Goal: Task Accomplishment & Management: Complete application form

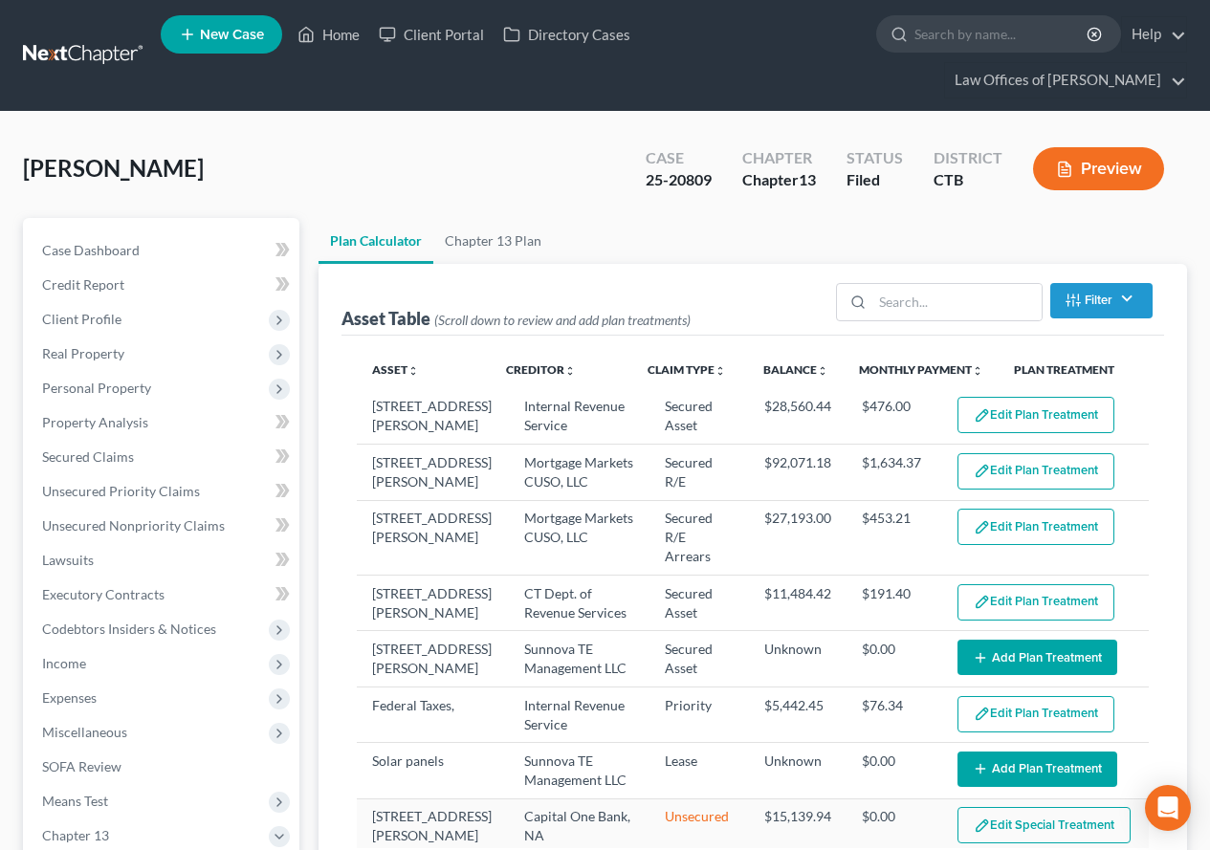
select select "59"
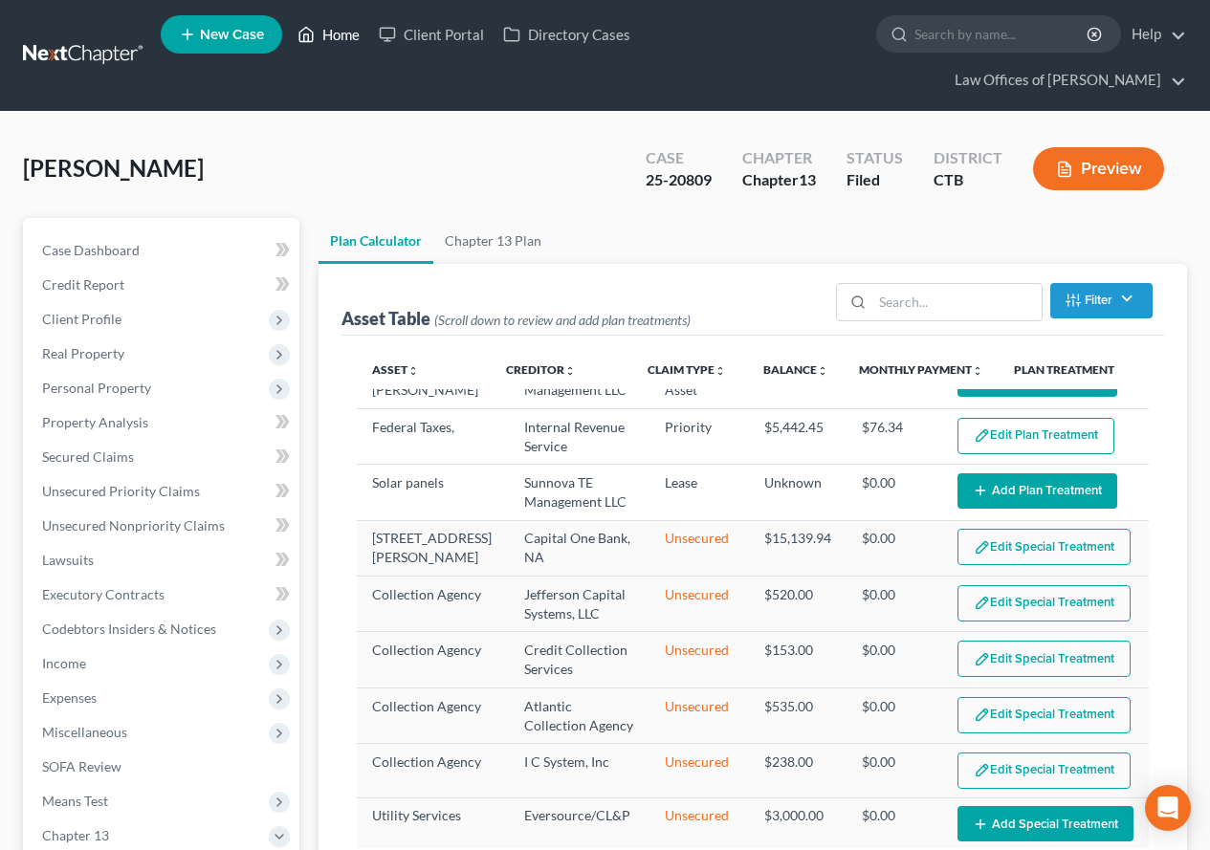
click at [336, 37] on link "Home" at bounding box center [328, 34] width 81 height 34
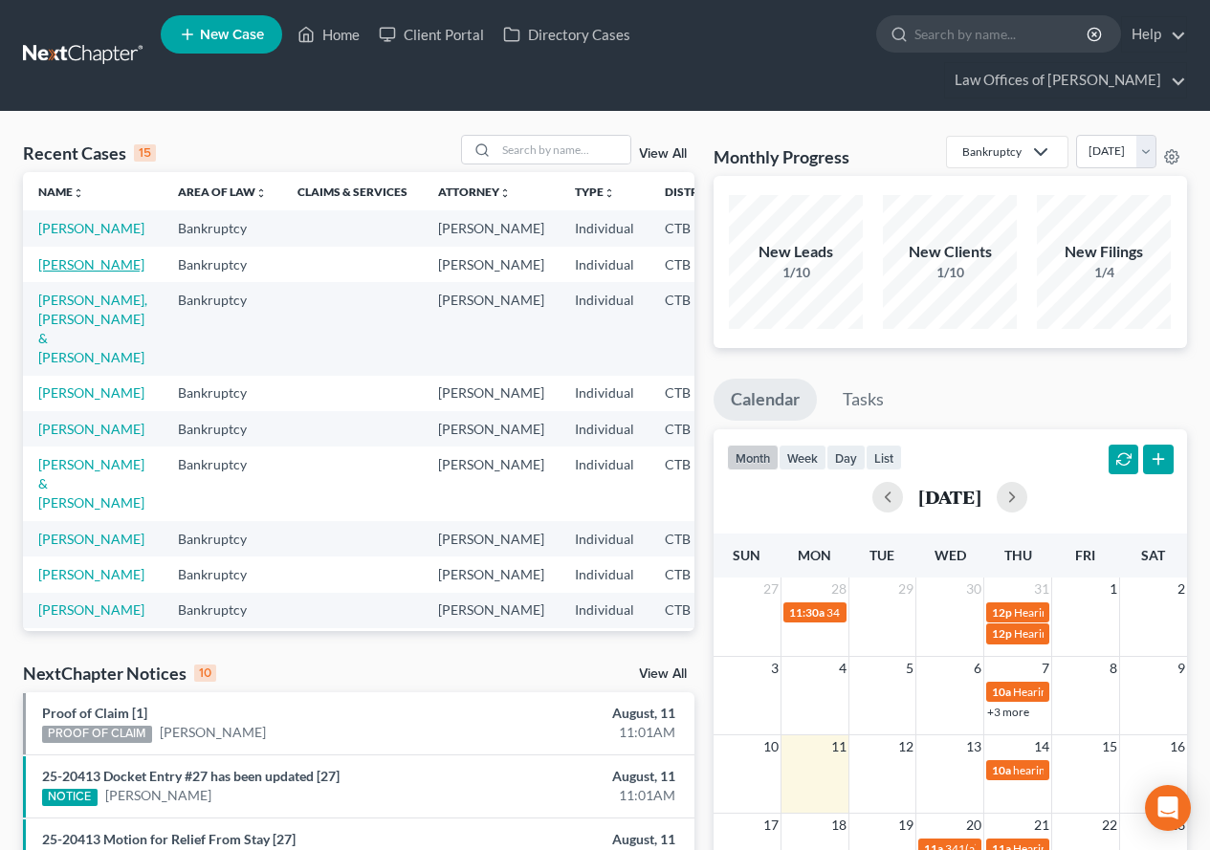
click at [53, 273] on link "[PERSON_NAME]" at bounding box center [91, 264] width 106 height 16
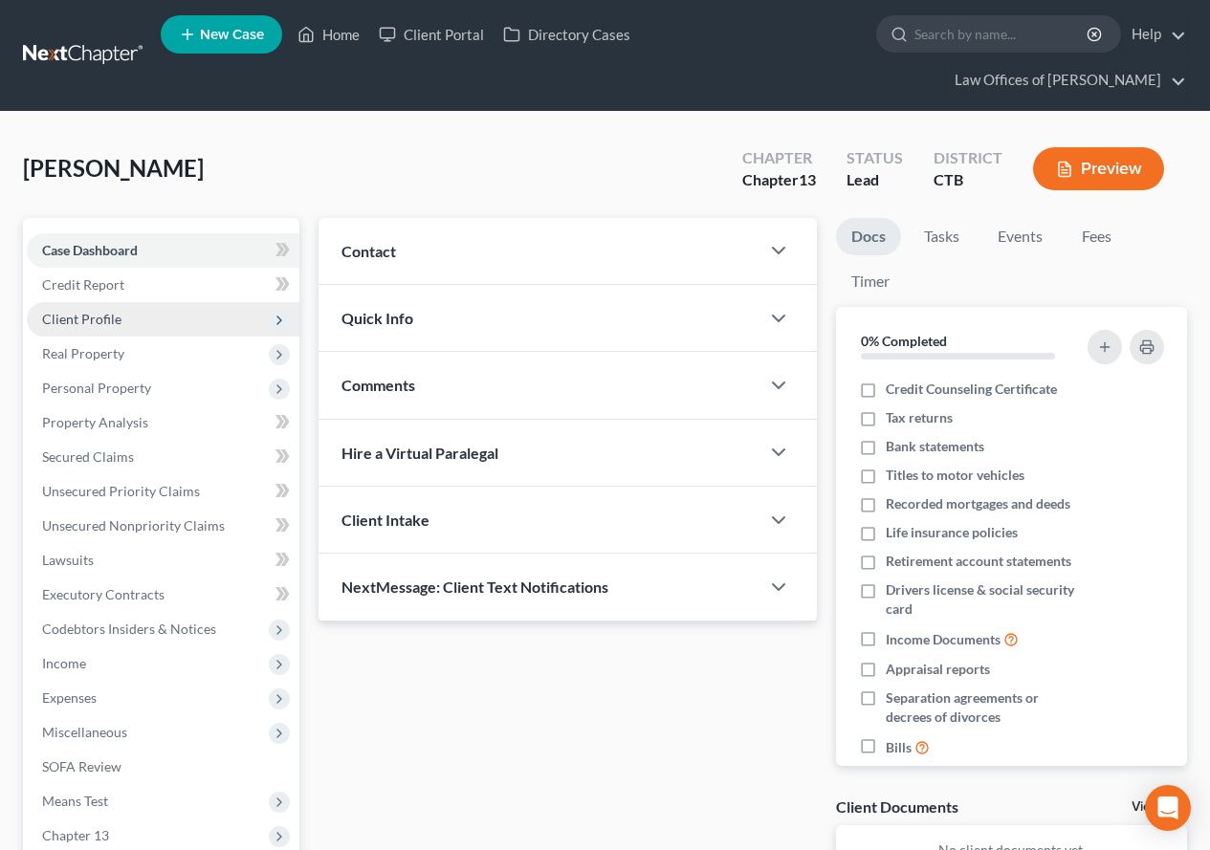
click at [95, 317] on span "Client Profile" at bounding box center [81, 319] width 79 height 16
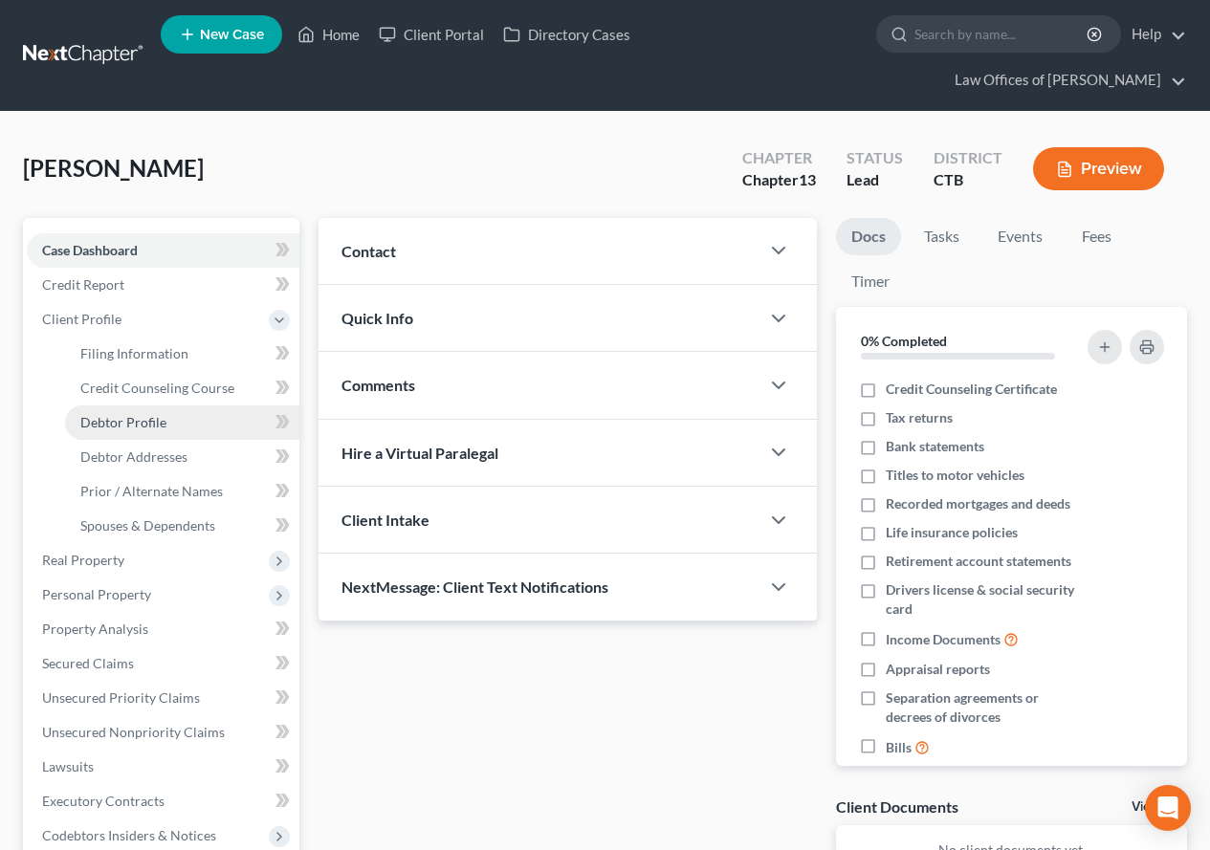
click at [139, 431] on link "Debtor Profile" at bounding box center [182, 423] width 234 height 34
select select "0"
select select "2"
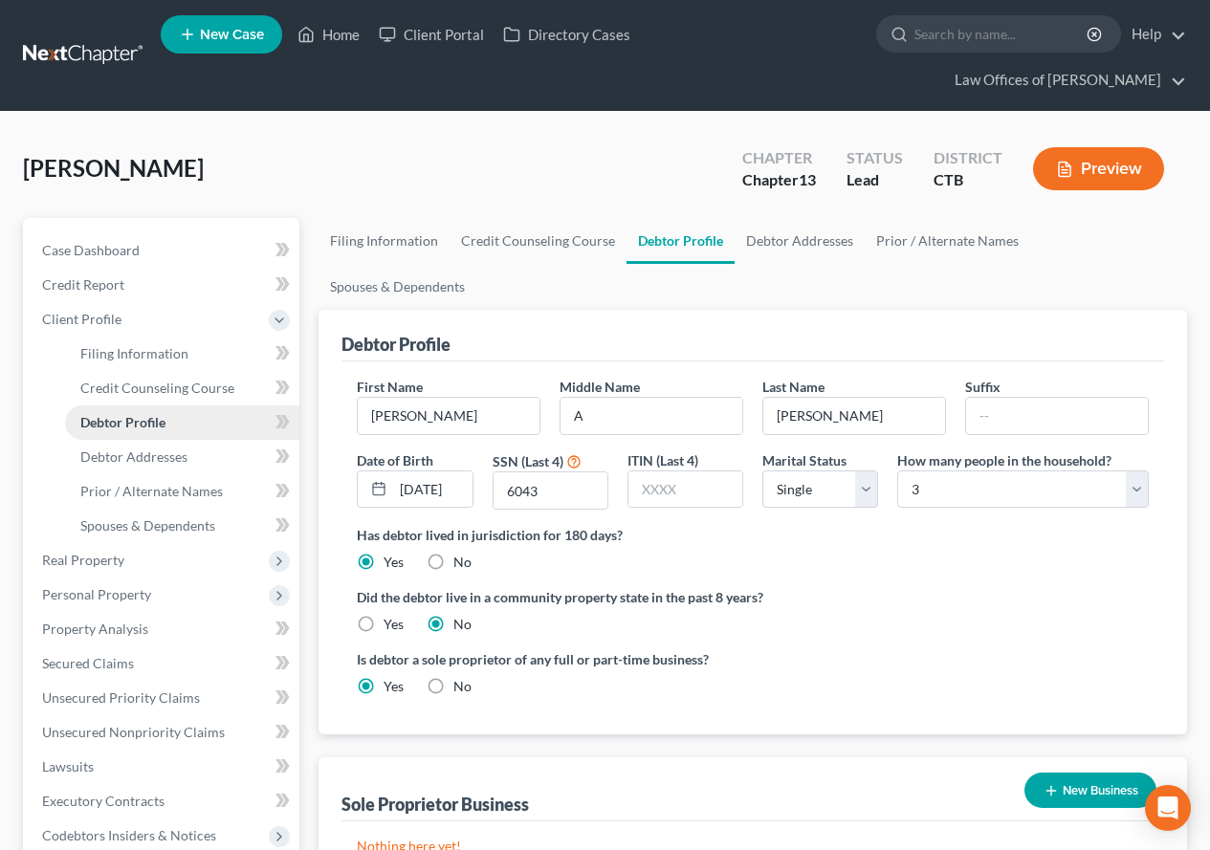
scroll to position [96, 0]
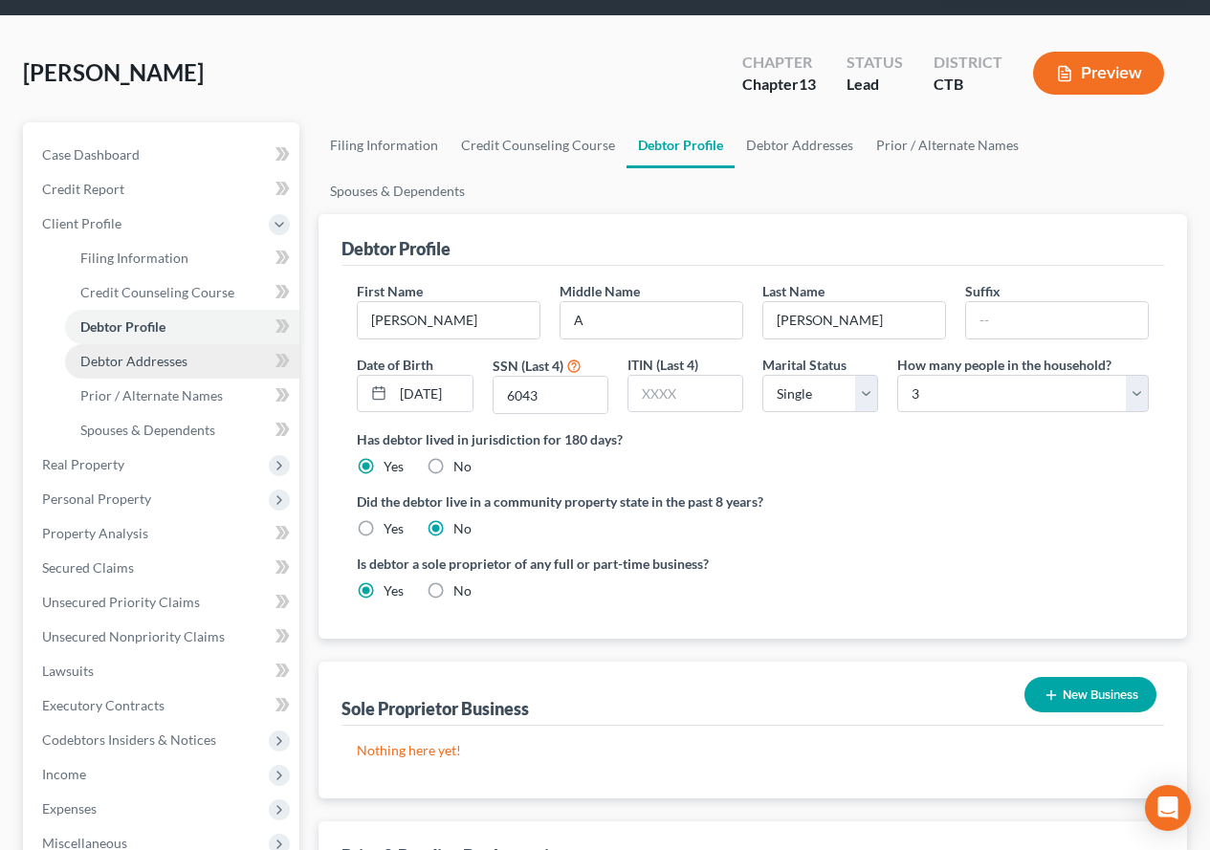
click at [101, 365] on span "Debtor Addresses" at bounding box center [133, 361] width 107 height 16
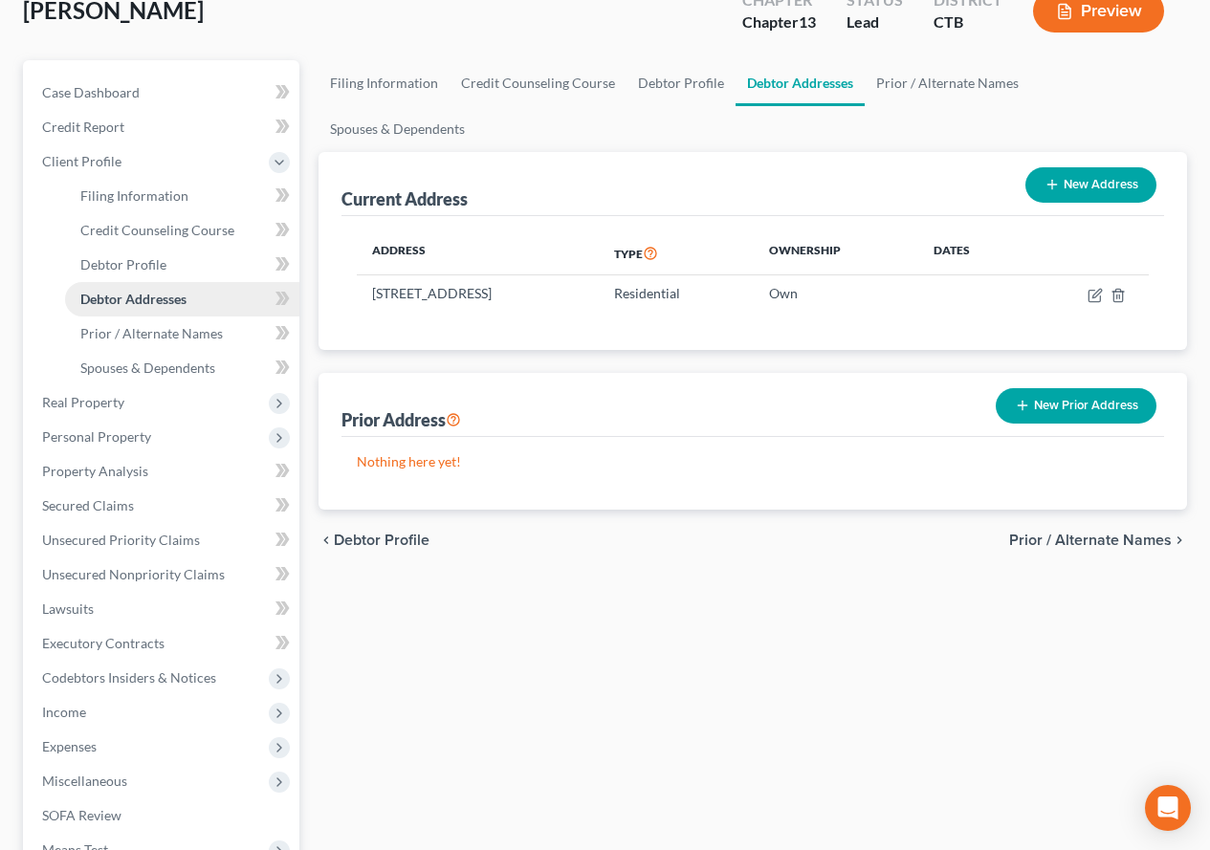
scroll to position [191, 0]
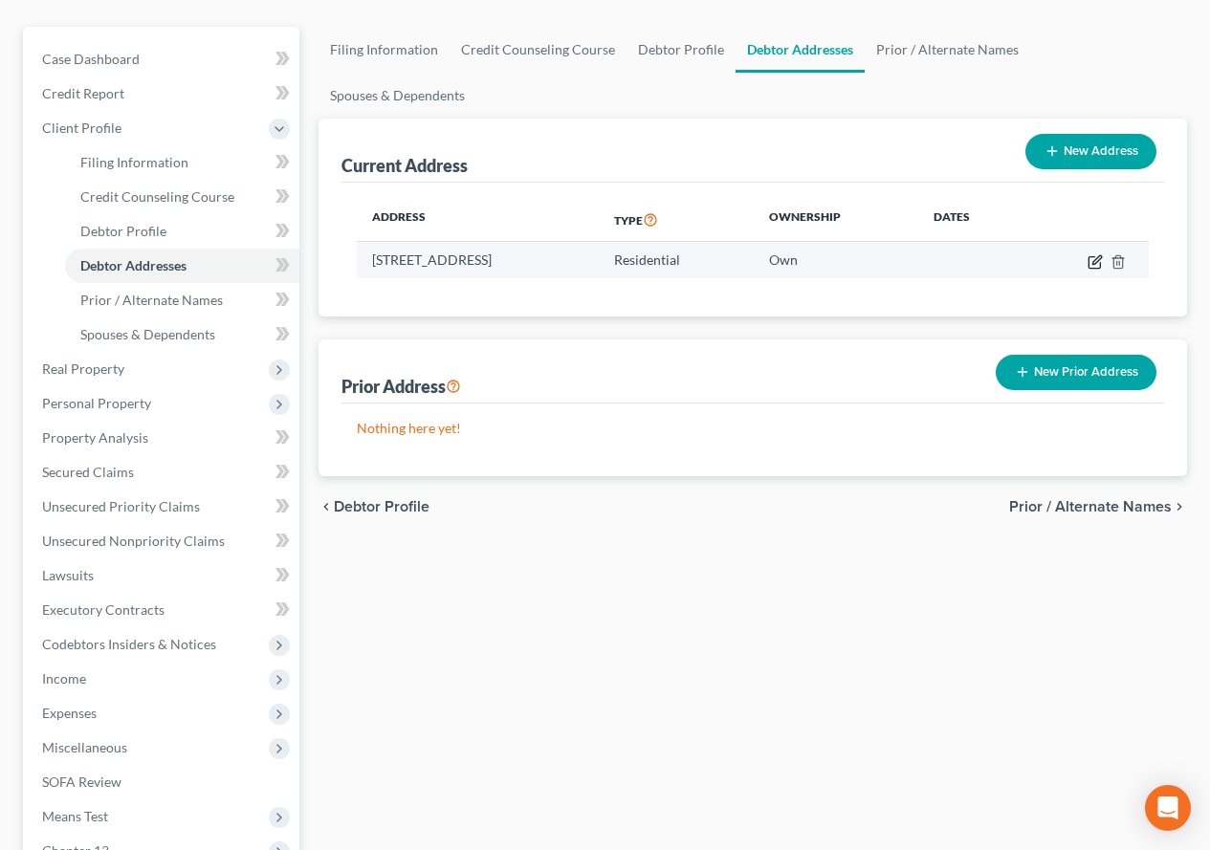
click at [1090, 256] on icon "button" at bounding box center [1094, 261] width 11 height 11
select select "6"
select select "5"
select select "7"
select select "0"
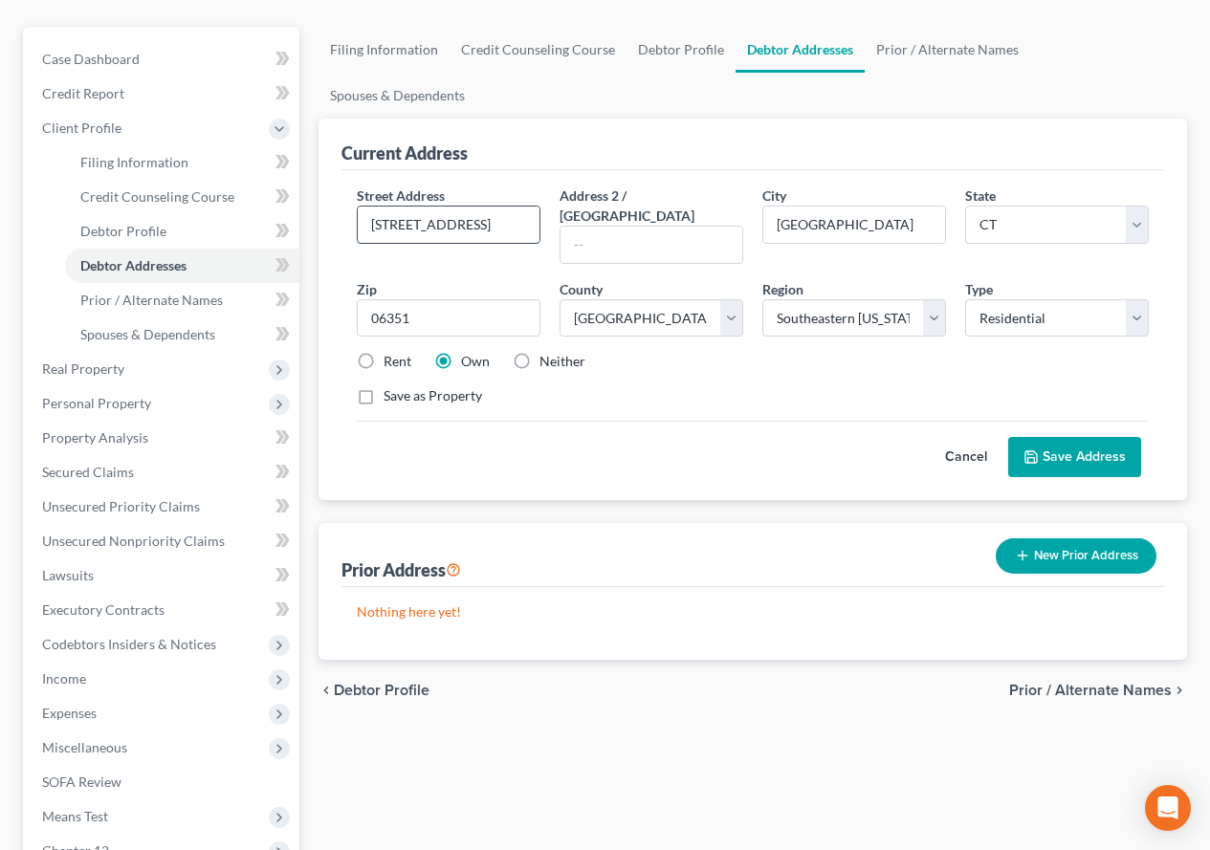
click at [459, 207] on input "[STREET_ADDRESS]" at bounding box center [449, 225] width 182 height 36
click at [425, 207] on input "[STREET_ADDRESS]" at bounding box center [449, 225] width 182 height 36
type input "[STREET_ADDRESS]"
click at [1059, 437] on button "Save Address" at bounding box center [1074, 457] width 133 height 40
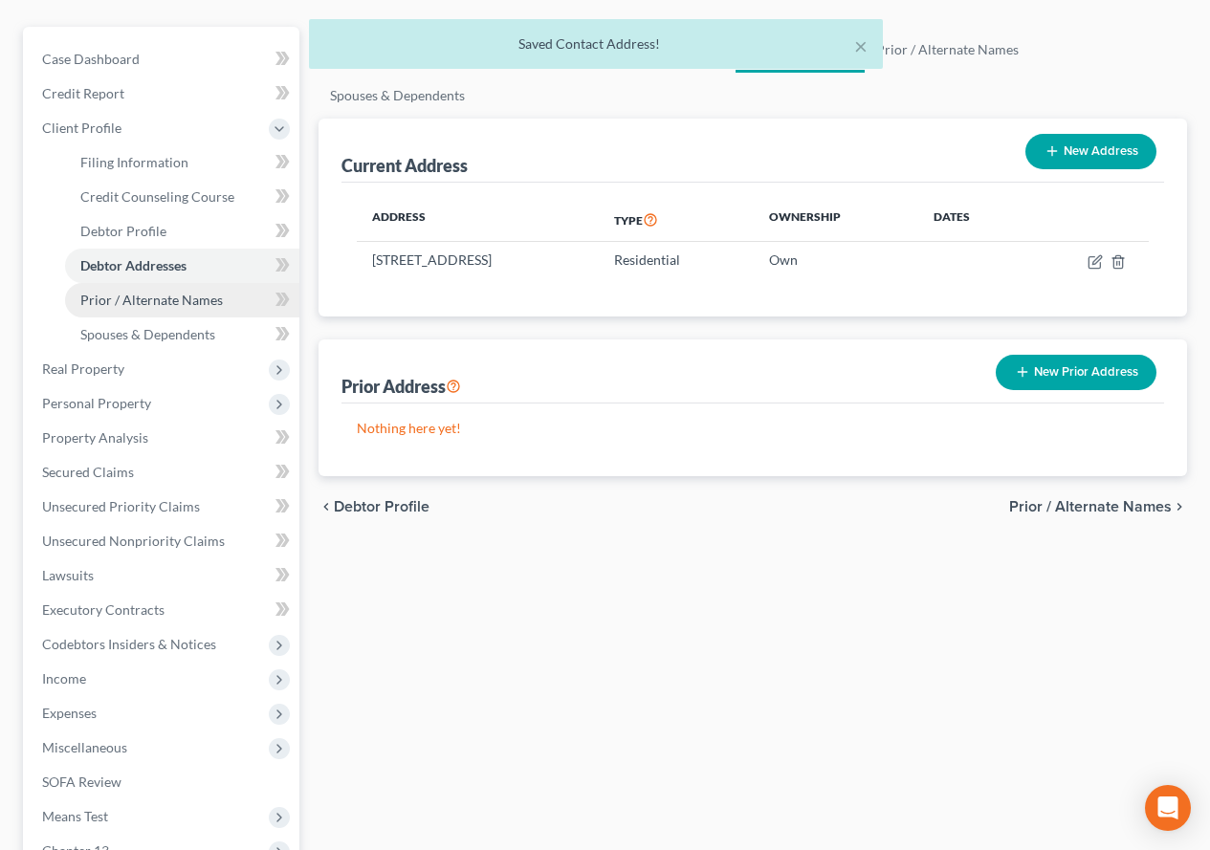
click at [147, 296] on span "Prior / Alternate Names" at bounding box center [151, 300] width 143 height 16
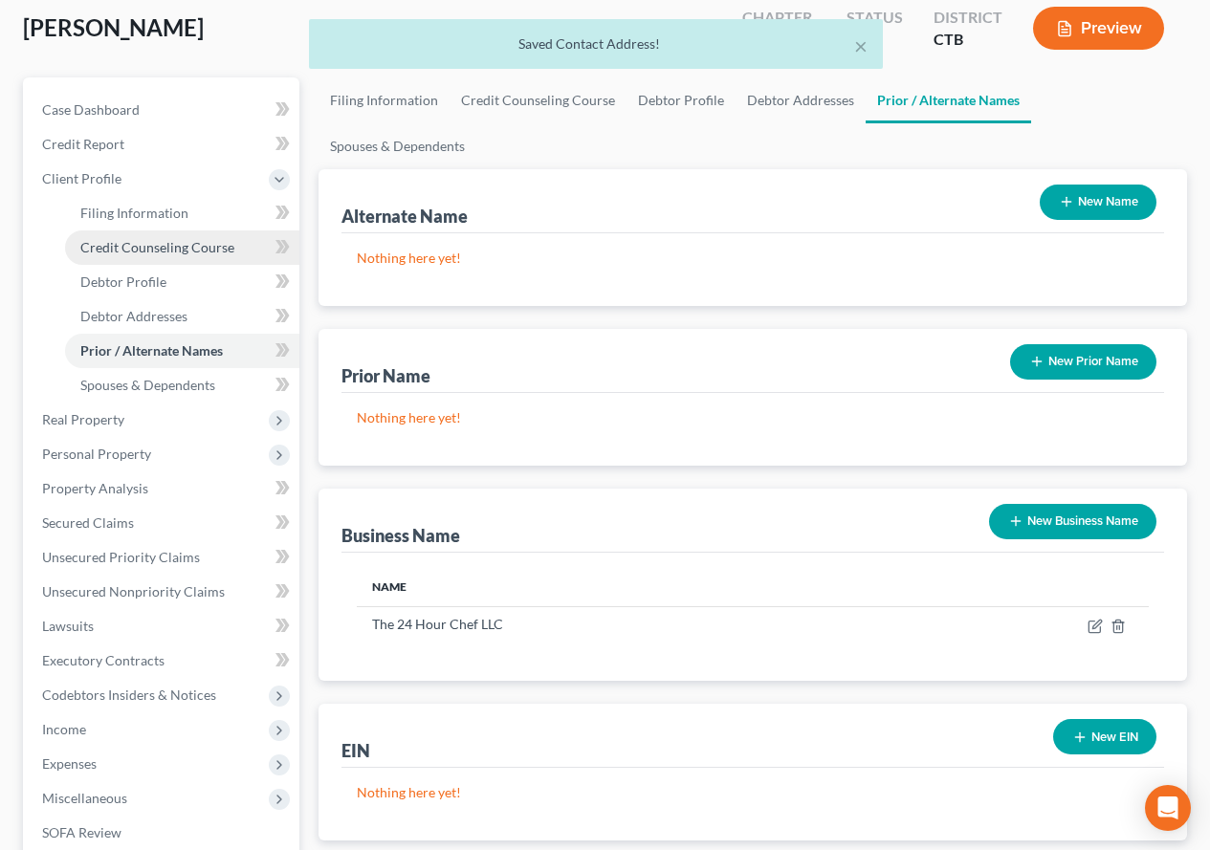
scroll to position [191, 0]
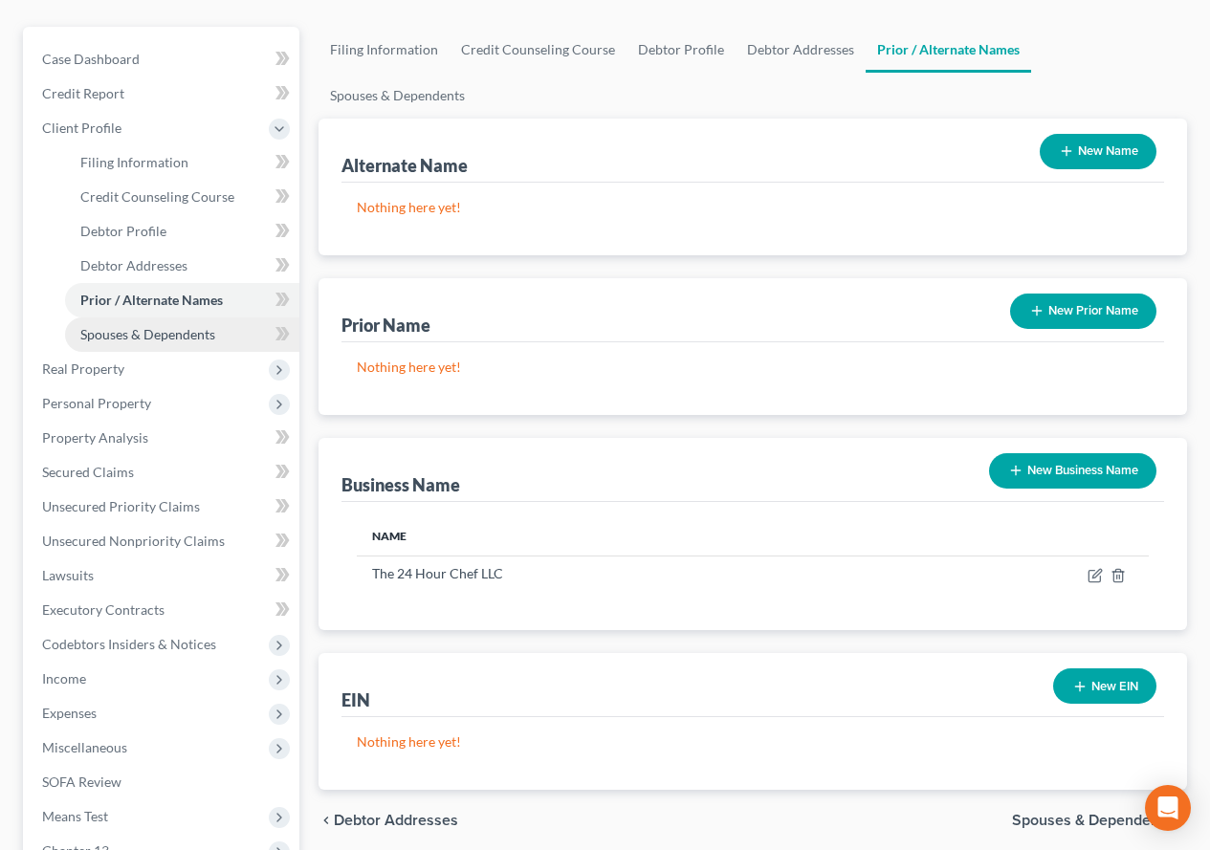
click at [93, 339] on span "Spouses & Dependents" at bounding box center [147, 334] width 135 height 16
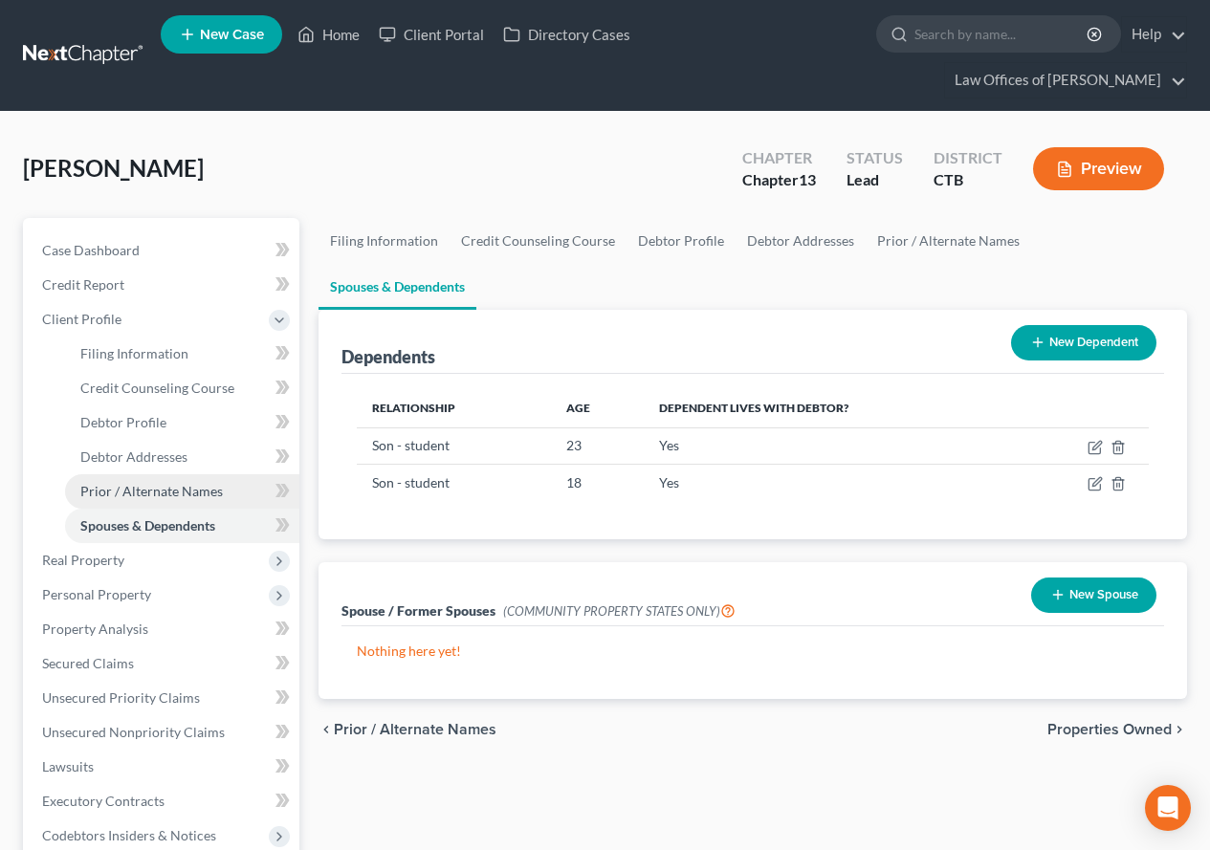
click at [132, 493] on span "Prior / Alternate Names" at bounding box center [151, 491] width 143 height 16
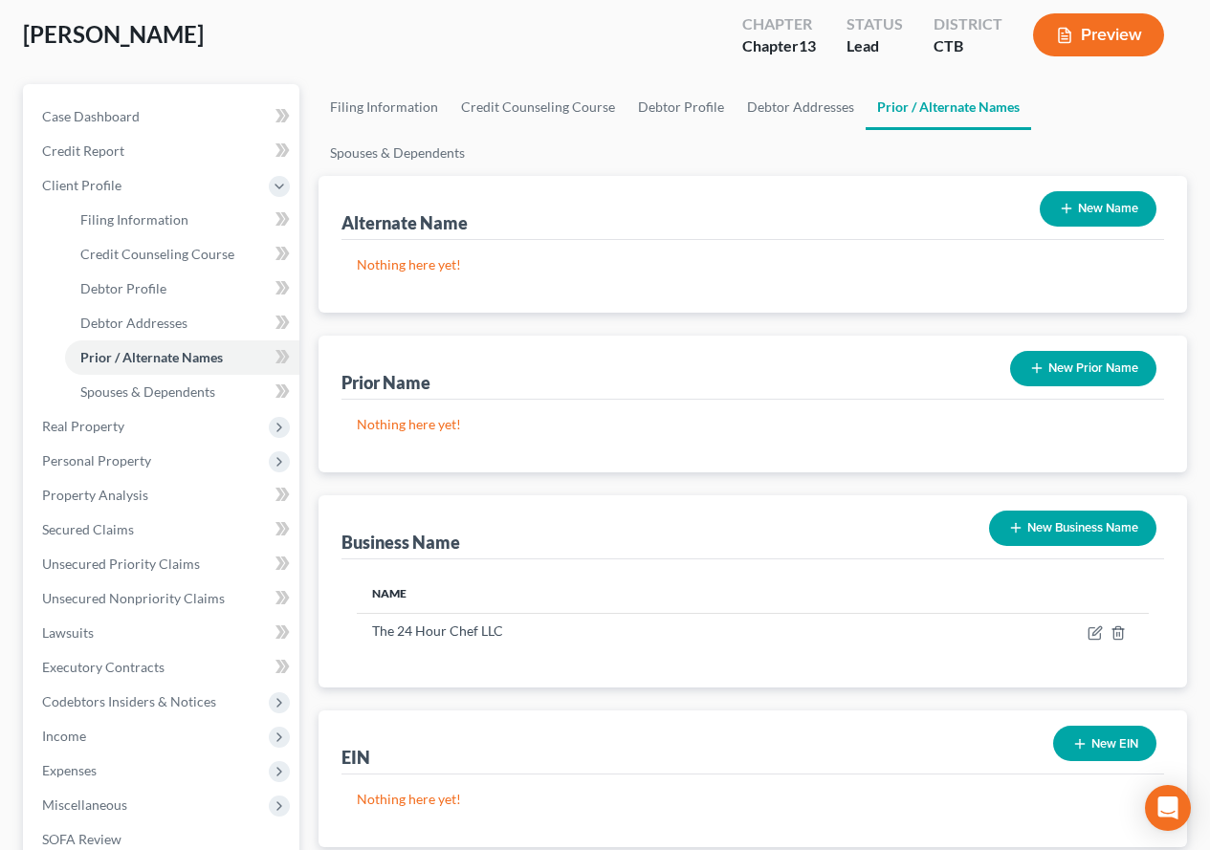
scroll to position [191, 0]
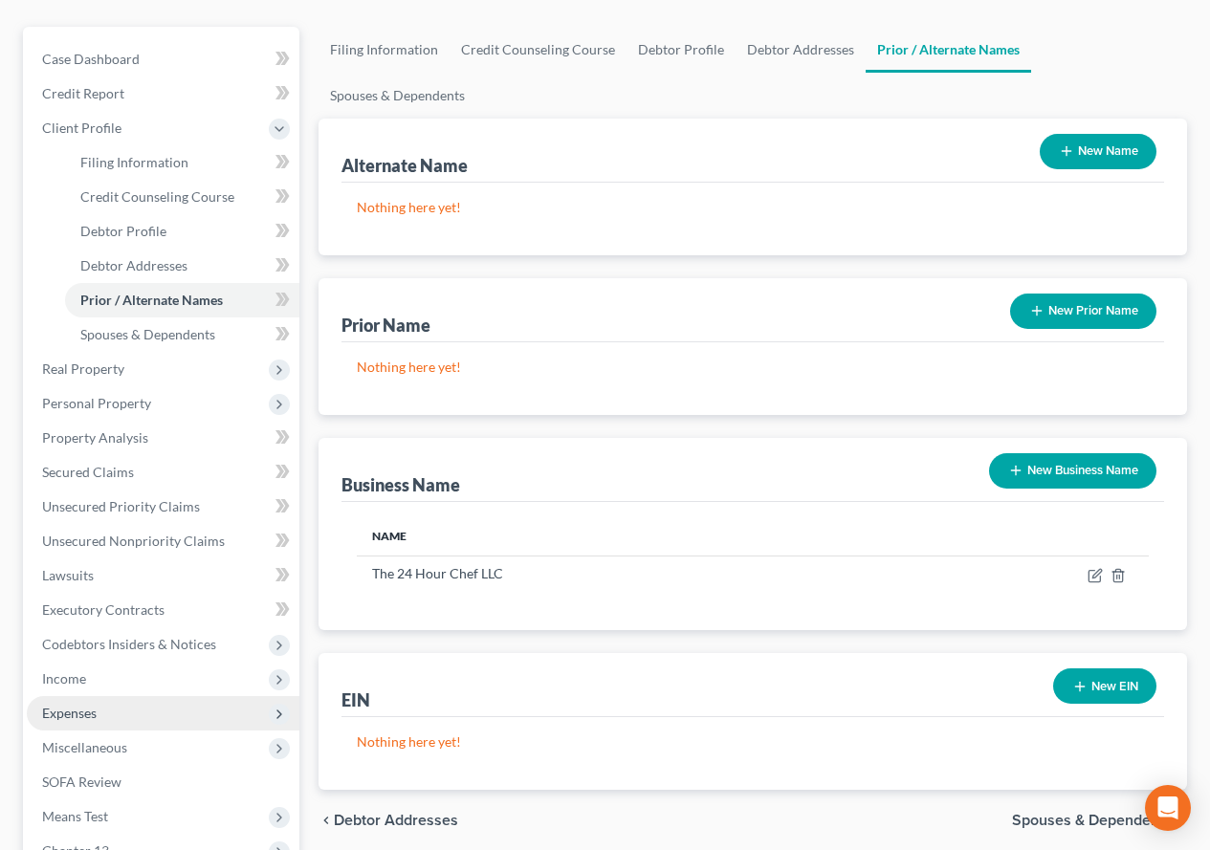
click at [67, 708] on span "Expenses" at bounding box center [69, 713] width 55 height 16
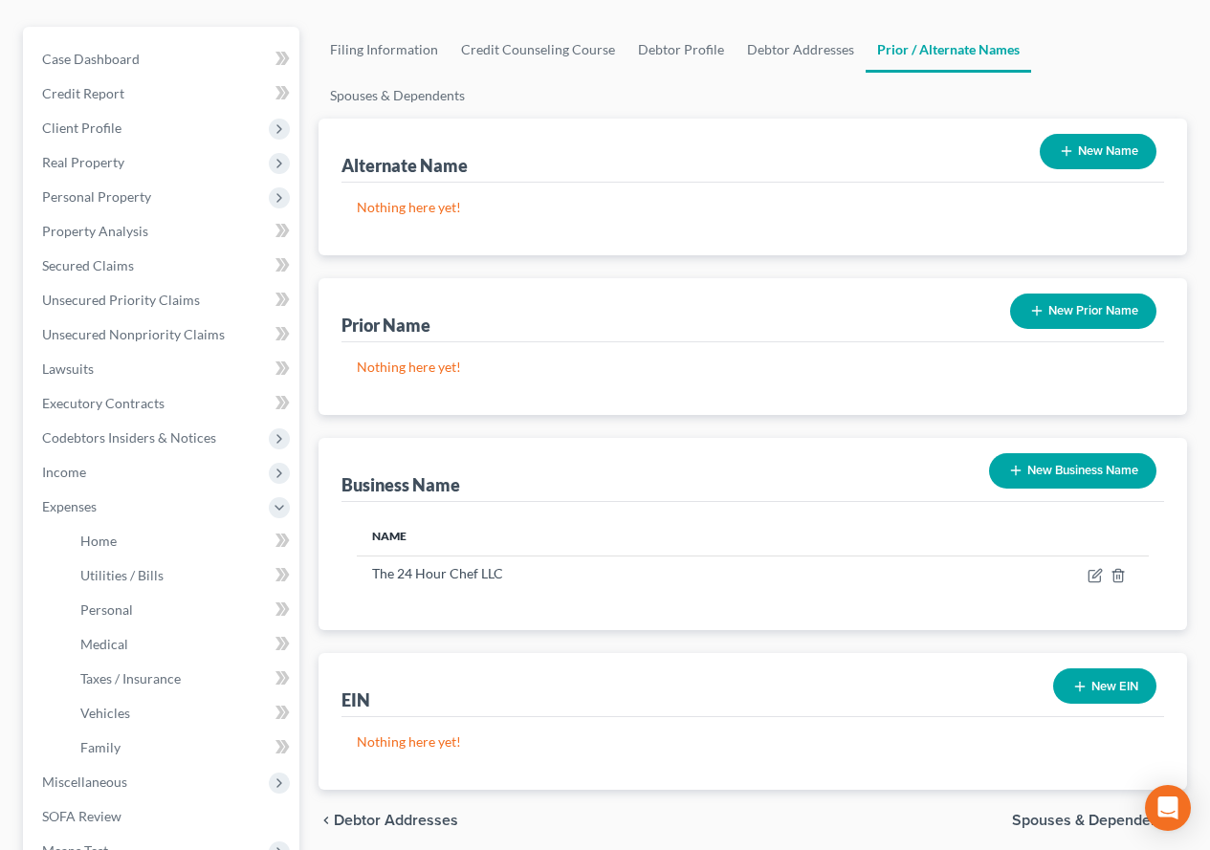
click at [1080, 453] on button "New Business Name" at bounding box center [1072, 470] width 167 height 35
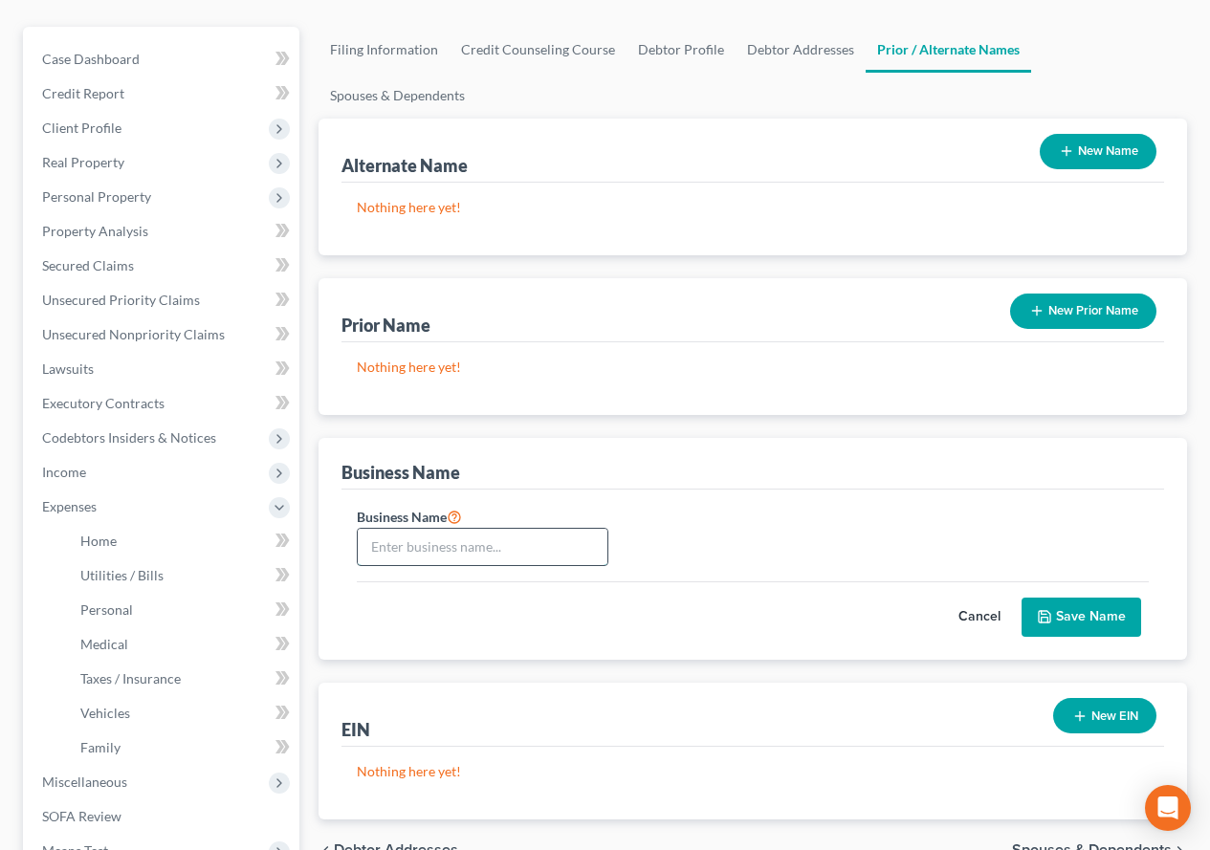
click at [526, 529] on input "text" at bounding box center [483, 547] width 250 height 36
type input "[PERSON_NAME] Enterprises LLC"
click at [1099, 598] on button "Save Name" at bounding box center [1082, 618] width 120 height 40
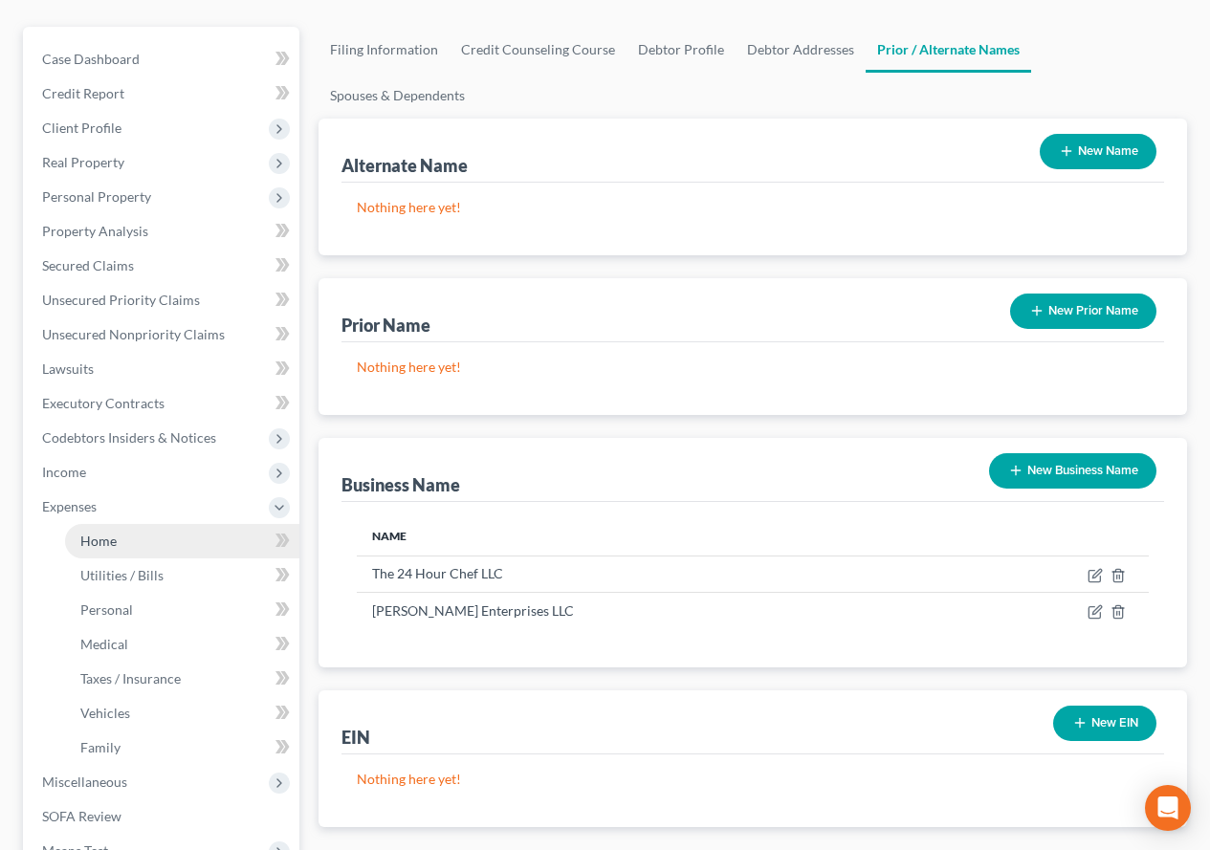
click at [99, 540] on span "Home" at bounding box center [98, 541] width 36 height 16
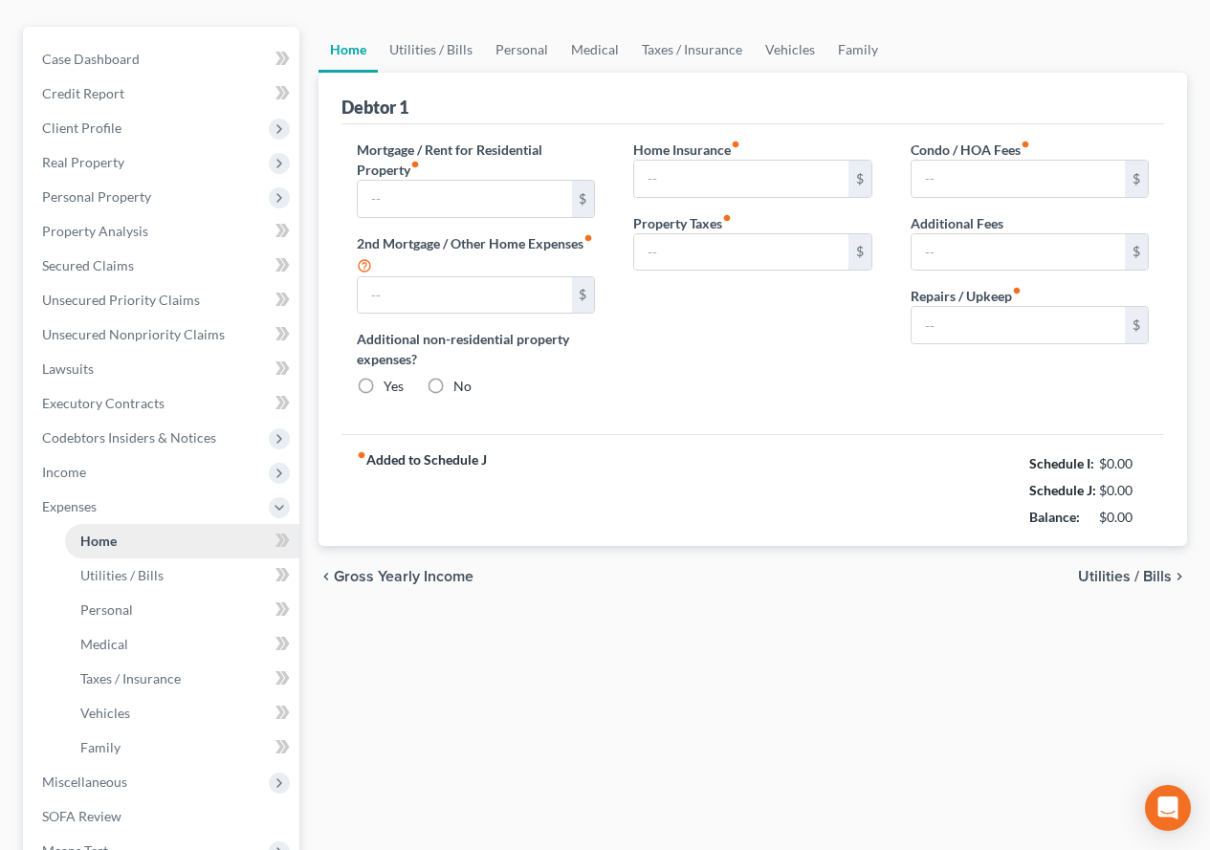
scroll to position [98, 0]
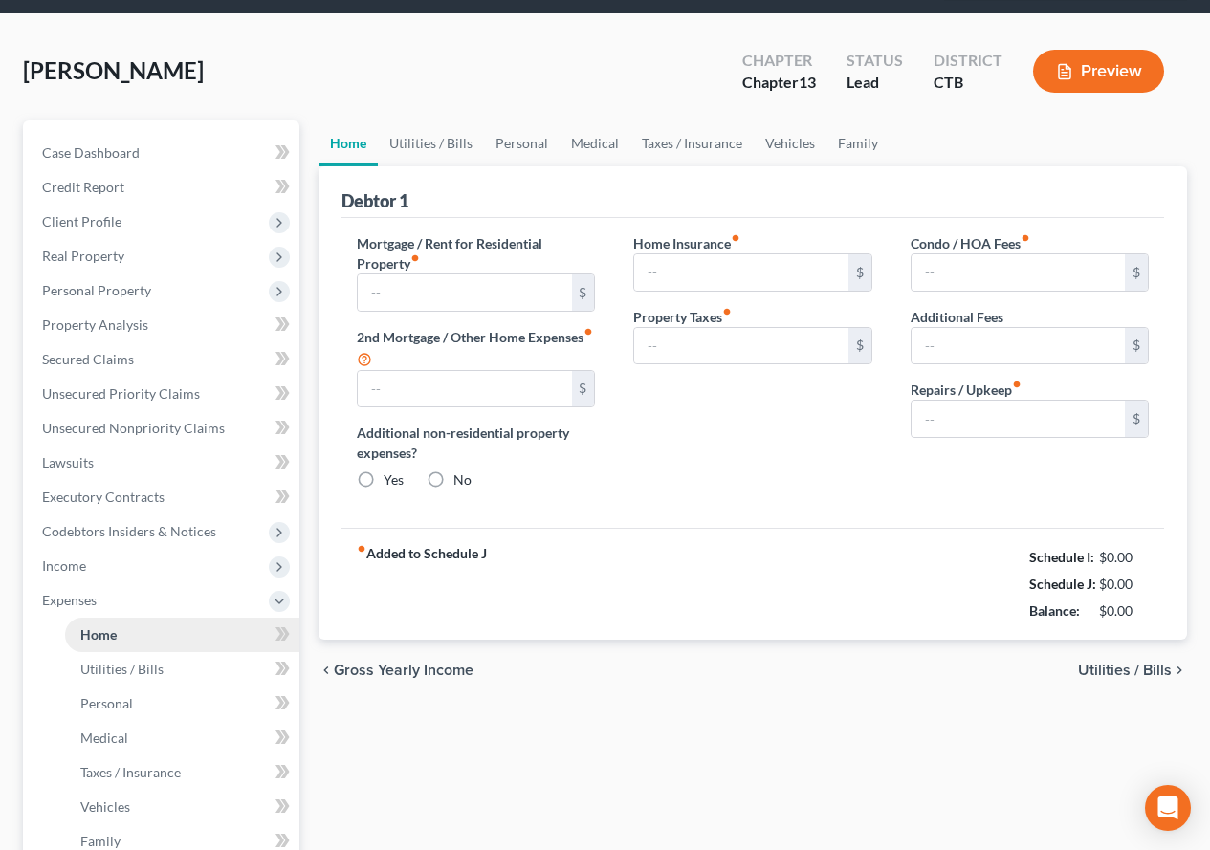
type input "0.00"
radio input "true"
type input "0.00"
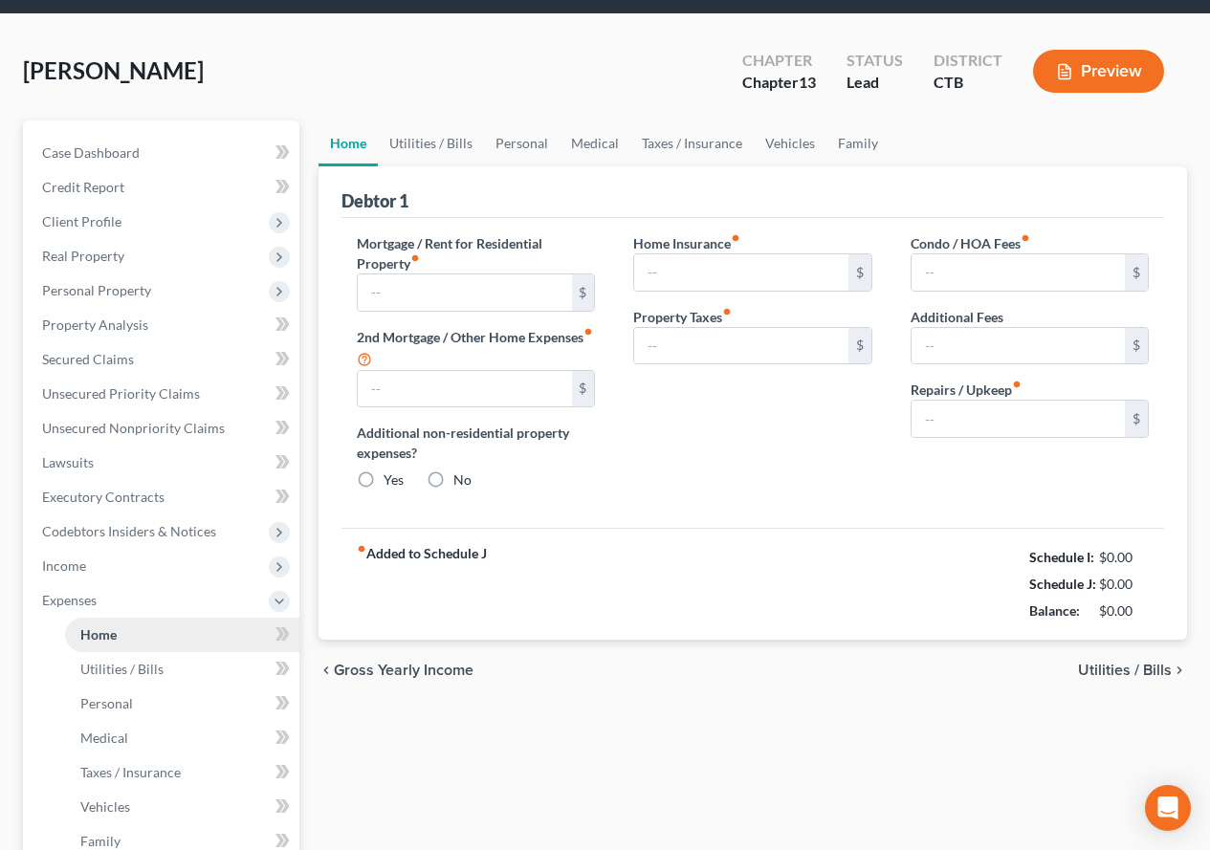
type input "0.00"
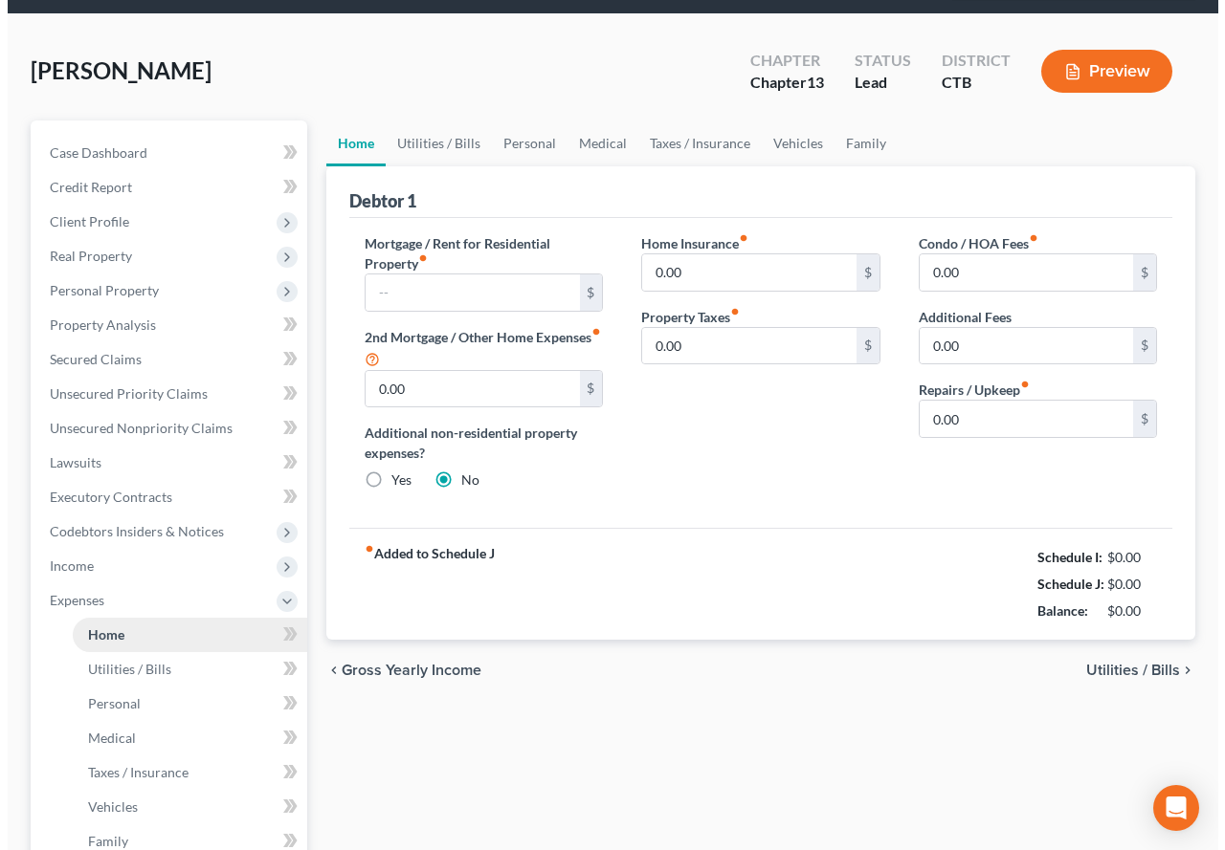
scroll to position [0, 0]
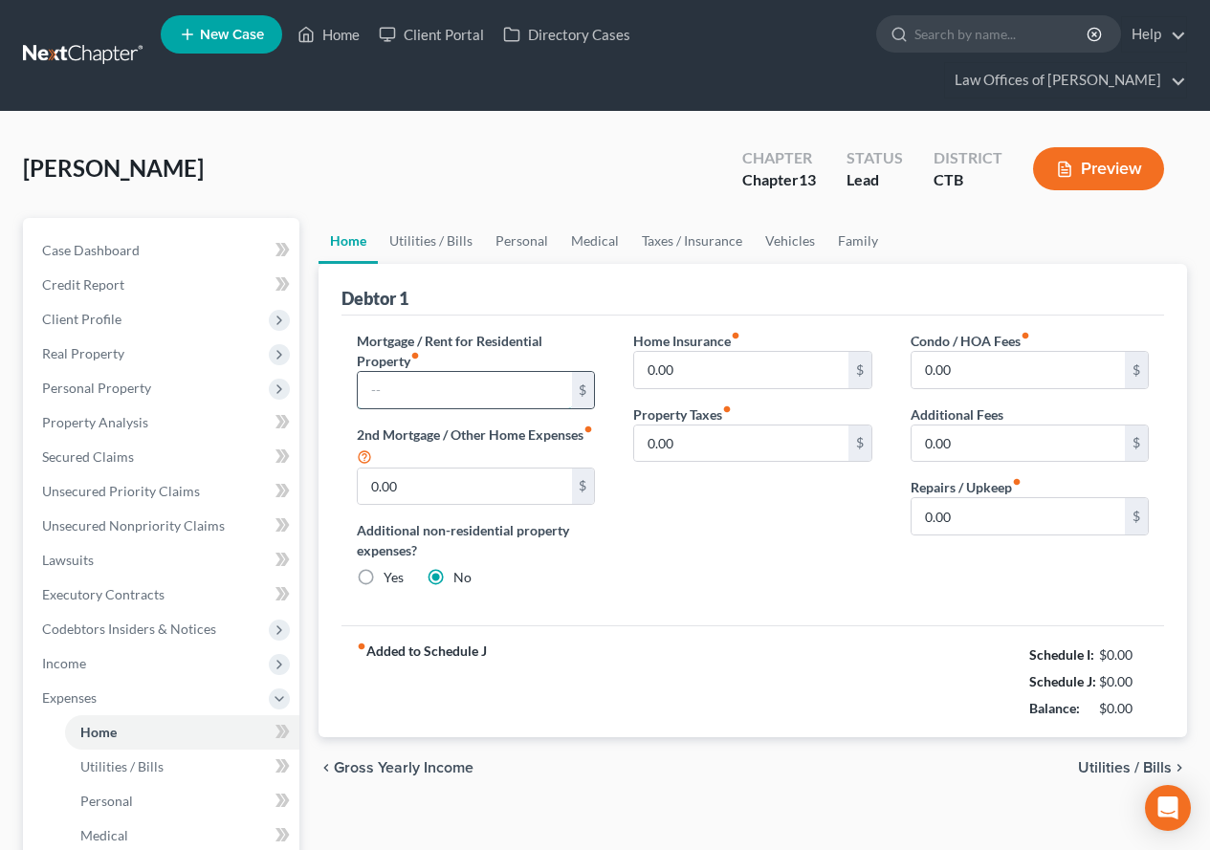
click at [389, 392] on input "text" at bounding box center [464, 390] width 213 height 36
type input "1,290.00"
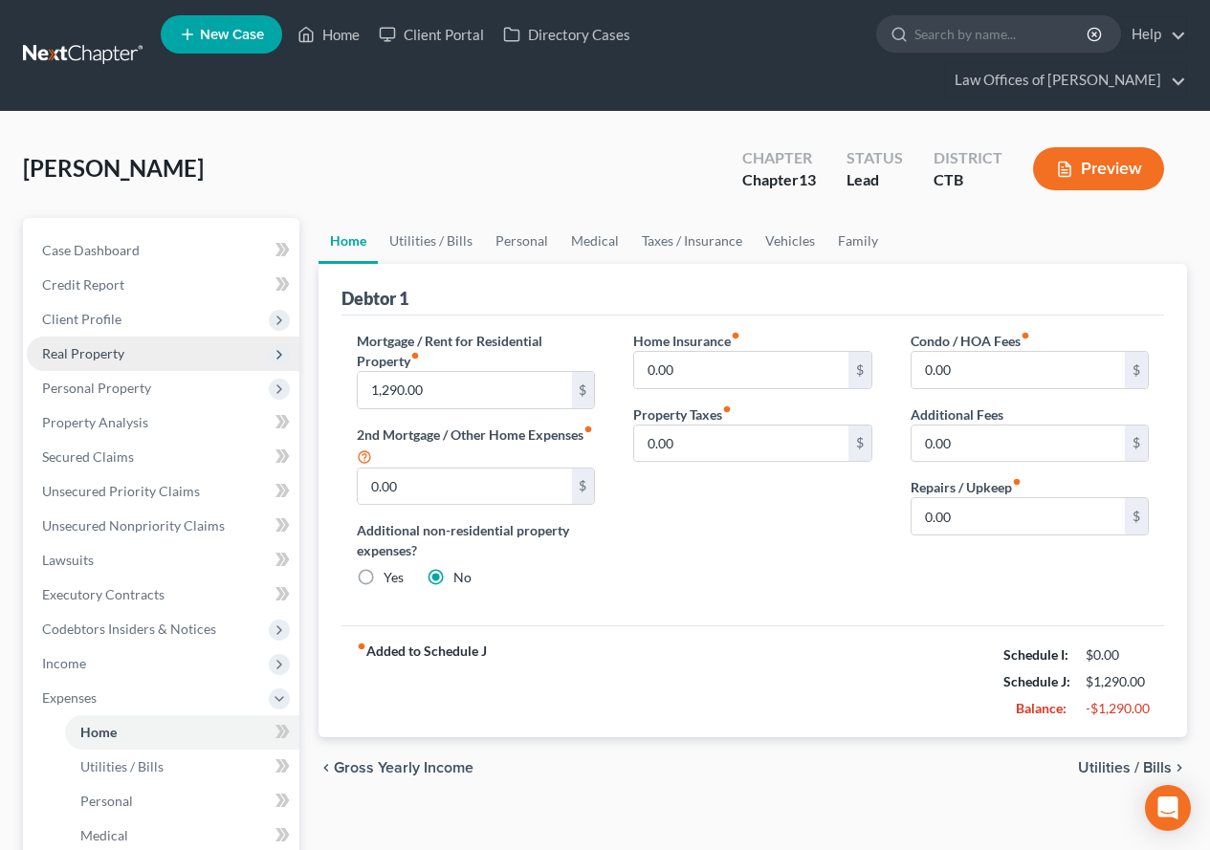
click at [96, 350] on span "Real Property" at bounding box center [83, 353] width 82 height 16
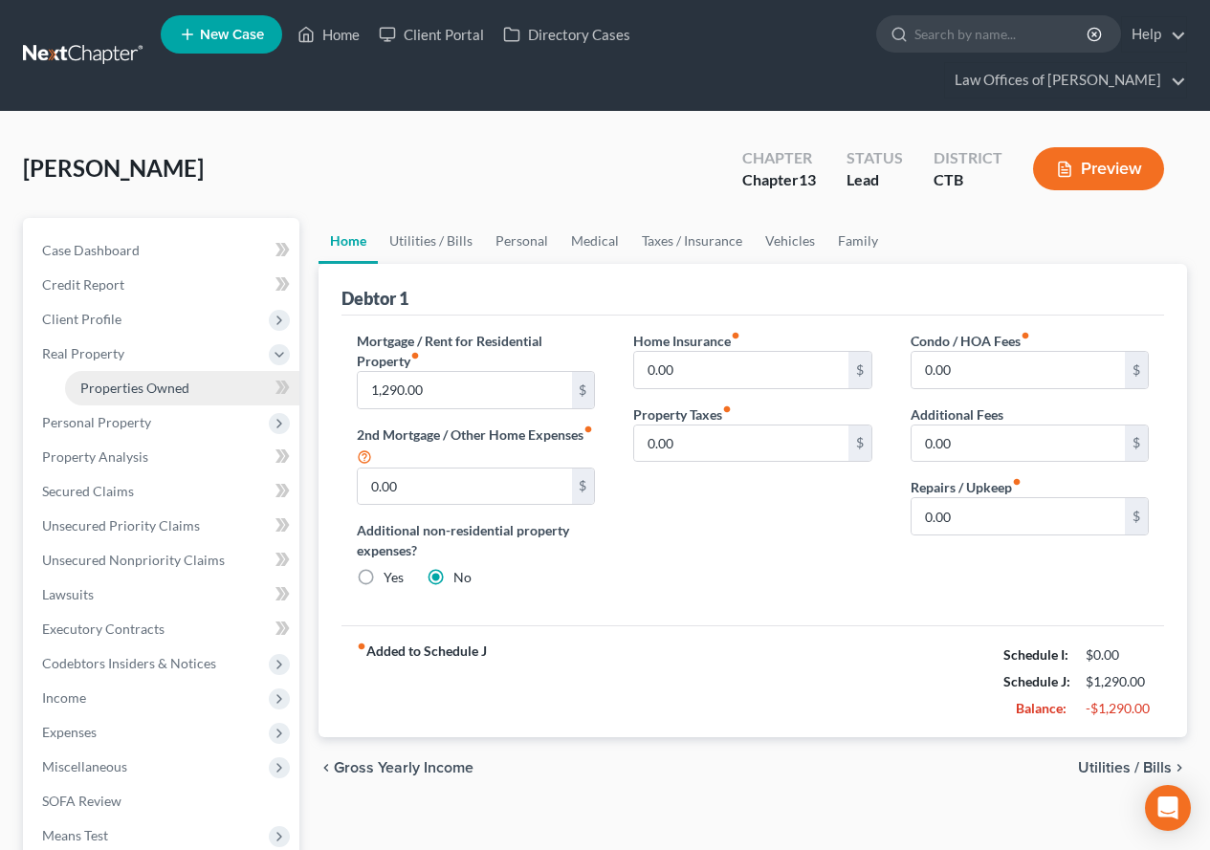
click at [120, 391] on span "Properties Owned" at bounding box center [134, 388] width 109 height 16
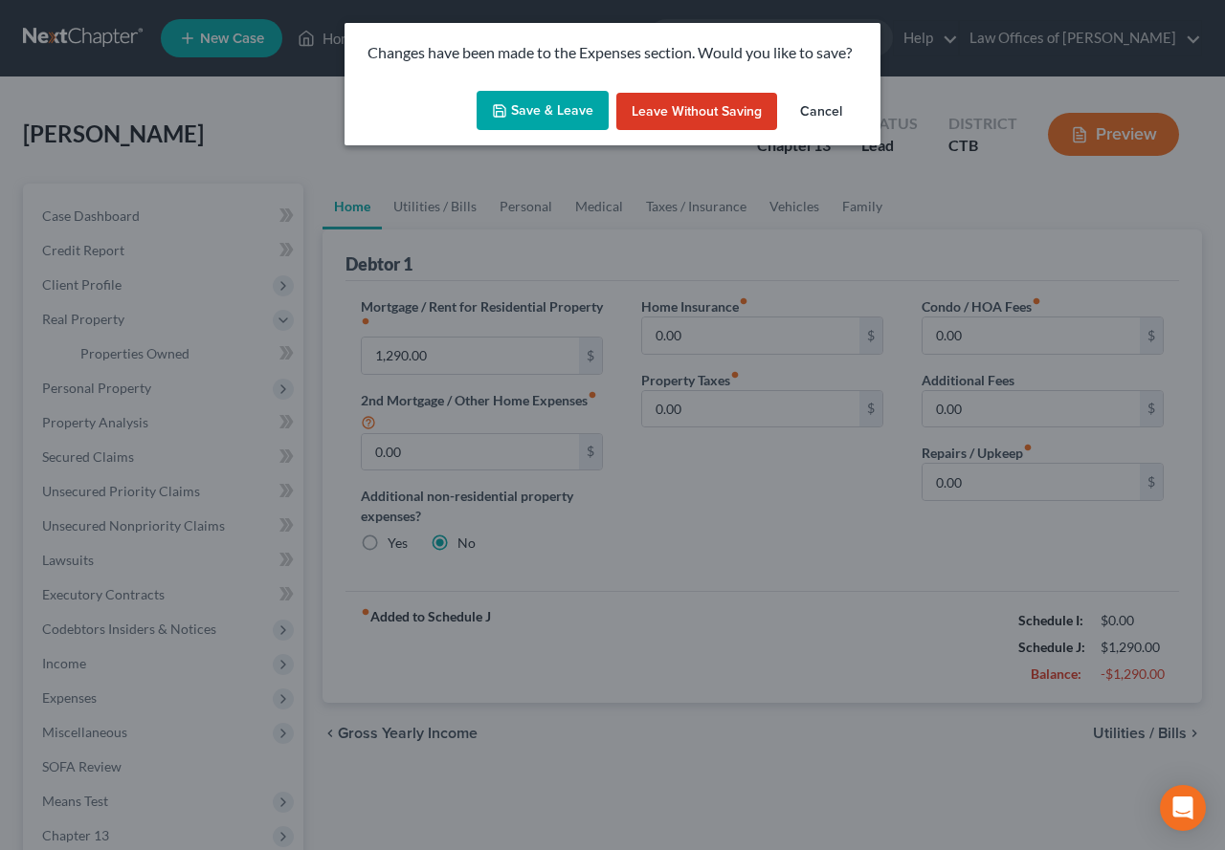
click at [549, 106] on button "Save & Leave" at bounding box center [542, 111] width 132 height 40
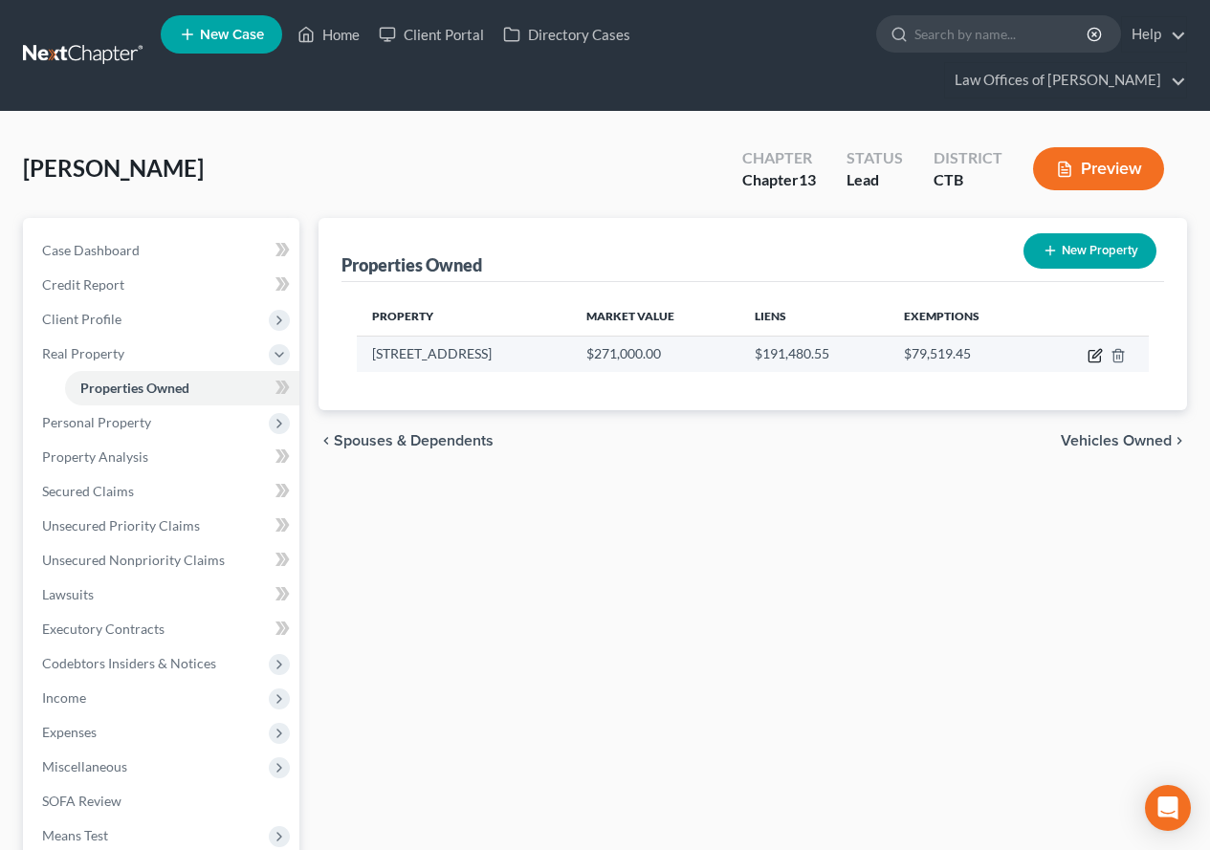
click at [1095, 359] on icon "button" at bounding box center [1095, 355] width 15 height 15
select select "6"
select select "5"
select select "0"
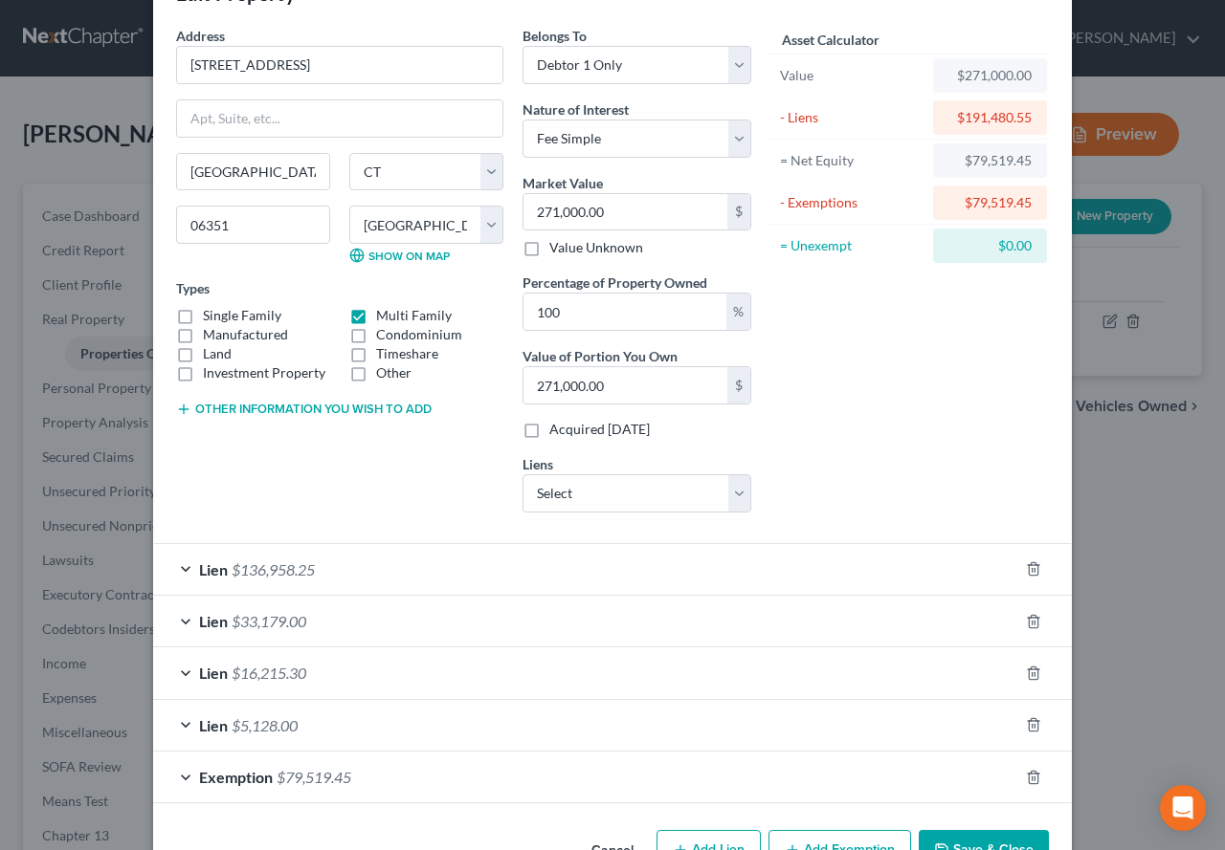
scroll to position [96, 0]
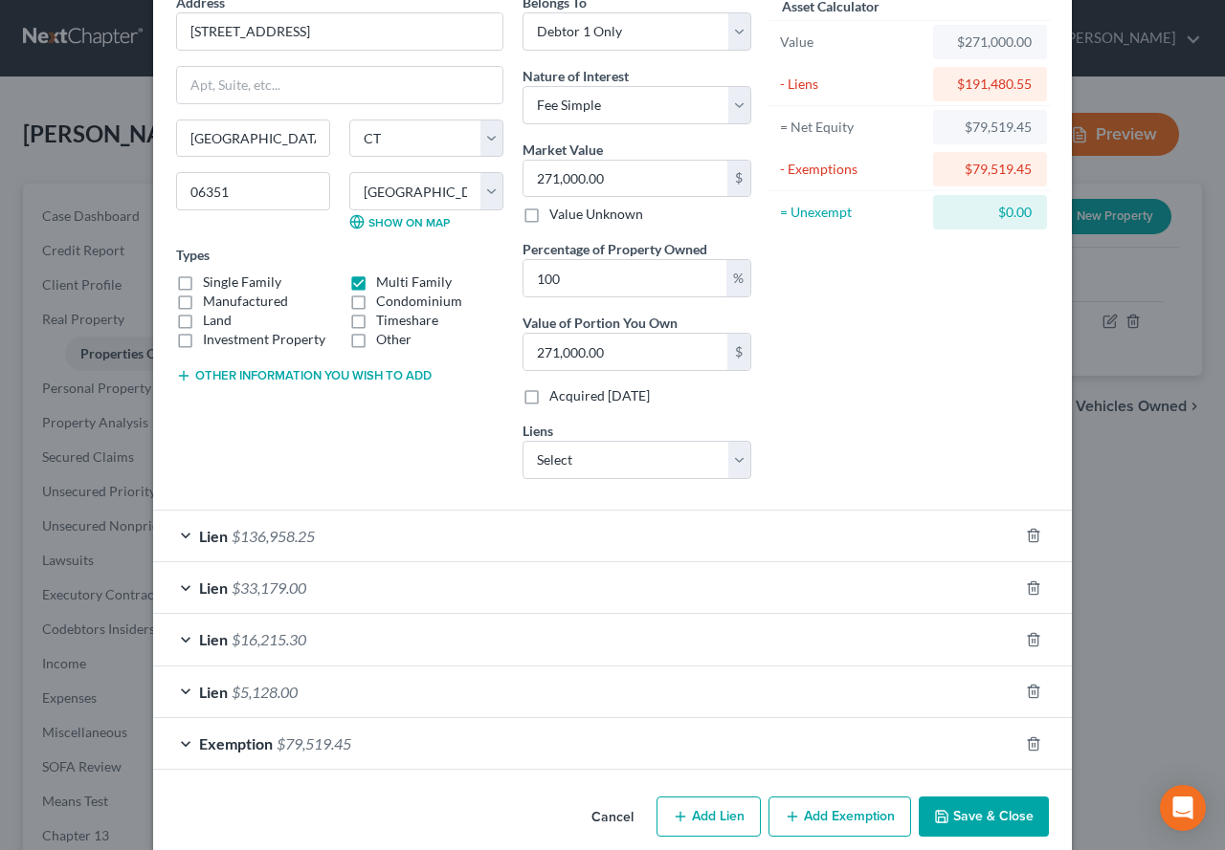
click at [172, 695] on div "Lien $5,128.00" at bounding box center [585, 692] width 865 height 51
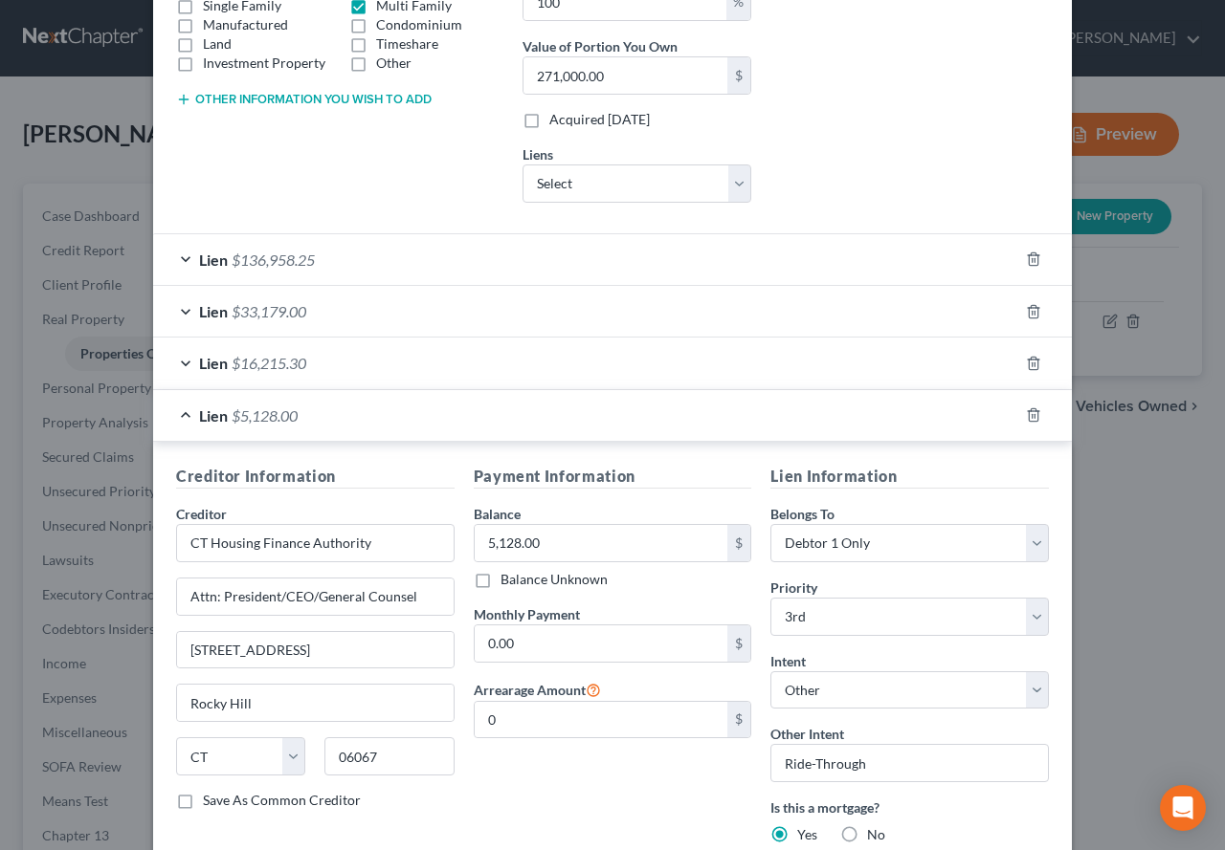
scroll to position [383, 0]
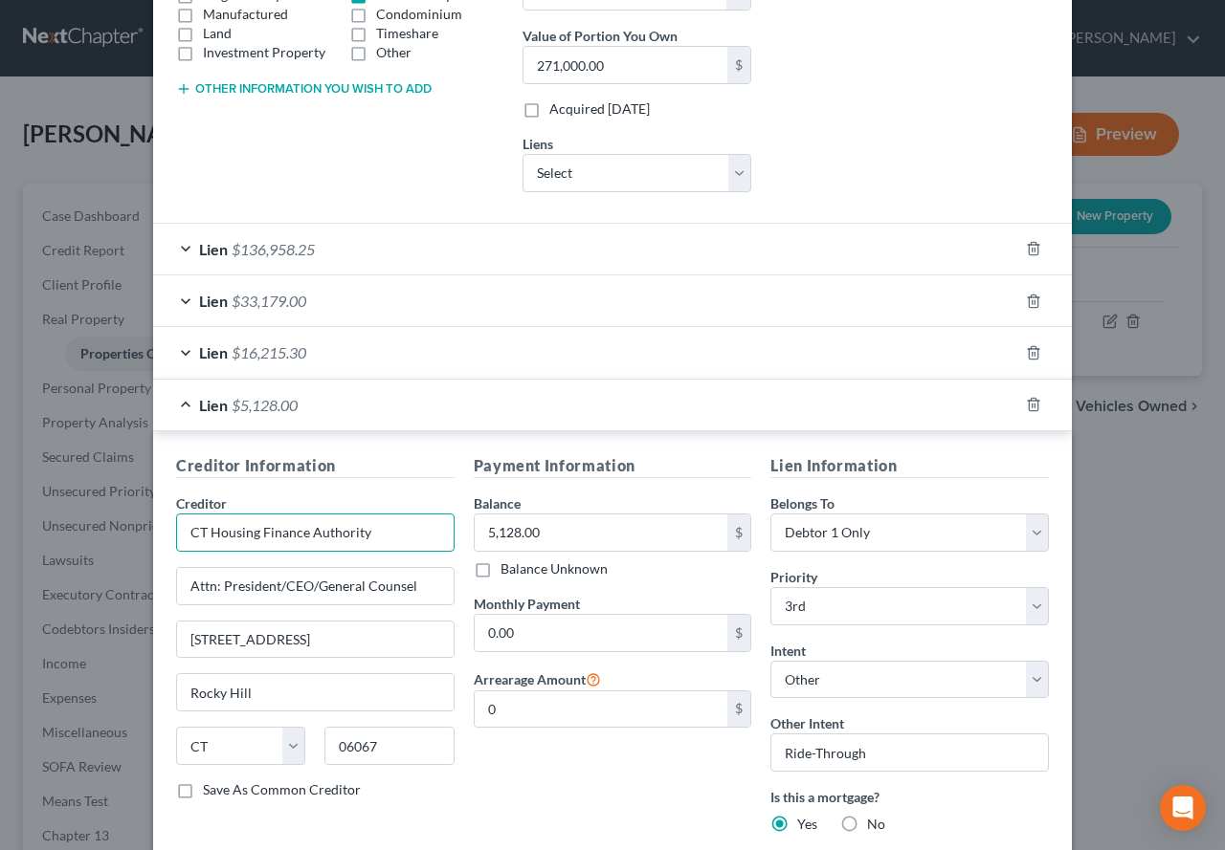
drag, startPoint x: 361, startPoint y: 539, endPoint x: 160, endPoint y: 530, distance: 201.1
click at [166, 530] on div "Creditor Information Creditor * CT Housing Finance Authority Attn: President/CE…" at bounding box center [315, 682] width 298 height 457
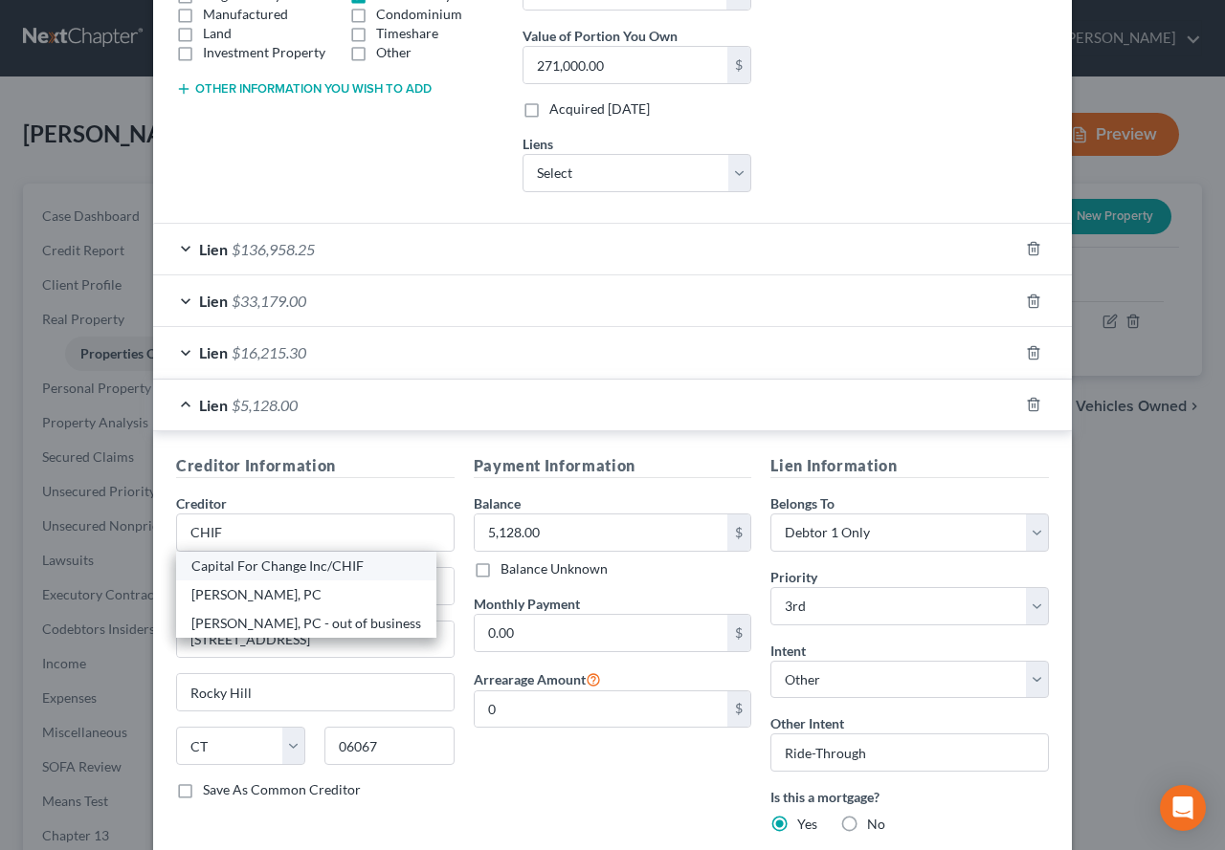
click at [210, 566] on div "Capital For Change Inc/CHIF" at bounding box center [306, 566] width 230 height 19
type input "Capital For Change Inc/CHIF"
type input "10 Alexander Dr"
type input "Wallingford"
type input "06492-2430"
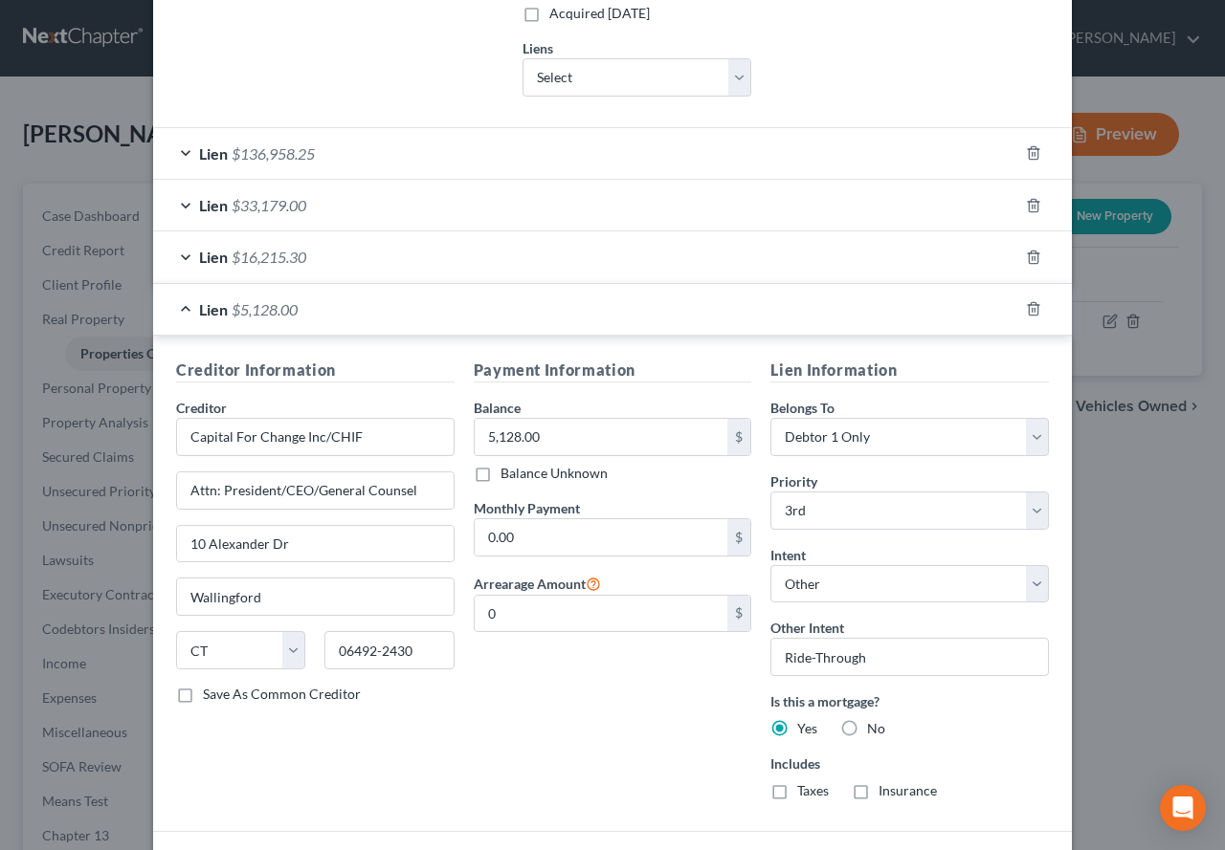
scroll to position [574, 0]
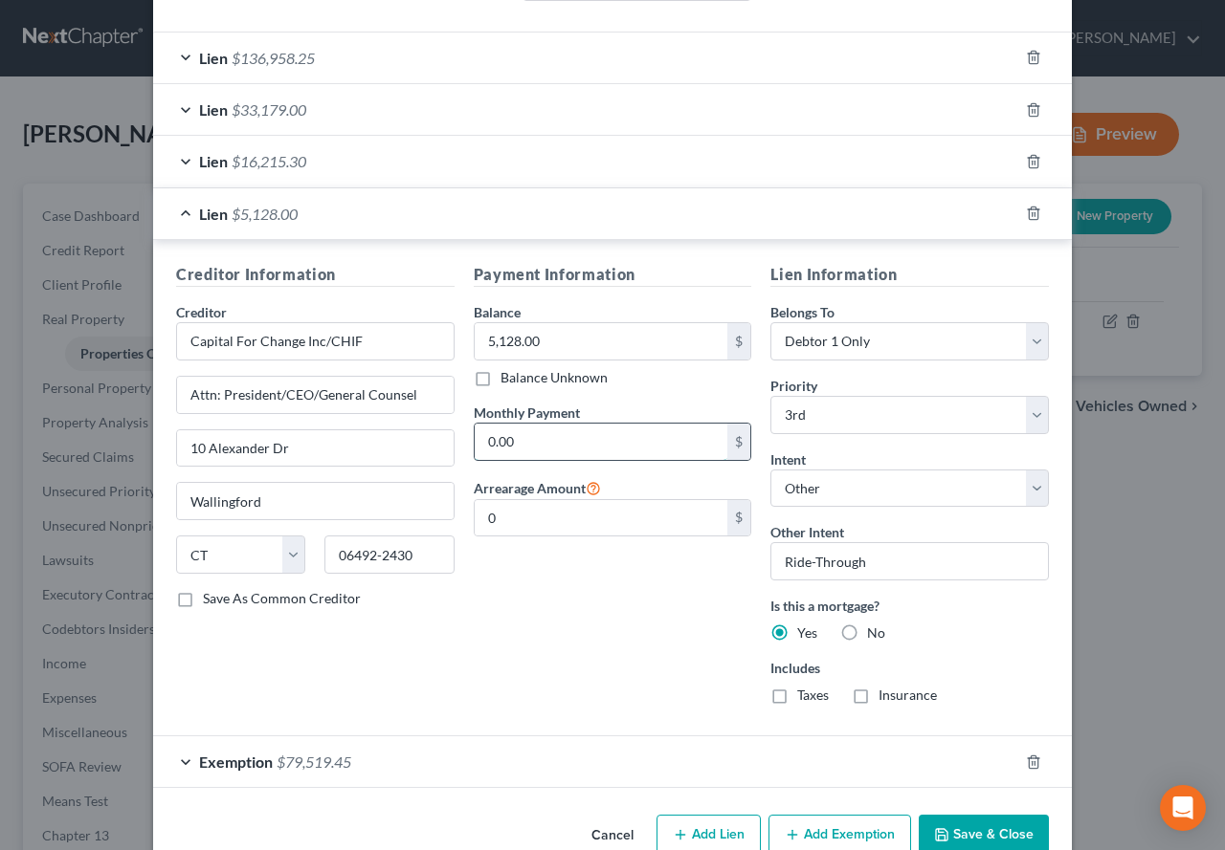
click at [527, 440] on input "0.00" at bounding box center [602, 442] width 254 height 36
click at [495, 514] on input "0" at bounding box center [602, 518] width 254 height 36
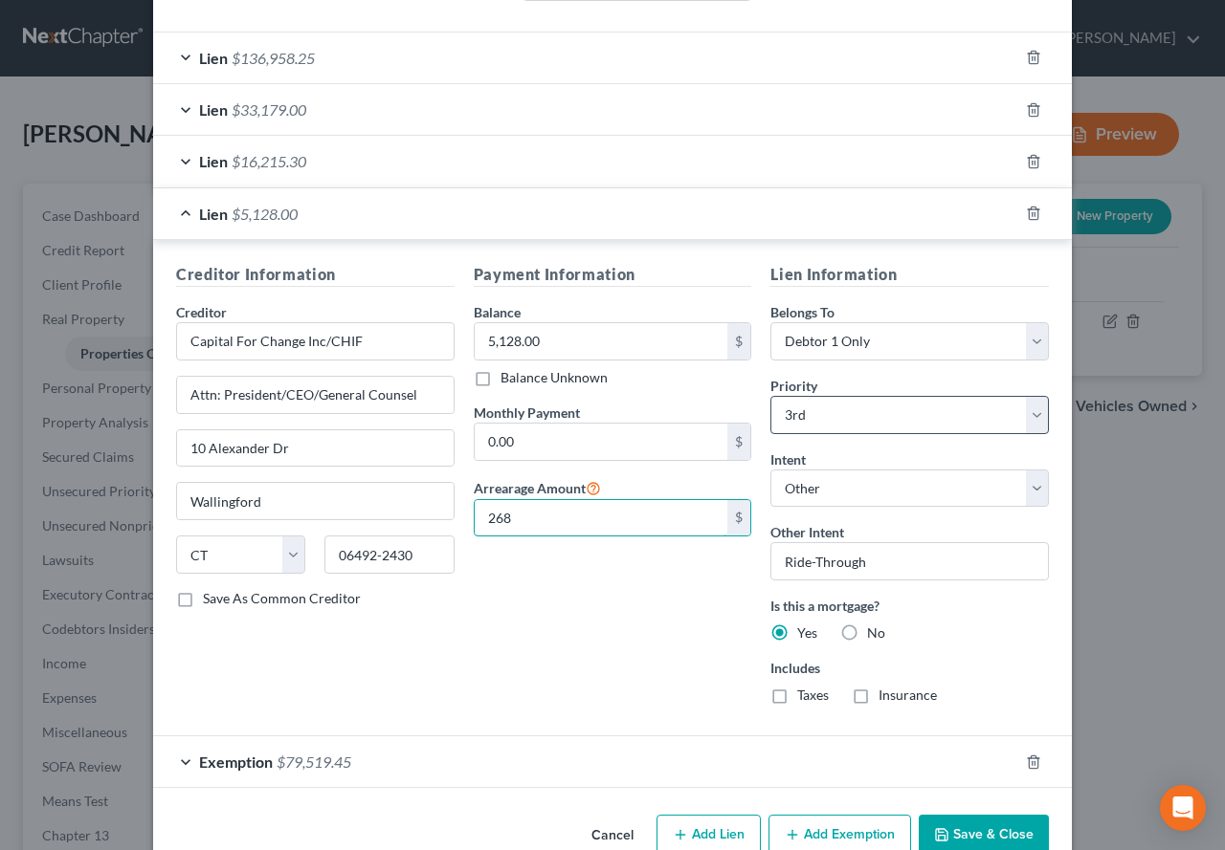
type input "268"
click at [1027, 422] on select "Select 2nd 3rd 4th 5th 6th 7th 8th 9th 10th 11th 12th 13th 14th 15th 16th 17th …" at bounding box center [909, 415] width 278 height 38
select select "0"
click at [770, 396] on select "Select 2nd 3rd 4th 5th 6th 7th 8th 9th 10th 11th 12th 13th 14th 15th 16th 17th …" at bounding box center [909, 415] width 278 height 38
click at [552, 735] on div "Creditor Information Creditor * Capital For Change Inc/CHIF Attn: President/CEO…" at bounding box center [612, 488] width 918 height 497
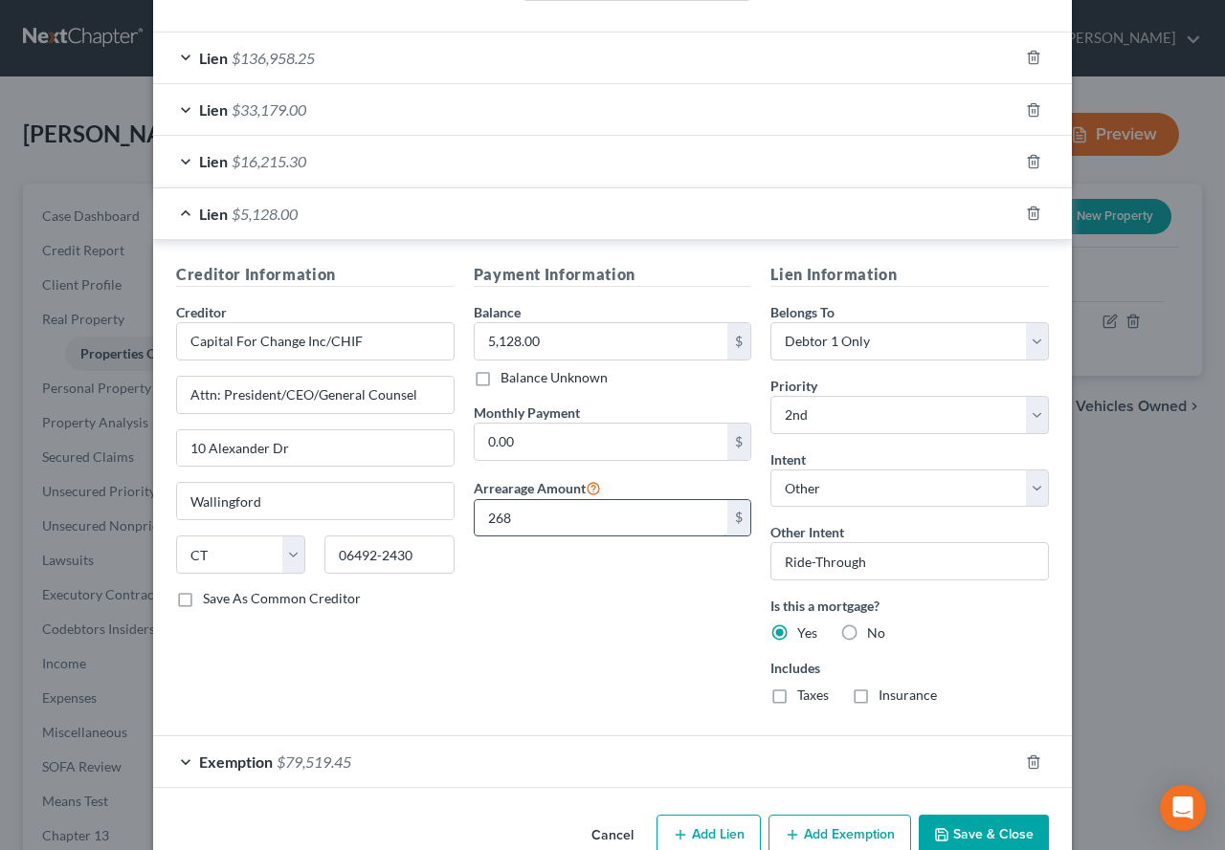
click at [525, 520] on input "268" at bounding box center [602, 518] width 254 height 36
click at [520, 527] on input "268" at bounding box center [602, 518] width 254 height 36
drag, startPoint x: 546, startPoint y: 527, endPoint x: 424, endPoint y: 526, distance: 122.5
click at [424, 526] on div "Creditor Information Creditor * Capital For Change Inc/CHIF Attn: President/CEO…" at bounding box center [612, 491] width 892 height 457
type input "375.00"
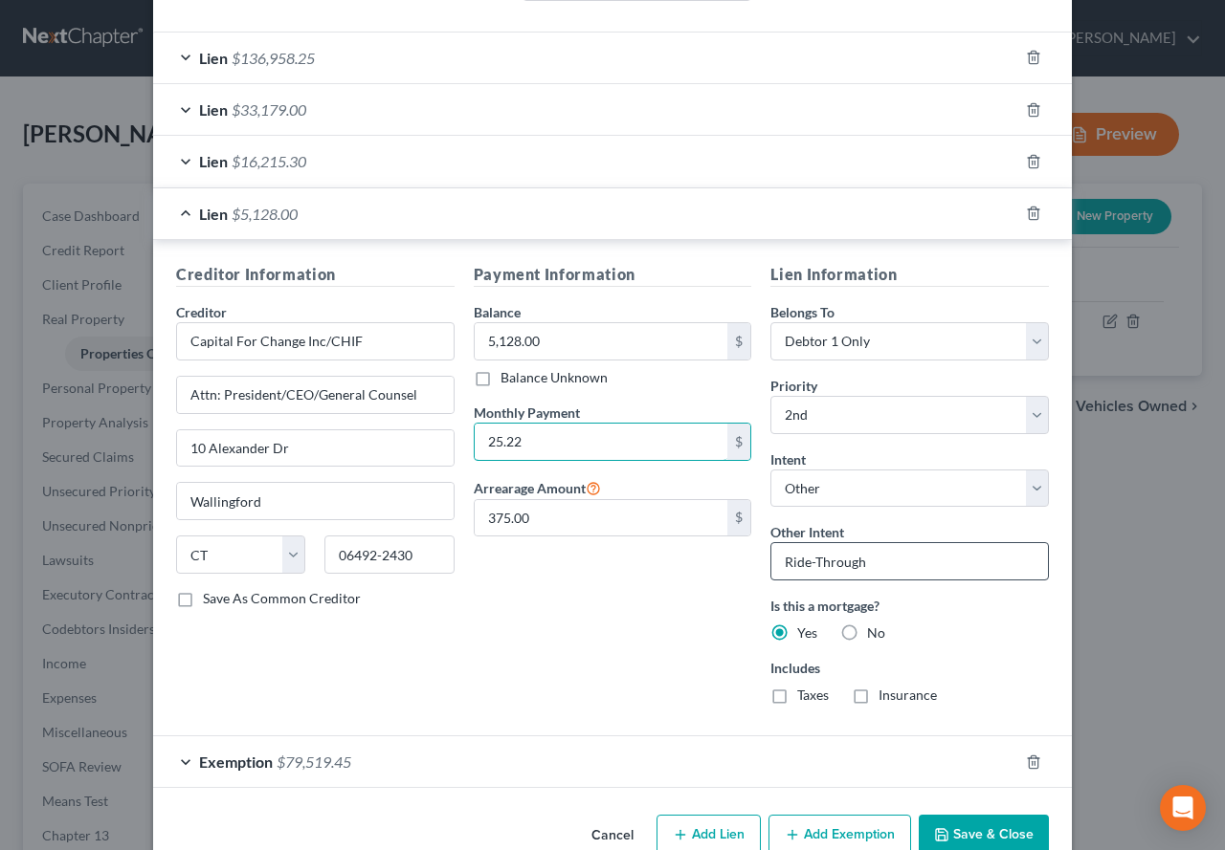
type input "25.22"
click at [875, 563] on input "Ride-Through" at bounding box center [909, 561] width 278 height 38
click at [770, 563] on input "Ride-Through" at bounding box center [909, 561] width 278 height 38
drag, startPoint x: 769, startPoint y: 563, endPoint x: 957, endPoint y: 581, distance: 188.4
click at [957, 581] on input "Ride-Through" at bounding box center [909, 561] width 278 height 38
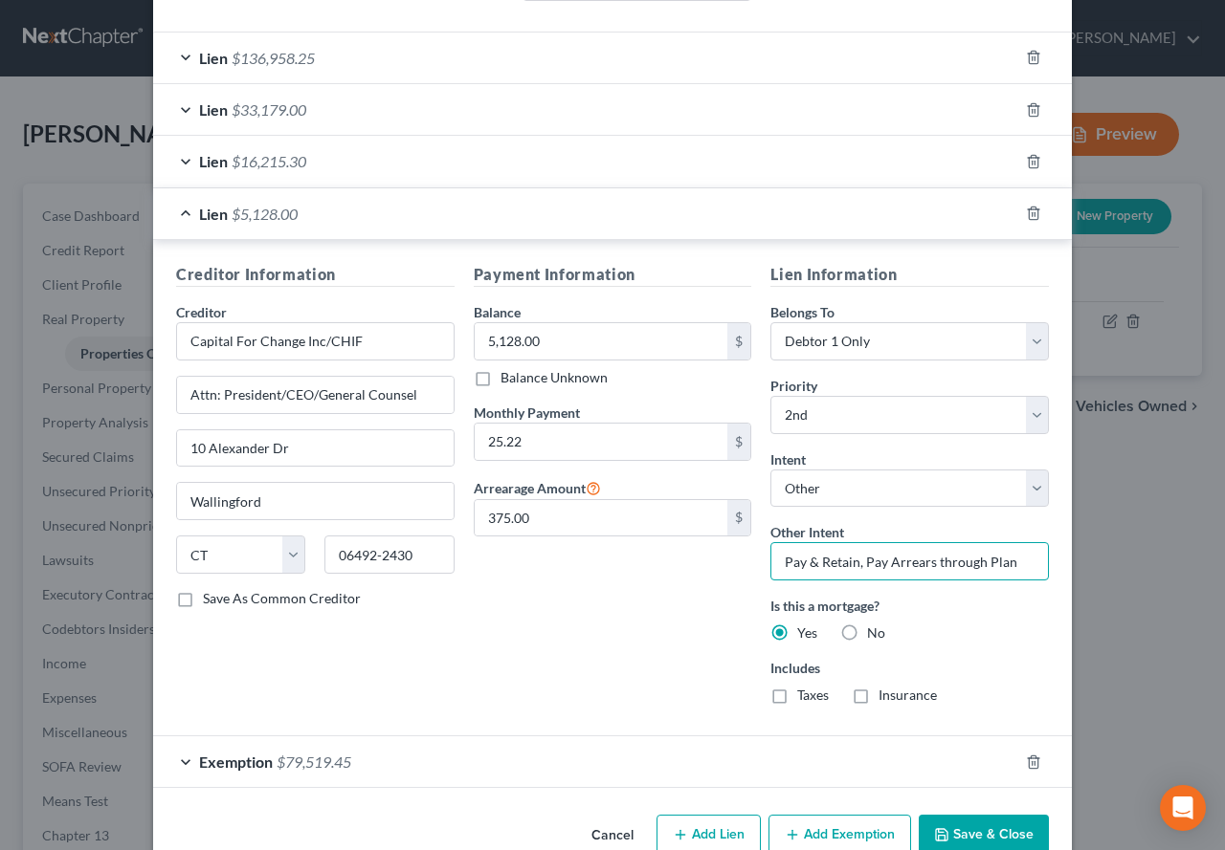
drag, startPoint x: 855, startPoint y: 563, endPoint x: 731, endPoint y: 559, distance: 124.5
click at [731, 559] on div "Creditor Information Creditor * Capital For Change Inc/CHIF Attn: President/CEO…" at bounding box center [612, 491] width 892 height 457
type input "Pay Arrears through Plan"
click at [957, 833] on button "Save & Close" at bounding box center [983, 835] width 130 height 40
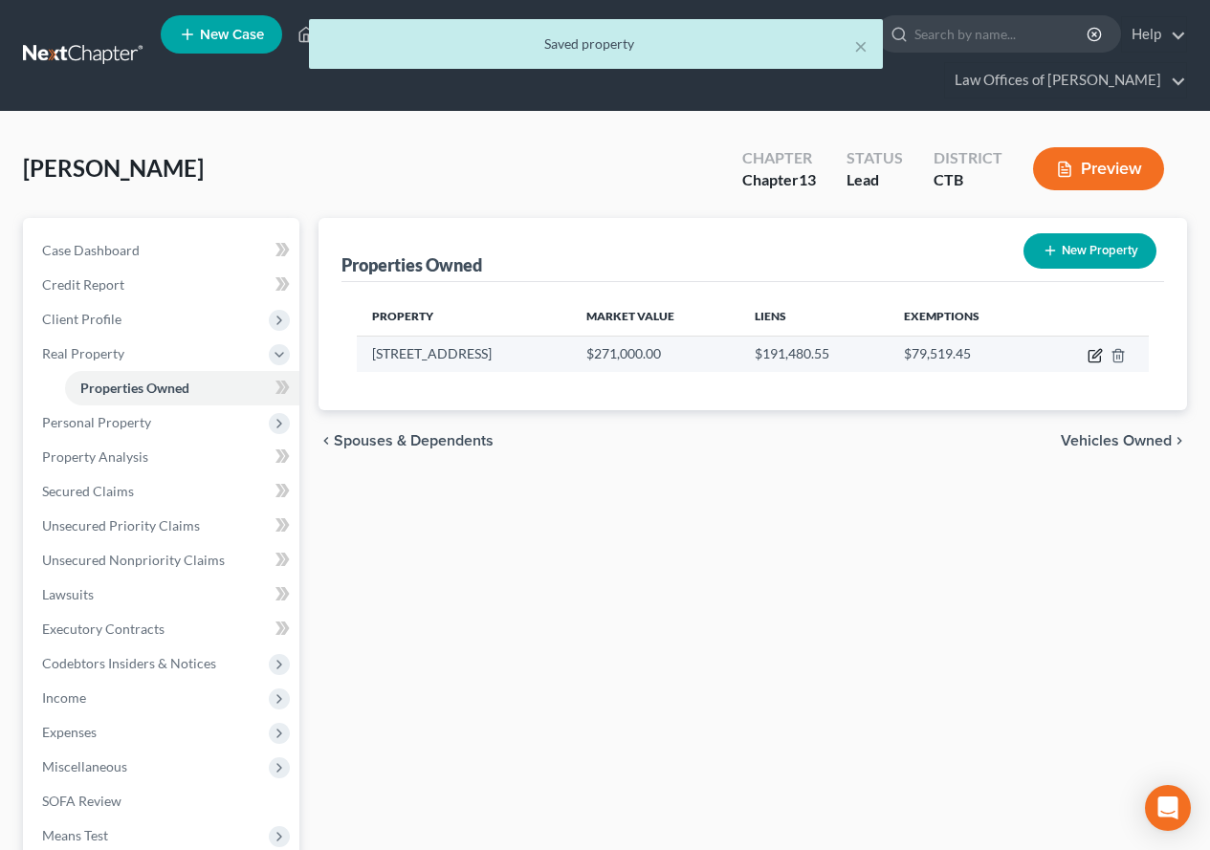
click at [1094, 357] on icon "button" at bounding box center [1095, 355] width 15 height 15
select select "6"
select select "5"
select select "0"
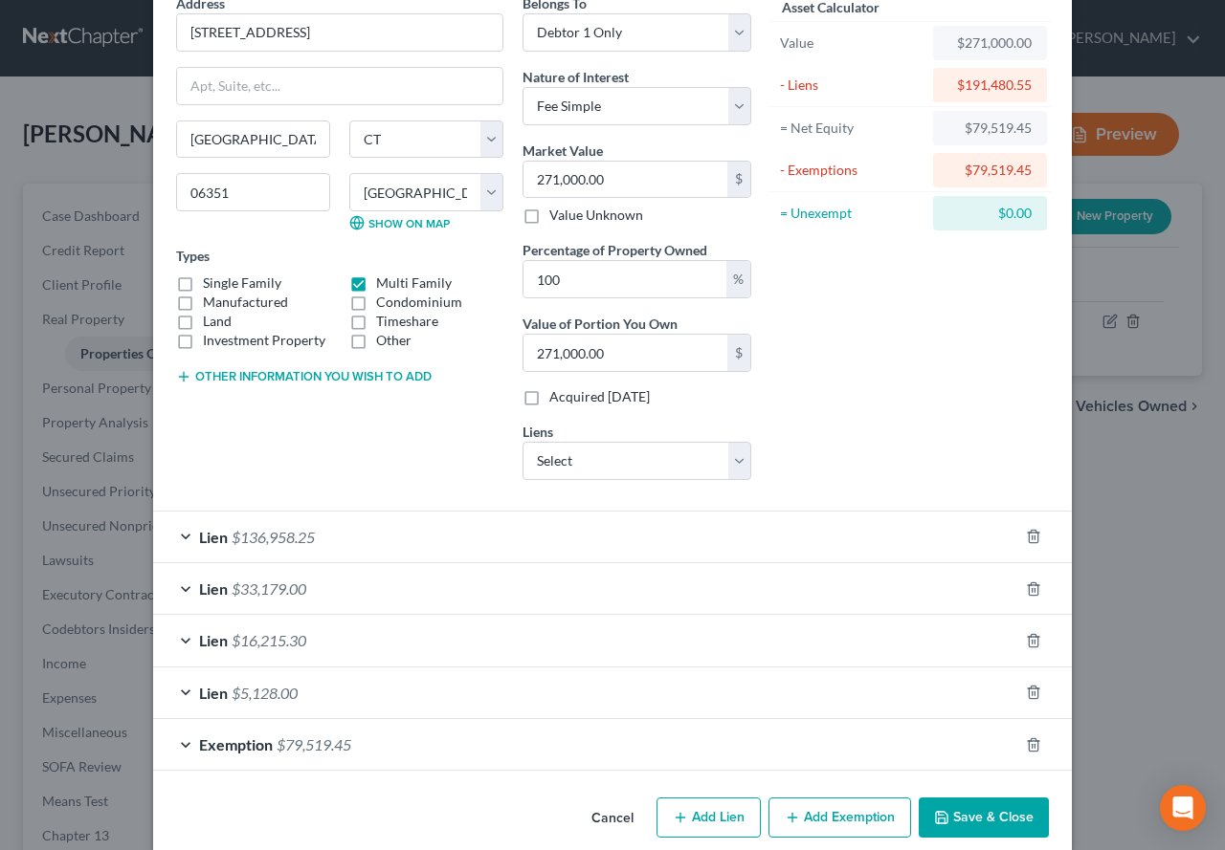
scroll to position [96, 0]
click at [177, 535] on div "Lien $136,958.25" at bounding box center [585, 536] width 865 height 51
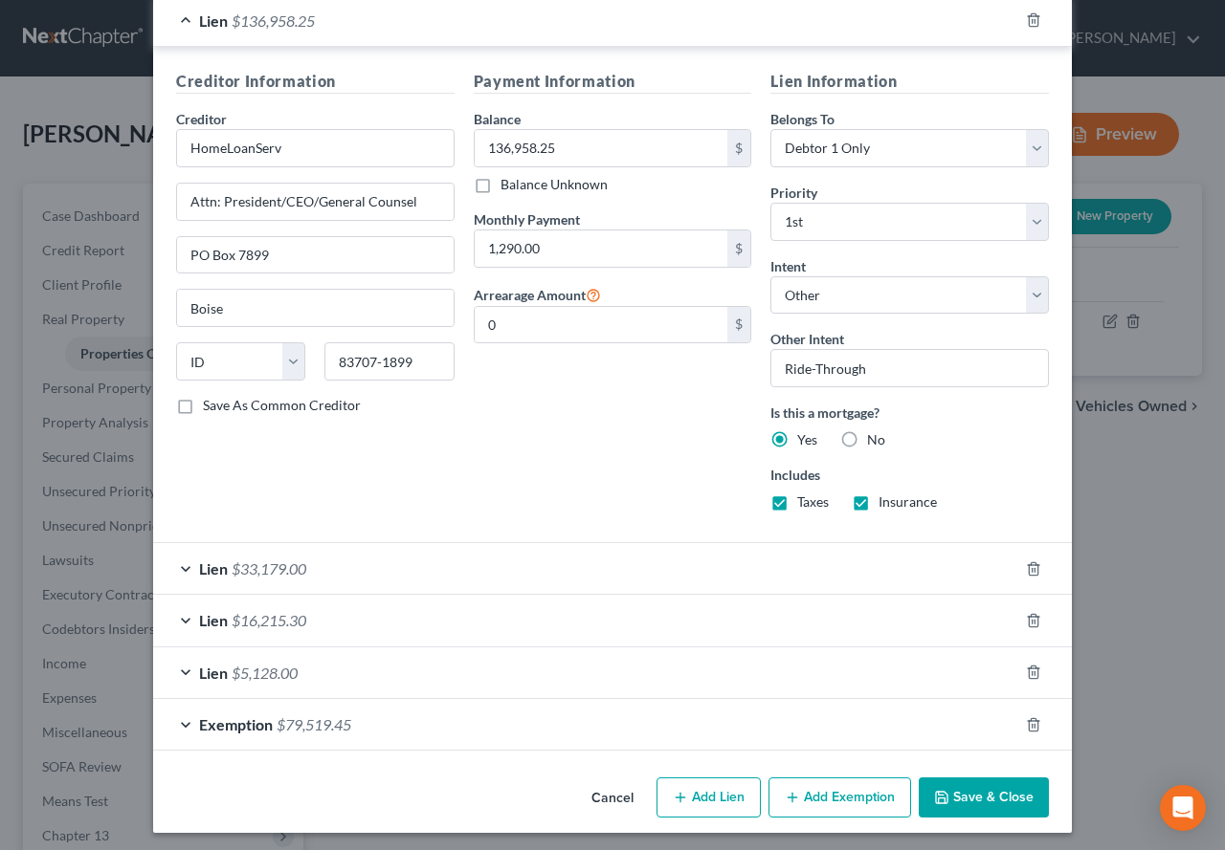
scroll to position [617, 0]
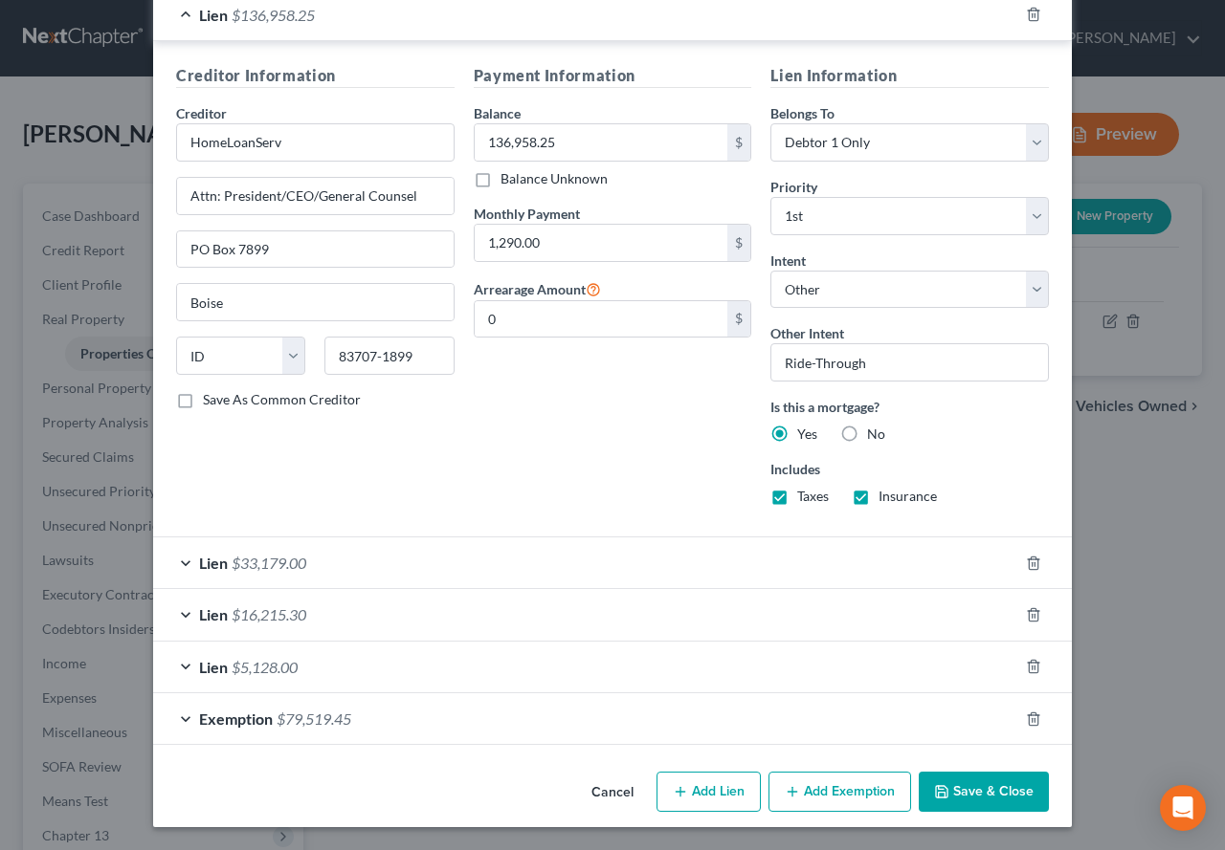
click at [178, 560] on div "Lien $33,179.00" at bounding box center [585, 563] width 865 height 51
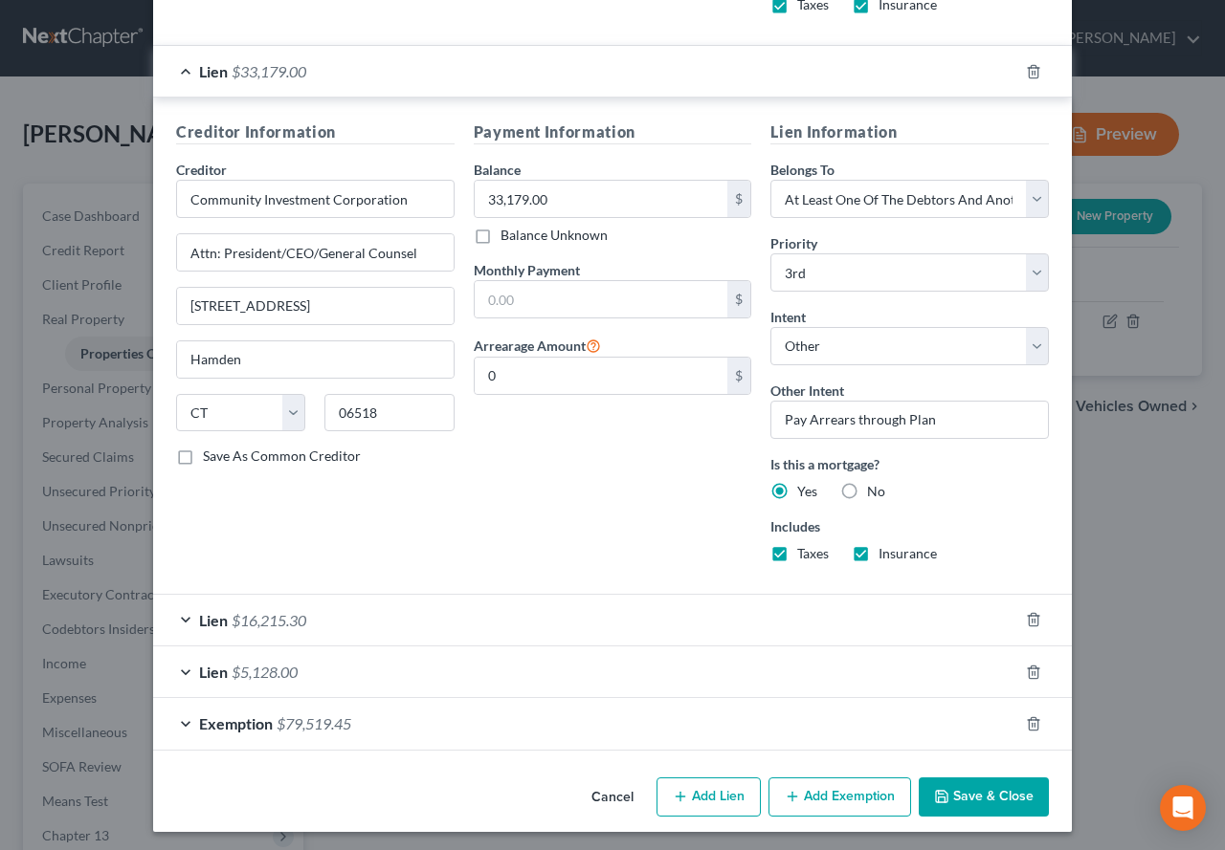
scroll to position [1114, 0]
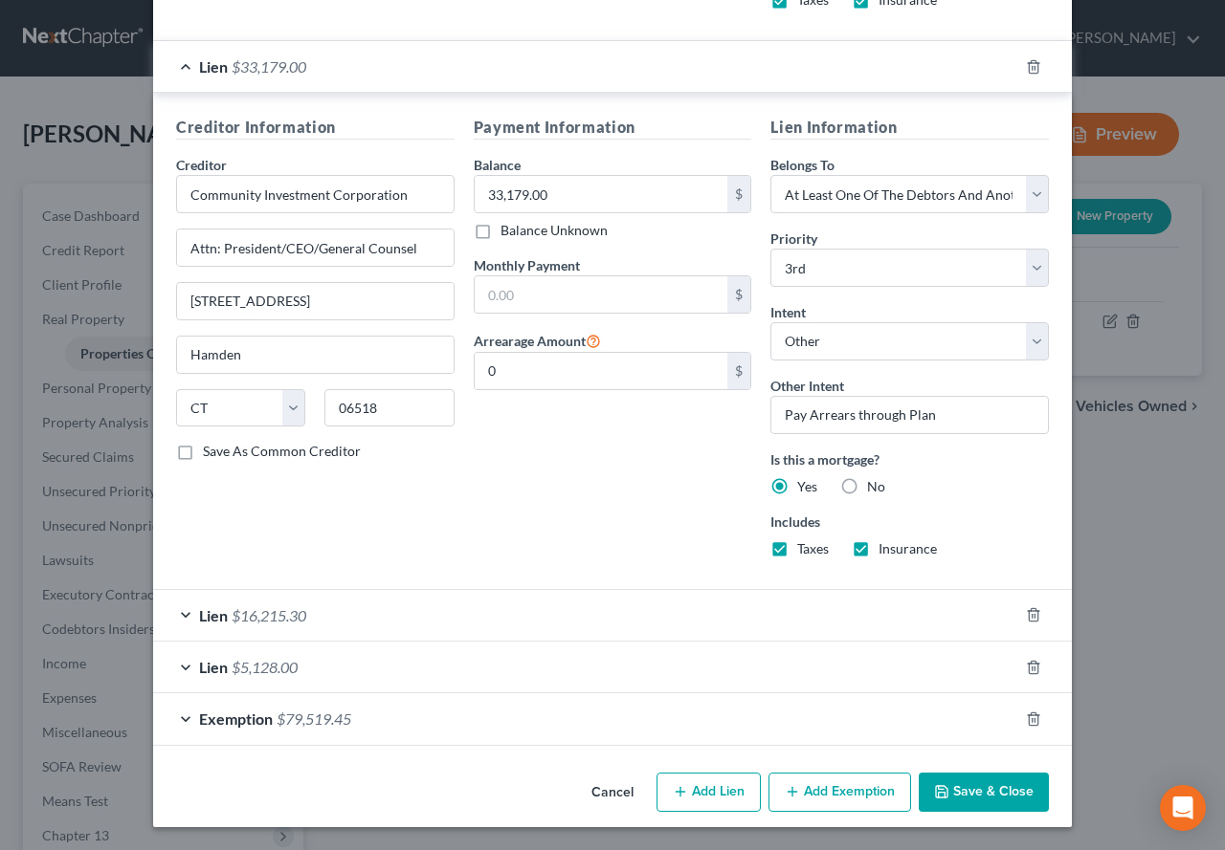
click at [179, 616] on div "Lien $16,215.30" at bounding box center [585, 615] width 865 height 51
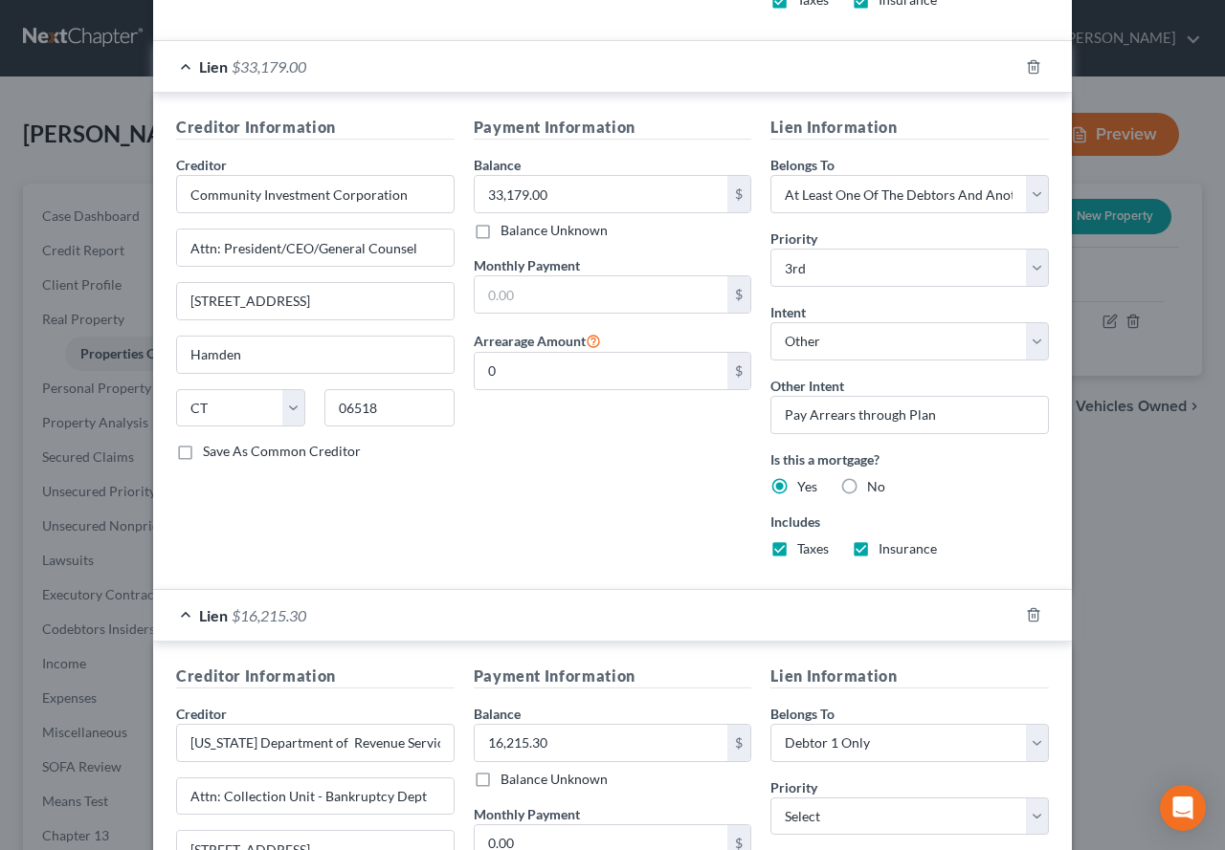
click at [179, 616] on div "Lien $16,215.30" at bounding box center [585, 615] width 865 height 51
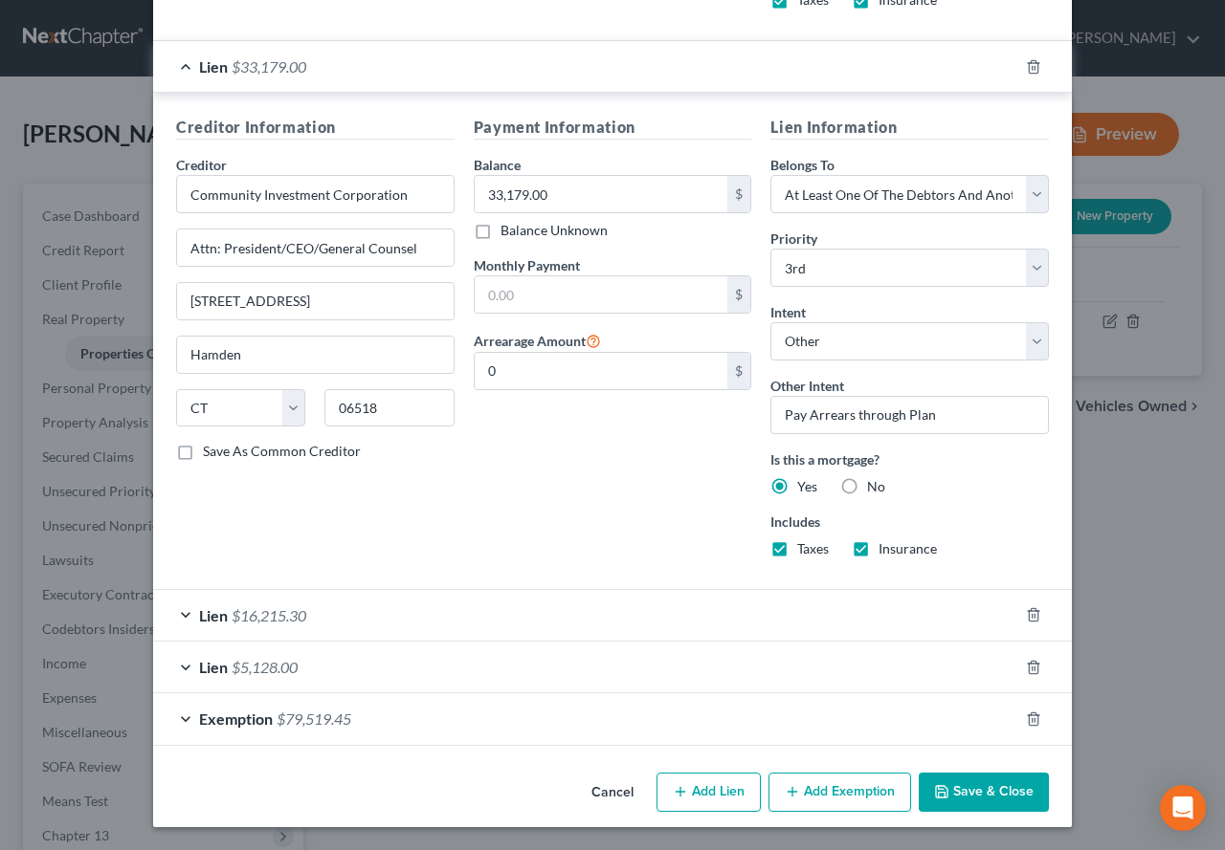
click at [179, 616] on div "Lien $16,215.30" at bounding box center [585, 615] width 865 height 51
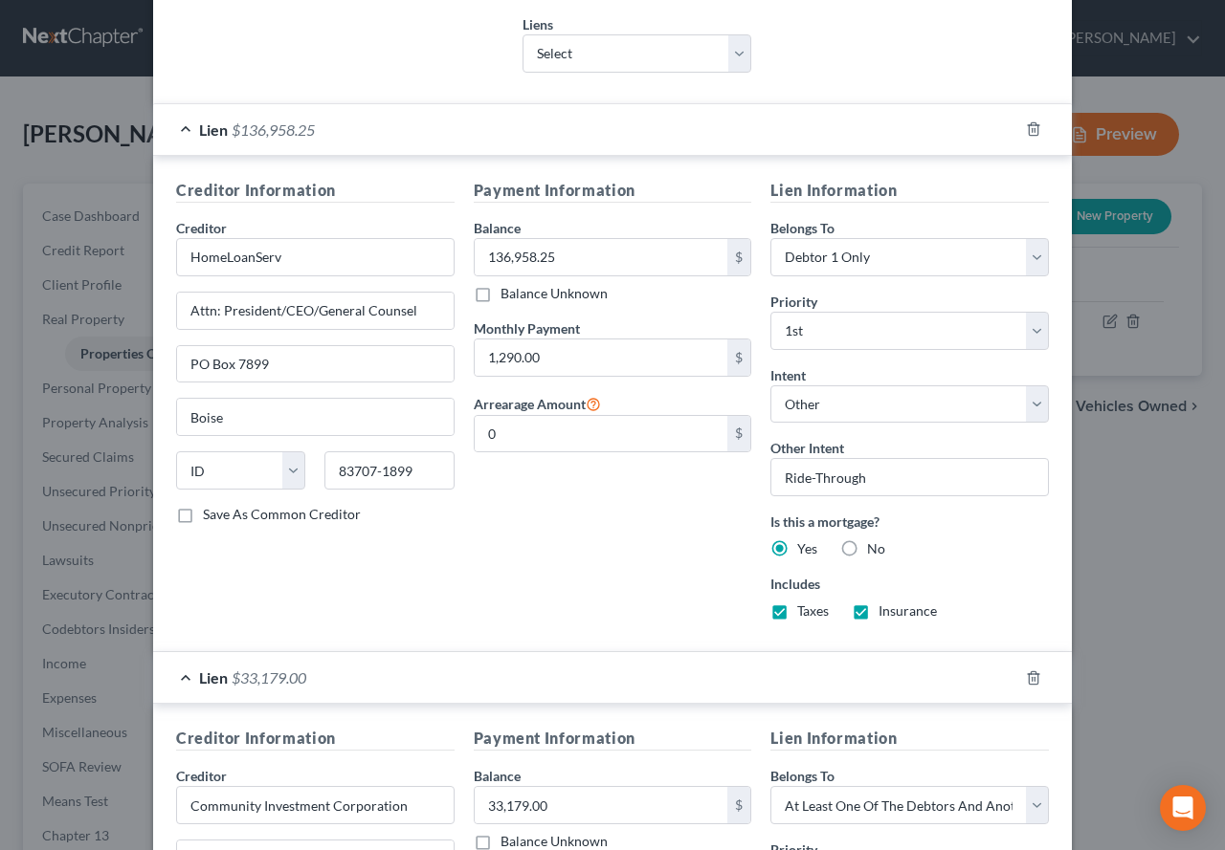
scroll to position [491, 0]
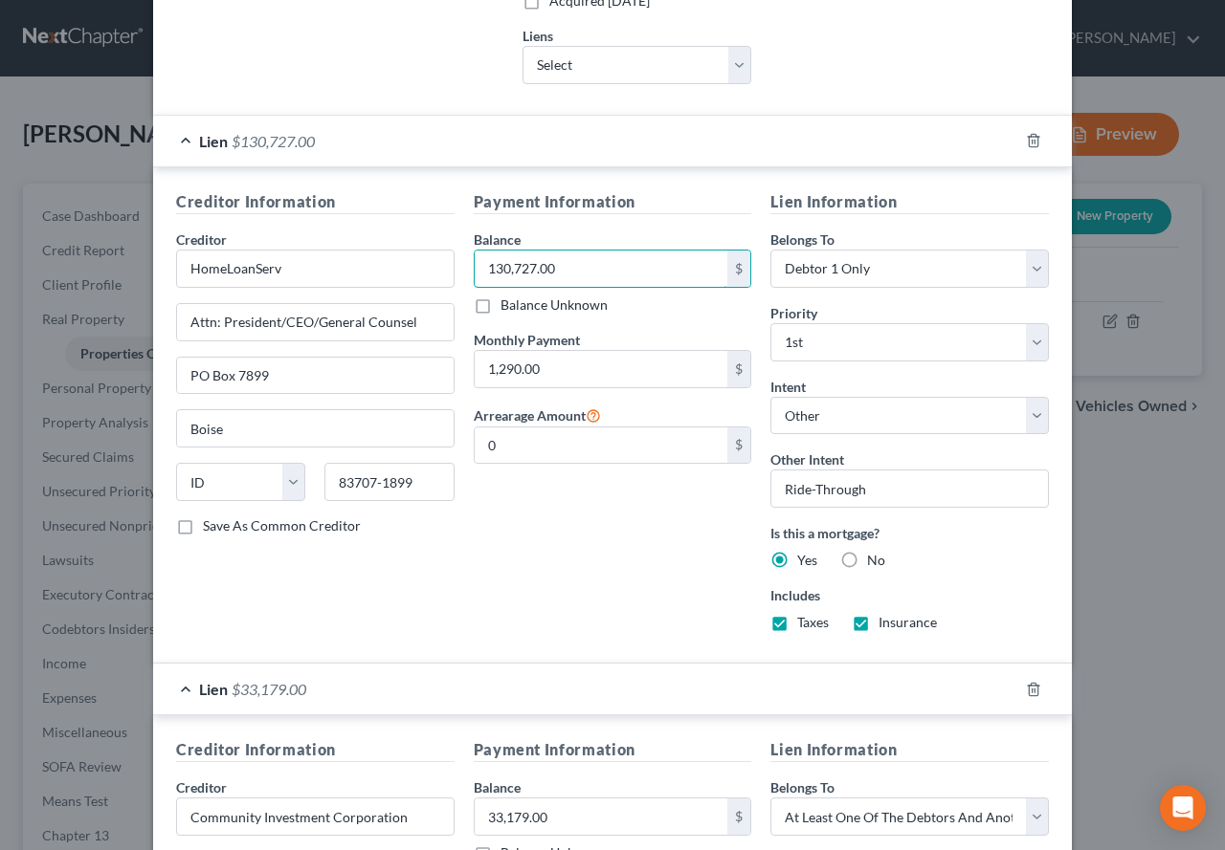
type input "130,727.00"
click at [520, 451] on input "0" at bounding box center [602, 446] width 254 height 36
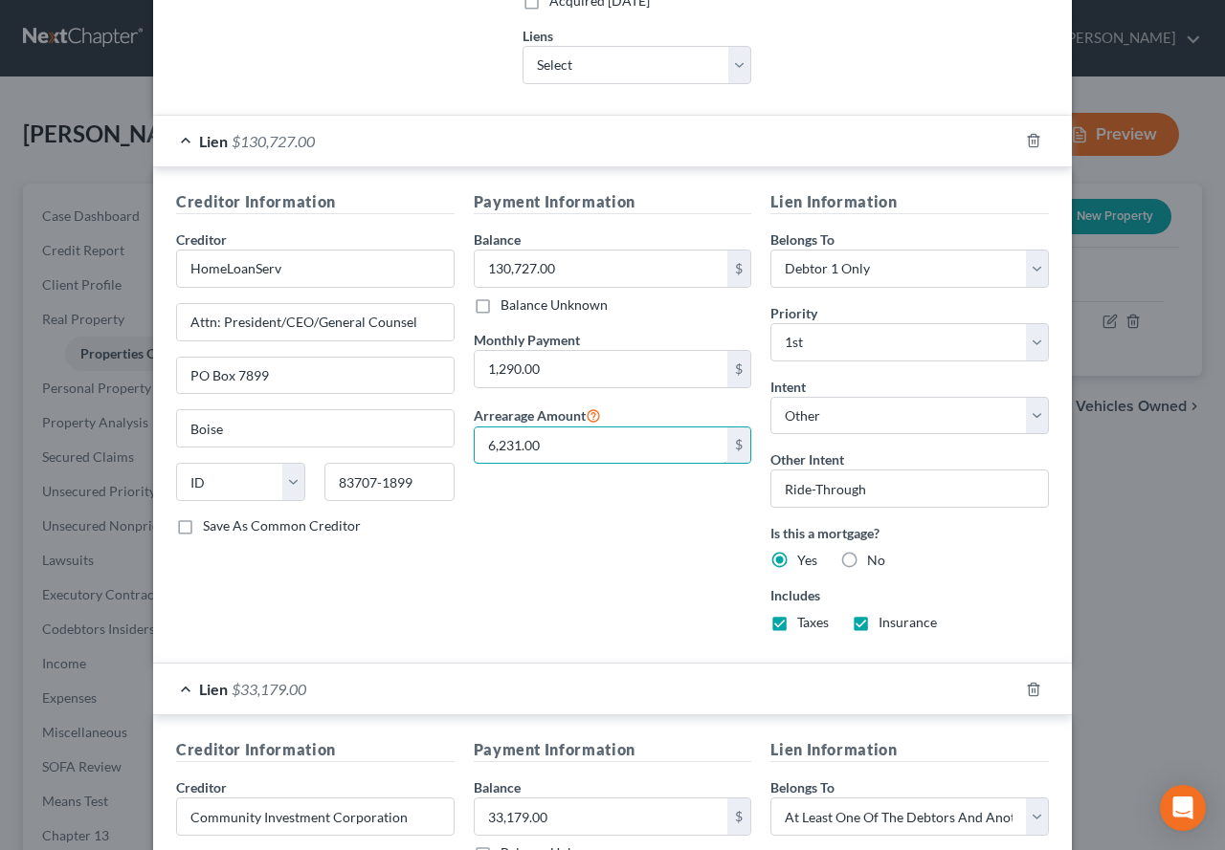
type input "6,231.00"
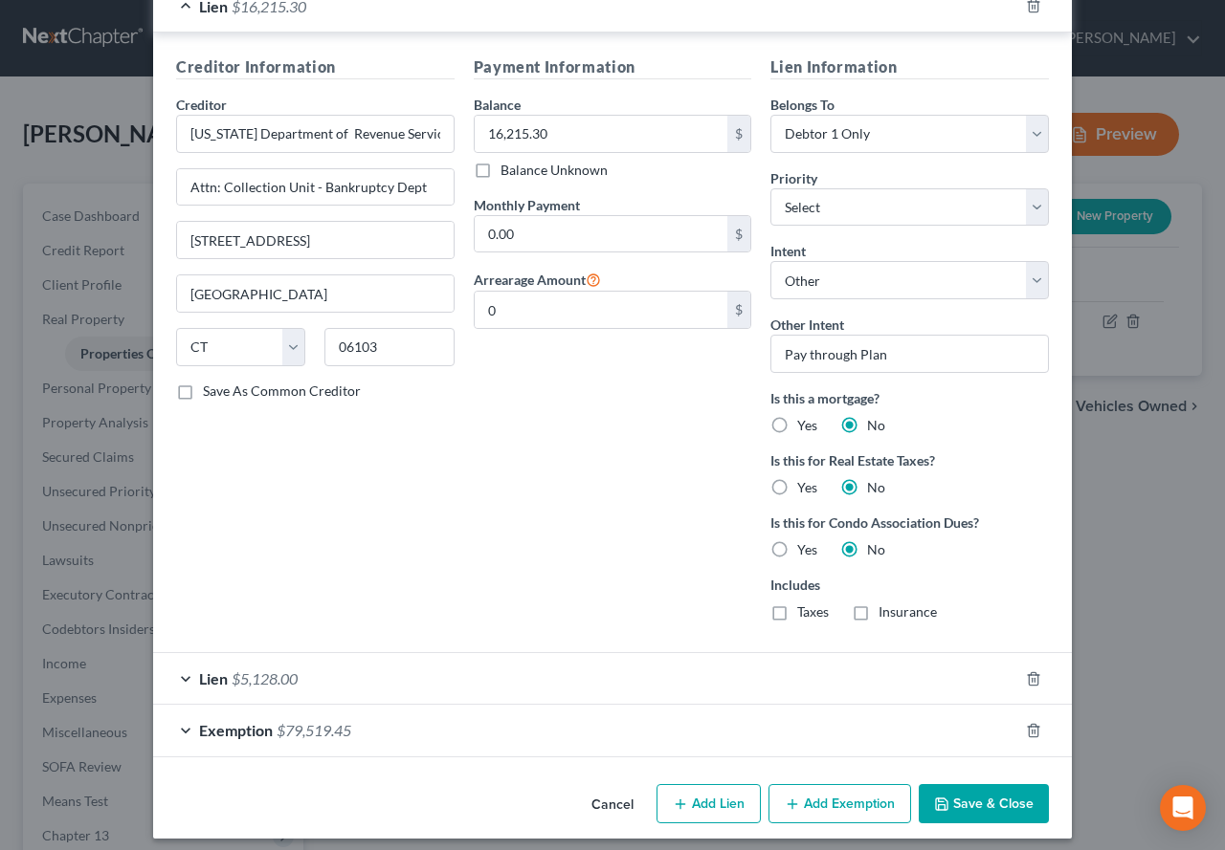
scroll to position [1734, 0]
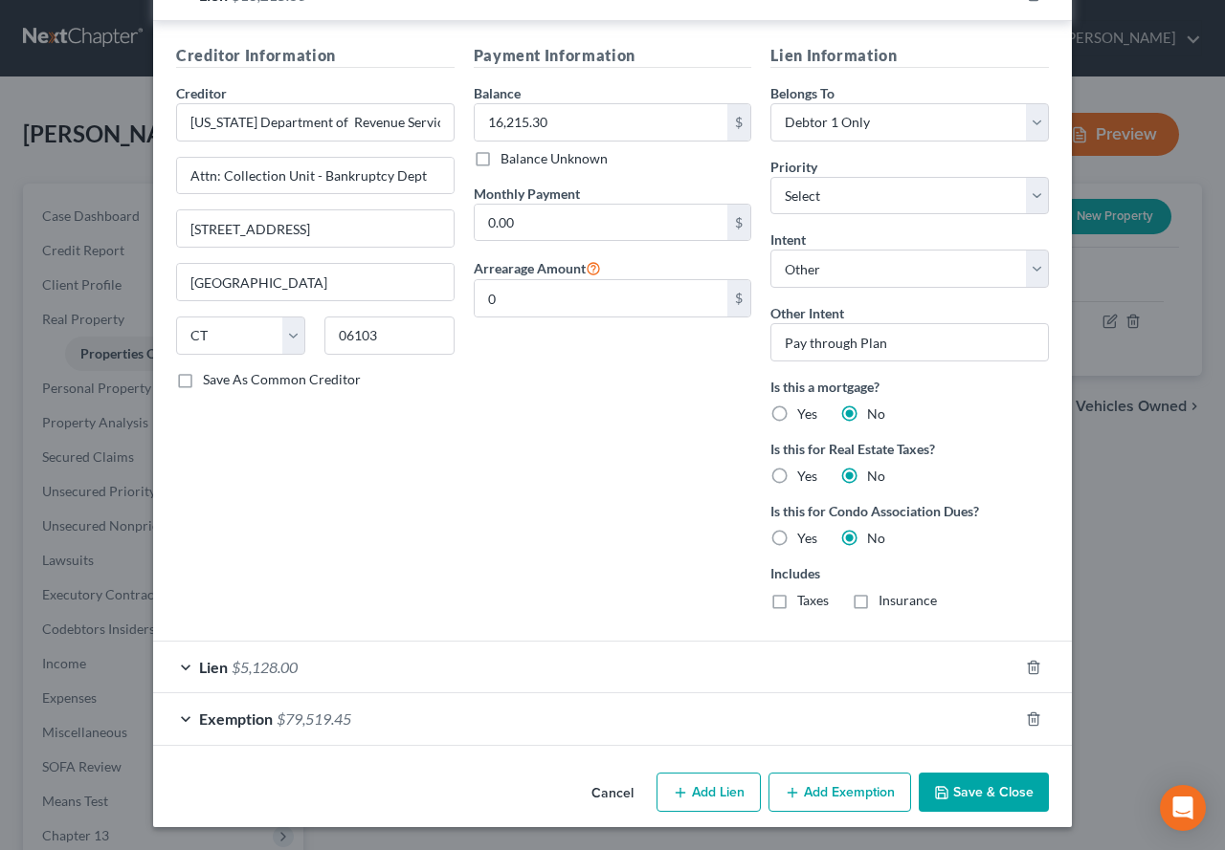
click at [967, 789] on button "Save & Close" at bounding box center [983, 793] width 130 height 40
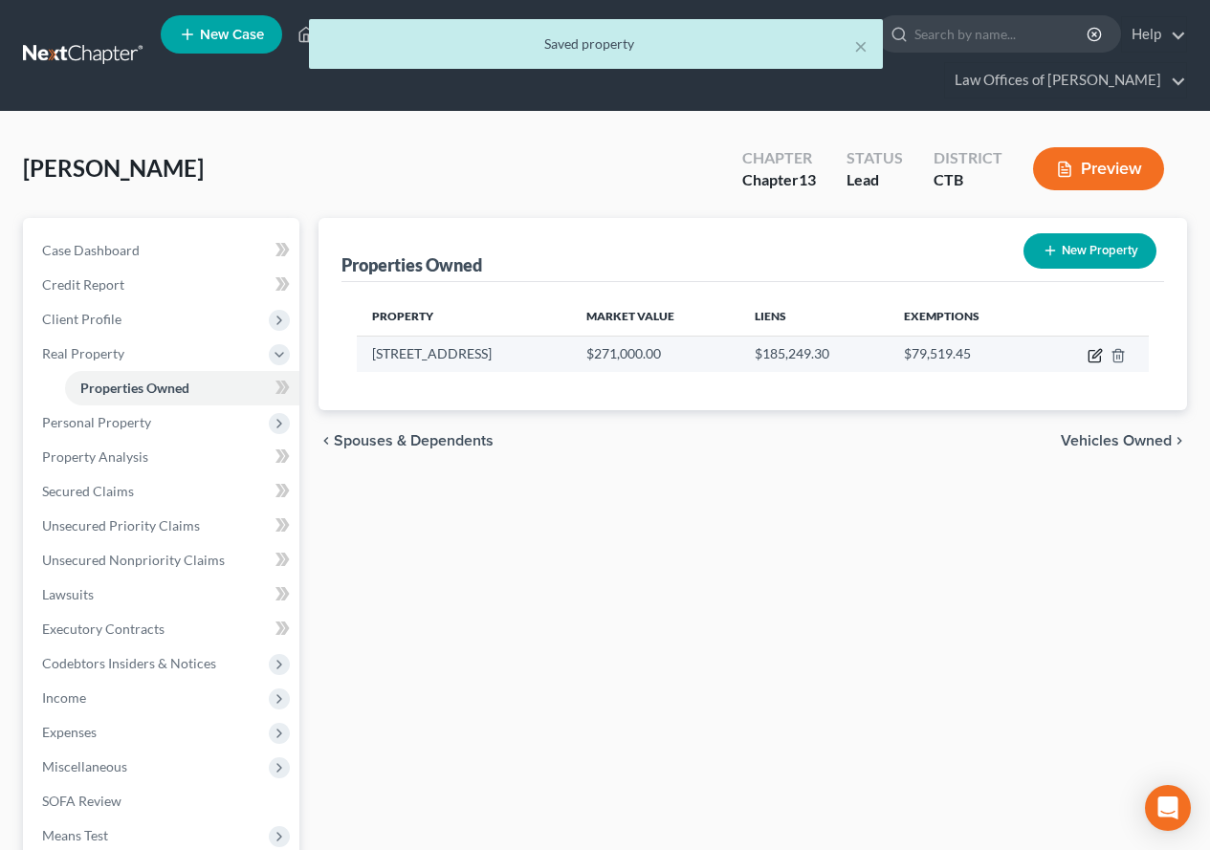
click at [1092, 357] on icon "button" at bounding box center [1095, 355] width 15 height 15
select select "6"
select select "5"
select select "0"
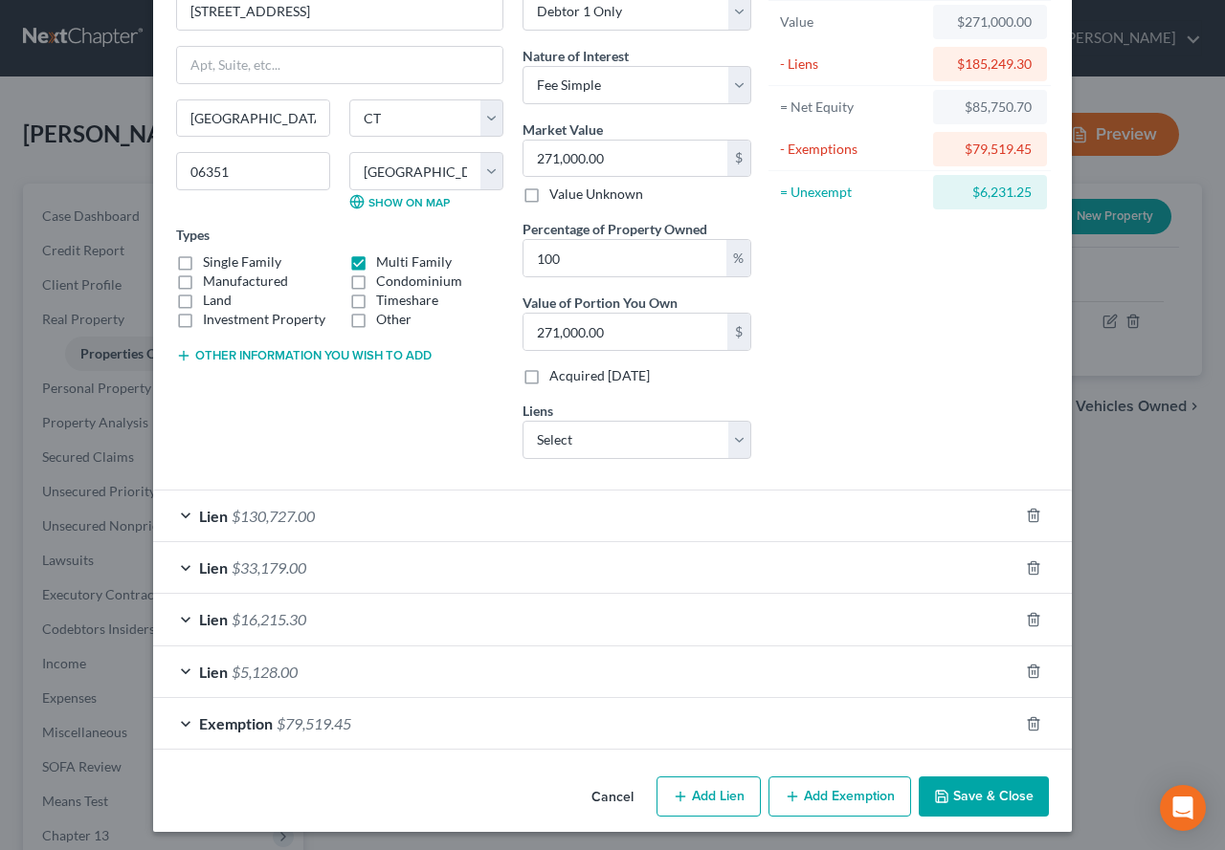
scroll to position [121, 0]
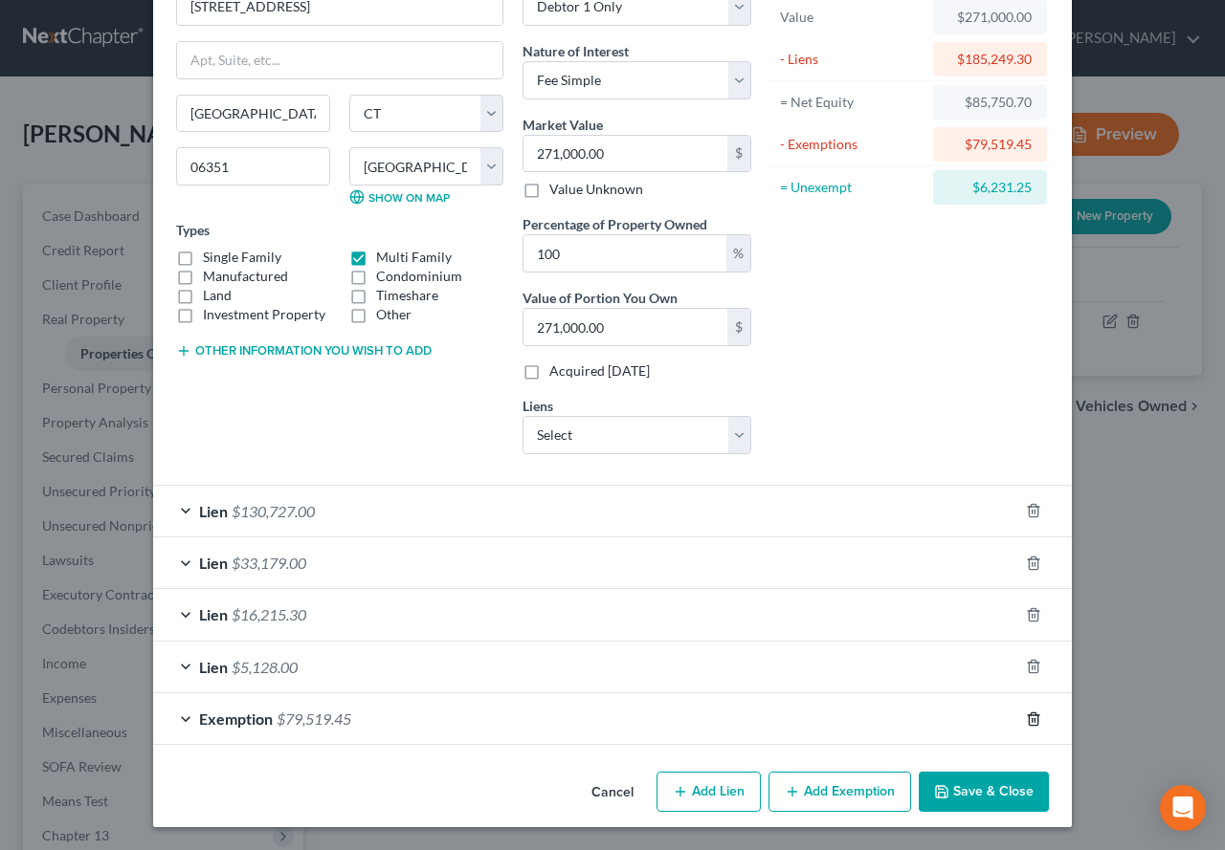
click at [1027, 723] on icon "button" at bounding box center [1033, 719] width 15 height 15
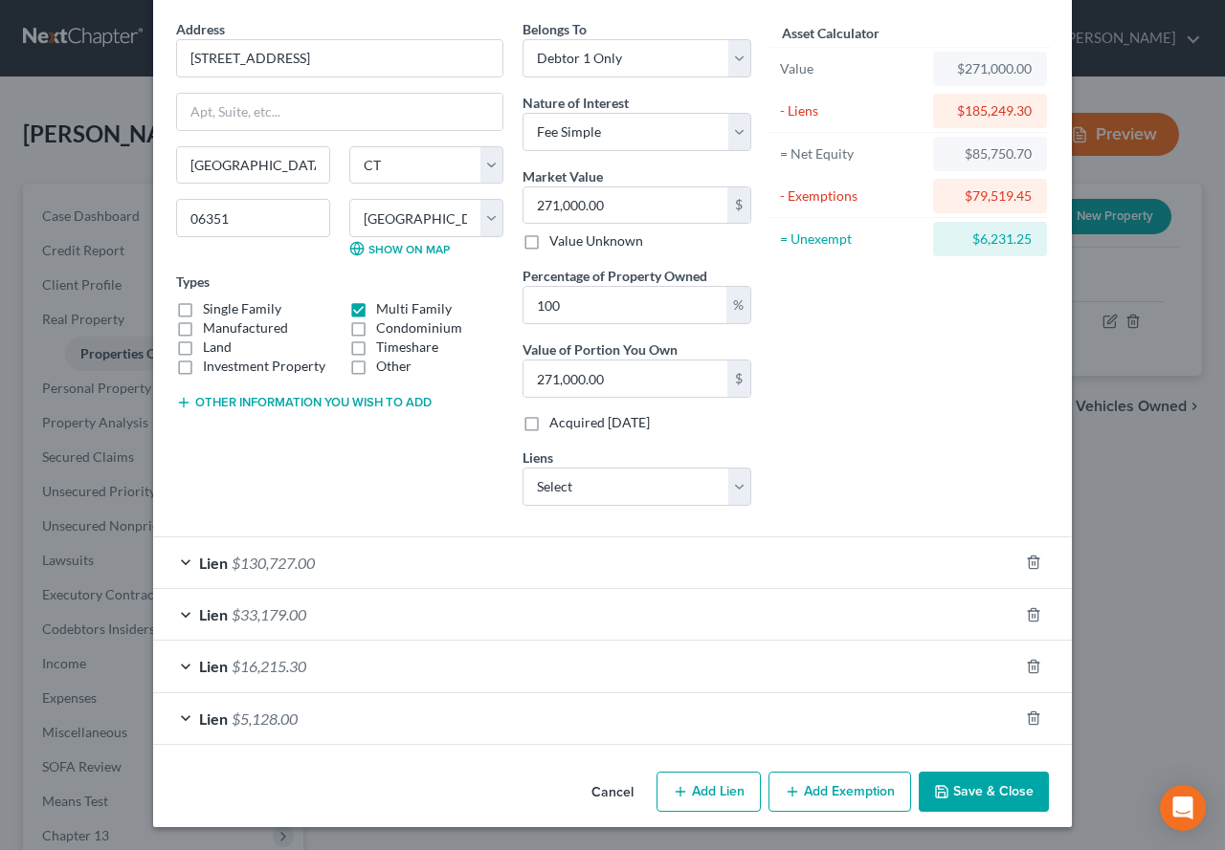
scroll to position [69, 0]
click at [173, 619] on div "Lien $33,179.00" at bounding box center [585, 614] width 865 height 51
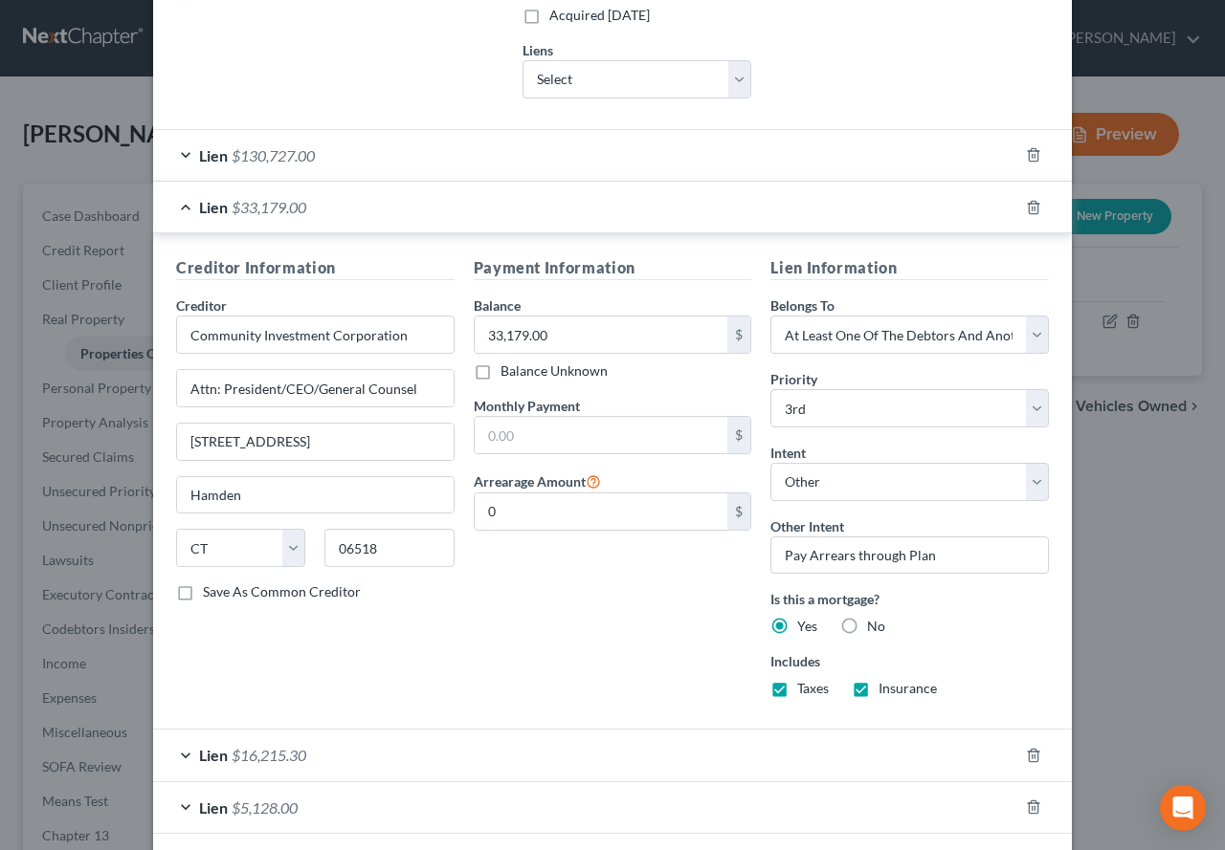
scroll to position [503, 0]
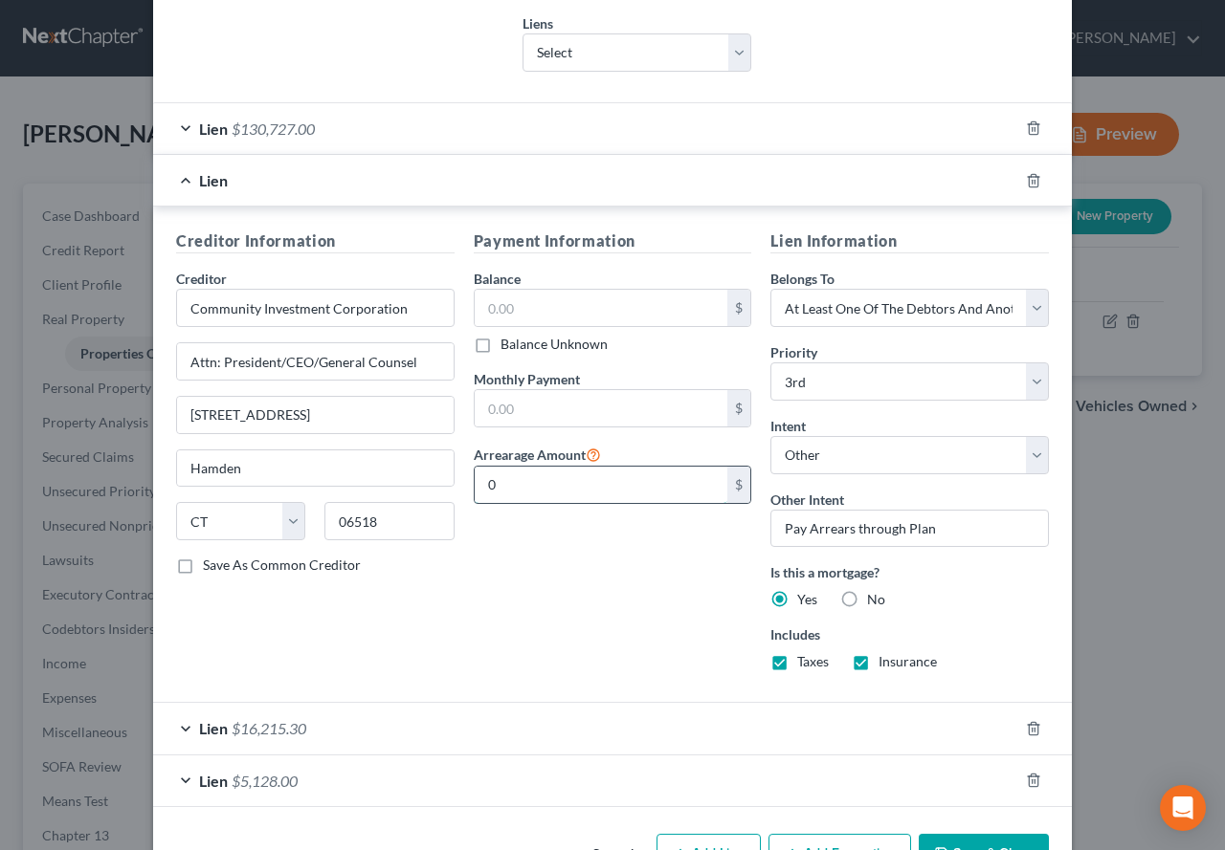
paste input "33,179.0"
type input "33,179.00"
click at [513, 311] on input "text" at bounding box center [602, 308] width 254 height 36
click at [797, 661] on label "Taxes" at bounding box center [813, 661] width 32 height 19
click at [805, 661] on input "Taxes" at bounding box center [811, 658] width 12 height 12
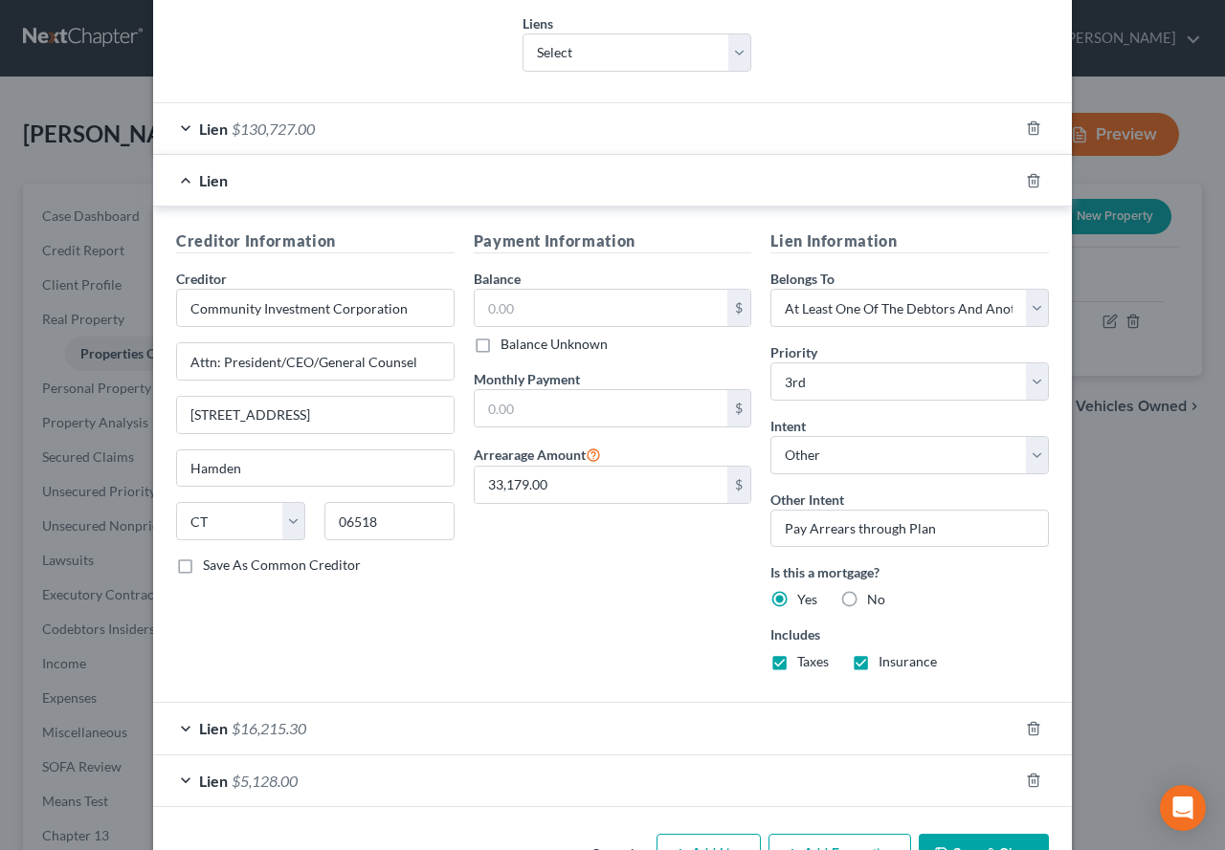
checkbox input "false"
click at [878, 665] on label "Insurance" at bounding box center [907, 661] width 58 height 19
click at [886, 665] on input "Insurance" at bounding box center [892, 658] width 12 height 12
checkbox input "false"
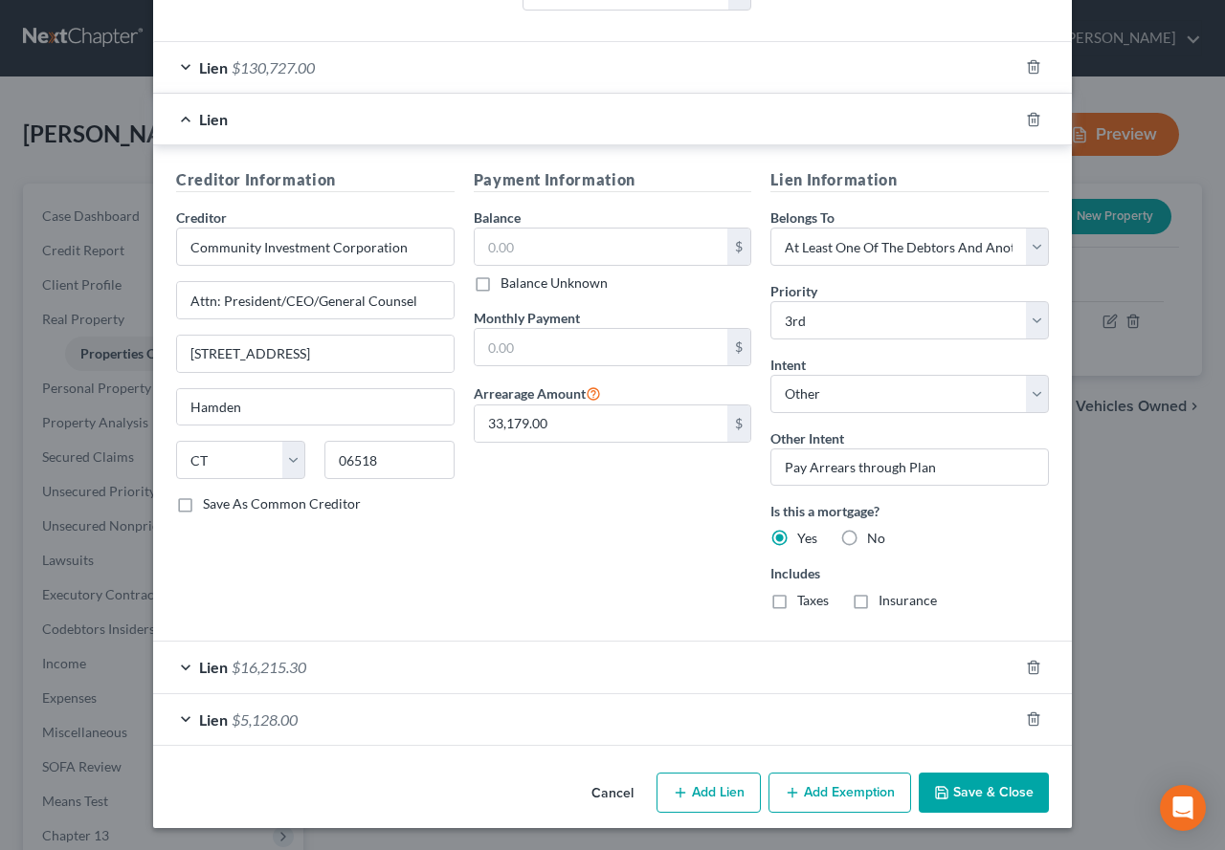
scroll to position [565, 0]
click at [964, 789] on button "Save & Close" at bounding box center [983, 792] width 130 height 40
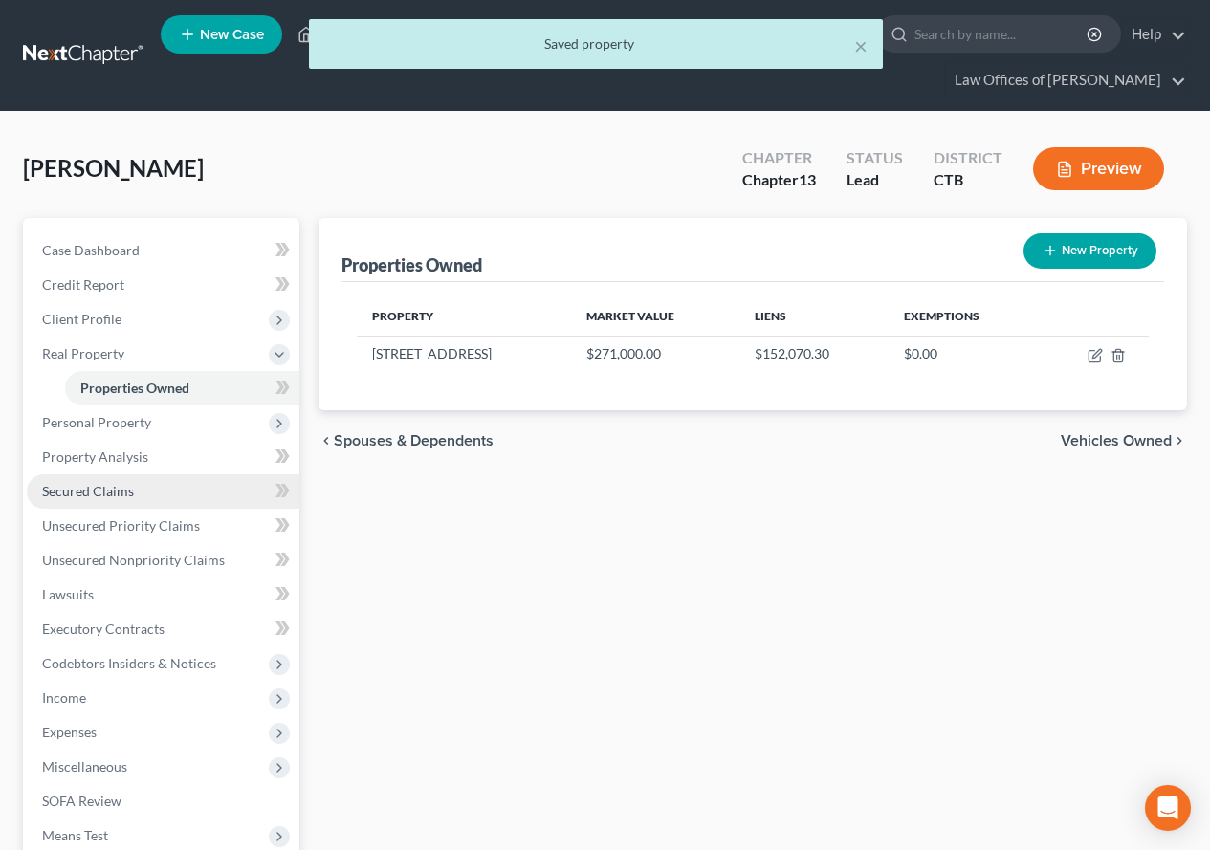
click at [85, 492] on span "Secured Claims" at bounding box center [88, 491] width 92 height 16
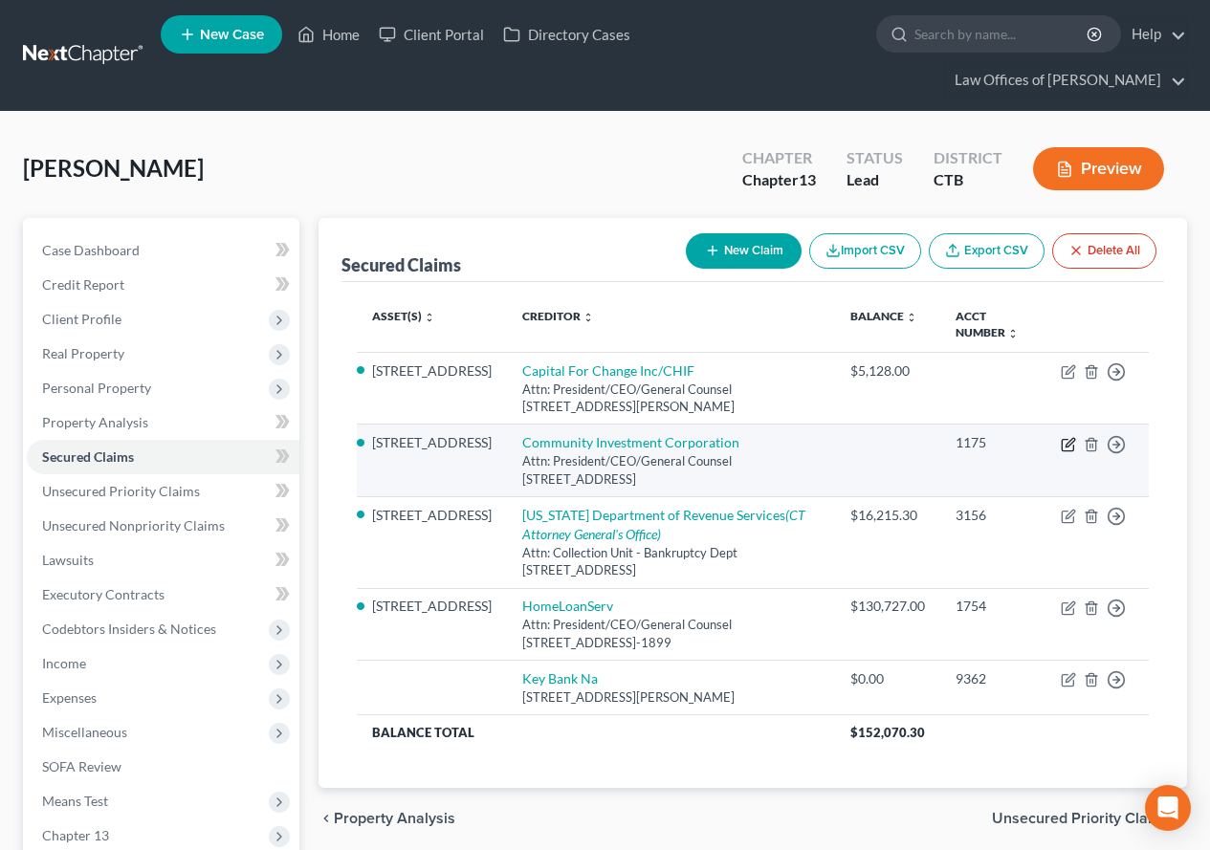
click at [1067, 449] on icon "button" at bounding box center [1068, 444] width 15 height 15
select select "6"
select select "2"
select select "4"
select select "3"
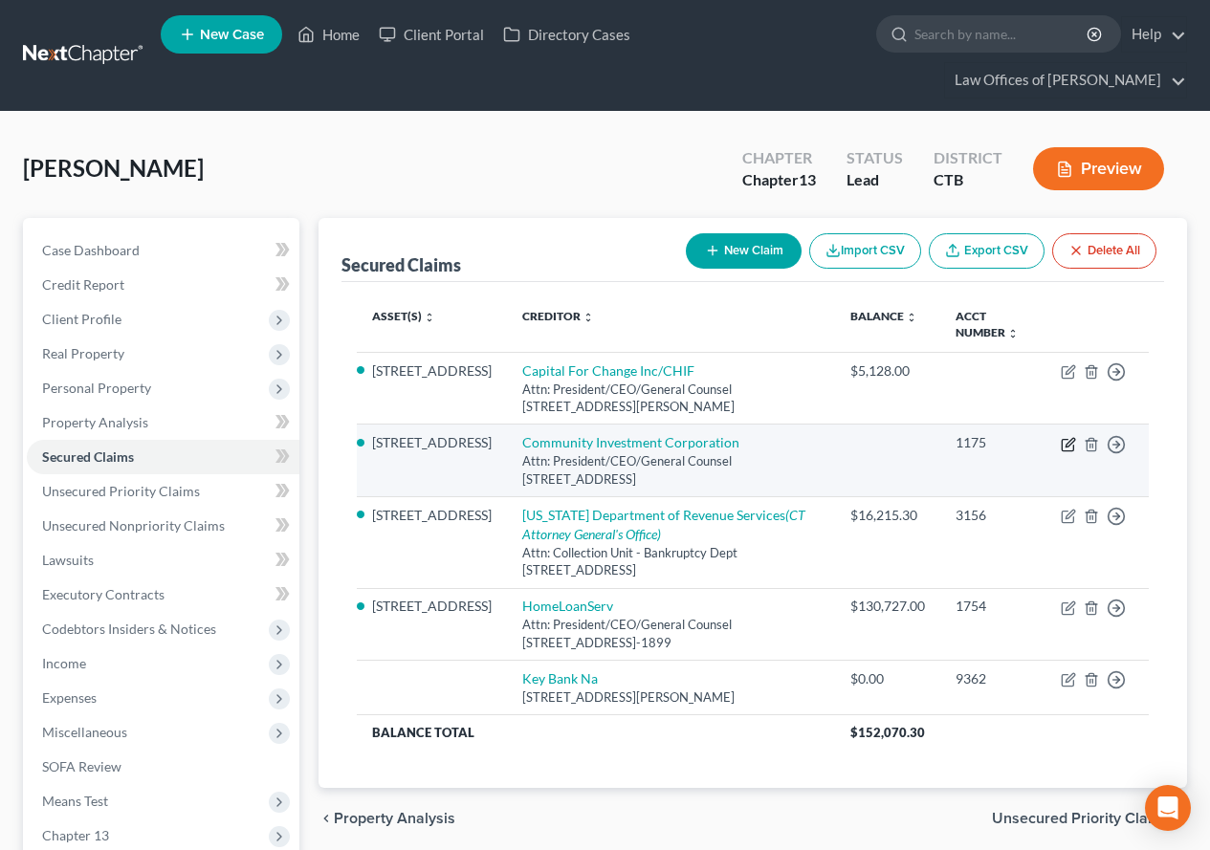
select select "0"
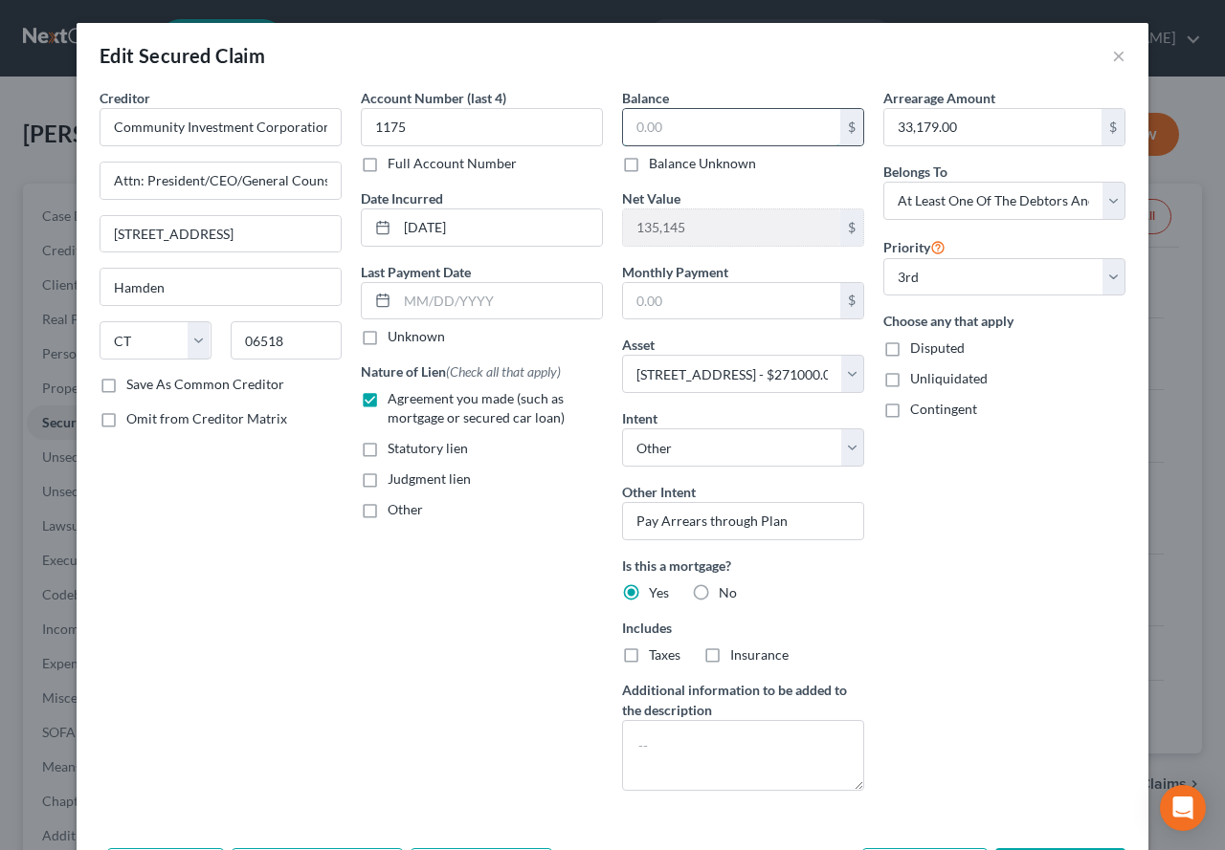
click at [651, 120] on input "text" at bounding box center [731, 127] width 217 height 36
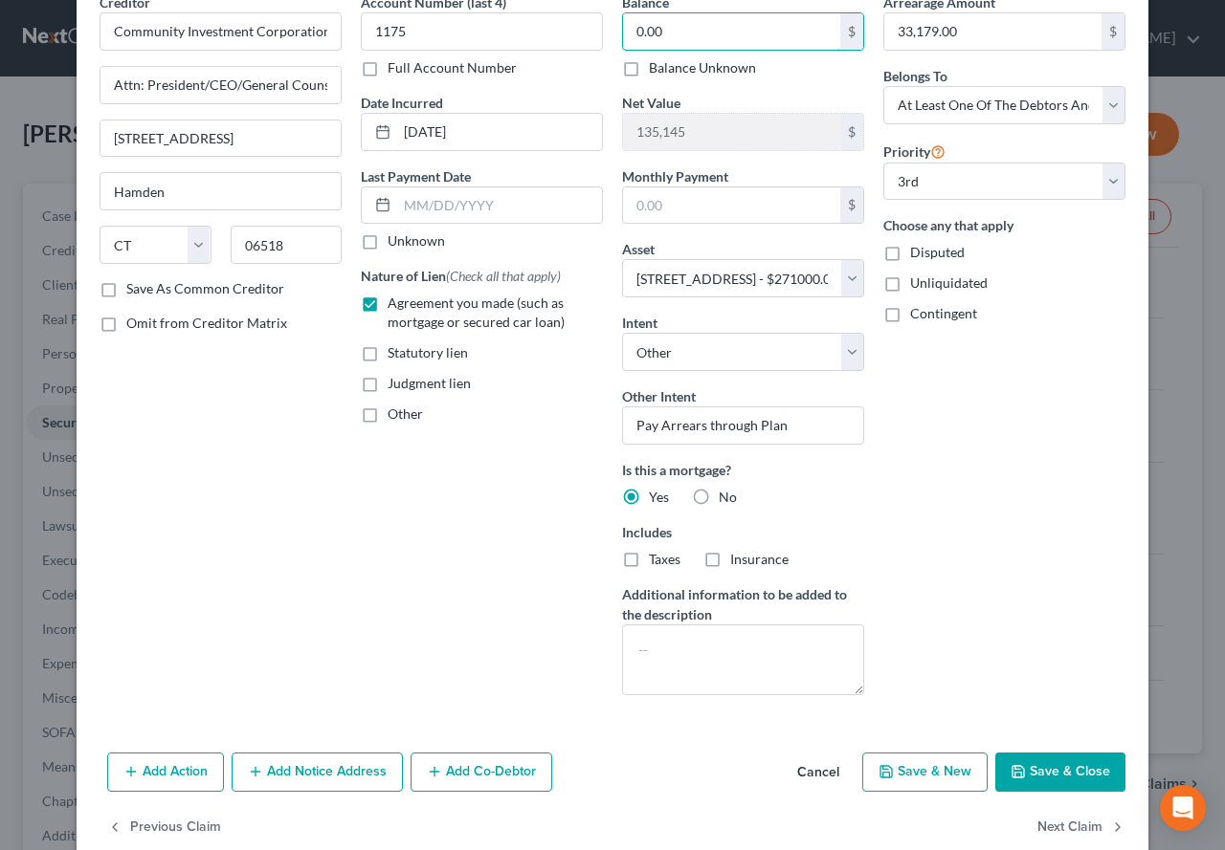
scroll to position [131, 0]
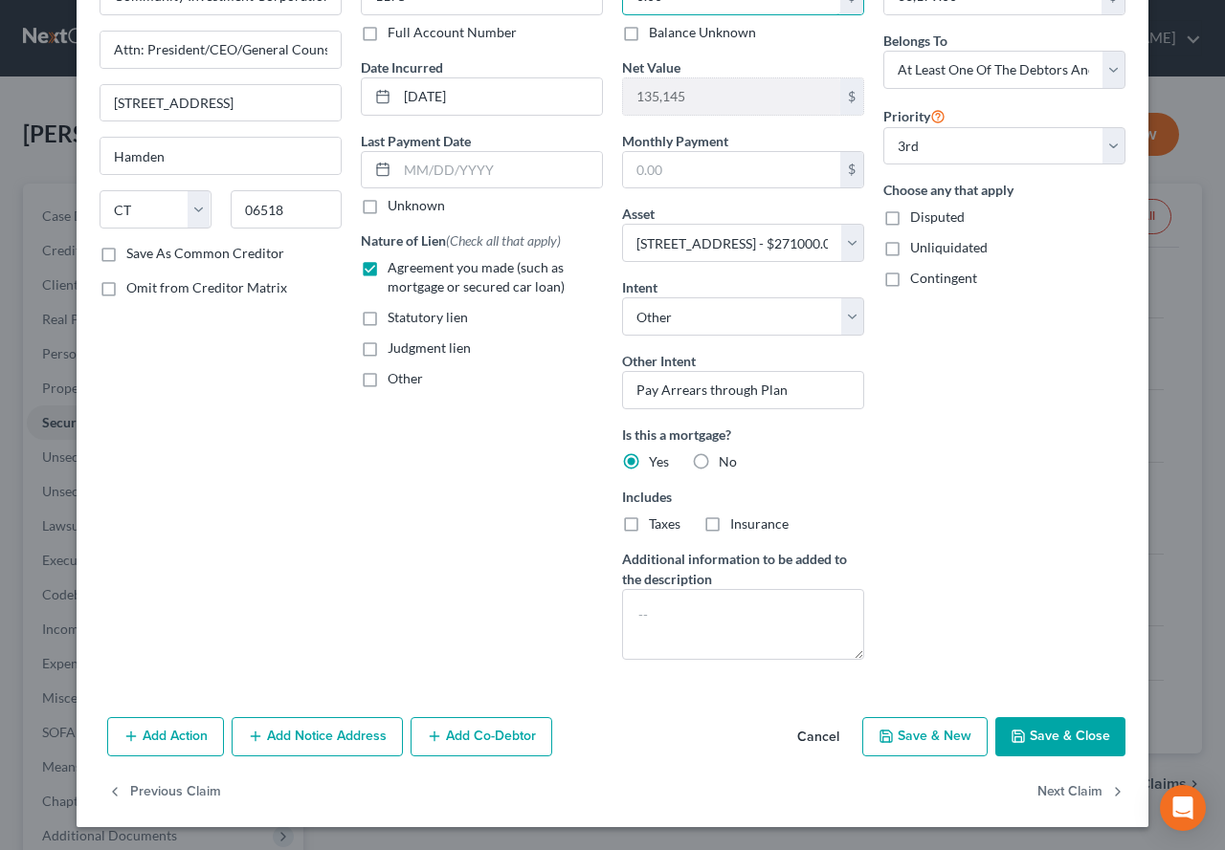
type input "0.00"
click at [297, 737] on button "Add Notice Address" at bounding box center [317, 738] width 171 height 40
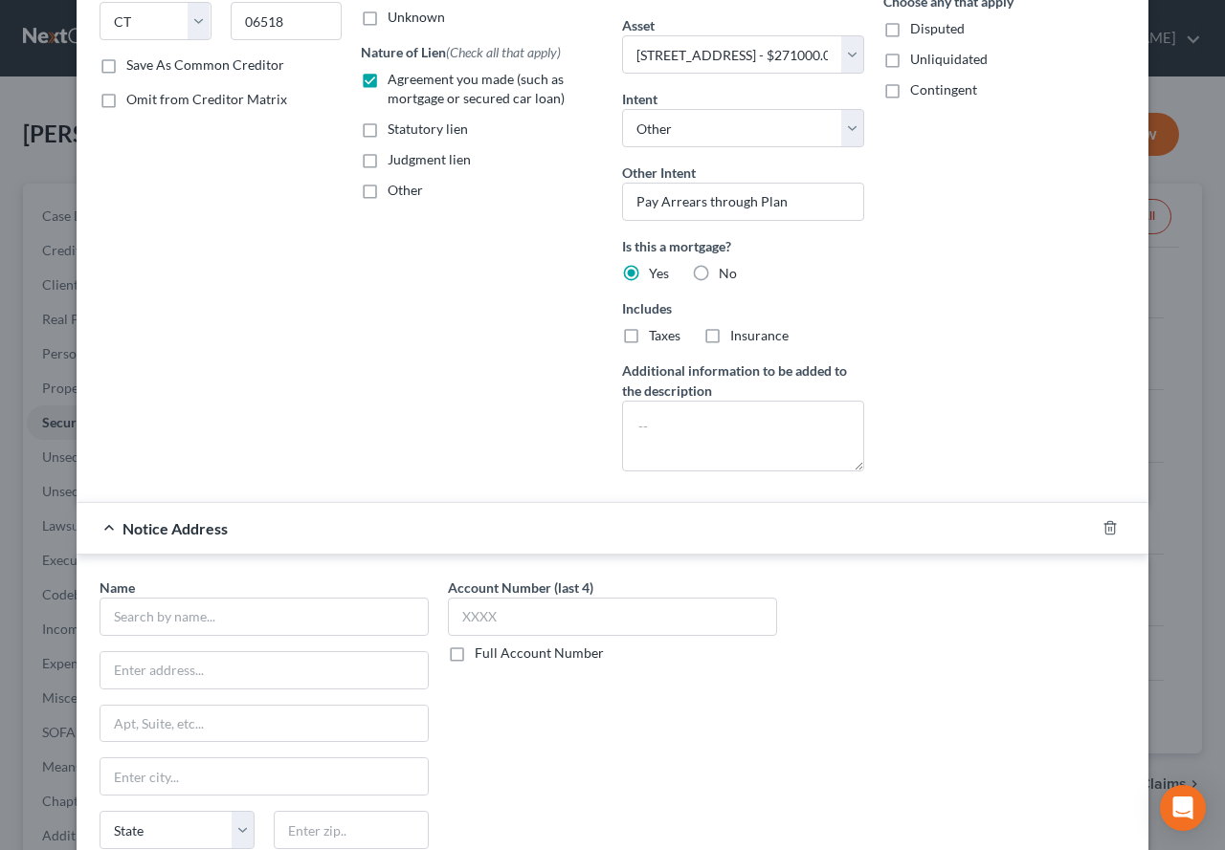
scroll to position [418, 0]
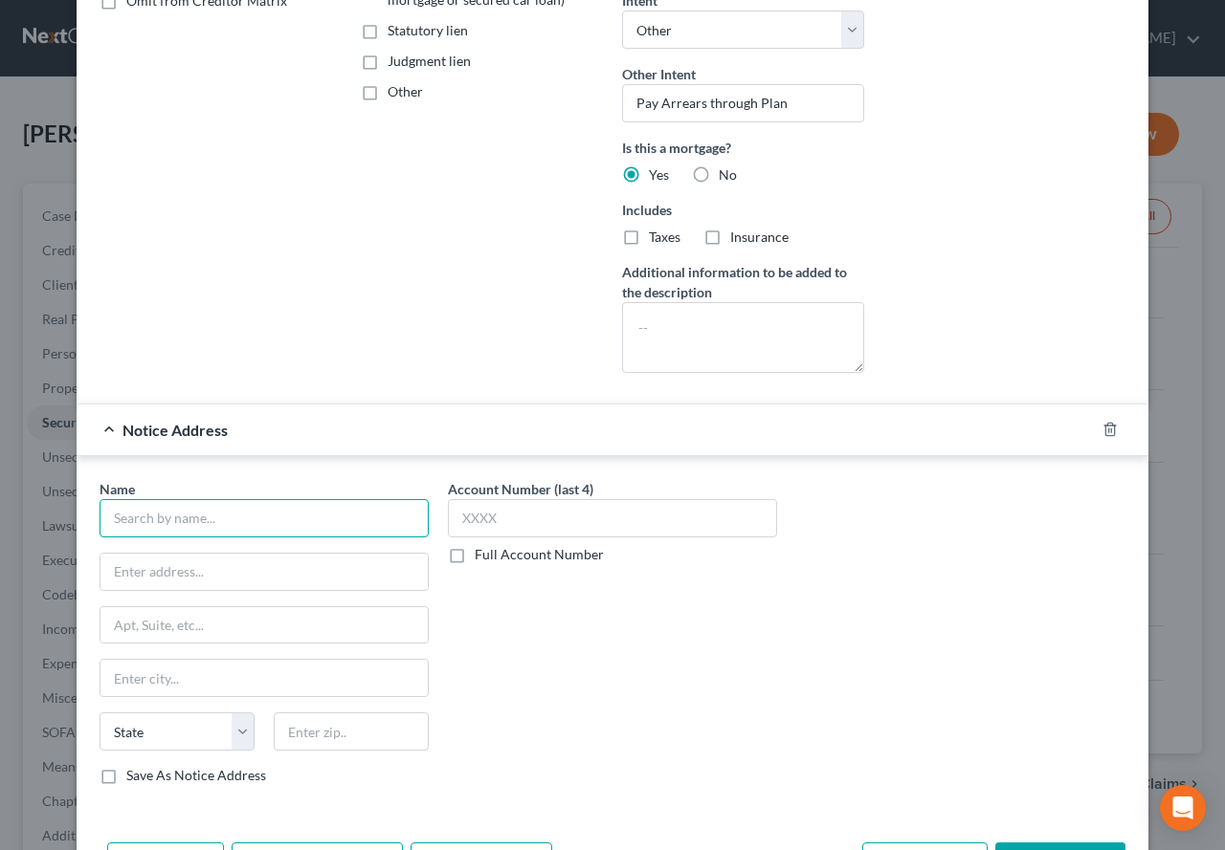
click at [242, 526] on input "text" at bounding box center [263, 518] width 329 height 38
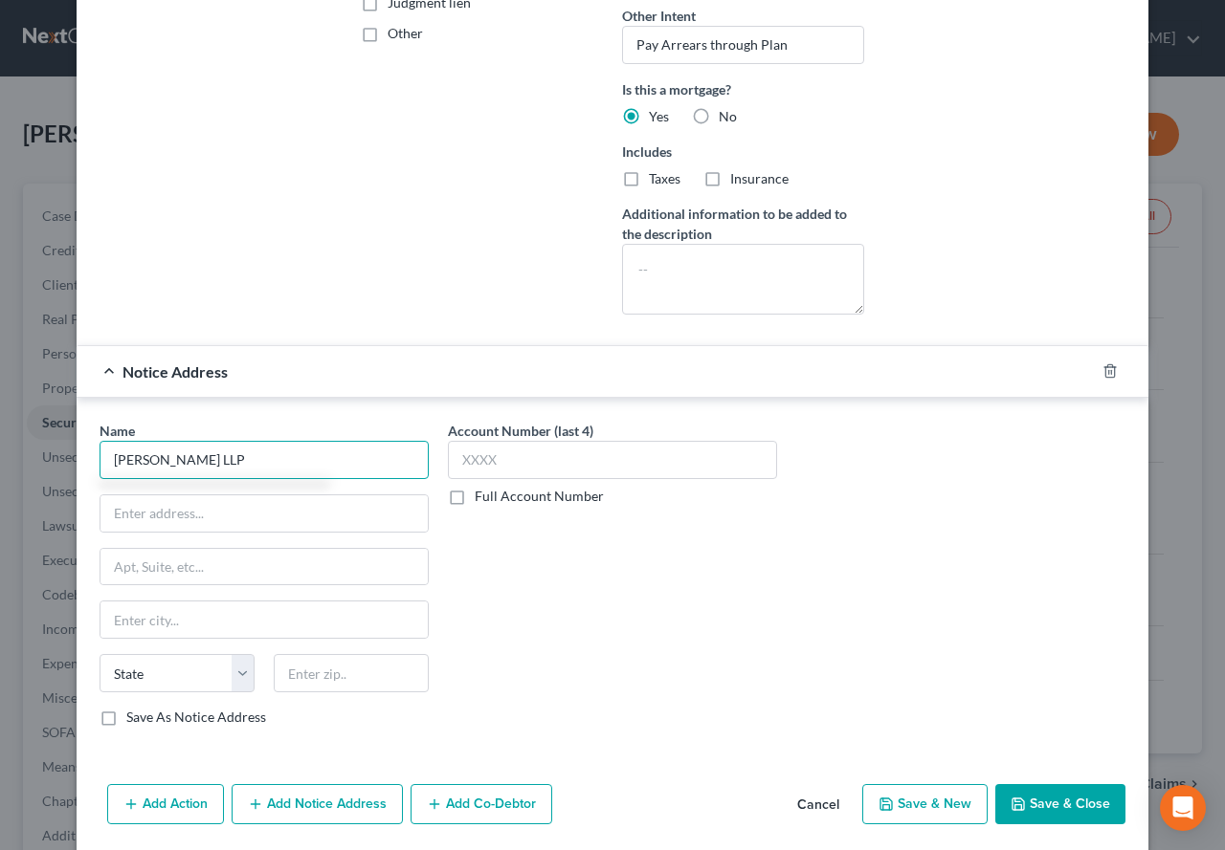
scroll to position [478, 0]
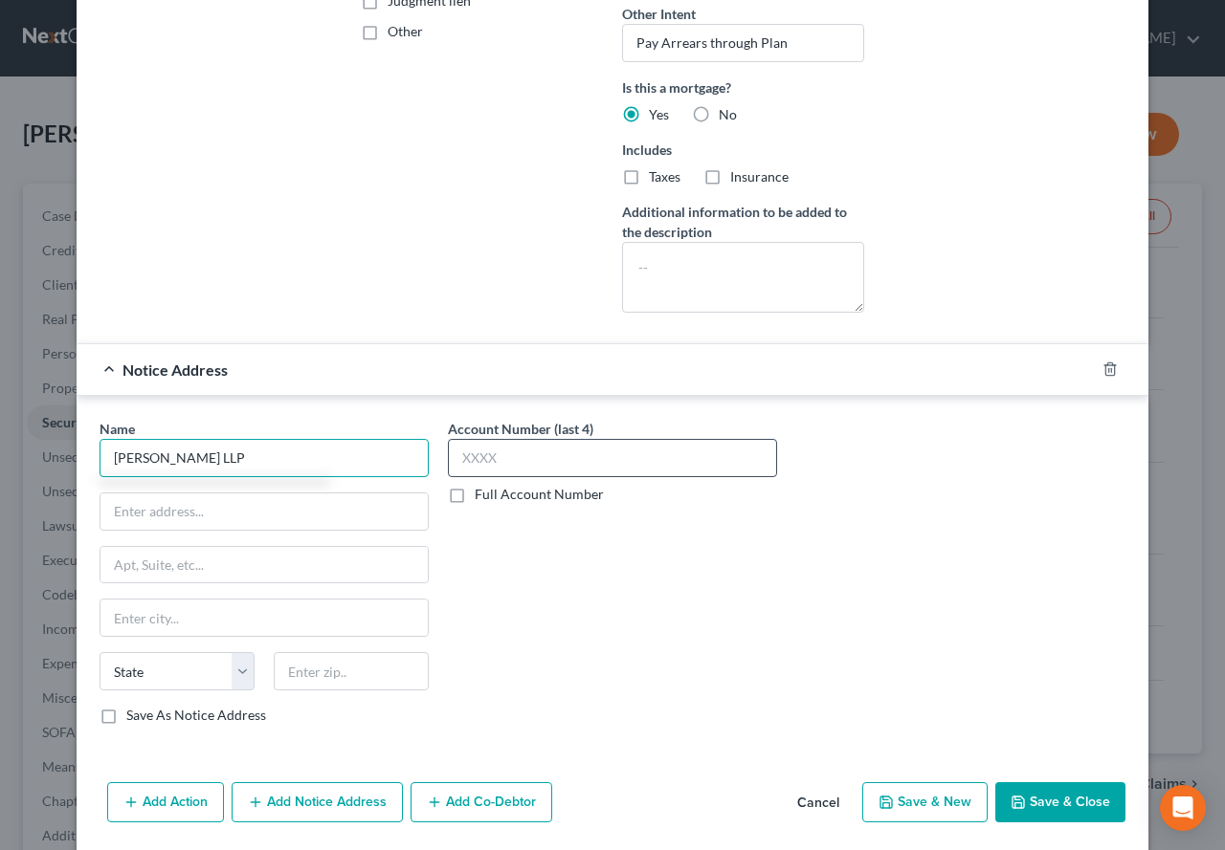
type input "[PERSON_NAME] LLP"
click at [514, 456] on input "text" at bounding box center [612, 458] width 329 height 38
type input "1175"
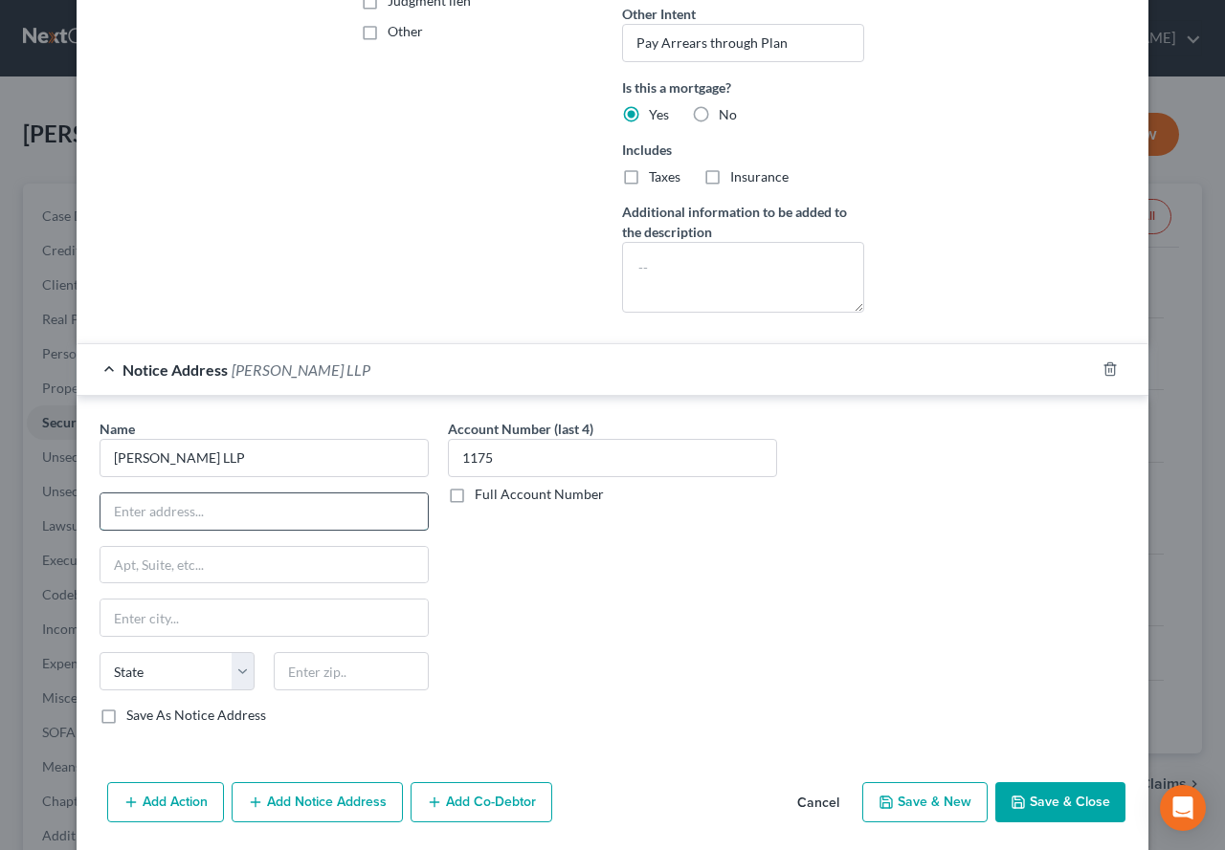
click at [198, 510] on input "text" at bounding box center [263, 512] width 327 height 36
type input "Attn: President/CEO/General Counsel"
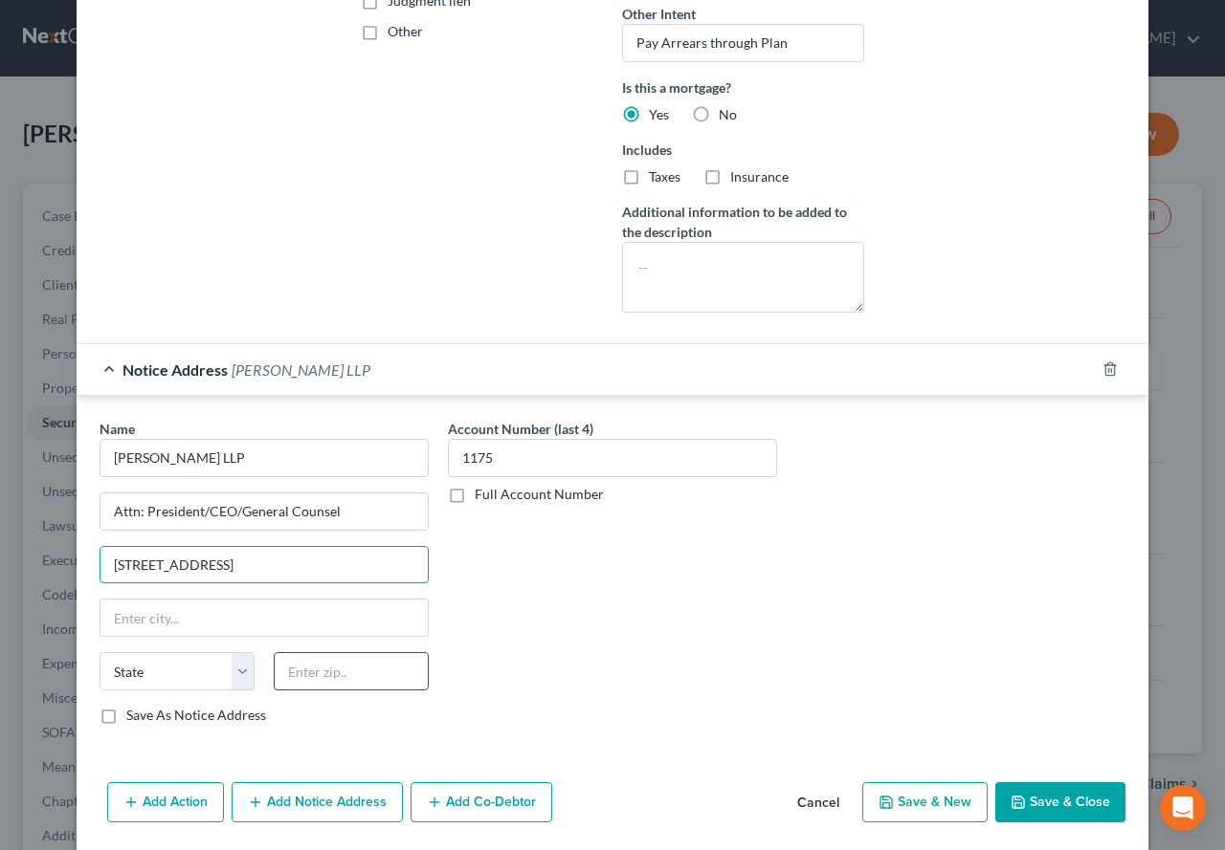
type input "[STREET_ADDRESS]"
click at [340, 677] on input "text" at bounding box center [351, 671] width 155 height 38
type input "06511"
type input "[GEOGRAPHIC_DATA]"
select select "6"
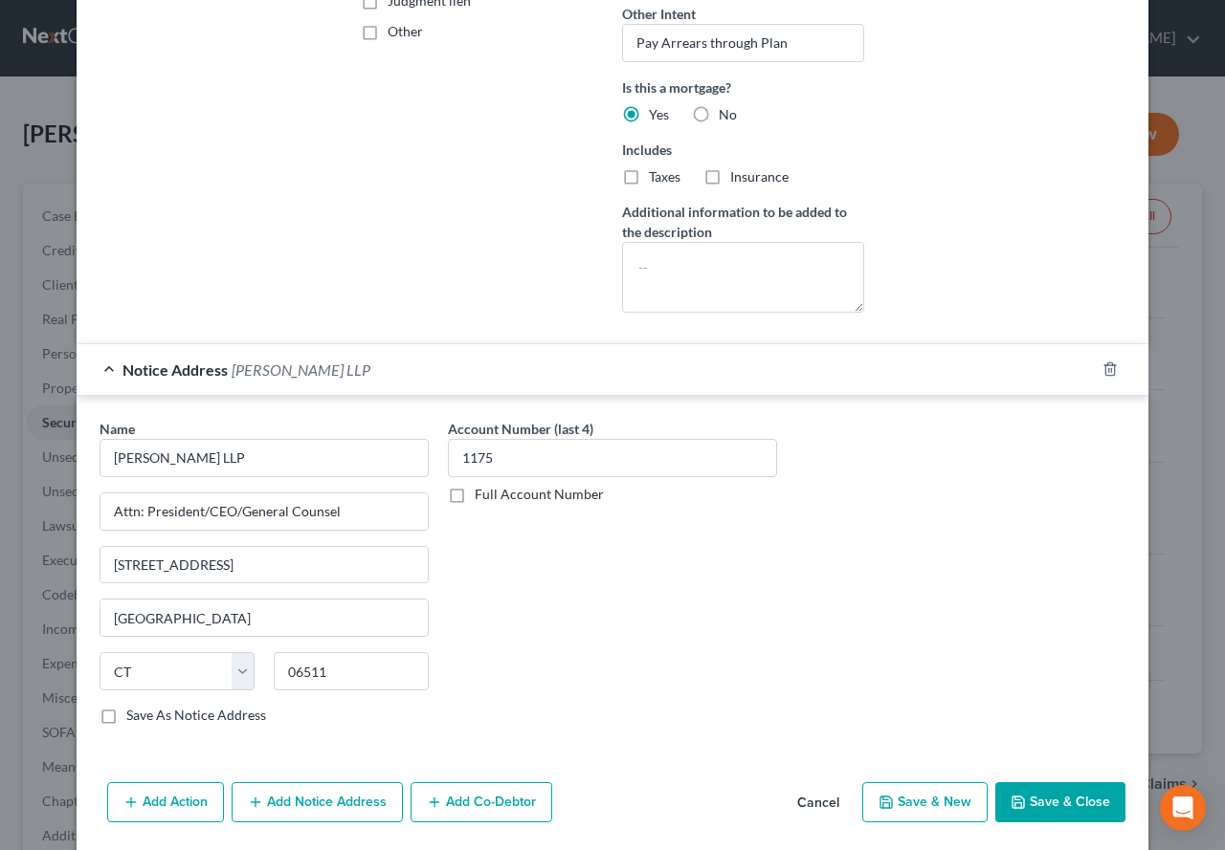
click at [649, 649] on div "Account Number (last 4) 1175 Full Account Number" at bounding box center [612, 579] width 348 height 321
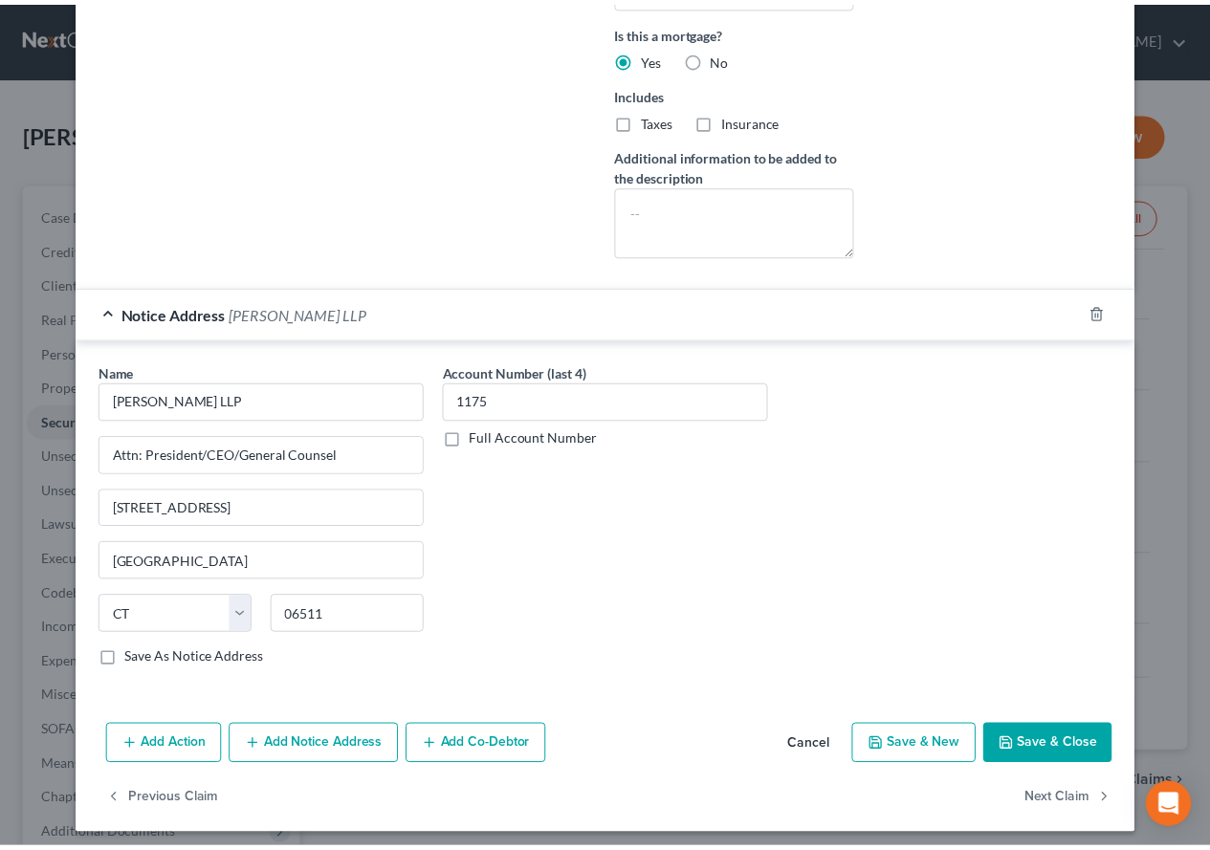
scroll to position [543, 0]
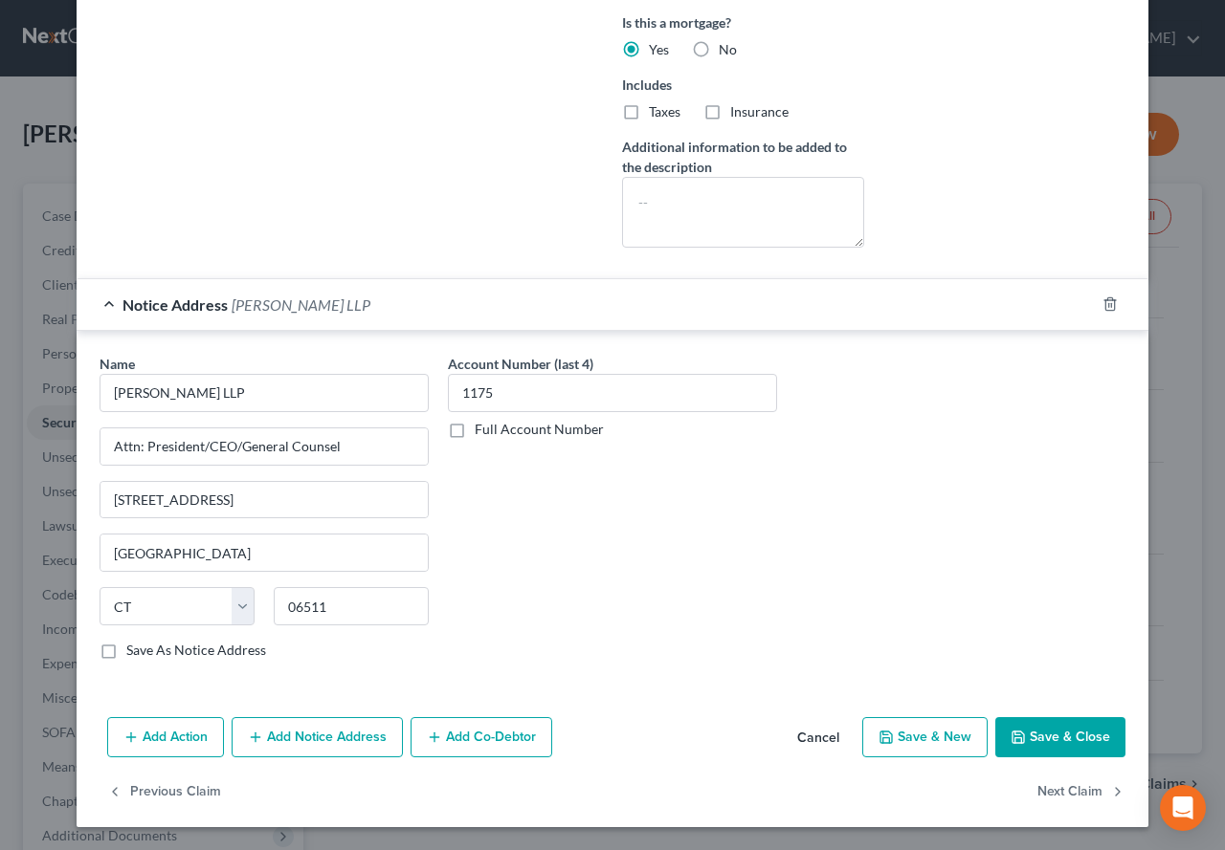
click at [1067, 756] on button "Save & Close" at bounding box center [1060, 738] width 130 height 40
select select
select select "2"
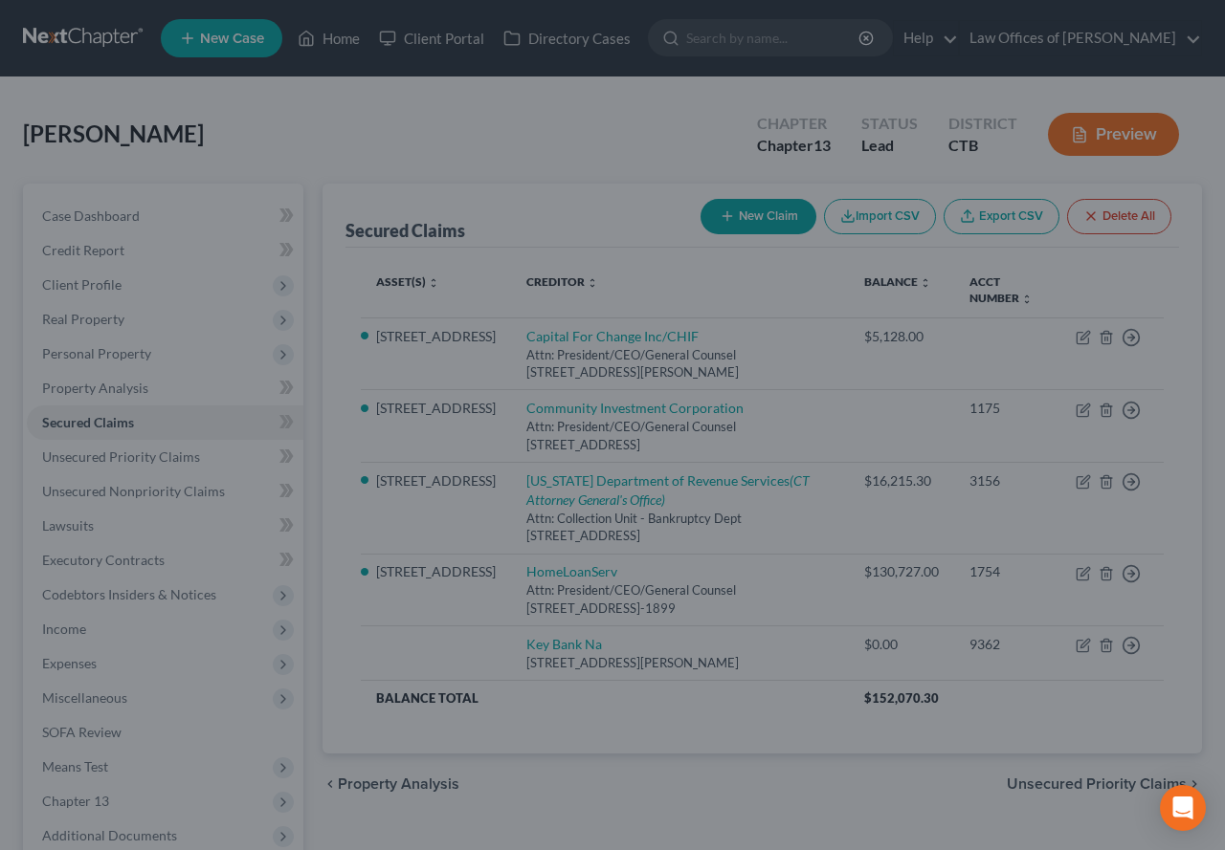
type input "135,145.00"
select select "2"
select select "0"
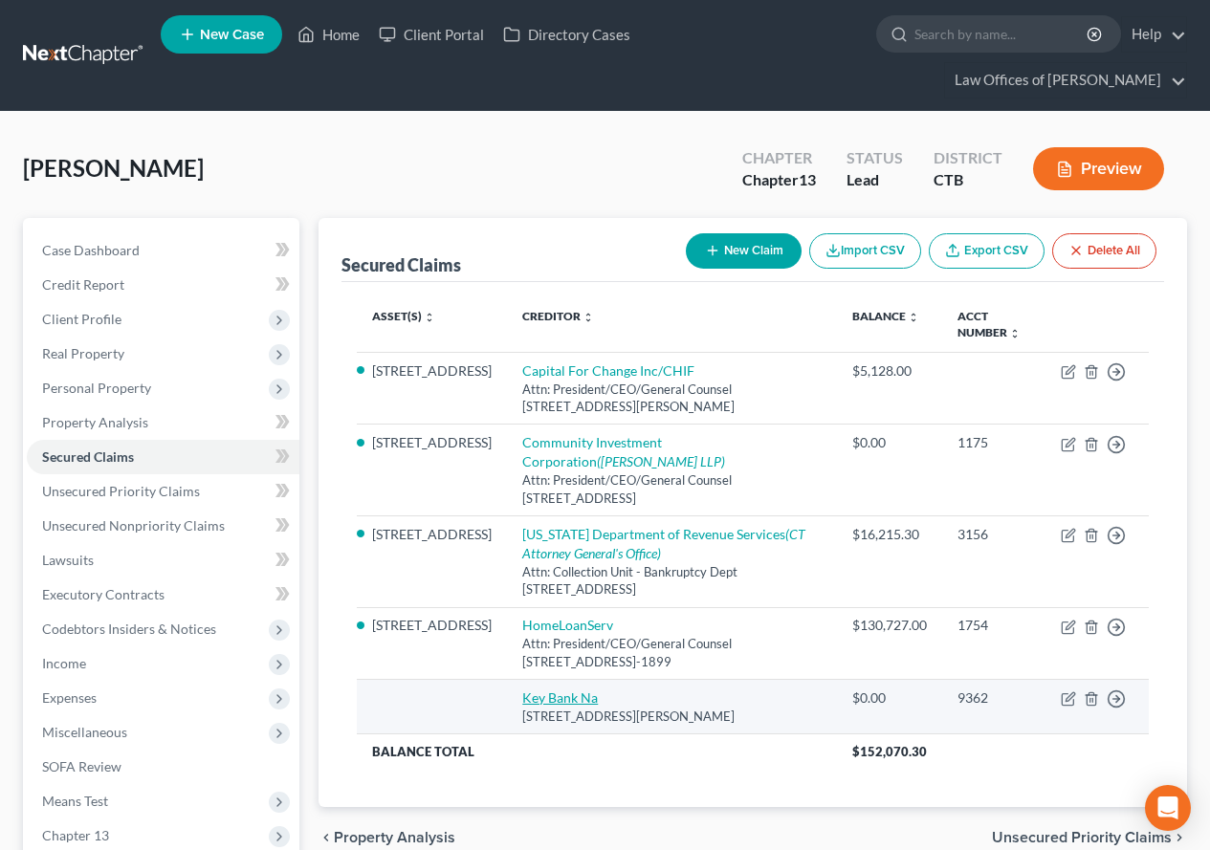
click at [522, 690] on link "Key Bank Na" at bounding box center [560, 698] width 76 height 16
select select "36"
select select "0"
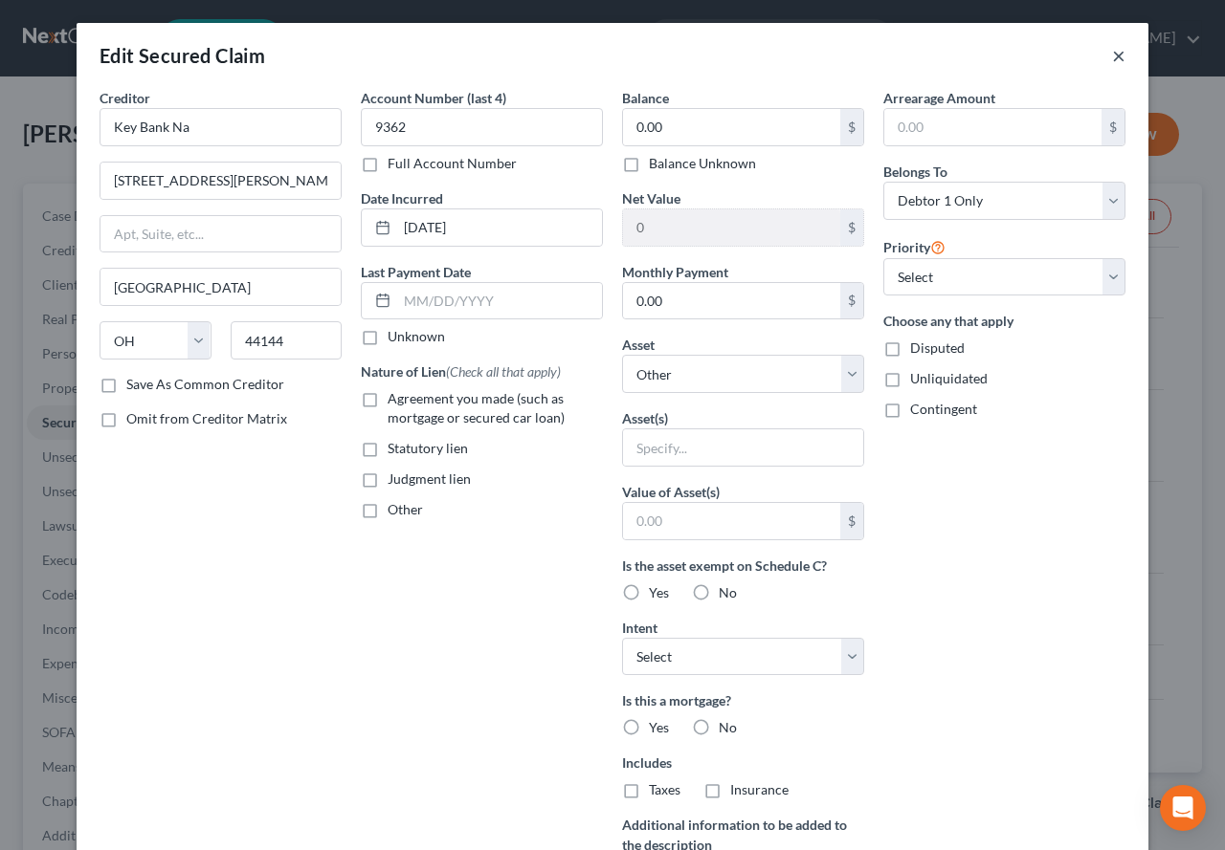
click at [1113, 59] on button "×" at bounding box center [1118, 55] width 13 height 23
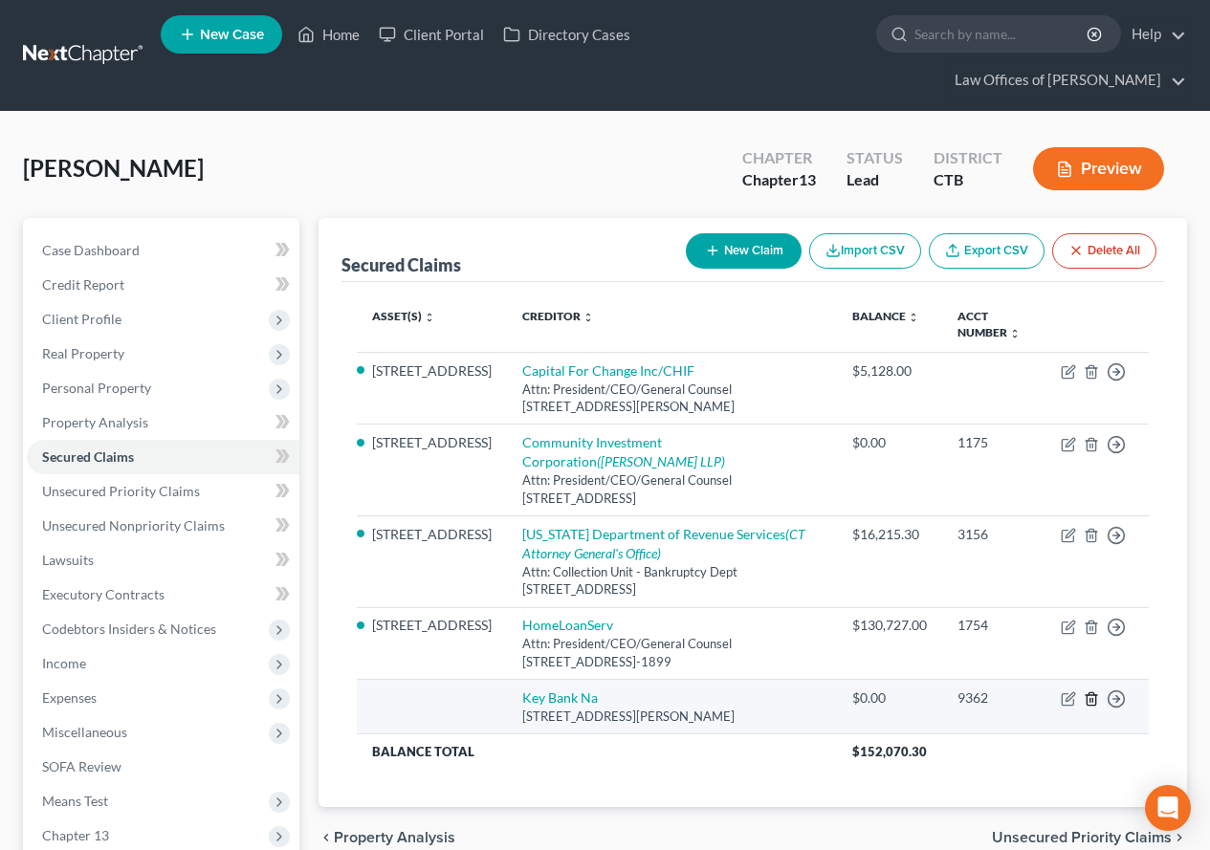
click at [1092, 692] on icon "button" at bounding box center [1091, 699] width 15 height 15
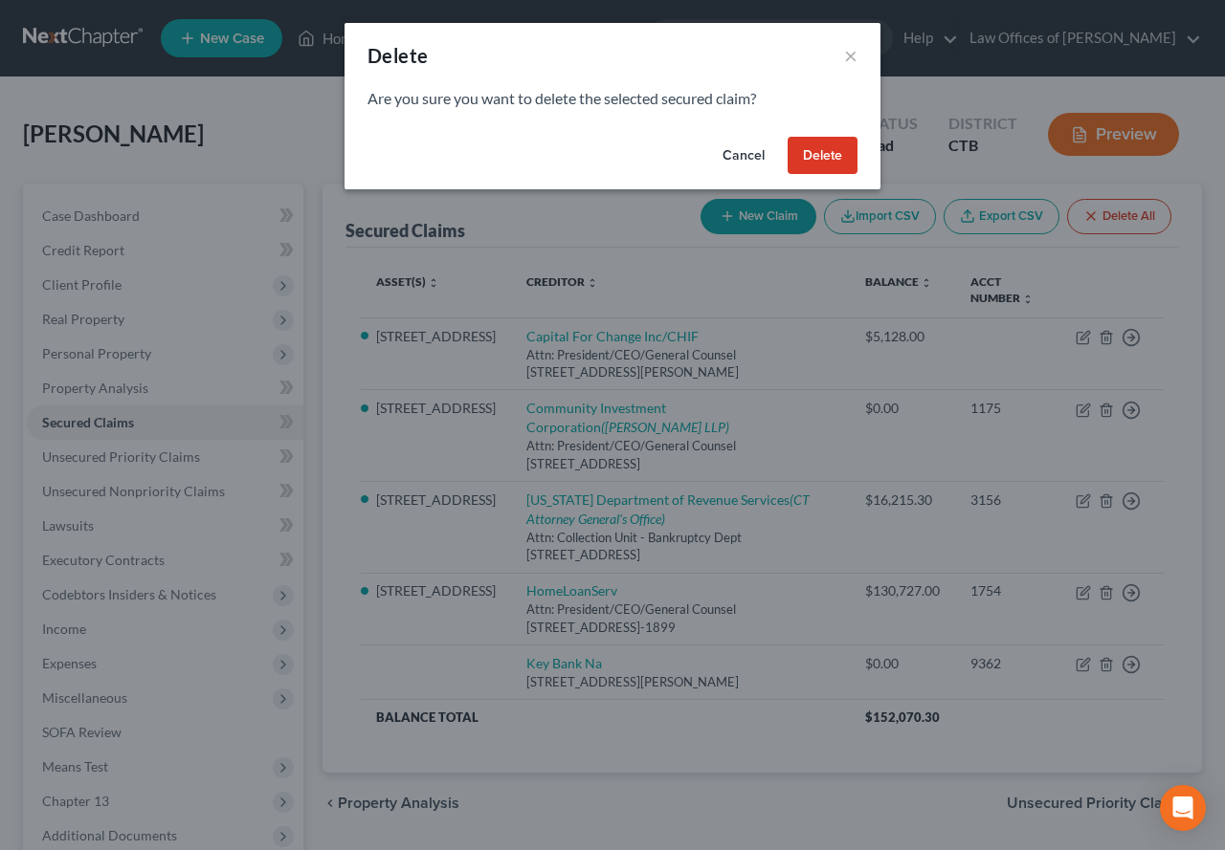
click at [808, 160] on button "Delete" at bounding box center [822, 156] width 70 height 38
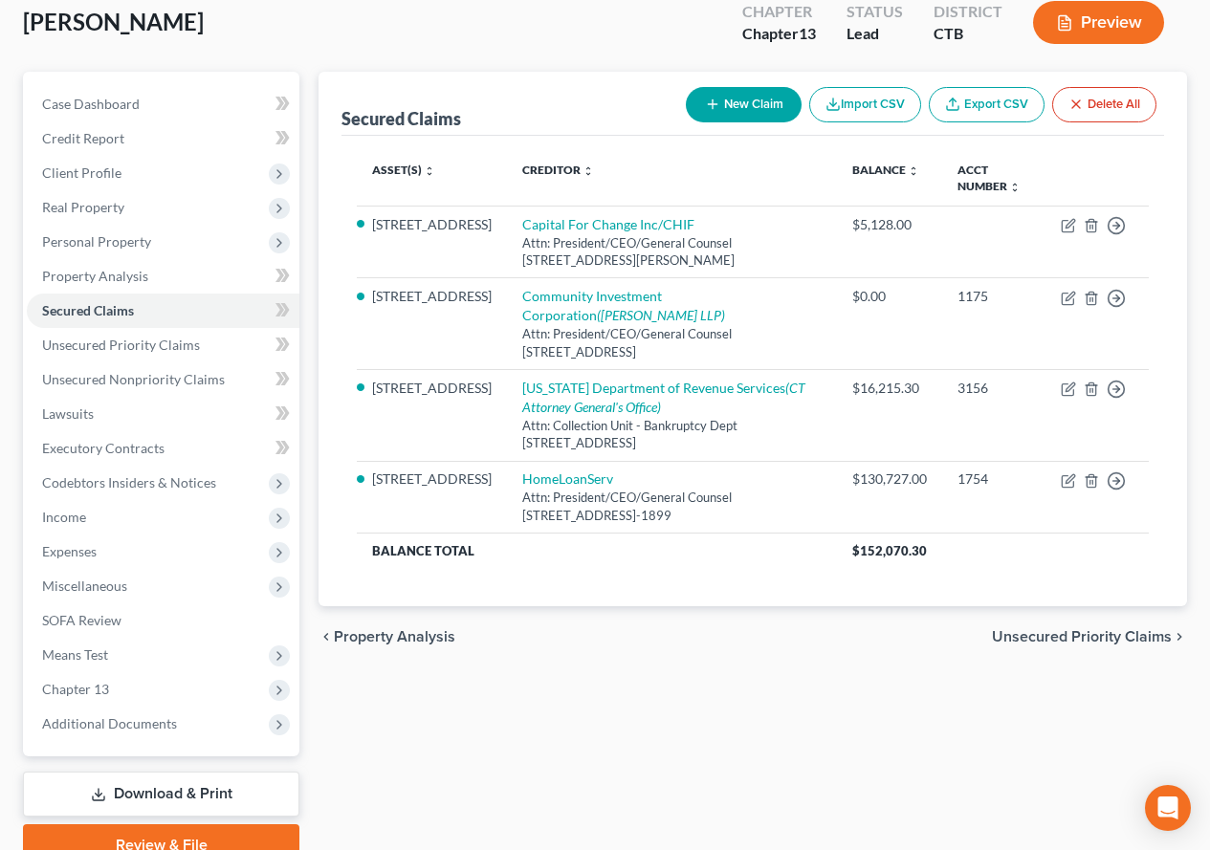
scroll to position [235, 0]
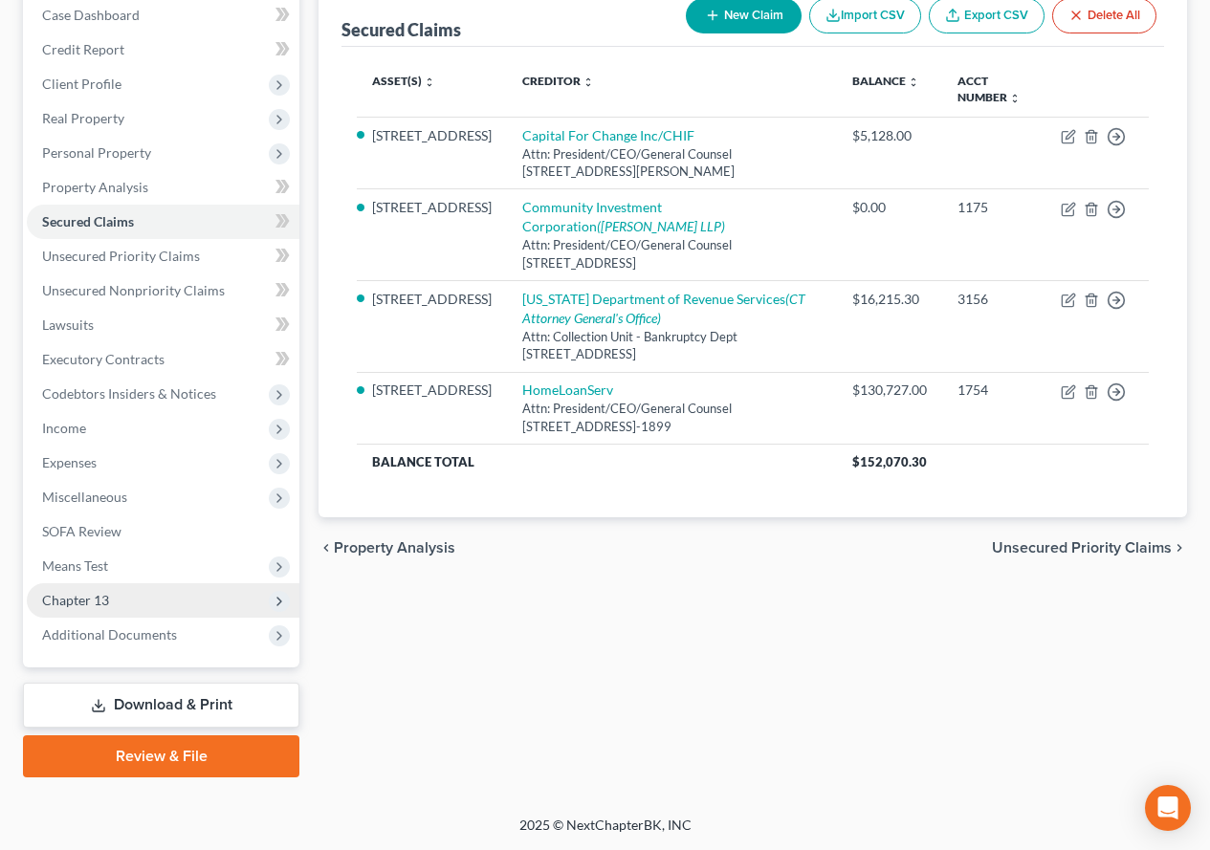
click at [91, 599] on span "Chapter 13" at bounding box center [75, 600] width 67 height 16
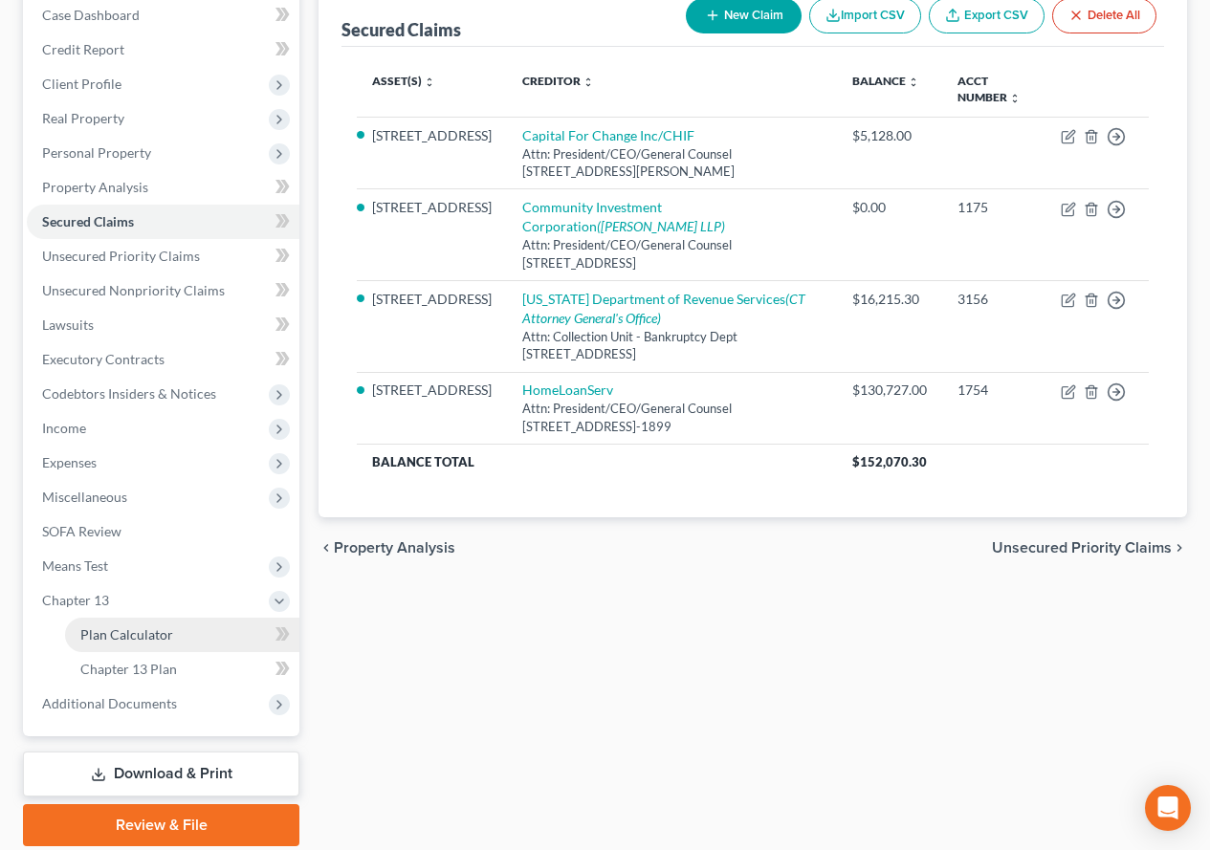
click at [121, 638] on span "Plan Calculator" at bounding box center [126, 635] width 93 height 16
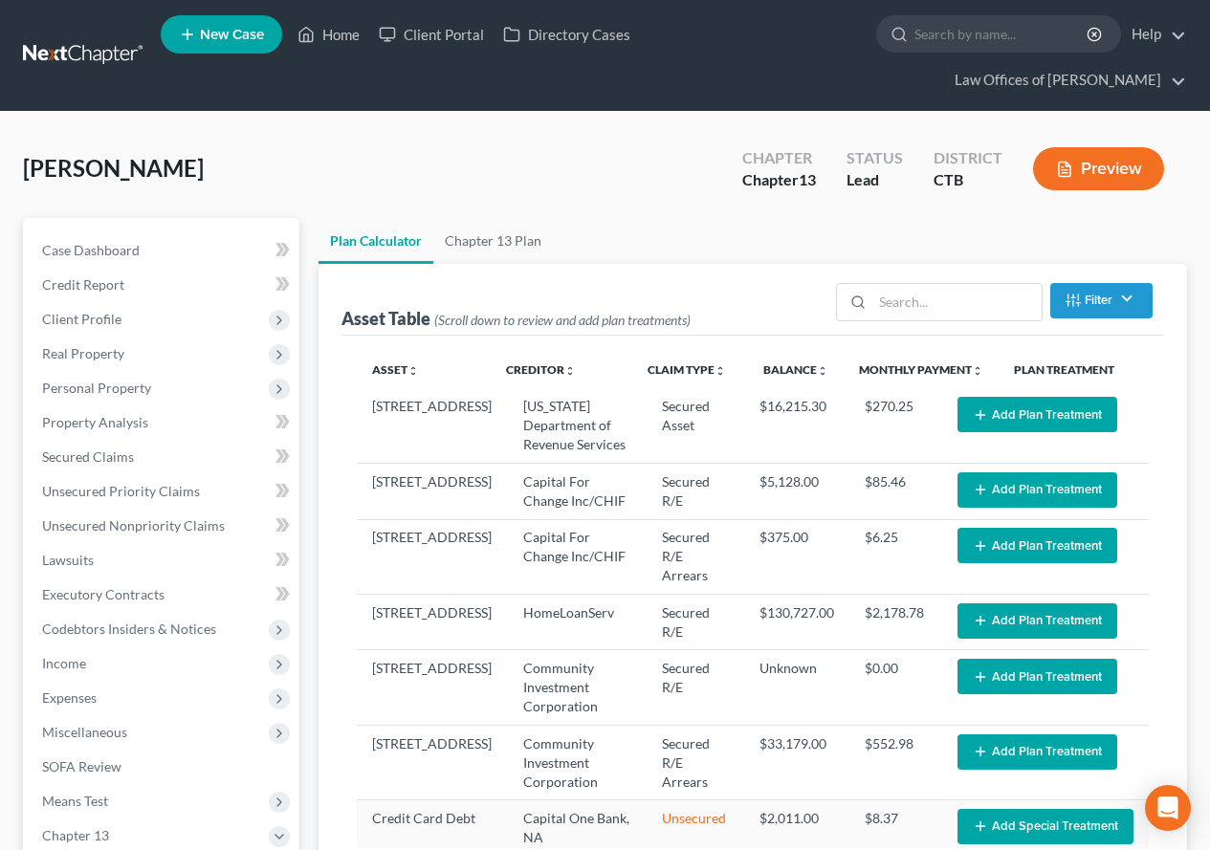
select select "59"
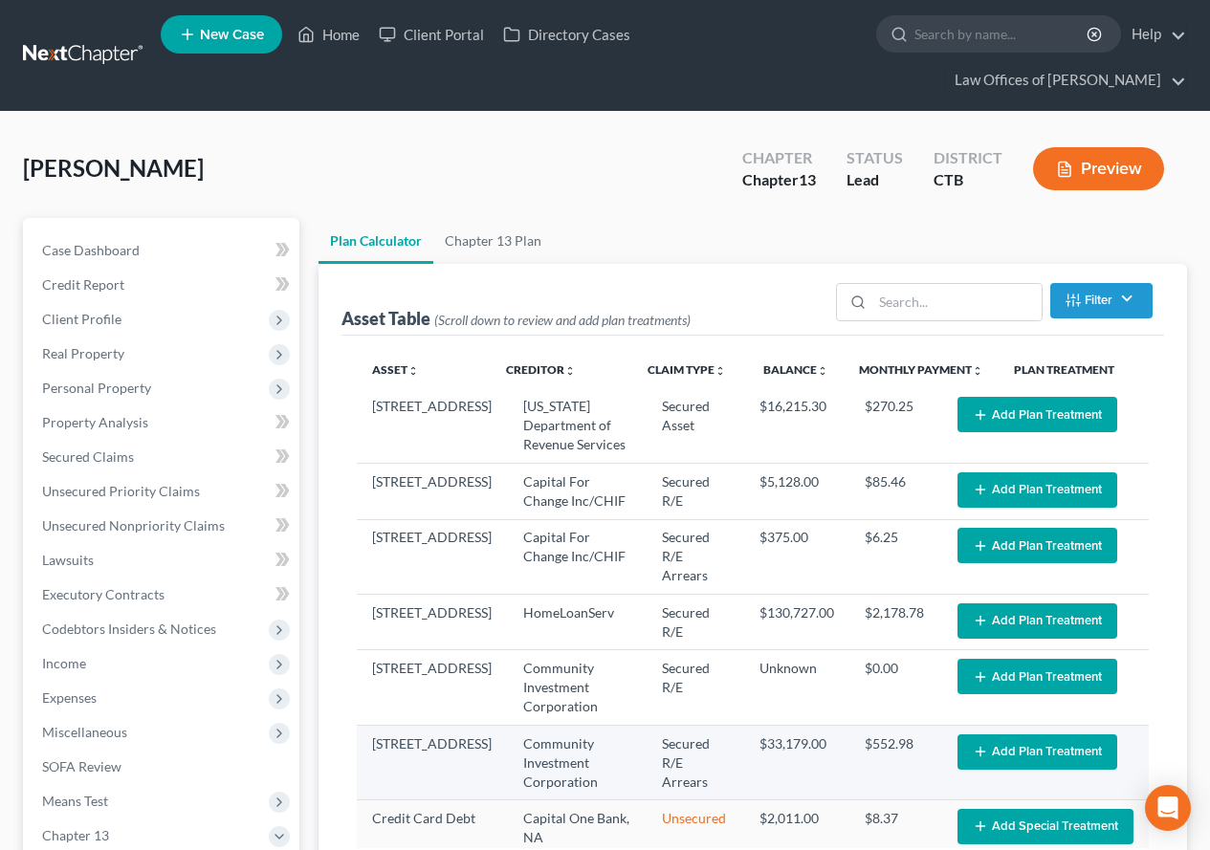
click at [1013, 735] on button "Add Plan Treatment" at bounding box center [1038, 752] width 160 height 35
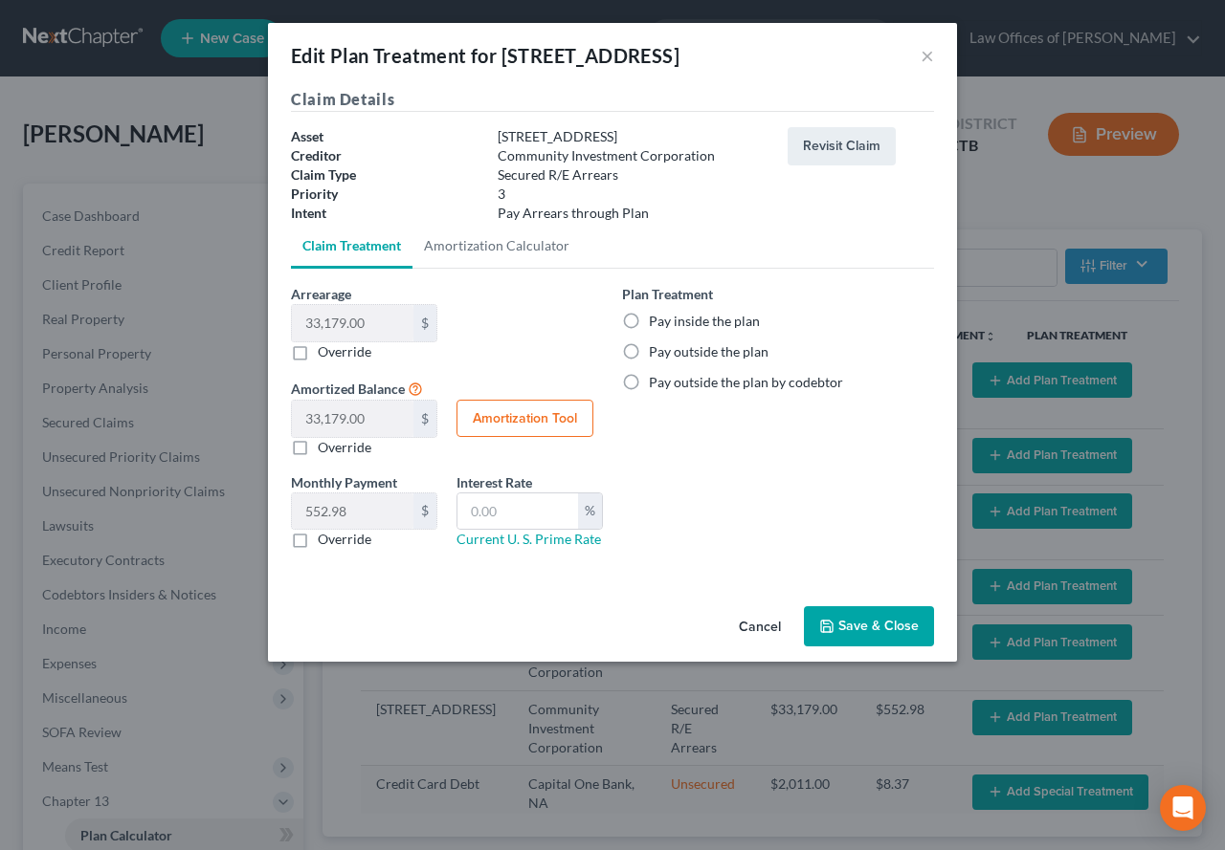
click at [649, 322] on label "Pay inside the plan" at bounding box center [704, 321] width 111 height 19
click at [656, 322] on input "Pay inside the plan" at bounding box center [662, 318] width 12 height 12
radio input "true"
click at [864, 629] on button "Save & Close" at bounding box center [869, 627] width 130 height 40
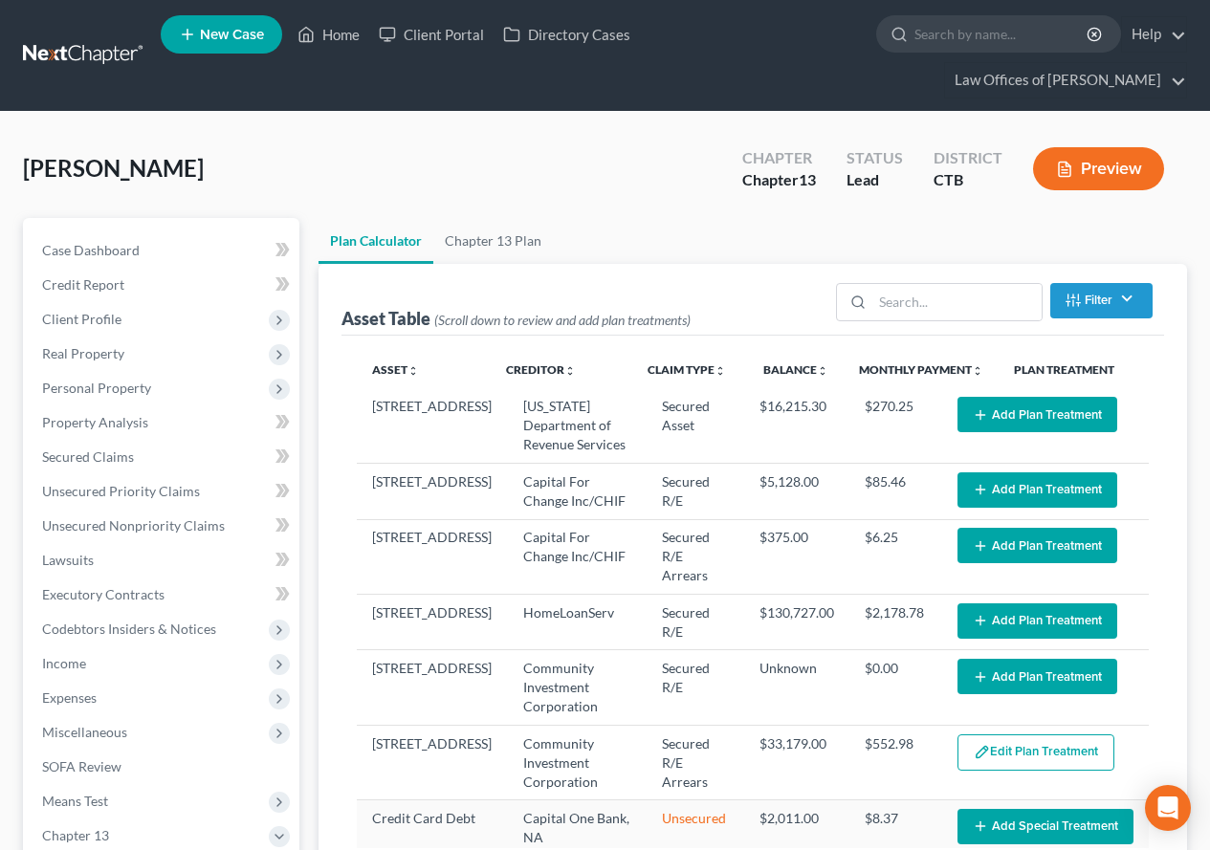
select select "59"
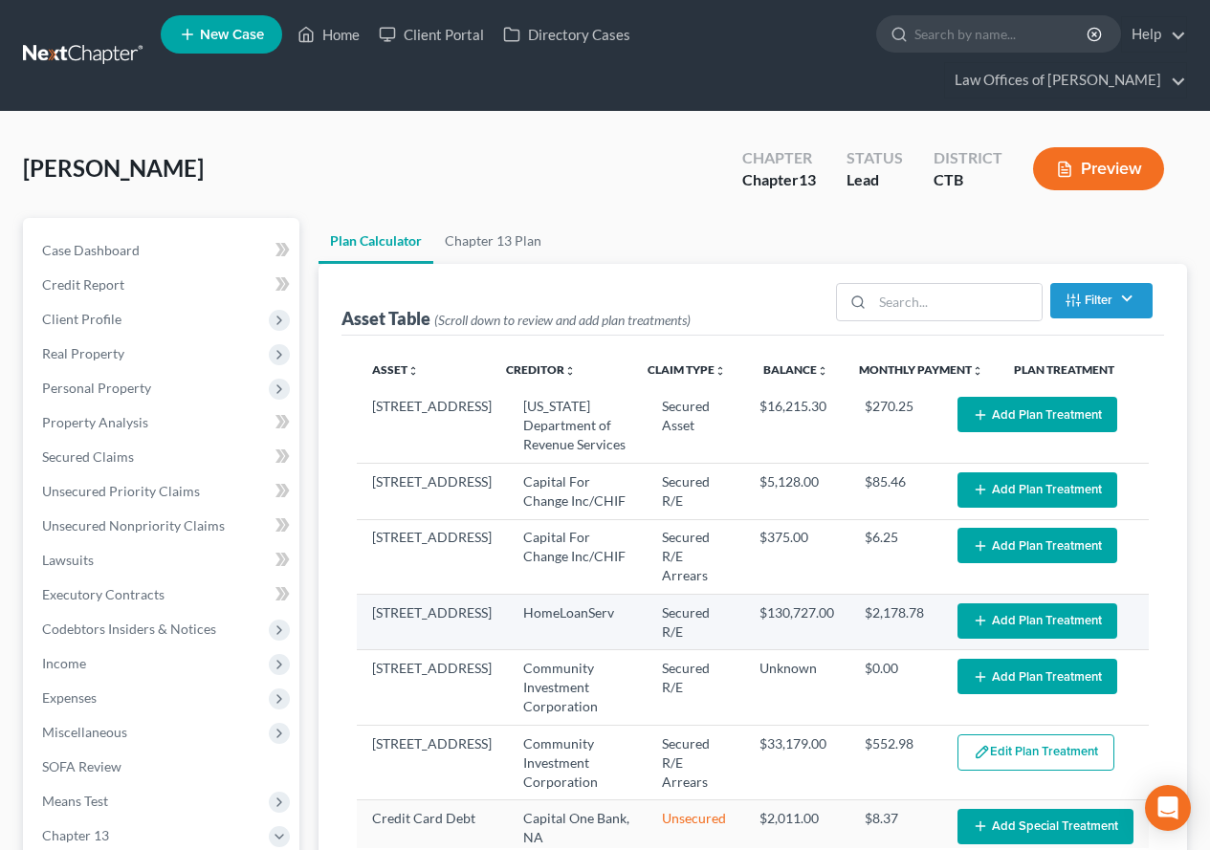
click at [1012, 610] on button "Add Plan Treatment" at bounding box center [1038, 621] width 160 height 35
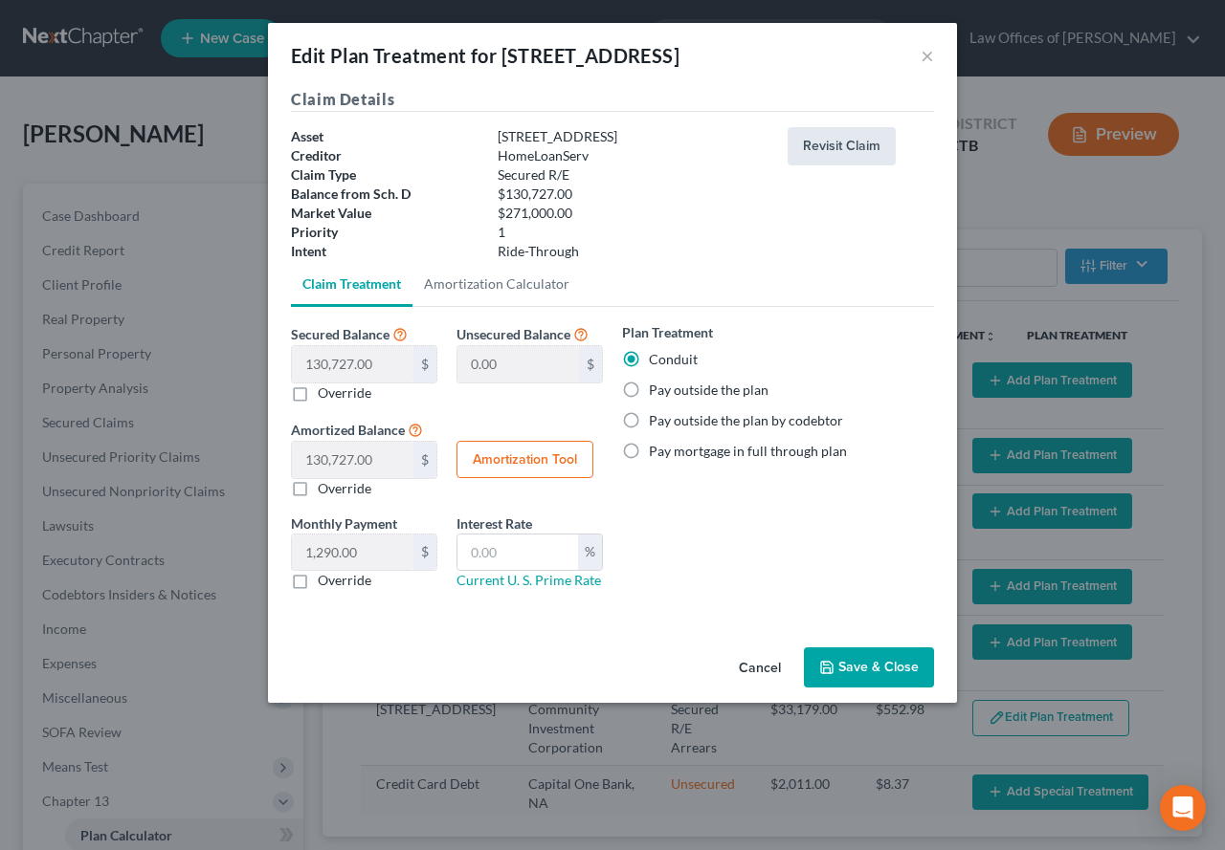
click at [825, 144] on button "Revisit Claim" at bounding box center [841, 146] width 108 height 38
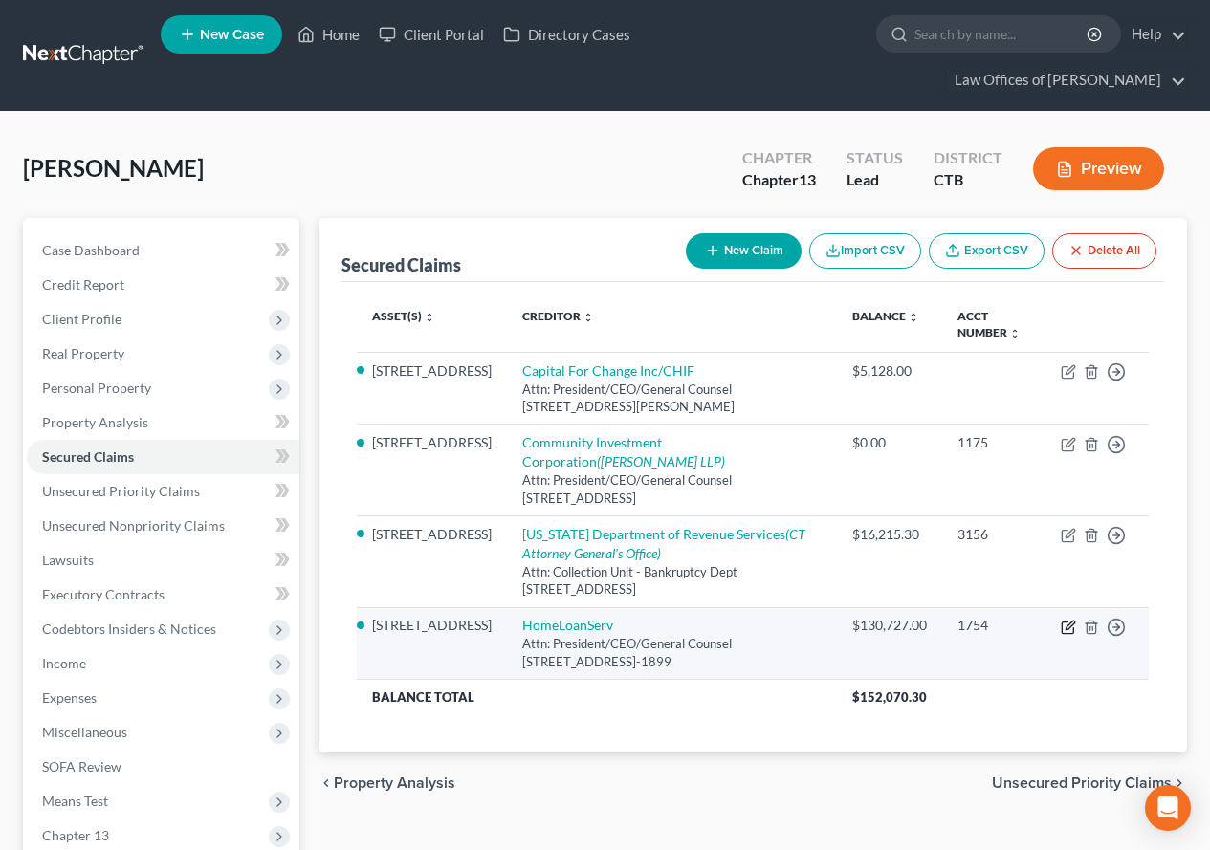
click at [1065, 620] on icon "button" at bounding box center [1068, 627] width 15 height 15
select select "13"
select select "2"
select select "4"
select select "0"
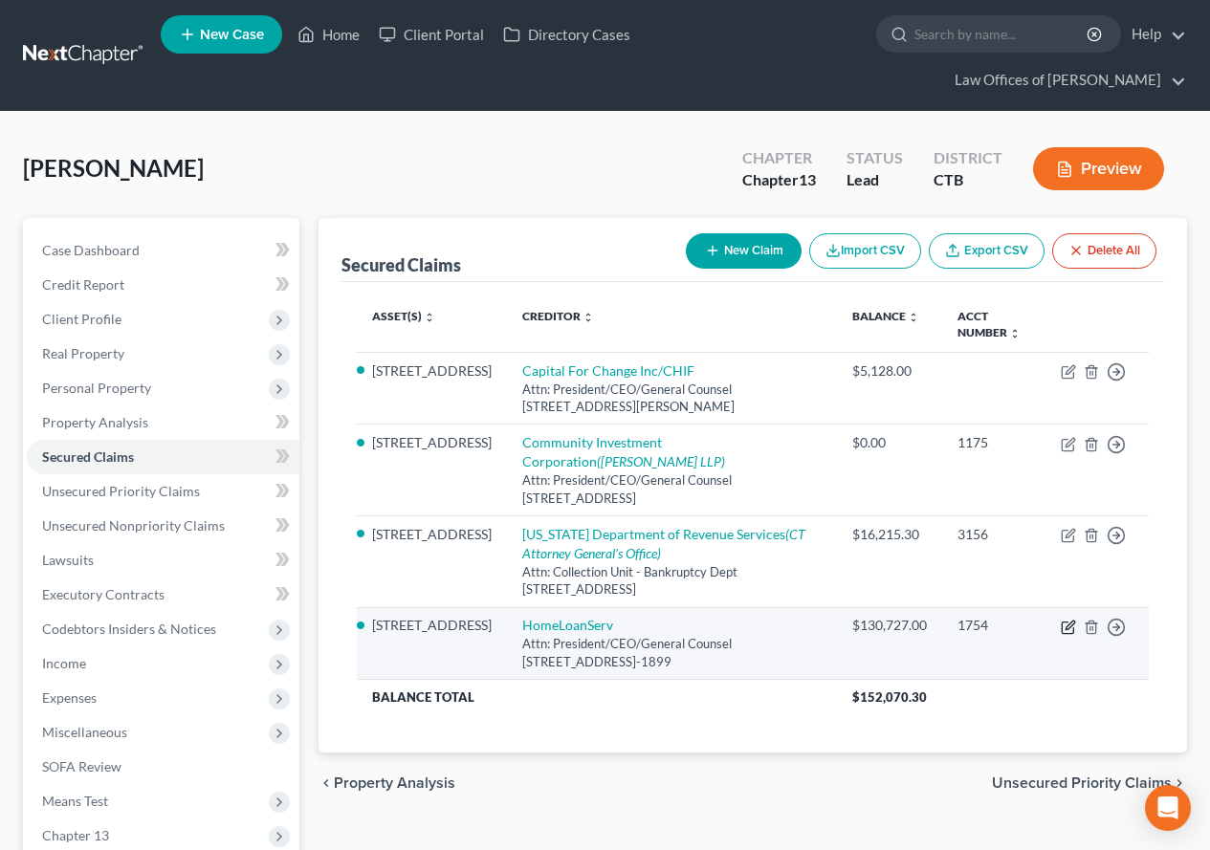
select select "0"
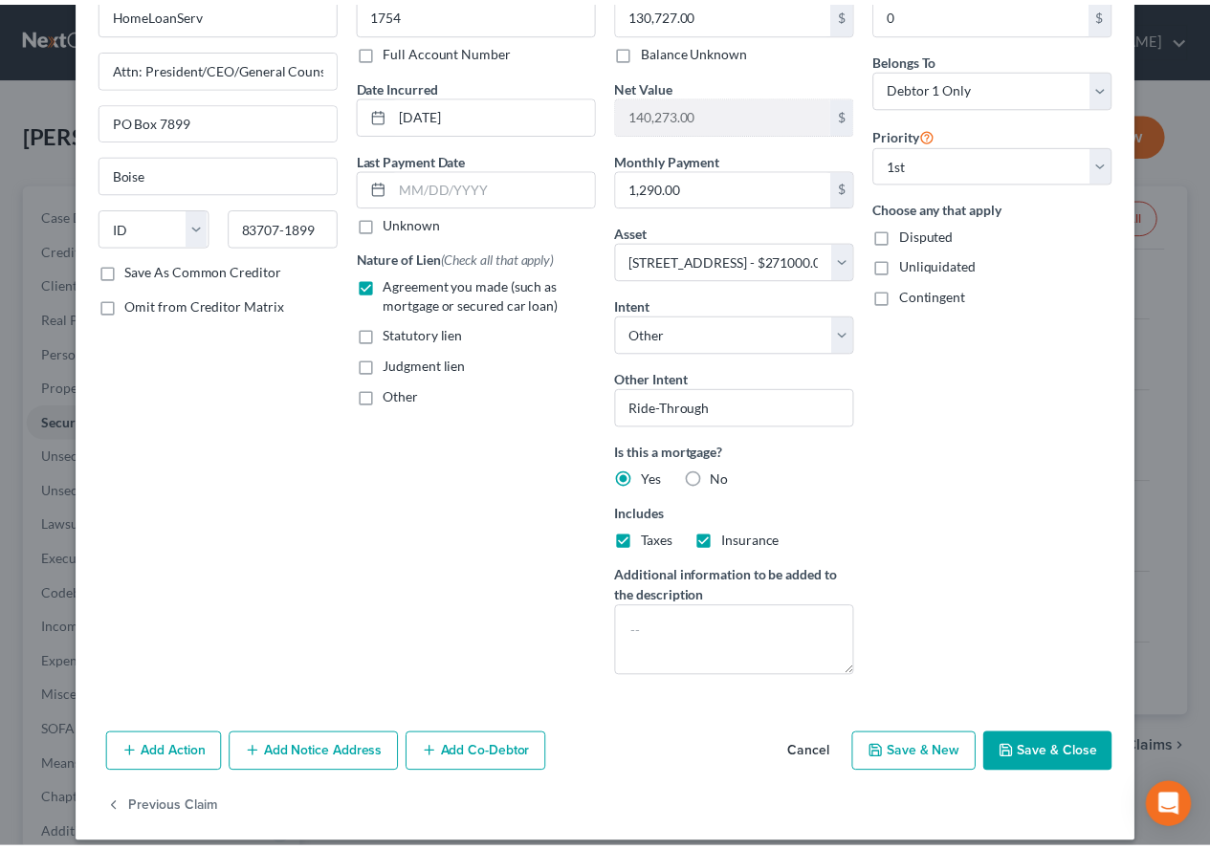
scroll to position [131, 0]
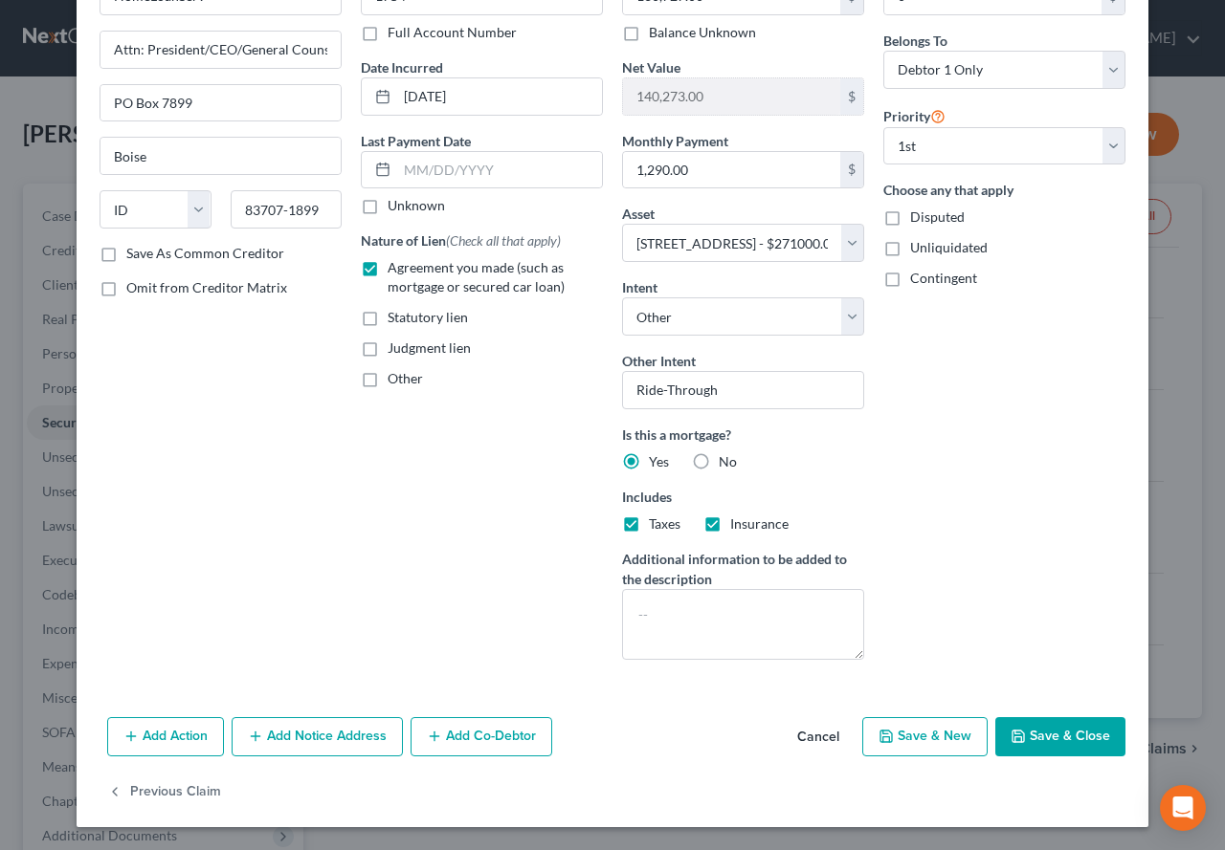
click at [1051, 740] on button "Save & Close" at bounding box center [1060, 738] width 130 height 40
select select "2"
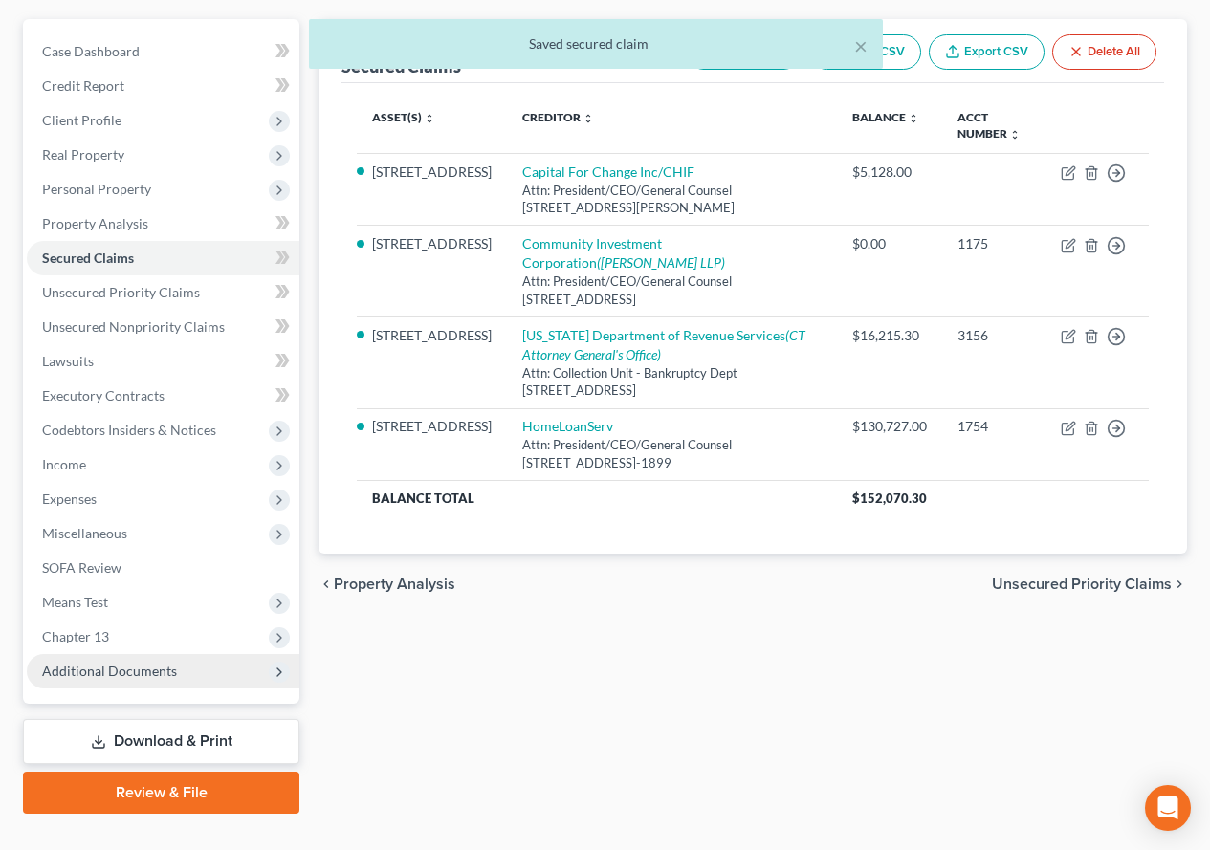
scroll to position [235, 0]
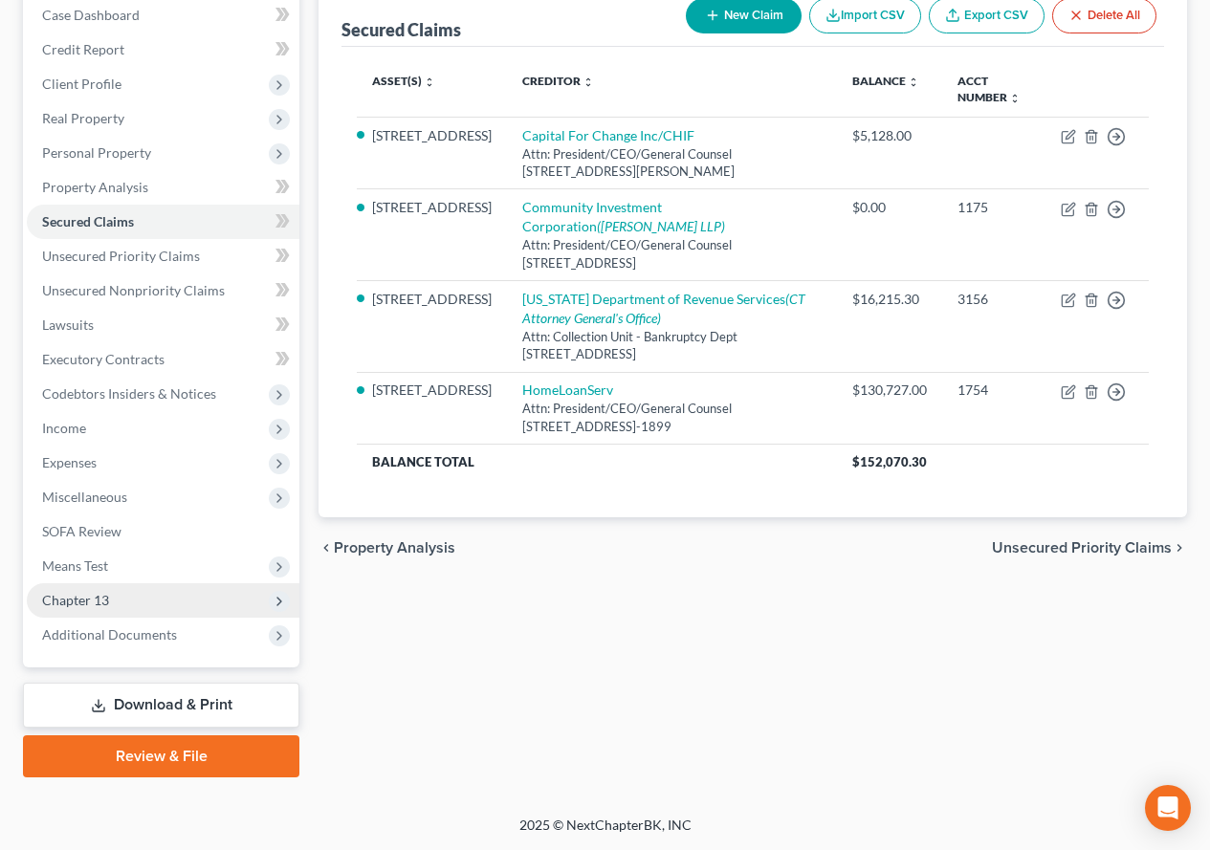
click at [86, 603] on span "Chapter 13" at bounding box center [75, 600] width 67 height 16
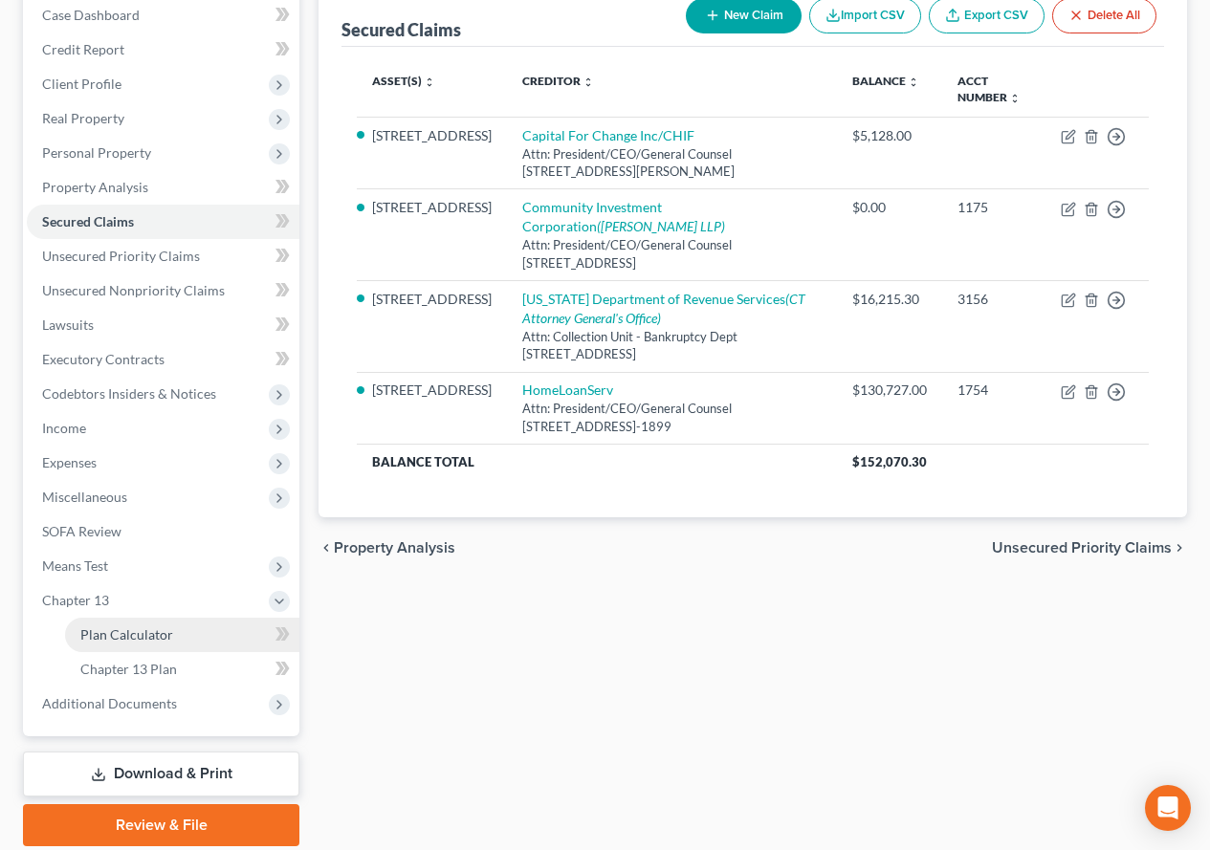
click at [120, 643] on link "Plan Calculator" at bounding box center [182, 635] width 234 height 34
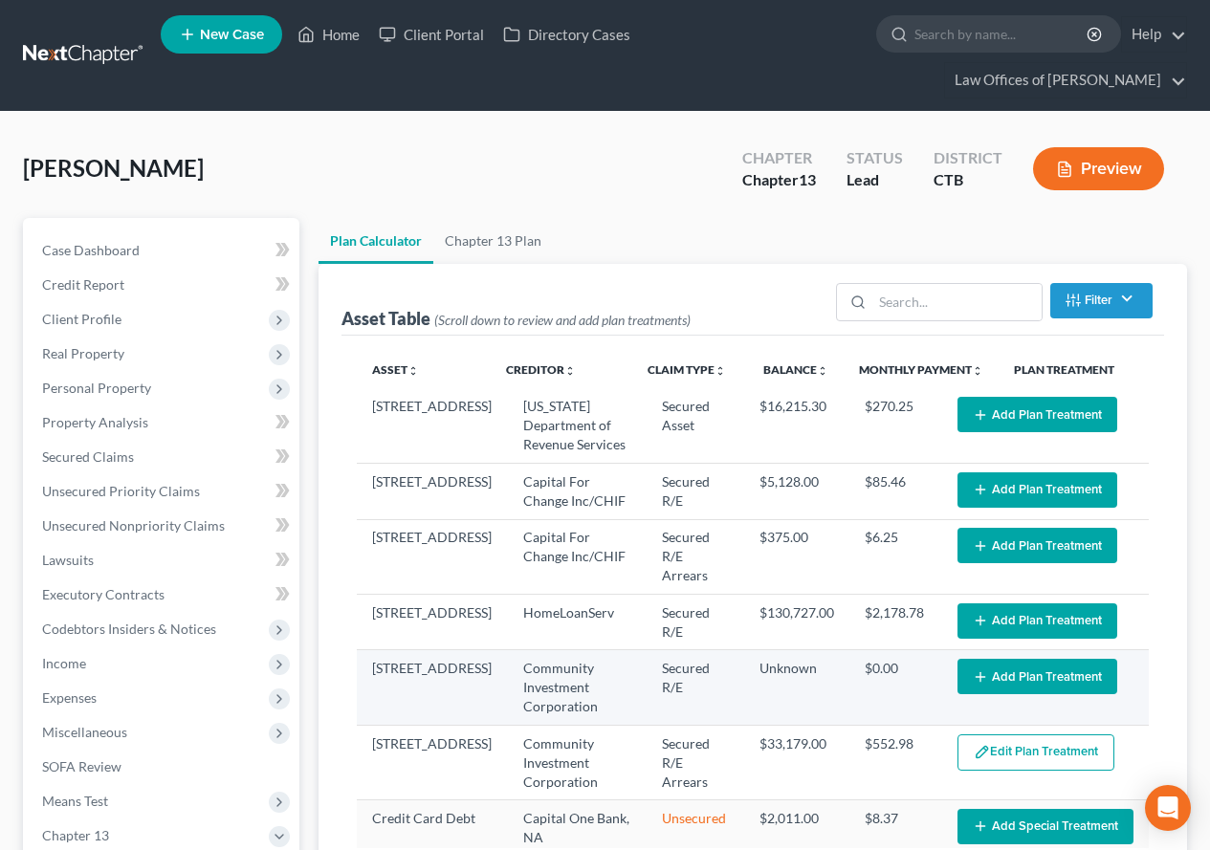
select select "59"
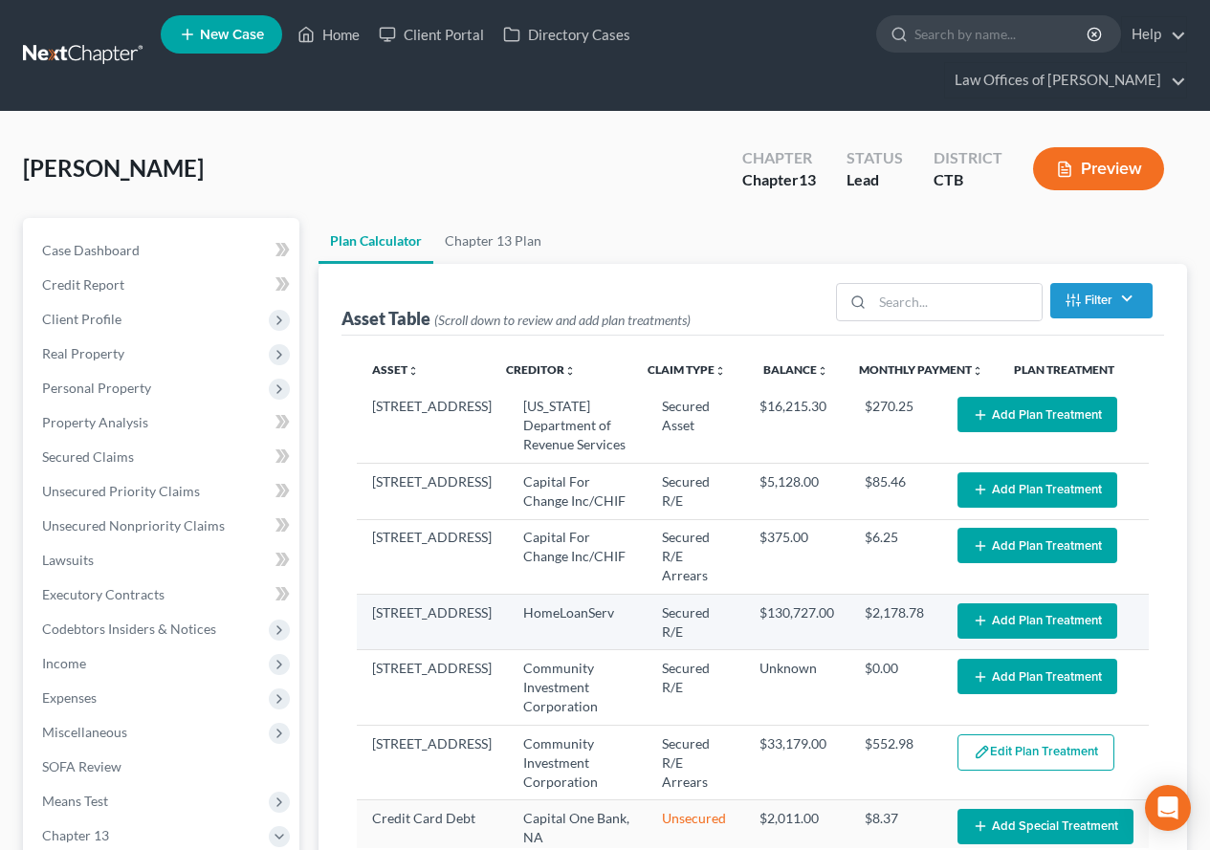
click at [1005, 604] on button "Add Plan Treatment" at bounding box center [1038, 621] width 160 height 35
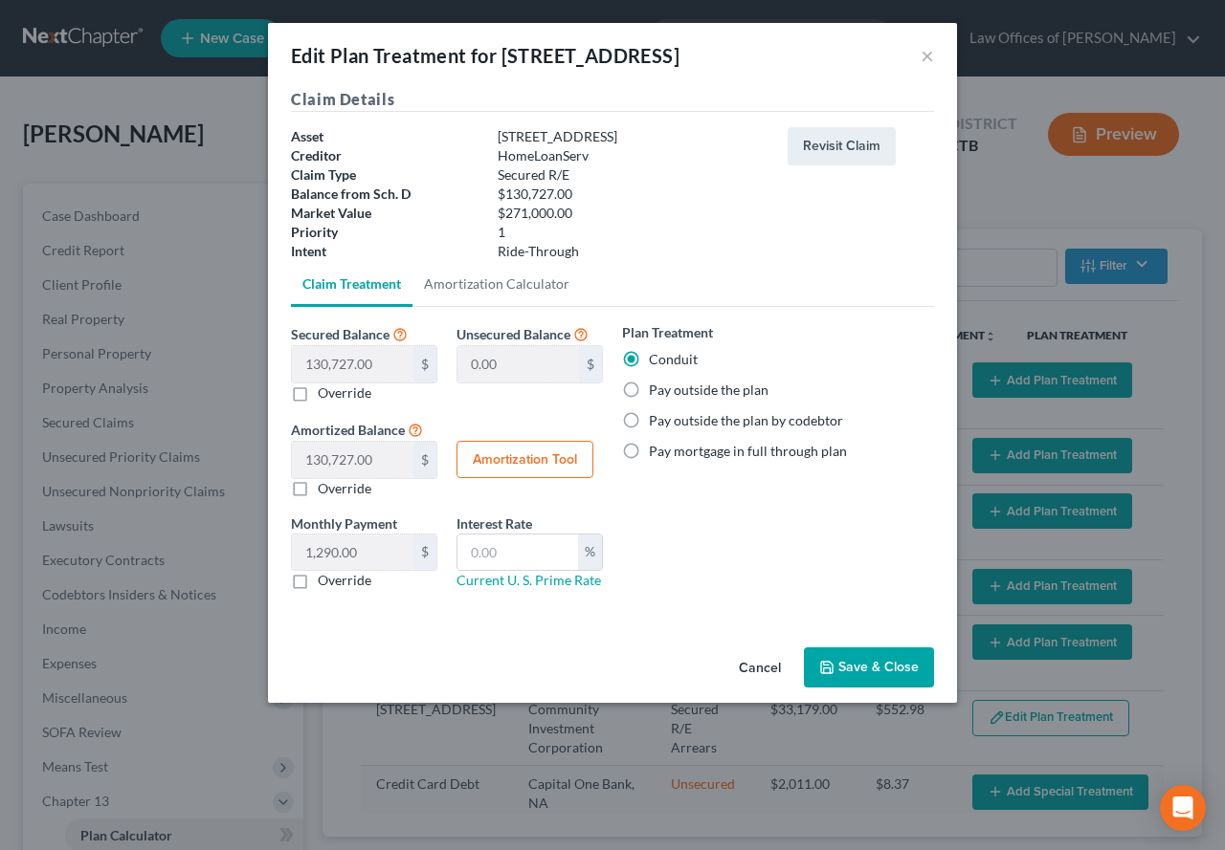
click at [649, 389] on label "Pay outside the plan" at bounding box center [709, 390] width 120 height 19
click at [656, 389] on input "Pay outside the plan" at bounding box center [662, 387] width 12 height 12
radio input "true"
click at [719, 536] on div "Plan Treatment Conduit Pay outside the plan Pay outside the plan by codebtor Pa…" at bounding box center [777, 463] width 331 height 283
click at [318, 586] on label "Override" at bounding box center [345, 580] width 54 height 19
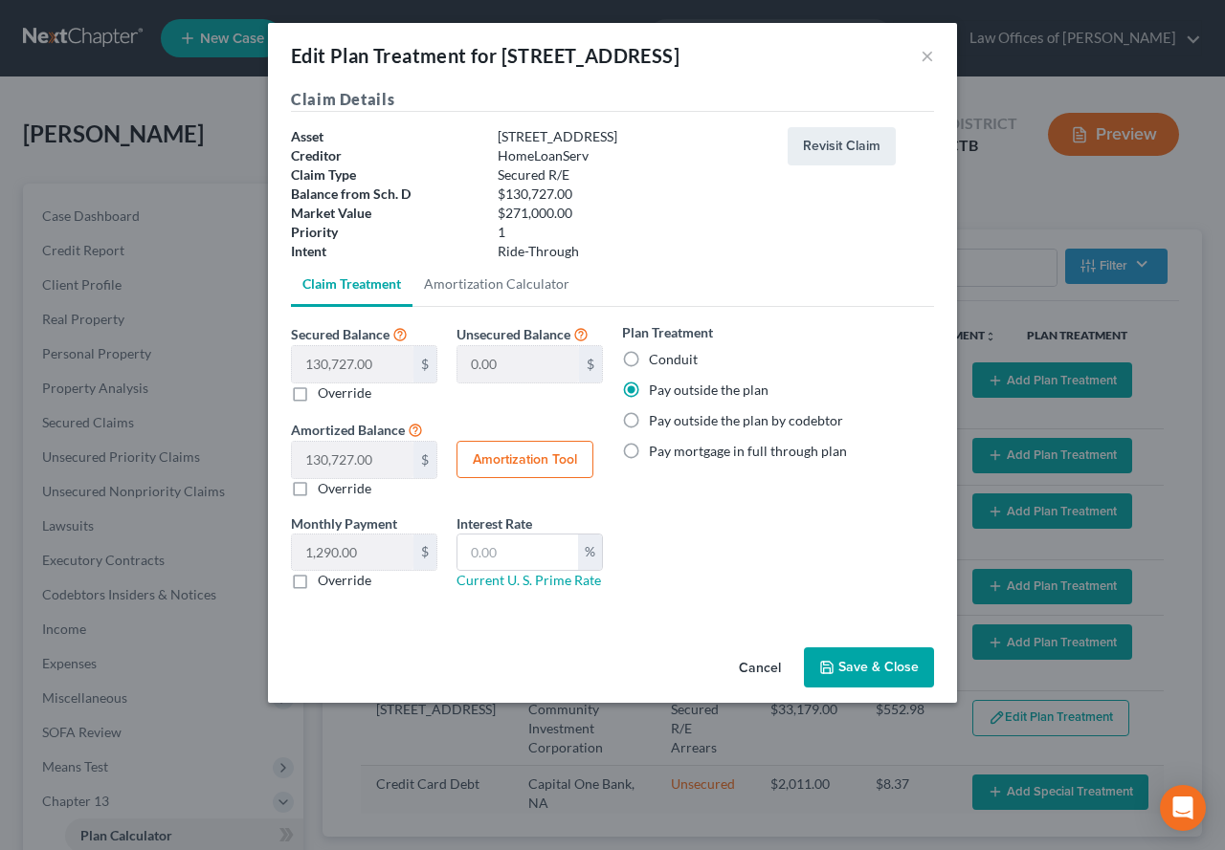
click at [325, 584] on input "Override" at bounding box center [331, 577] width 12 height 12
checkbox input "true"
click at [323, 541] on input "text" at bounding box center [352, 553] width 121 height 36
type input "1,290.00"
click at [838, 673] on button "Save & Close" at bounding box center [869, 668] width 130 height 40
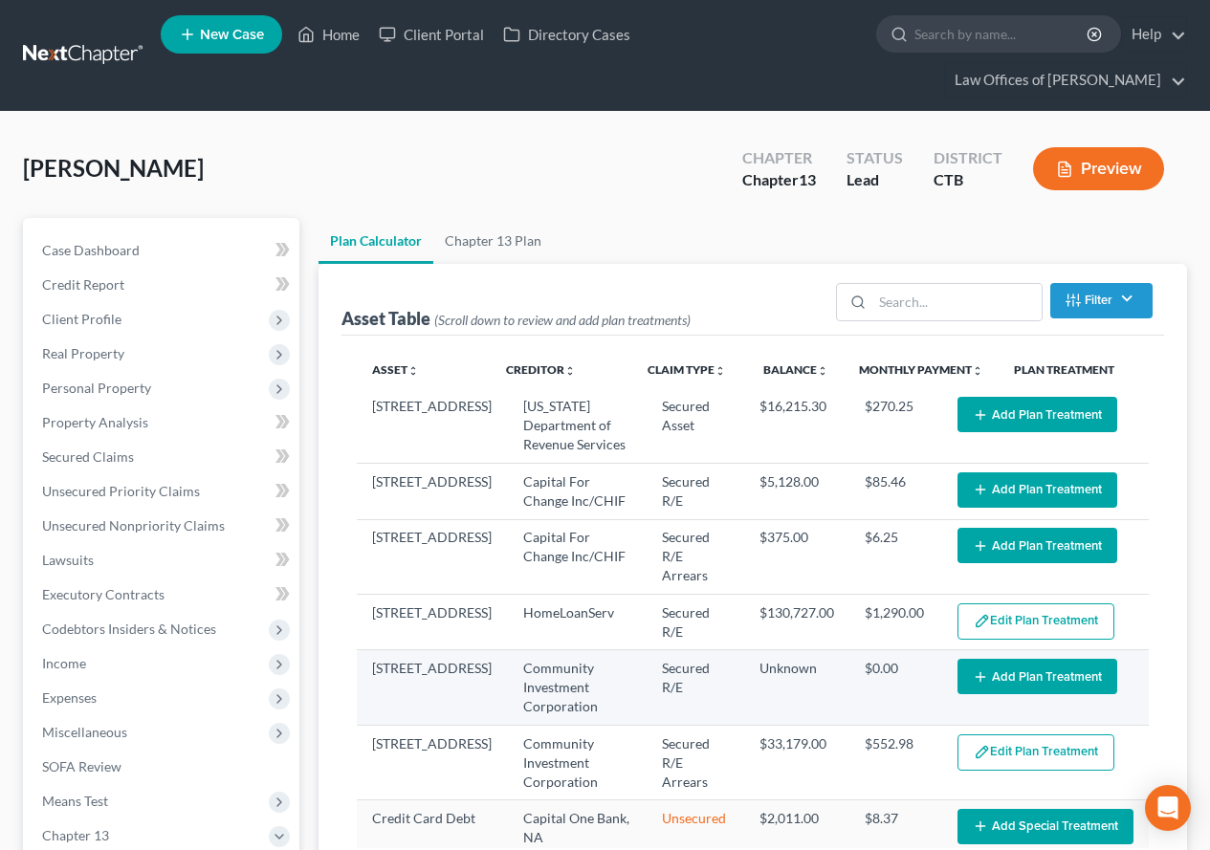
select select "59"
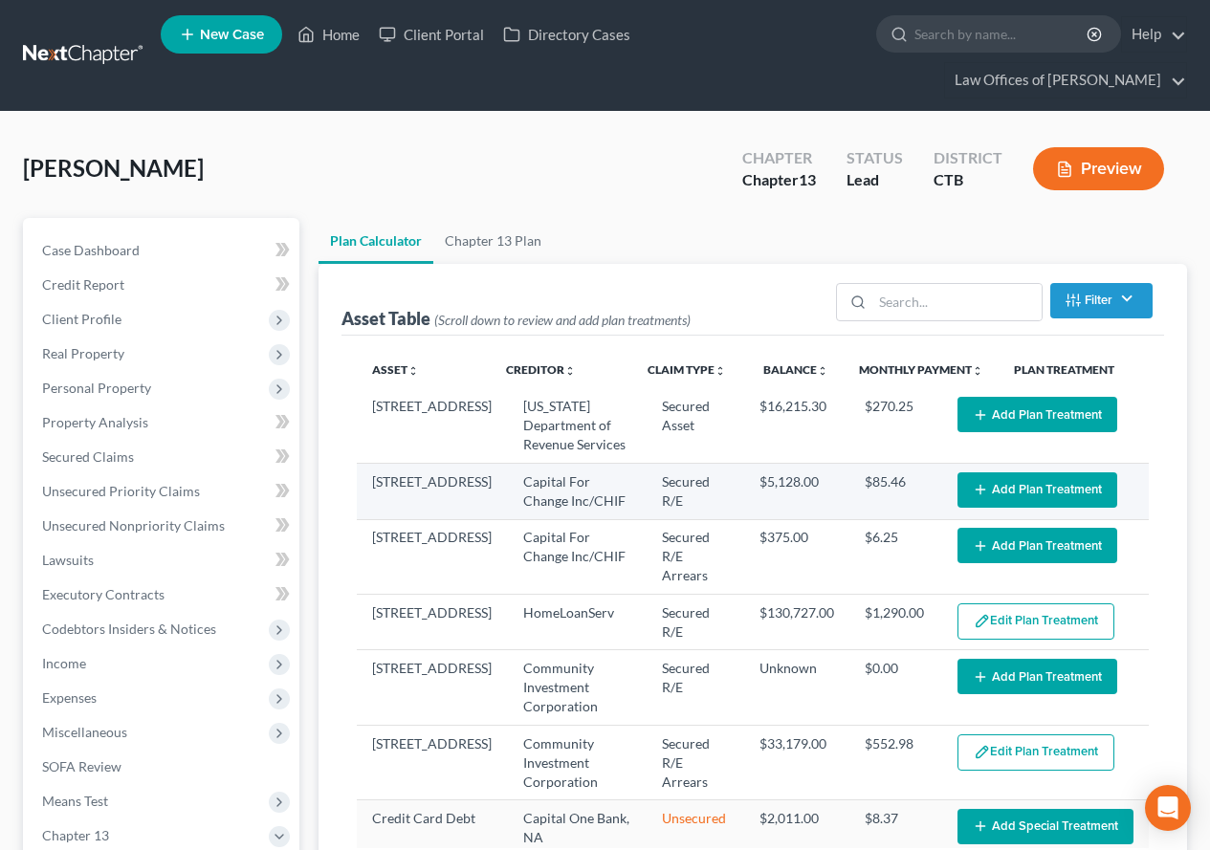
click at [1009, 493] on button "Add Plan Treatment" at bounding box center [1038, 490] width 160 height 35
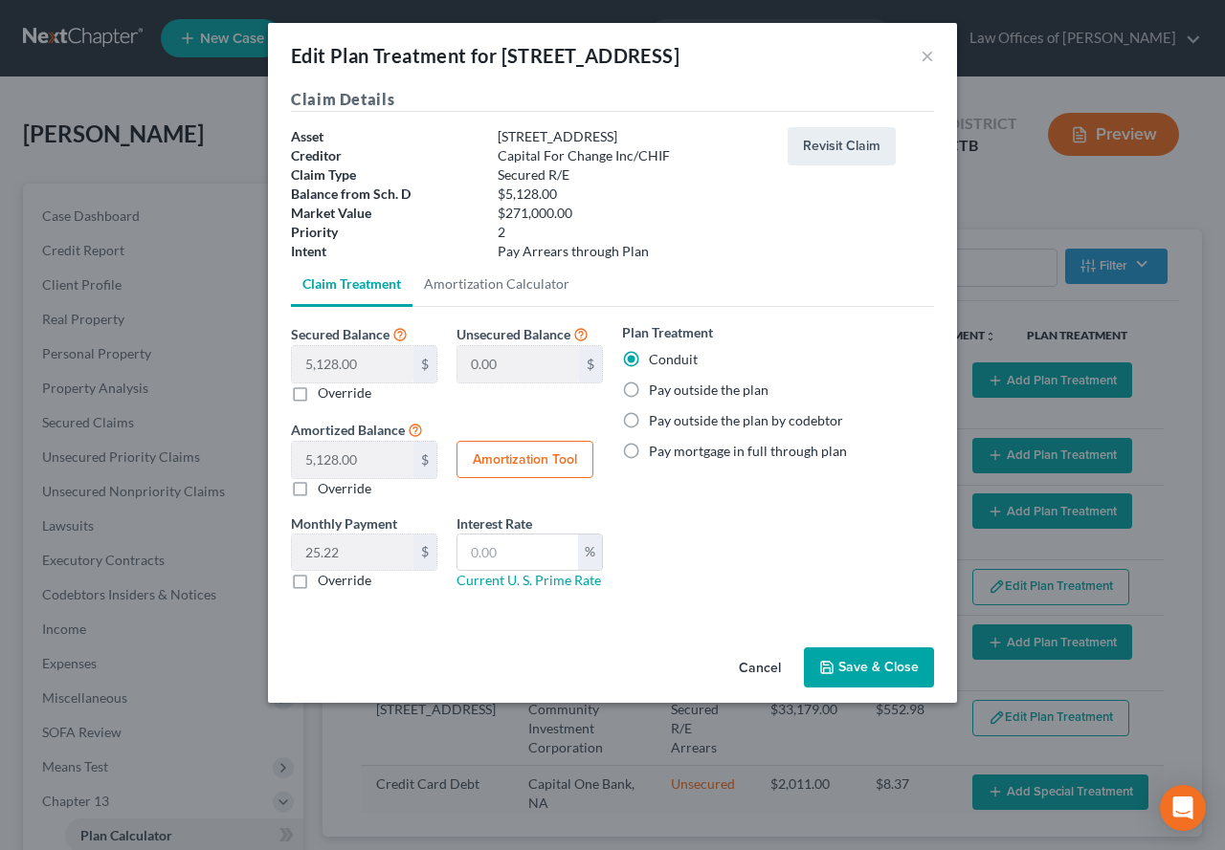
click at [865, 674] on button "Save & Close" at bounding box center [869, 668] width 130 height 40
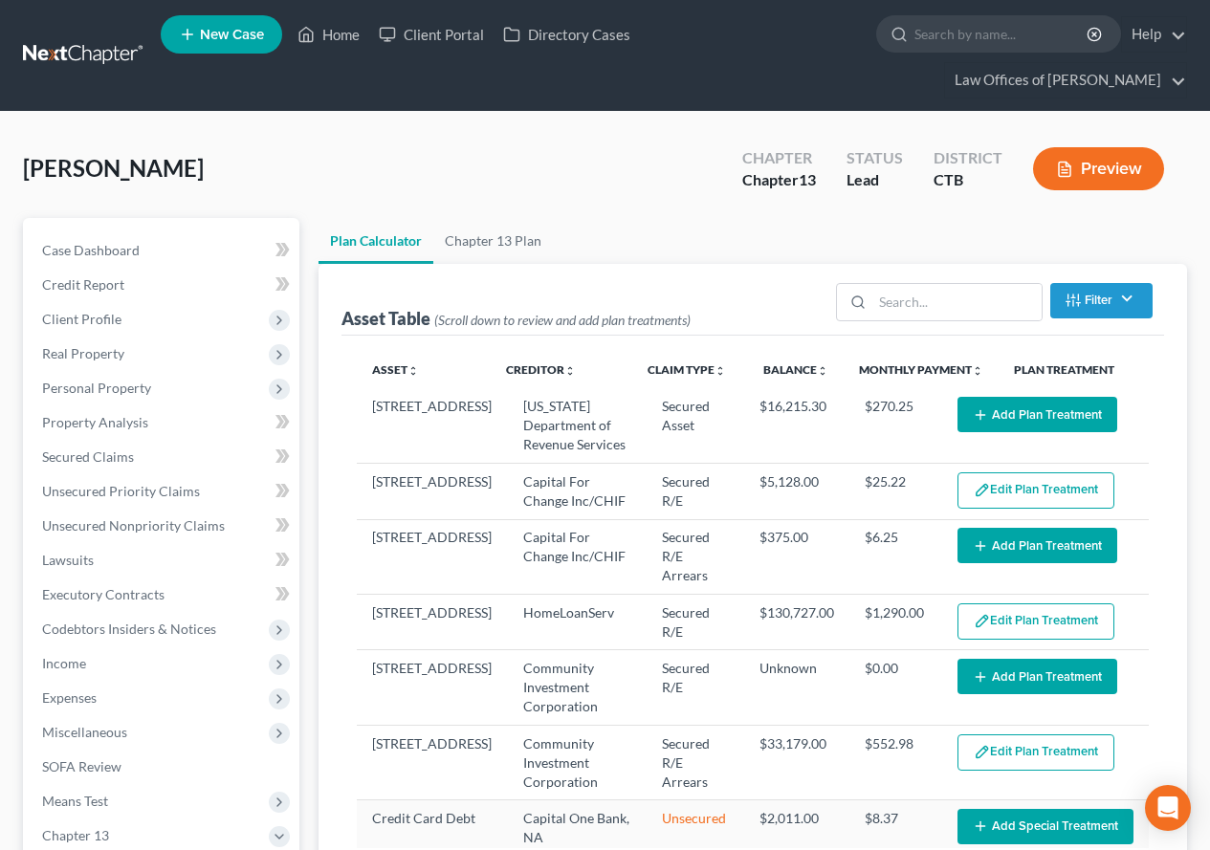
select select "59"
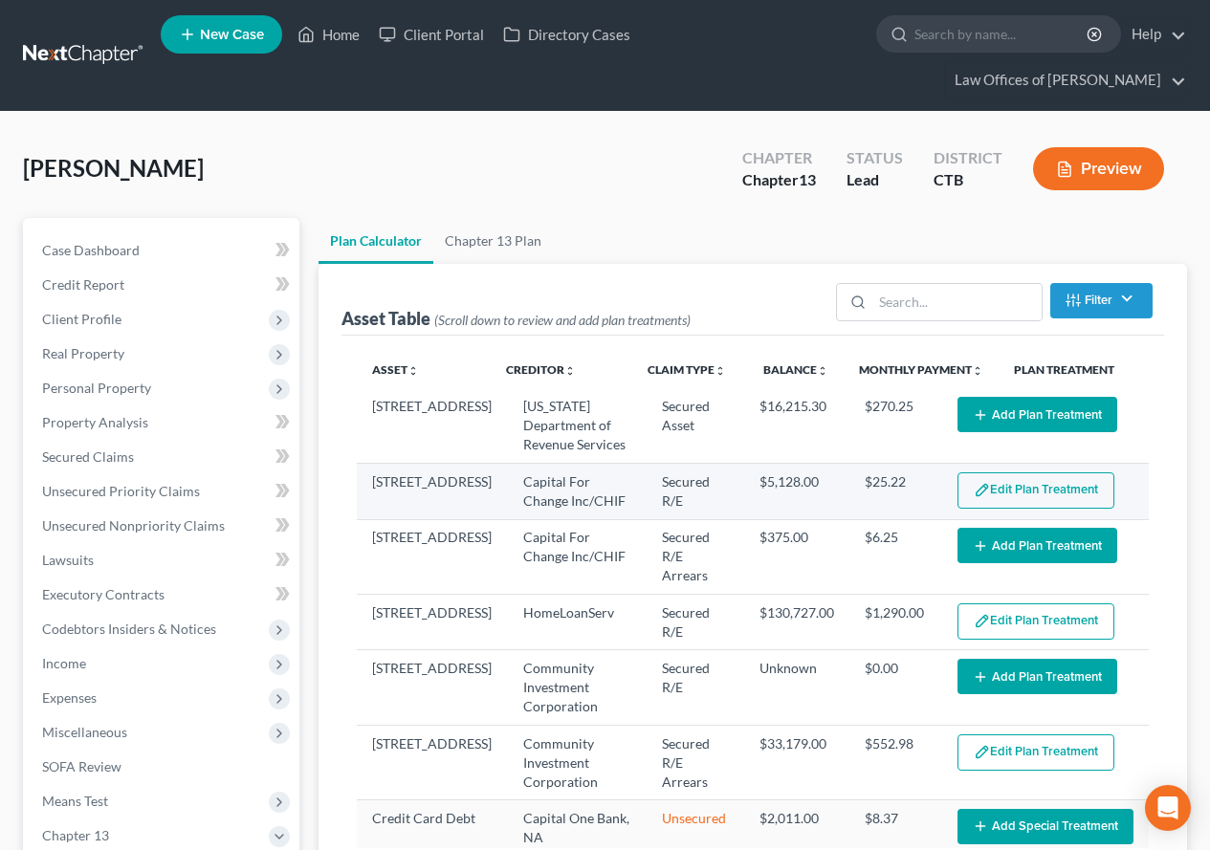
click at [1023, 486] on button "Edit Plan Treatment" at bounding box center [1036, 491] width 157 height 36
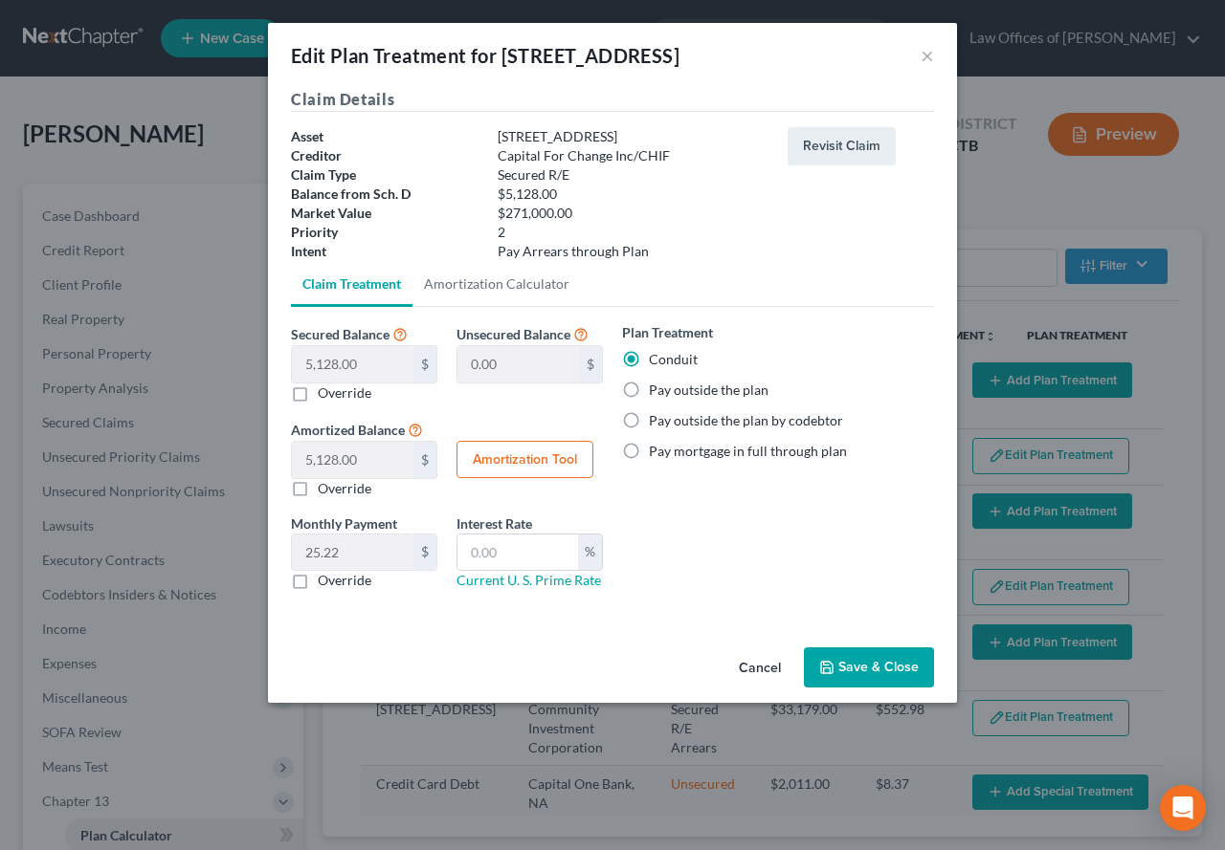
click at [649, 392] on label "Pay outside the plan" at bounding box center [709, 390] width 120 height 19
click at [656, 392] on input "Pay outside the plan" at bounding box center [662, 387] width 12 height 12
radio input "true"
click at [873, 671] on button "Save & Close" at bounding box center [869, 668] width 130 height 40
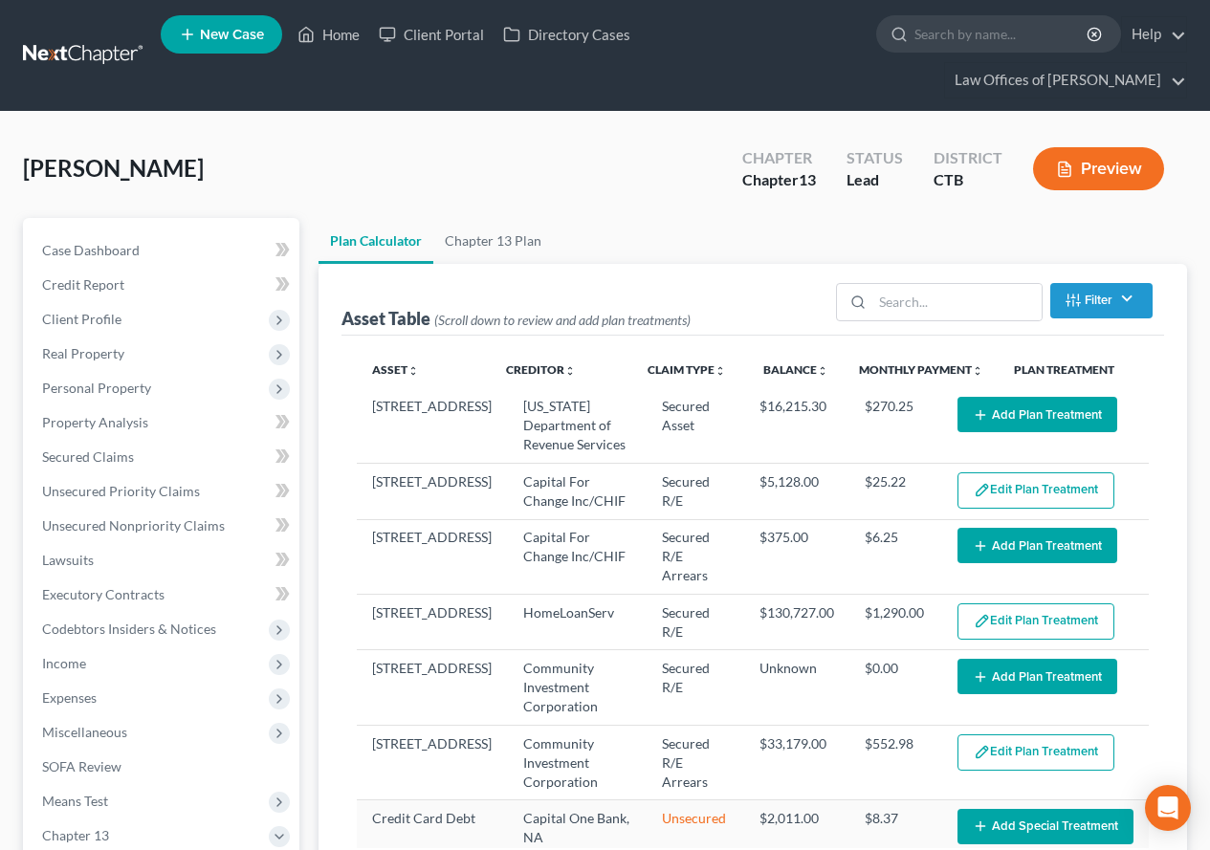
select select "59"
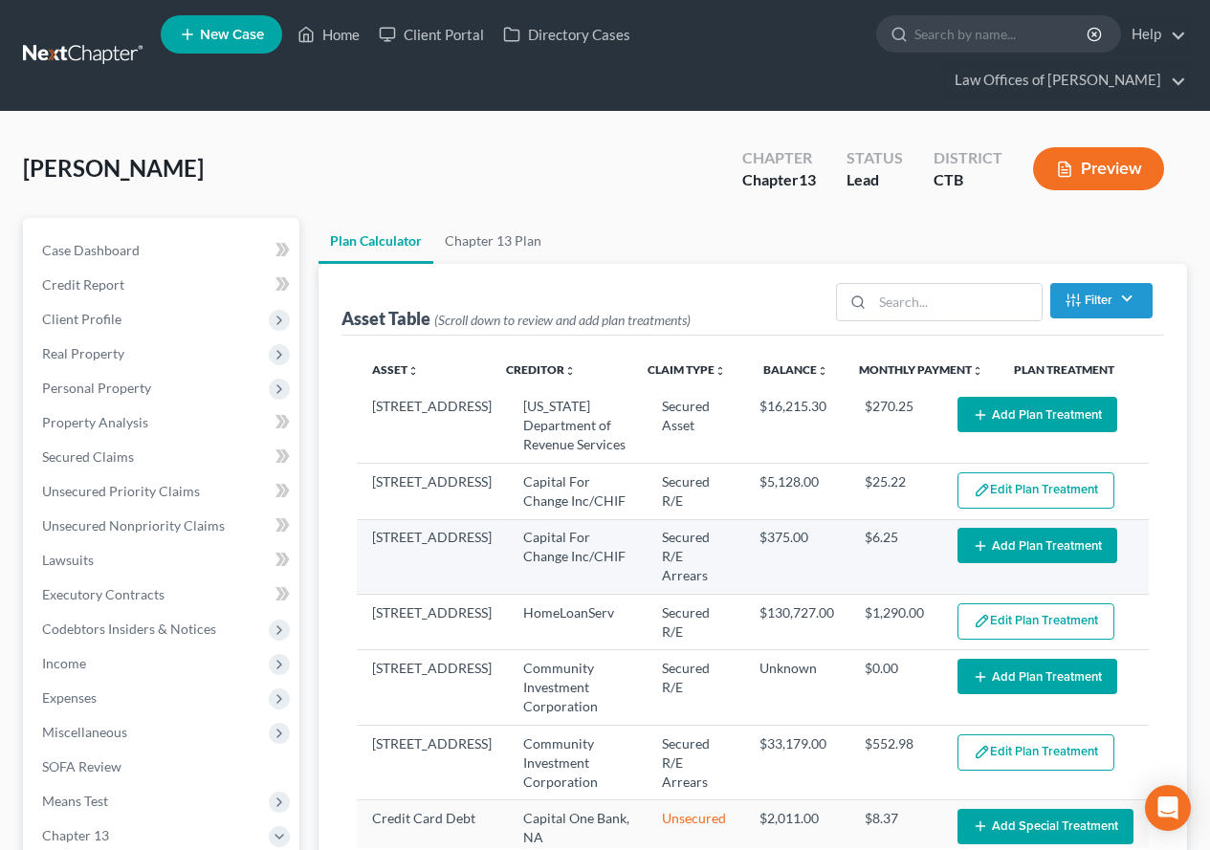
click at [1005, 544] on button "Add Plan Treatment" at bounding box center [1038, 545] width 160 height 35
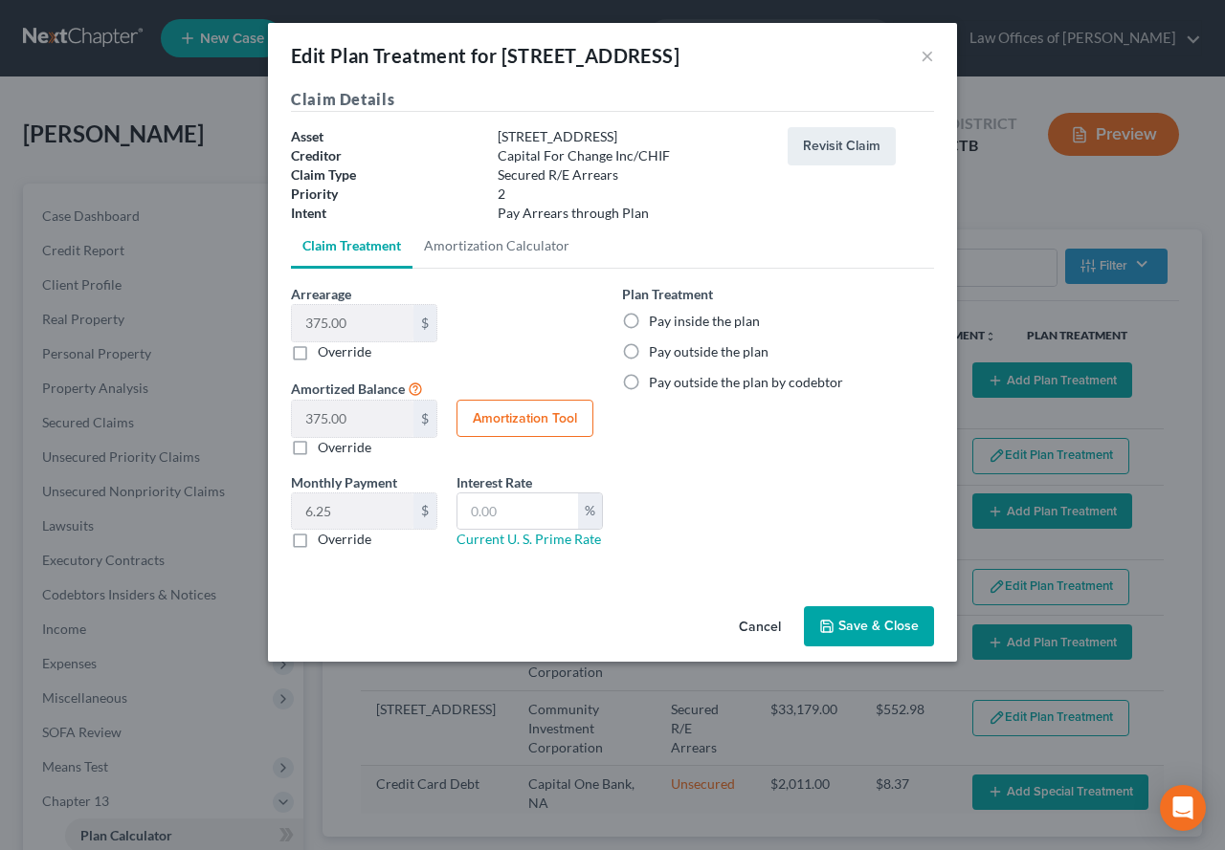
click at [649, 321] on label "Pay inside the plan" at bounding box center [704, 321] width 111 height 19
click at [656, 321] on input "Pay inside the plan" at bounding box center [662, 318] width 12 height 12
radio input "true"
click at [862, 628] on button "Save & Close" at bounding box center [869, 627] width 130 height 40
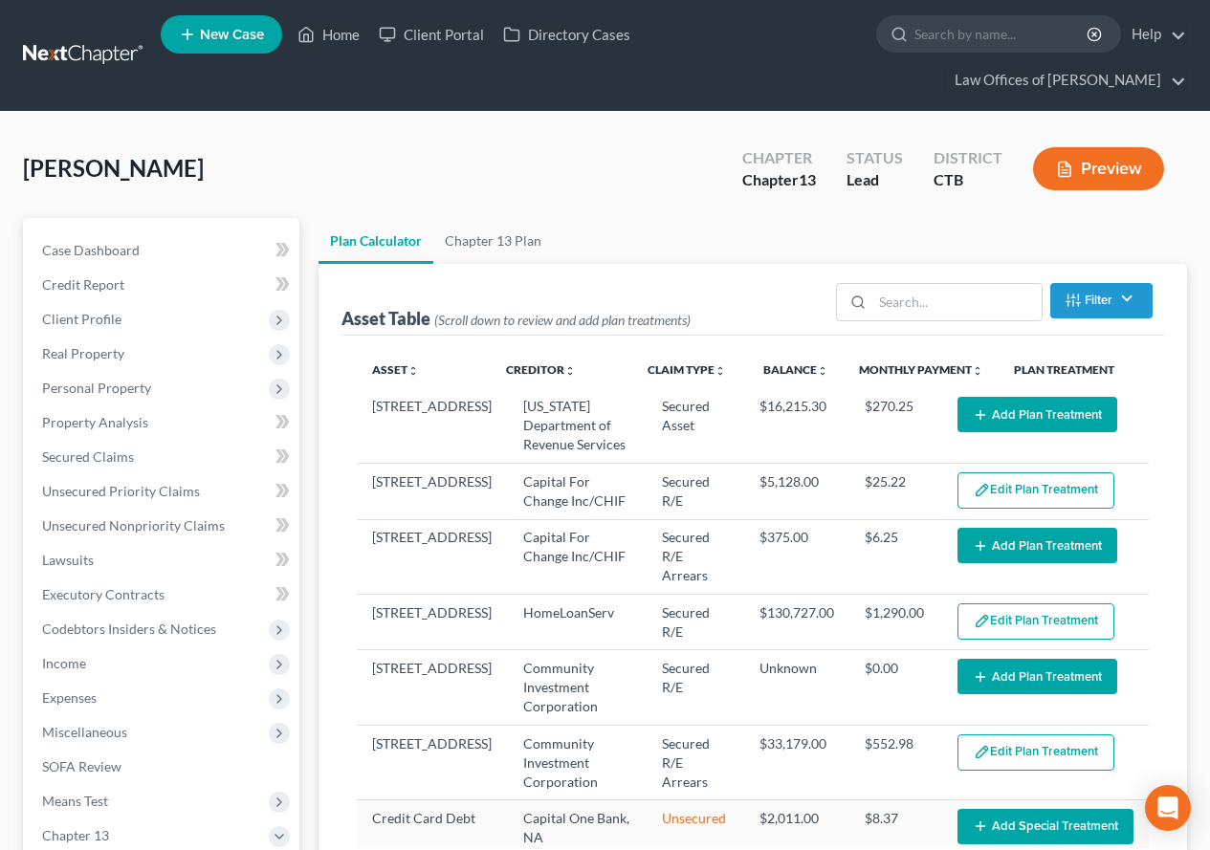
select select "59"
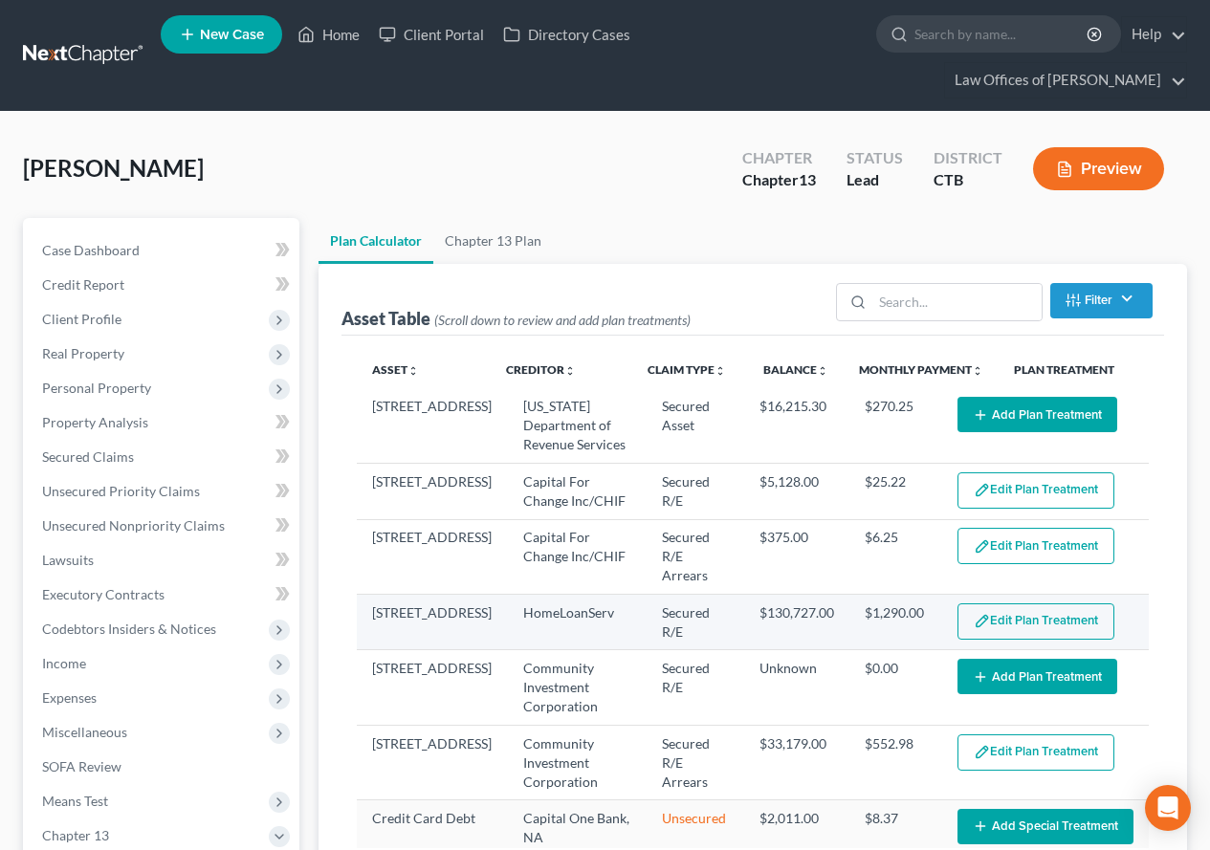
click at [986, 606] on button "Edit Plan Treatment" at bounding box center [1036, 622] width 157 height 36
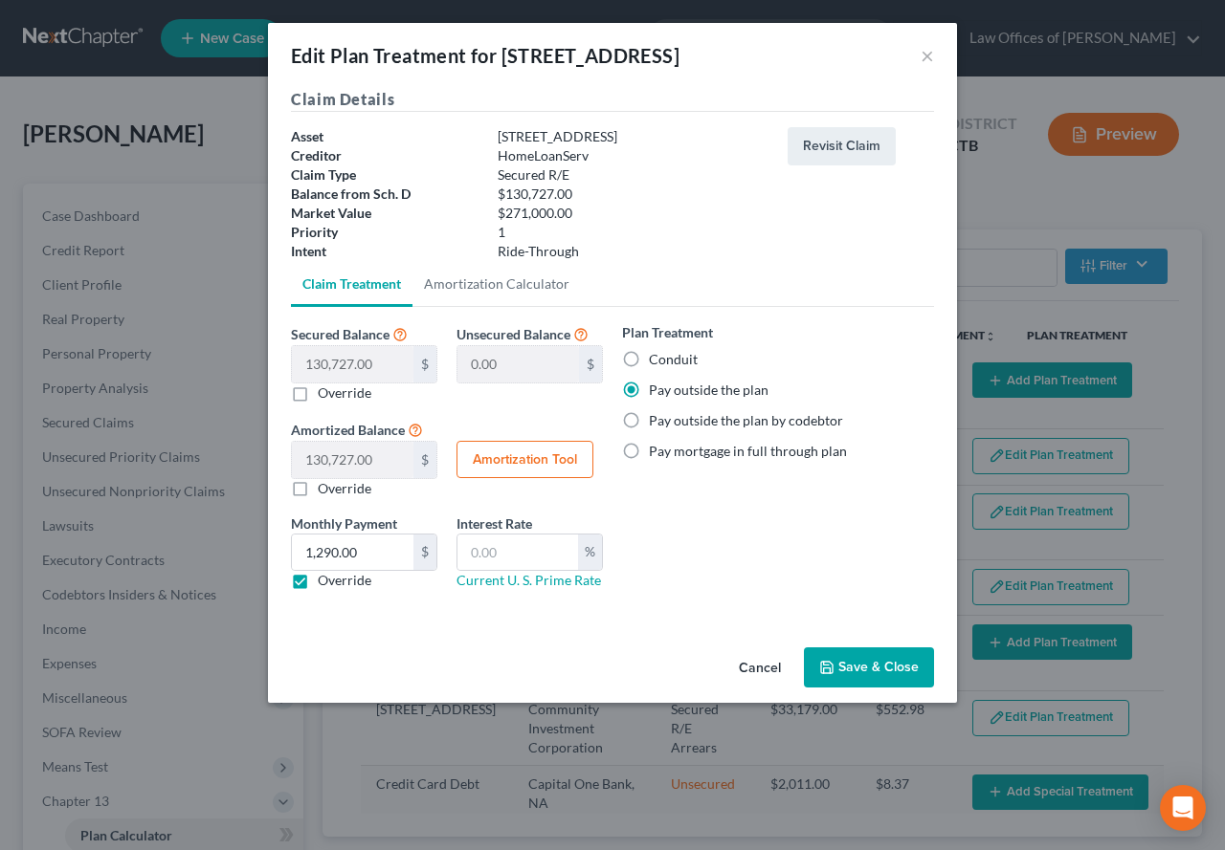
click at [859, 657] on button "Save & Close" at bounding box center [869, 668] width 130 height 40
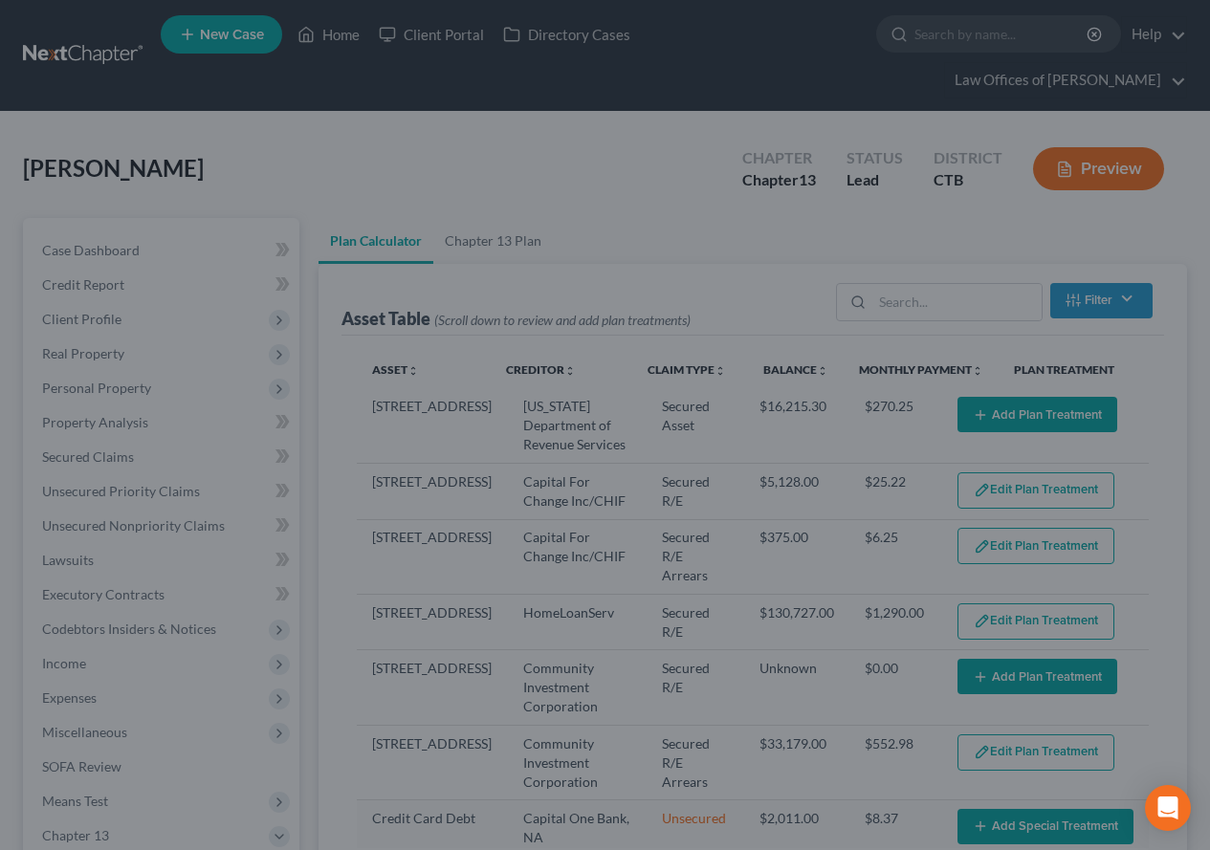
select select "59"
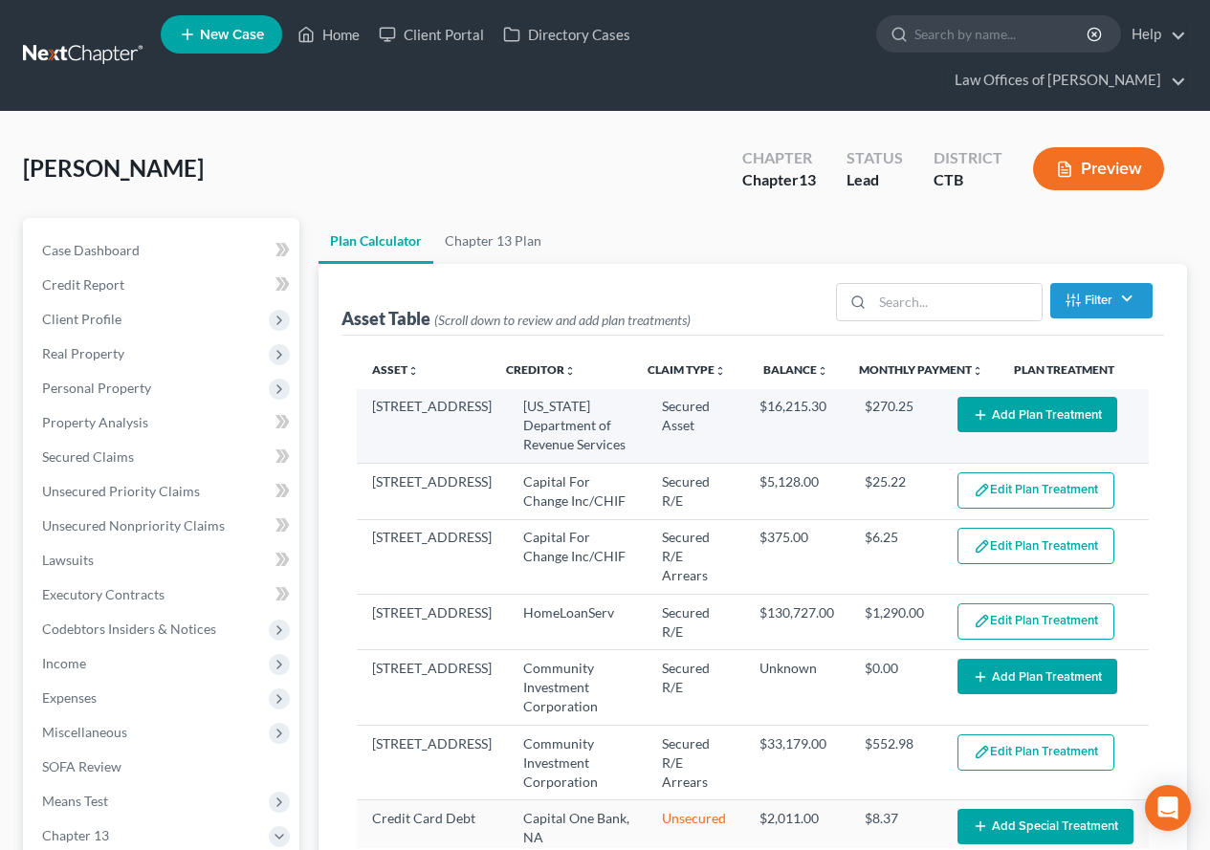
click at [998, 419] on button "Add Plan Treatment" at bounding box center [1038, 414] width 160 height 35
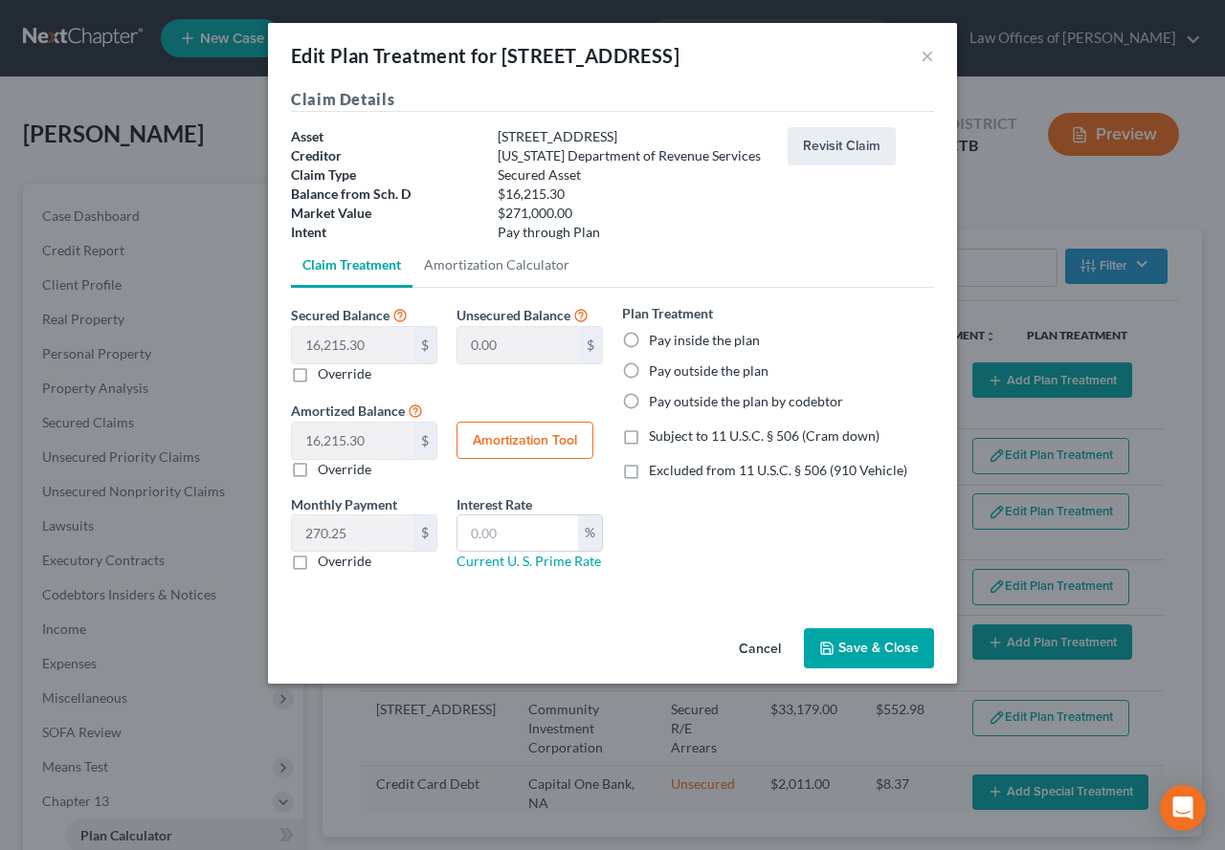
click at [649, 342] on label "Pay inside the plan" at bounding box center [704, 340] width 111 height 19
click at [656, 342] on input "Pay inside the plan" at bounding box center [662, 337] width 12 height 12
radio input "true"
click at [523, 447] on button "Amortization Tool" at bounding box center [524, 441] width 137 height 38
type input "16,215.30"
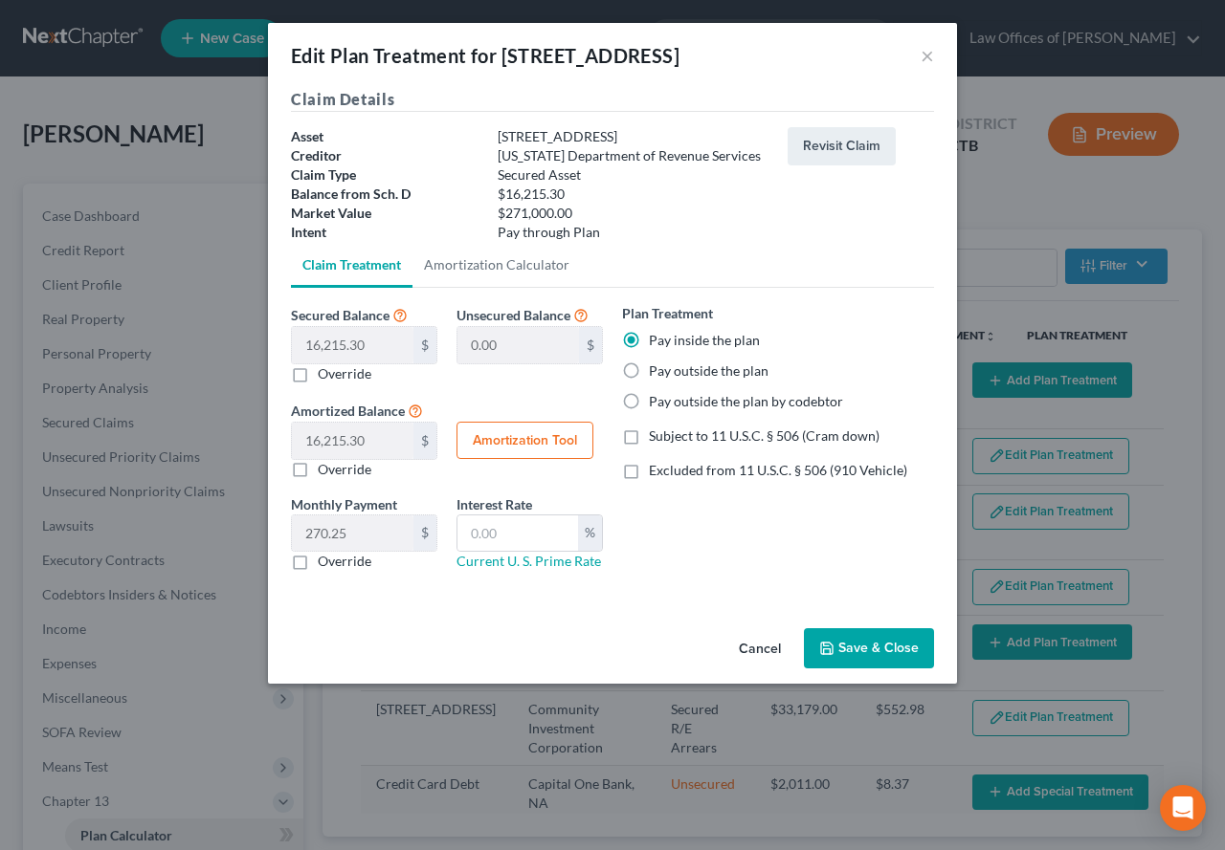
type input "60"
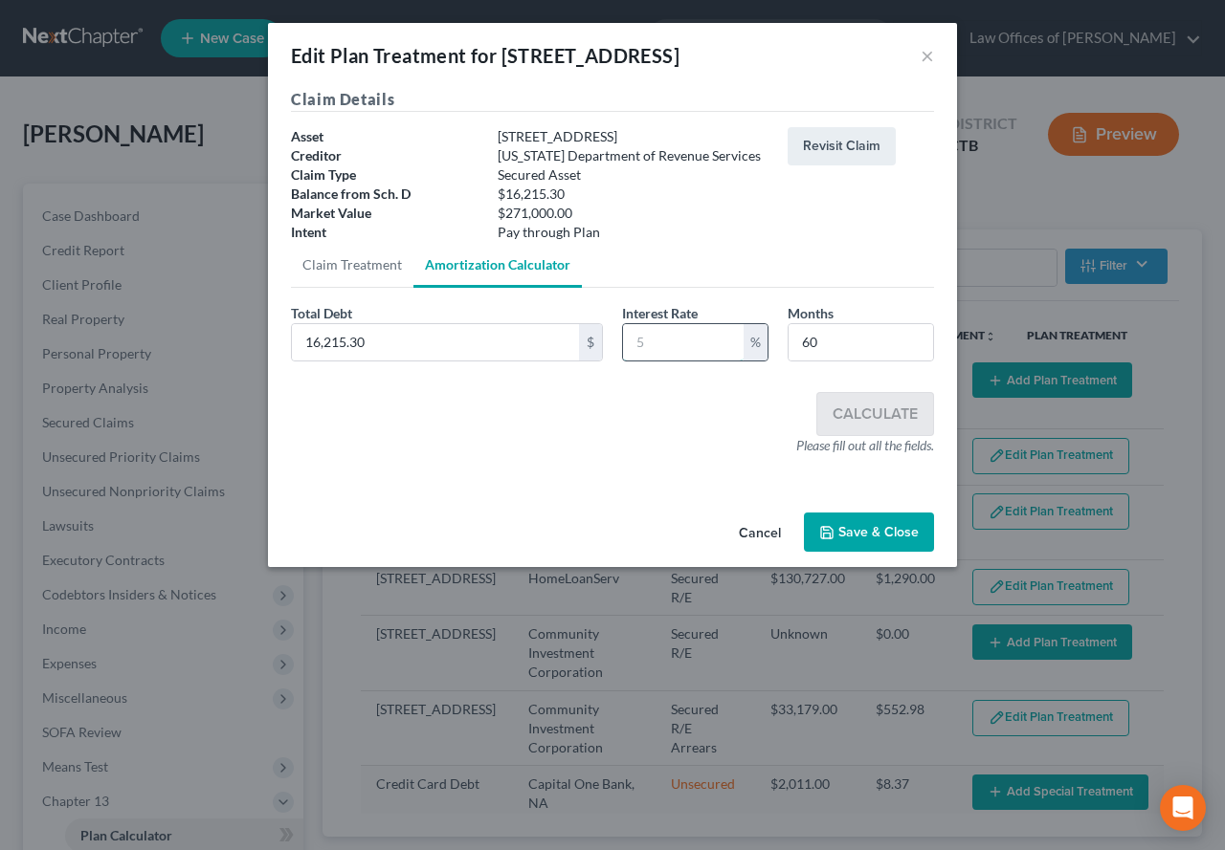
click at [669, 332] on input "text" at bounding box center [683, 342] width 121 height 36
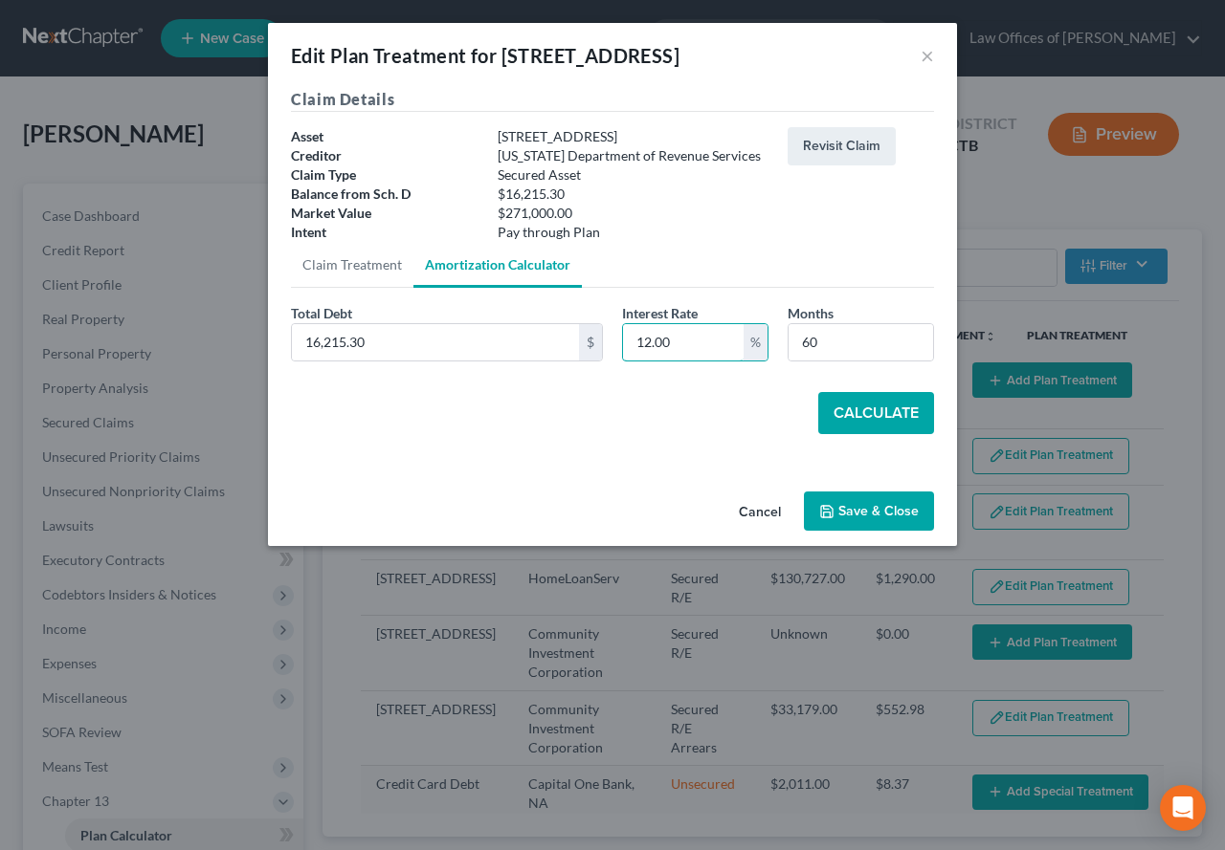
type input "12.00"
click at [872, 422] on button "Calculate" at bounding box center [876, 413] width 116 height 42
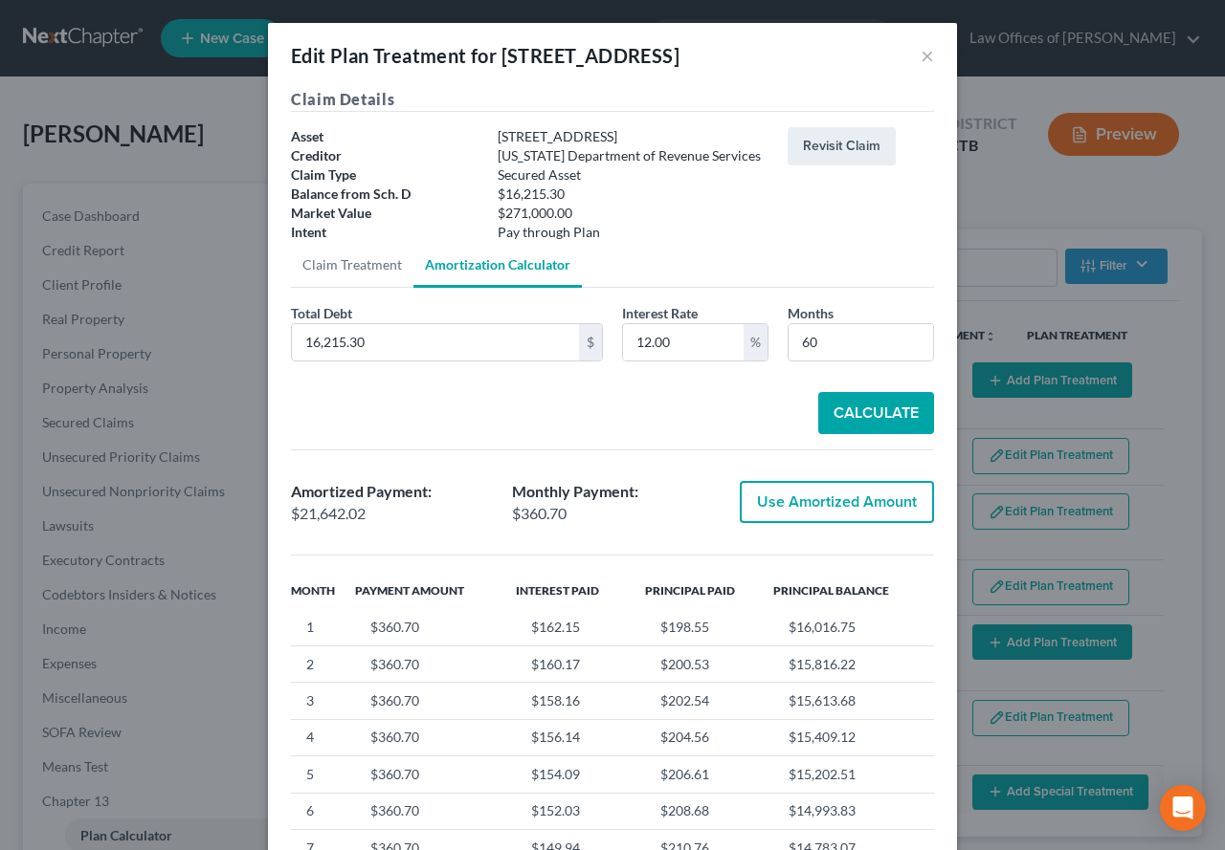
click at [846, 509] on button "Use Amortized Amount" at bounding box center [837, 502] width 194 height 42
type input "21,642.02"
checkbox input "true"
type input "360.70"
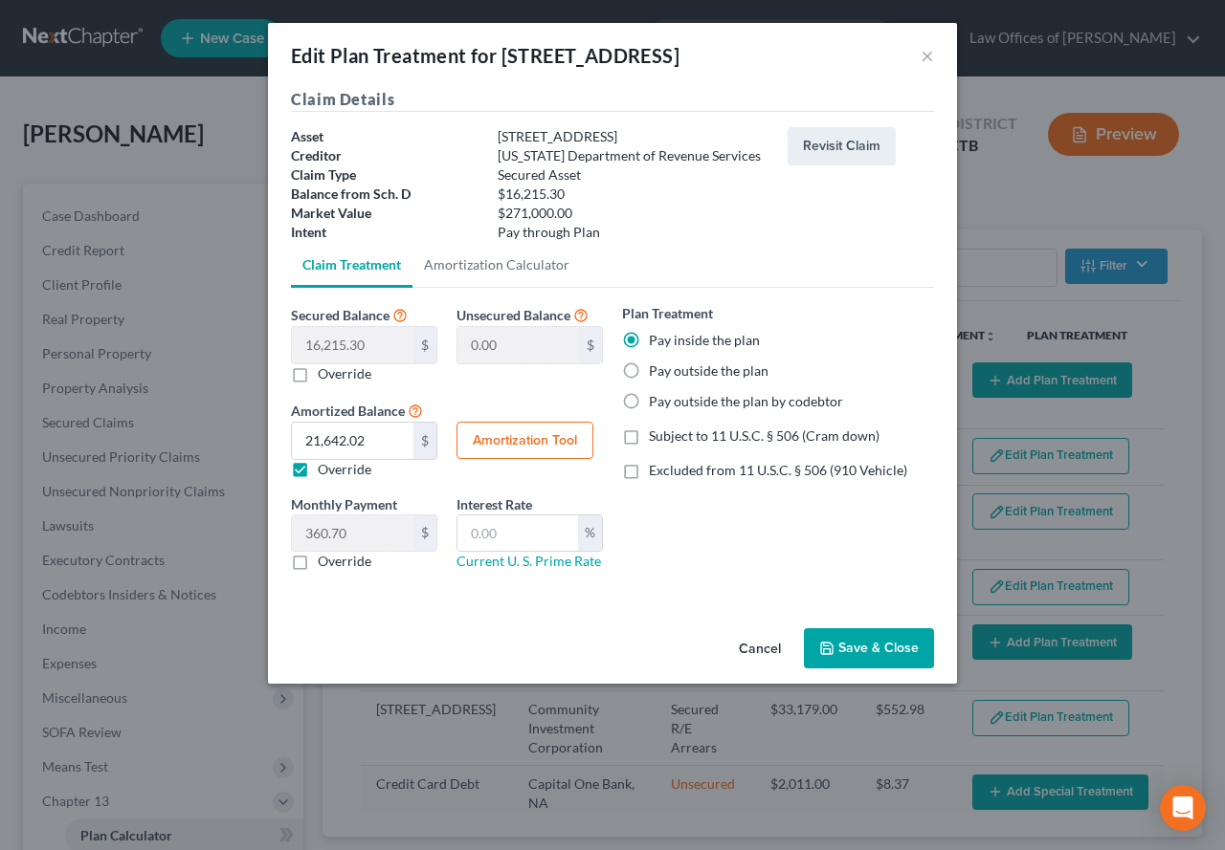
click at [851, 653] on button "Save & Close" at bounding box center [869, 649] width 130 height 40
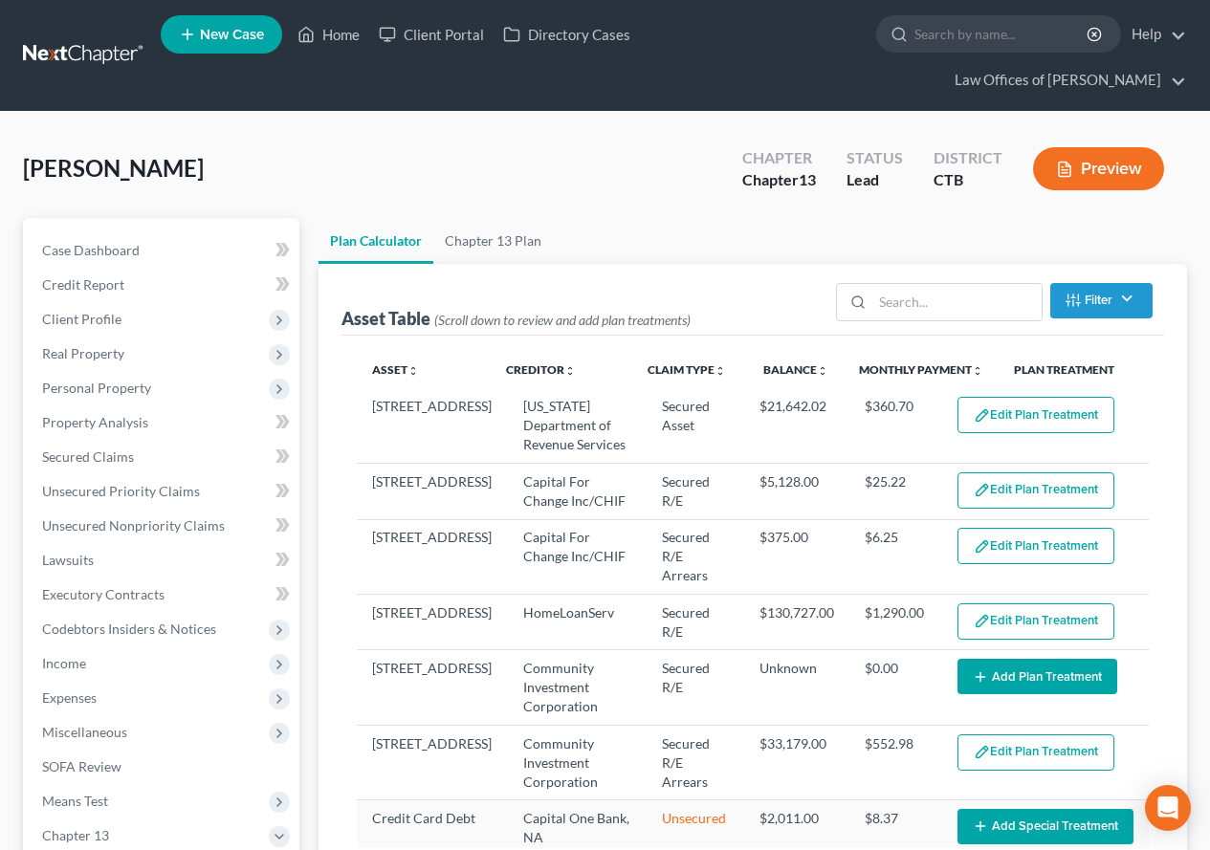
select select "59"
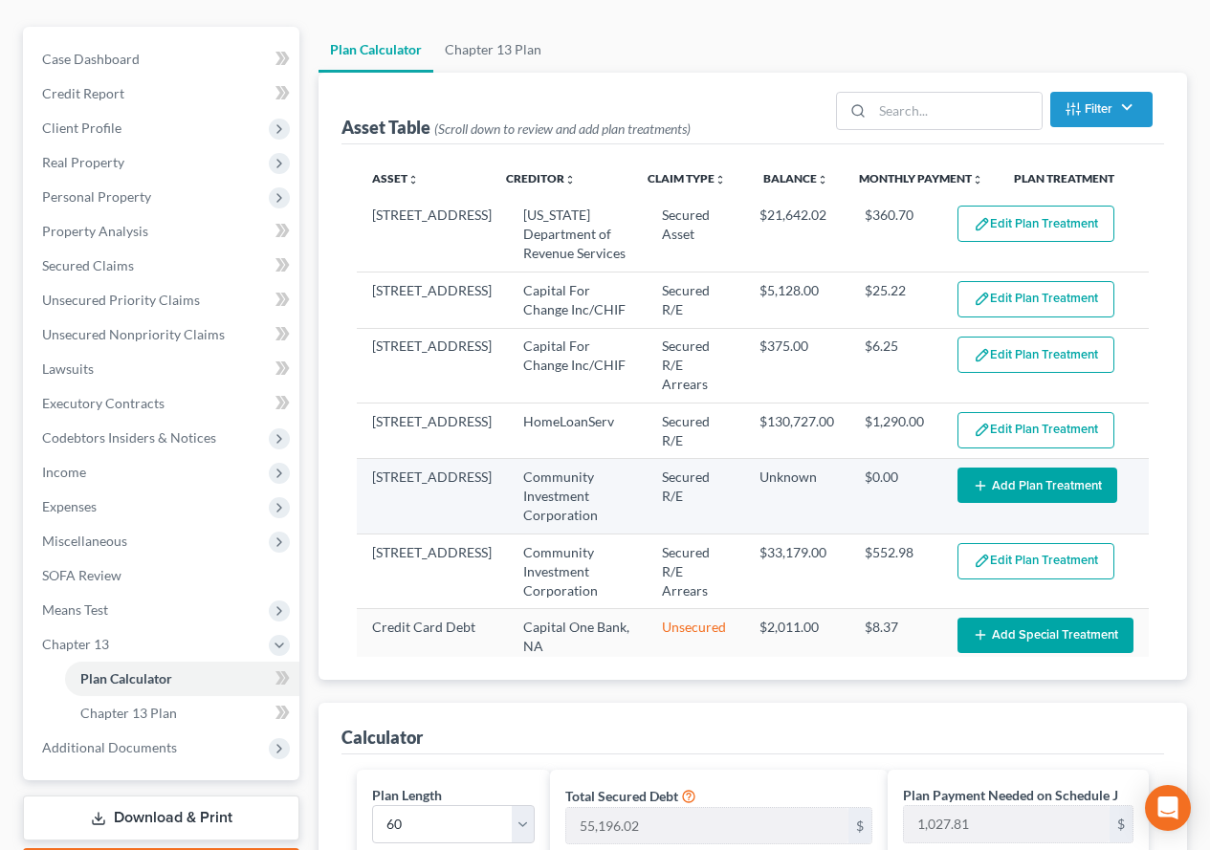
click at [983, 468] on button "Add Plan Treatment" at bounding box center [1038, 485] width 160 height 35
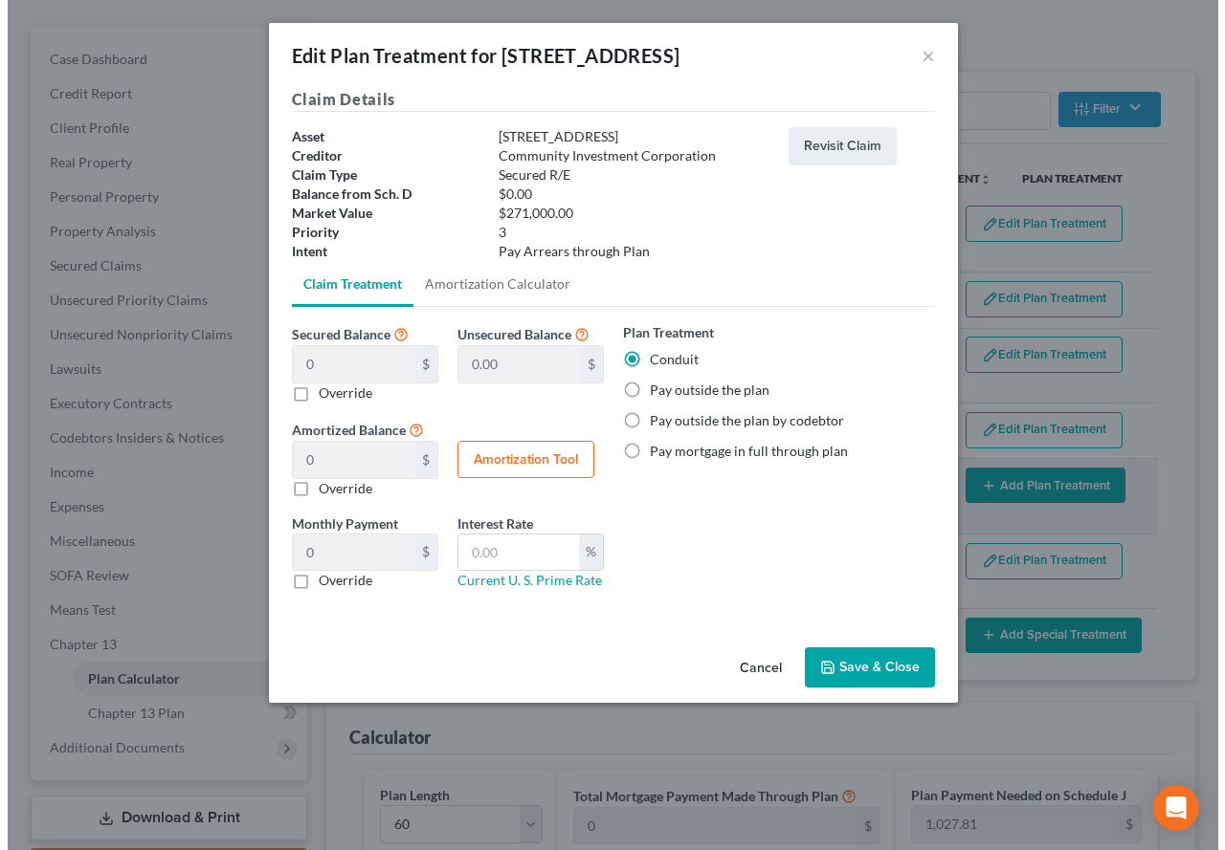
scroll to position [157, 0]
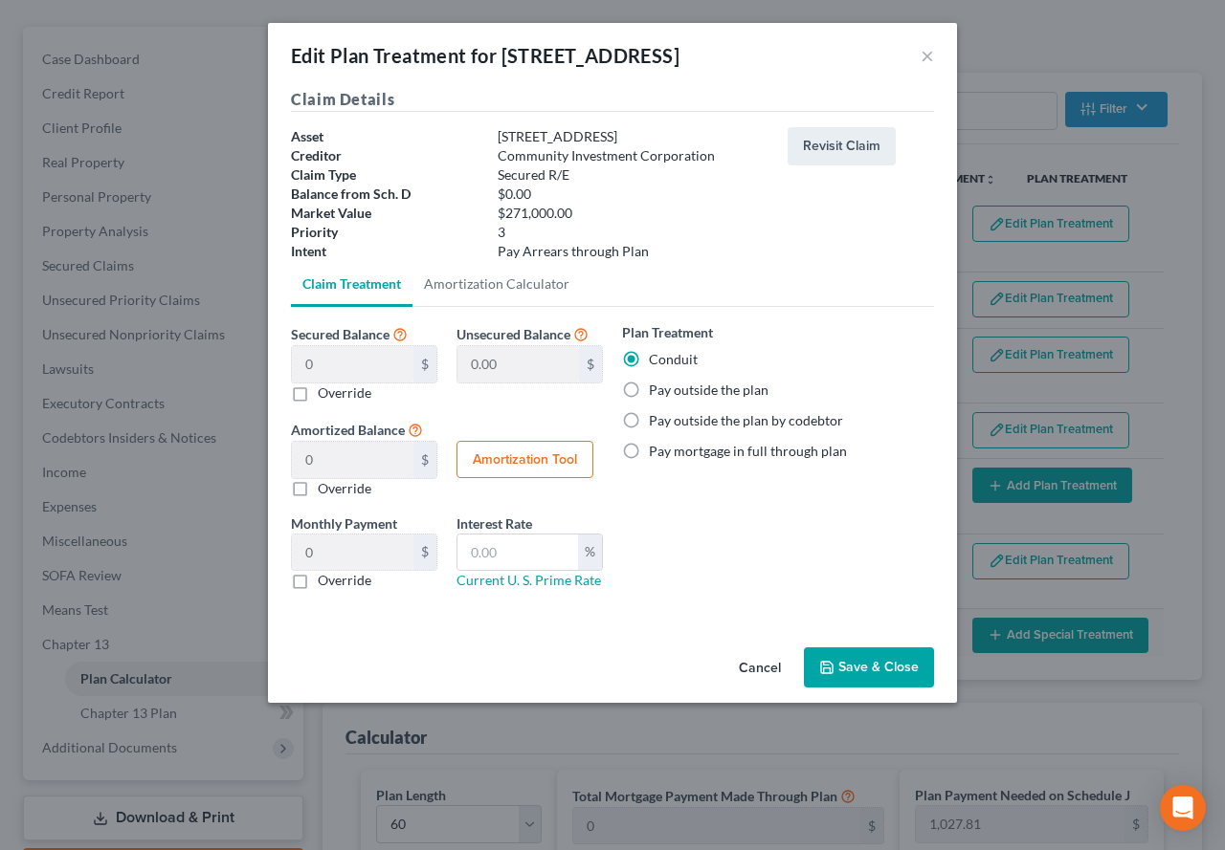
click at [877, 673] on button "Save & Close" at bounding box center [869, 668] width 130 height 40
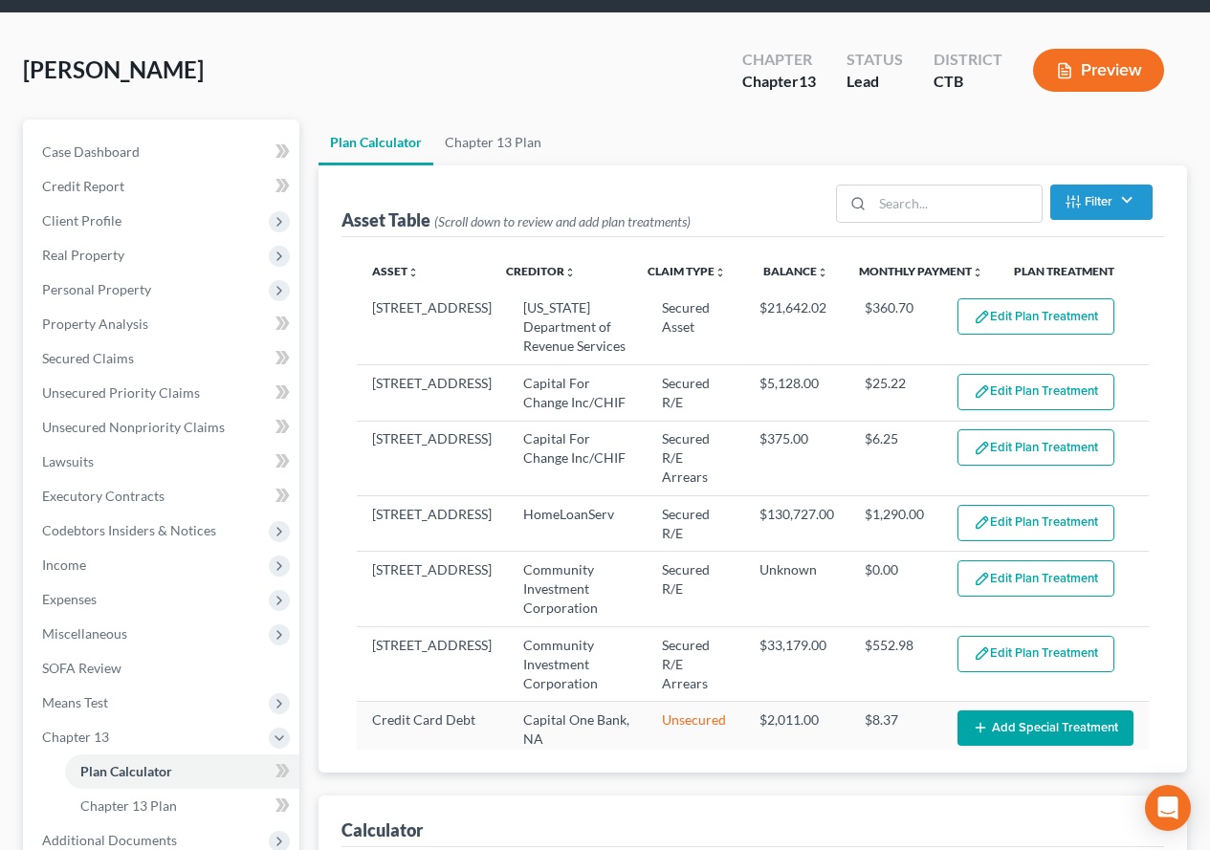
select select "59"
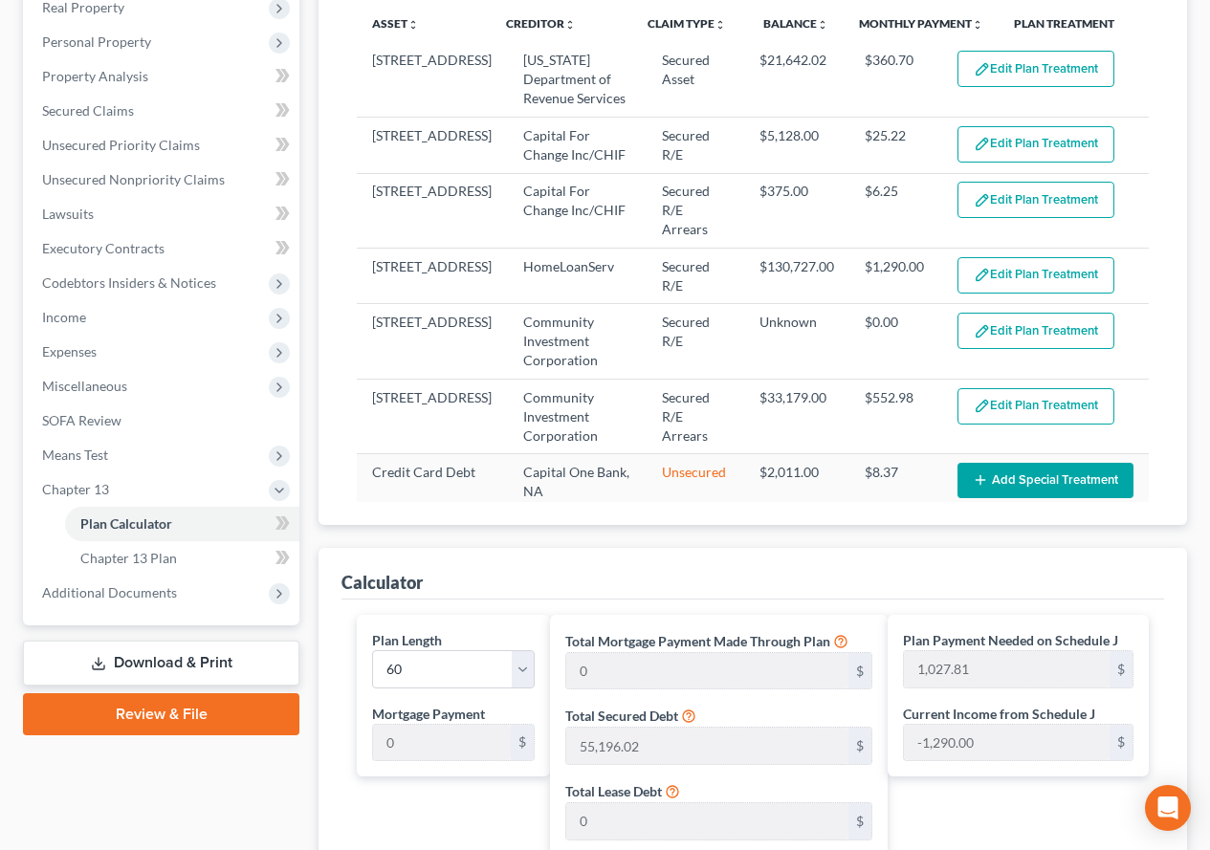
scroll to position [335, 0]
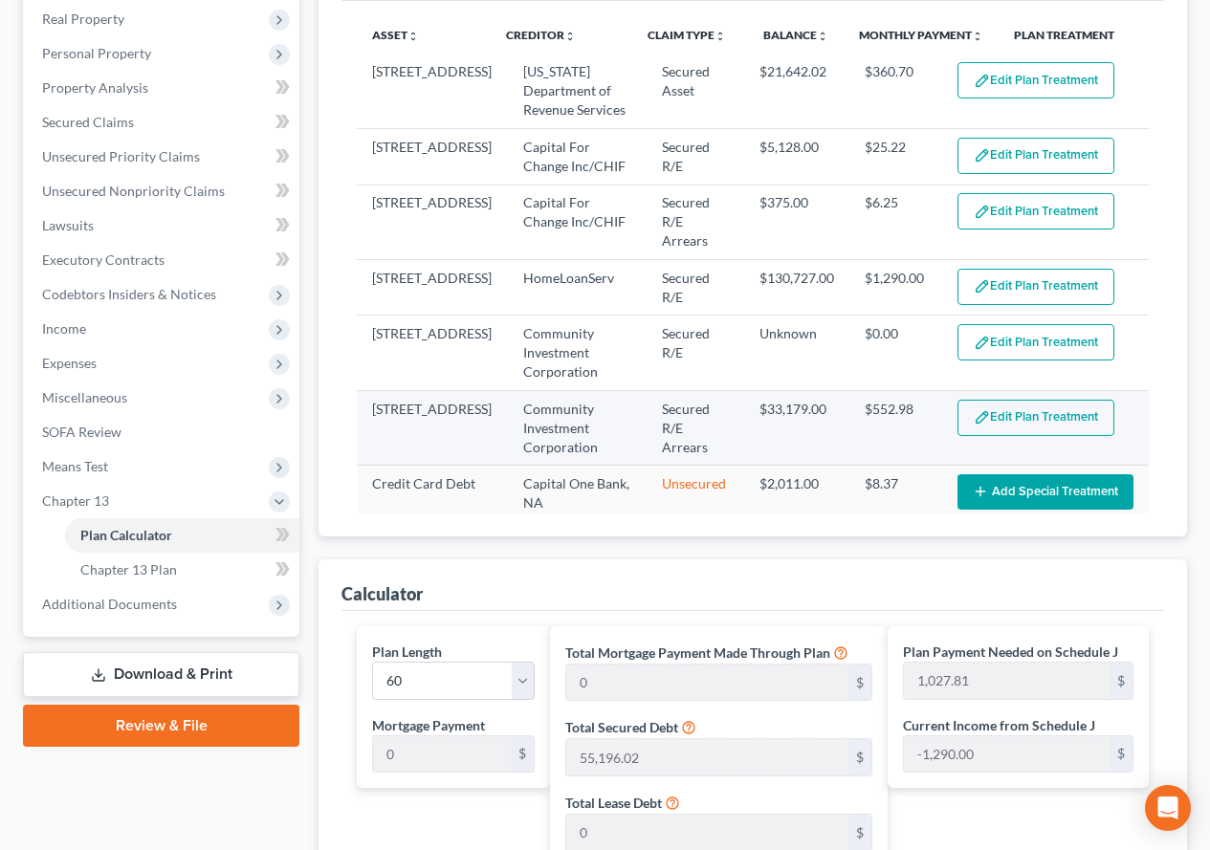
click at [1008, 400] on button "Edit Plan Treatment" at bounding box center [1036, 418] width 157 height 36
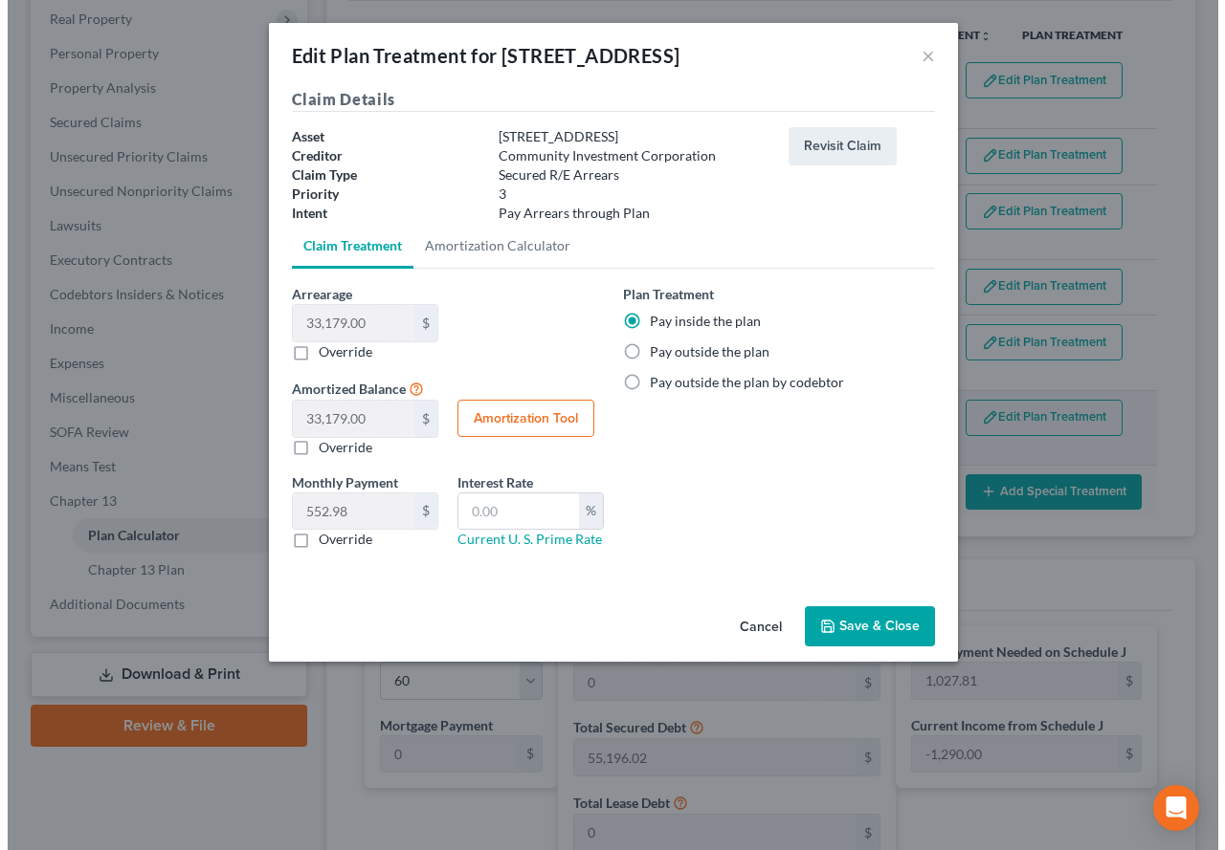
scroll to position [300, 0]
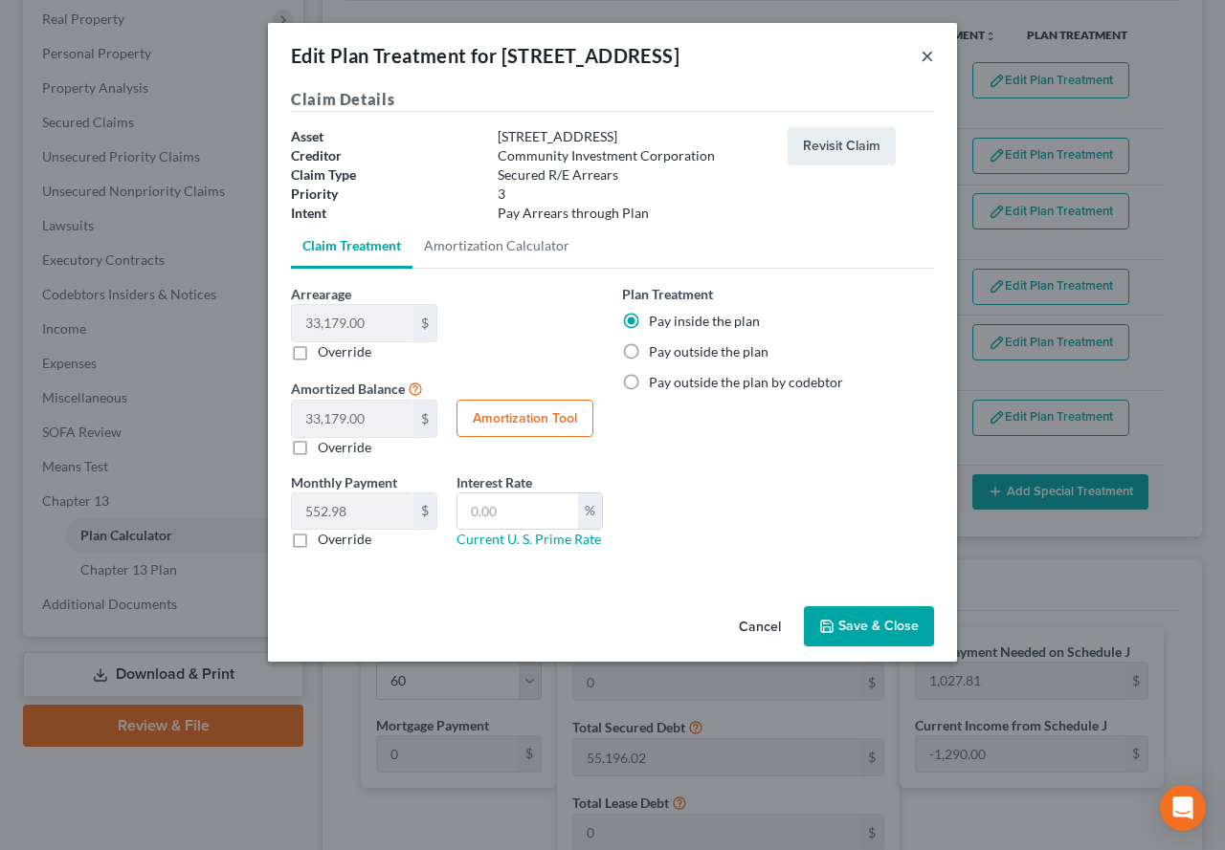
click at [922, 55] on button "×" at bounding box center [926, 55] width 13 height 23
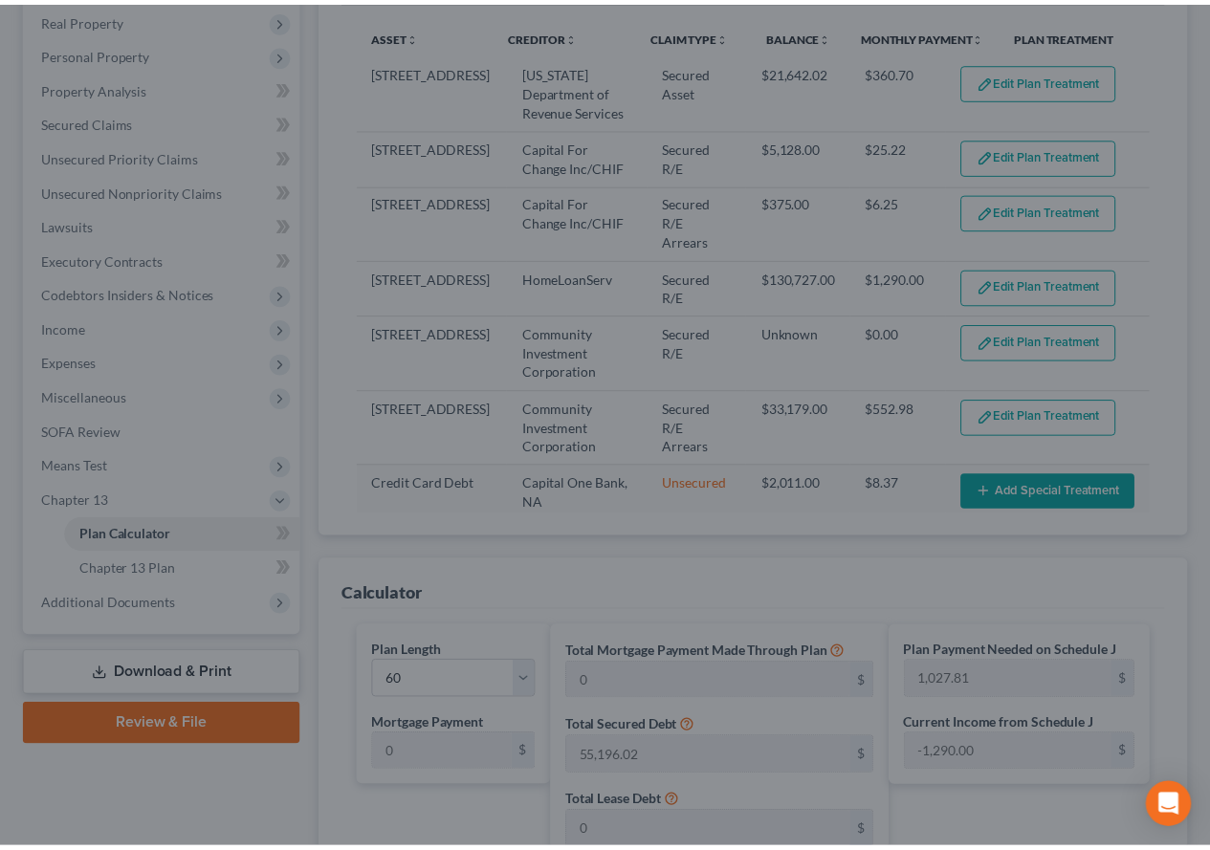
scroll to position [335, 0]
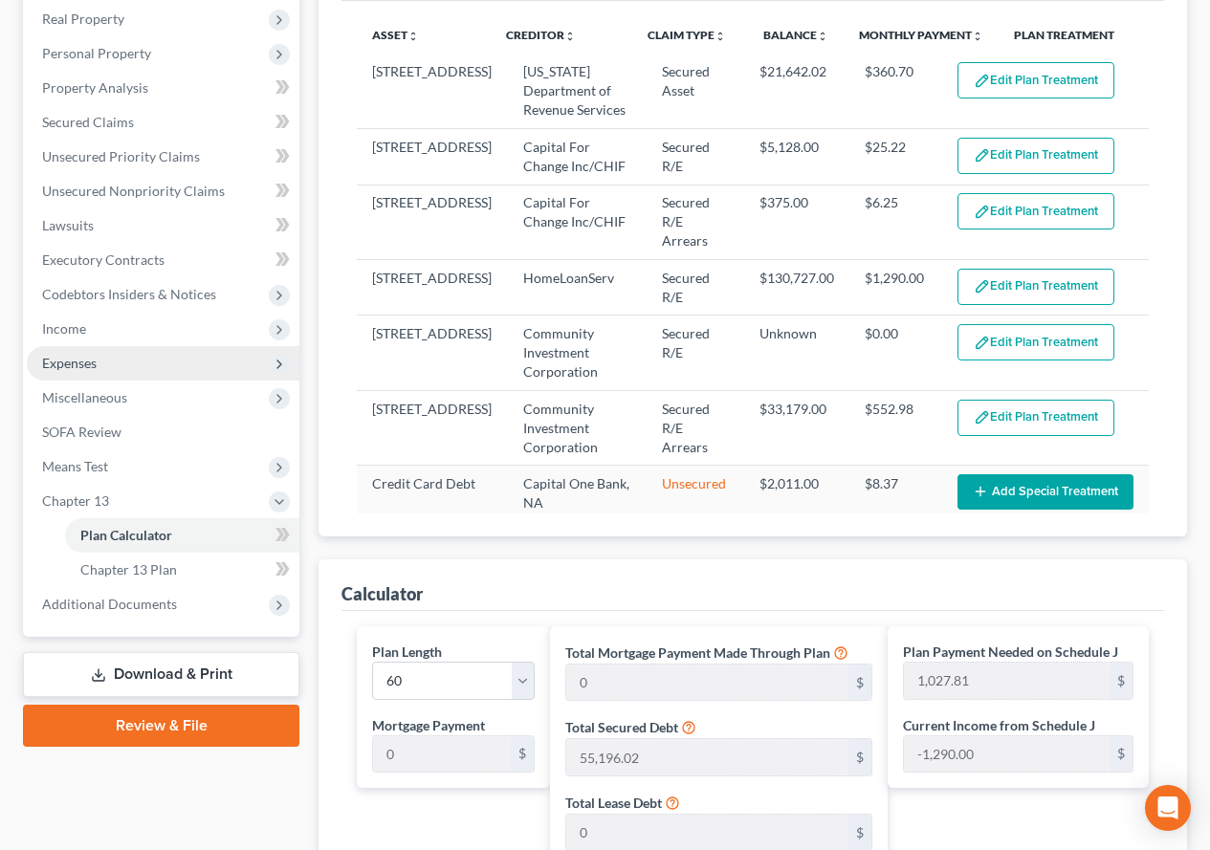
click at [81, 367] on span "Expenses" at bounding box center [69, 363] width 55 height 16
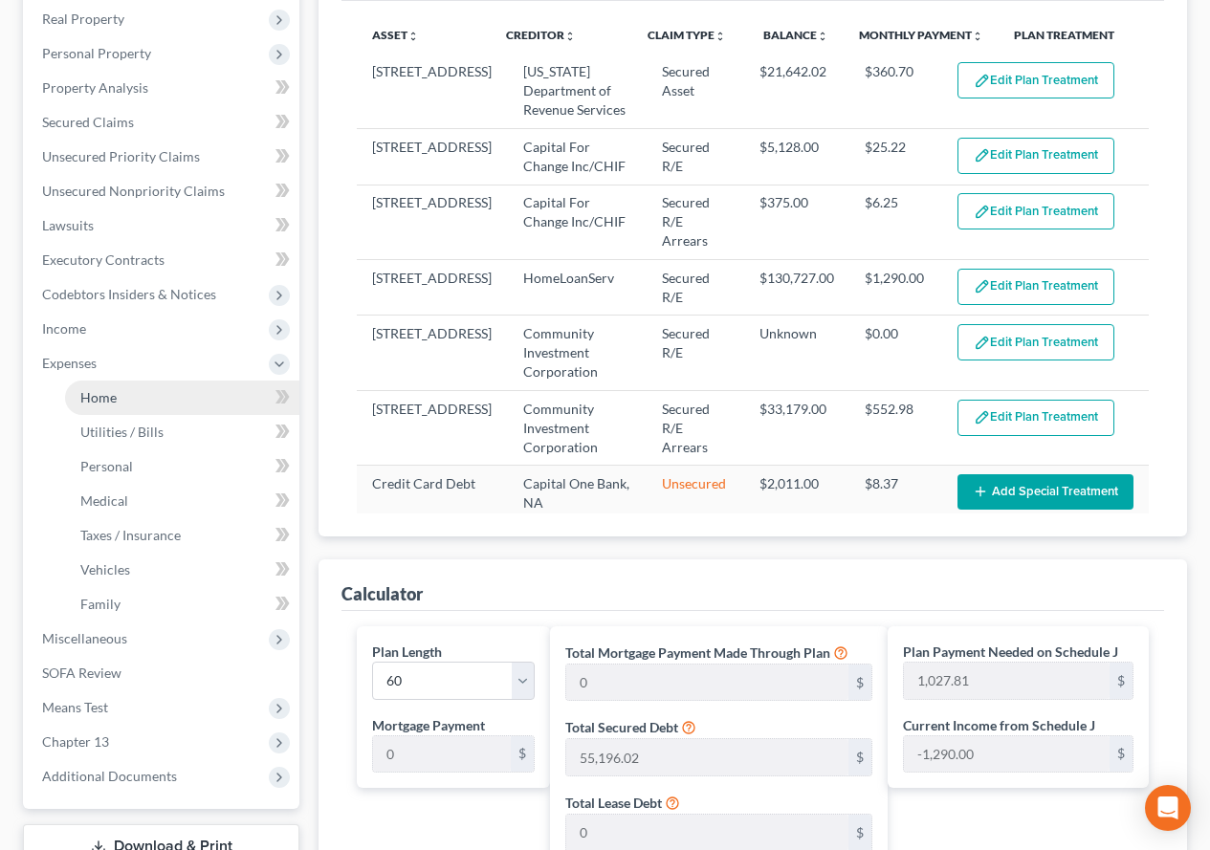
click at [93, 402] on span "Home" at bounding box center [98, 397] width 36 height 16
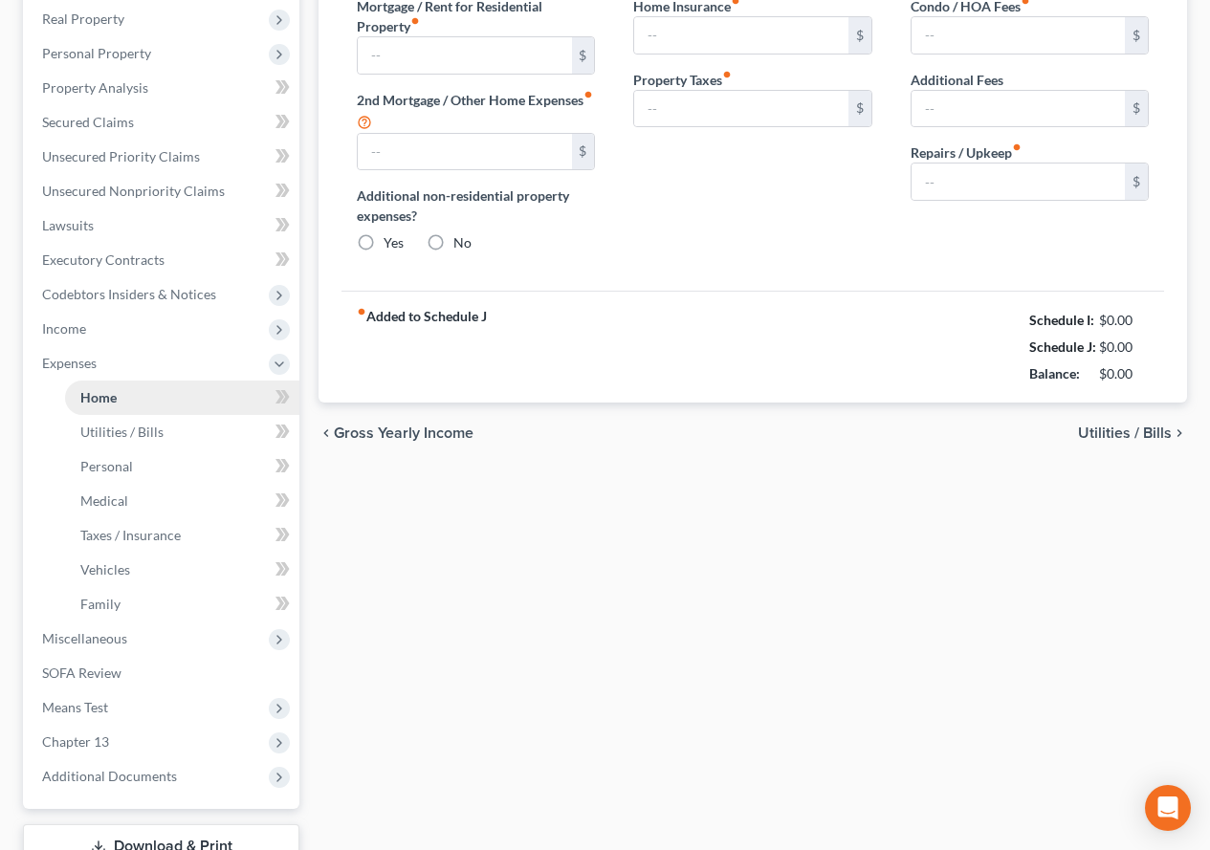
type input "1,290.00"
type input "0.00"
radio input "true"
type input "0.00"
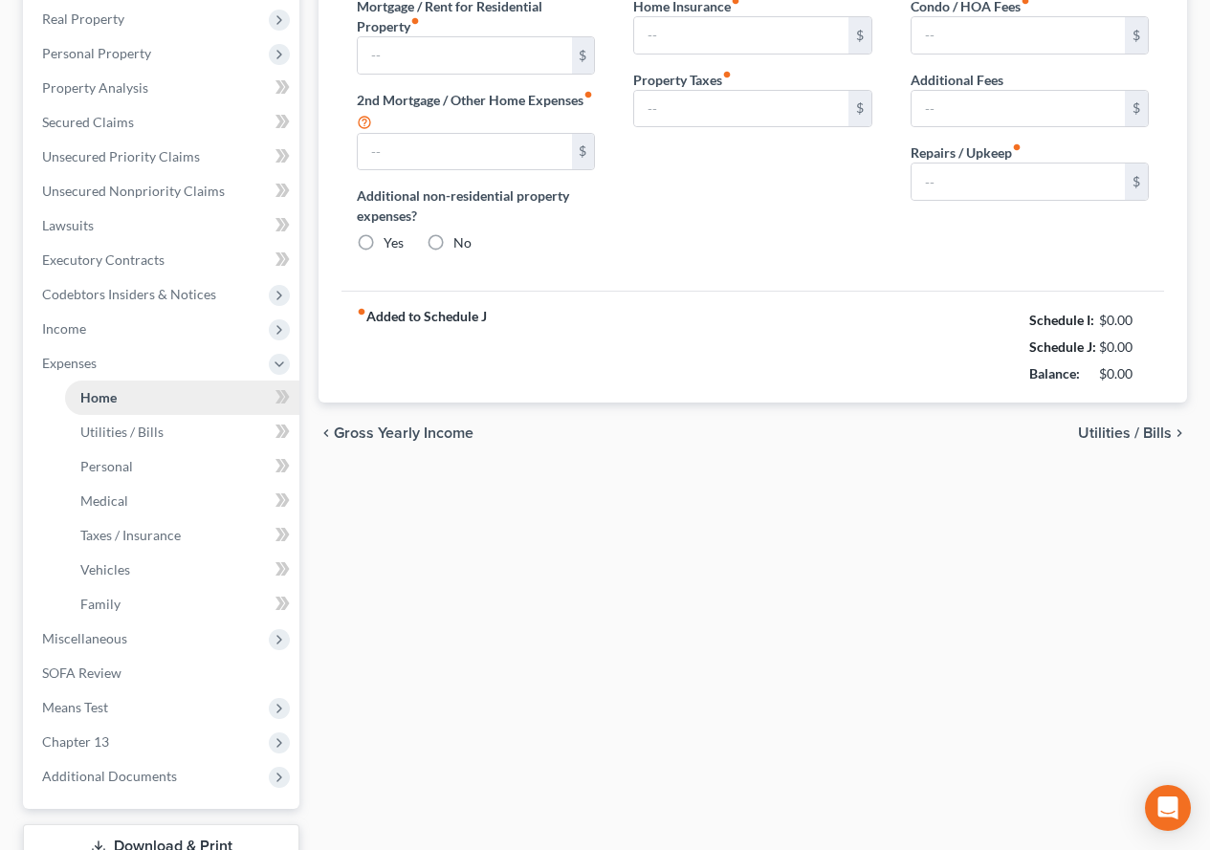
type input "0.00"
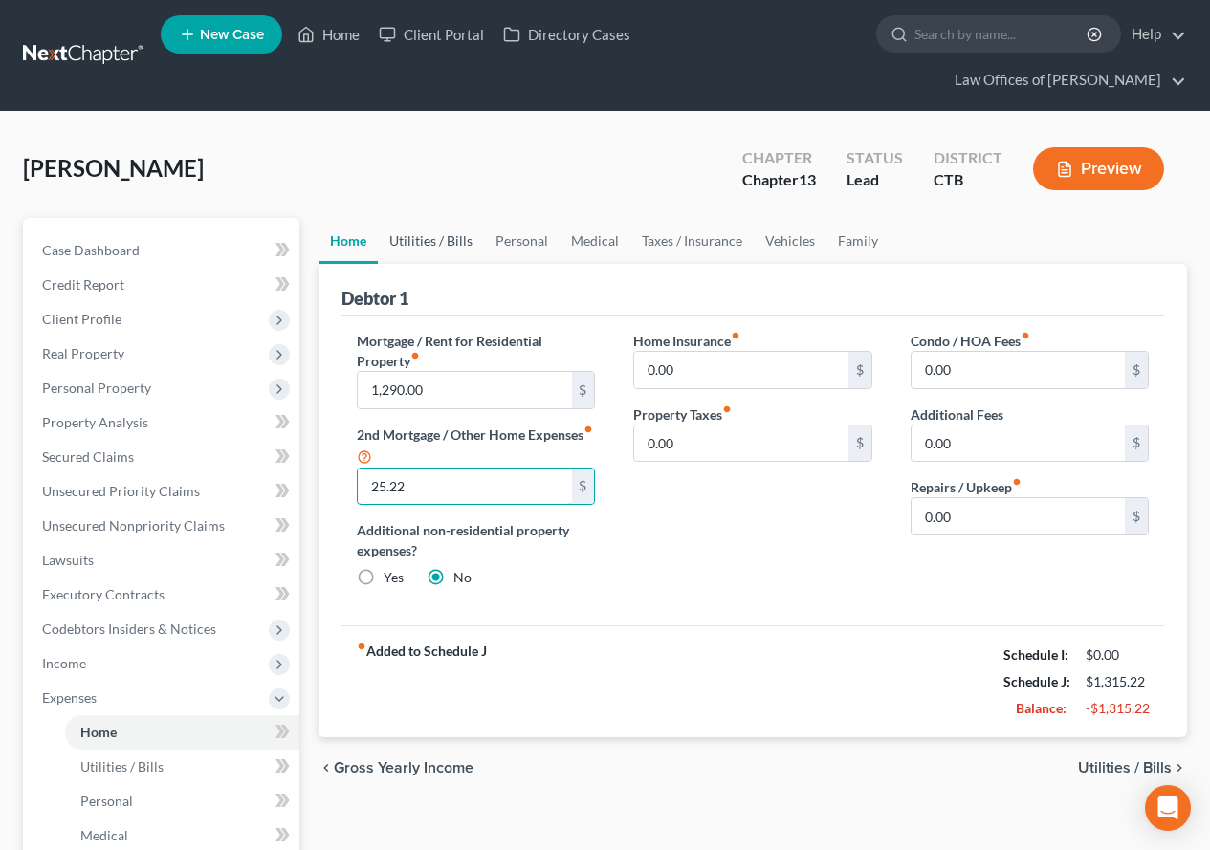
type input "25.22"
click at [409, 245] on link "Utilities / Bills" at bounding box center [431, 241] width 106 height 46
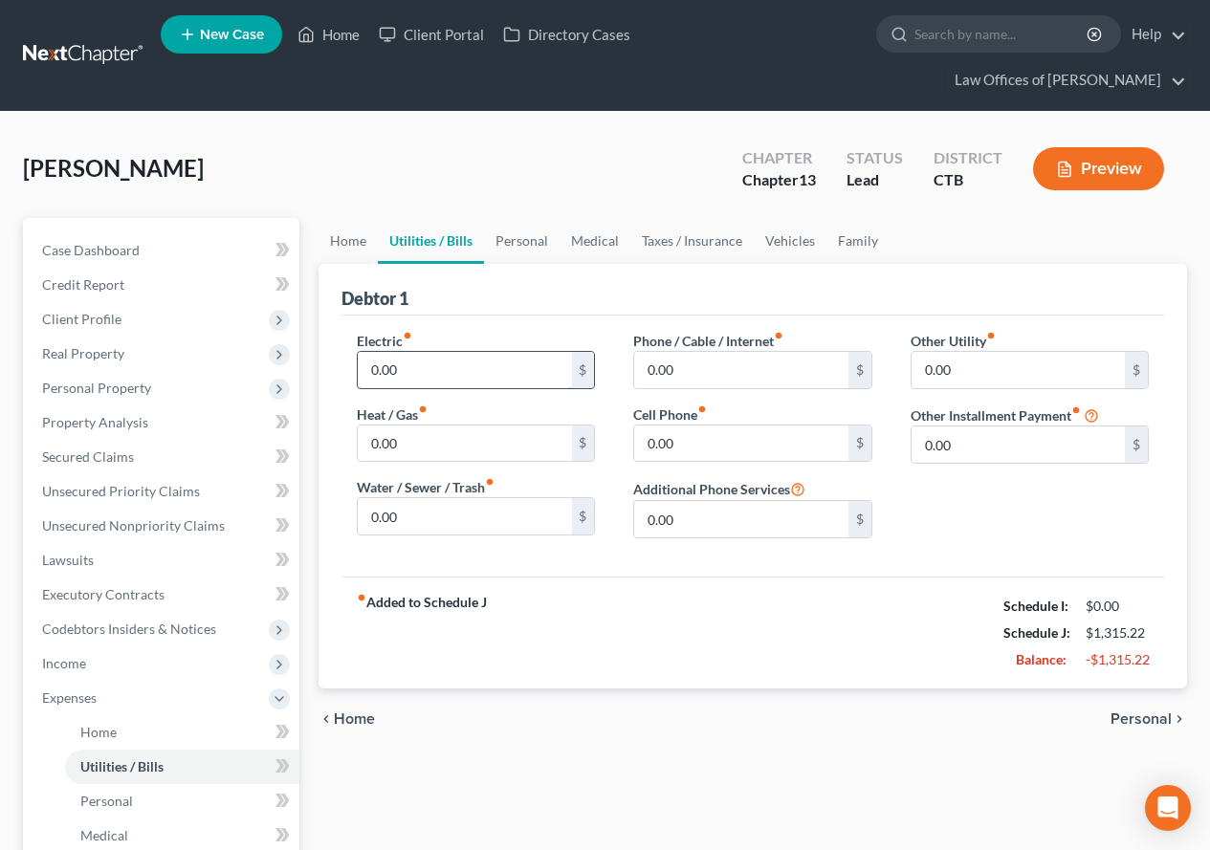
click at [402, 364] on input "0.00" at bounding box center [464, 370] width 213 height 36
type input "289.00"
click at [412, 446] on input "0.00" at bounding box center [464, 444] width 213 height 36
type input "4"
type input "50.00"
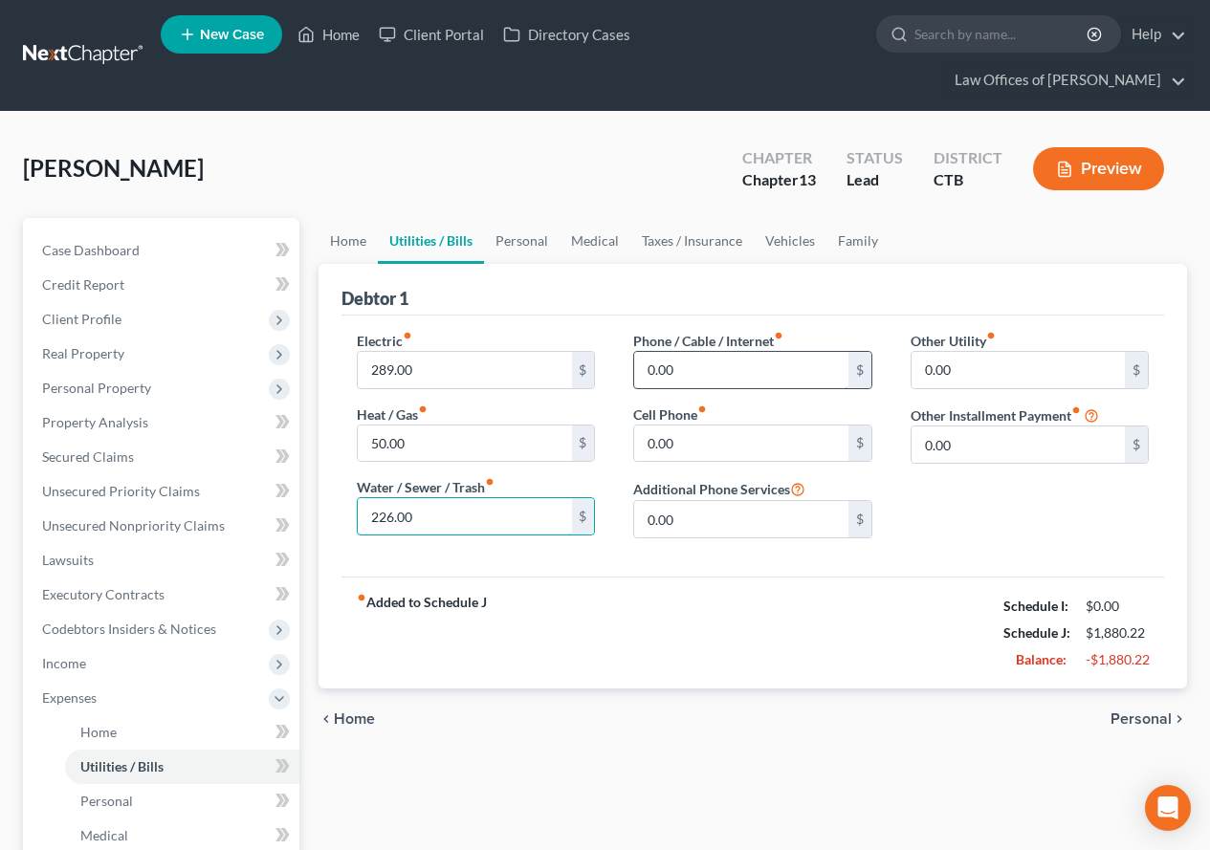
type input "226.00"
click at [674, 356] on input "0.00" at bounding box center [740, 370] width 213 height 36
type input "87.00"
click at [744, 377] on input "87.00" at bounding box center [740, 370] width 213 height 36
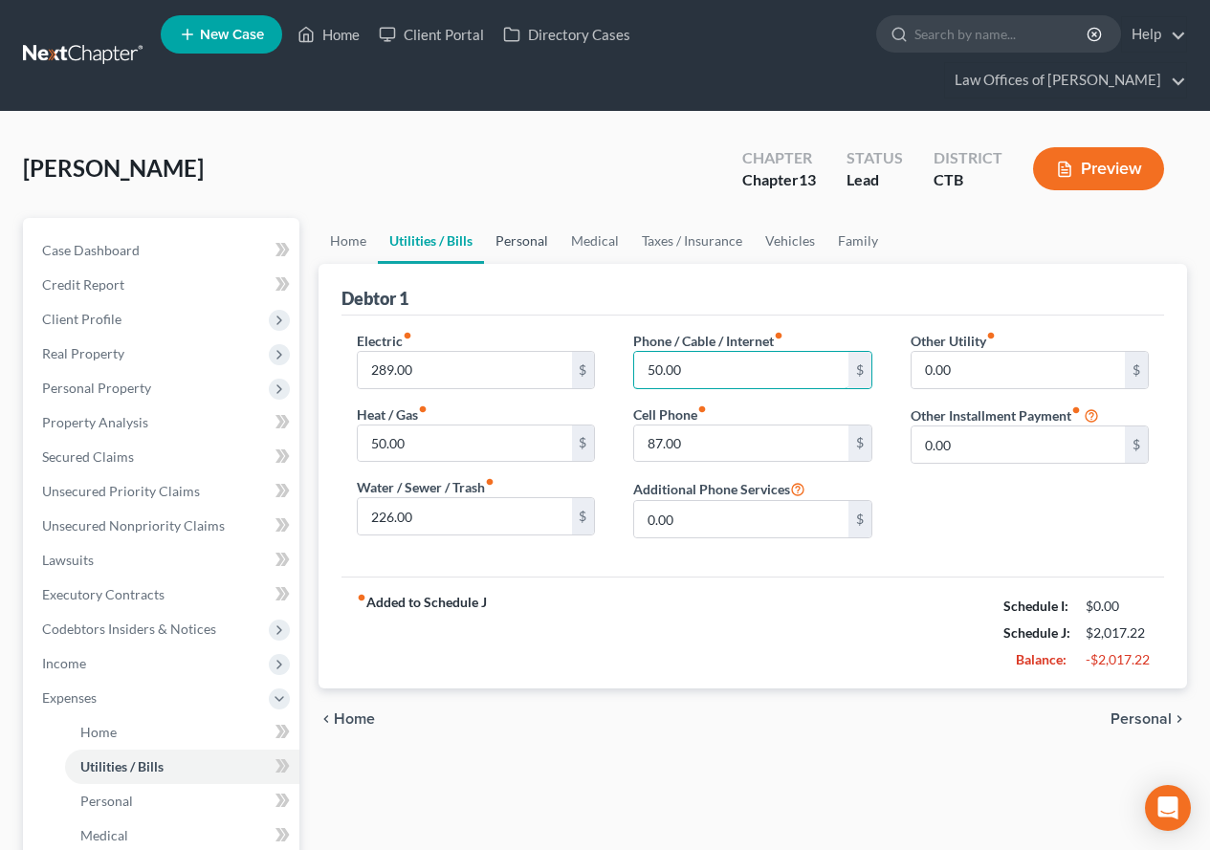
type input "50.00"
click at [522, 240] on link "Personal" at bounding box center [522, 241] width 76 height 46
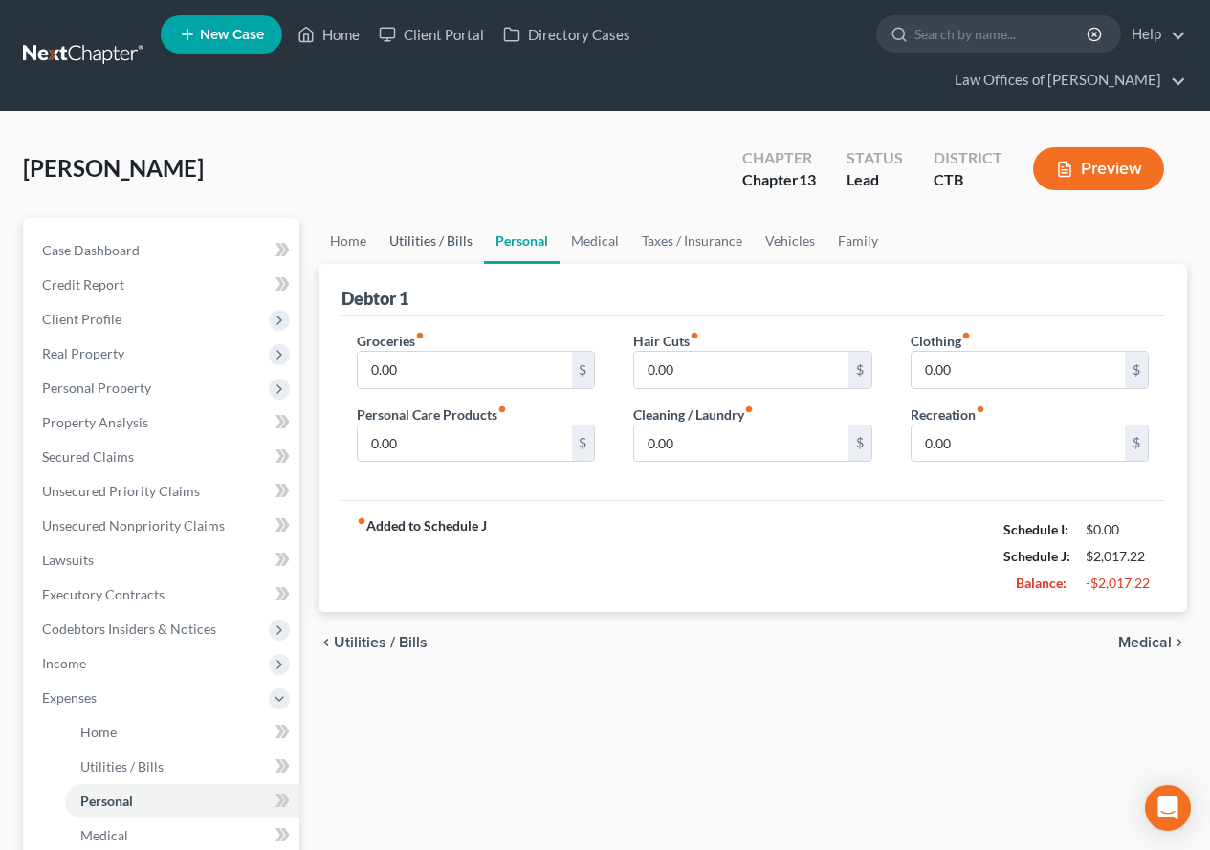
click at [437, 246] on link "Utilities / Bills" at bounding box center [431, 241] width 106 height 46
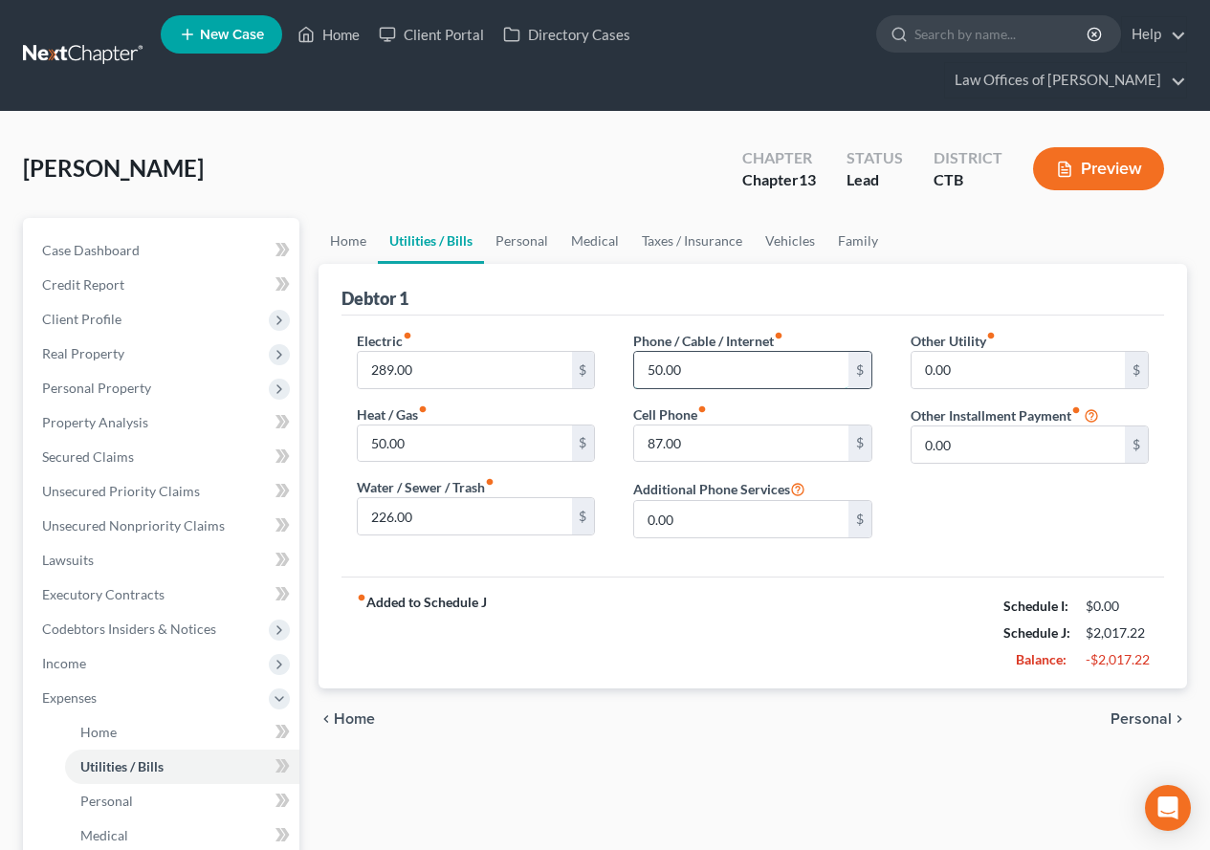
click at [691, 375] on input "50.00" at bounding box center [740, 370] width 213 height 36
type input "61.00"
click at [534, 242] on link "Personal" at bounding box center [522, 241] width 76 height 46
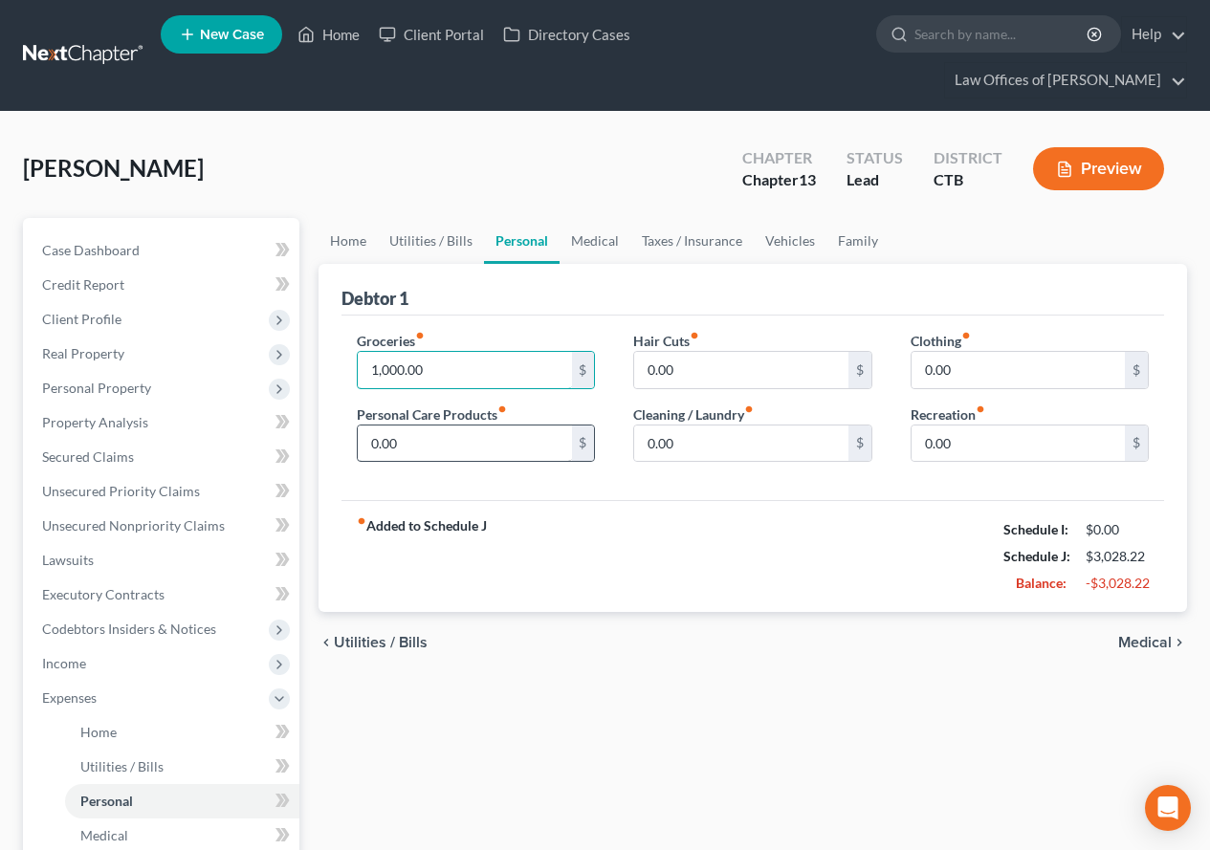
type input "1,000.00"
click at [403, 448] on input "0.00" at bounding box center [464, 444] width 213 height 36
type input "30.00"
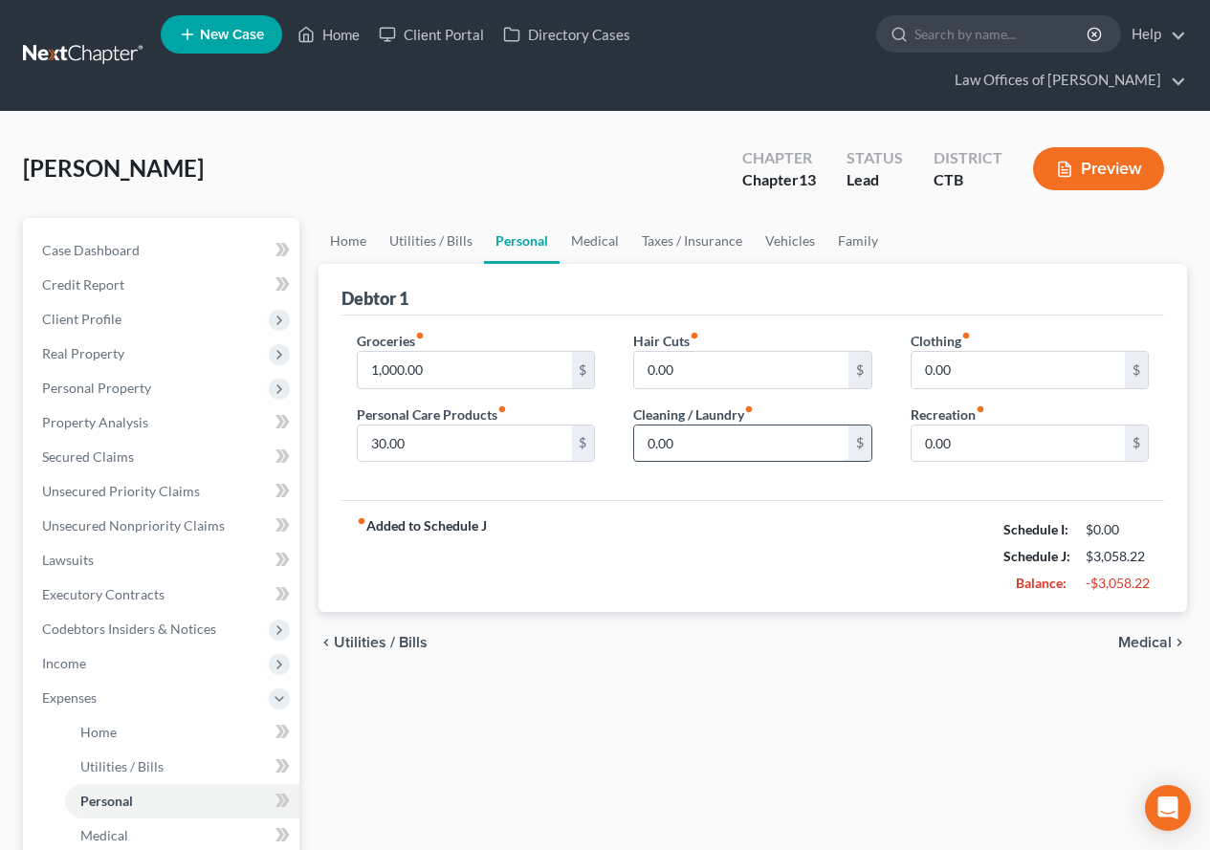
click at [694, 444] on input "0.00" at bounding box center [740, 444] width 213 height 36
type input "25.00"
click at [965, 454] on input "0.00" at bounding box center [1018, 444] width 213 height 36
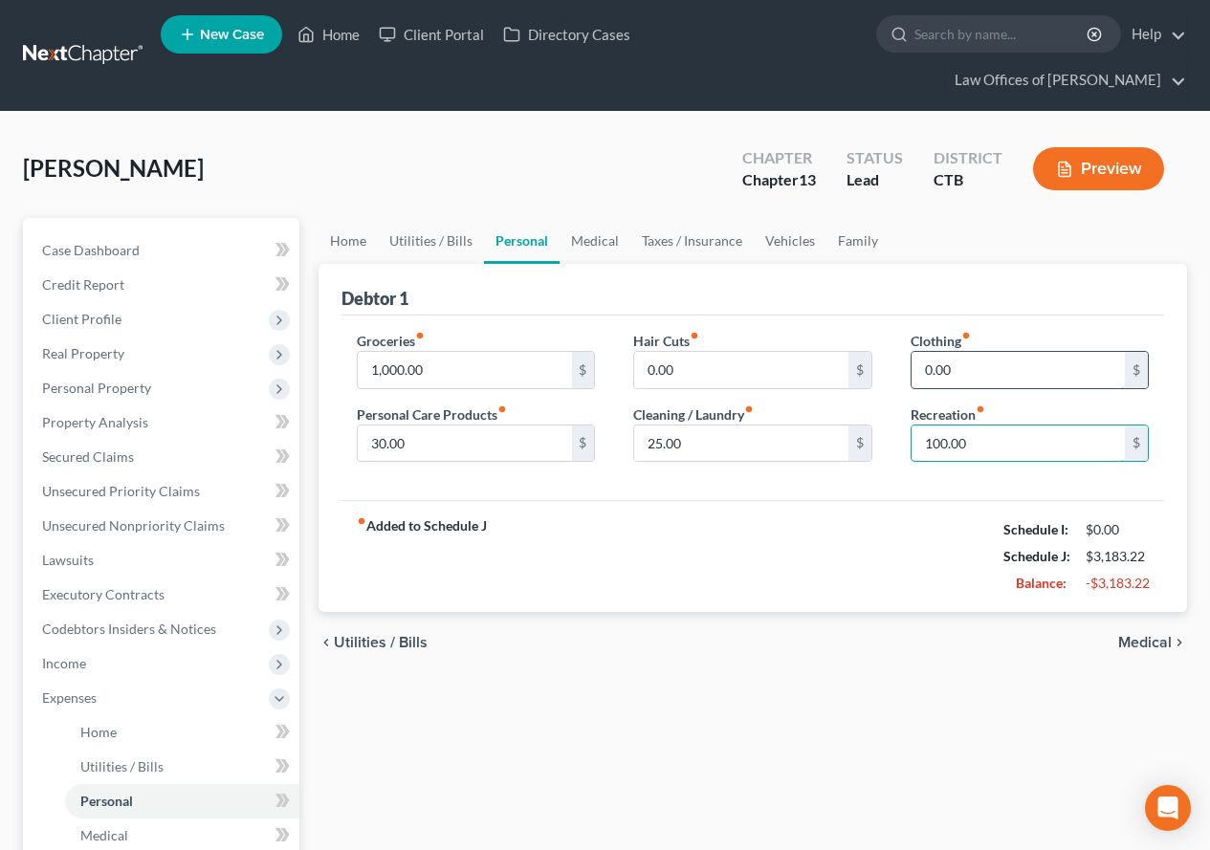
type input "100.00"
click at [960, 380] on input "0.00" at bounding box center [1018, 370] width 213 height 36
type input "25.00"
click at [584, 238] on link "Medical" at bounding box center [595, 241] width 71 height 46
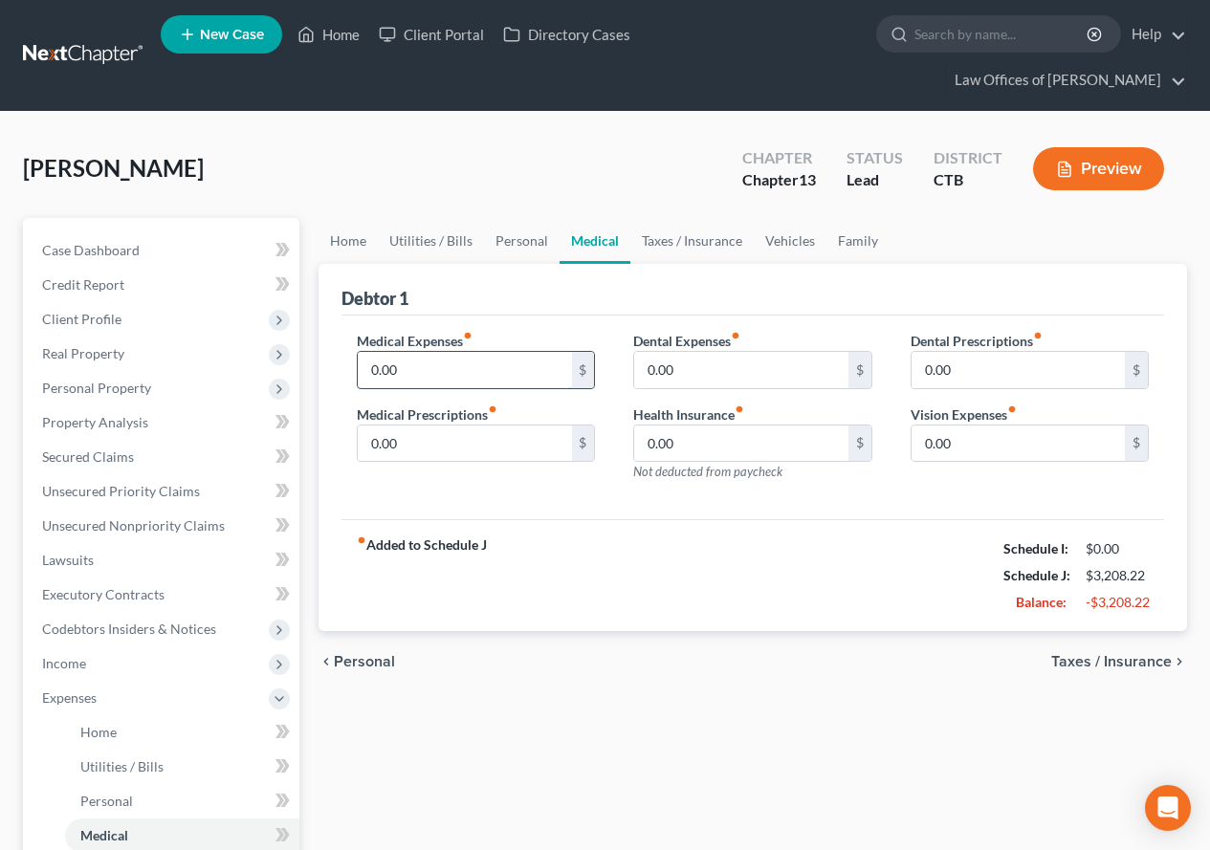
click at [436, 374] on input "0.00" at bounding box center [464, 370] width 213 height 36
type input "20.00"
click at [671, 247] on link "Taxes / Insurance" at bounding box center [691, 241] width 123 height 46
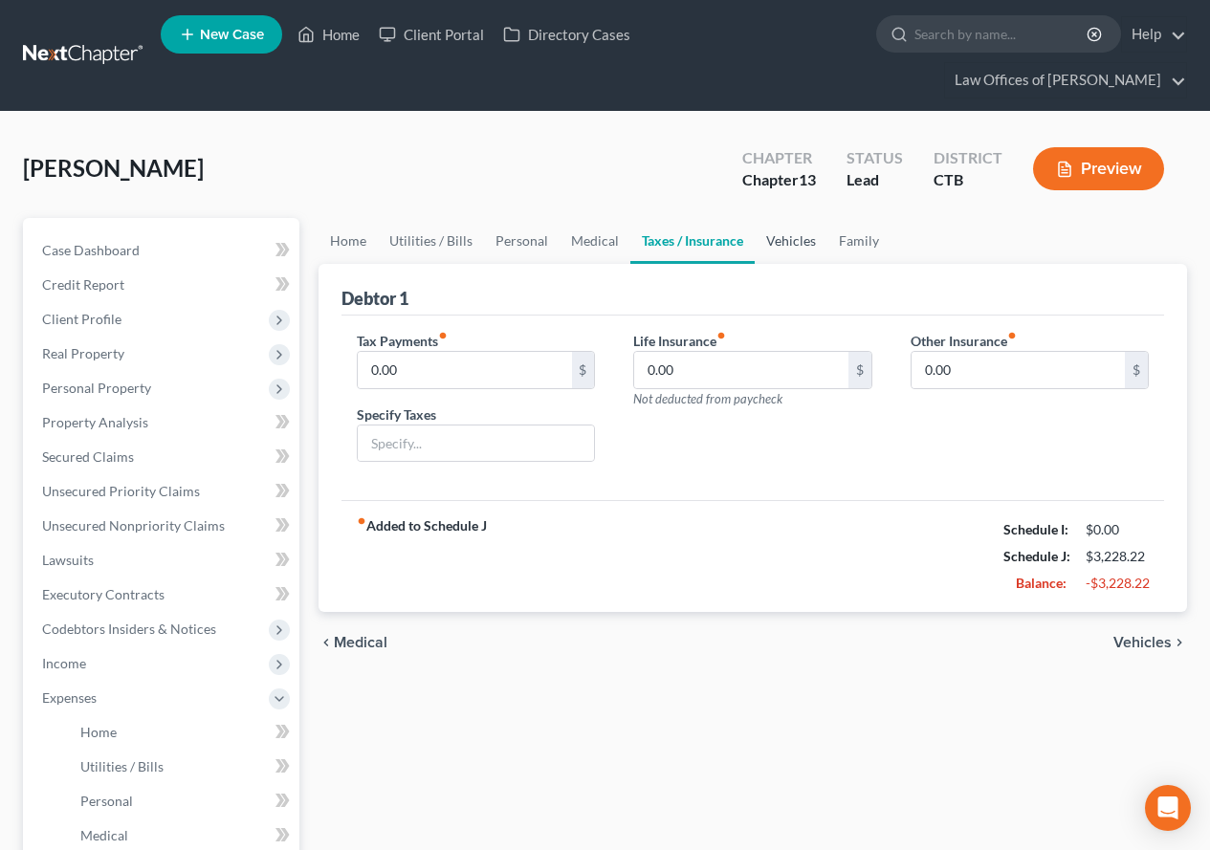
click at [788, 244] on link "Vehicles" at bounding box center [791, 241] width 73 height 46
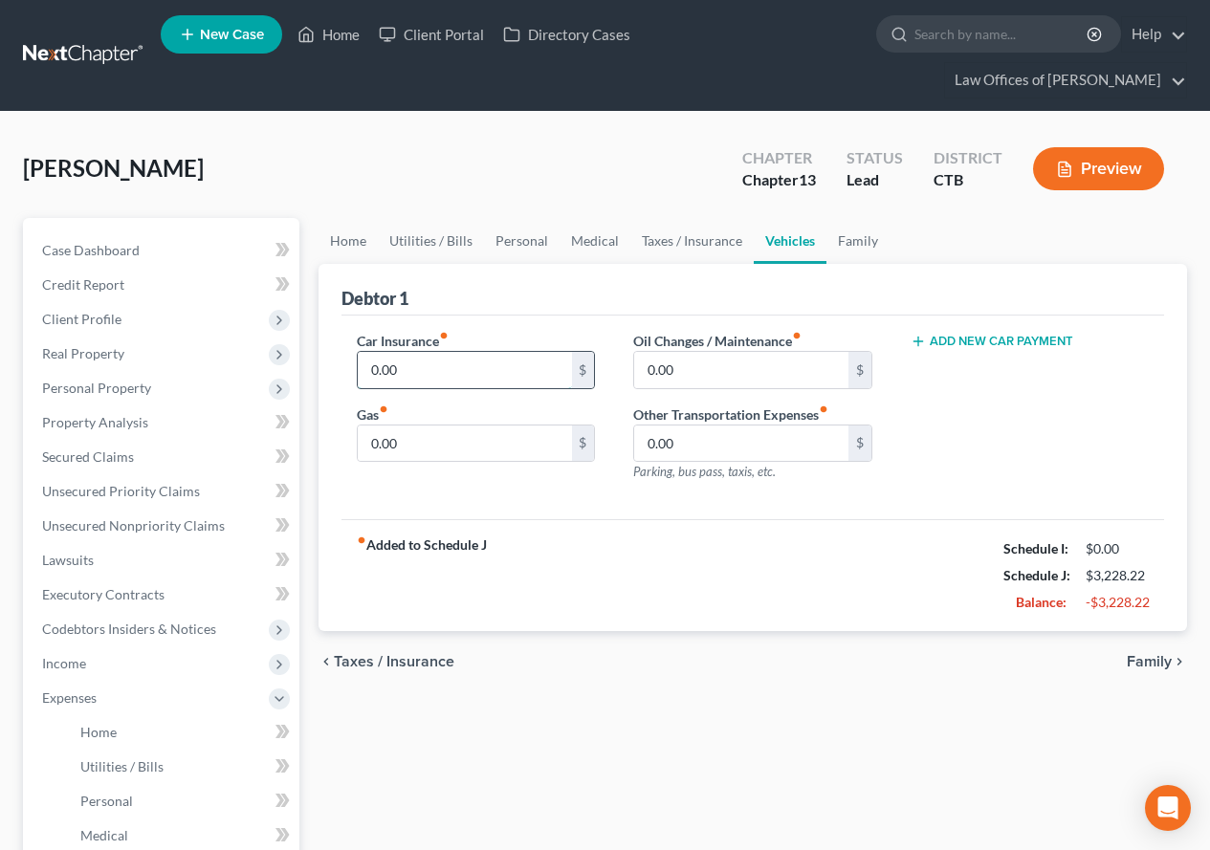
click at [423, 375] on input "0.00" at bounding box center [464, 370] width 213 height 36
drag, startPoint x: 424, startPoint y: 372, endPoint x: 337, endPoint y: 358, distance: 88.2
click at [337, 358] on div "Debtor 1 Car Insurance fiber_manual_record 426.00 $ Gas fiber_manual_record 0.0…" at bounding box center [753, 448] width 869 height 368
type input "186.00"
click at [427, 451] on input "0.00" at bounding box center [464, 444] width 213 height 36
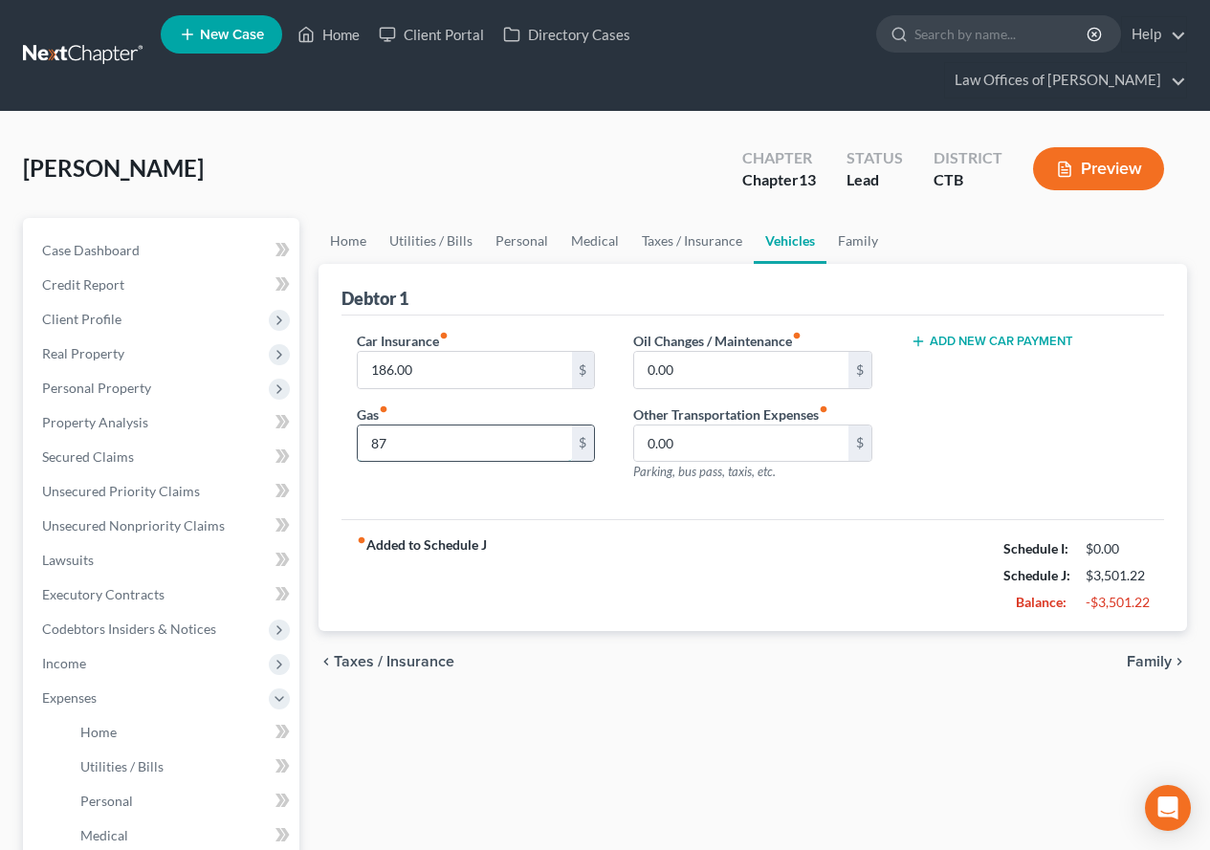
type input "8"
type input "87.00"
click at [717, 364] on input "0.00" at bounding box center [740, 370] width 213 height 36
type input "75.00"
click at [663, 242] on link "Taxes / Insurance" at bounding box center [691, 241] width 123 height 46
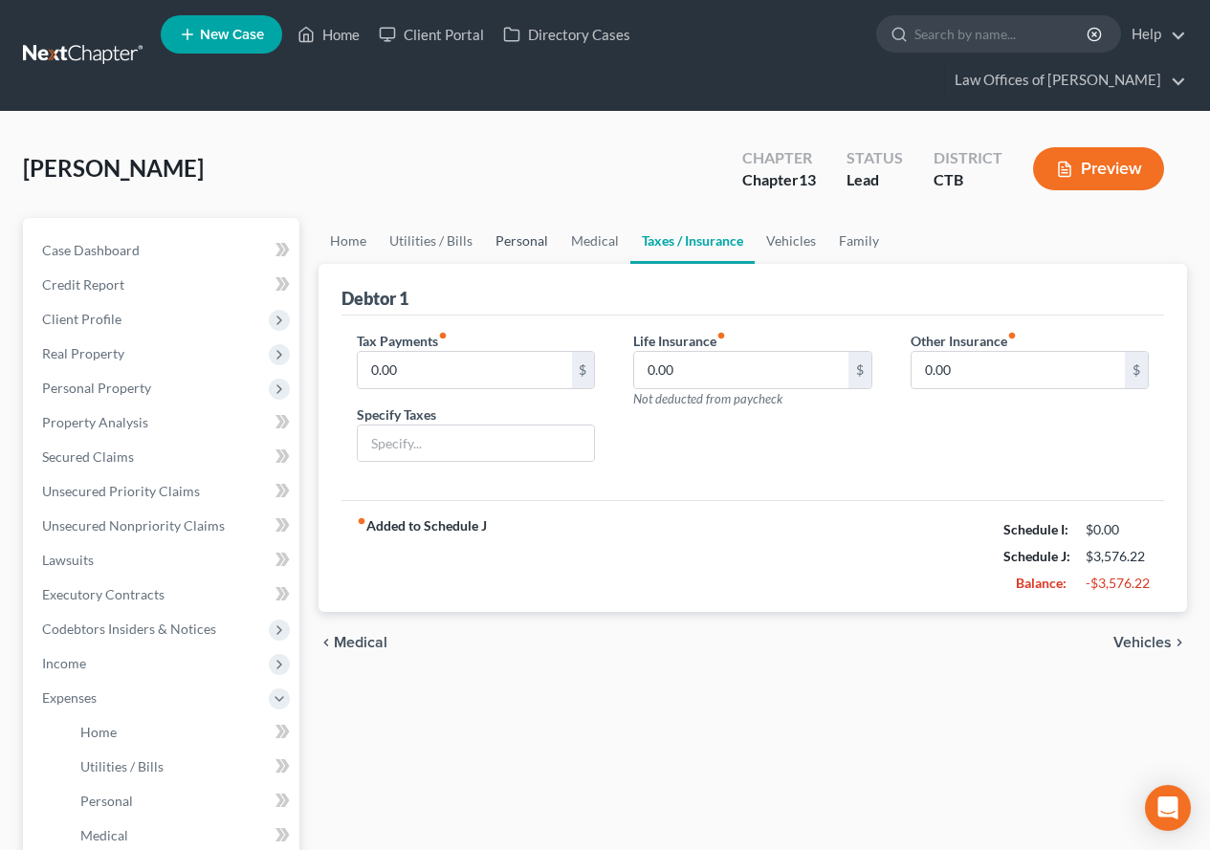
click at [509, 245] on link "Personal" at bounding box center [522, 241] width 76 height 46
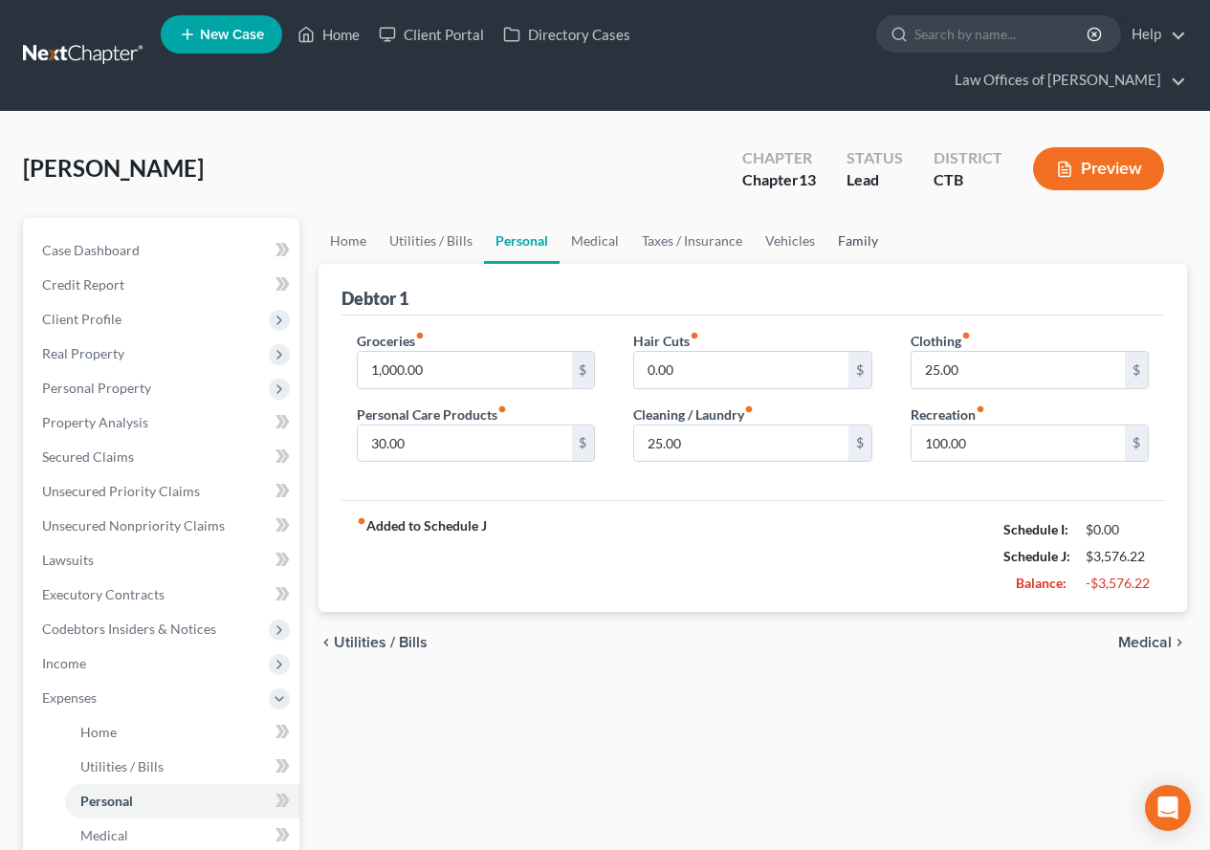
click at [856, 244] on link "Family" at bounding box center [858, 241] width 63 height 46
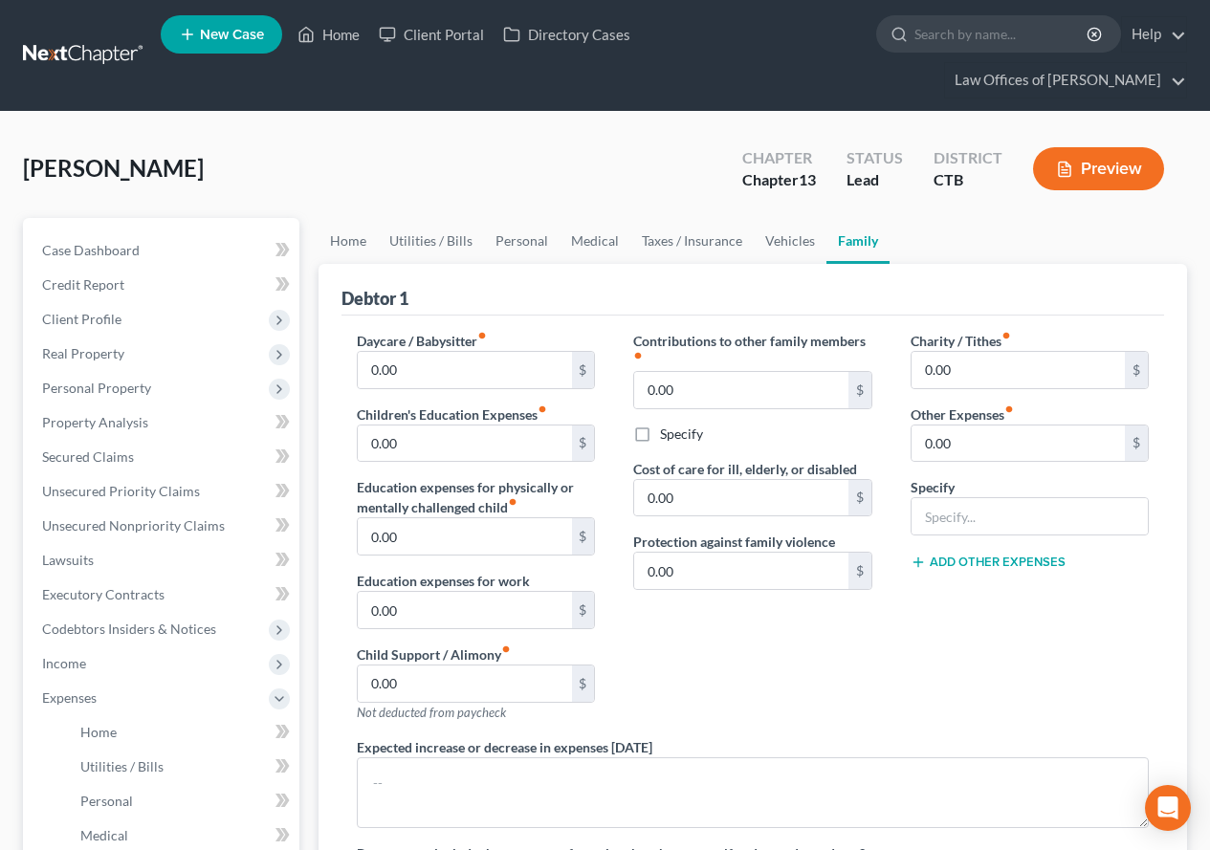
click at [543, 408] on icon "fiber_manual_record" at bounding box center [543, 410] width 10 height 10
click at [959, 448] on input "0.00" at bounding box center [1018, 444] width 213 height 36
type input "109.00"
click at [954, 508] on input "text" at bounding box center [1030, 516] width 236 height 36
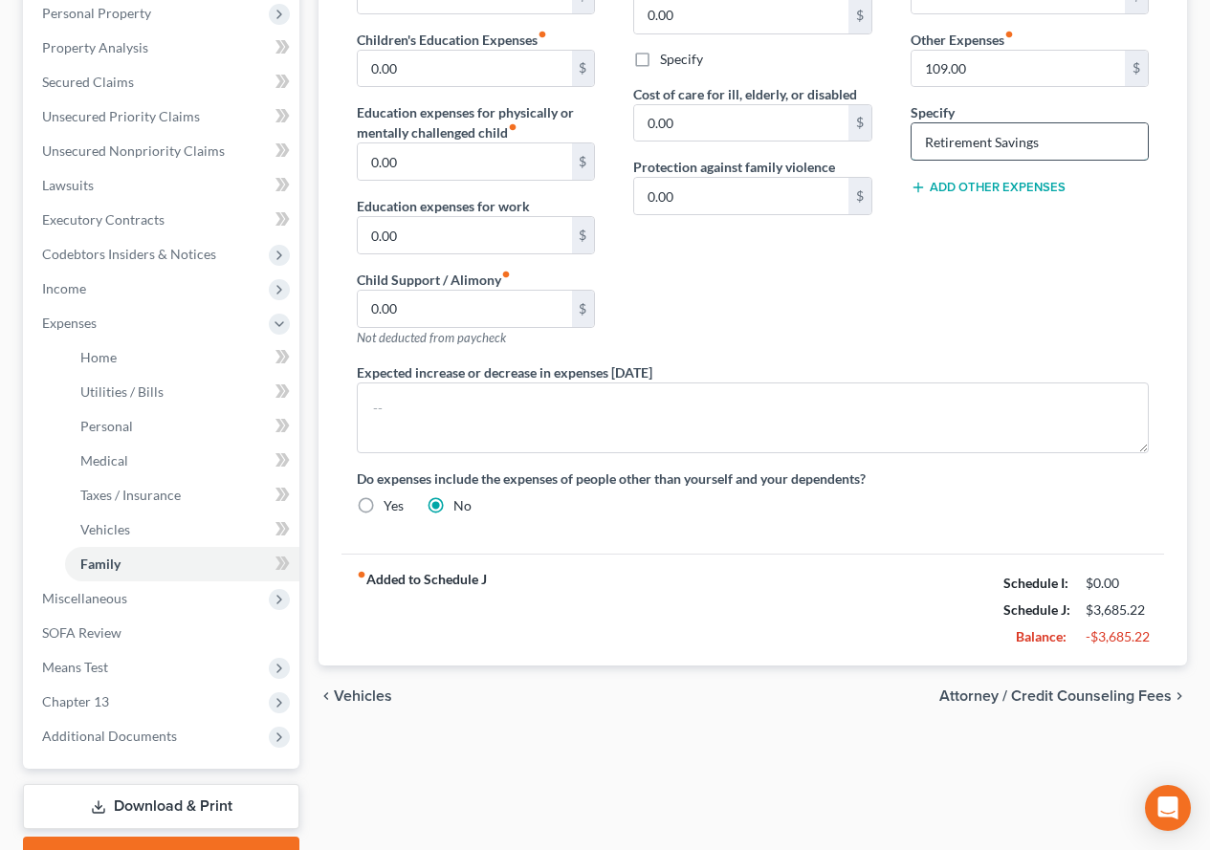
scroll to position [383, 0]
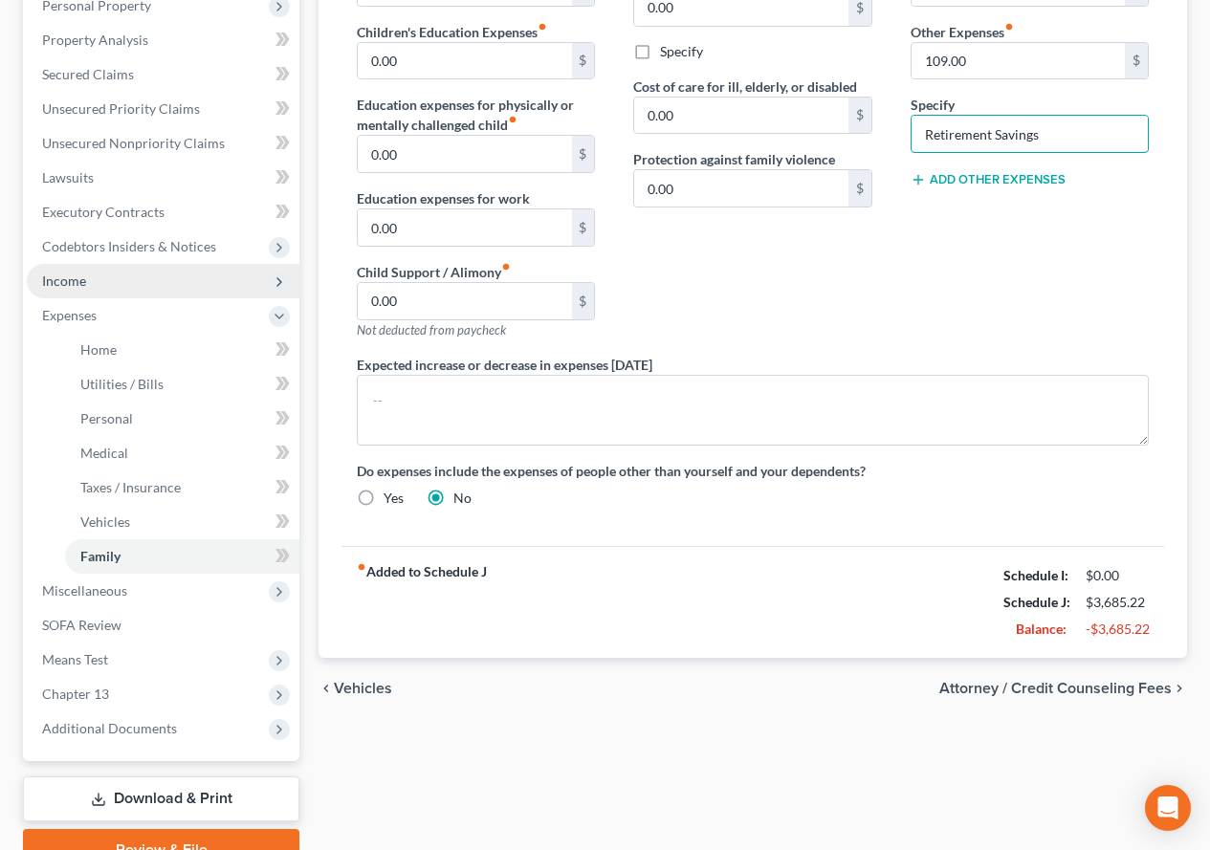
type input "Retirement Savings"
click at [66, 278] on span "Income" at bounding box center [64, 281] width 44 height 16
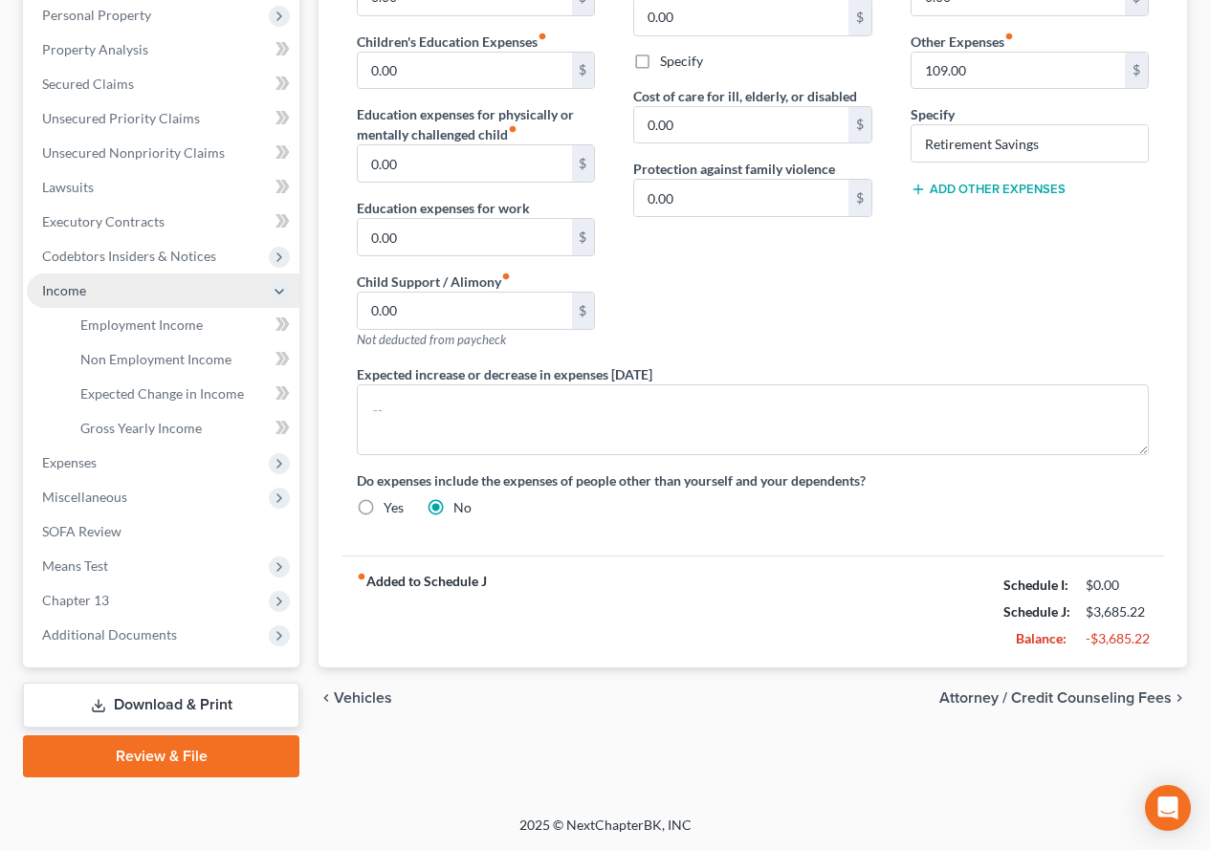
scroll to position [373, 0]
click at [102, 327] on span "Employment Income" at bounding box center [141, 325] width 122 height 16
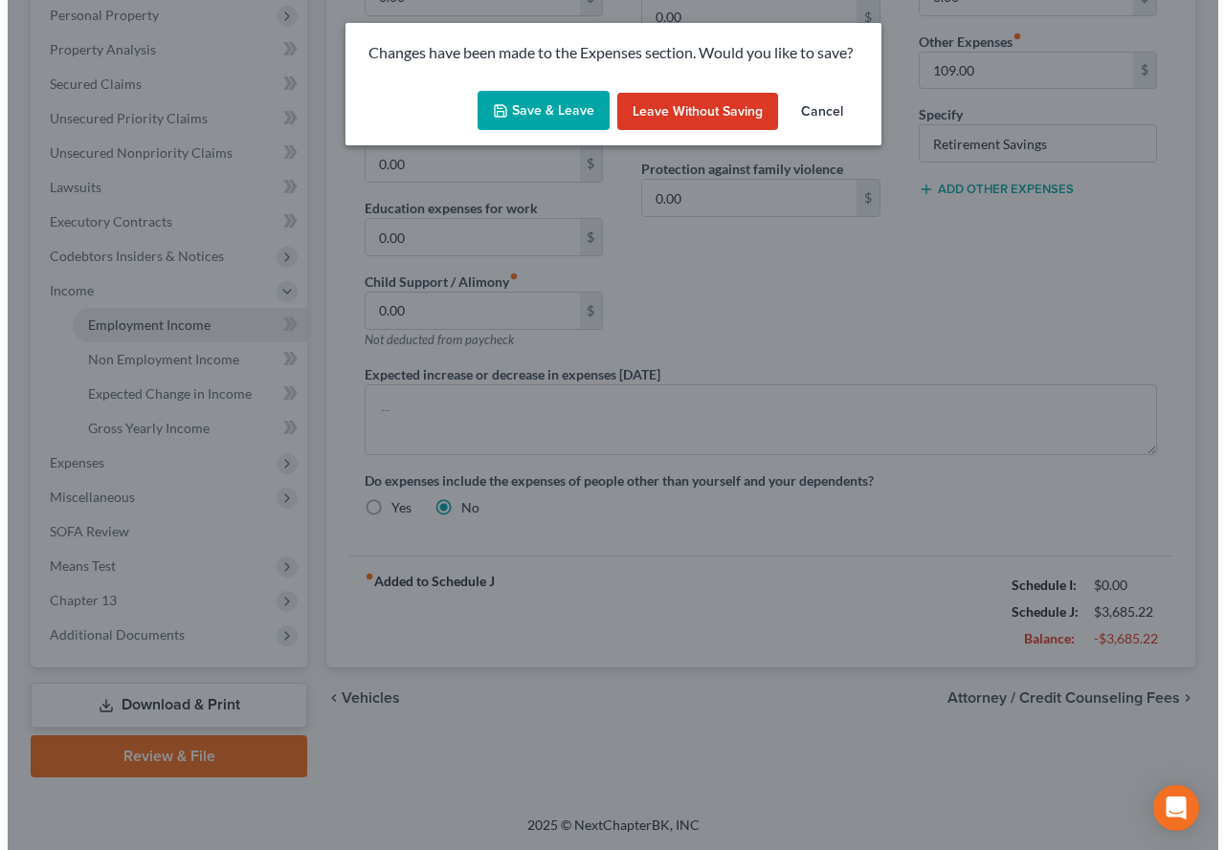
scroll to position [339, 0]
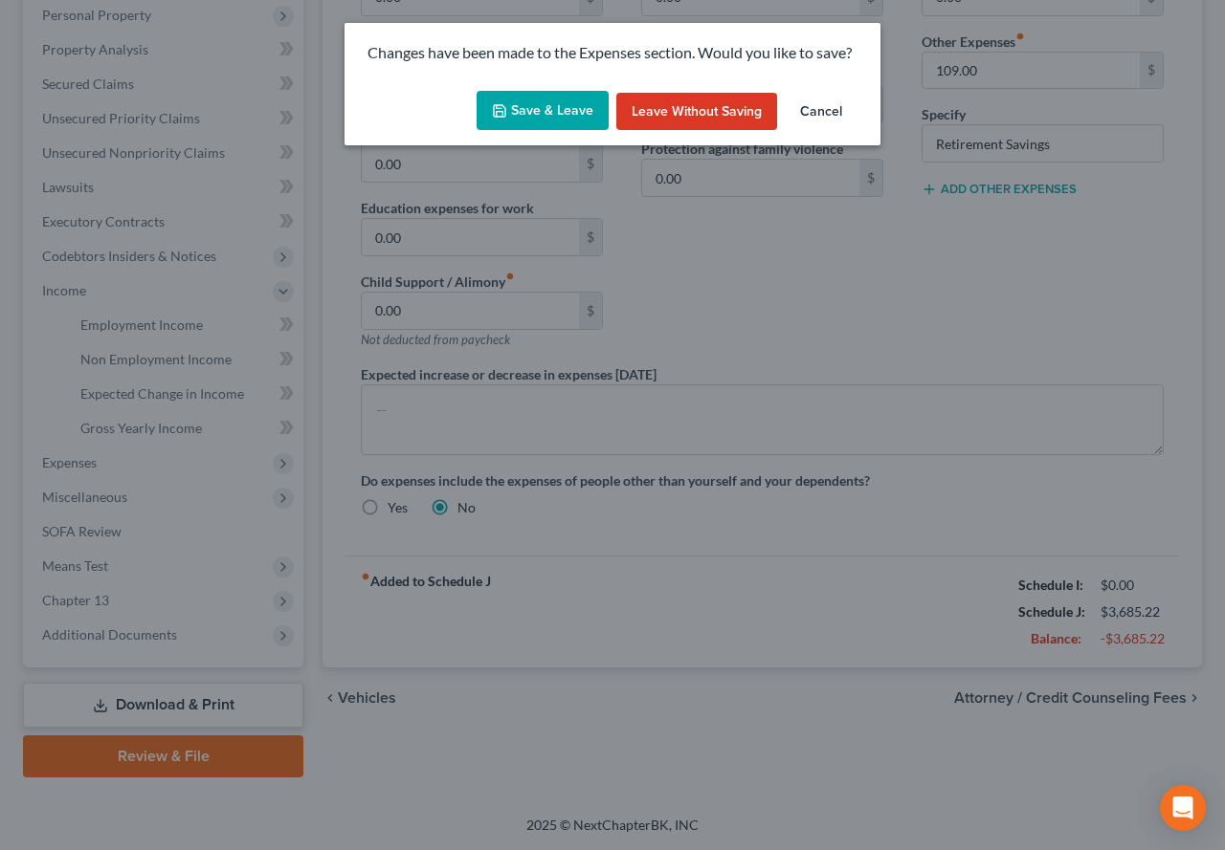
click at [549, 123] on button "Save & Leave" at bounding box center [542, 111] width 132 height 40
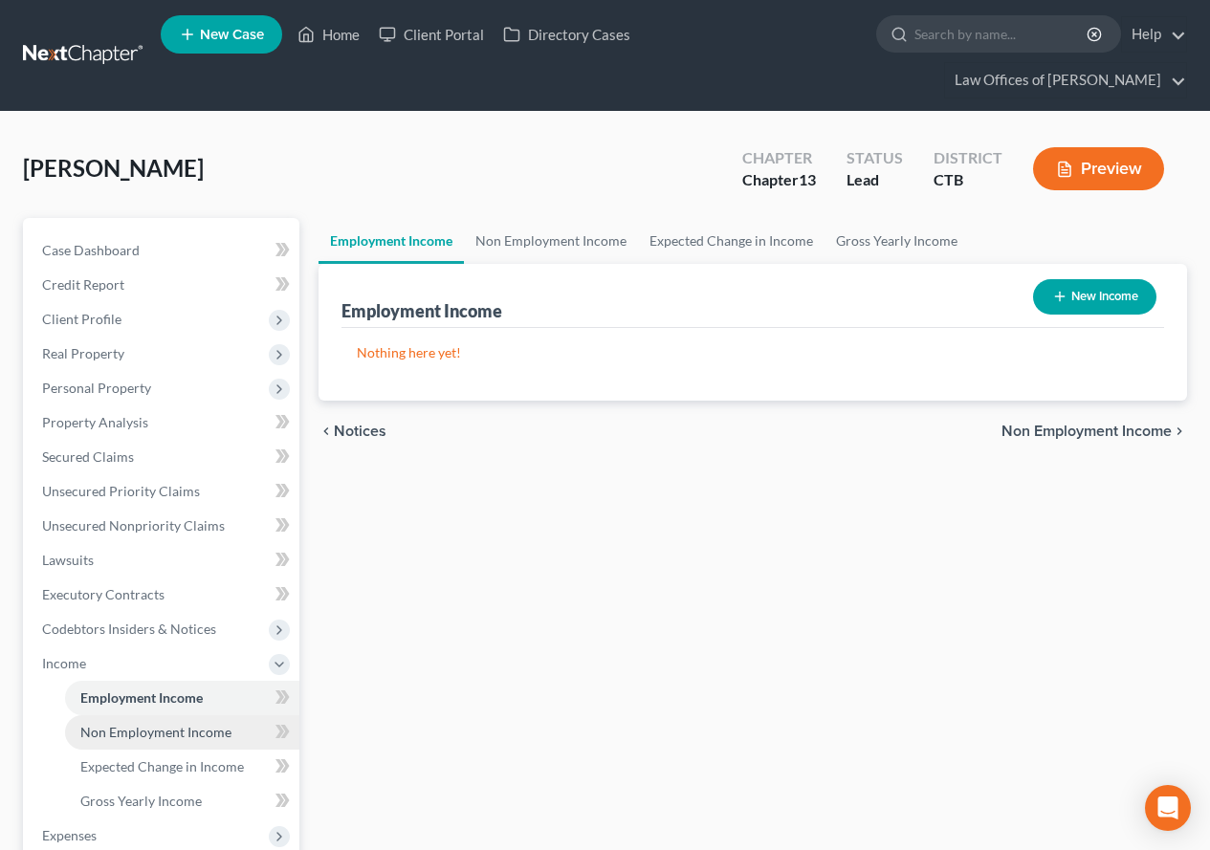
click at [139, 731] on span "Non Employment Income" at bounding box center [155, 732] width 151 height 16
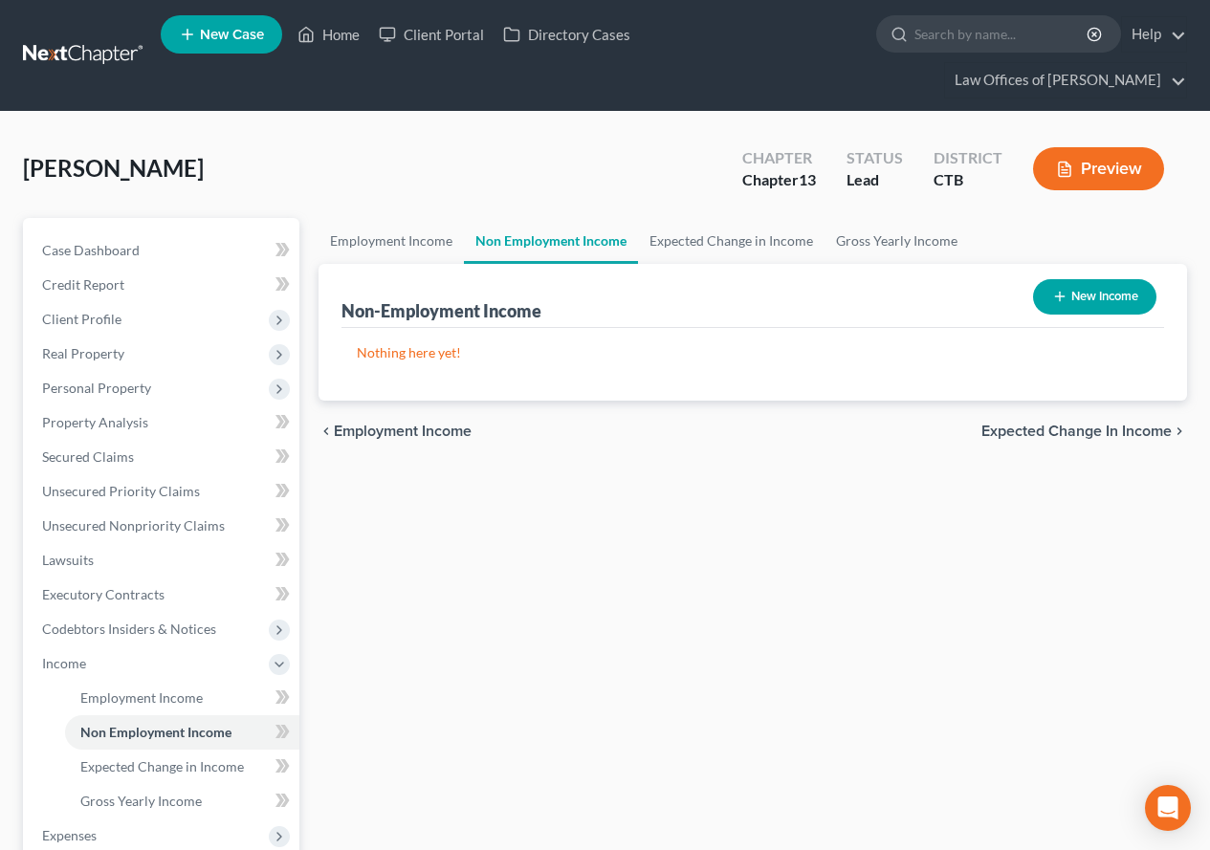
click at [1086, 290] on button "New Income" at bounding box center [1094, 296] width 123 height 35
select select "0"
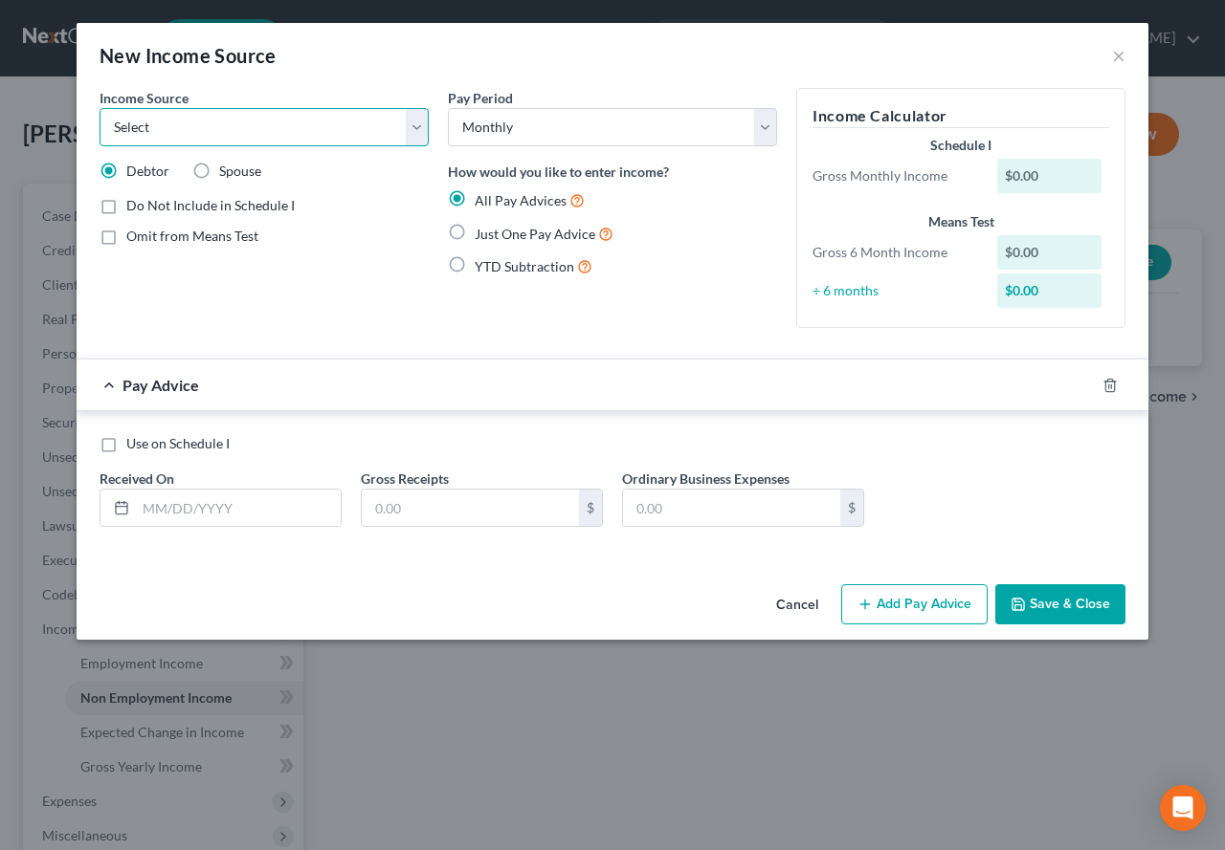
click at [410, 130] on select "Select Unemployment Disability (from employer) Pension Retirement Social Securi…" at bounding box center [263, 127] width 329 height 38
select select "9"
click at [99, 108] on select "Select Unemployment Disability (from employer) Pension Retirement Social Securi…" at bounding box center [263, 127] width 329 height 38
click at [475, 228] on label "Just One Pay Advice" at bounding box center [544, 234] width 139 height 22
click at [482, 228] on input "Just One Pay Advice" at bounding box center [488, 229] width 12 height 12
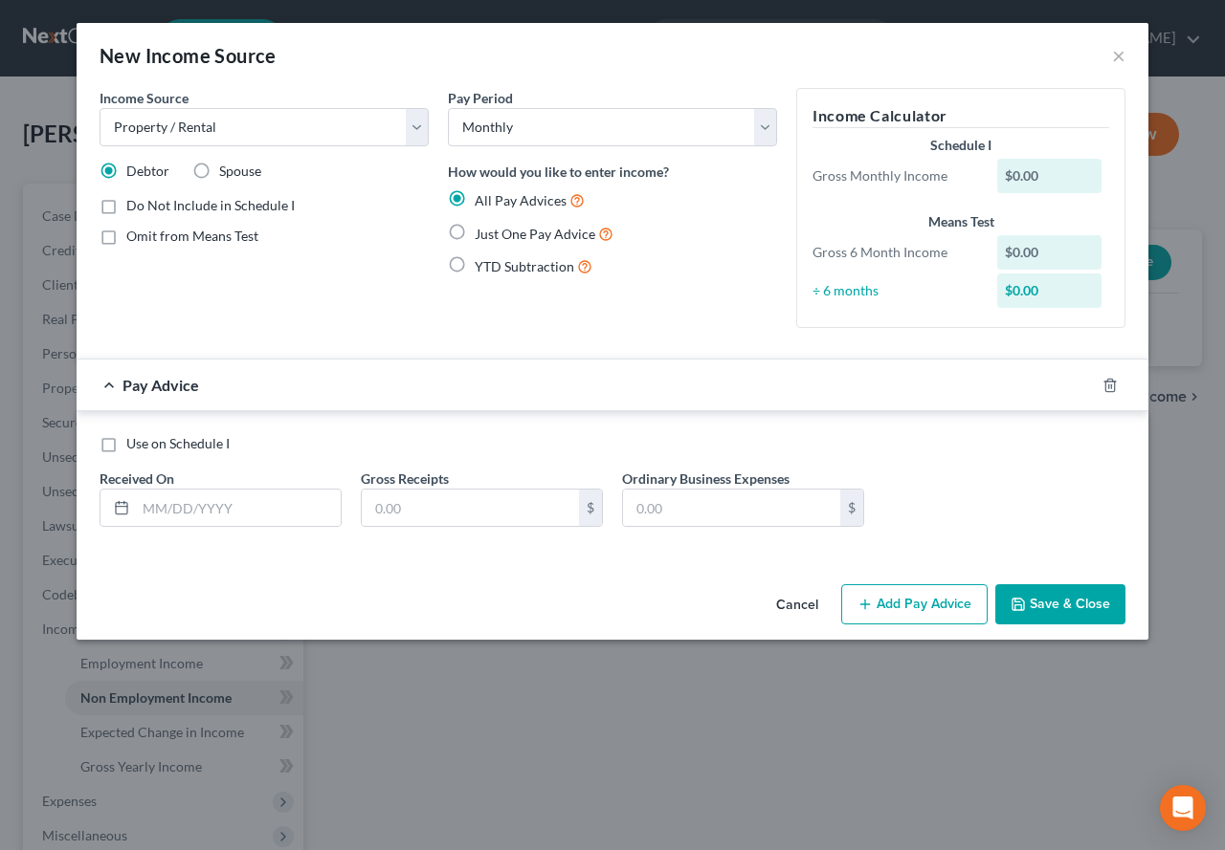
radio input "true"
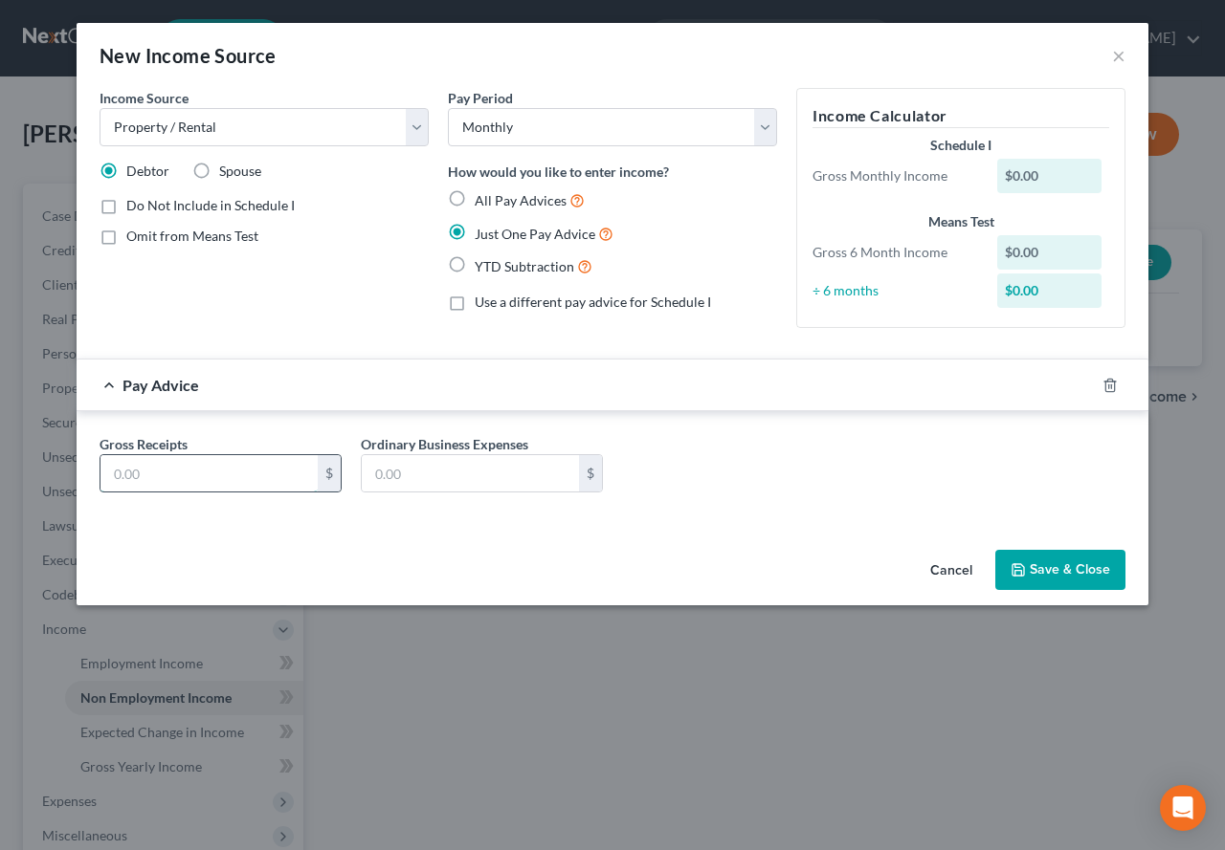
click at [169, 466] on input "text" at bounding box center [208, 473] width 217 height 36
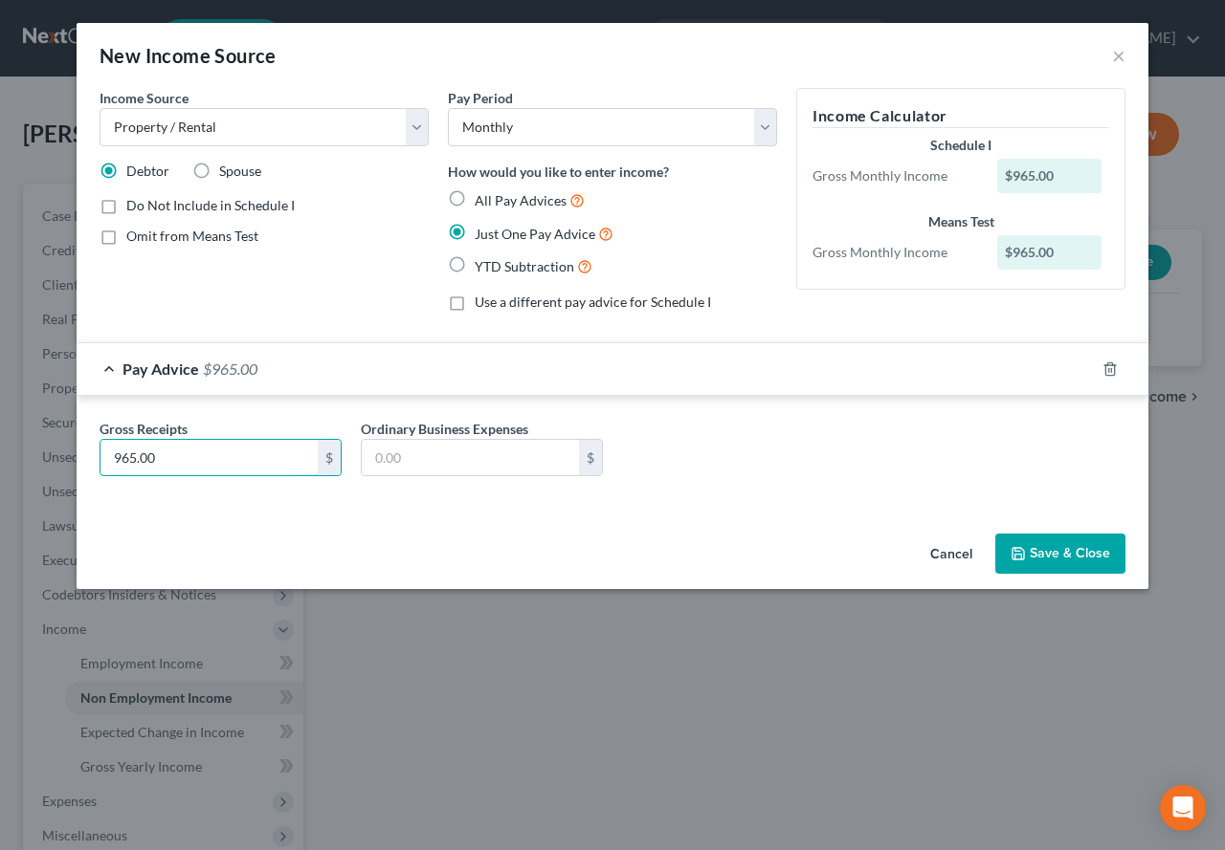
type input "965.00"
click at [1030, 549] on button "Save & Close" at bounding box center [1060, 554] width 130 height 40
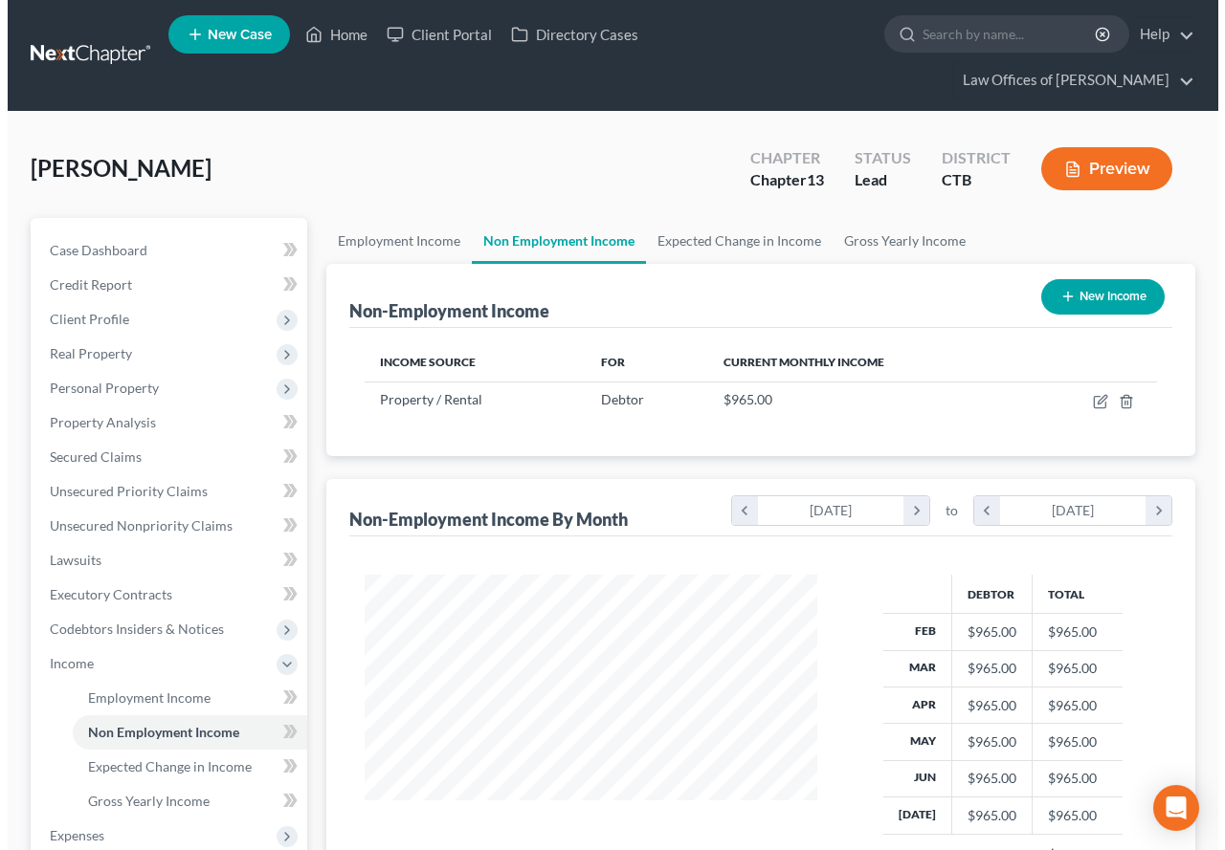
scroll to position [956328, 956186]
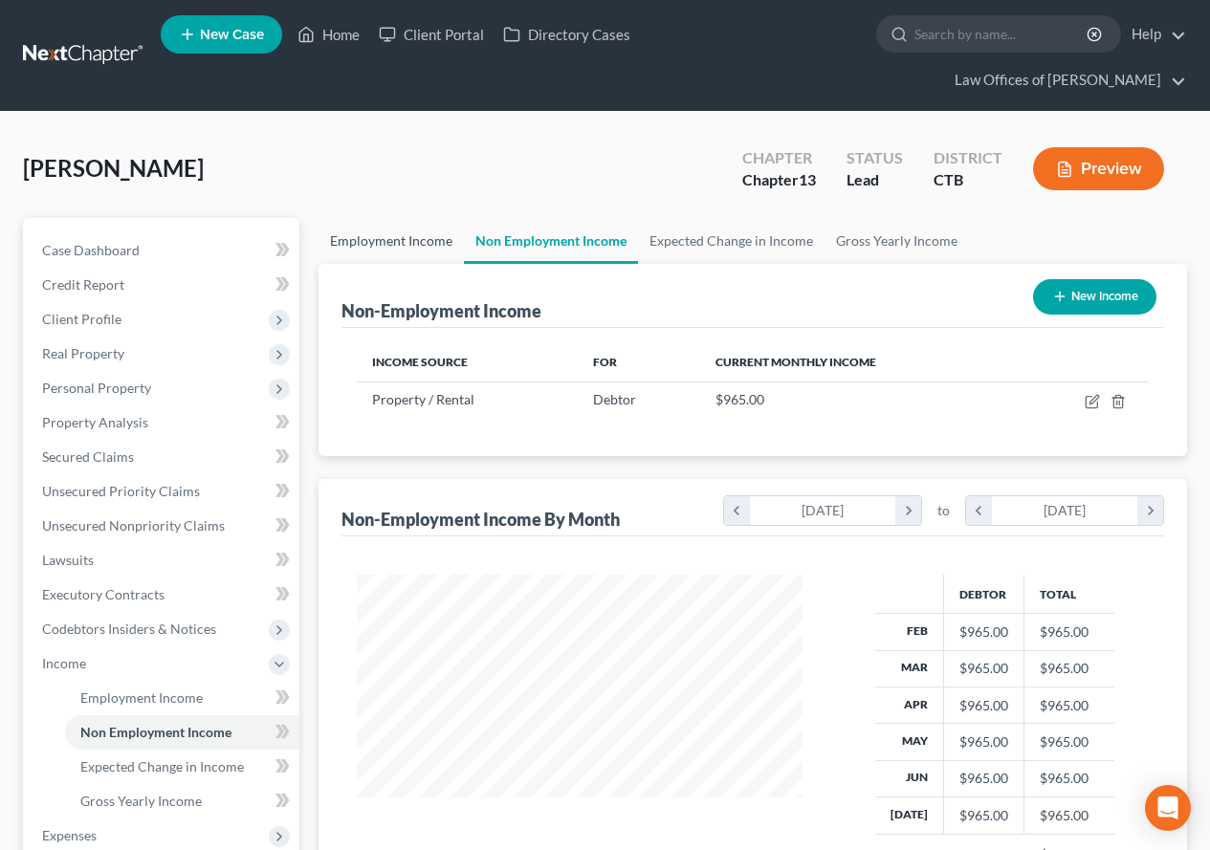
click at [343, 237] on link "Employment Income" at bounding box center [391, 241] width 145 height 46
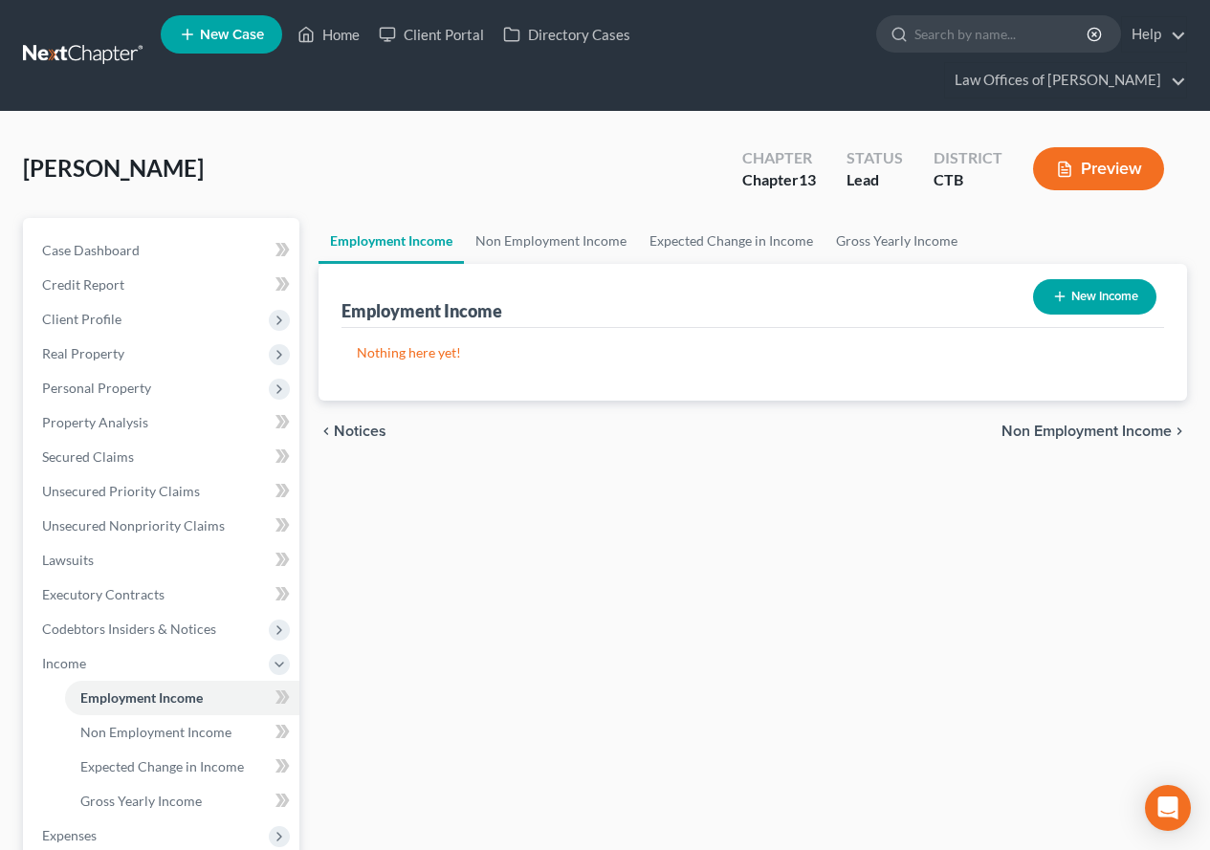
click at [1072, 297] on button "New Income" at bounding box center [1094, 296] width 123 height 35
select select "0"
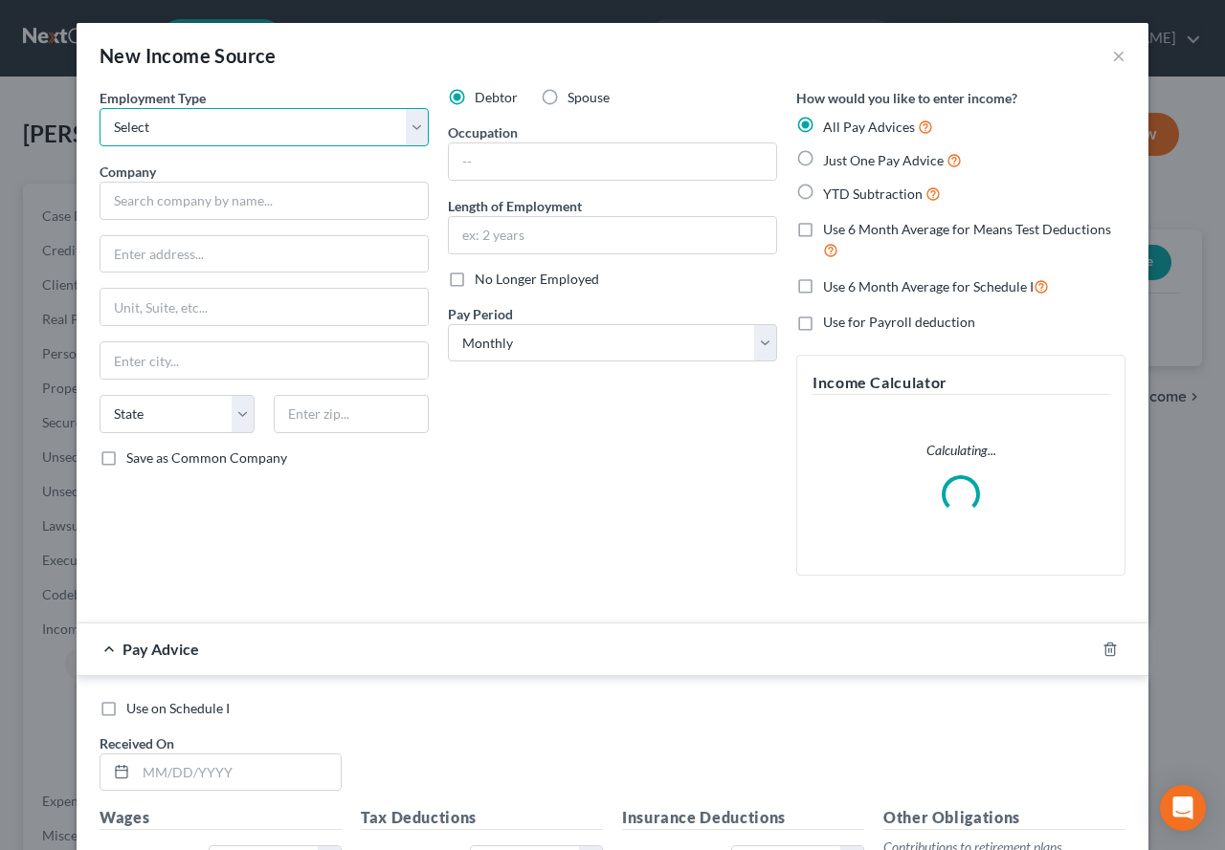
click at [407, 129] on select "Select Full or [DEMOGRAPHIC_DATA] Employment Self Employment" at bounding box center [263, 127] width 329 height 38
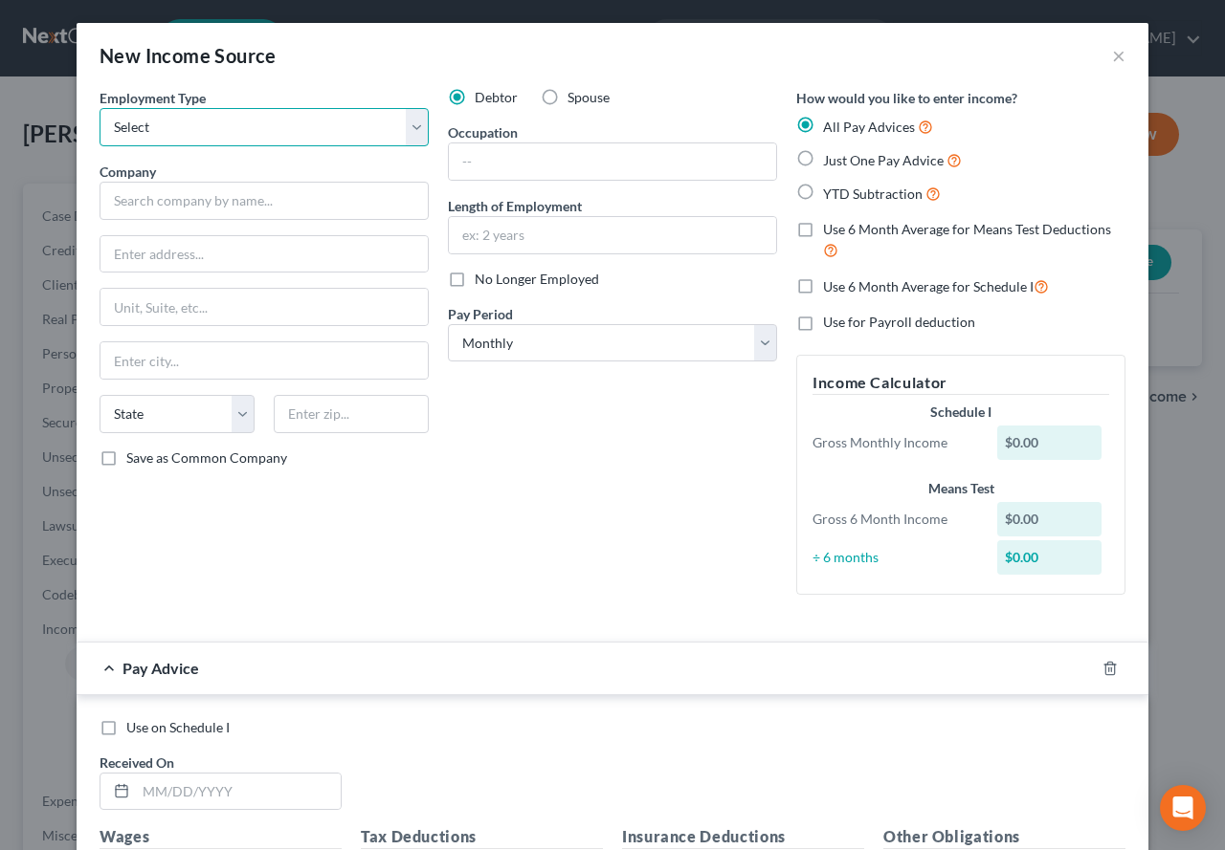
select select "1"
click at [99, 108] on select "Select Full or [DEMOGRAPHIC_DATA] Employment Self Employment" at bounding box center [263, 127] width 329 height 38
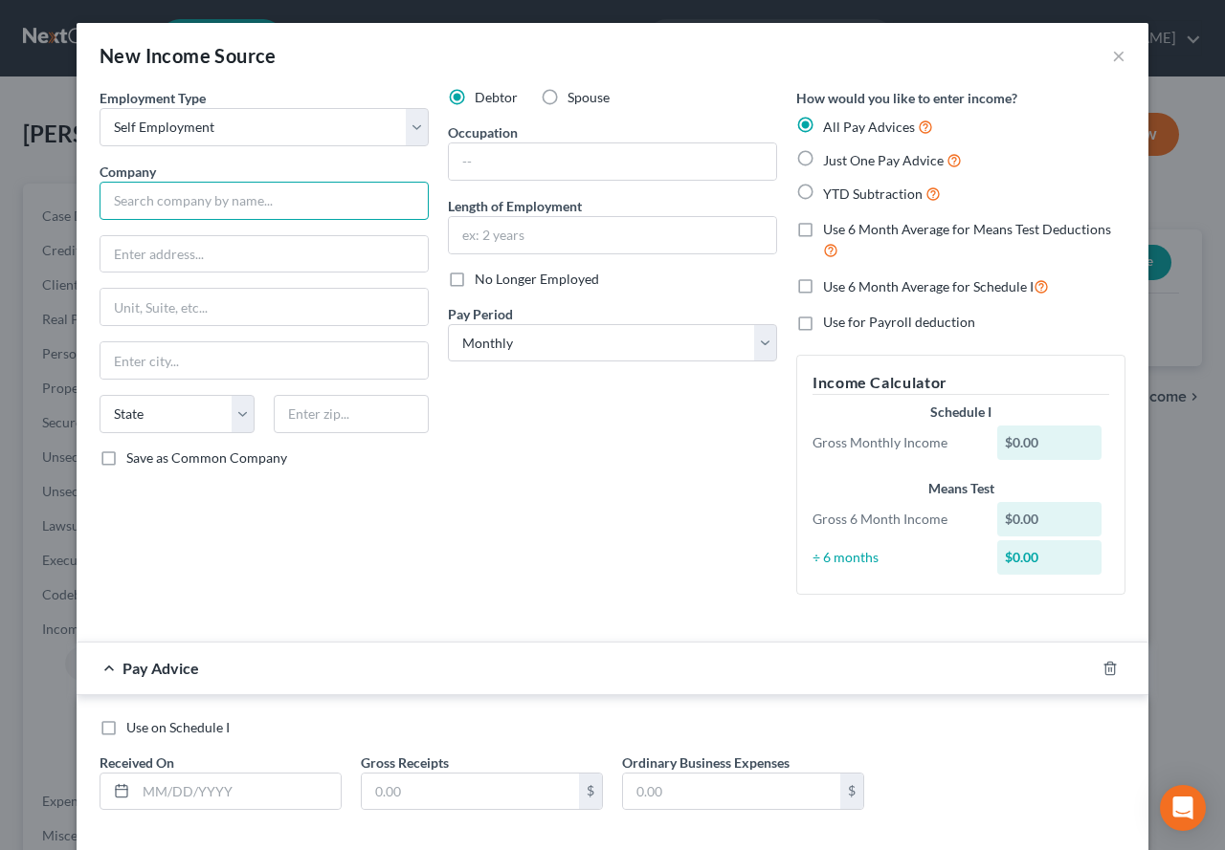
click at [181, 208] on input "text" at bounding box center [263, 201] width 329 height 38
type input "[PERSON_NAME] Enterprises LLC"
click at [479, 235] on input "text" at bounding box center [612, 235] width 327 height 36
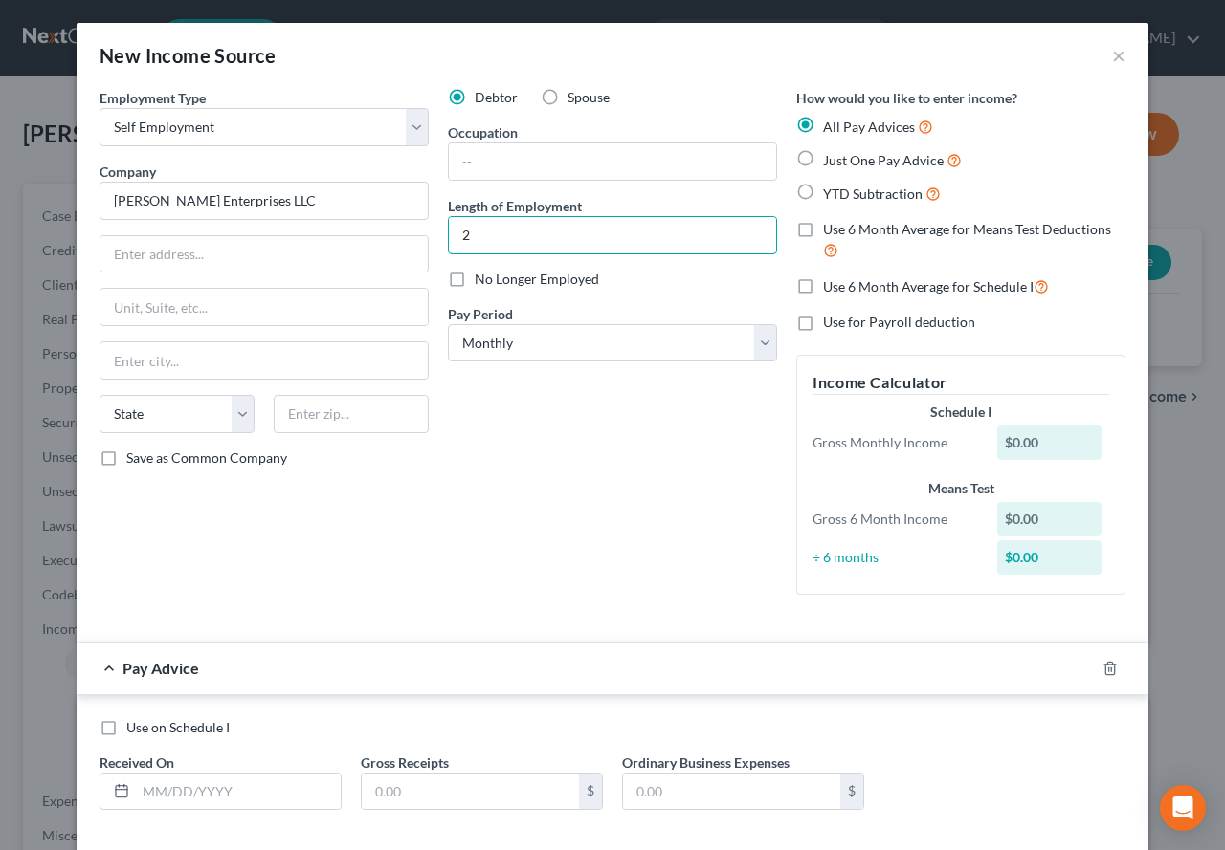
type input "2"
type input "3 months"
click at [483, 165] on input "text" at bounding box center [612, 162] width 327 height 36
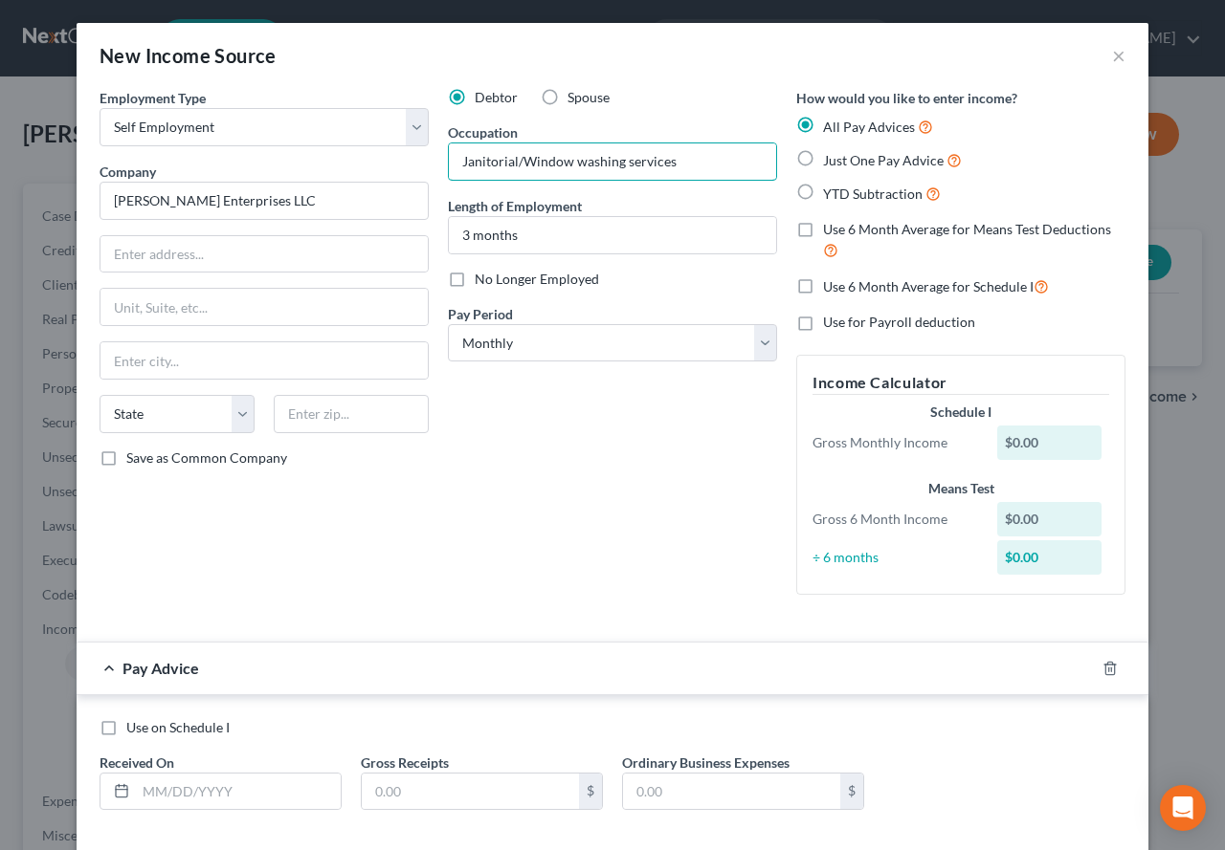
type input "Janitorial/Window washing services"
click at [607, 475] on div "Debtor Spouse Occupation Janitorial/Window washing services Length of Employmen…" at bounding box center [612, 349] width 348 height 522
click at [823, 232] on label "Use 6 Month Average for Means Test Deductions" at bounding box center [974, 240] width 302 height 41
click at [830, 232] on input "Use 6 Month Average for Means Test Deductions" at bounding box center [836, 226] width 12 height 12
checkbox input "true"
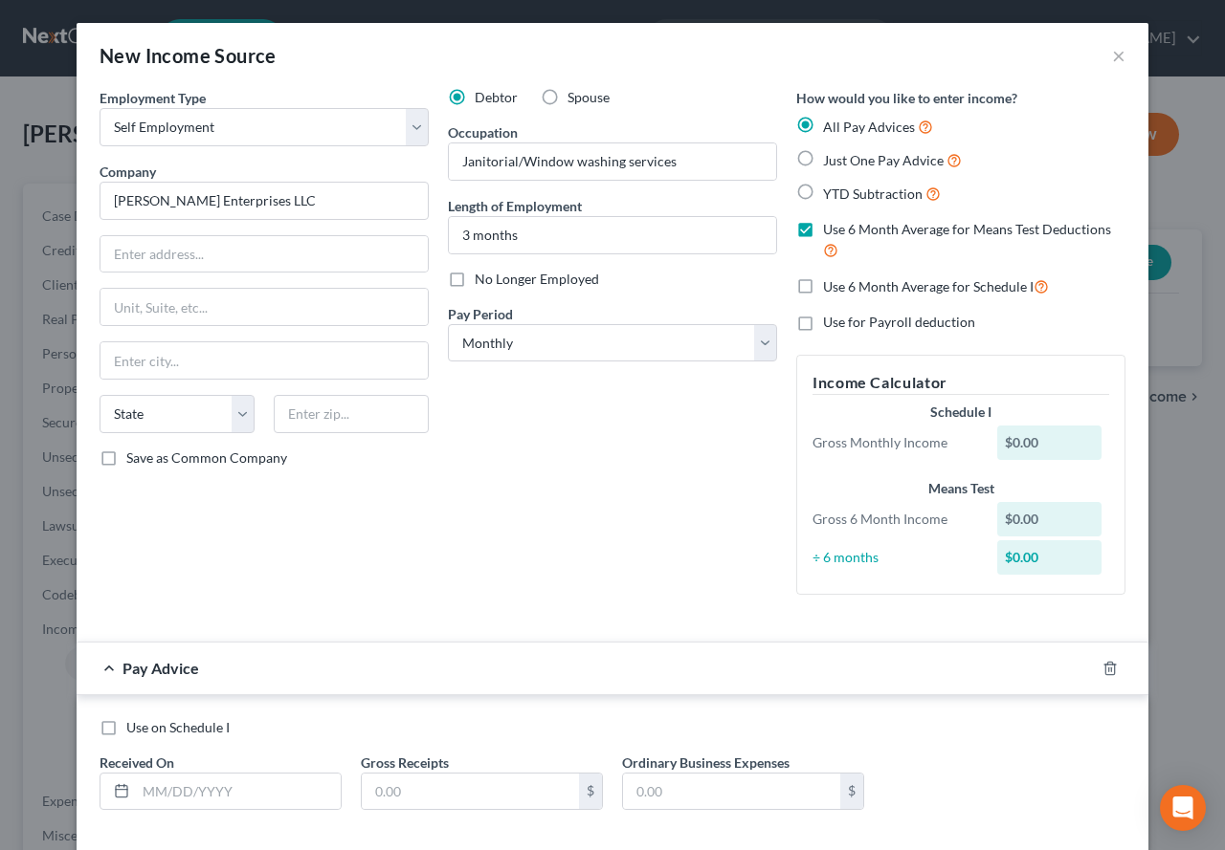
scroll to position [96, 0]
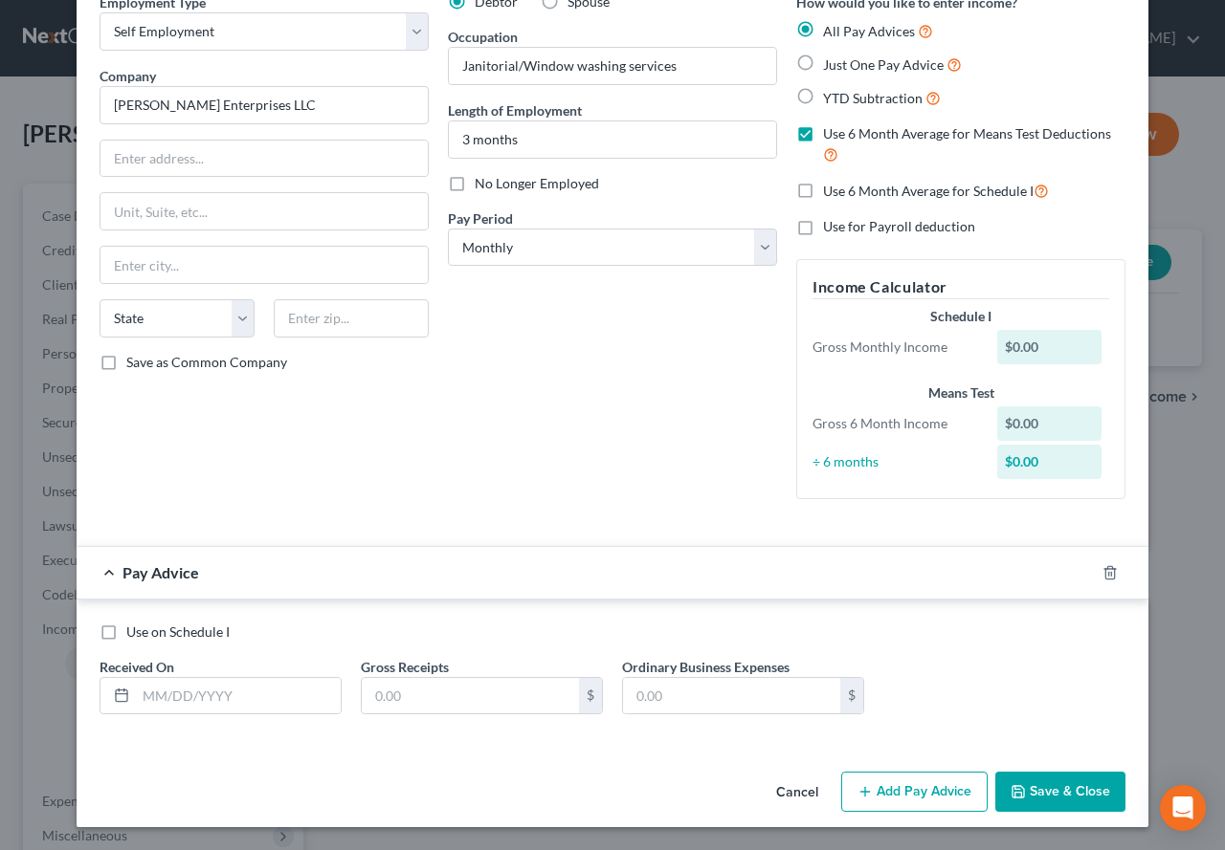
click at [1027, 797] on button "Save & Close" at bounding box center [1060, 792] width 130 height 40
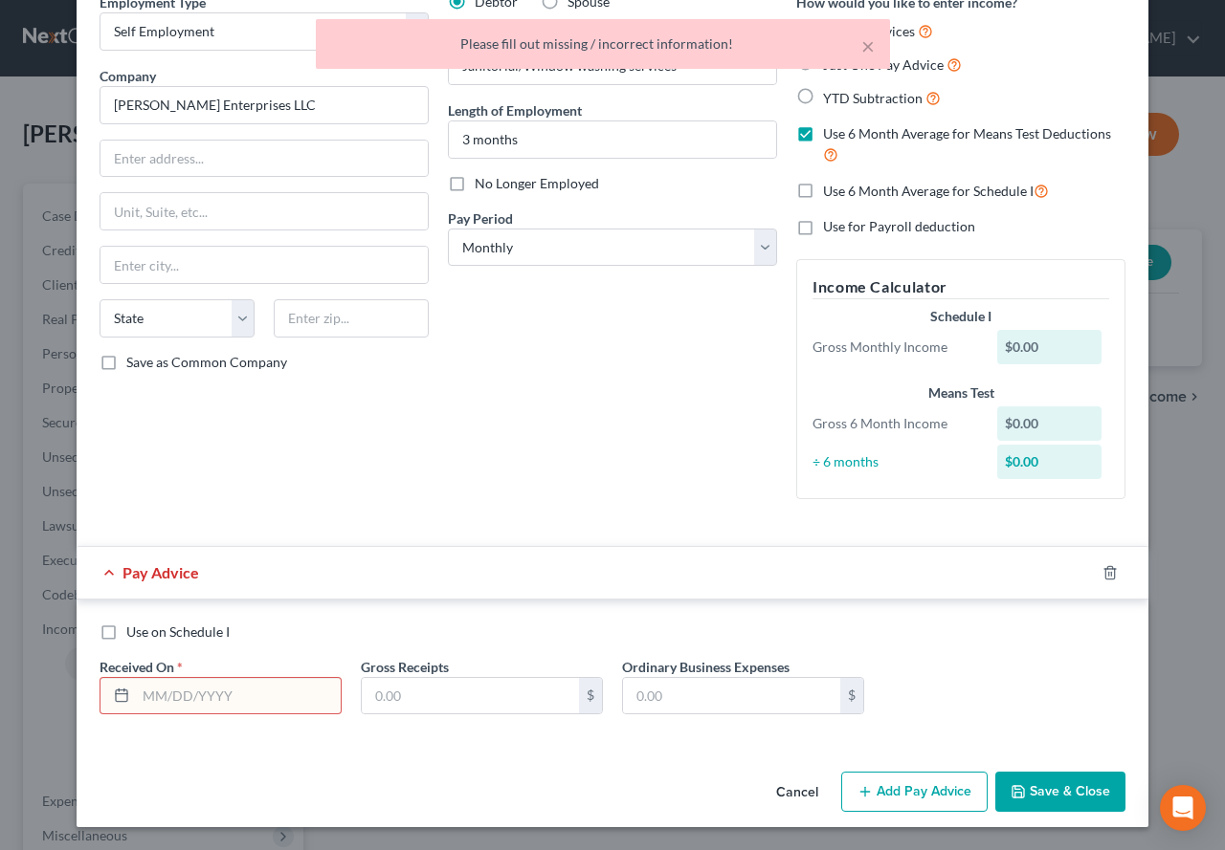
click at [674, 478] on div "Debtor Spouse Occupation Janitorial/Window washing services Length of Employmen…" at bounding box center [612, 253] width 348 height 522
click at [225, 700] on input "text" at bounding box center [238, 696] width 205 height 36
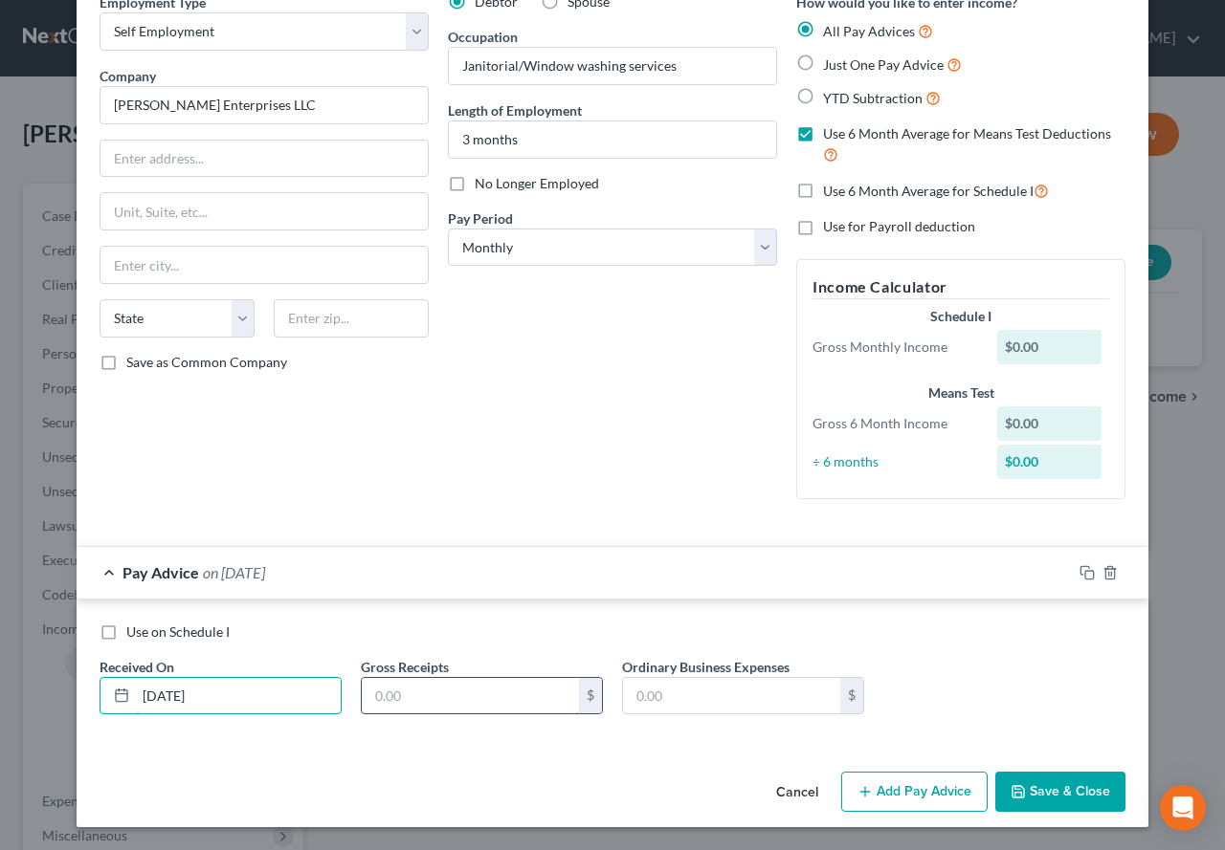
type input "[DATE]"
click at [366, 692] on input "text" at bounding box center [470, 696] width 217 height 36
type input "100.00"
click at [1040, 793] on button "Save & Close" at bounding box center [1060, 792] width 130 height 40
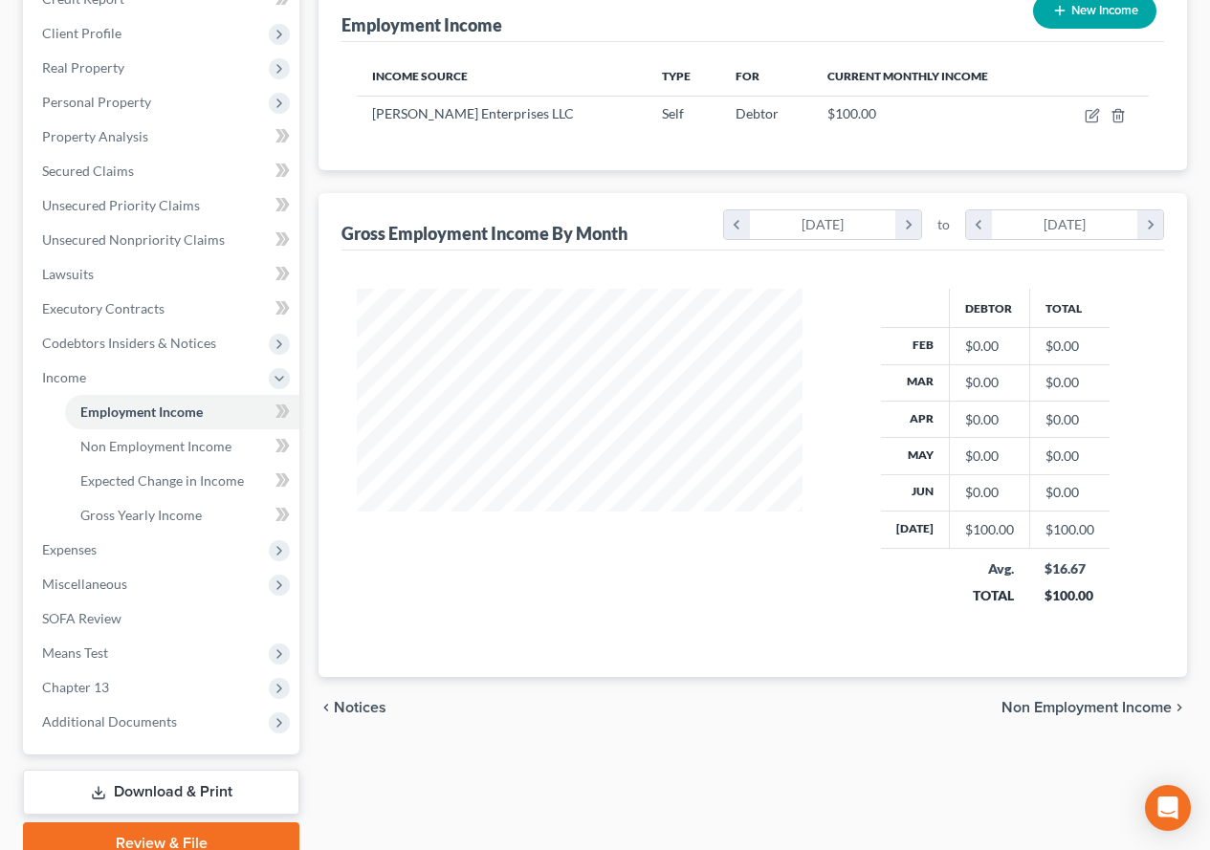
scroll to position [287, 0]
click at [99, 104] on span "Personal Property" at bounding box center [96, 101] width 109 height 16
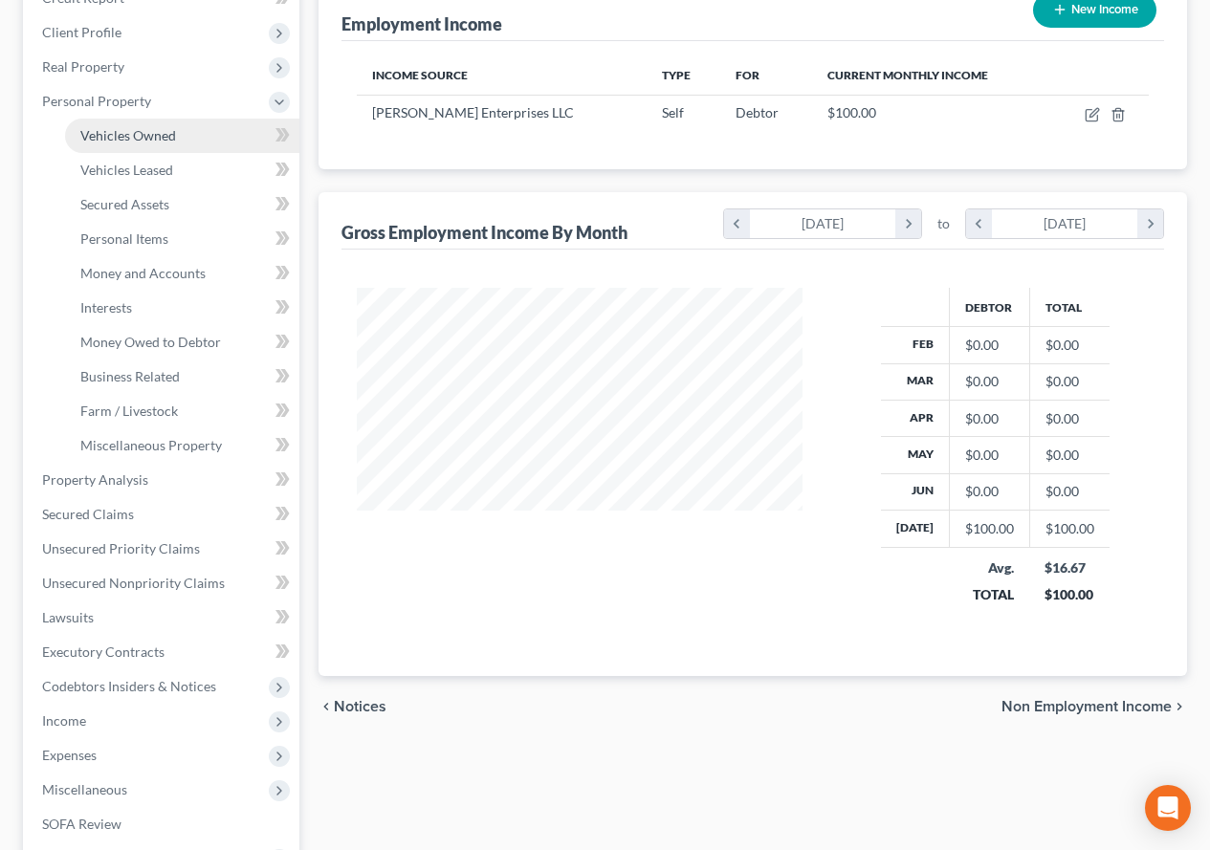
click at [97, 135] on span "Vehicles Owned" at bounding box center [128, 135] width 96 height 16
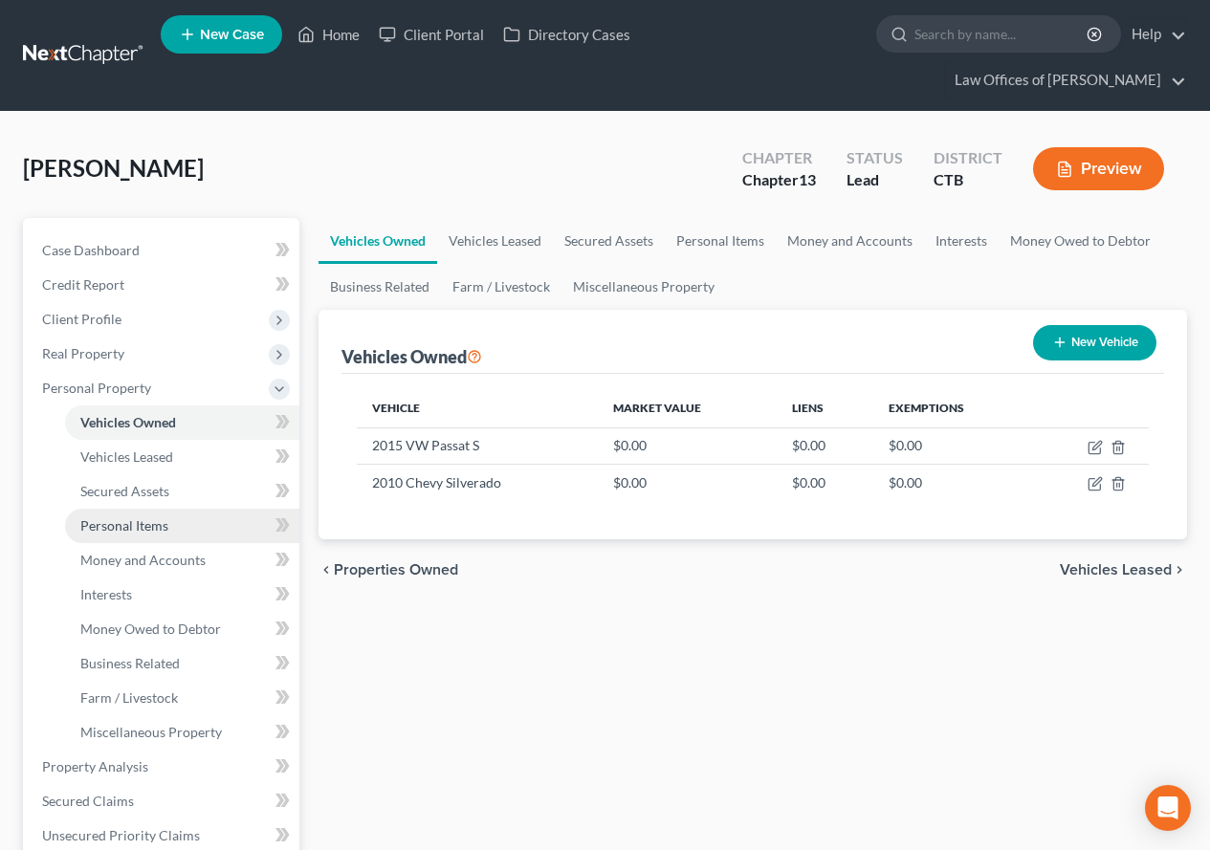
click at [123, 521] on span "Personal Items" at bounding box center [124, 526] width 88 height 16
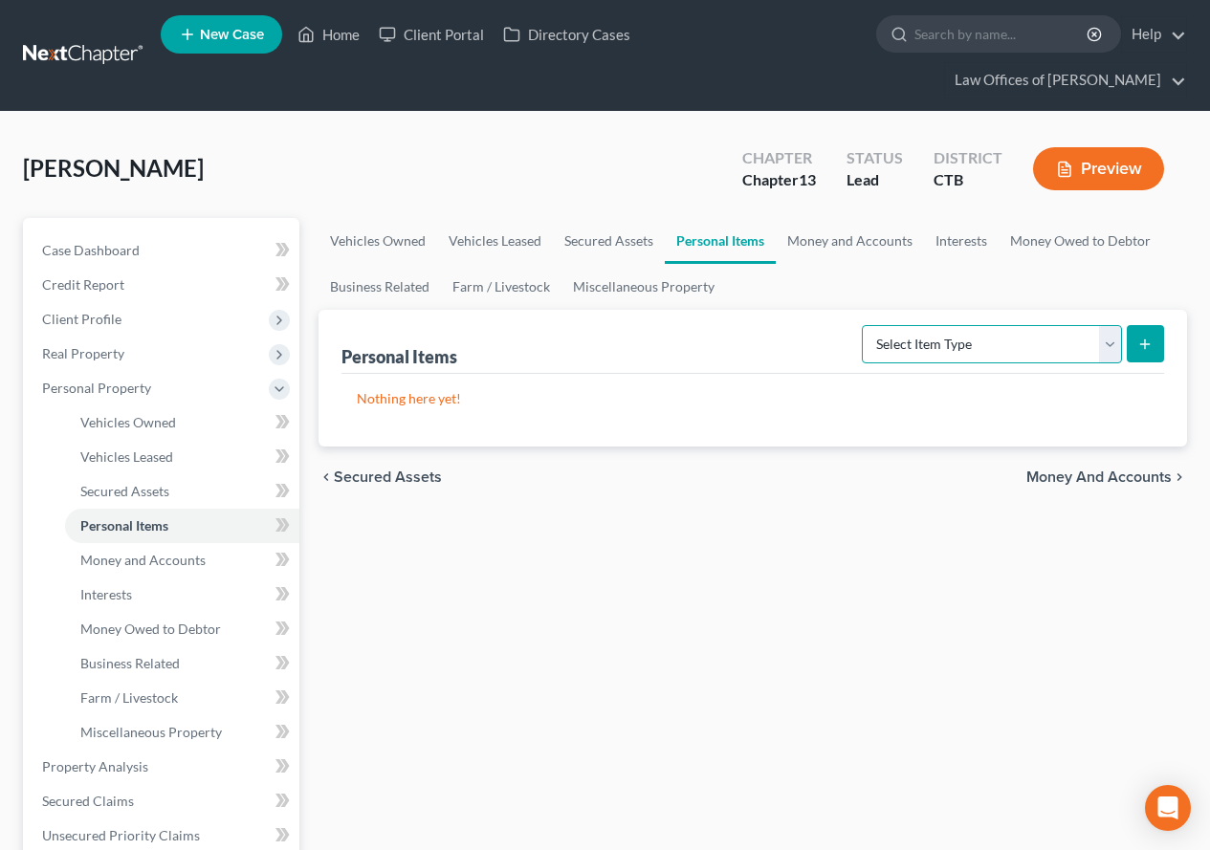
click at [1105, 356] on select "Select Item Type Clothing (A/B: 11) Collectibles Of Value (A/B: 8) Electronics …" at bounding box center [992, 344] width 260 height 38
select select "clothing"
click at [865, 325] on select "Select Item Type Clothing (A/B: 11) Collectibles Of Value (A/B: 8) Electronics …" at bounding box center [992, 344] width 260 height 38
click at [1152, 349] on icon "submit" at bounding box center [1144, 344] width 15 height 15
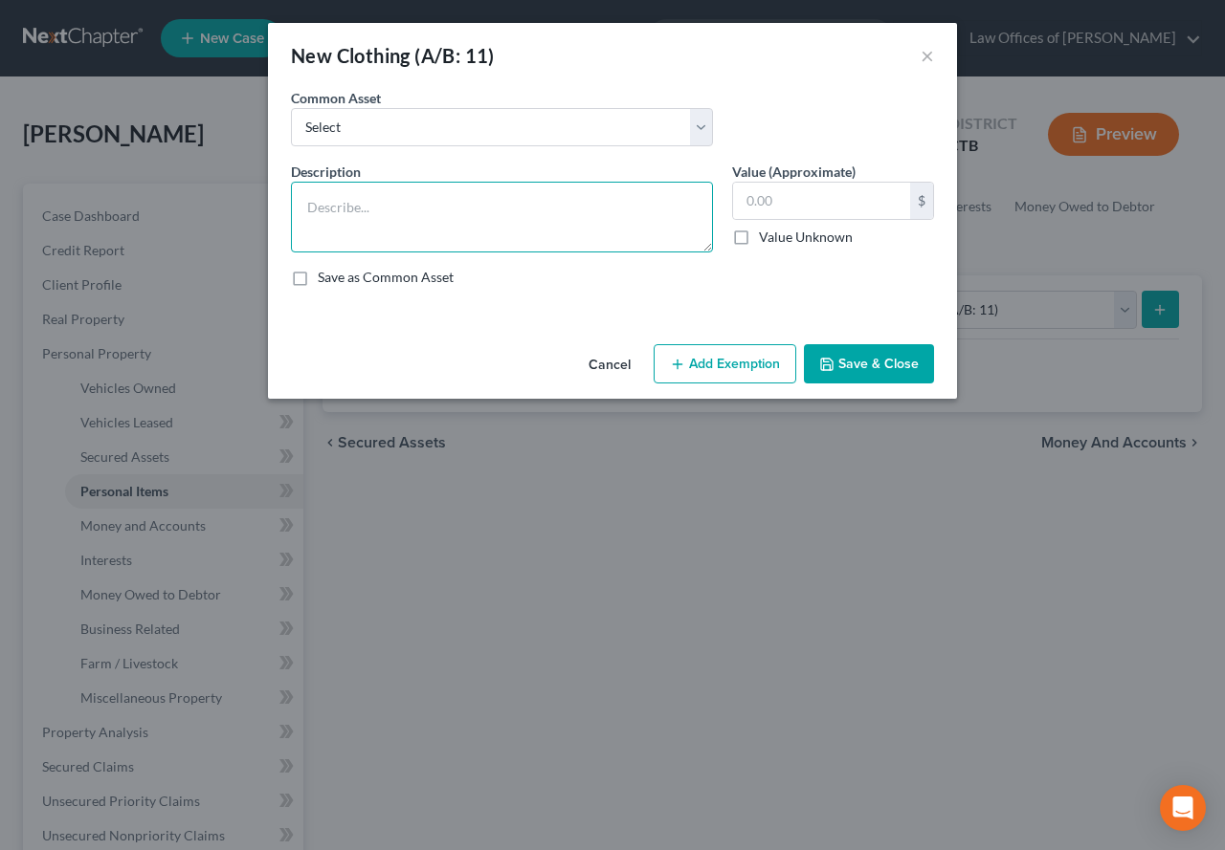
click at [338, 211] on textarea at bounding box center [502, 217] width 422 height 71
type textarea "Clothing, Outerwear, Footwear"
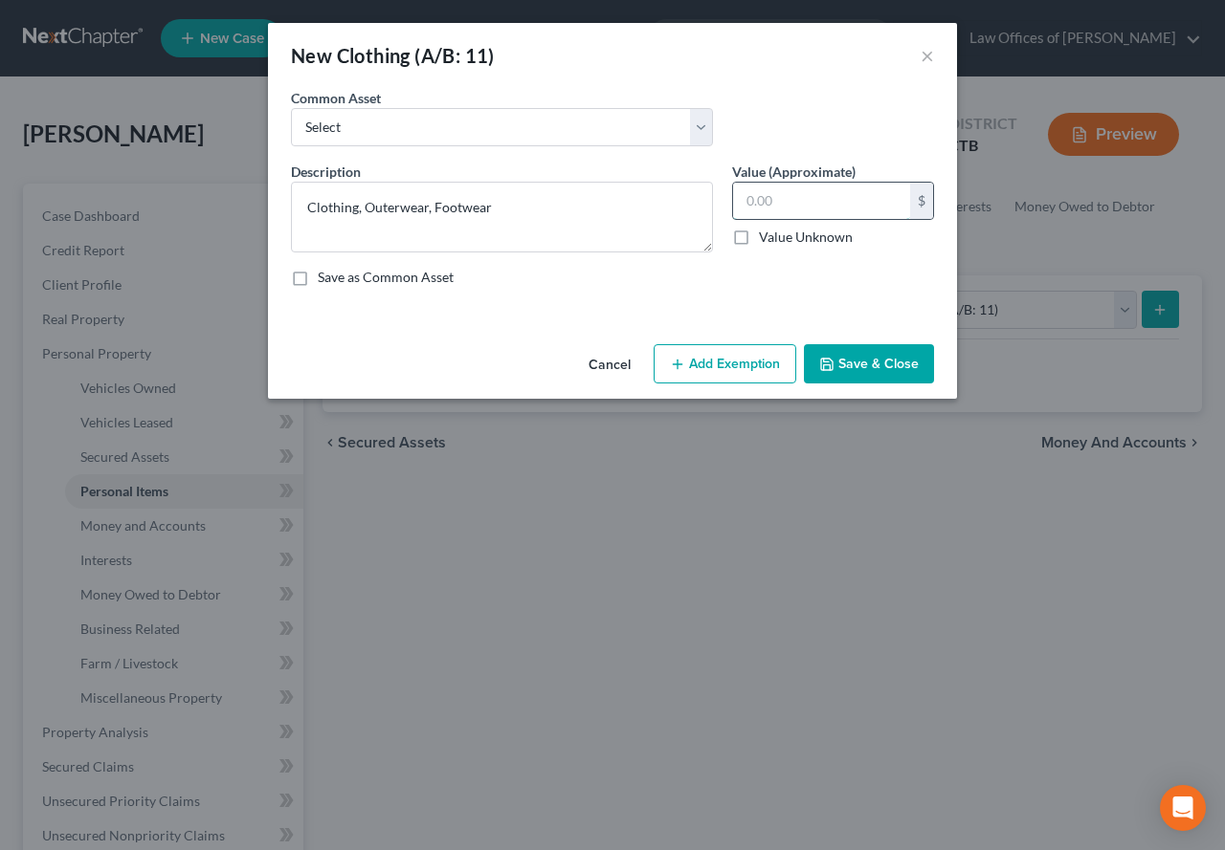
click at [791, 208] on input "text" at bounding box center [821, 201] width 177 height 36
type input "200.00"
click at [717, 369] on button "Add Exemption" at bounding box center [724, 364] width 143 height 40
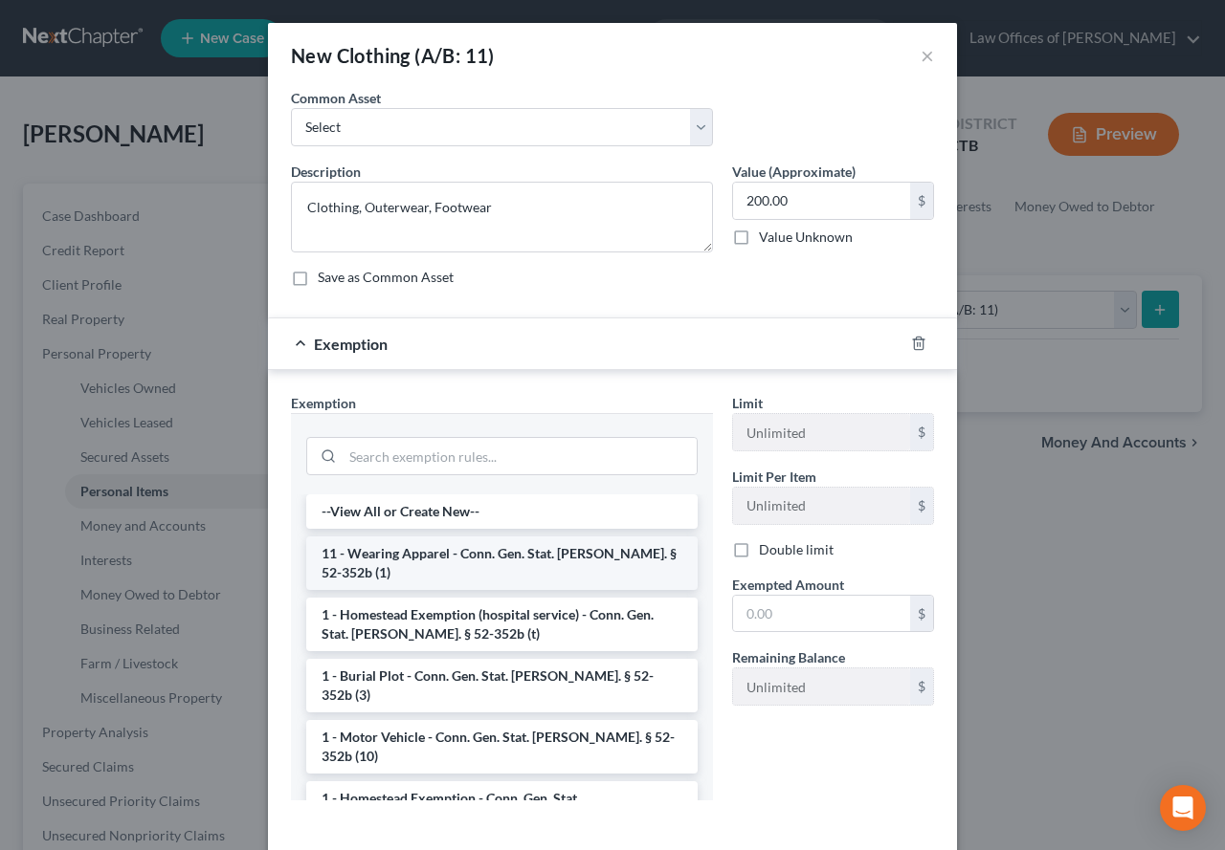
click at [451, 560] on li "11 - Wearing Apparel - Conn. Gen. Stat. [PERSON_NAME]. § 52-352b (1)" at bounding box center [501, 564] width 391 height 54
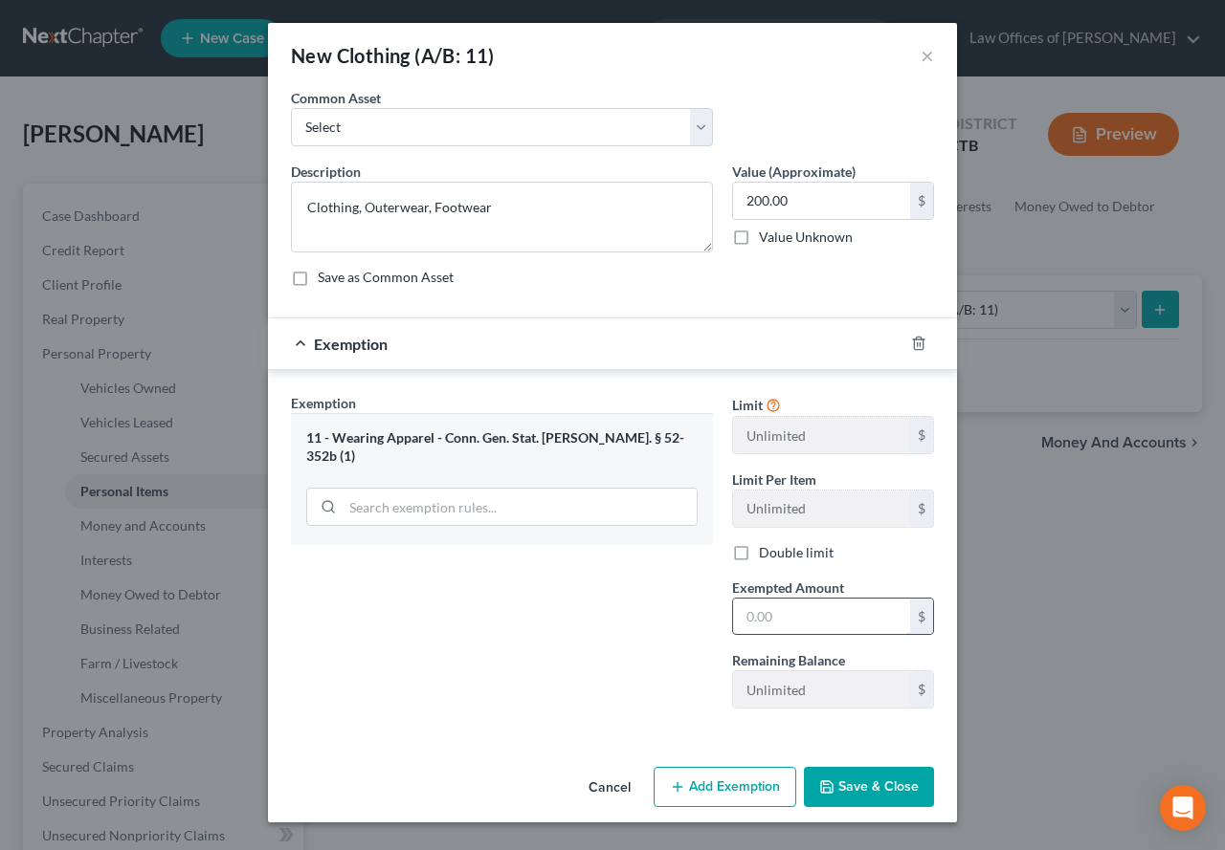
click at [747, 618] on input "text" at bounding box center [821, 617] width 177 height 36
type input "200.00"
click at [850, 789] on button "Save & Close" at bounding box center [869, 787] width 130 height 40
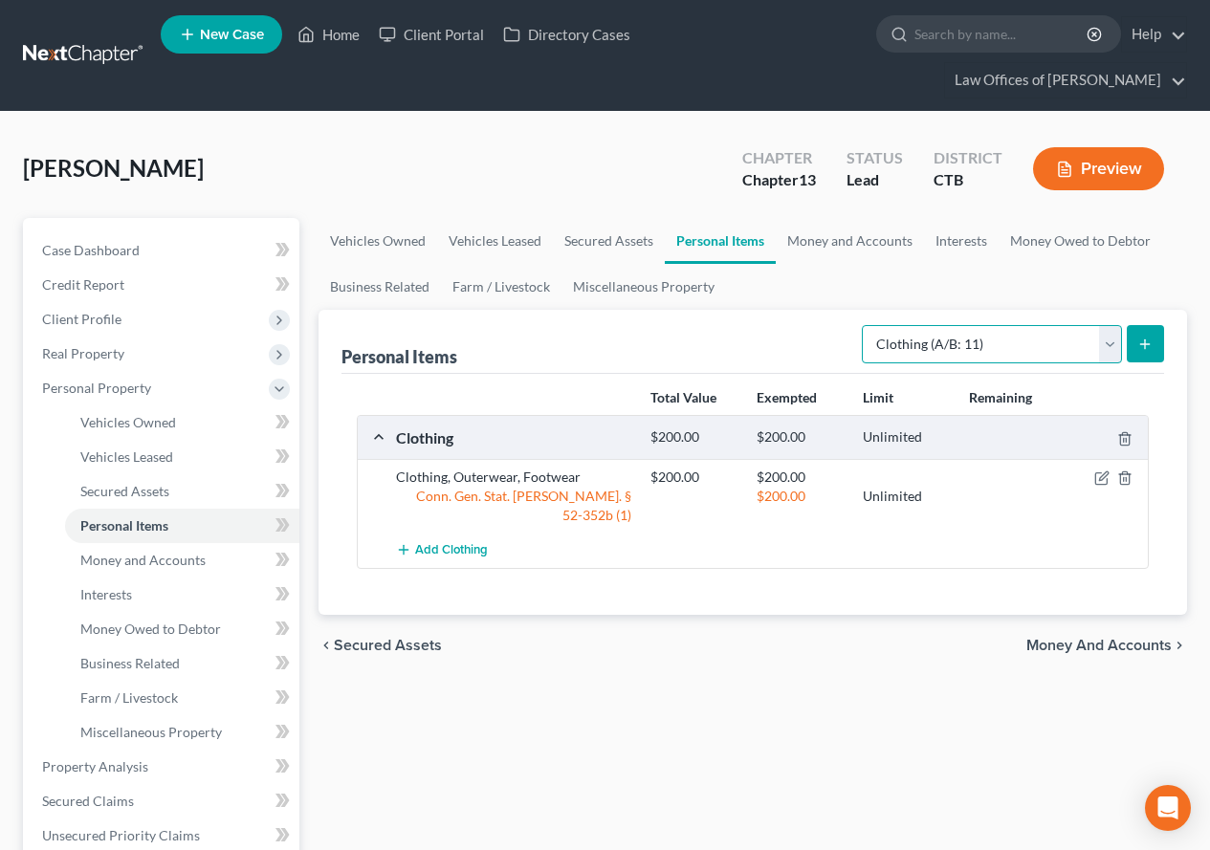
click at [1110, 351] on select "Select Item Type Clothing (A/B: 11) Collectibles Of Value (A/B: 8) Electronics …" at bounding box center [992, 344] width 260 height 38
select select "household_goods"
click at [865, 325] on select "Select Item Type Clothing (A/B: 11) Collectibles Of Value (A/B: 8) Electronics …" at bounding box center [992, 344] width 260 height 38
click at [1134, 345] on button "submit" at bounding box center [1145, 343] width 37 height 37
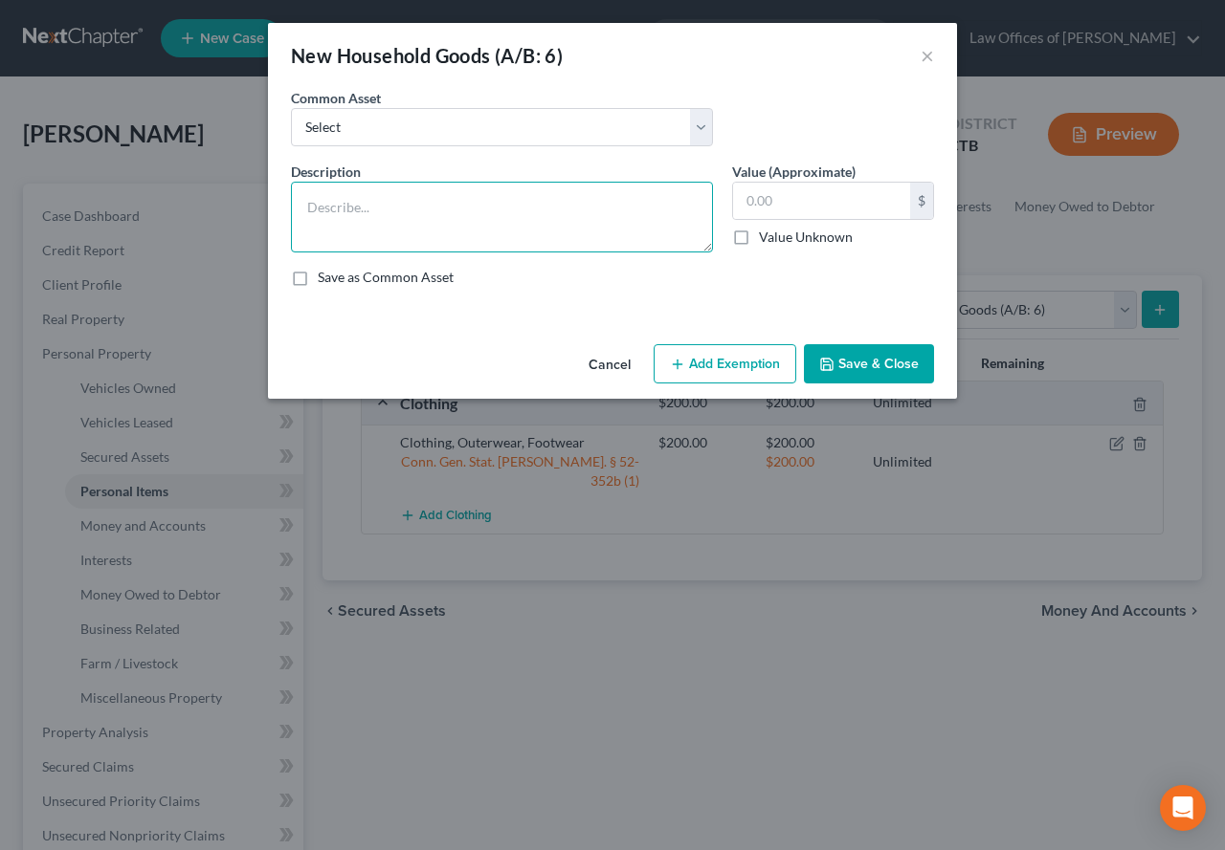
click at [414, 220] on textarea at bounding box center [502, 217] width 422 height 71
type textarea "Furniture & Household goods"
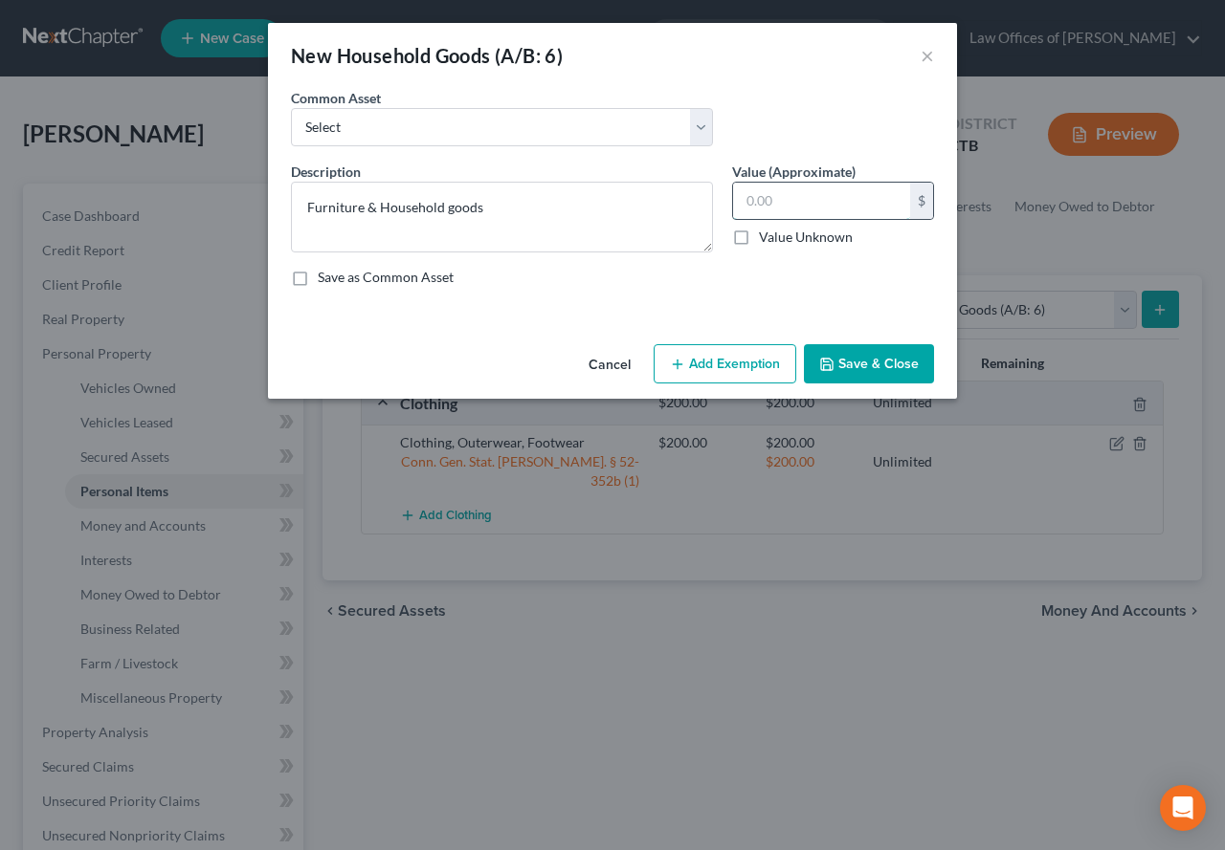
click at [755, 194] on input "text" at bounding box center [821, 201] width 177 height 36
type input "1,000.00"
click at [701, 361] on button "Add Exemption" at bounding box center [724, 364] width 143 height 40
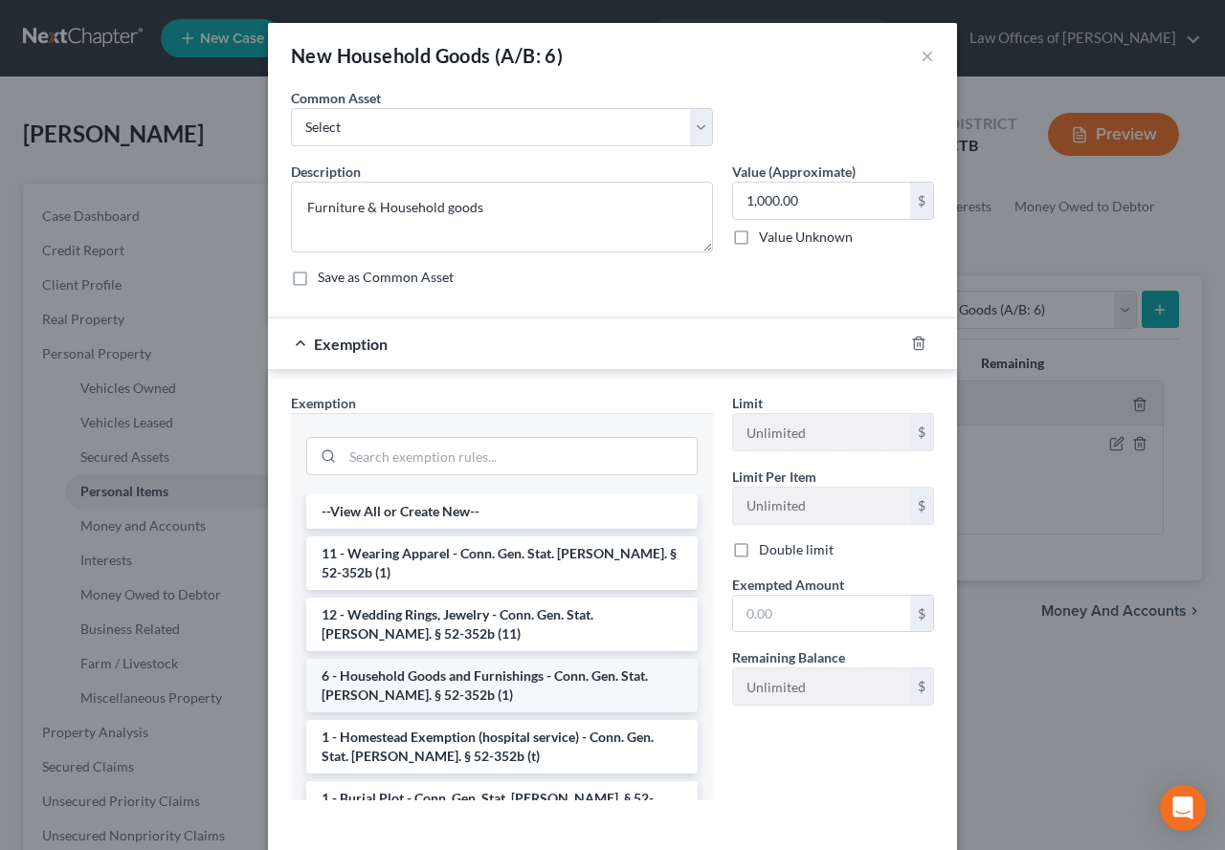
click at [452, 659] on li "6 - Household Goods and Furnishings - Conn. Gen. Stat. [PERSON_NAME]. § 52-352b…" at bounding box center [501, 686] width 391 height 54
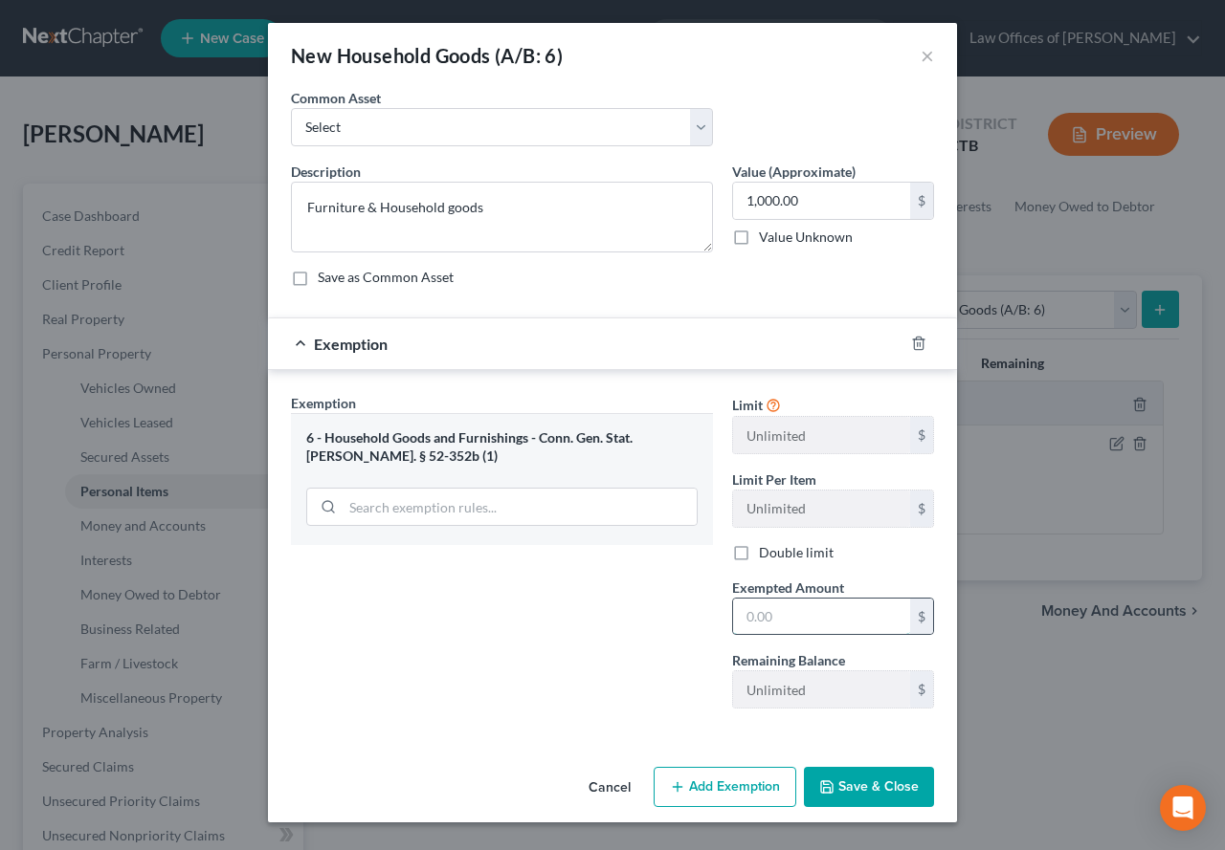
click at [778, 619] on input "text" at bounding box center [821, 617] width 177 height 36
type input "1,000.00"
click at [869, 792] on button "Save & Close" at bounding box center [869, 787] width 130 height 40
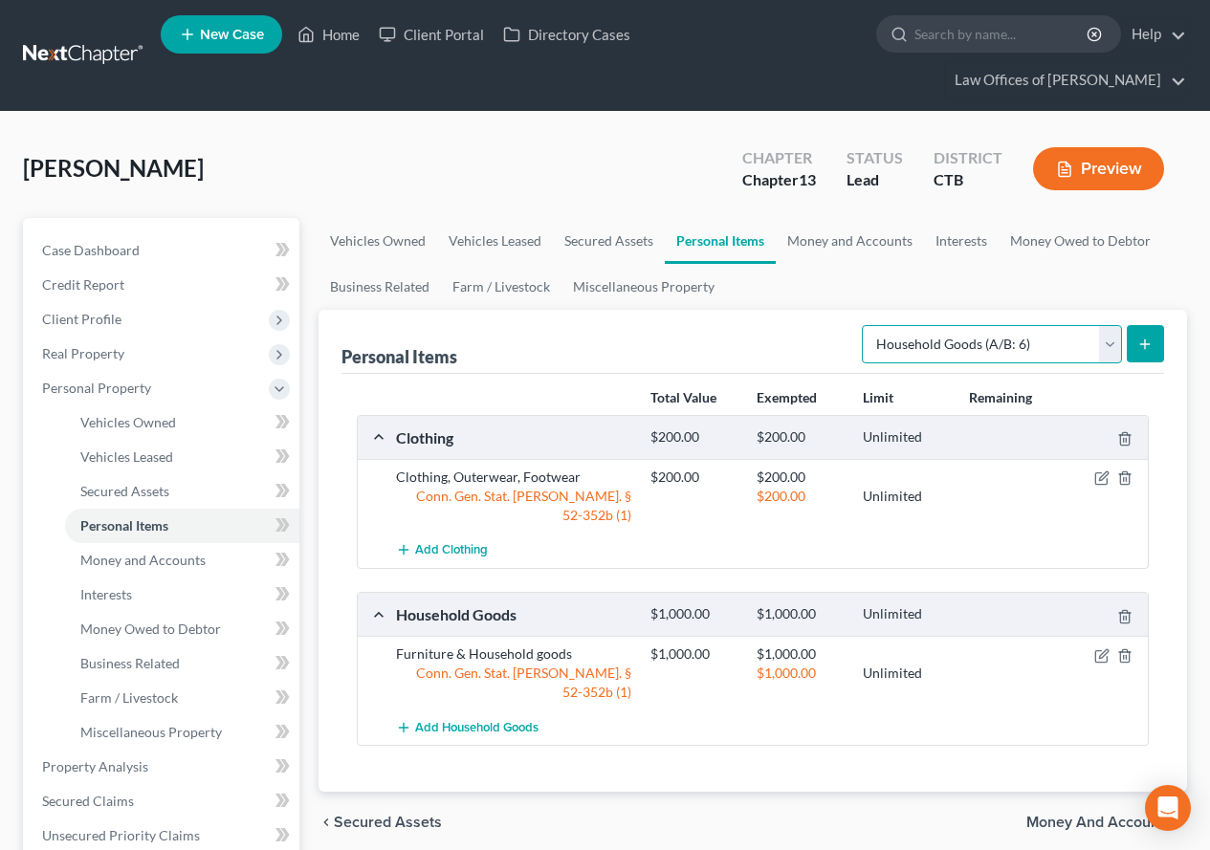
click at [1109, 351] on select "Select Item Type Clothing (A/B: 11) Collectibles Of Value (A/B: 8) Electronics …" at bounding box center [992, 344] width 260 height 38
select select "sports_and_hobby_equipment"
click at [865, 325] on select "Select Item Type Clothing (A/B: 11) Collectibles Of Value (A/B: 8) Electronics …" at bounding box center [992, 344] width 260 height 38
click at [1148, 344] on line "submit" at bounding box center [1145, 344] width 9 height 0
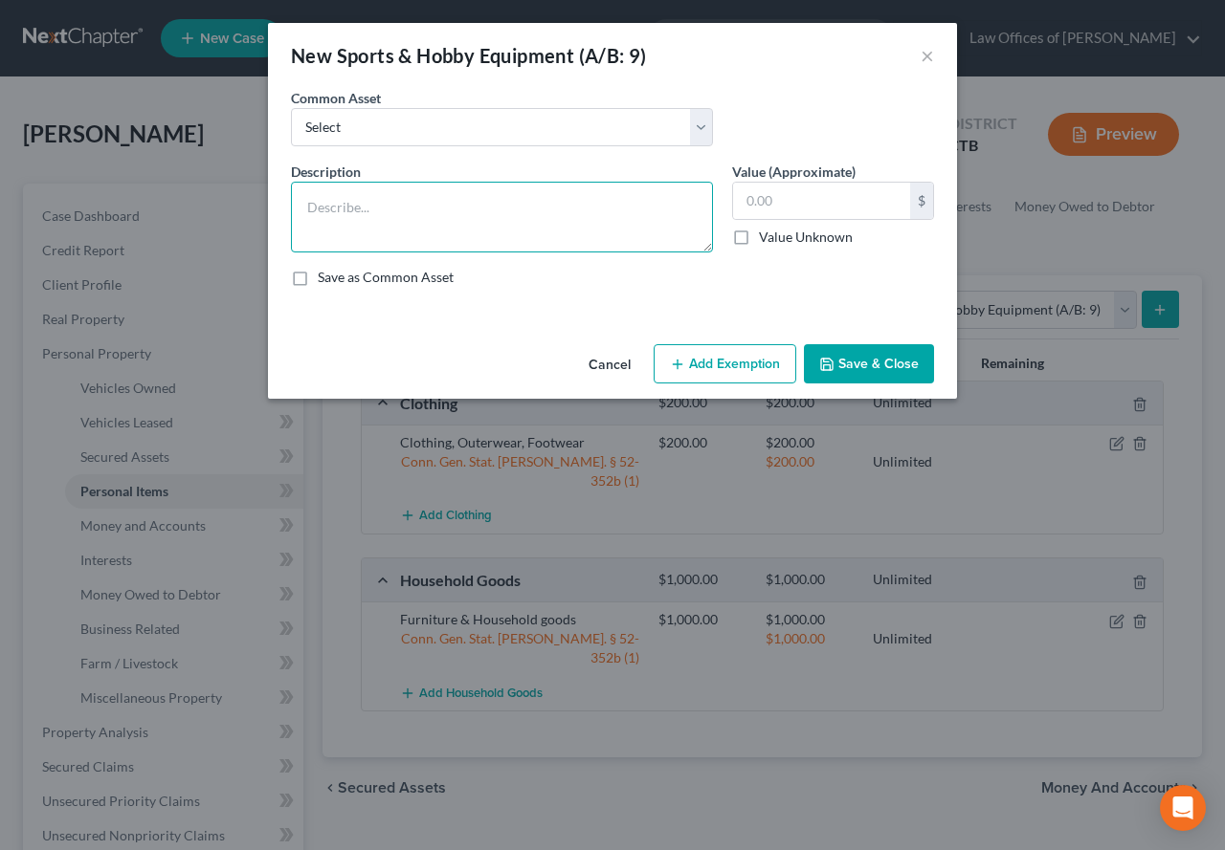
click at [386, 216] on textarea at bounding box center [502, 217] width 422 height 71
type textarea "Kayak, Fishing & Camping gear, Exercise equipment"
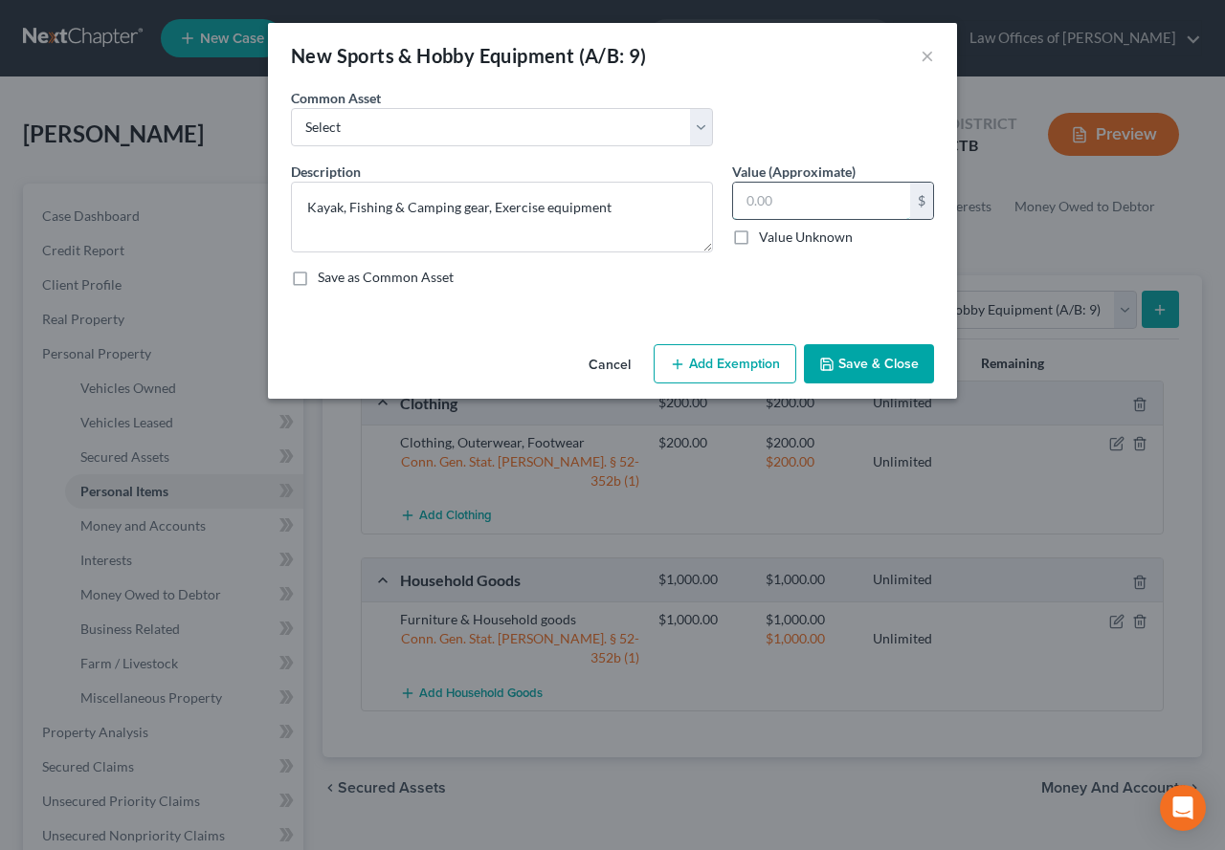
click at [746, 205] on input "text" at bounding box center [821, 201] width 177 height 36
type input "350.00"
click at [719, 373] on button "Add Exemption" at bounding box center [724, 364] width 143 height 40
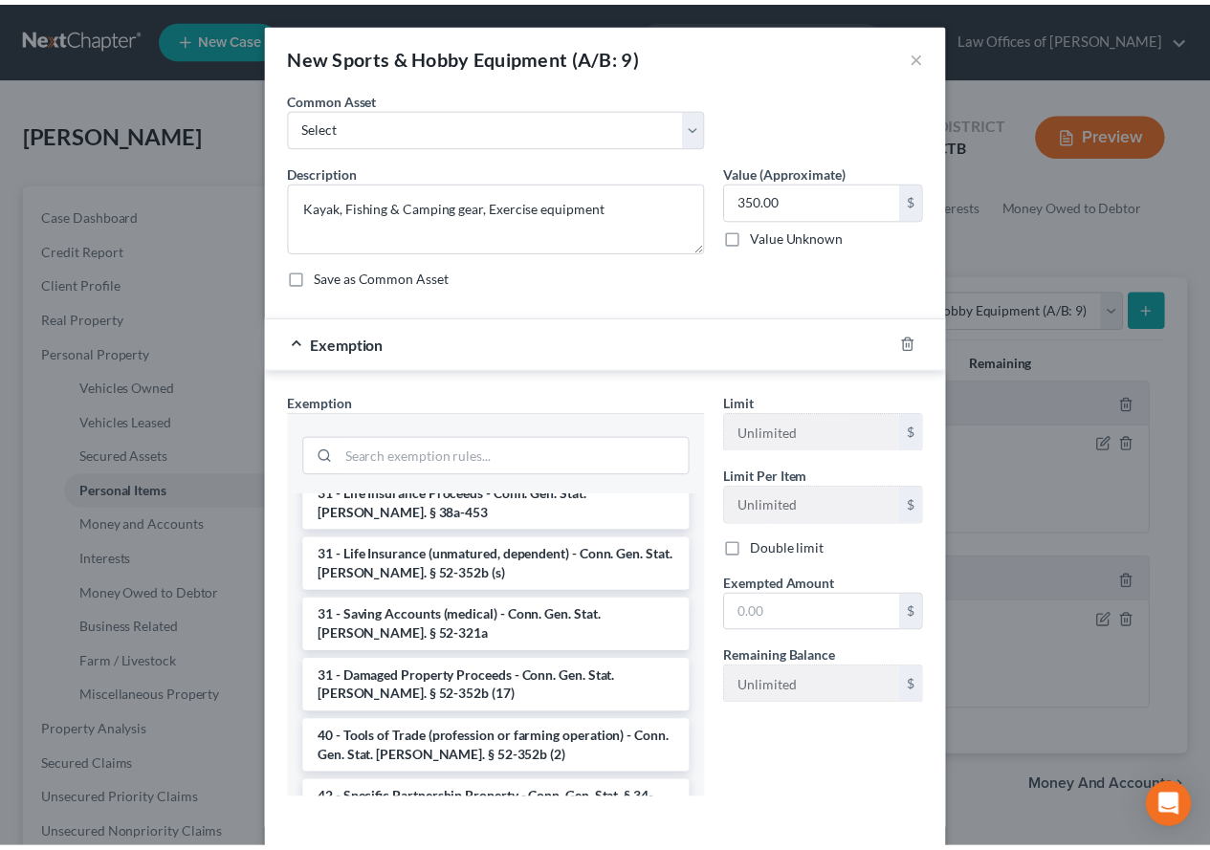
scroll to position [2024, 0]
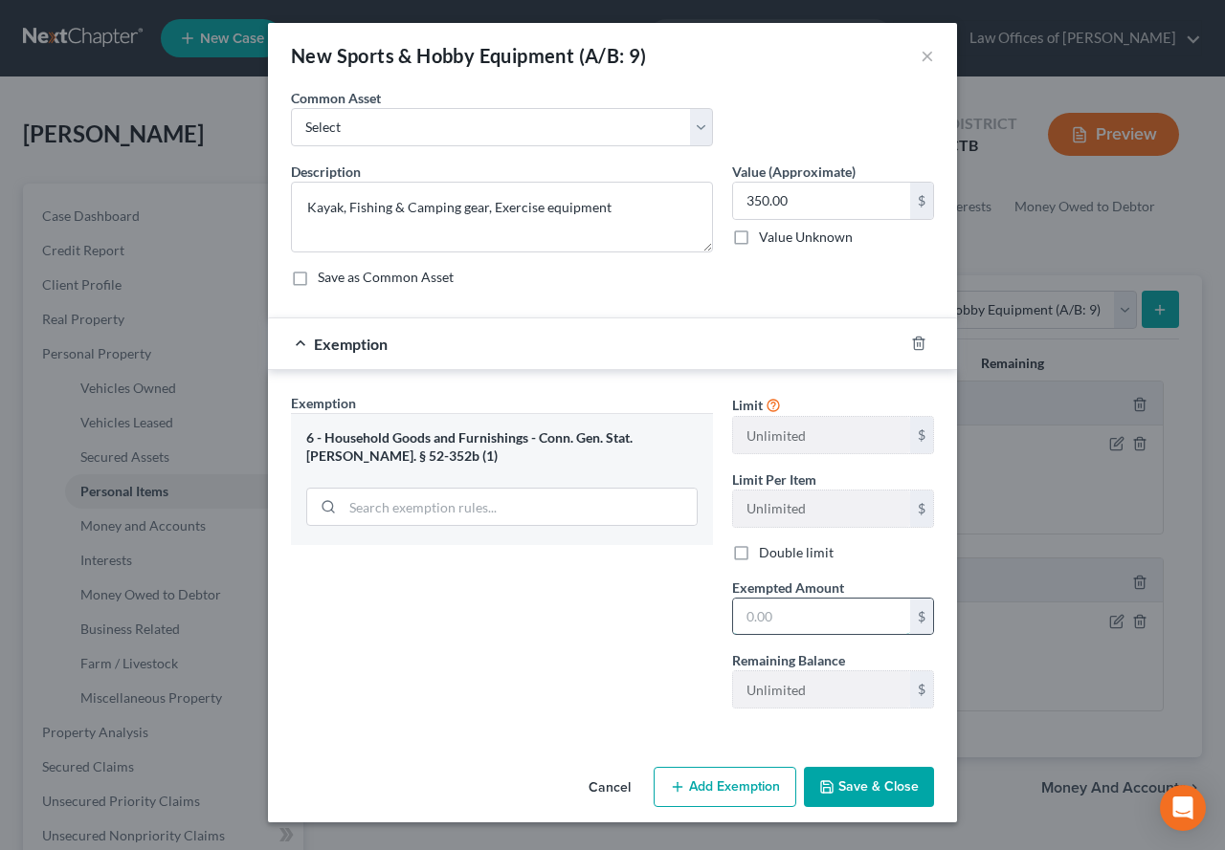
click at [800, 622] on input "text" at bounding box center [821, 617] width 177 height 36
type input "350.00"
click at [854, 793] on button "Save & Close" at bounding box center [869, 787] width 130 height 40
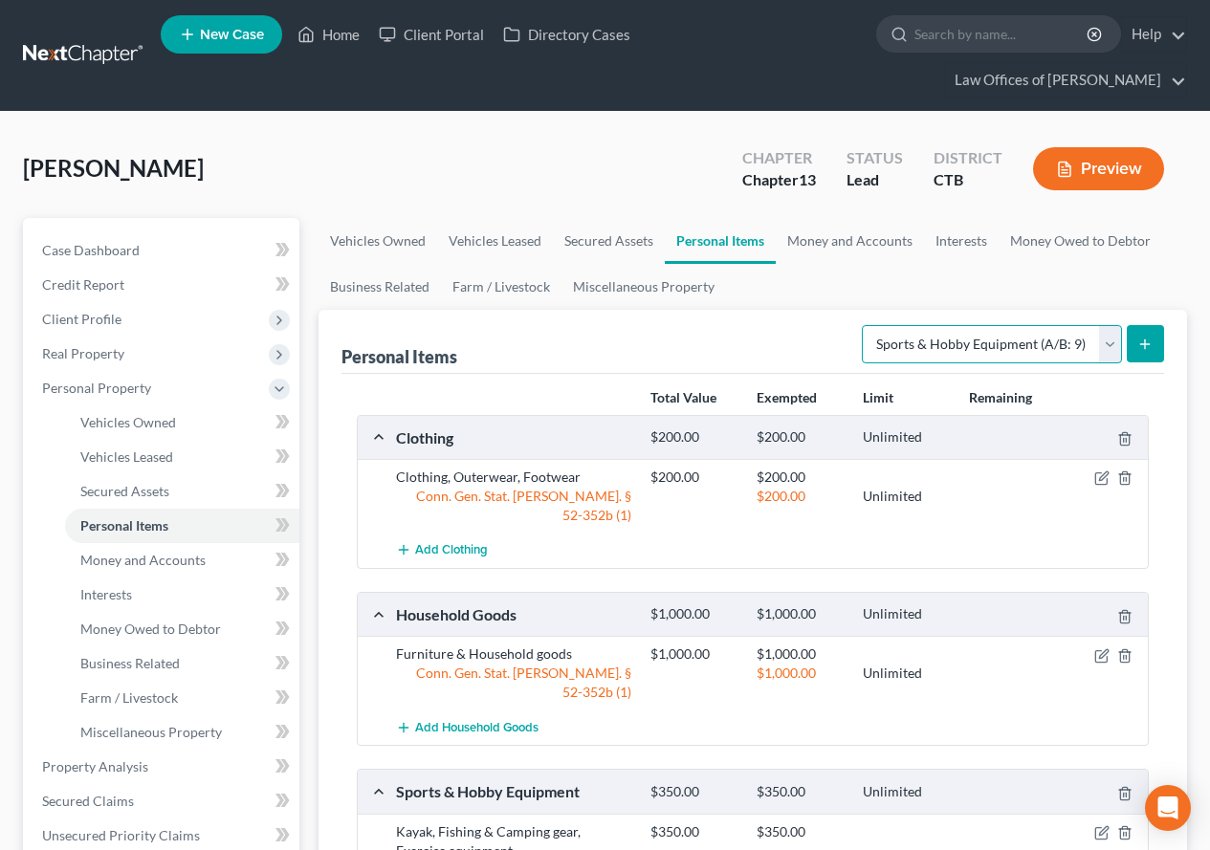
click at [1116, 357] on select "Select Item Type Clothing (A/B: 11) Collectibles Of Value (A/B: 8) Electronics …" at bounding box center [992, 344] width 260 height 38
select select "firearms"
click at [865, 325] on select "Select Item Type Clothing (A/B: 11) Collectibles Of Value (A/B: 8) Electronics …" at bounding box center [992, 344] width 260 height 38
click at [1145, 341] on line "submit" at bounding box center [1145, 344] width 0 height 9
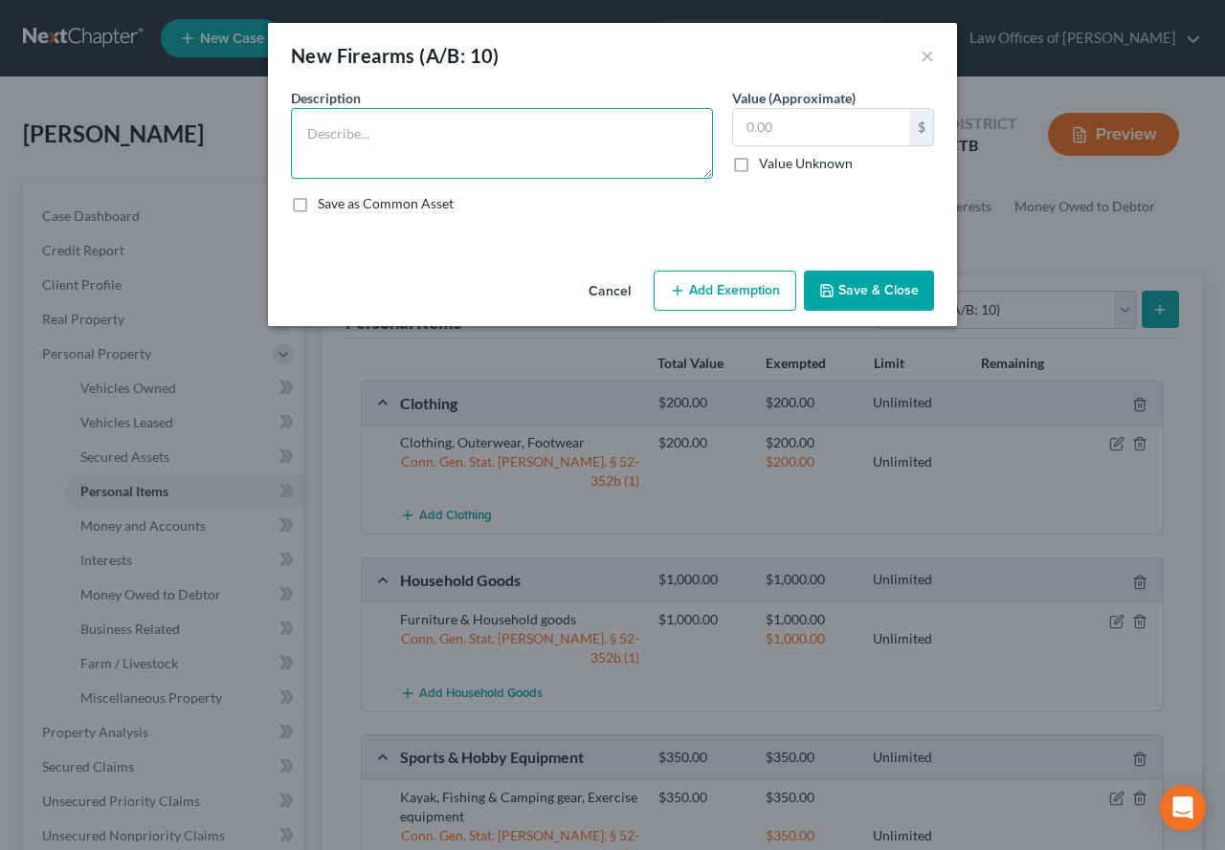
click at [331, 156] on textarea at bounding box center [502, 143] width 422 height 71
type textarea "1 Shotgun, 1 black powder Rifle"
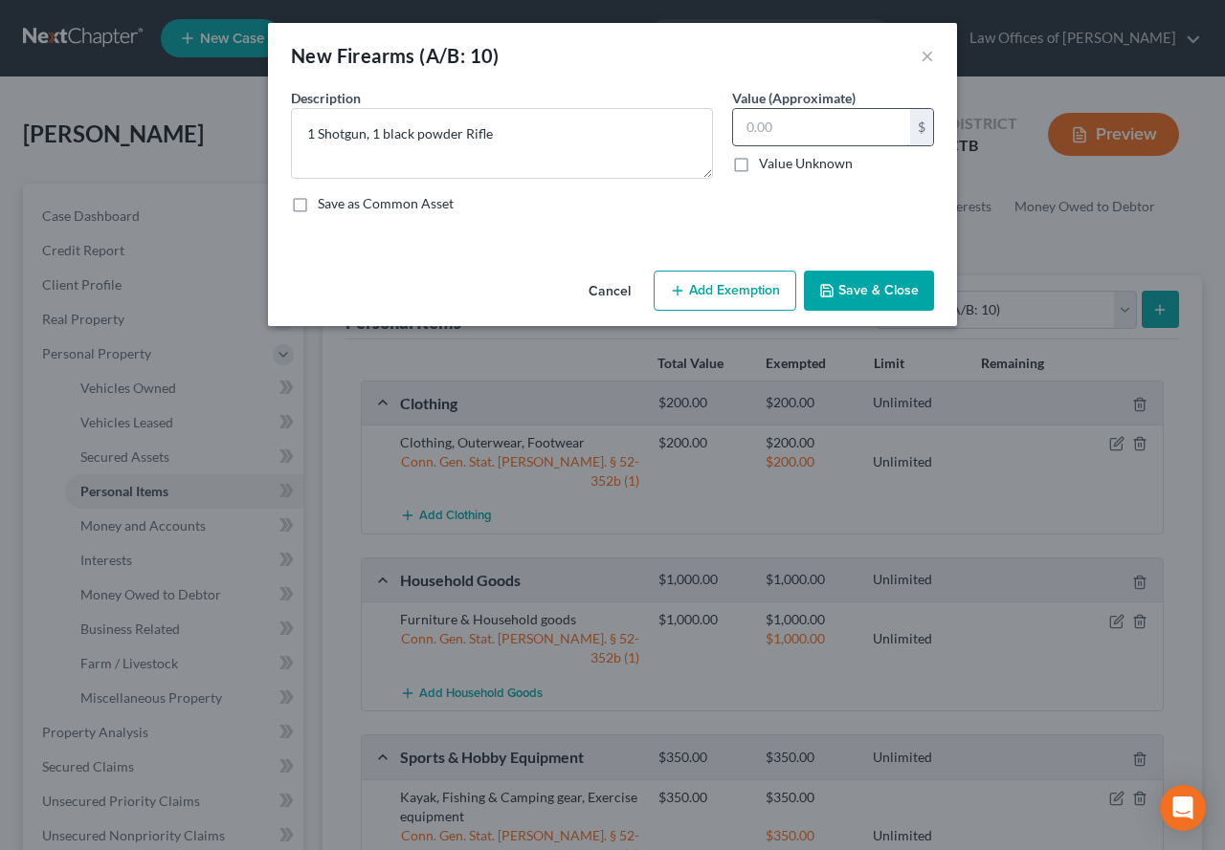
click at [851, 139] on input "text" at bounding box center [821, 127] width 177 height 36
type input "400.00"
click at [744, 294] on button "Add Exemption" at bounding box center [724, 291] width 143 height 40
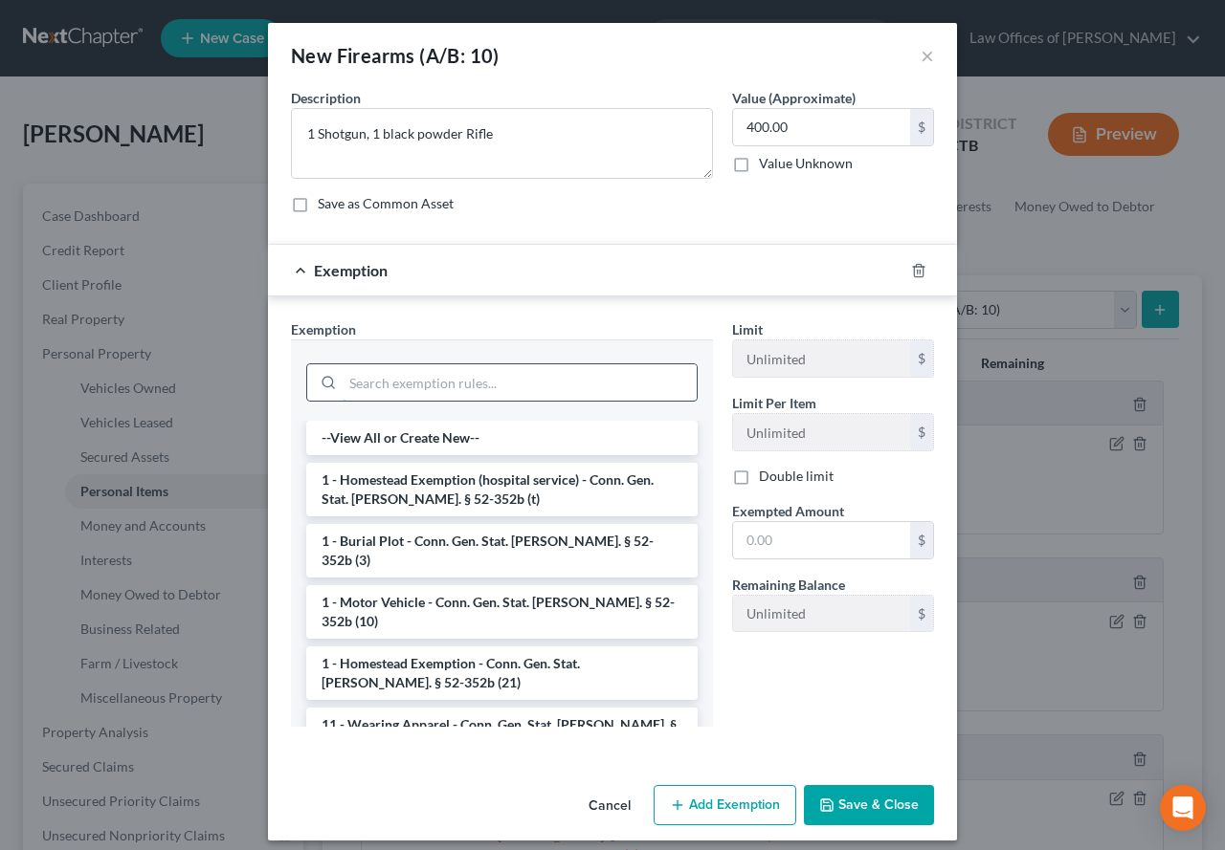
click at [408, 381] on input "search" at bounding box center [519, 382] width 354 height 36
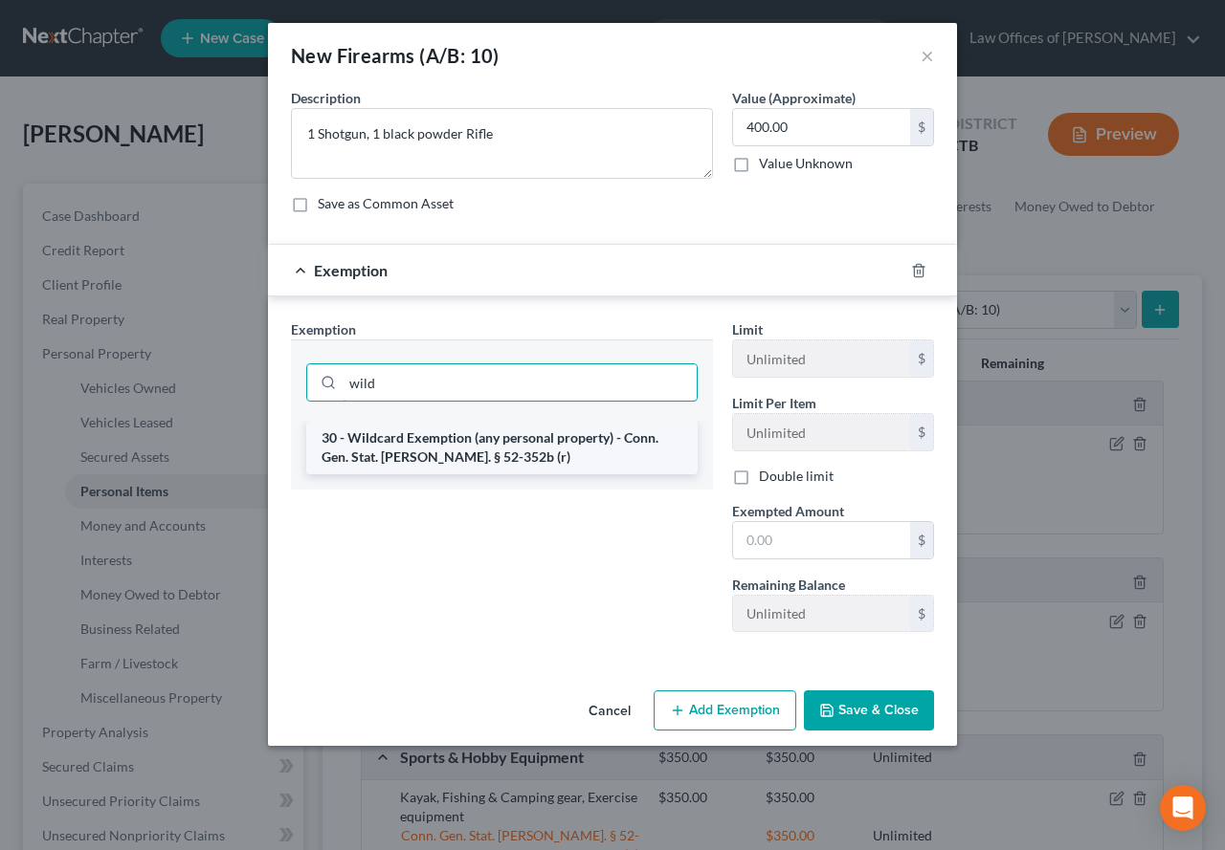
type input "wild"
click at [387, 460] on li "30 - Wildcard Exemption (any personal property) - Conn. Gen. Stat. [PERSON_NAME…" at bounding box center [501, 448] width 391 height 54
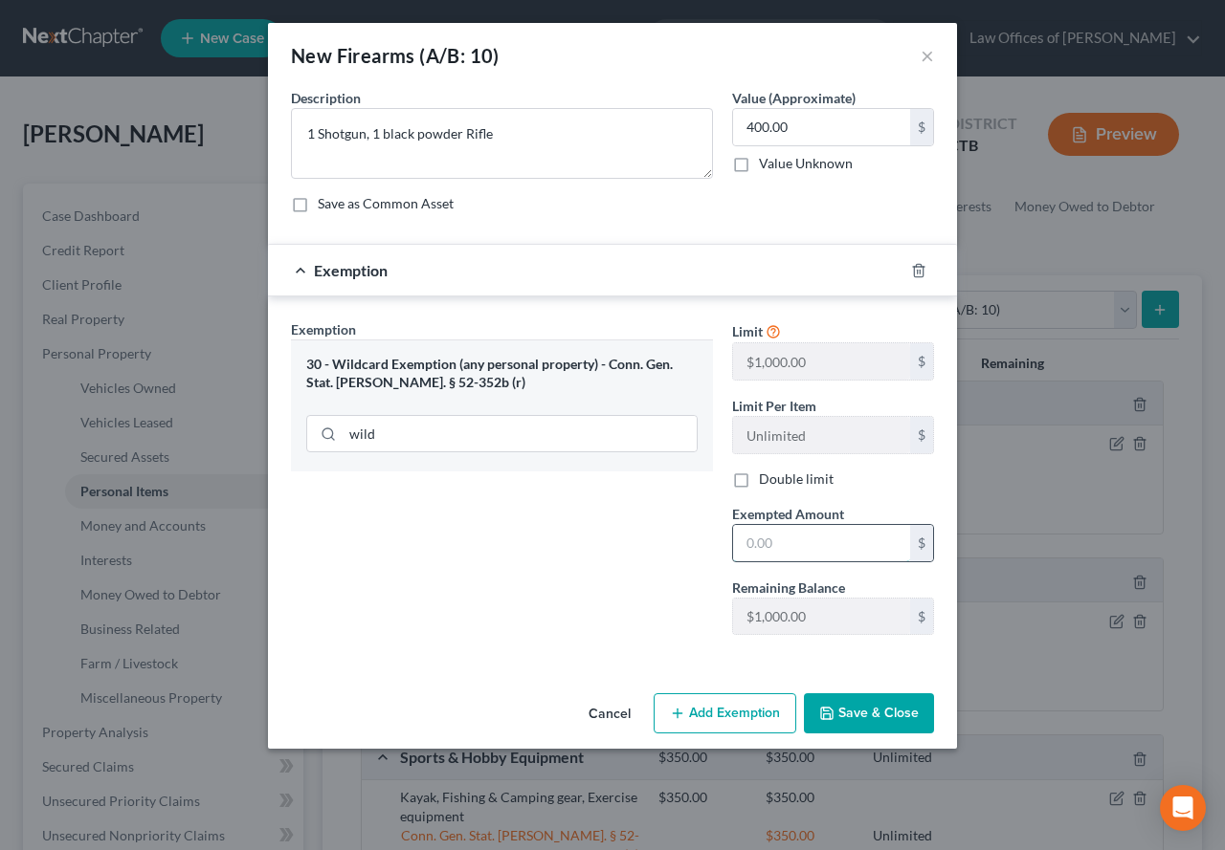
click at [762, 551] on input "text" at bounding box center [821, 543] width 177 height 36
type input "400.00"
click at [843, 718] on button "Save & Close" at bounding box center [869, 714] width 130 height 40
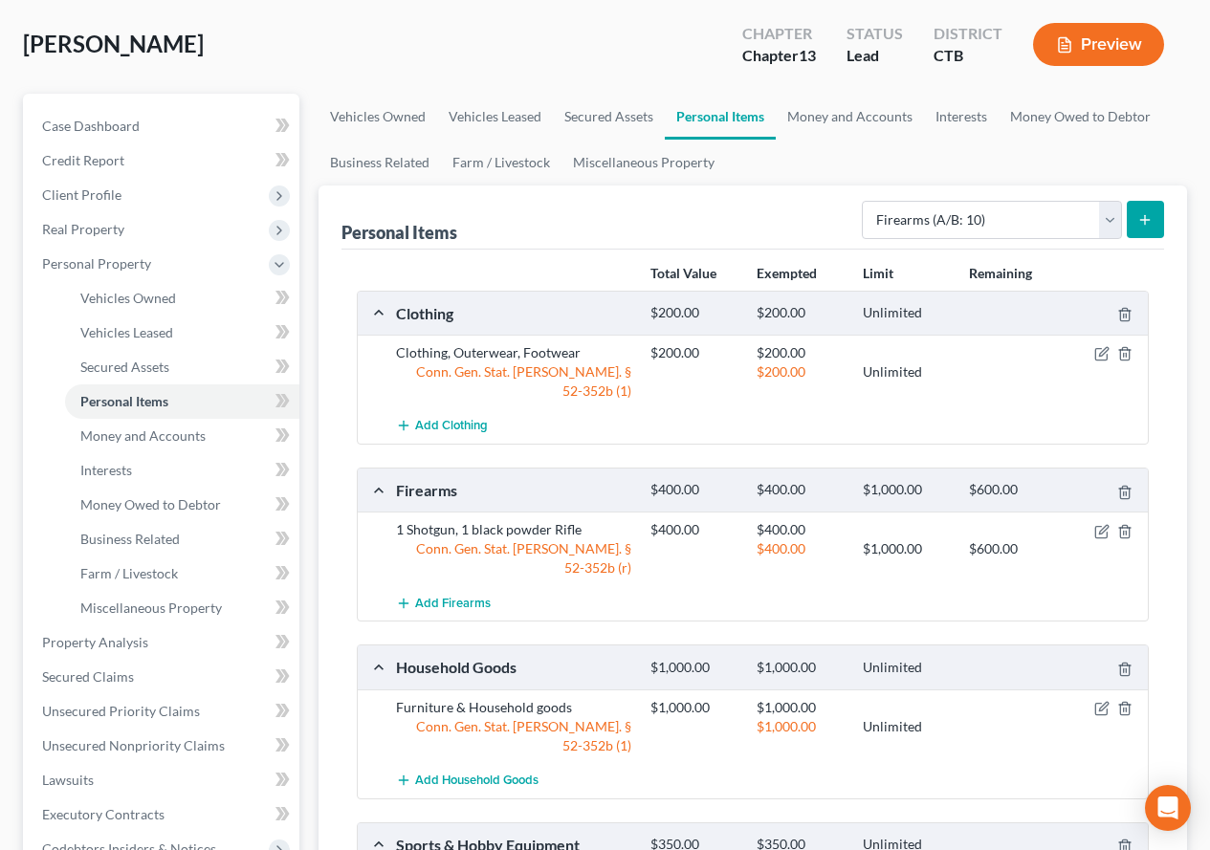
scroll to position [0, 0]
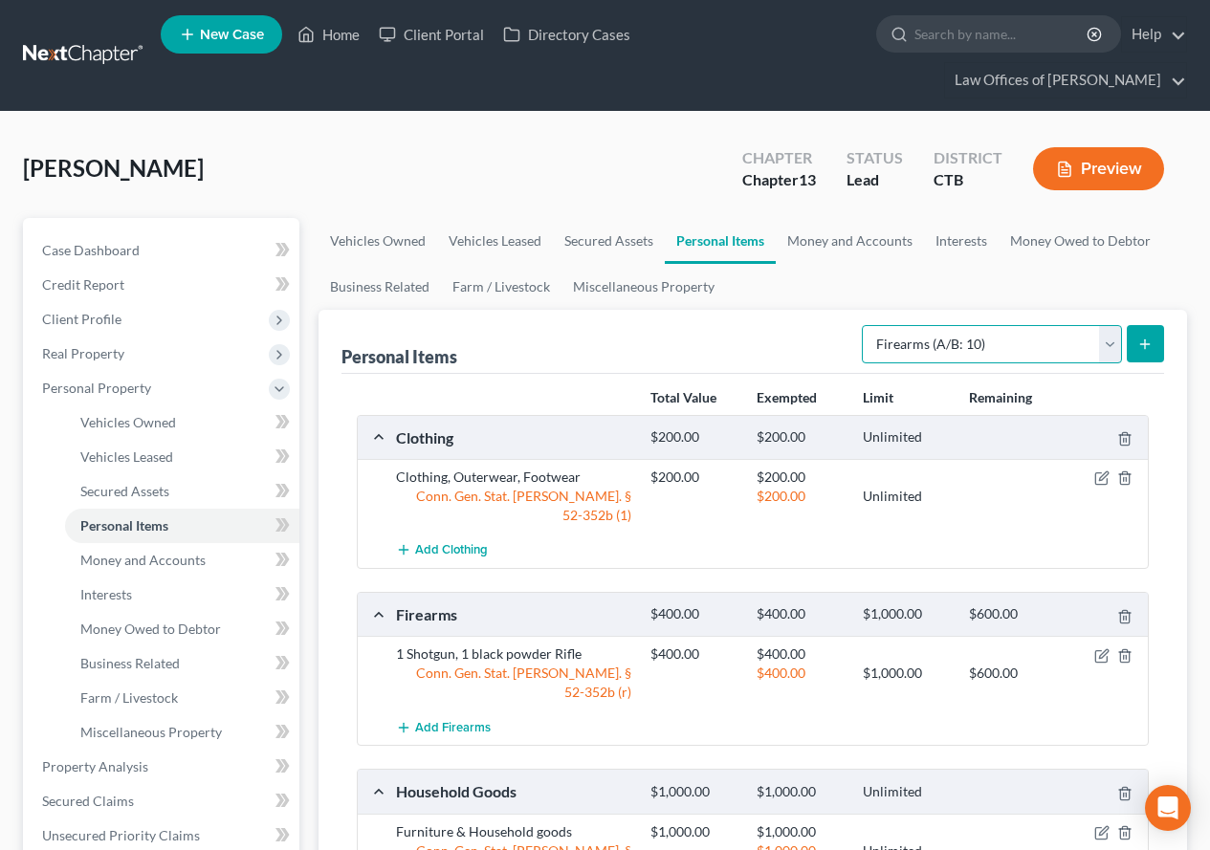
click at [1111, 346] on select "Select Item Type Clothing (A/B: 11) Collectibles Of Value (A/B: 8) Electronics …" at bounding box center [992, 344] width 260 height 38
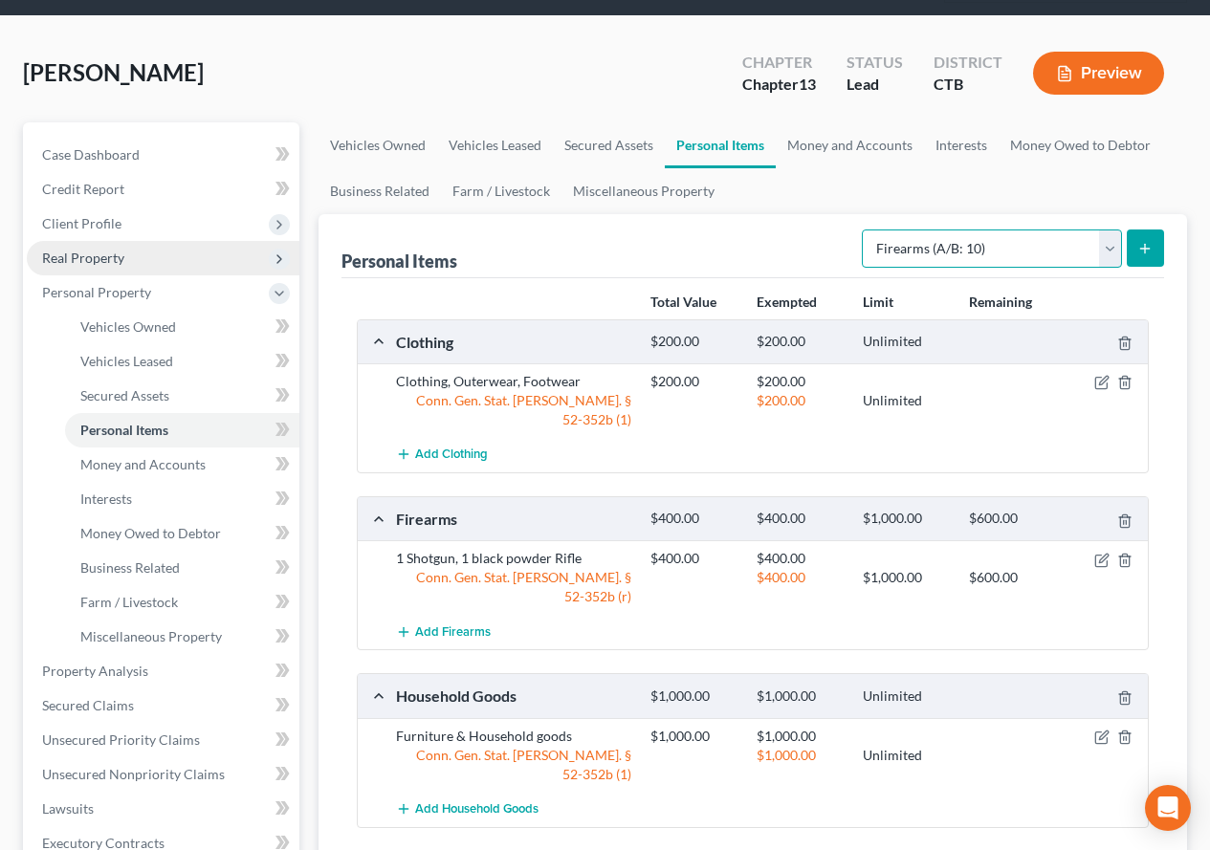
scroll to position [191, 0]
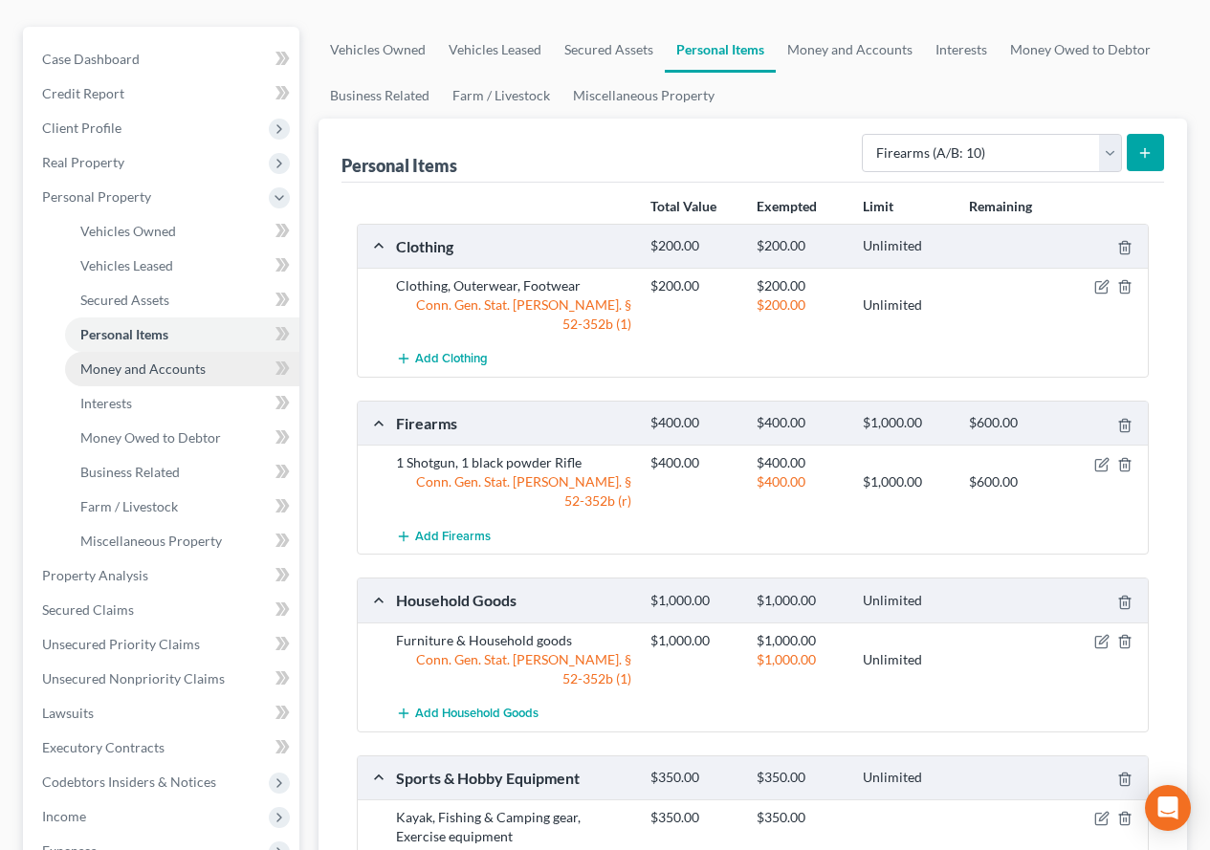
click at [172, 365] on span "Money and Accounts" at bounding box center [142, 369] width 125 height 16
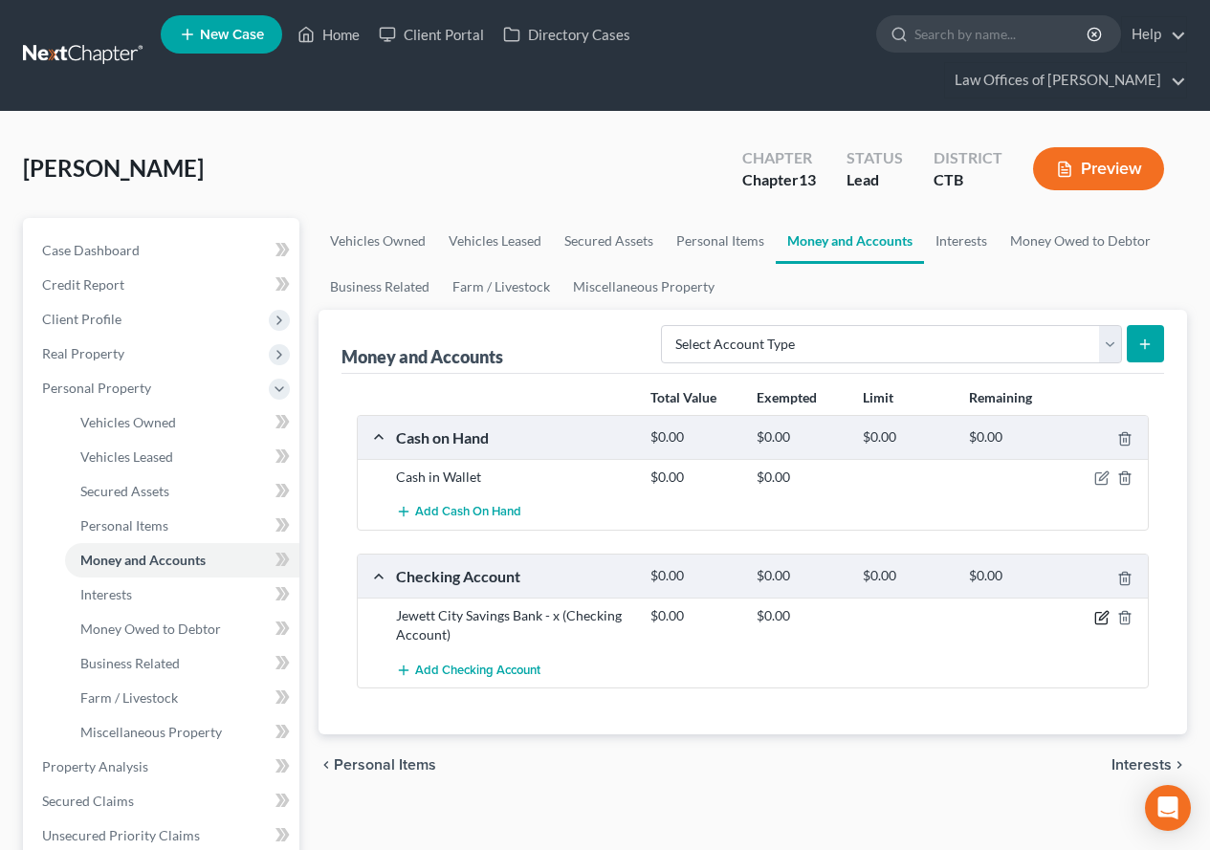
click at [1105, 619] on icon "button" at bounding box center [1101, 617] width 15 height 15
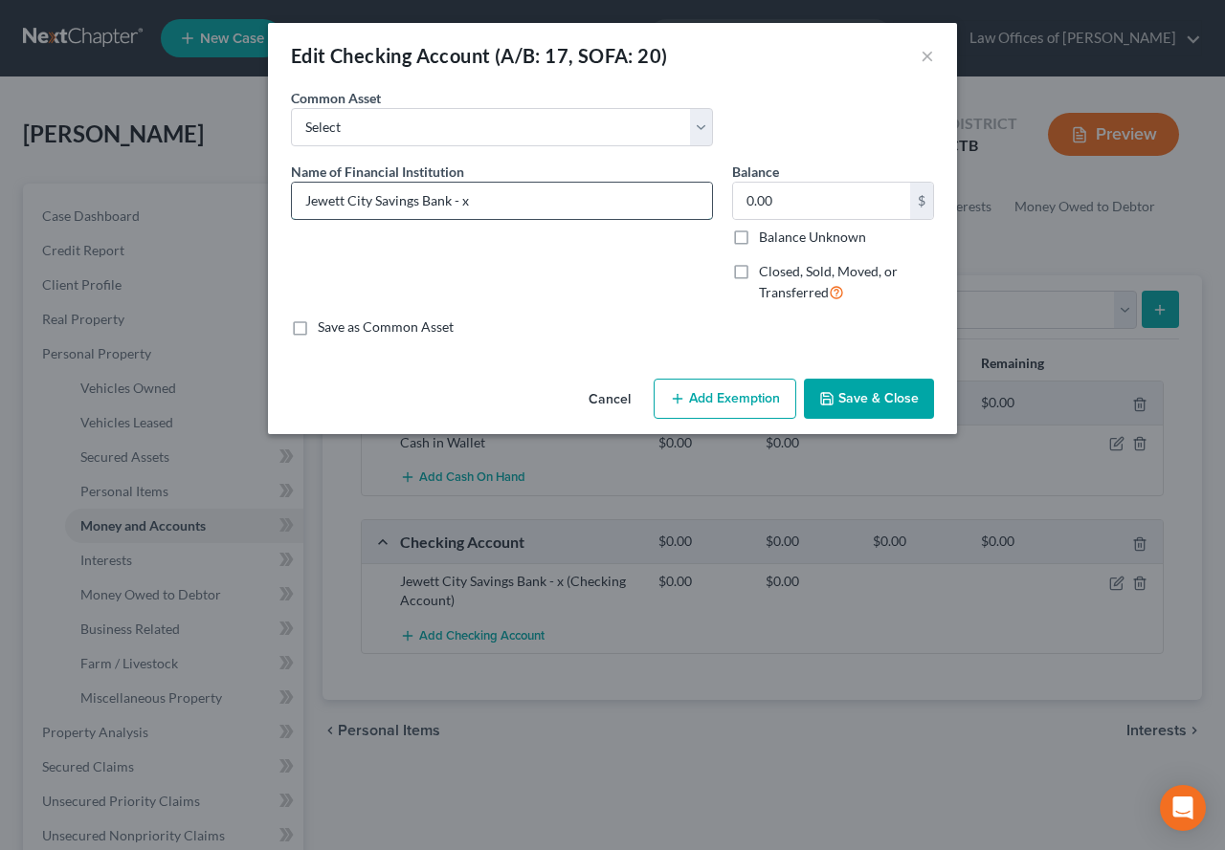
click at [481, 211] on input "Jewett City Savings Bank - x" at bounding box center [502, 201] width 420 height 36
type input "Jewett City Savings Bank - x7440"
click at [837, 399] on button "Save & Close" at bounding box center [869, 399] width 130 height 40
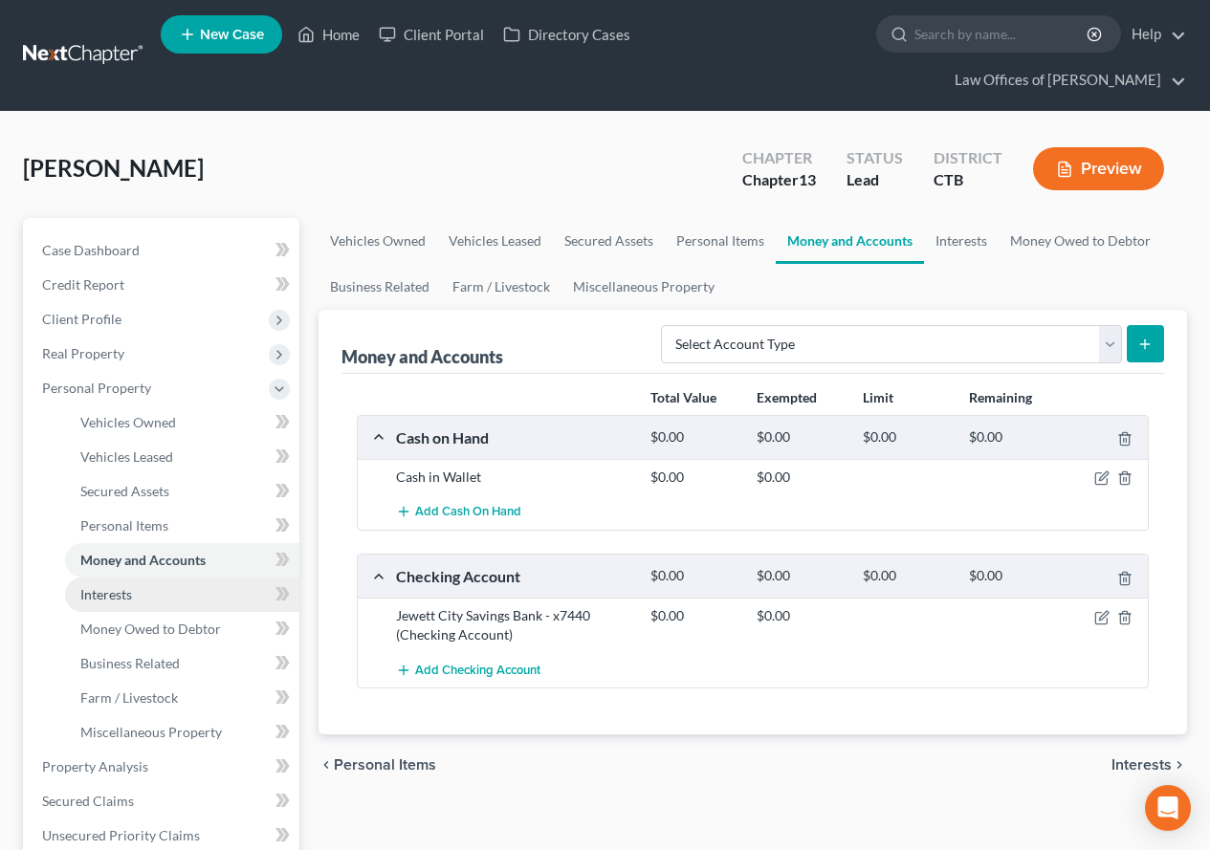
click at [107, 602] on span "Interests" at bounding box center [106, 594] width 52 height 16
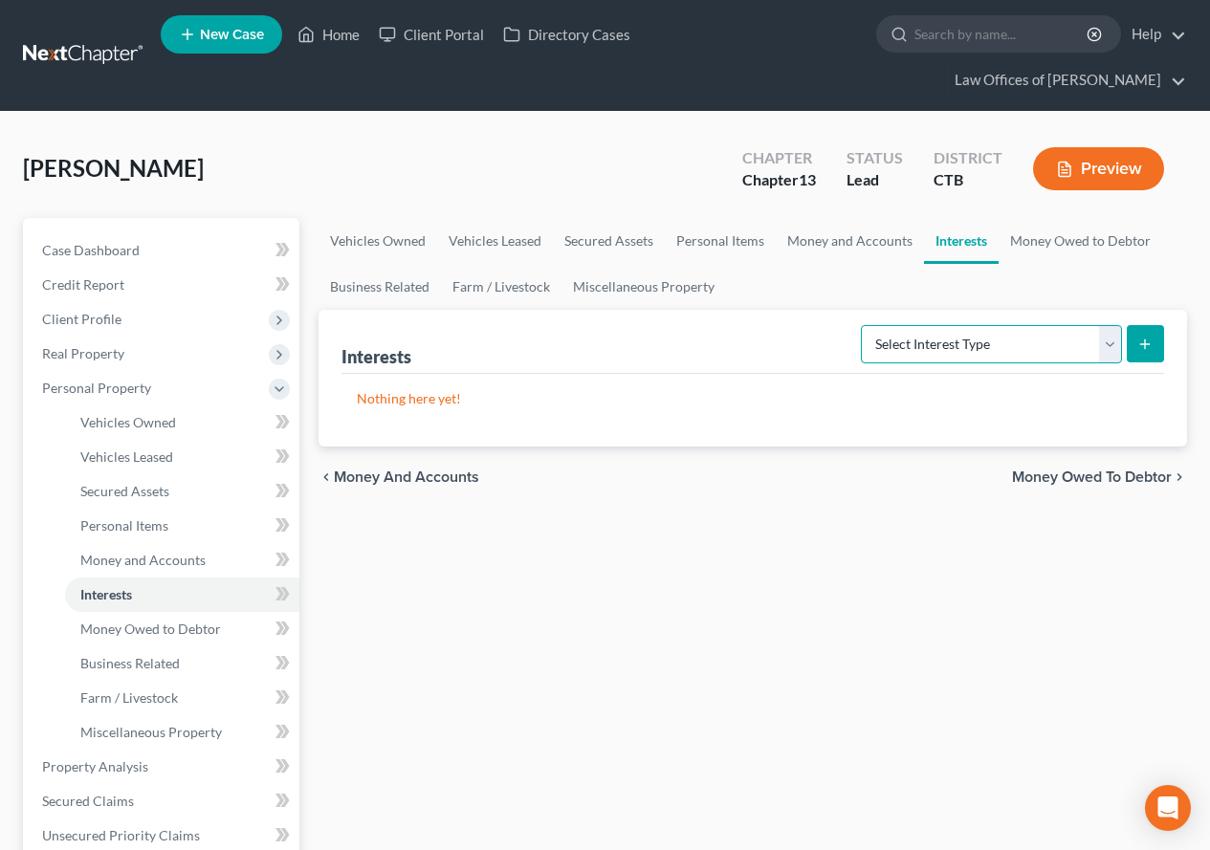
click at [1108, 350] on select "Select Interest Type 401K (A/B: 21) Annuity (A/B: 23) Bond (A/B: 18) Education …" at bounding box center [991, 344] width 261 height 38
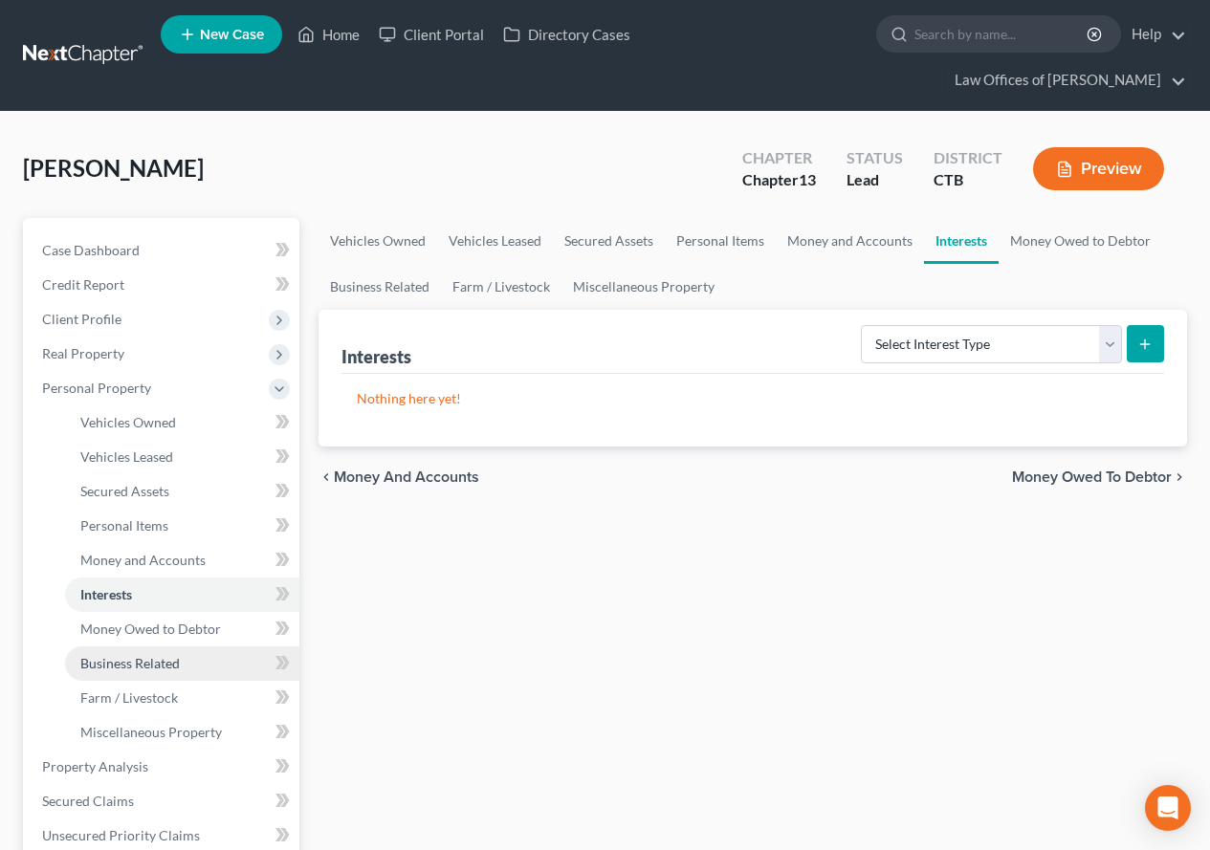
click at [129, 664] on span "Business Related" at bounding box center [129, 663] width 99 height 16
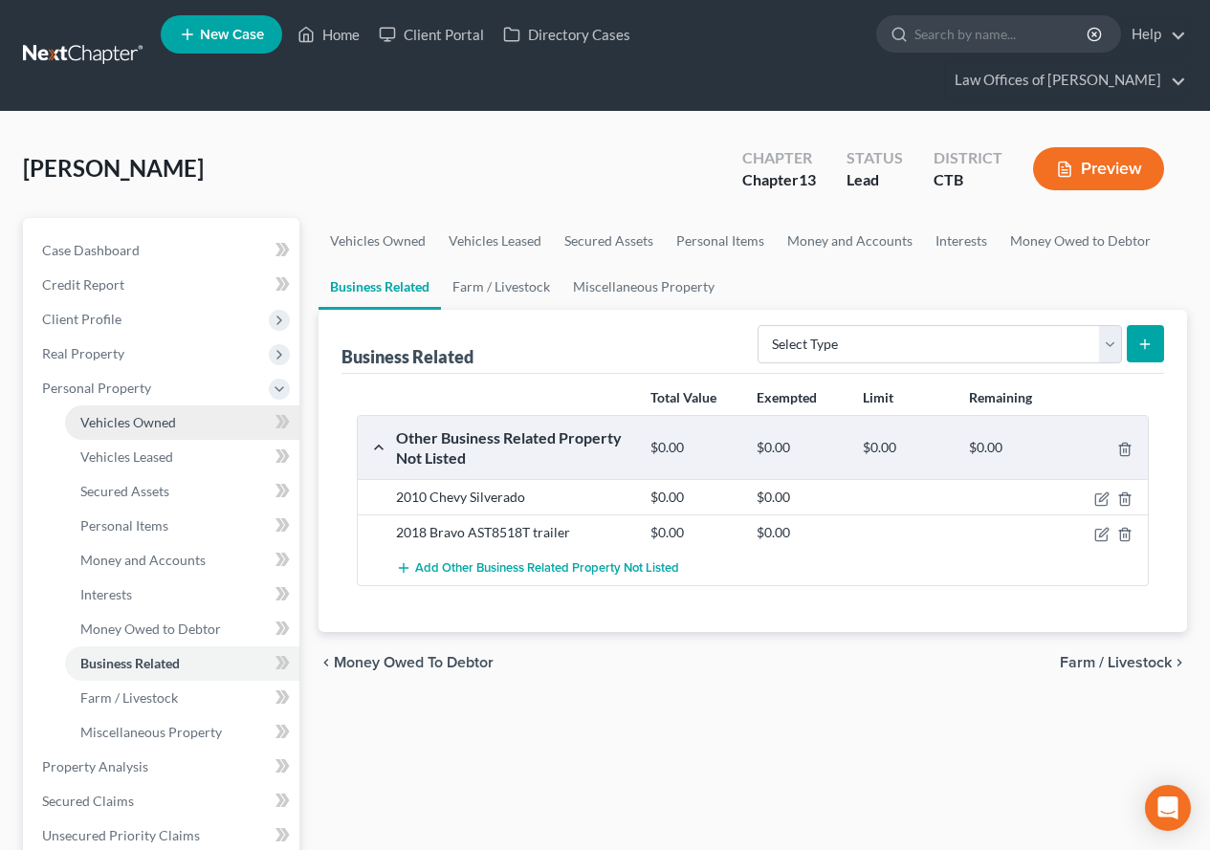
click at [143, 428] on span "Vehicles Owned" at bounding box center [128, 422] width 96 height 16
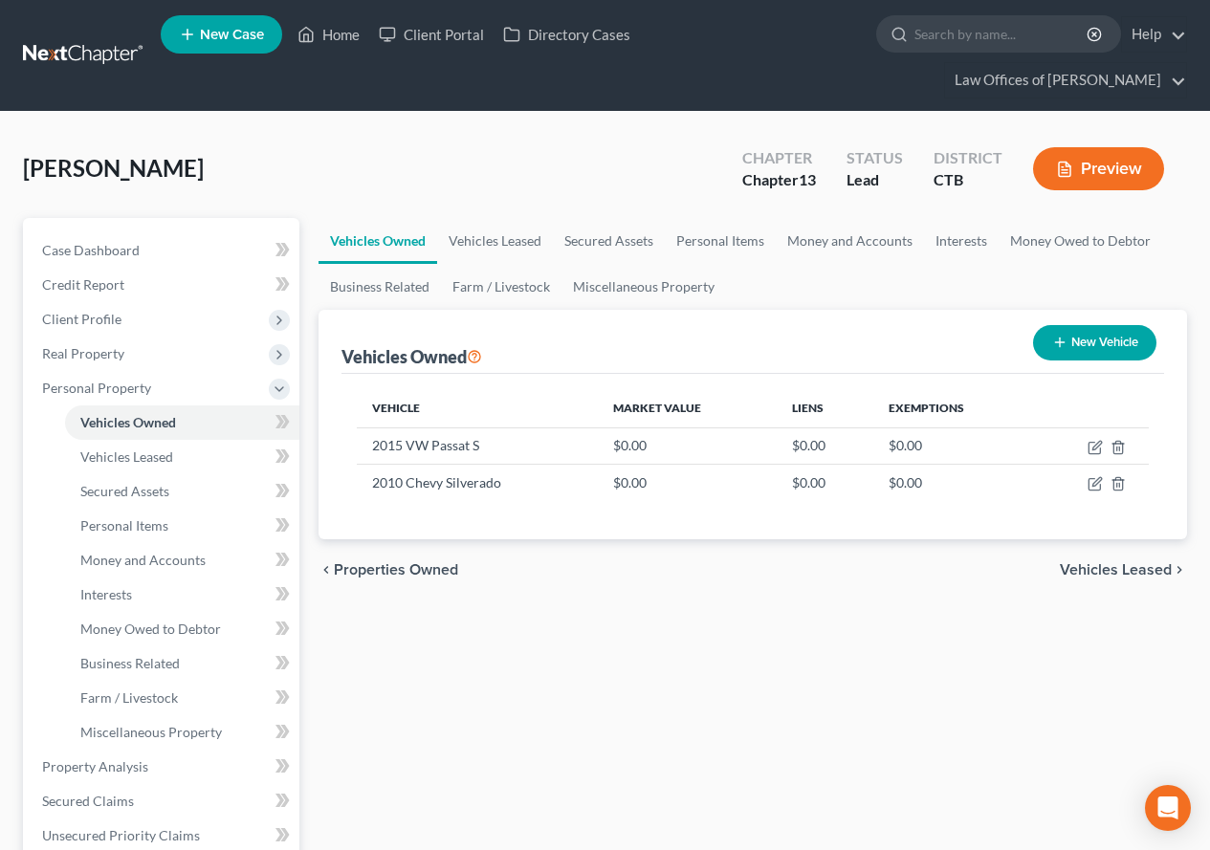
click at [1075, 353] on button "New Vehicle" at bounding box center [1094, 342] width 123 height 35
select select "0"
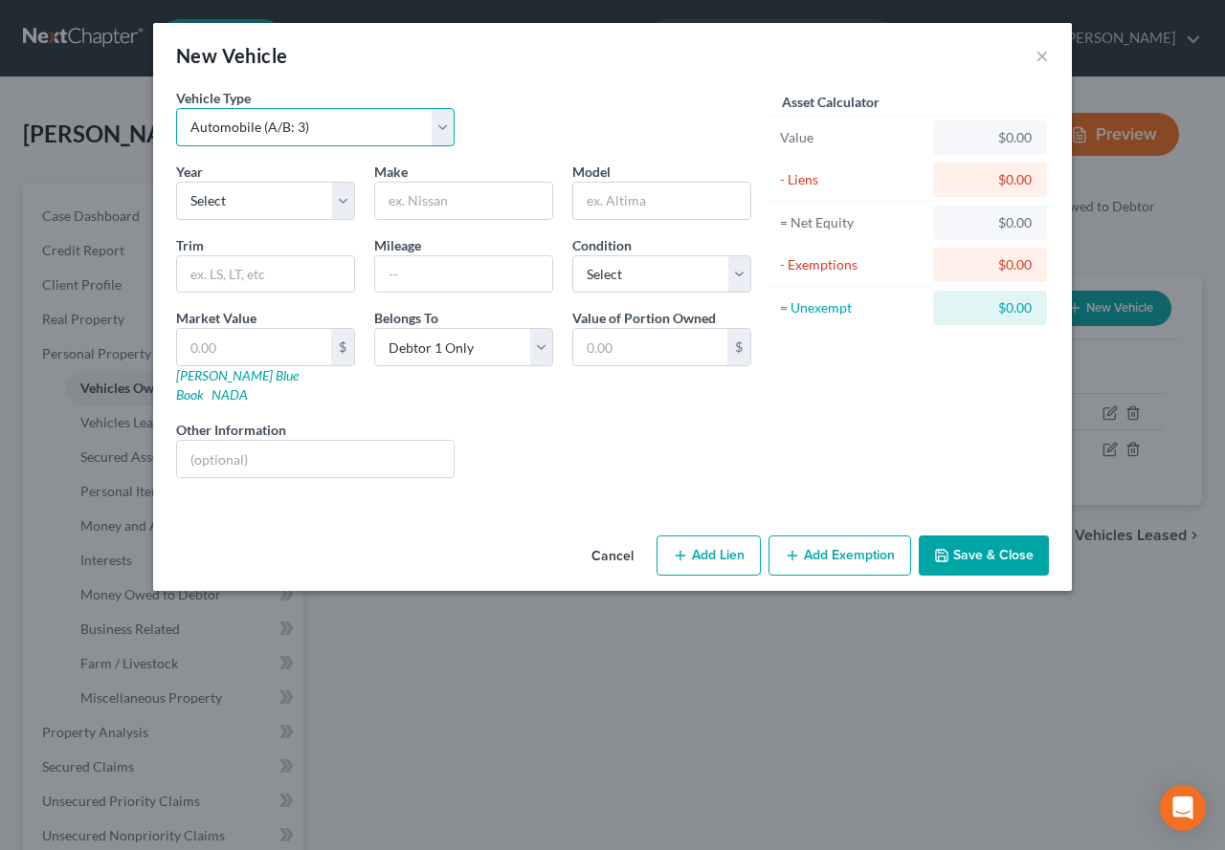
click at [443, 141] on select "Select Automobile (A/B: 3) Truck (A/B: 3) Trailer (A/B: 4) Watercraft (A/B: 4) …" at bounding box center [315, 127] width 278 height 38
select select "7"
click at [176, 108] on select "Select Automobile (A/B: 3) Truck (A/B: 3) Trailer (A/B: 4) Watercraft (A/B: 4) …" at bounding box center [315, 127] width 278 height 38
click at [339, 210] on select "Select 2026 2025 2024 2023 2022 2021 2020 2019 2018 2017 2016 2015 2014 2013 20…" at bounding box center [265, 201] width 179 height 38
select select "25"
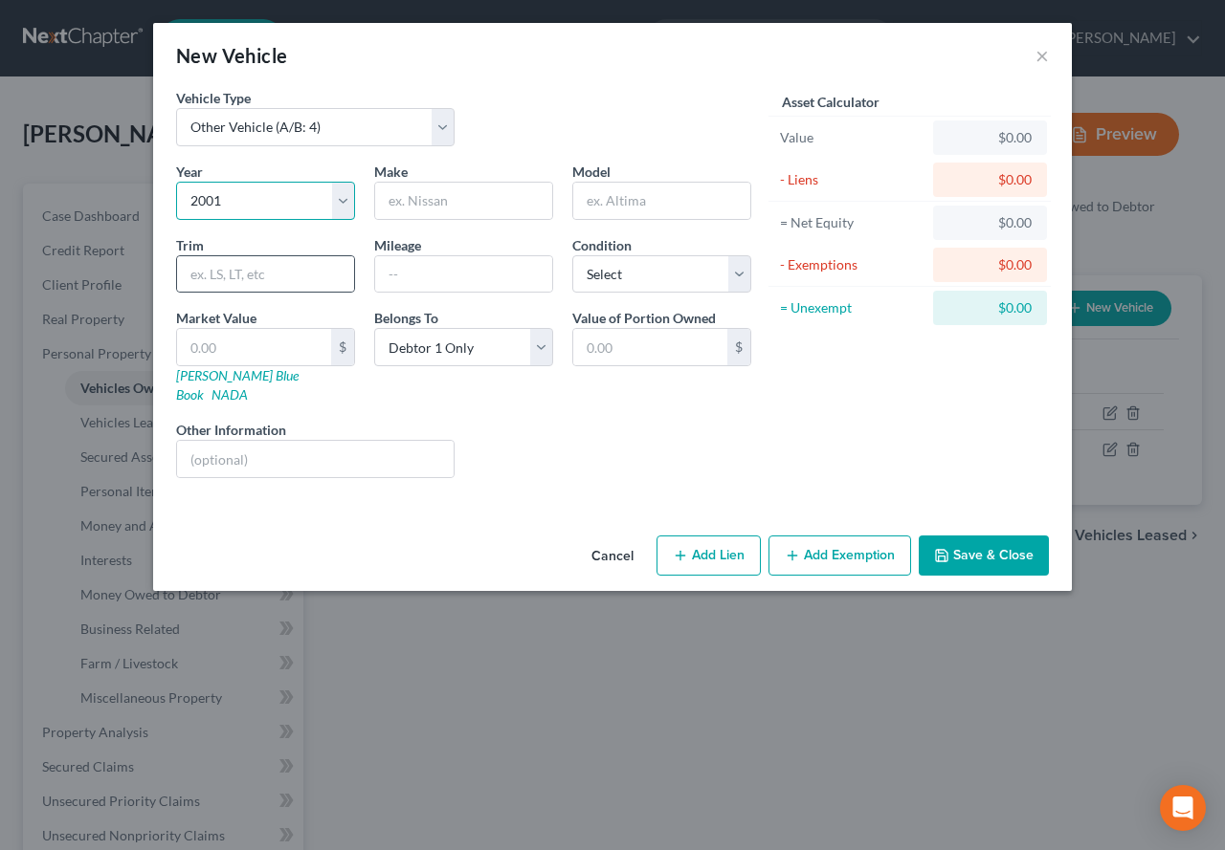
click at [176, 182] on select "Select 2026 2025 2024 2023 2022 2021 2020 2019 2018 2017 2016 2015 2014 2013 20…" at bounding box center [265, 201] width 179 height 38
click at [433, 196] on input "text" at bounding box center [463, 201] width 177 height 36
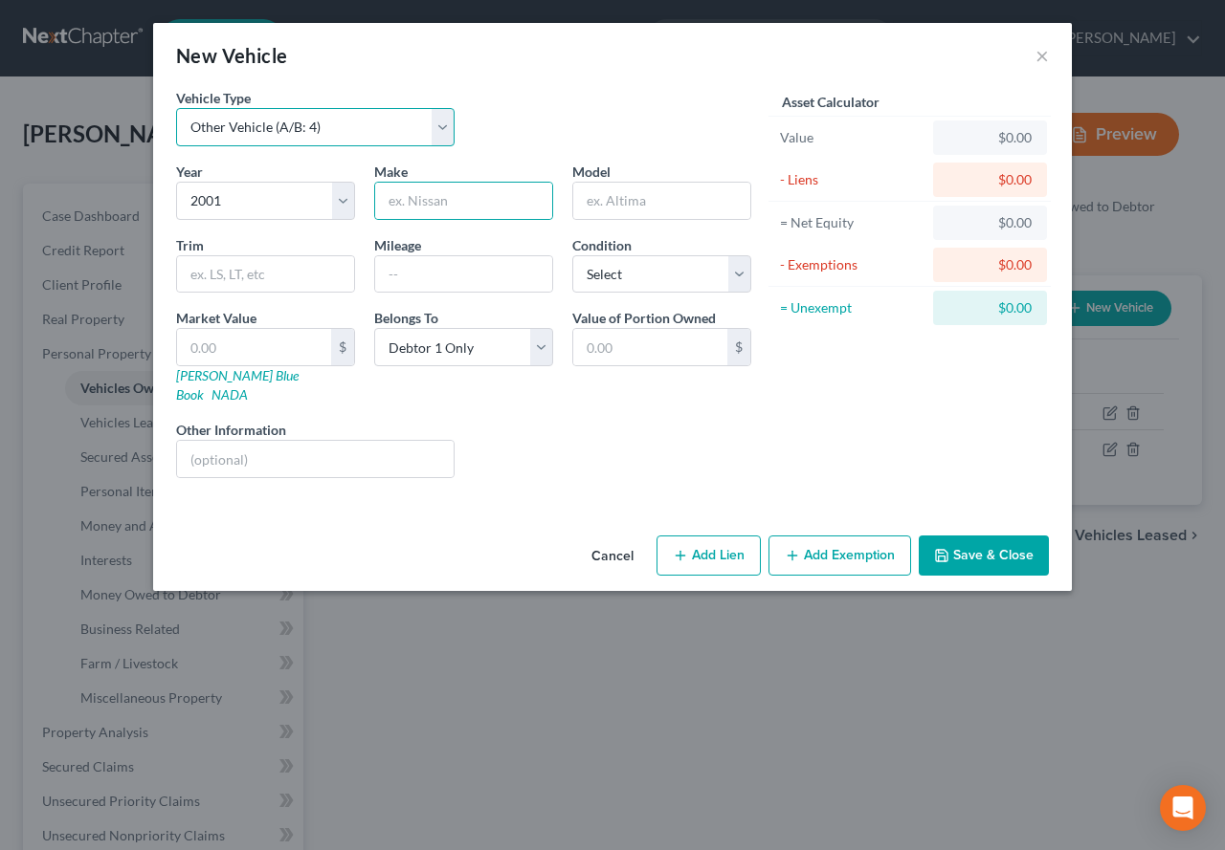
click at [442, 123] on select "Select Automobile (A/B: 3) Truck (A/B: 3) Trailer (A/B: 4) Watercraft (A/B: 4) …" at bounding box center [315, 127] width 278 height 38
select select "0"
click at [176, 108] on select "Select Automobile (A/B: 3) Truck (A/B: 3) Trailer (A/B: 4) Watercraft (A/B: 4) …" at bounding box center [315, 127] width 278 height 38
click at [483, 206] on input "text" at bounding box center [463, 201] width 177 height 36
type input "Honda"
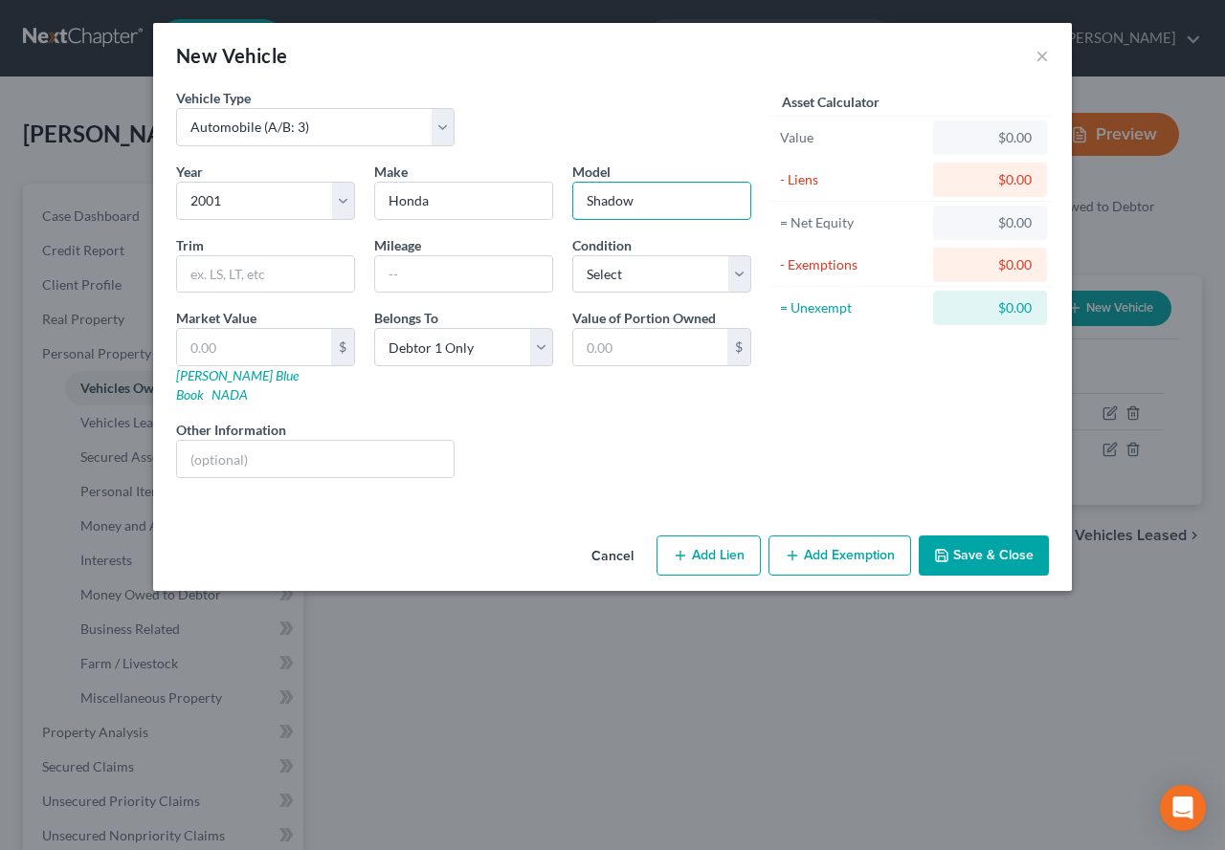
type input "Shadow"
click at [975, 540] on button "Save & Close" at bounding box center [983, 556] width 130 height 40
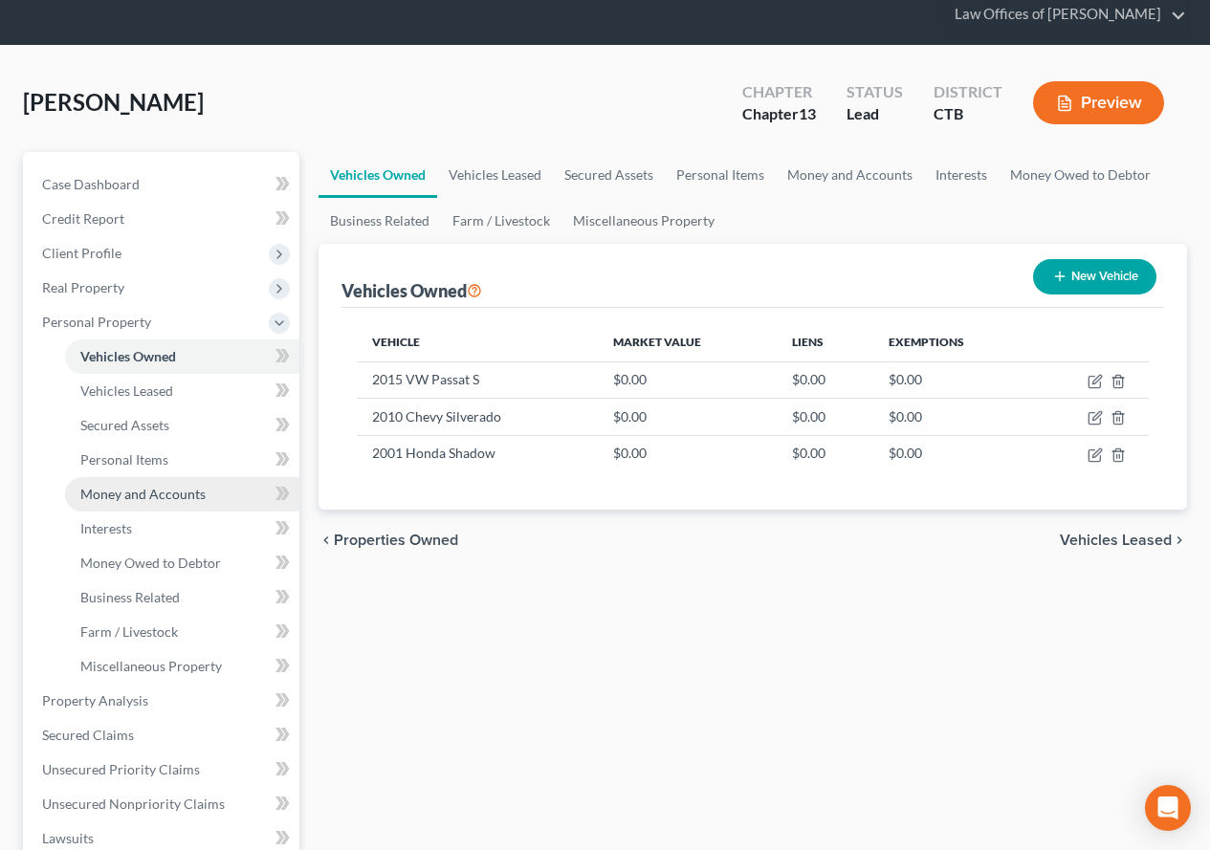
scroll to position [96, 0]
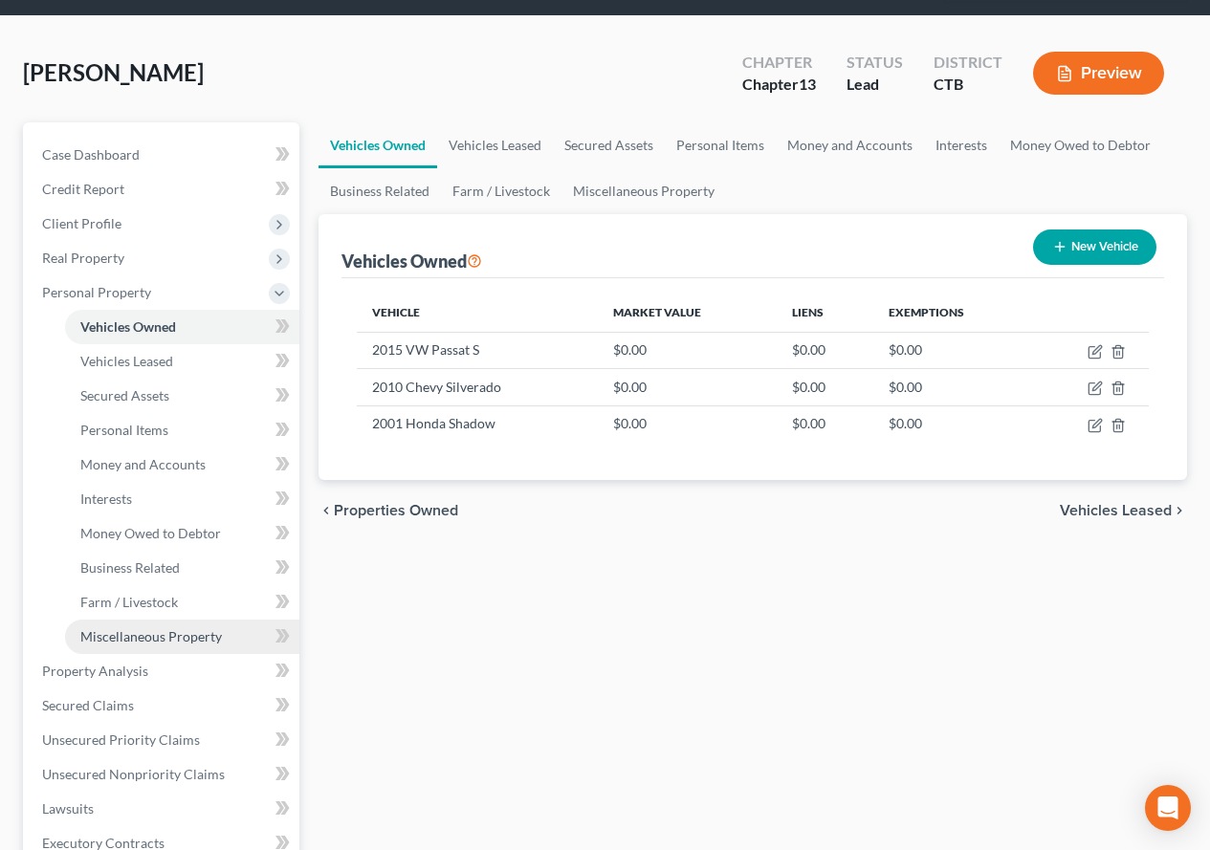
click at [147, 638] on span "Miscellaneous Property" at bounding box center [151, 637] width 142 height 16
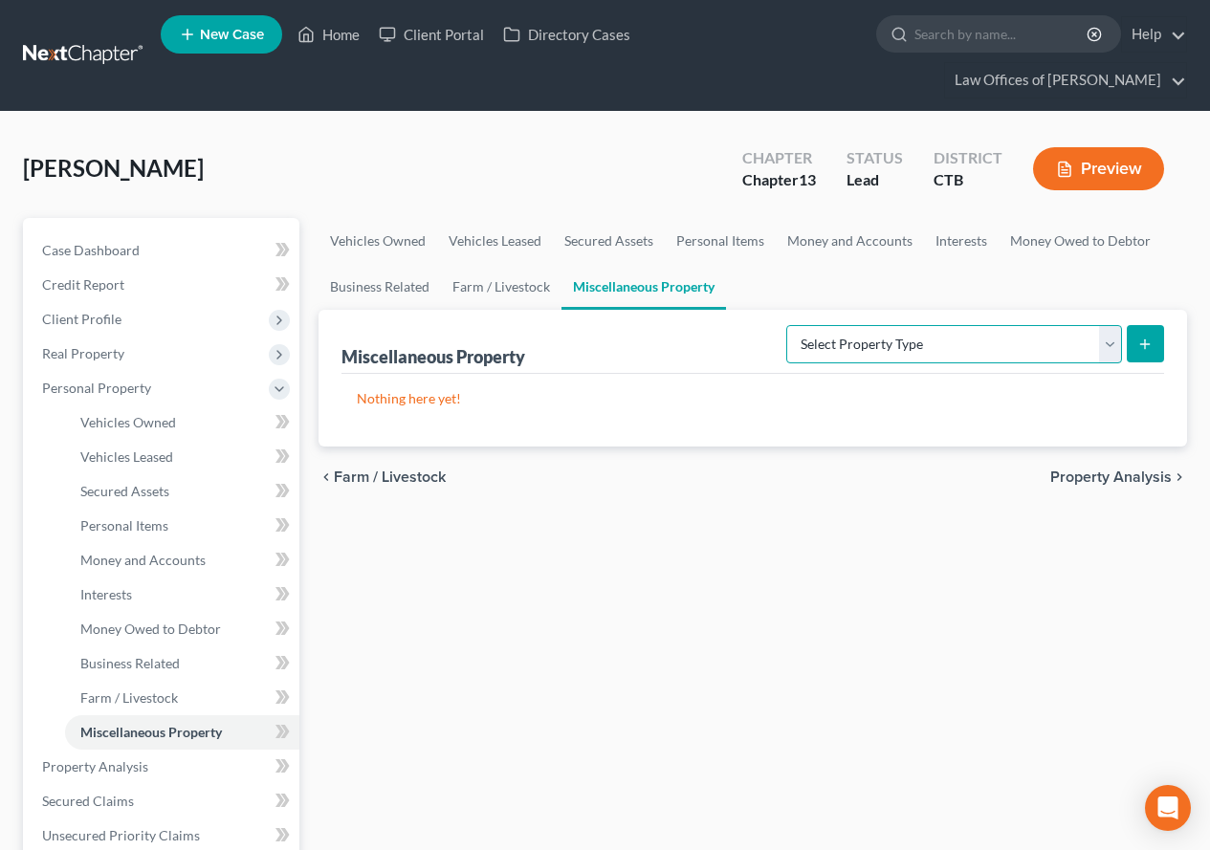
click at [1106, 340] on select "Select Property Type Assigned for Creditor Benefit [DATE] (SOFA: 12) Holding fo…" at bounding box center [954, 344] width 336 height 38
click at [908, 279] on ul "Vehicles Owned Vehicles Leased Secured Assets Personal Items Money and Accounts…" at bounding box center [753, 264] width 869 height 92
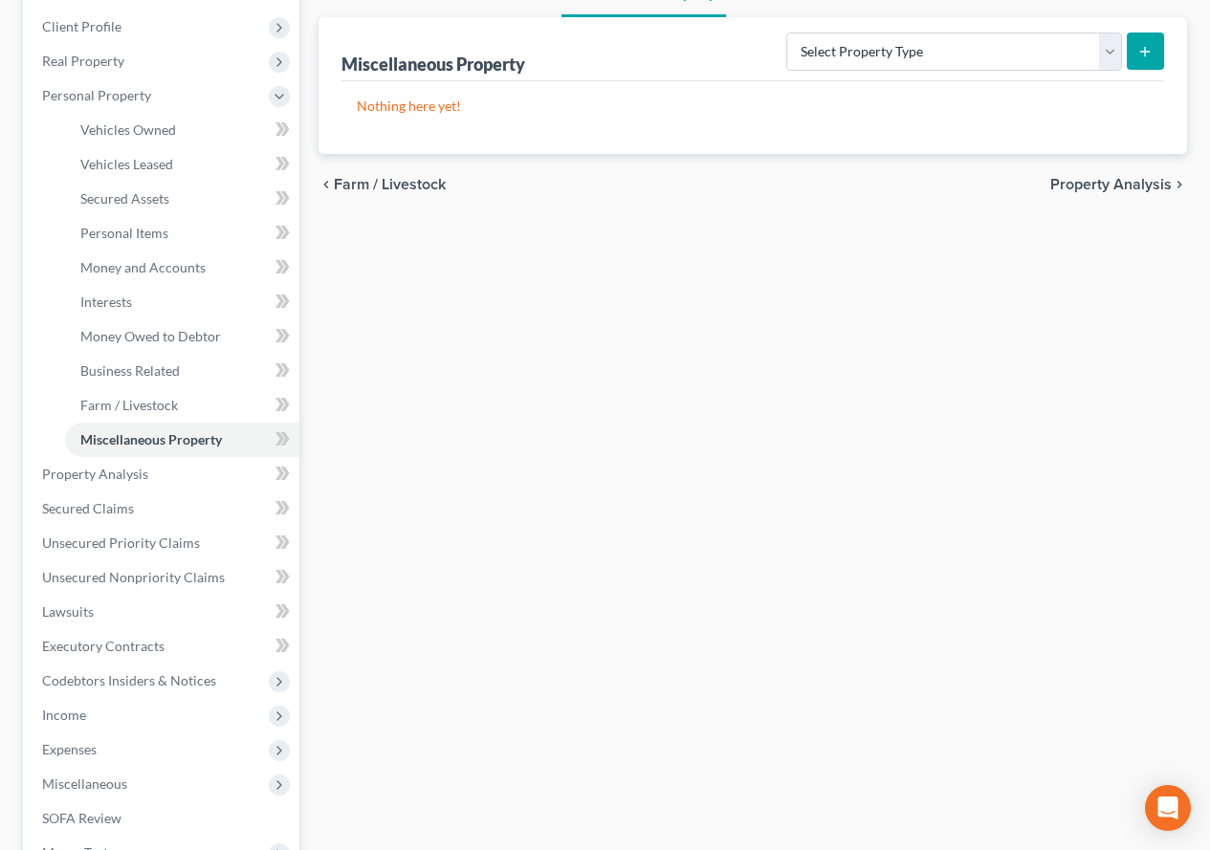
scroll to position [383, 0]
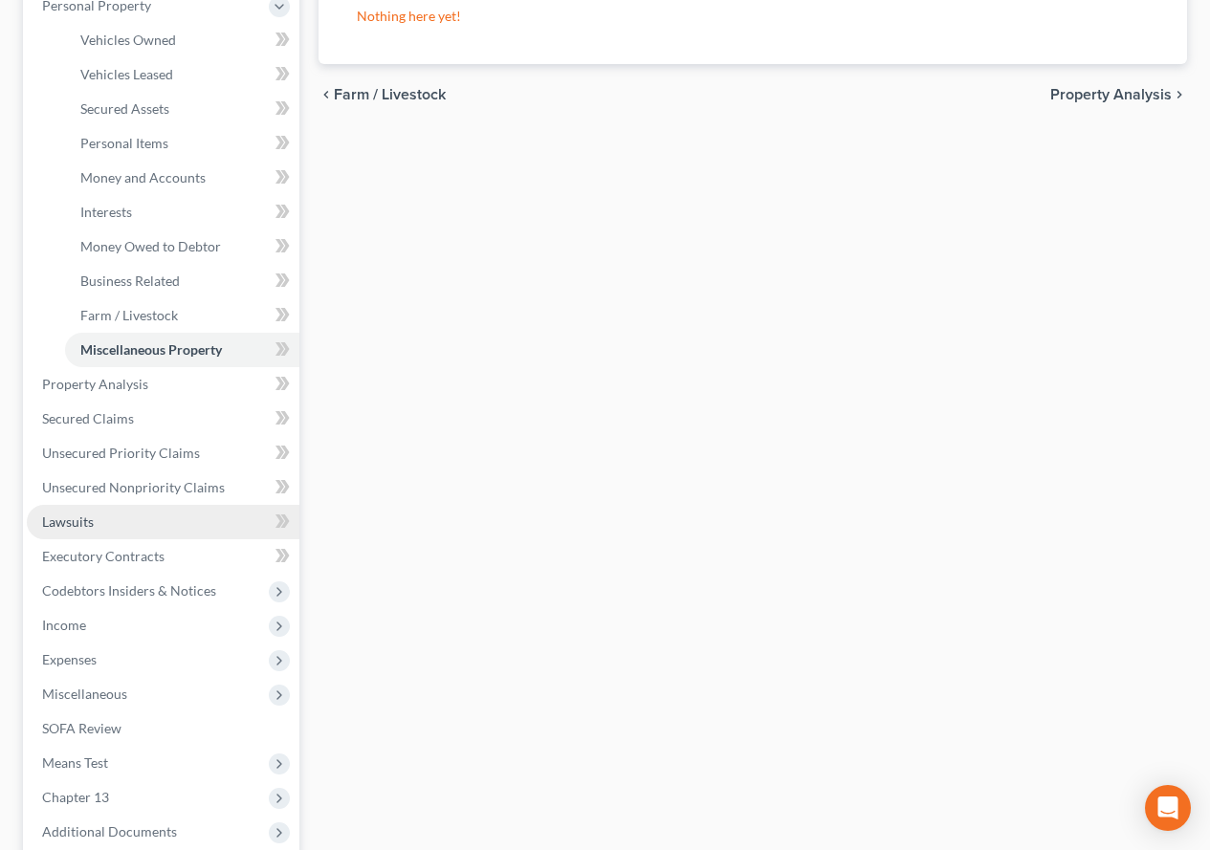
click at [45, 525] on span "Lawsuits" at bounding box center [68, 522] width 52 height 16
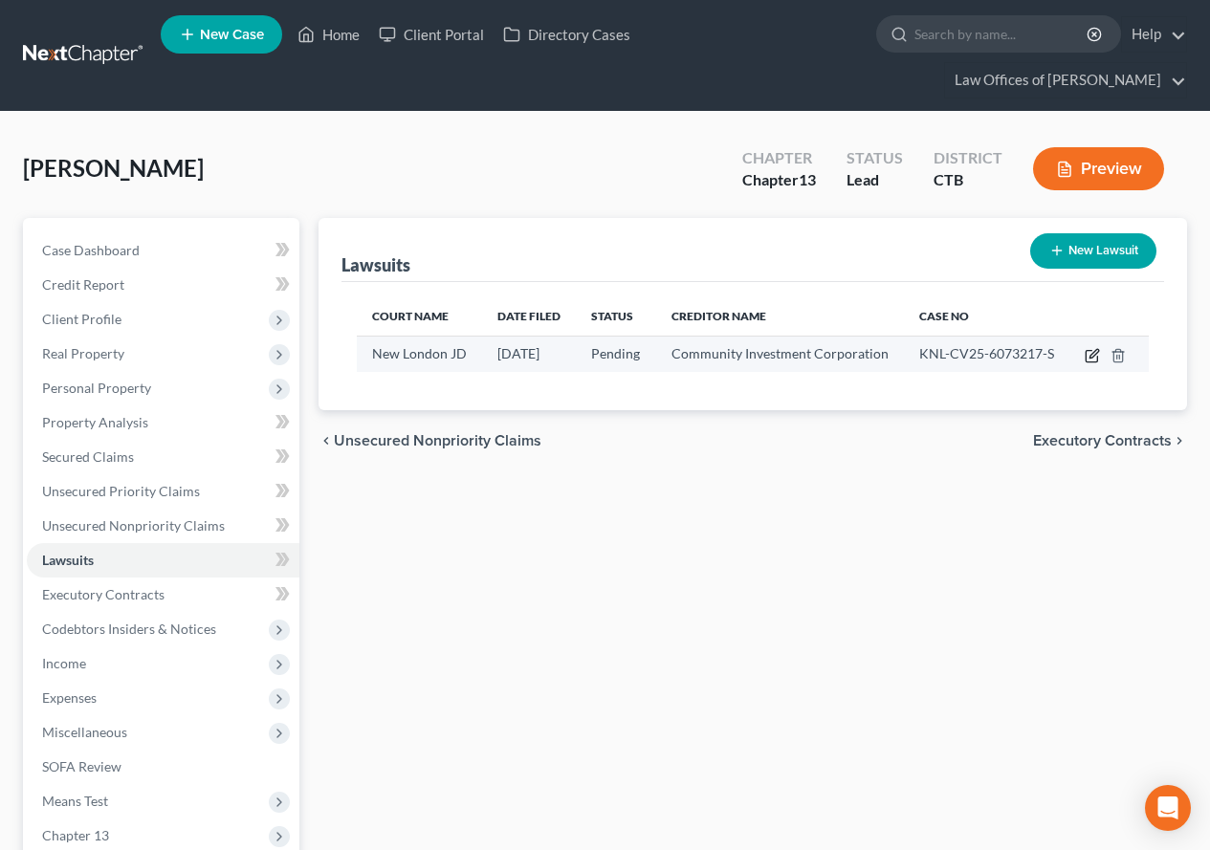
click at [1089, 355] on icon "button" at bounding box center [1092, 355] width 15 height 15
select select "6"
select select "0"
select select "2"
select select "6"
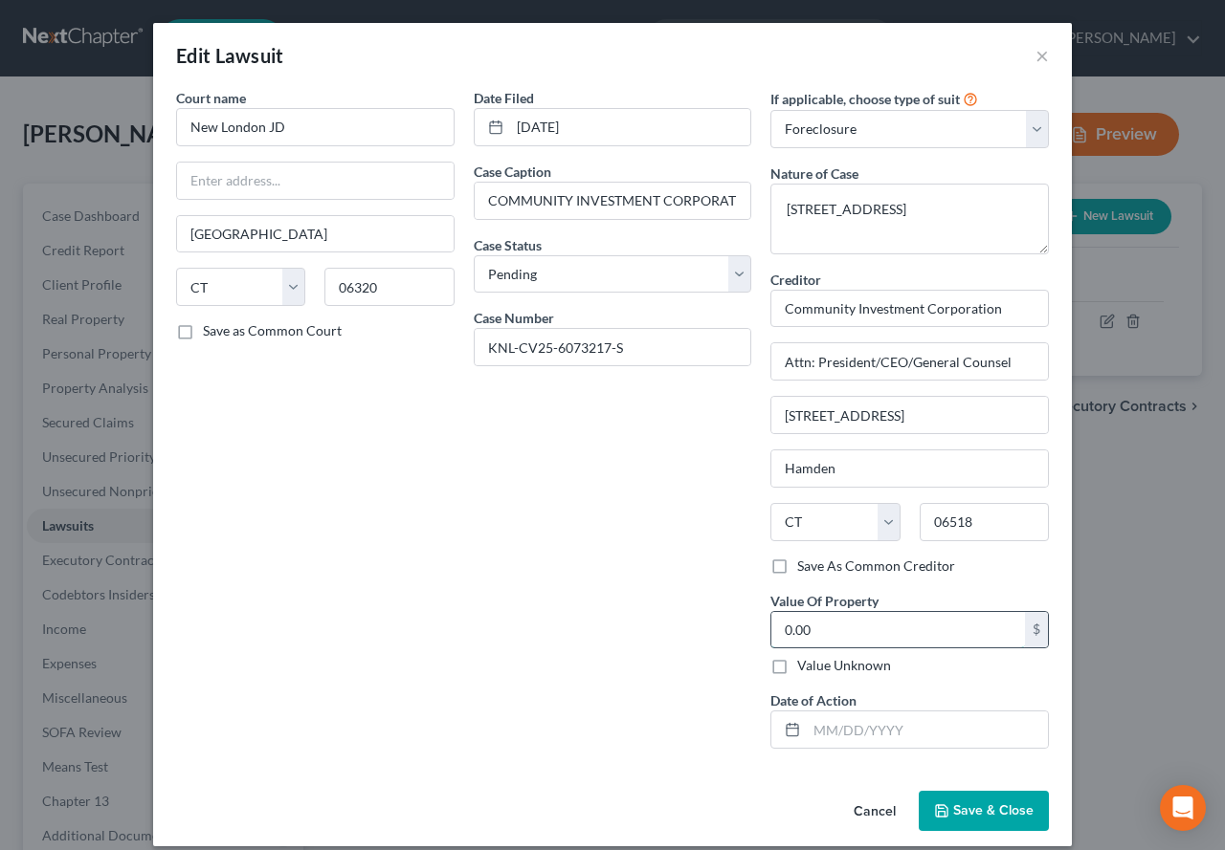
click at [834, 639] on input "0.00" at bounding box center [898, 630] width 254 height 36
click at [1035, 57] on button "×" at bounding box center [1041, 55] width 13 height 23
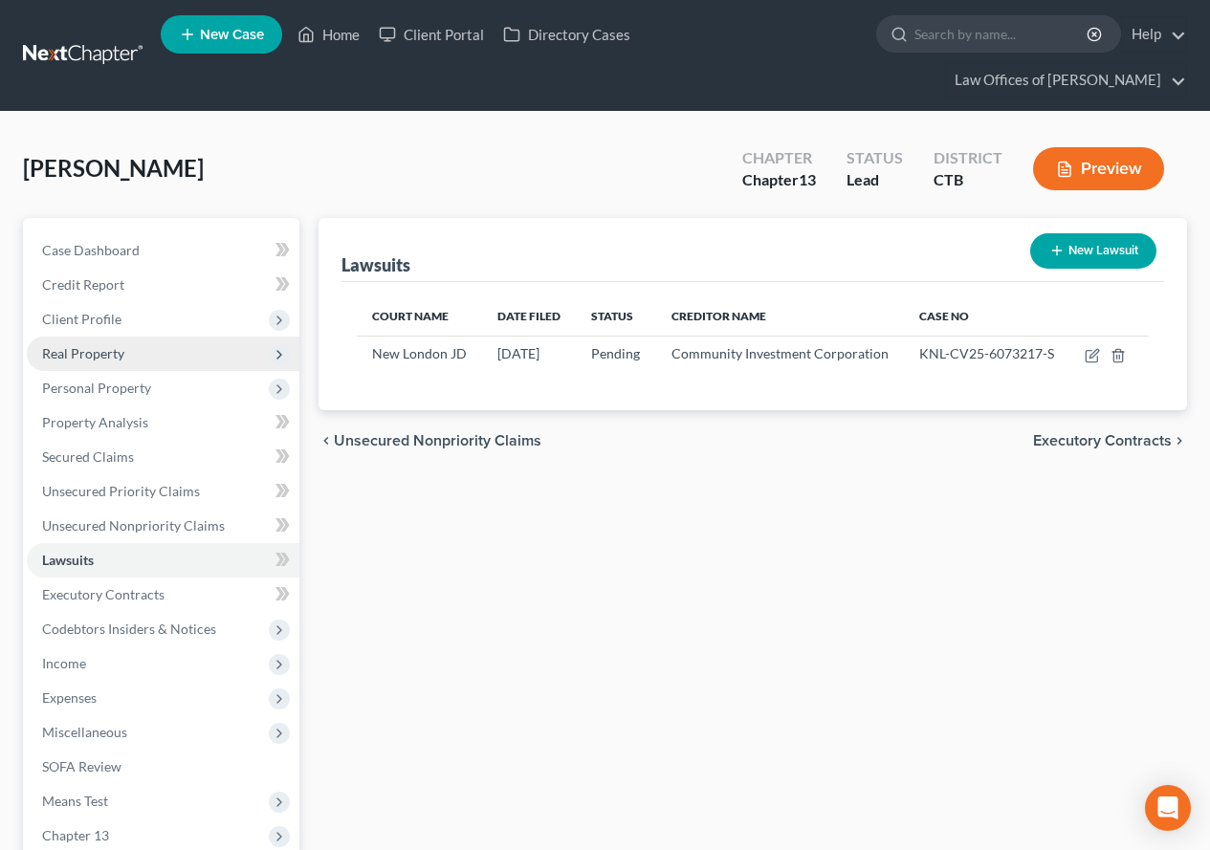
click at [91, 359] on span "Real Property" at bounding box center [83, 353] width 82 height 16
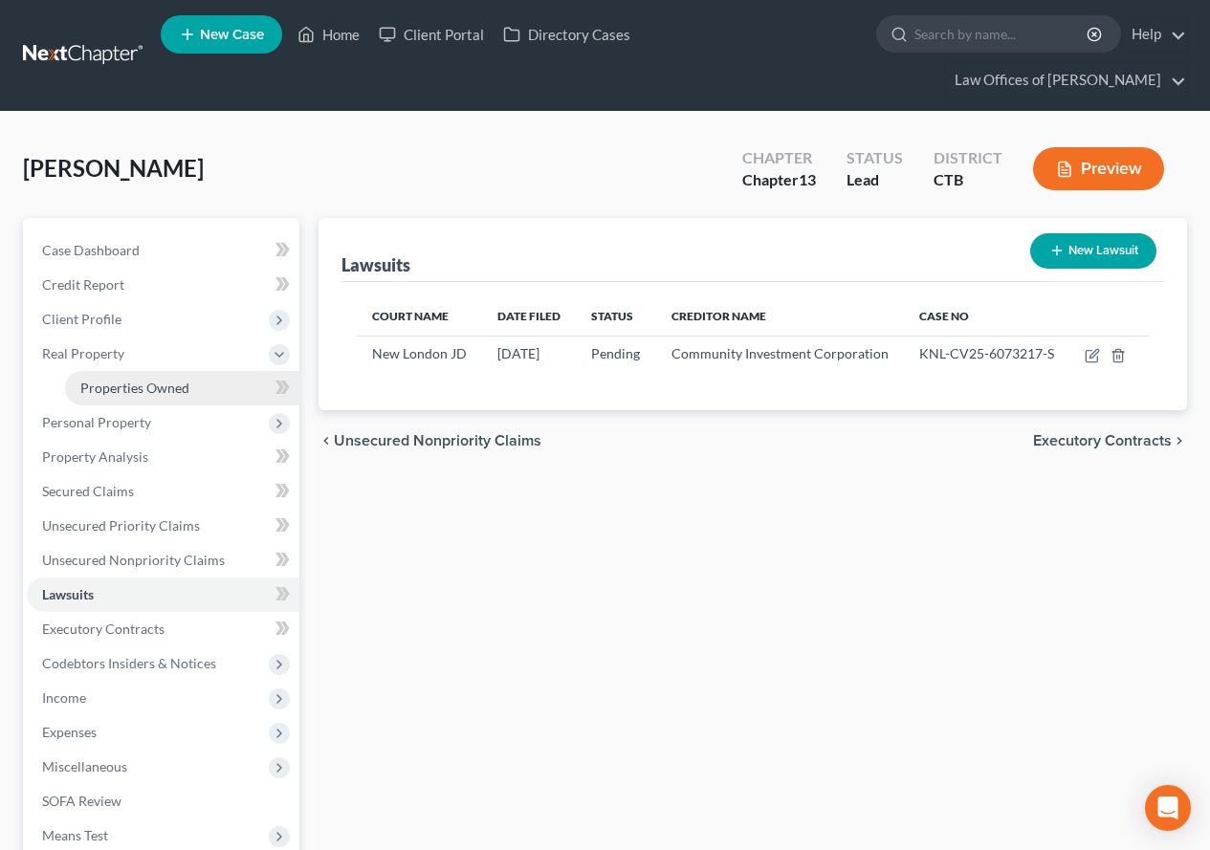
click at [94, 389] on span "Properties Owned" at bounding box center [134, 388] width 109 height 16
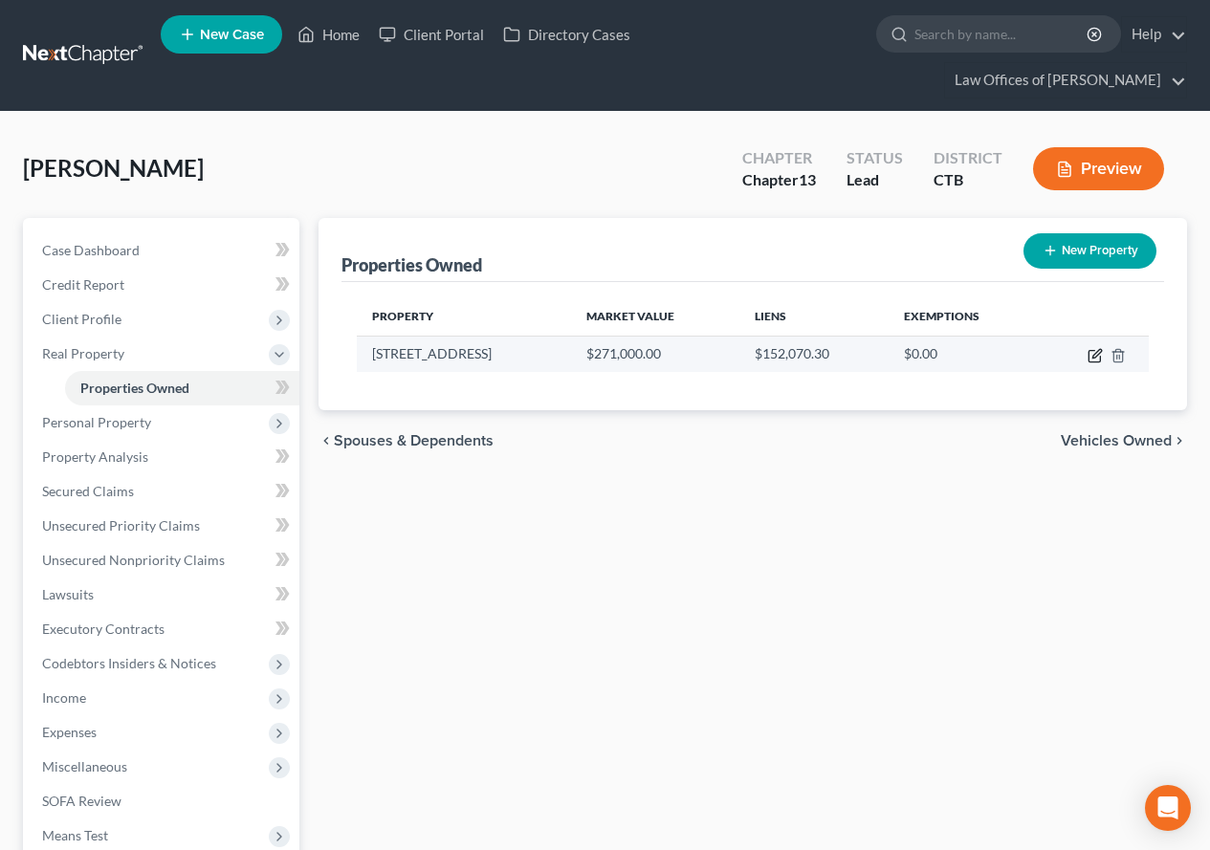
click at [1088, 359] on icon "button" at bounding box center [1095, 355] width 15 height 15
select select "6"
select select "5"
select select "0"
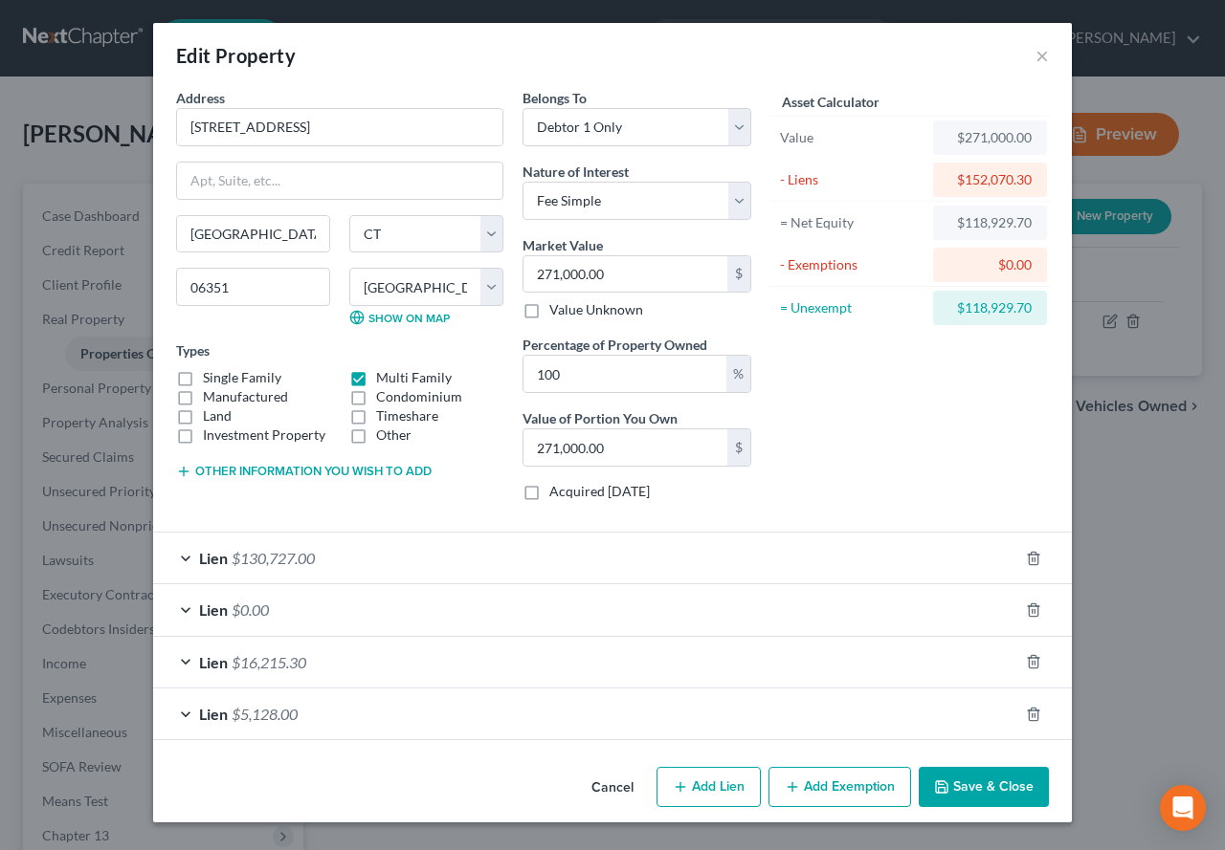
click at [180, 609] on div "Lien $0.00" at bounding box center [585, 610] width 865 height 51
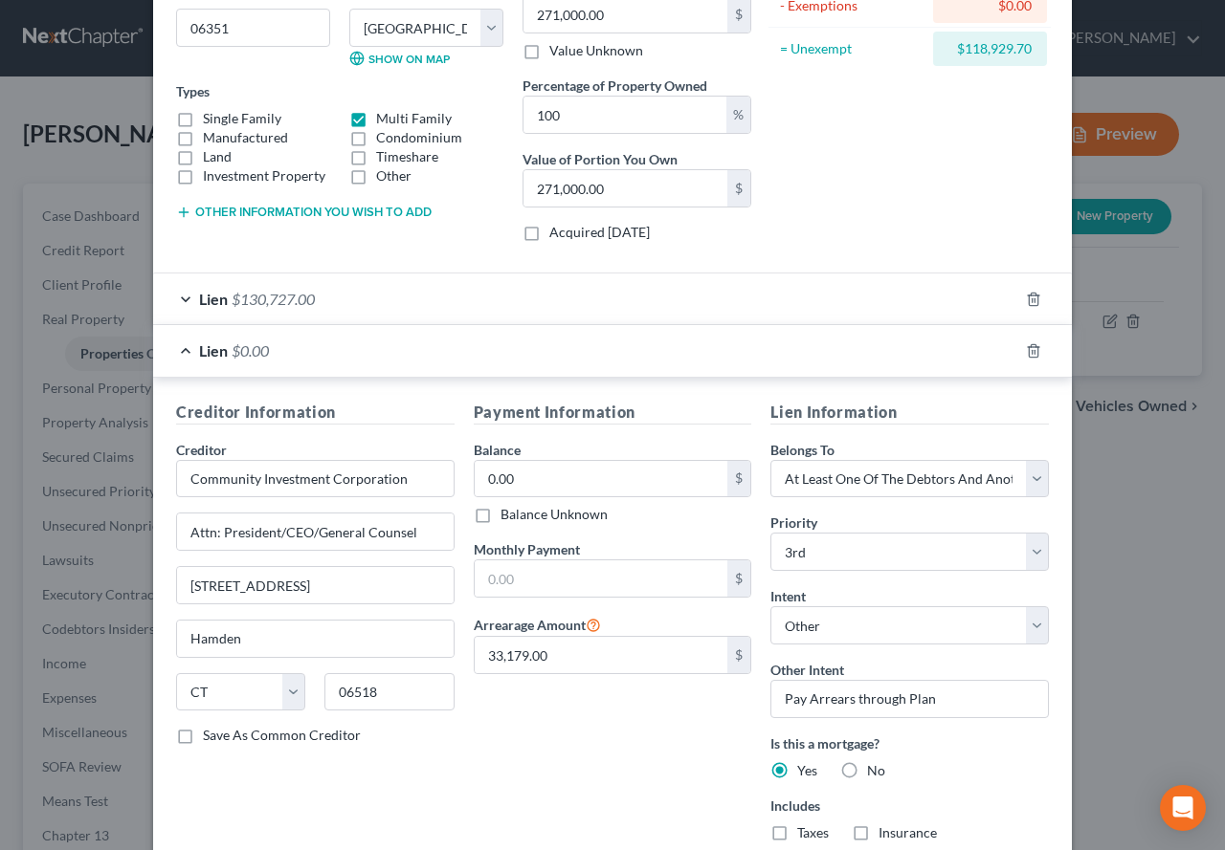
scroll to position [287, 0]
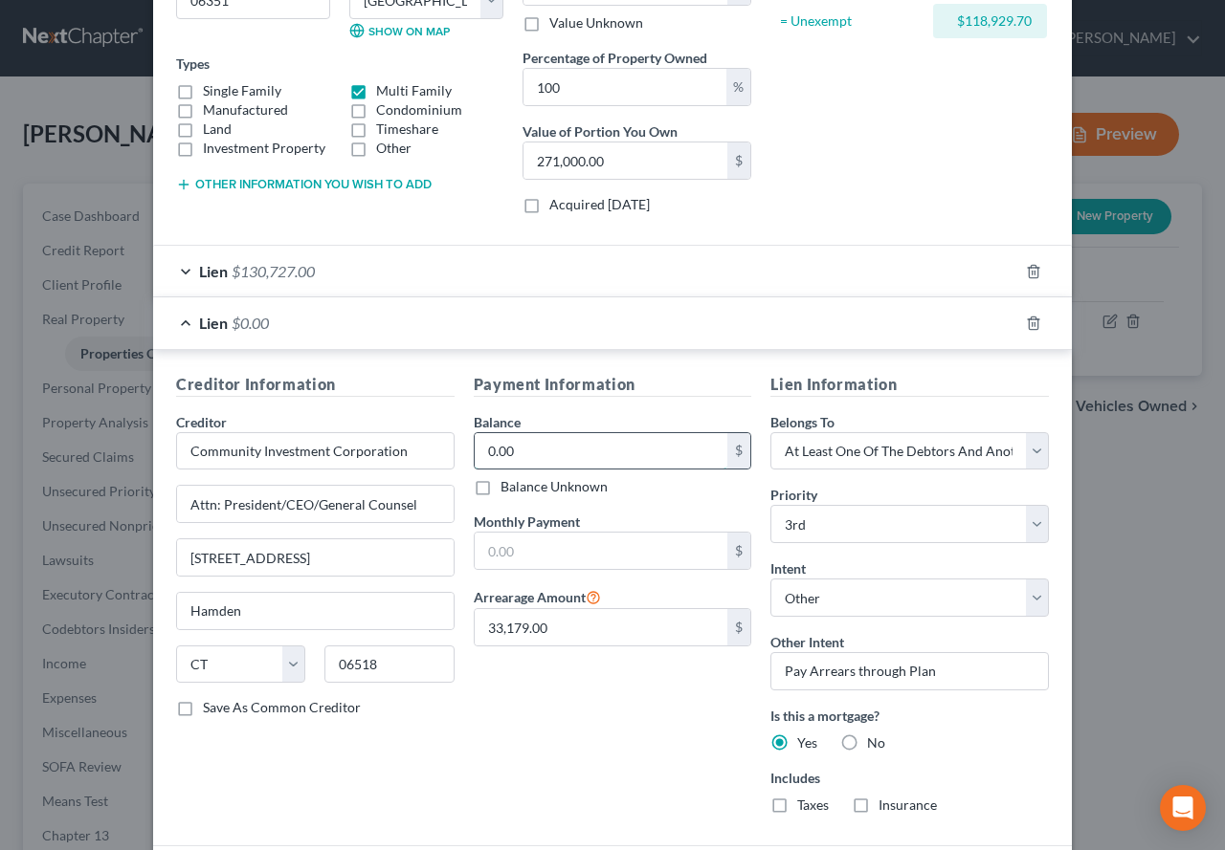
click at [518, 440] on input "0.00" at bounding box center [602, 451] width 254 height 36
paste input "33,179"
type input "33,179.00"
click at [615, 691] on div "Payment Information Balance 33,179.00 $ Balance Unknown Balance Undetermined 33…" at bounding box center [613, 601] width 298 height 457
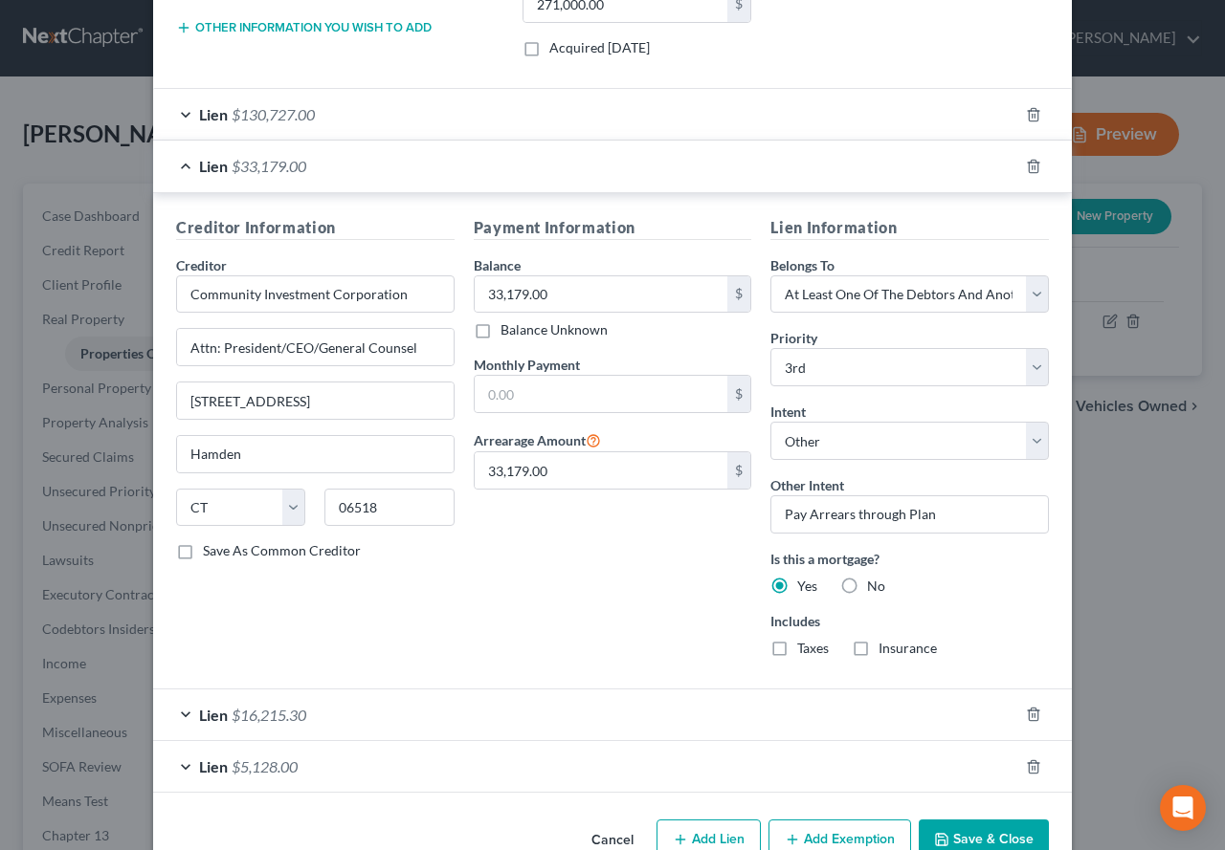
scroll to position [478, 0]
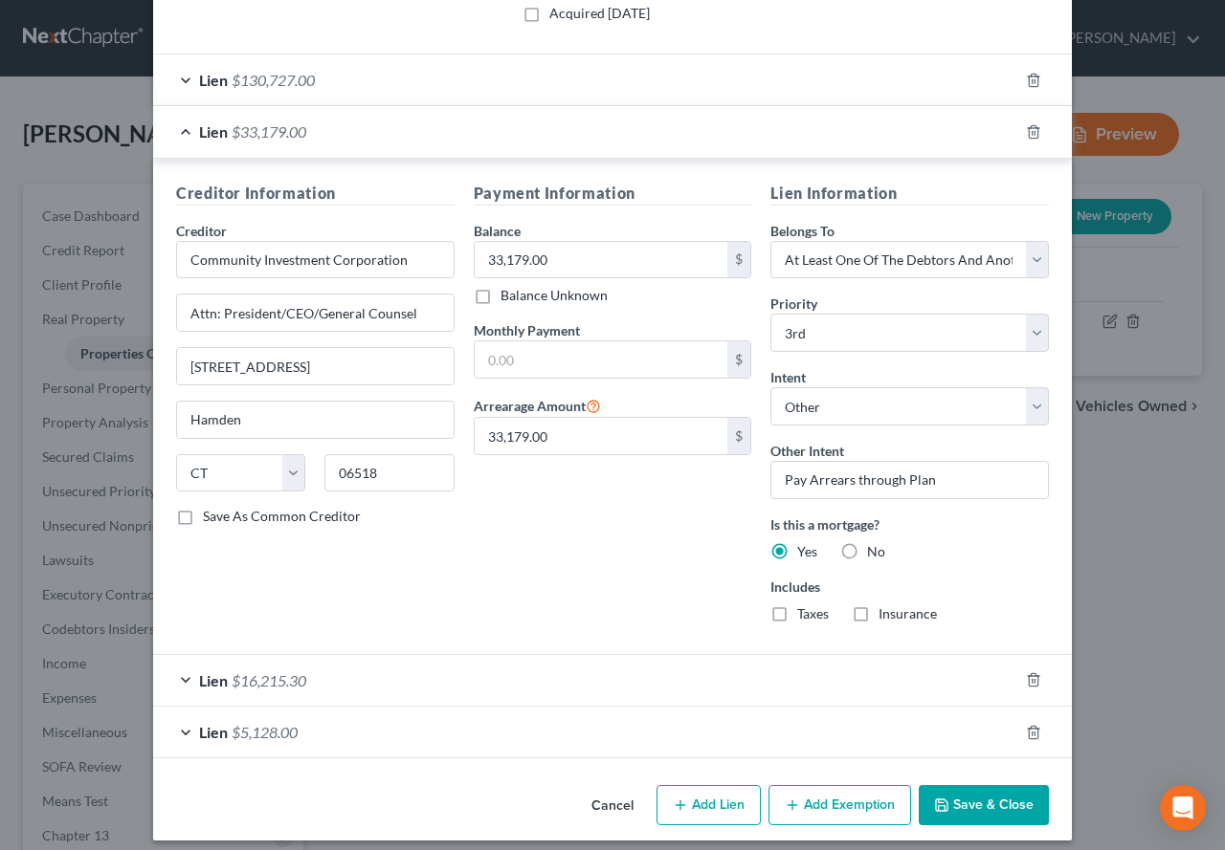
click at [184, 680] on div "Lien $16,215.30" at bounding box center [585, 680] width 865 height 51
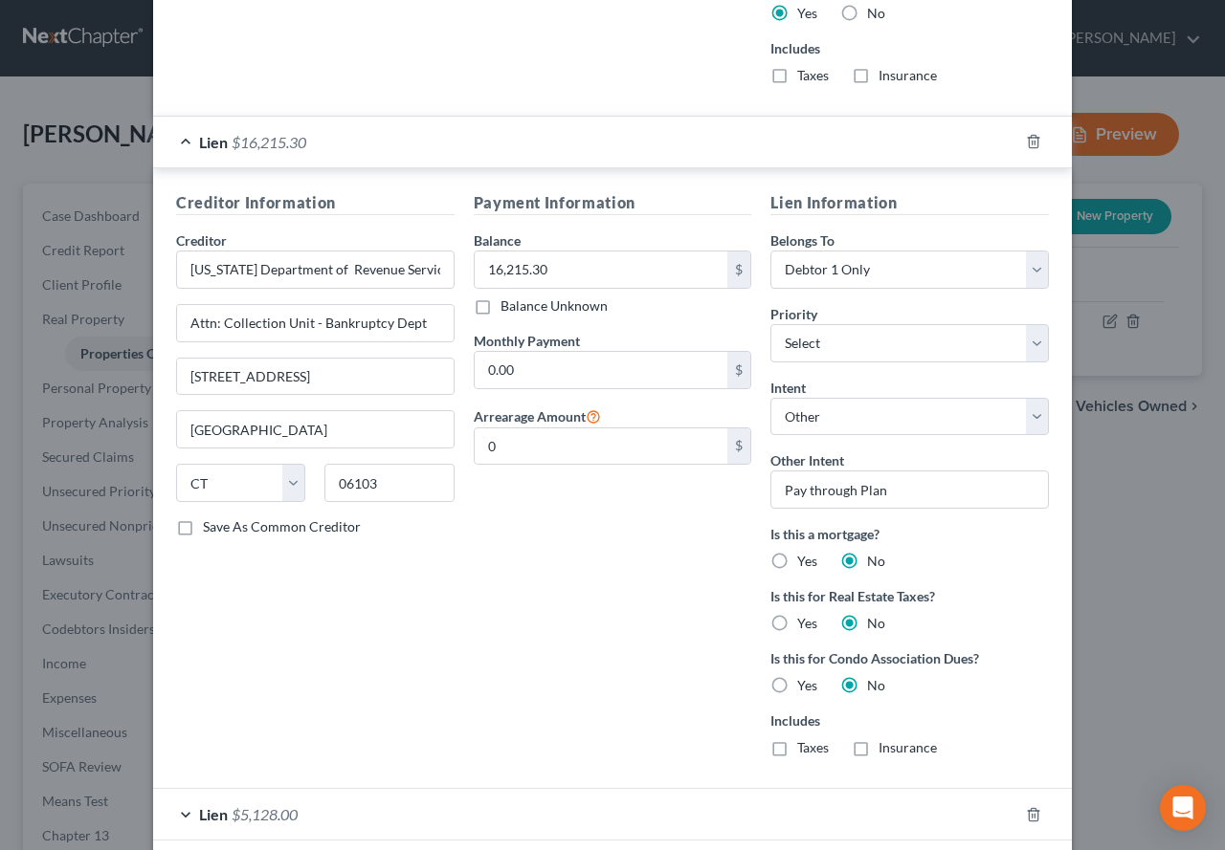
scroll to position [1113, 0]
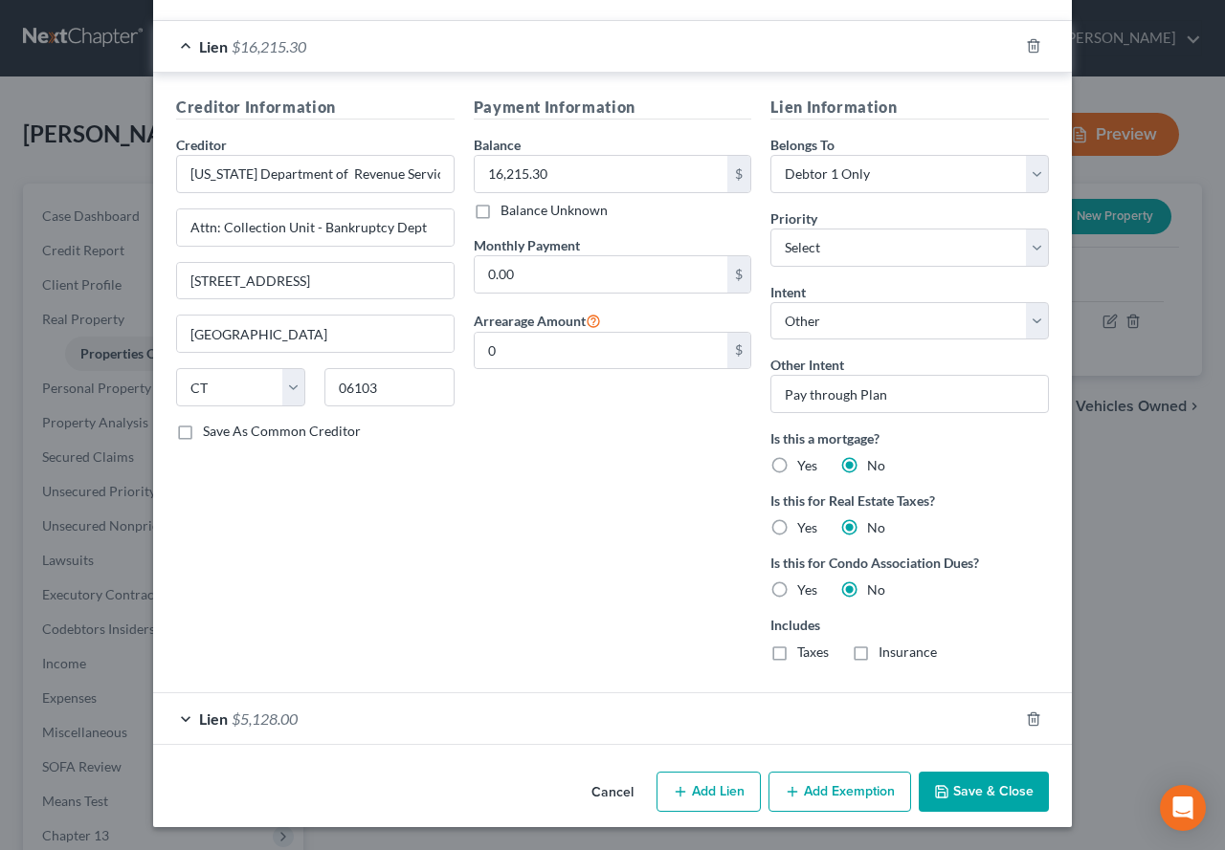
click at [180, 718] on div "Lien $5,128.00" at bounding box center [585, 719] width 865 height 51
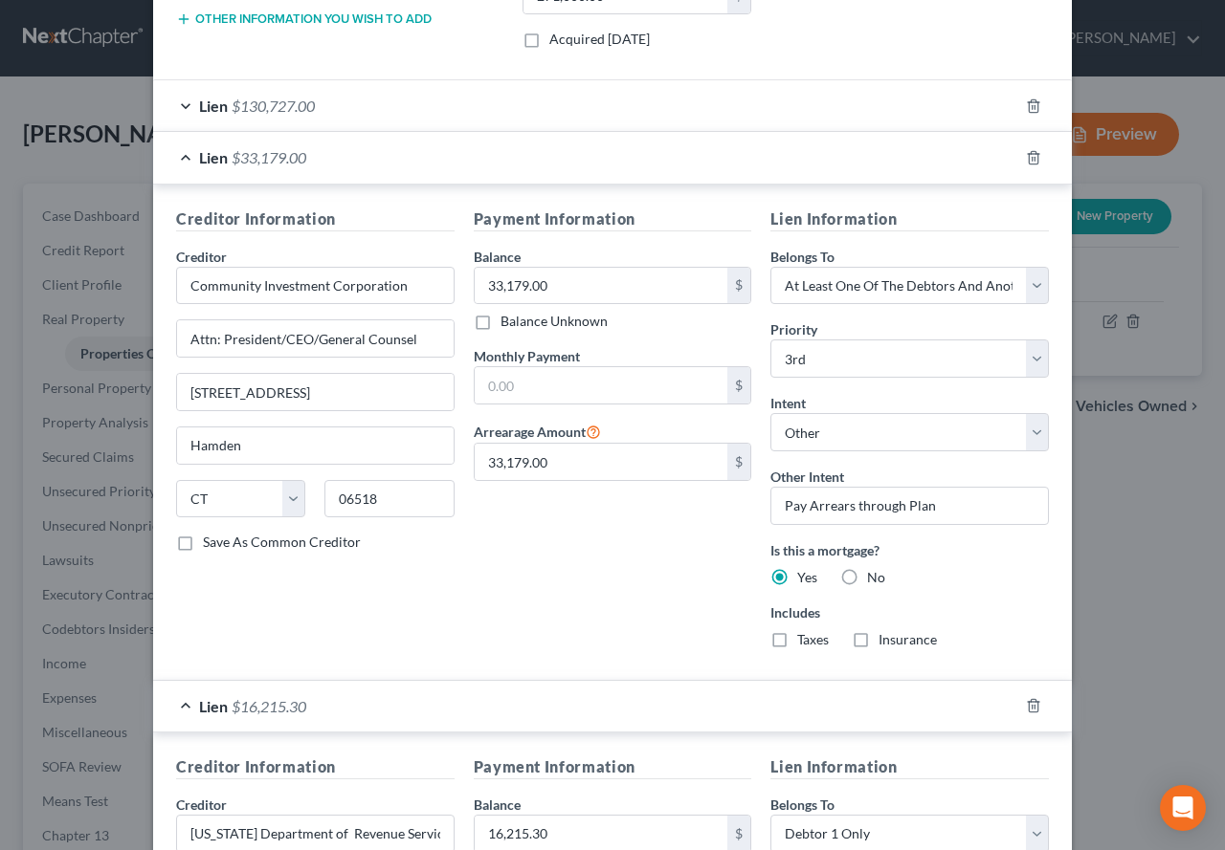
scroll to position [269, 0]
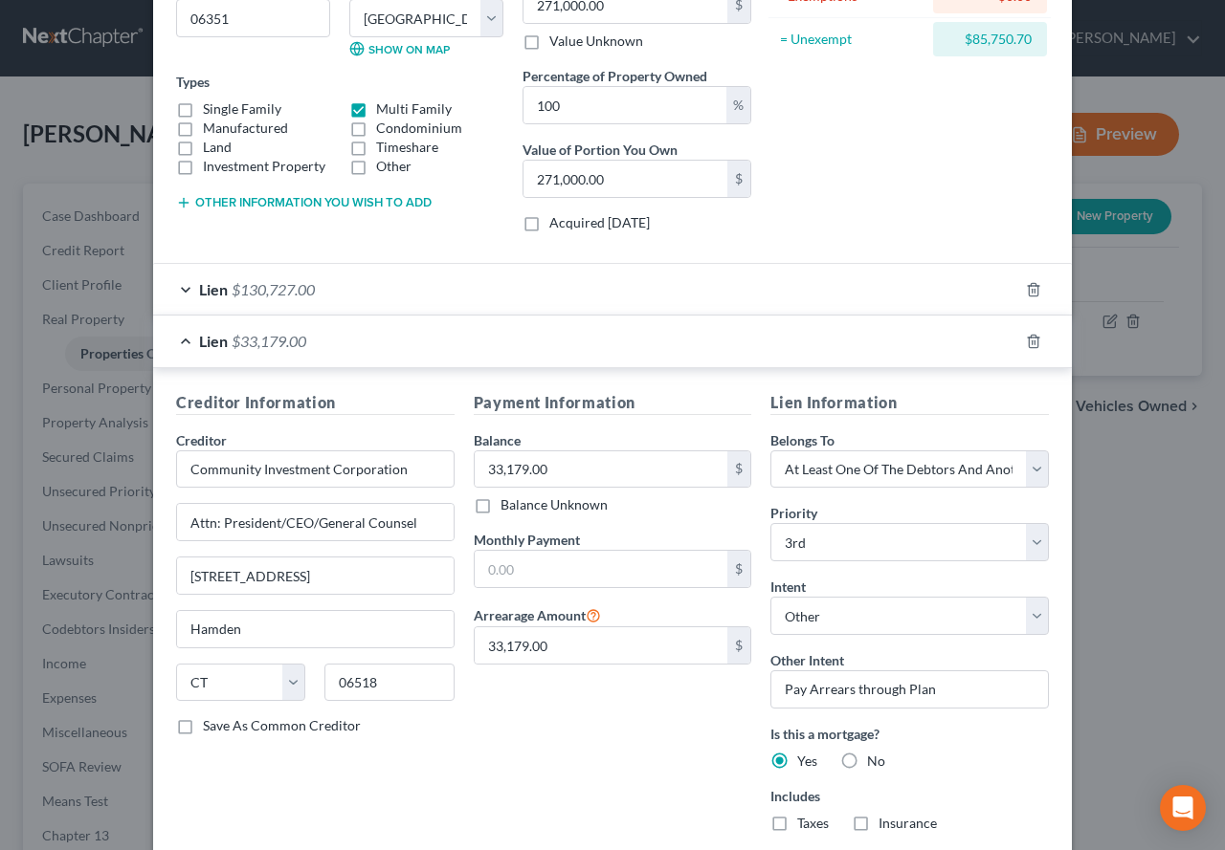
click at [175, 286] on div "Lien $130,727.00" at bounding box center [585, 289] width 865 height 51
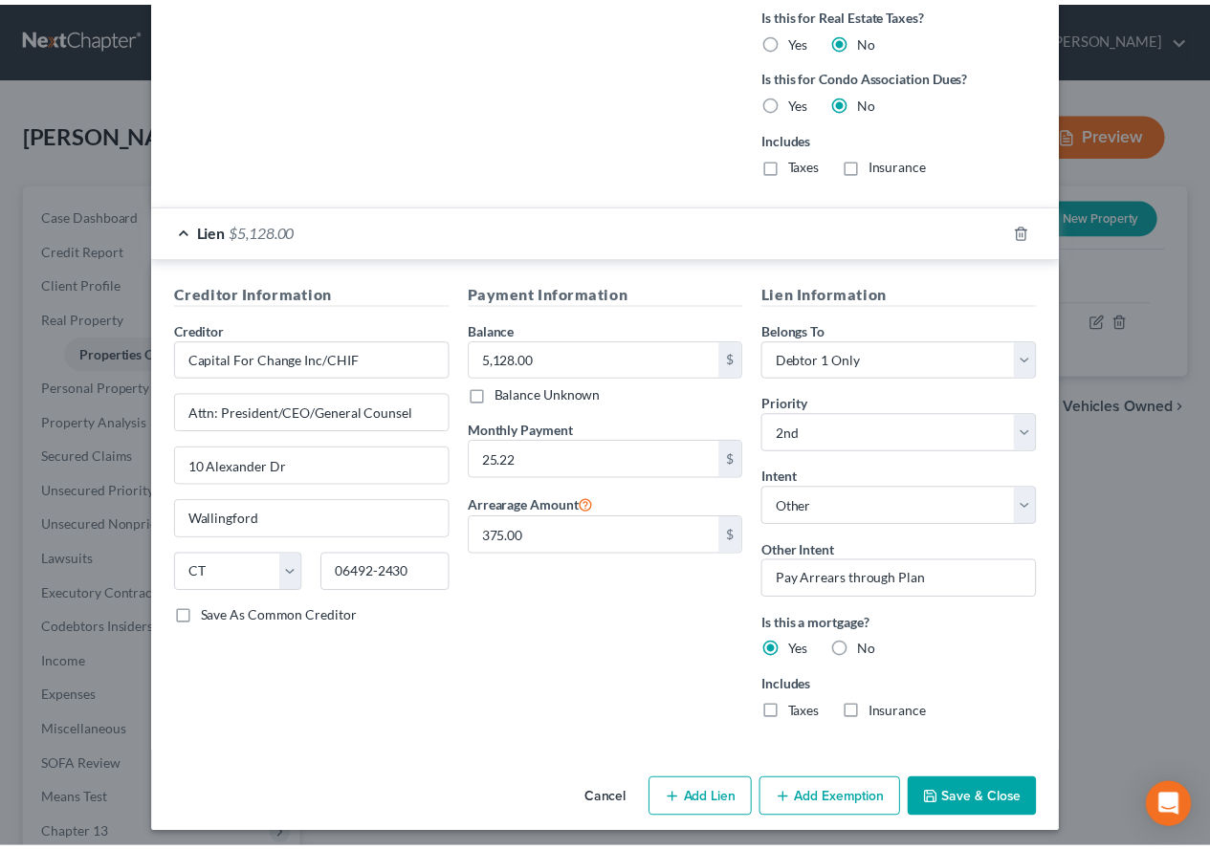
scroll to position [2105, 0]
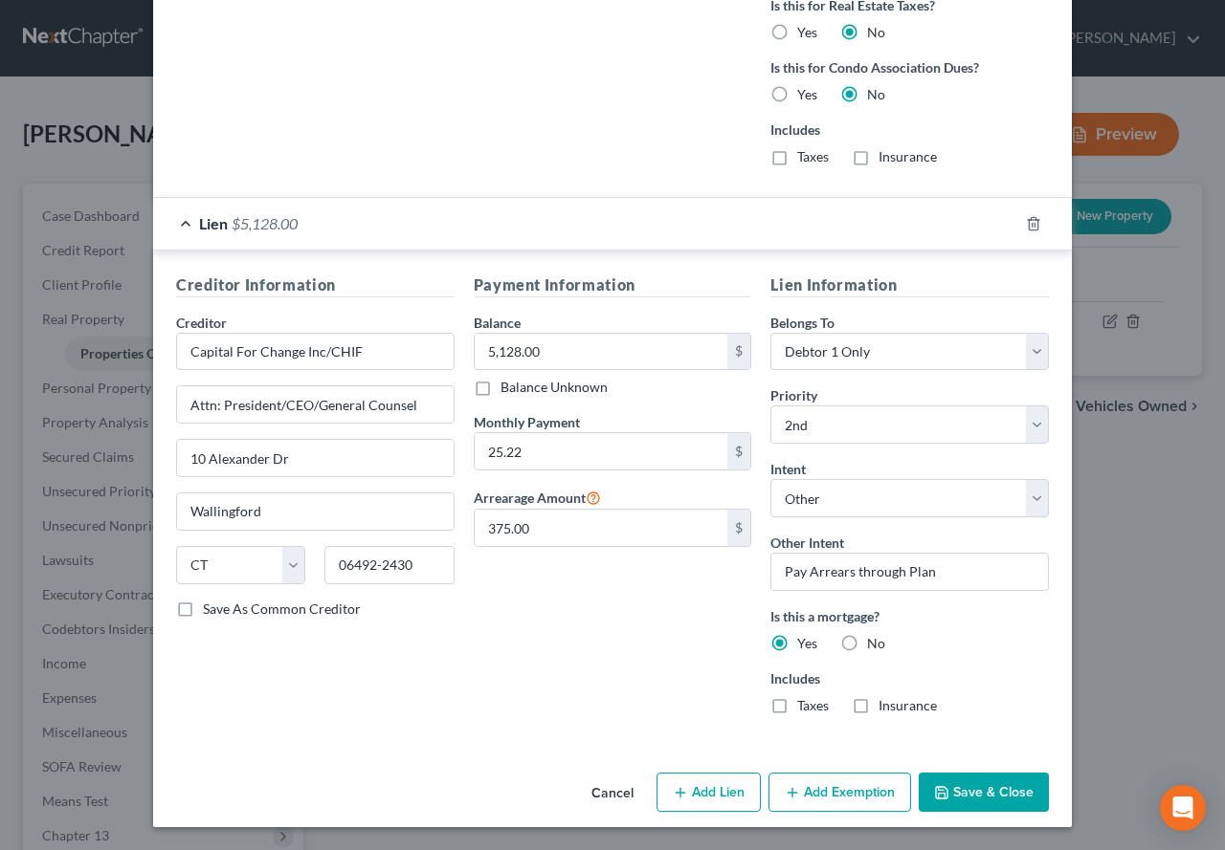
click at [987, 795] on button "Save & Close" at bounding box center [983, 793] width 130 height 40
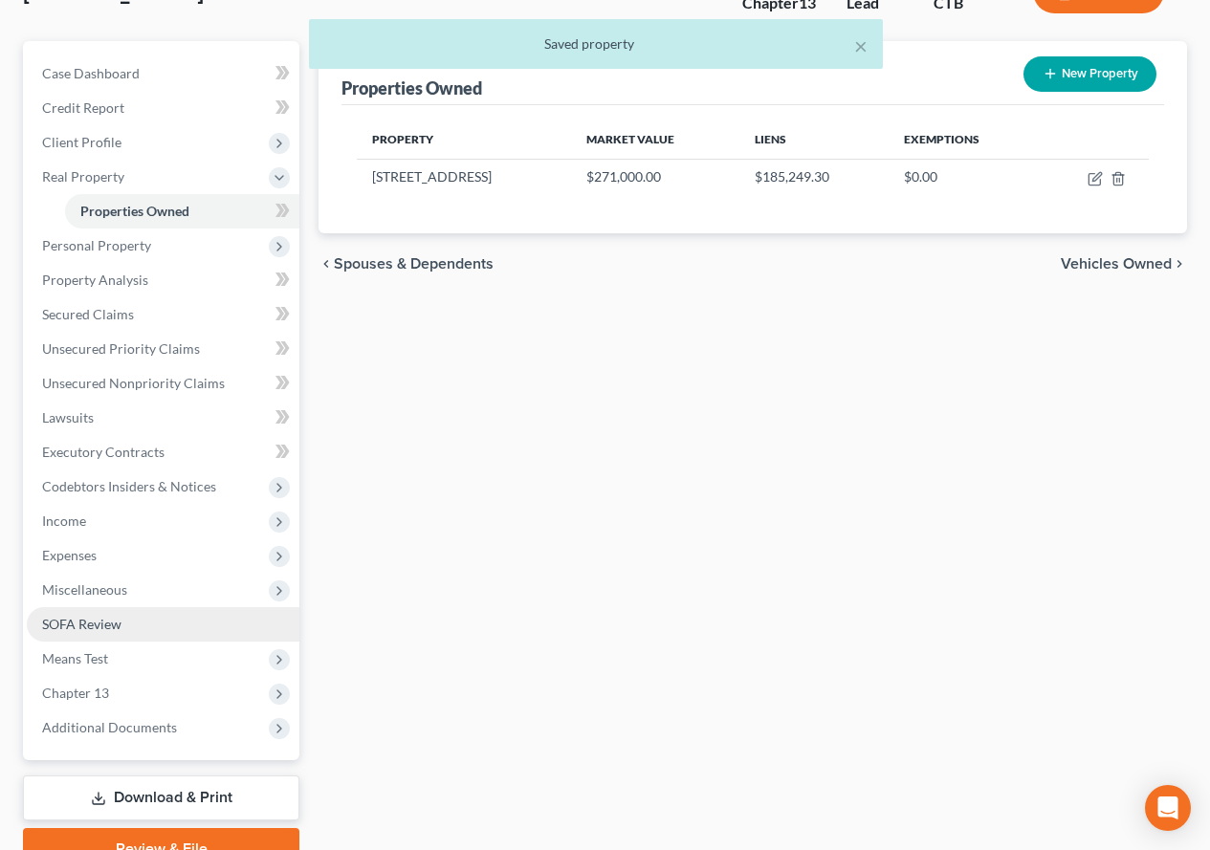
scroll to position [191, 0]
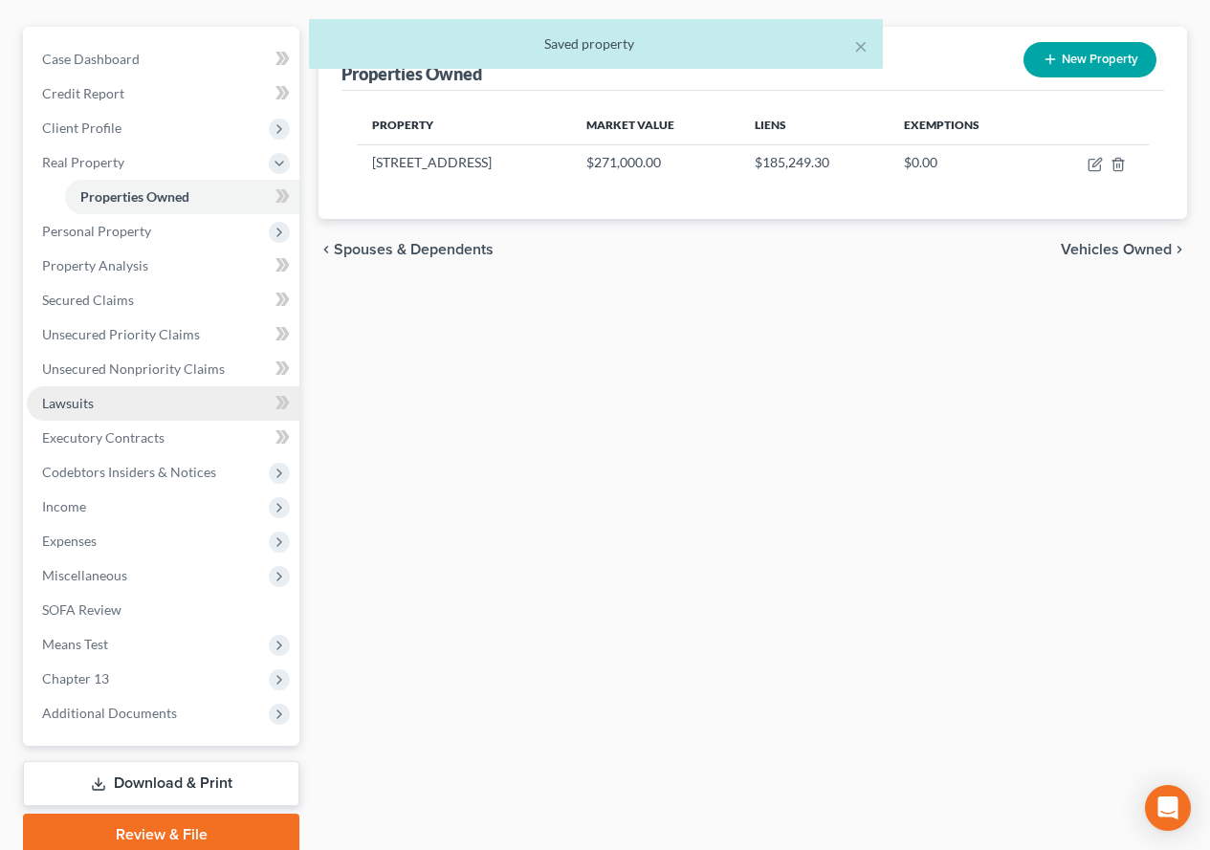
click at [87, 405] on span "Lawsuits" at bounding box center [68, 403] width 52 height 16
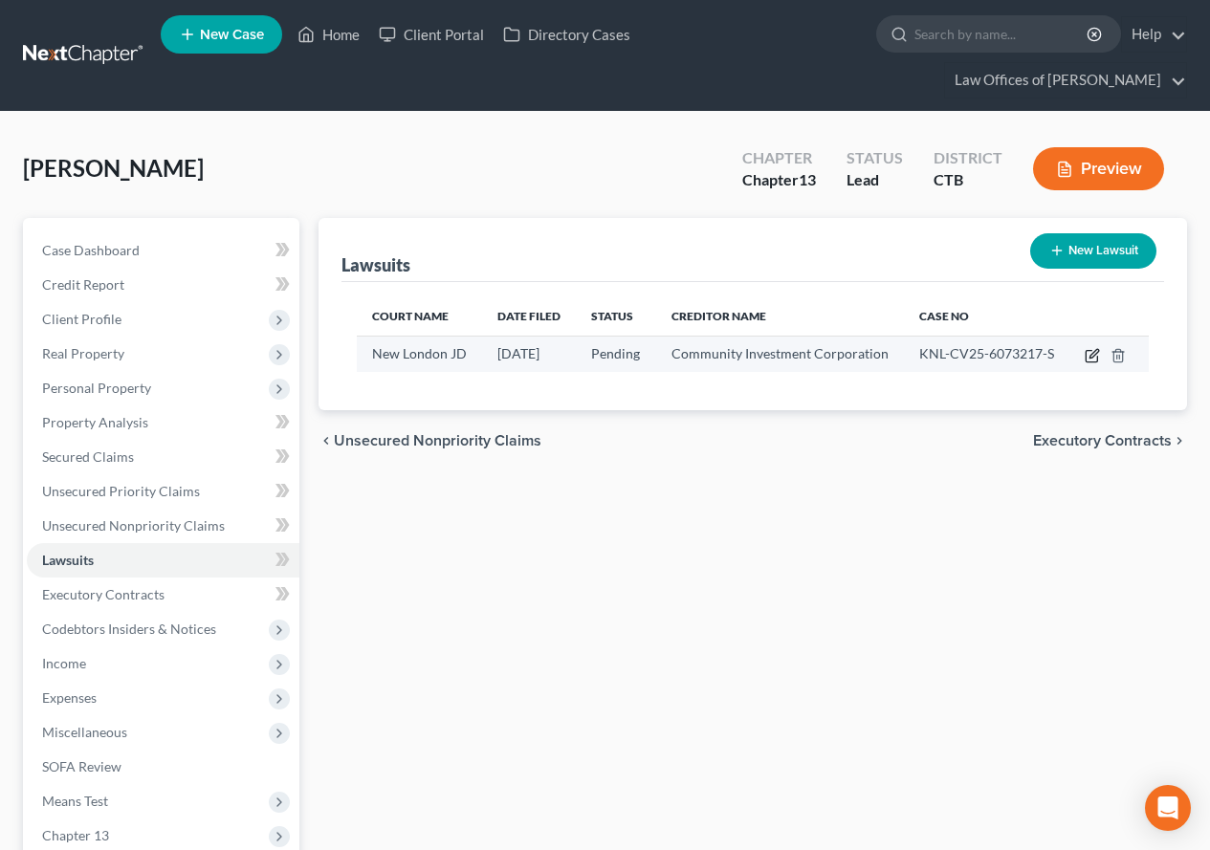
click at [1086, 358] on icon "button" at bounding box center [1091, 356] width 11 height 11
select select "6"
select select "0"
select select "2"
select select "6"
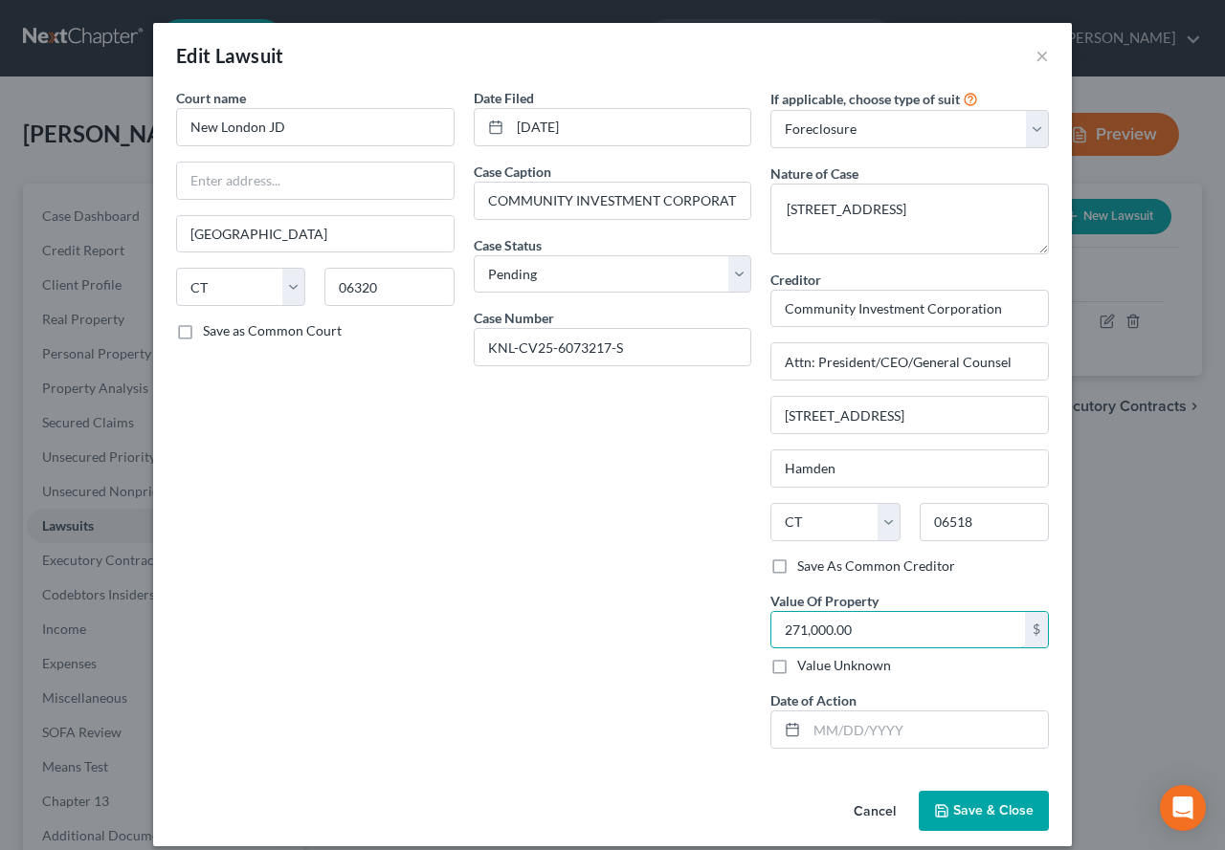
type input "271,000.00"
click at [953, 814] on span "Save & Close" at bounding box center [993, 811] width 80 height 16
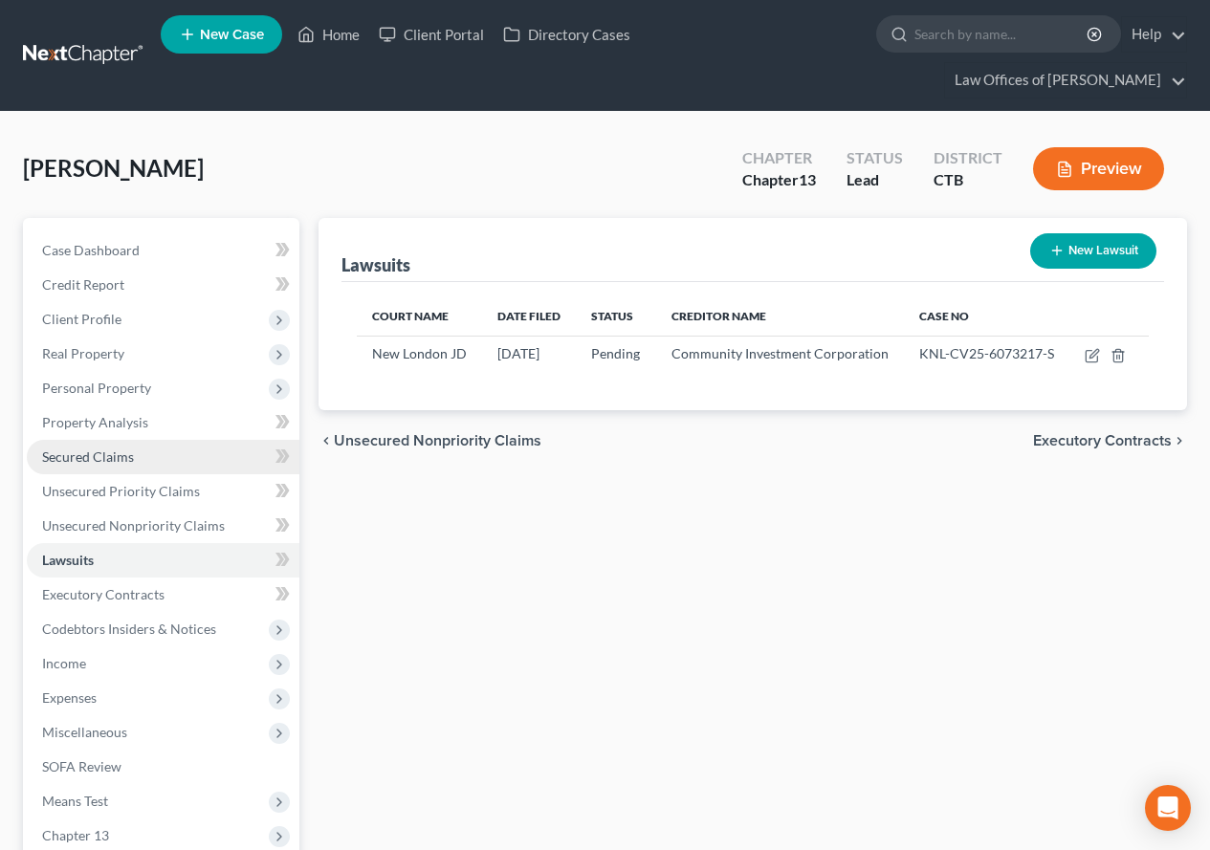
click at [105, 456] on span "Secured Claims" at bounding box center [88, 457] width 92 height 16
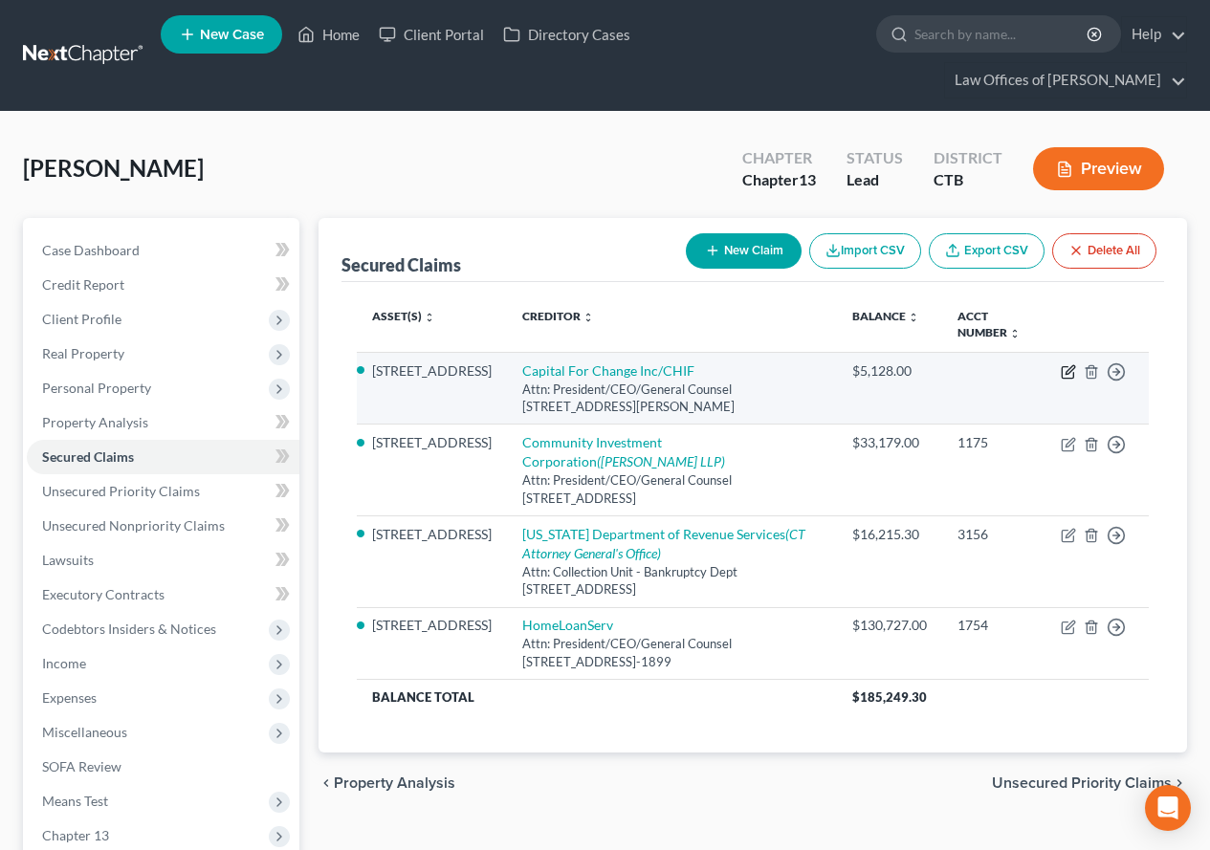
click at [1070, 375] on icon "button" at bounding box center [1068, 371] width 15 height 15
select select "6"
select select "2"
select select "4"
select select "0"
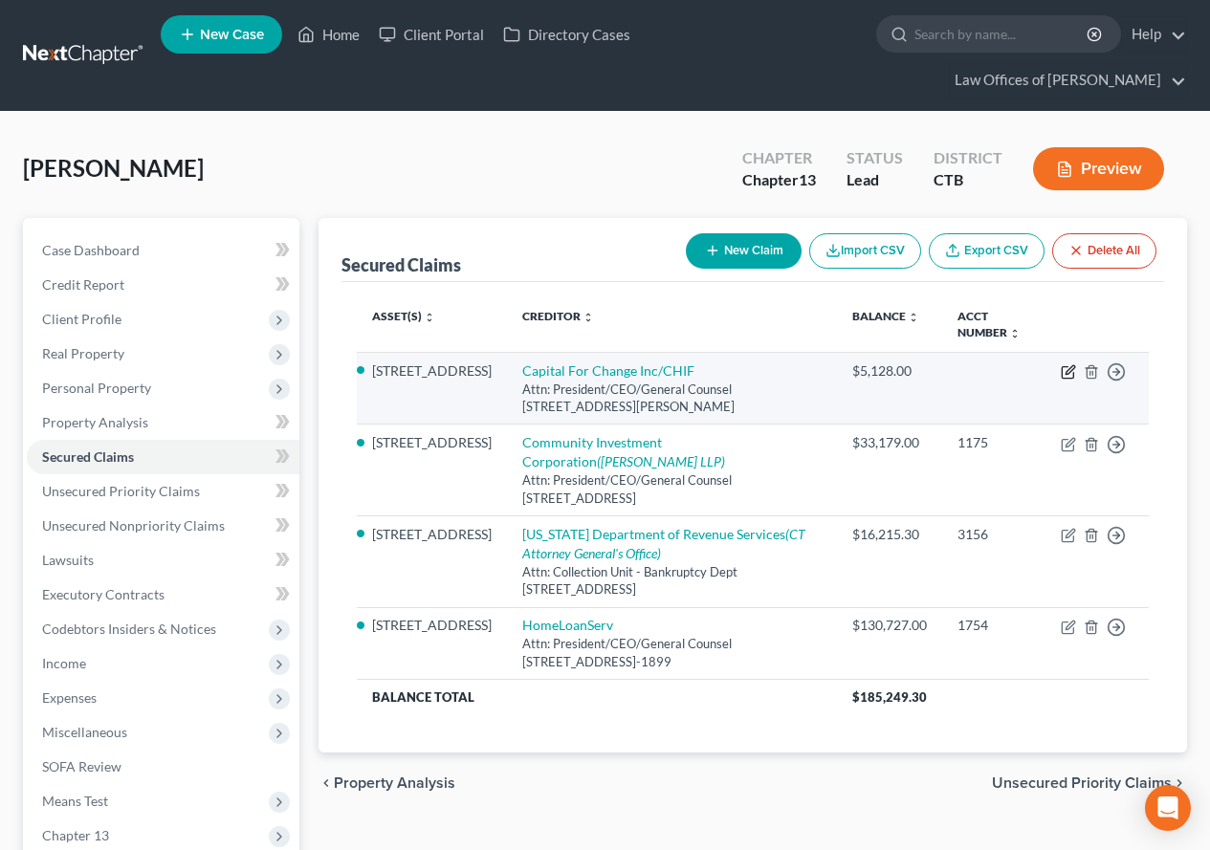
select select "0"
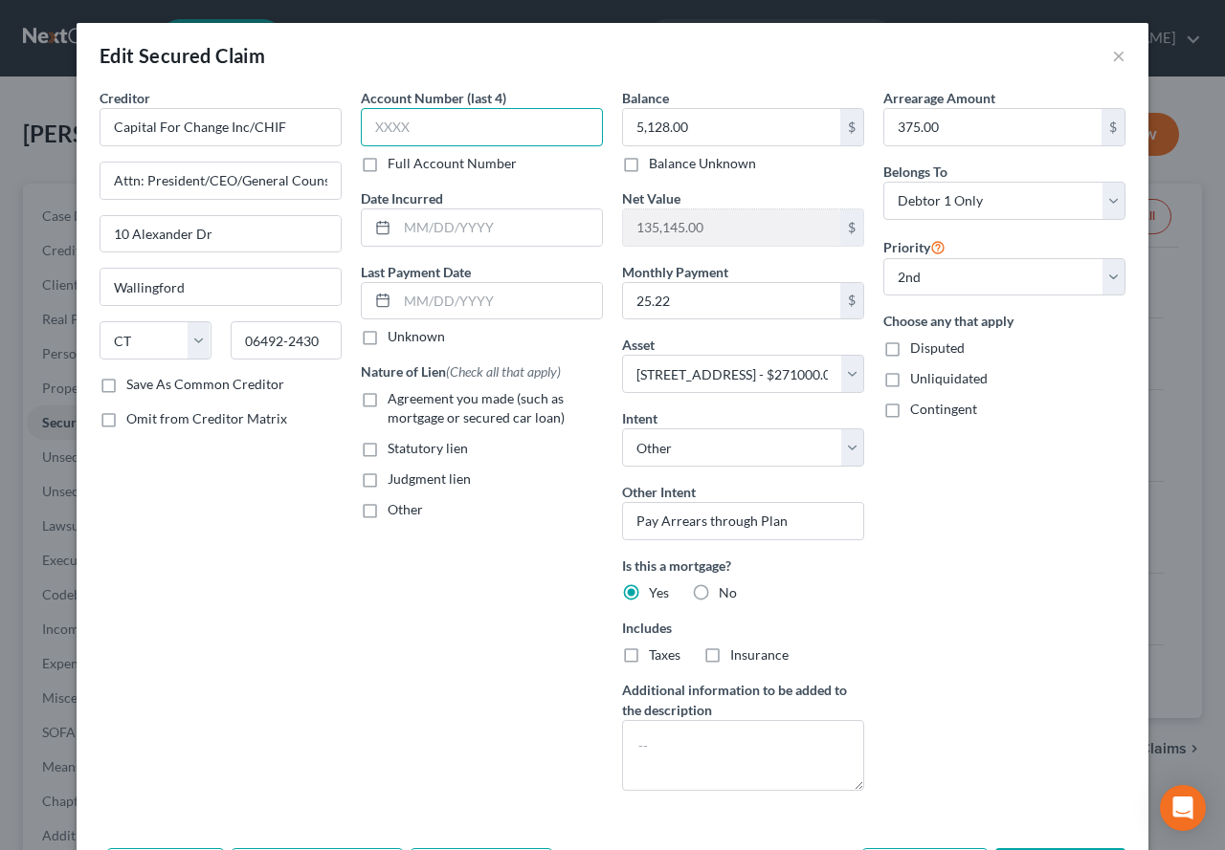
click at [403, 122] on input "text" at bounding box center [482, 127] width 242 height 38
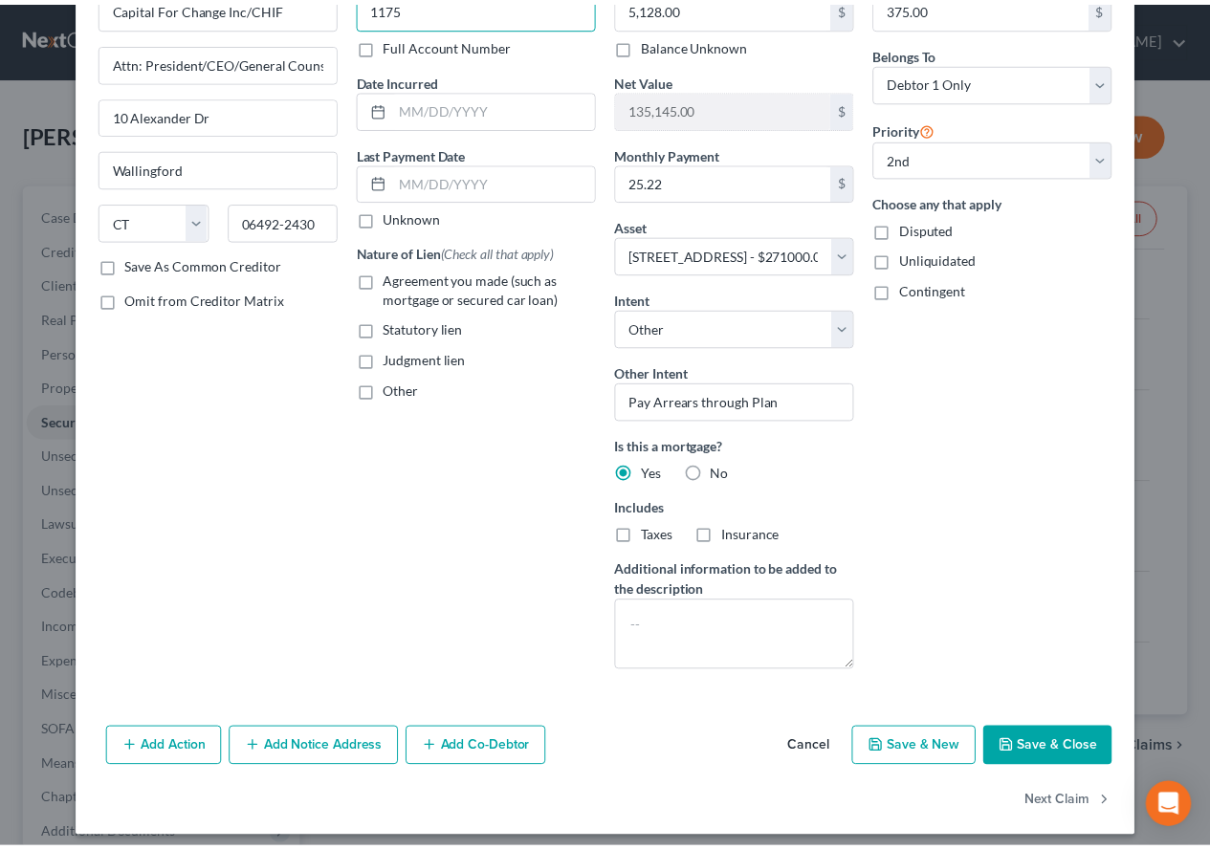
scroll to position [131, 0]
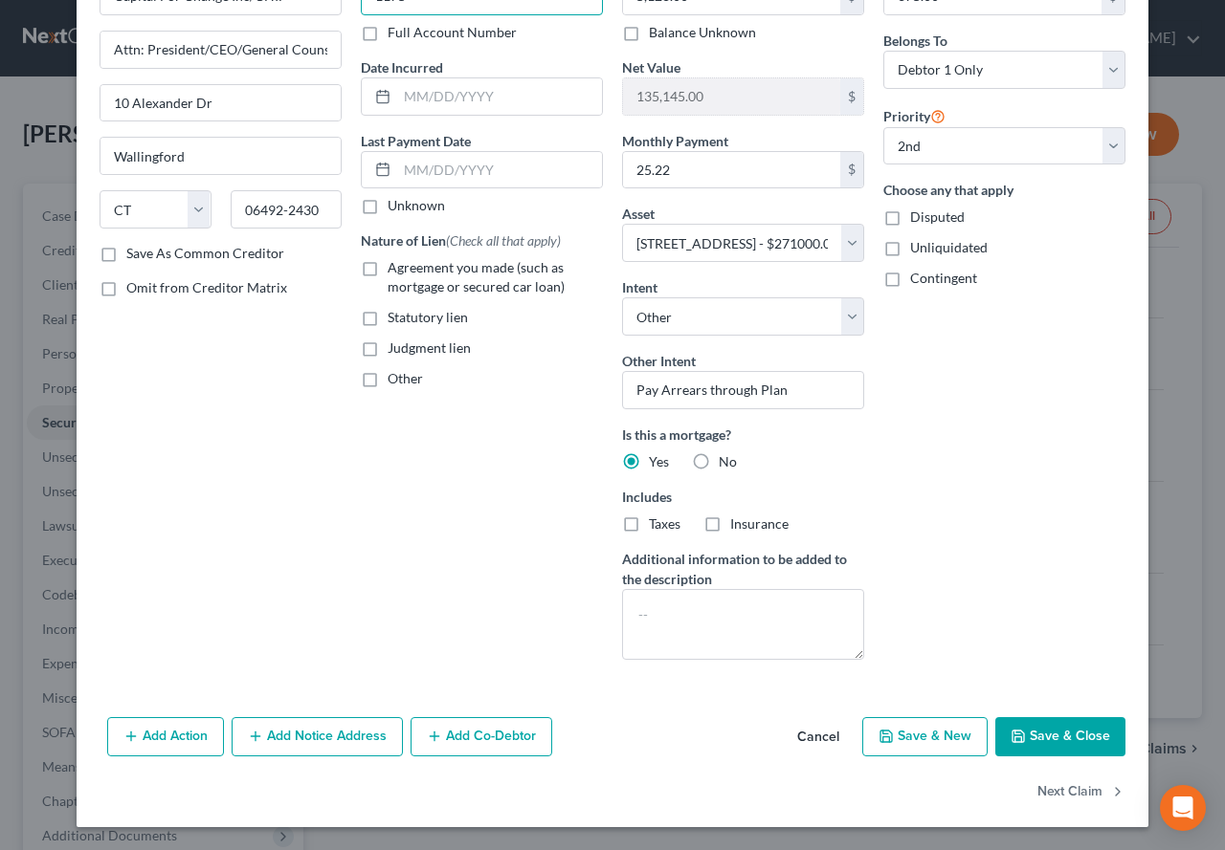
type input "1175"
click at [1023, 739] on button "Save & Close" at bounding box center [1060, 738] width 130 height 40
select select
select select "1"
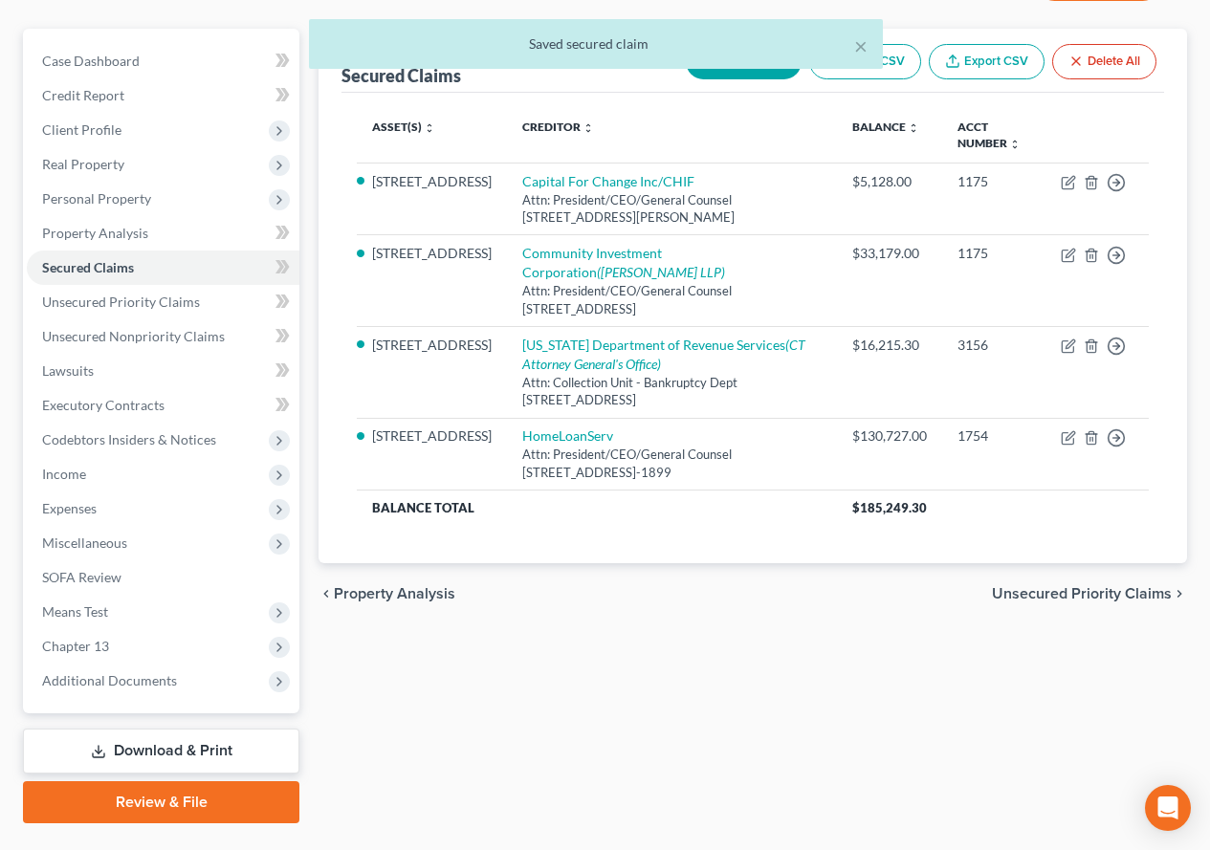
scroll to position [191, 0]
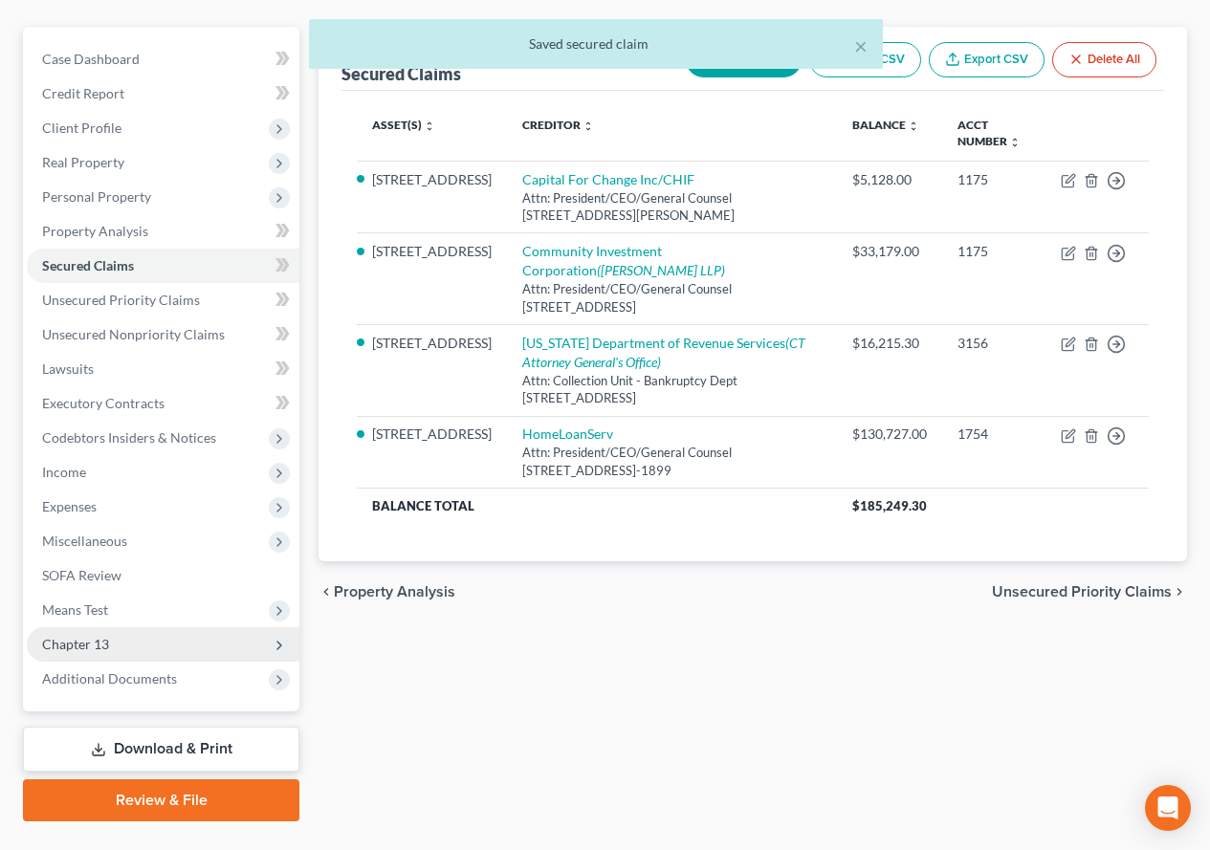
click at [105, 646] on span "Chapter 13" at bounding box center [75, 644] width 67 height 16
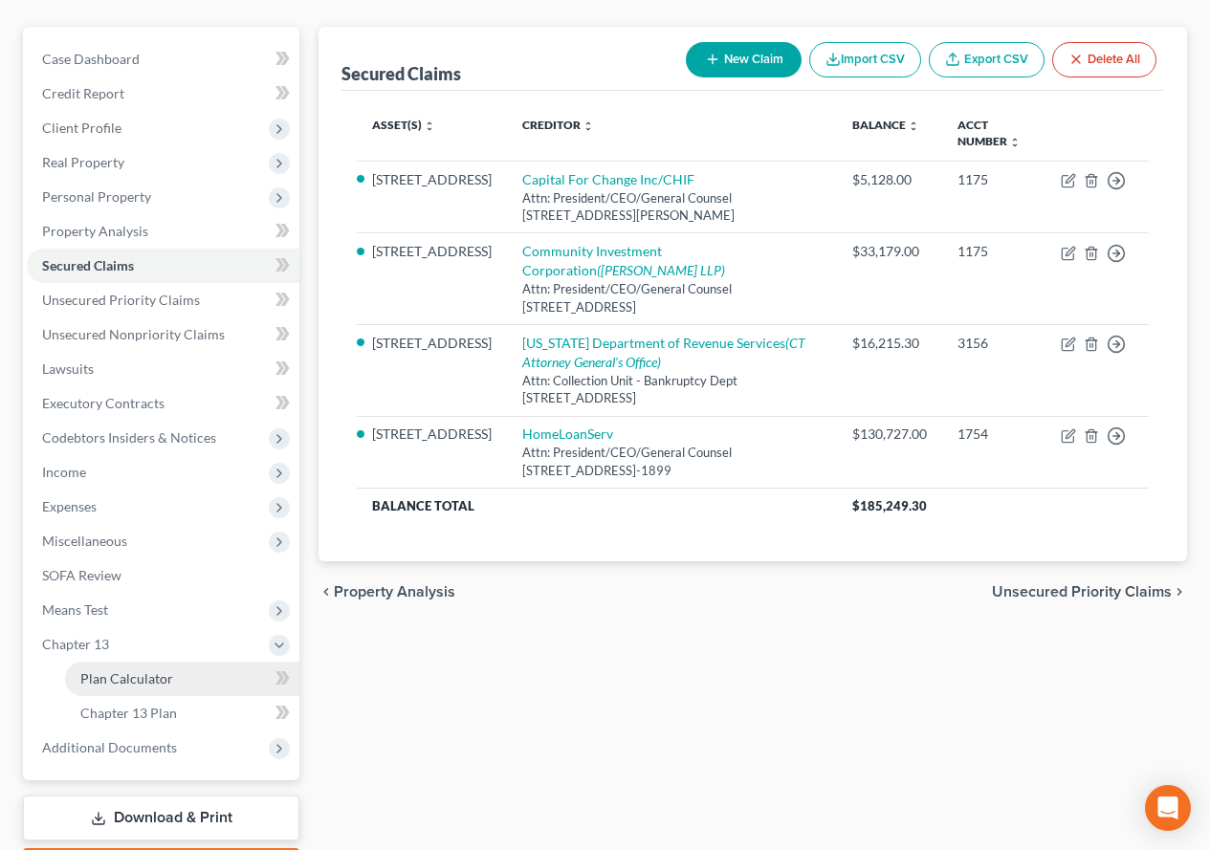
click at [117, 684] on span "Plan Calculator" at bounding box center [126, 679] width 93 height 16
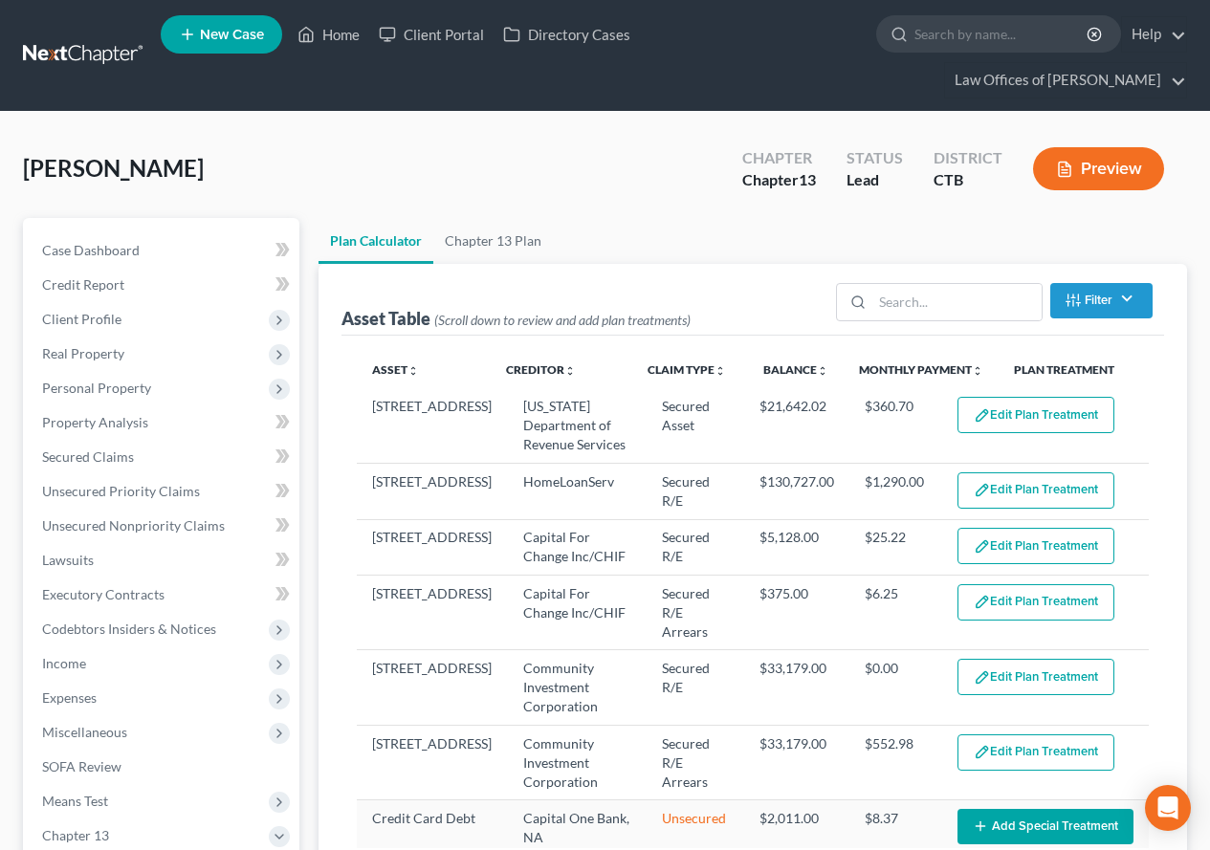
select select "59"
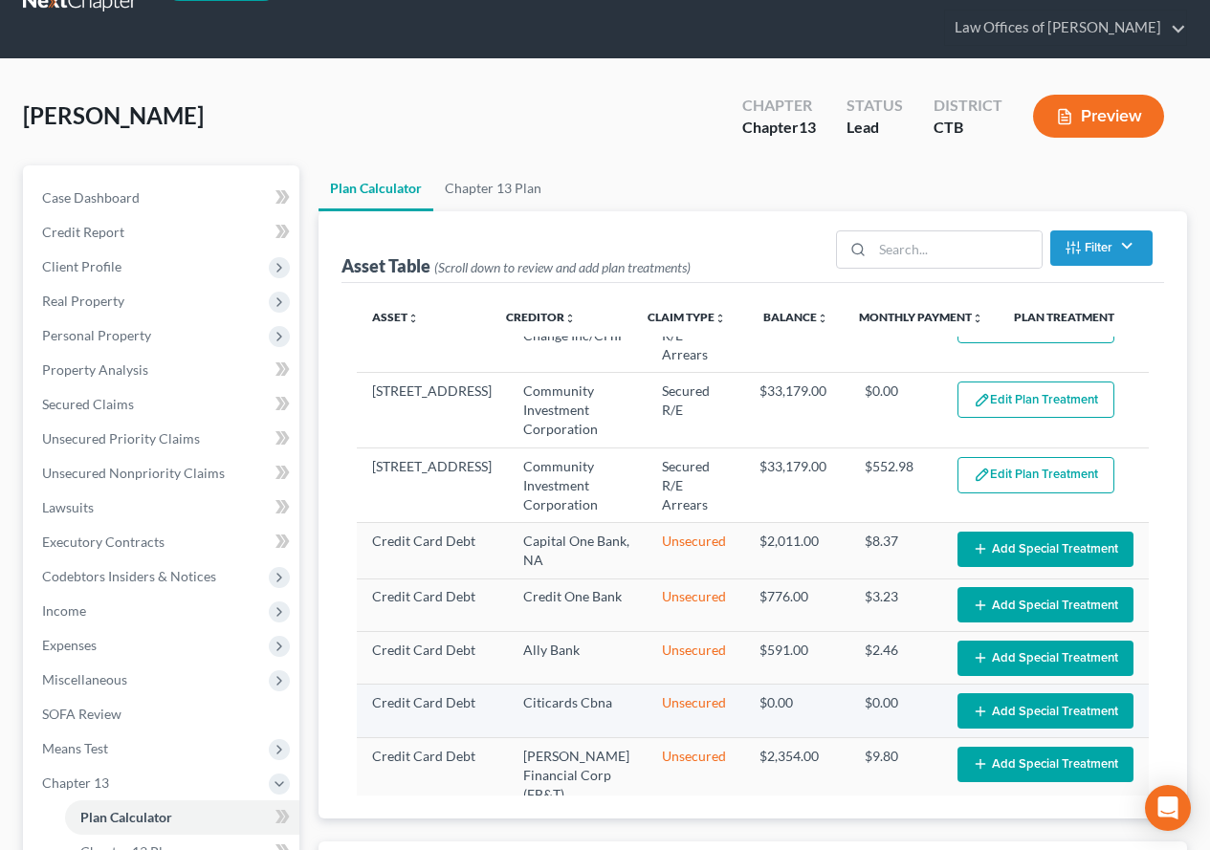
scroll to position [96, 0]
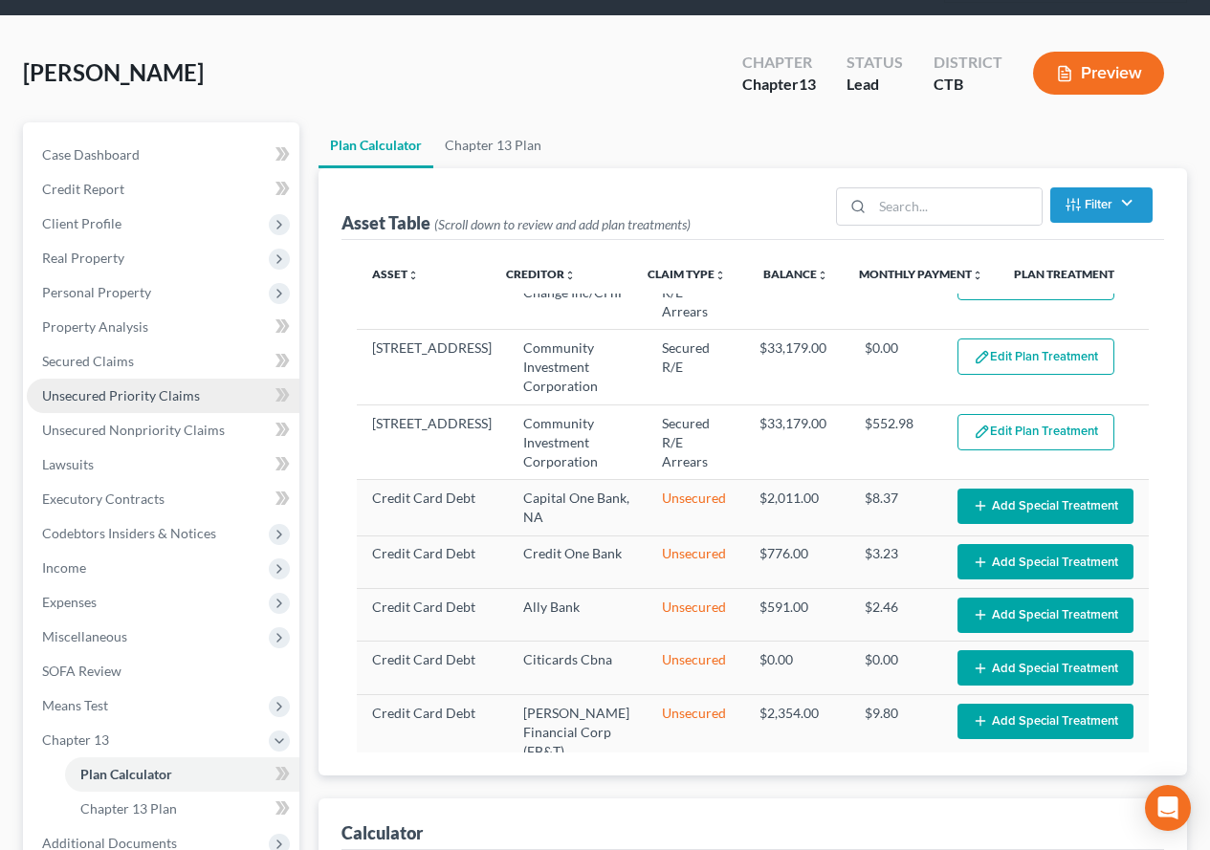
click at [66, 402] on span "Unsecured Priority Claims" at bounding box center [121, 395] width 158 height 16
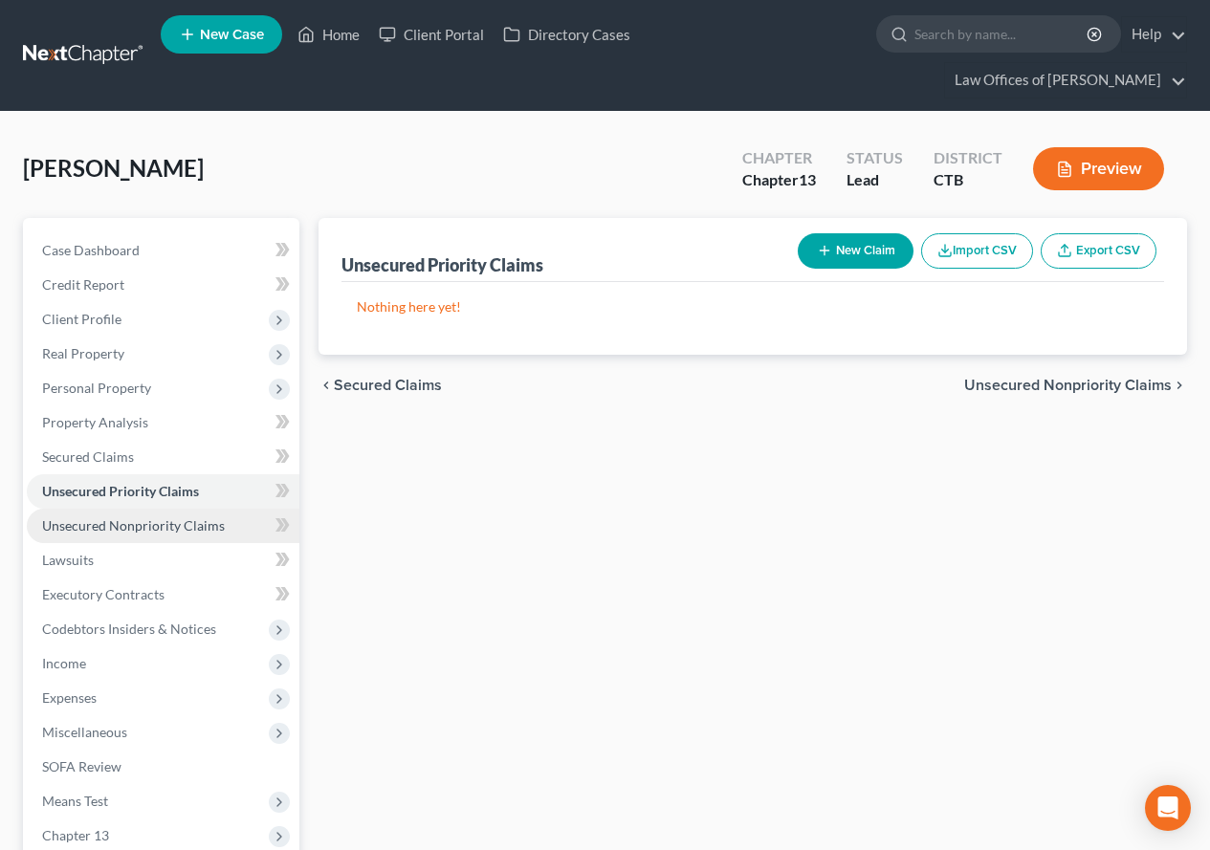
click at [104, 526] on span "Unsecured Nonpriority Claims" at bounding box center [133, 526] width 183 height 16
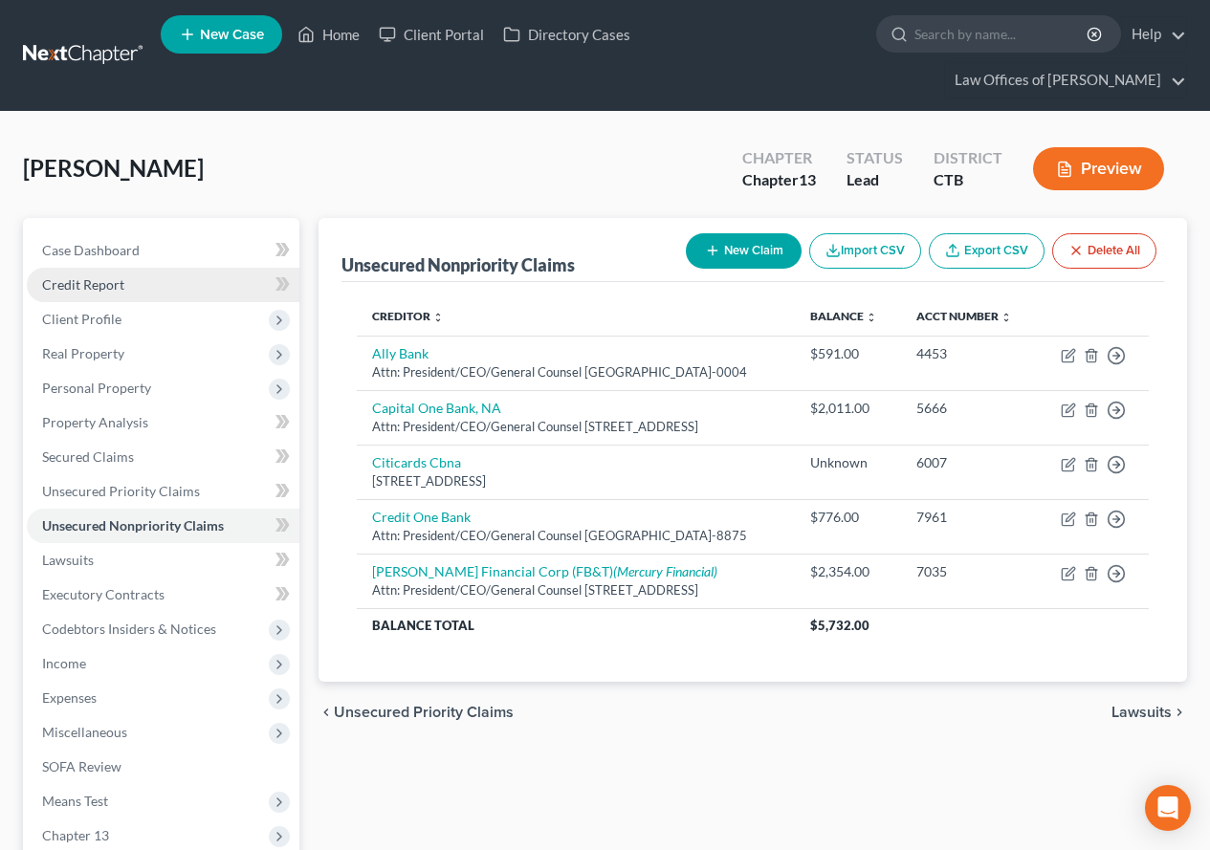
click at [83, 281] on span "Credit Report" at bounding box center [83, 284] width 82 height 16
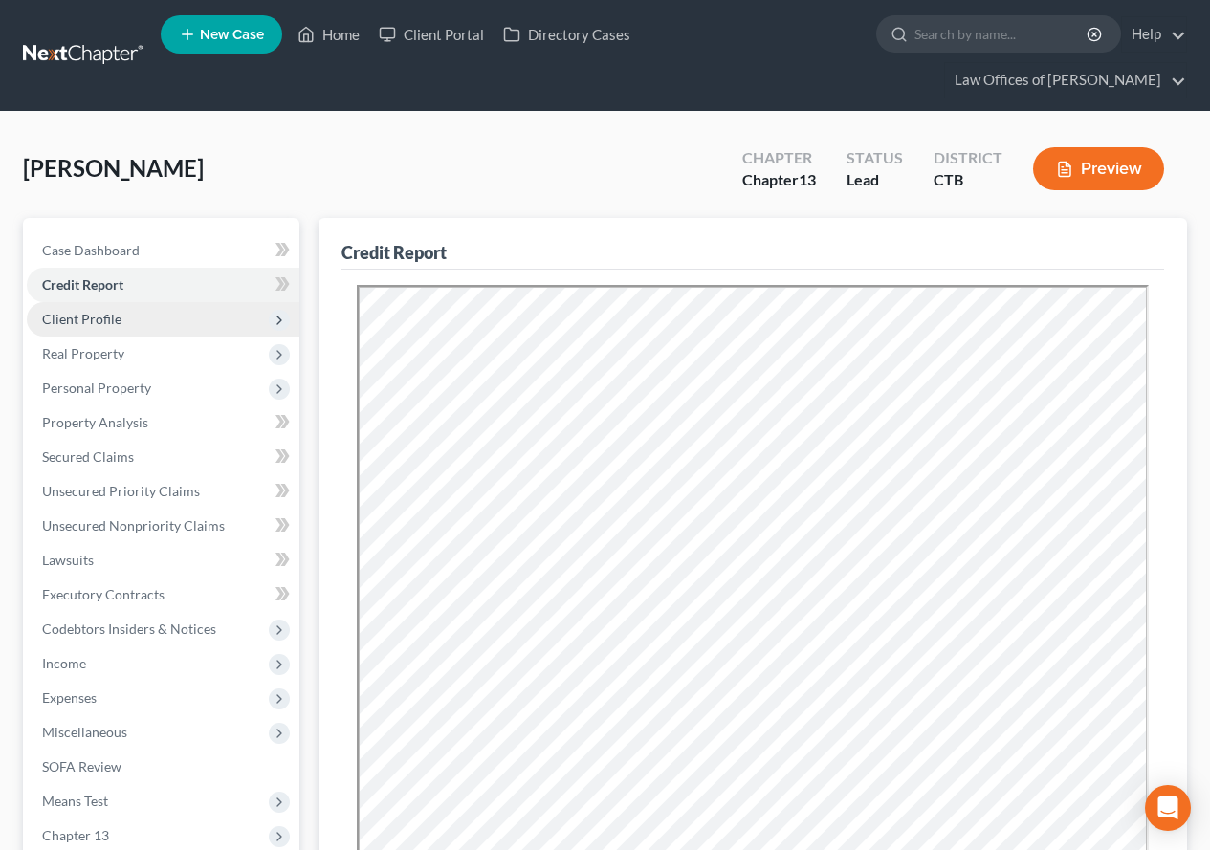
click at [67, 318] on span "Client Profile" at bounding box center [81, 319] width 79 height 16
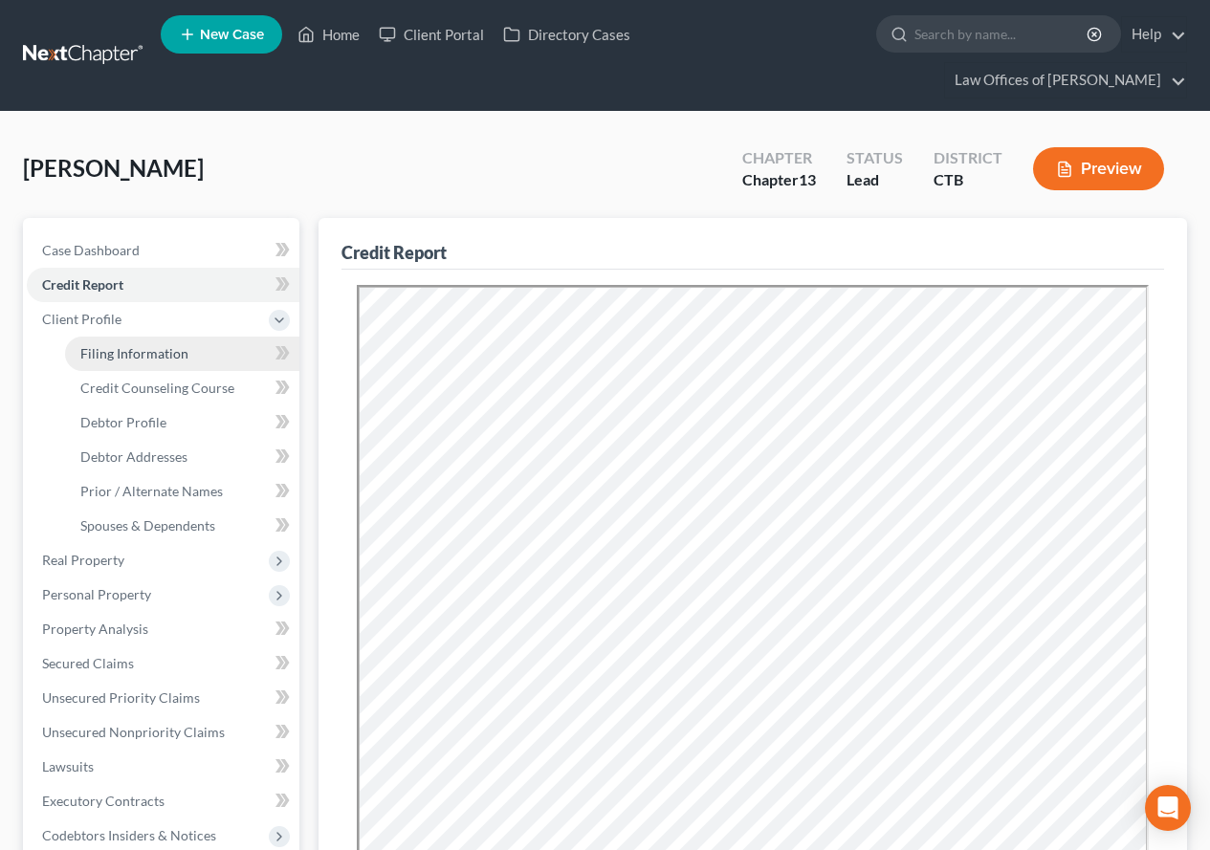
click at [83, 356] on span "Filing Information" at bounding box center [134, 353] width 108 height 16
select select "1"
select select "0"
select select "3"
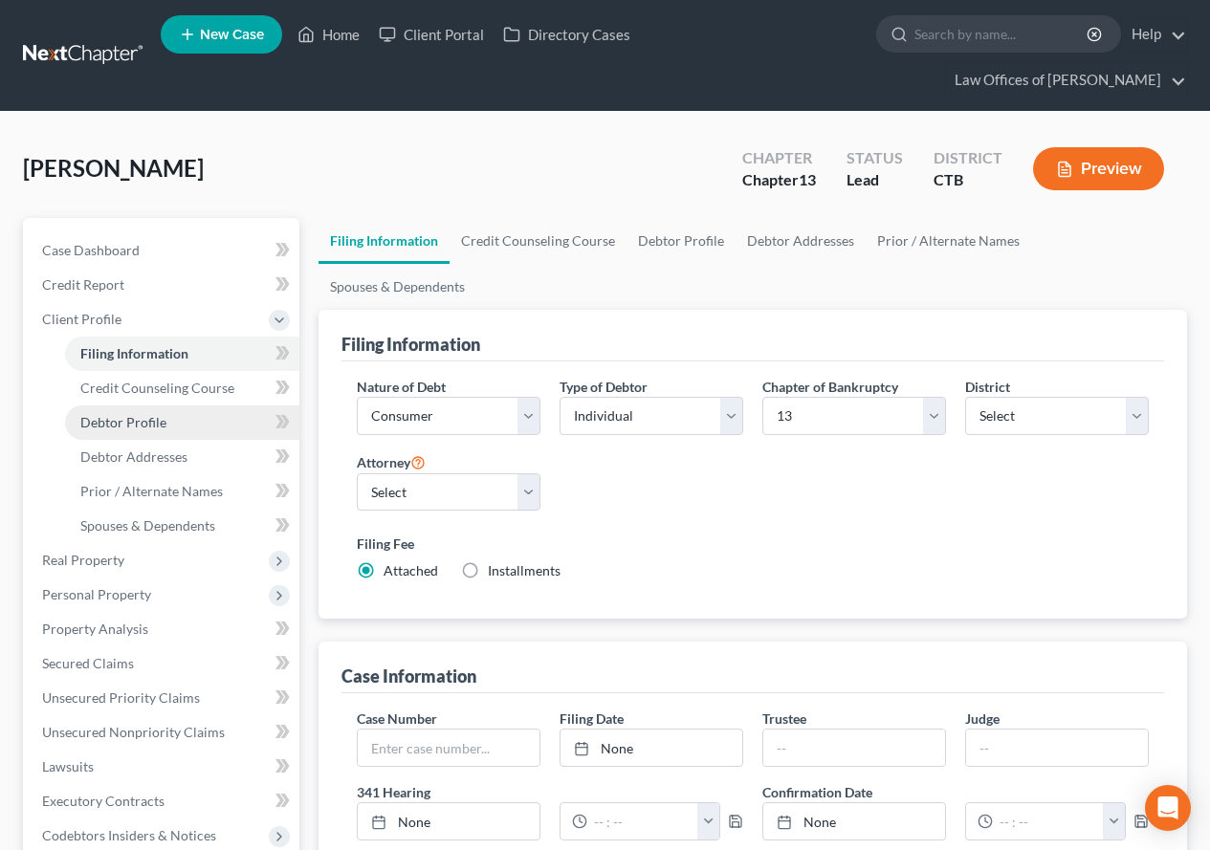
click at [108, 431] on link "Debtor Profile" at bounding box center [182, 423] width 234 height 34
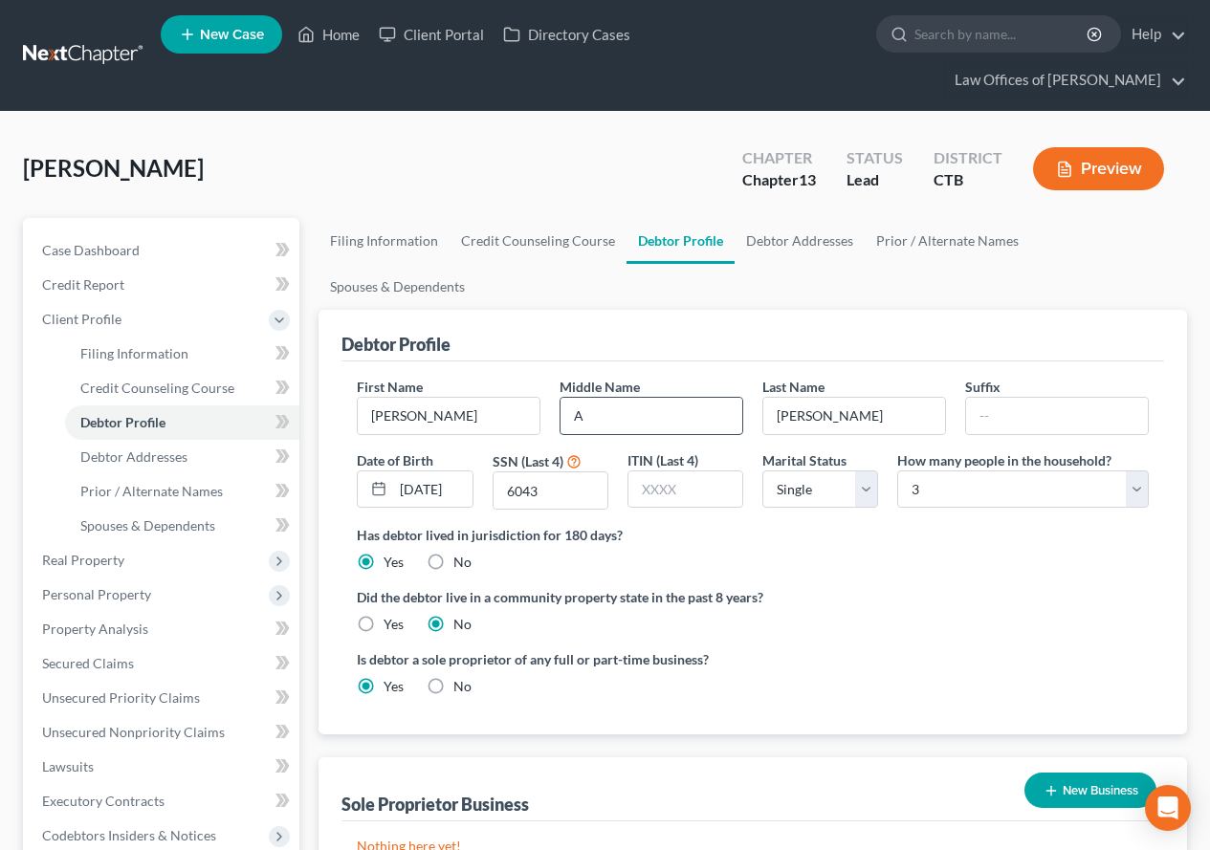
click at [584, 398] on input "A" at bounding box center [652, 416] width 182 height 36
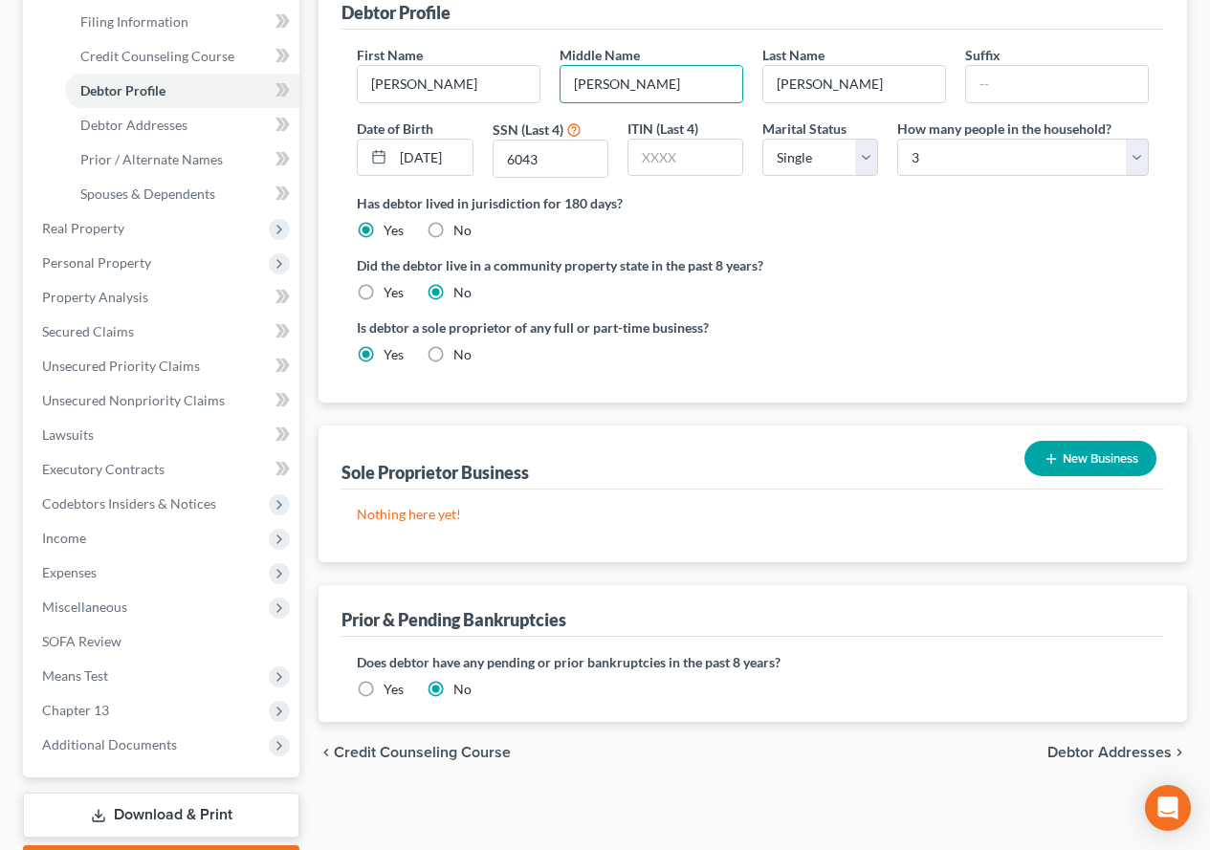
scroll to position [287, 0]
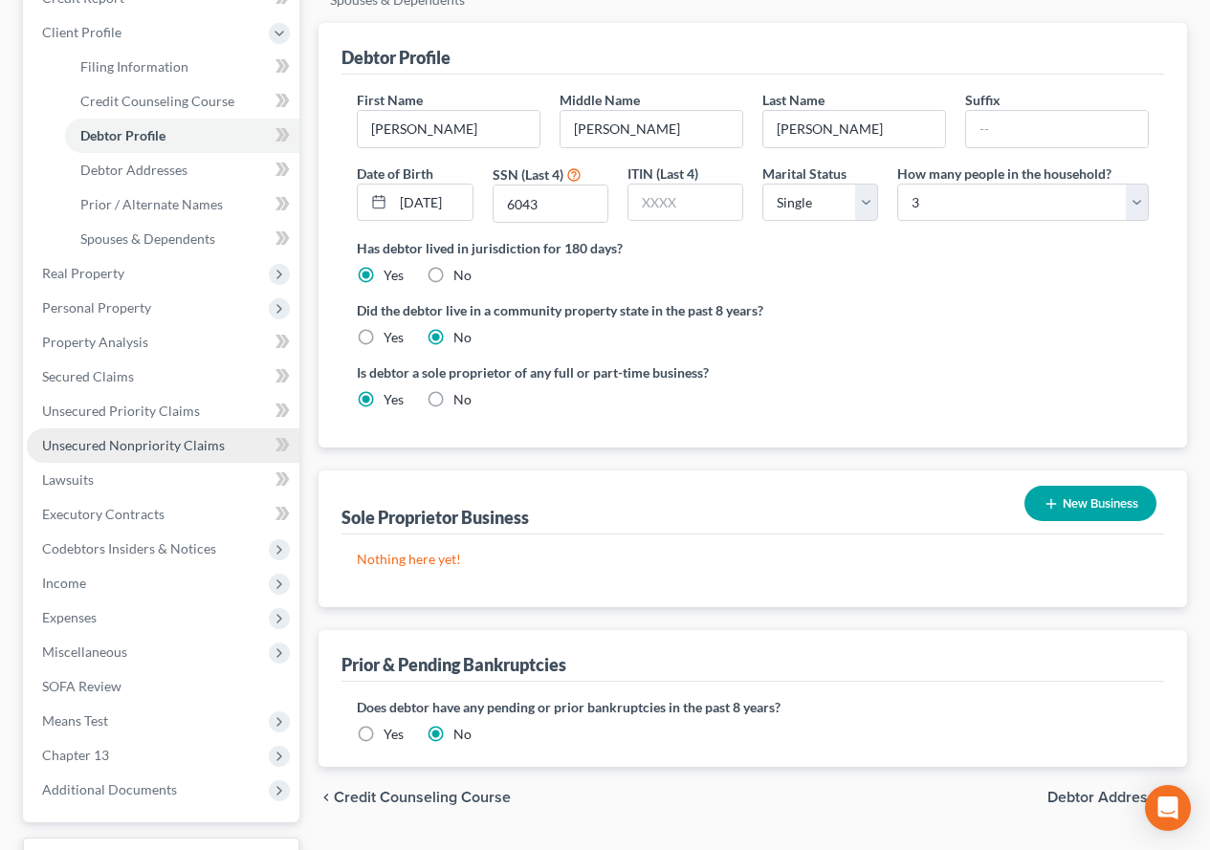
click at [122, 453] on link "Unsecured Nonpriority Claims" at bounding box center [163, 446] width 273 height 34
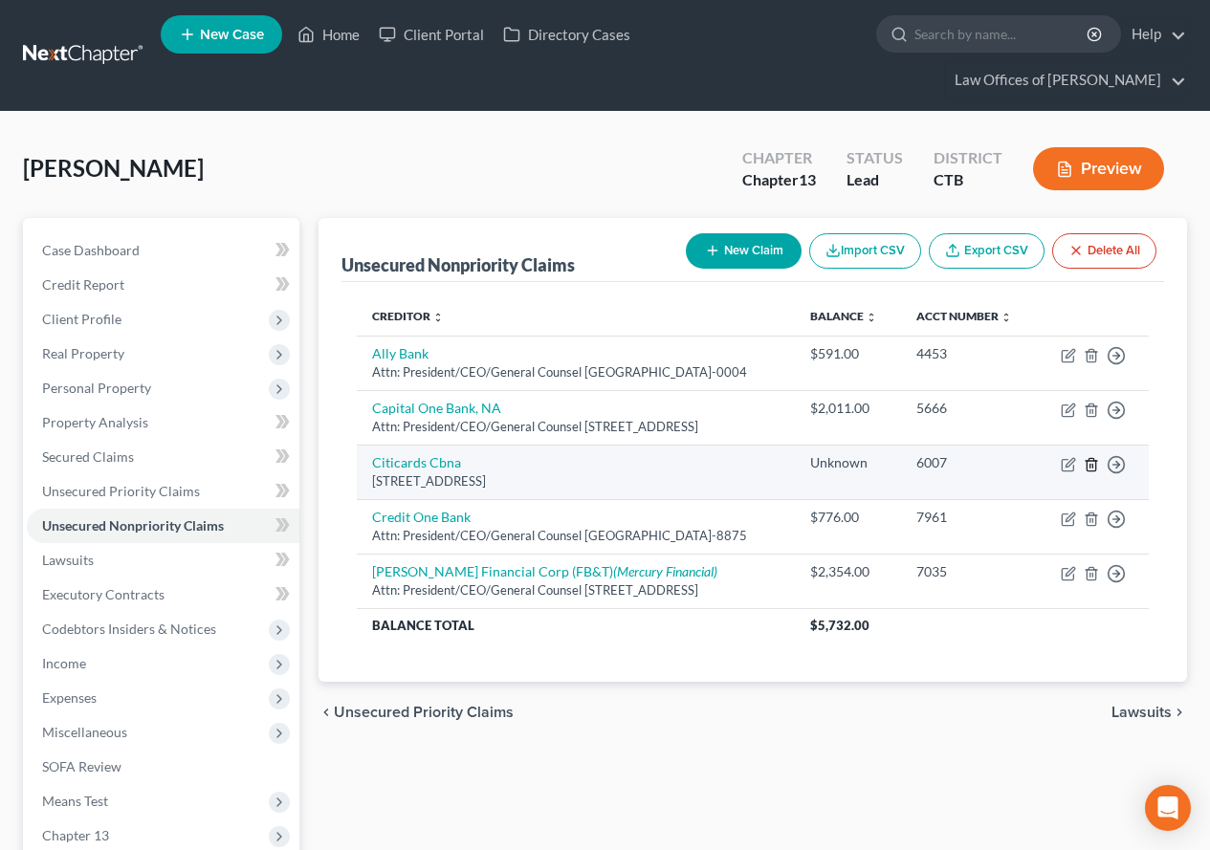
click at [1093, 468] on line "button" at bounding box center [1093, 466] width 0 height 4
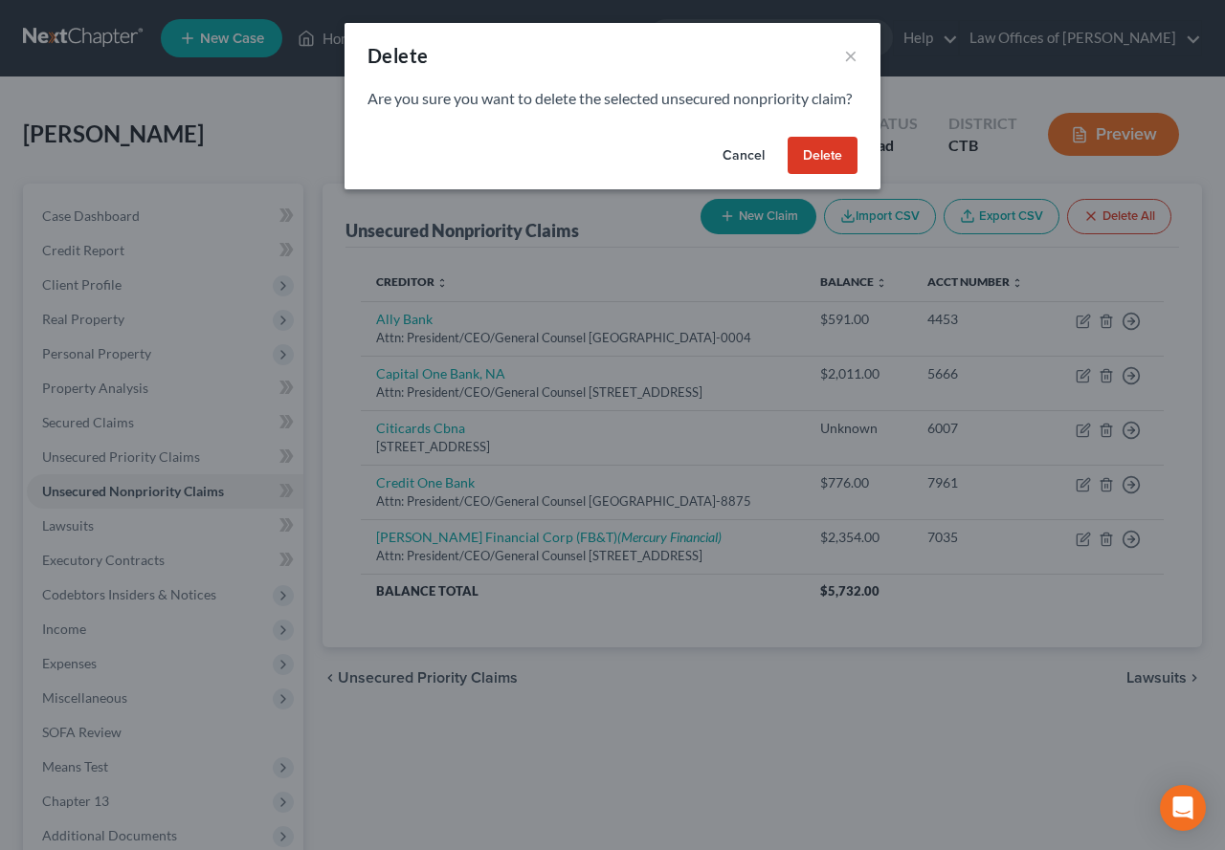
click at [827, 175] on button "Delete" at bounding box center [822, 156] width 70 height 38
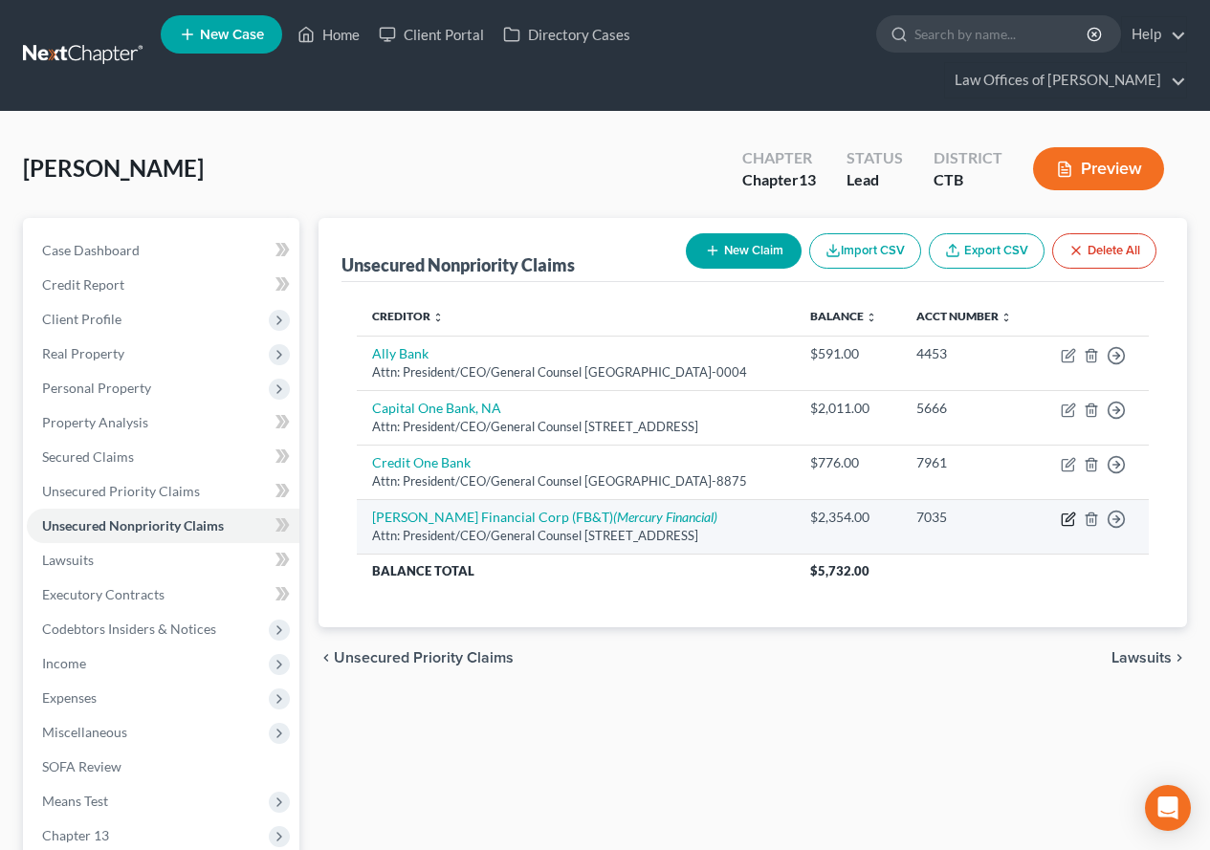
click at [1068, 527] on icon "button" at bounding box center [1068, 519] width 15 height 15
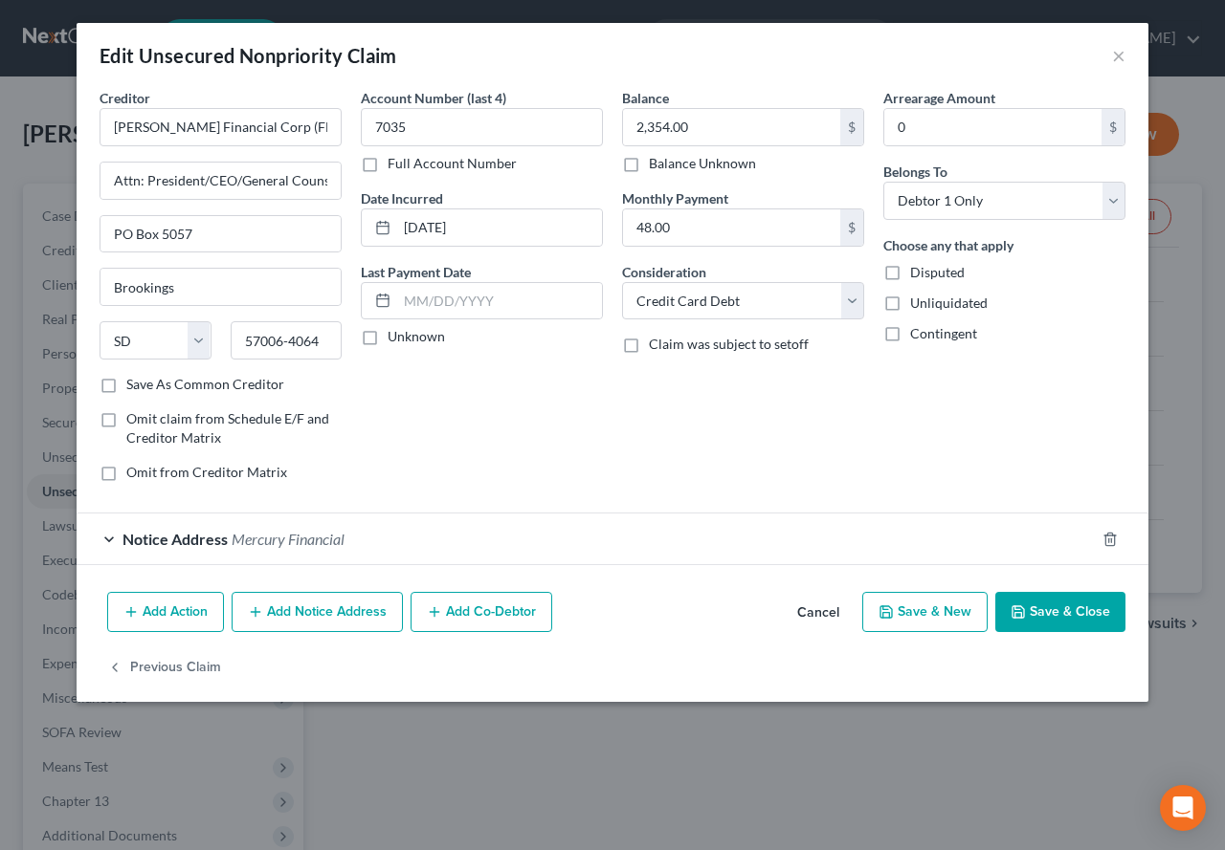
click at [103, 540] on div "Notice Address Mercury Financial" at bounding box center [586, 539] width 1018 height 51
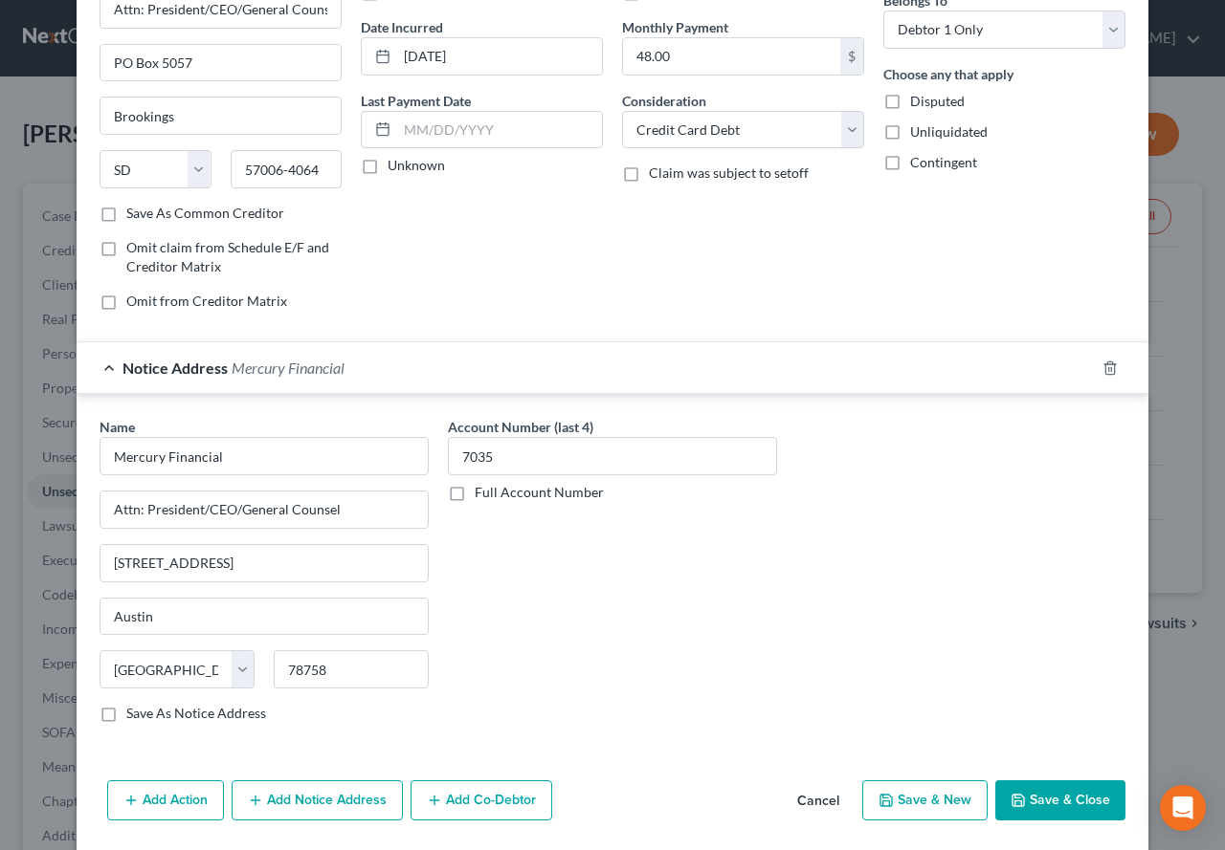
scroll to position [191, 0]
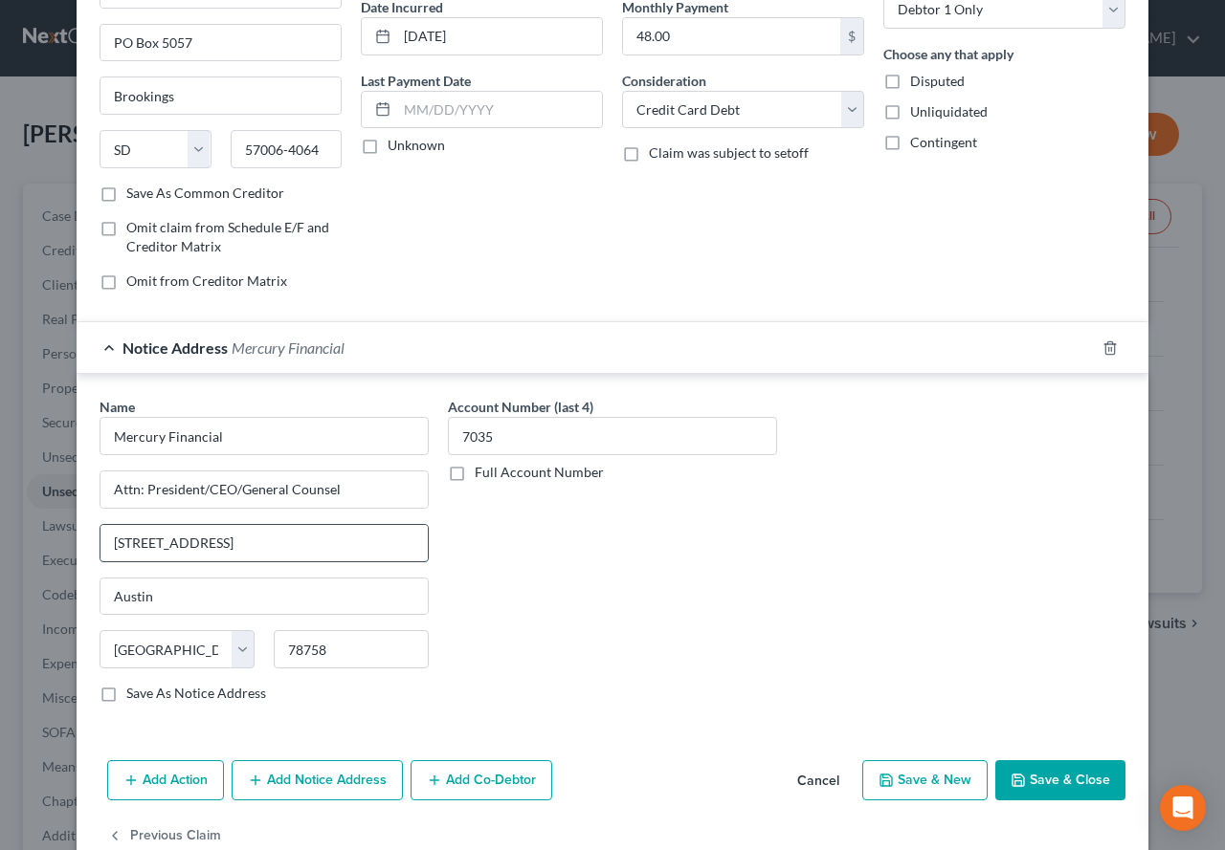
drag, startPoint x: 329, startPoint y: 541, endPoint x: 105, endPoint y: 527, distance: 224.3
click at [105, 527] on input "[STREET_ADDRESS]" at bounding box center [263, 543] width 327 height 36
drag, startPoint x: 334, startPoint y: 651, endPoint x: 269, endPoint y: 641, distance: 65.9
click at [274, 641] on input "78758" at bounding box center [351, 649] width 155 height 38
click at [288, 574] on div "Name * Mercury Financial Attn: President/CEO/General Counsel [GEOGRAPHIC_DATA] …" at bounding box center [263, 550] width 329 height 306
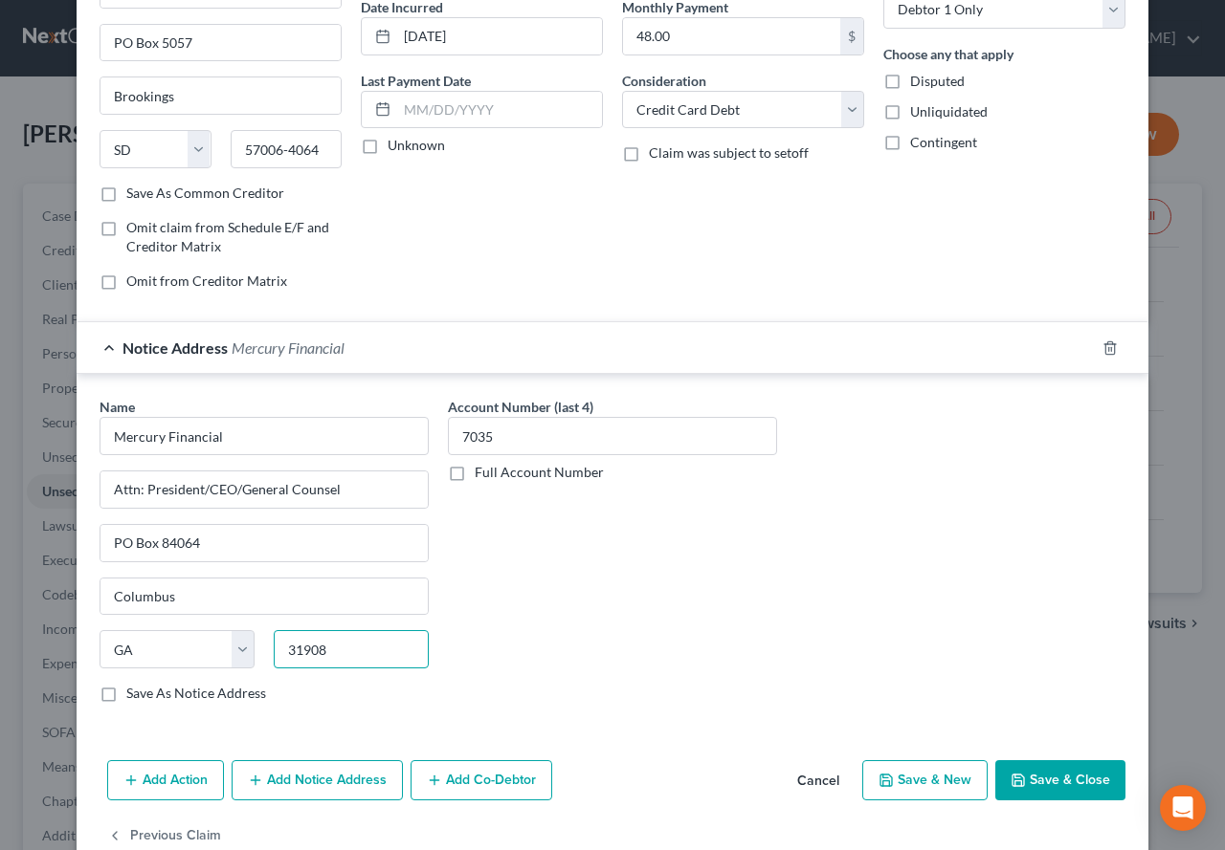
click at [361, 653] on input "31908" at bounding box center [351, 649] width 155 height 38
click at [221, 447] on input "Mercury Financial" at bounding box center [263, 436] width 329 height 38
click at [594, 256] on div "Account Number (last 4) 7035 Full Account Number Date Incurred [DATE] Last Paym…" at bounding box center [481, 101] width 261 height 409
click at [1029, 787] on button "Save & Close" at bounding box center [1060, 781] width 130 height 40
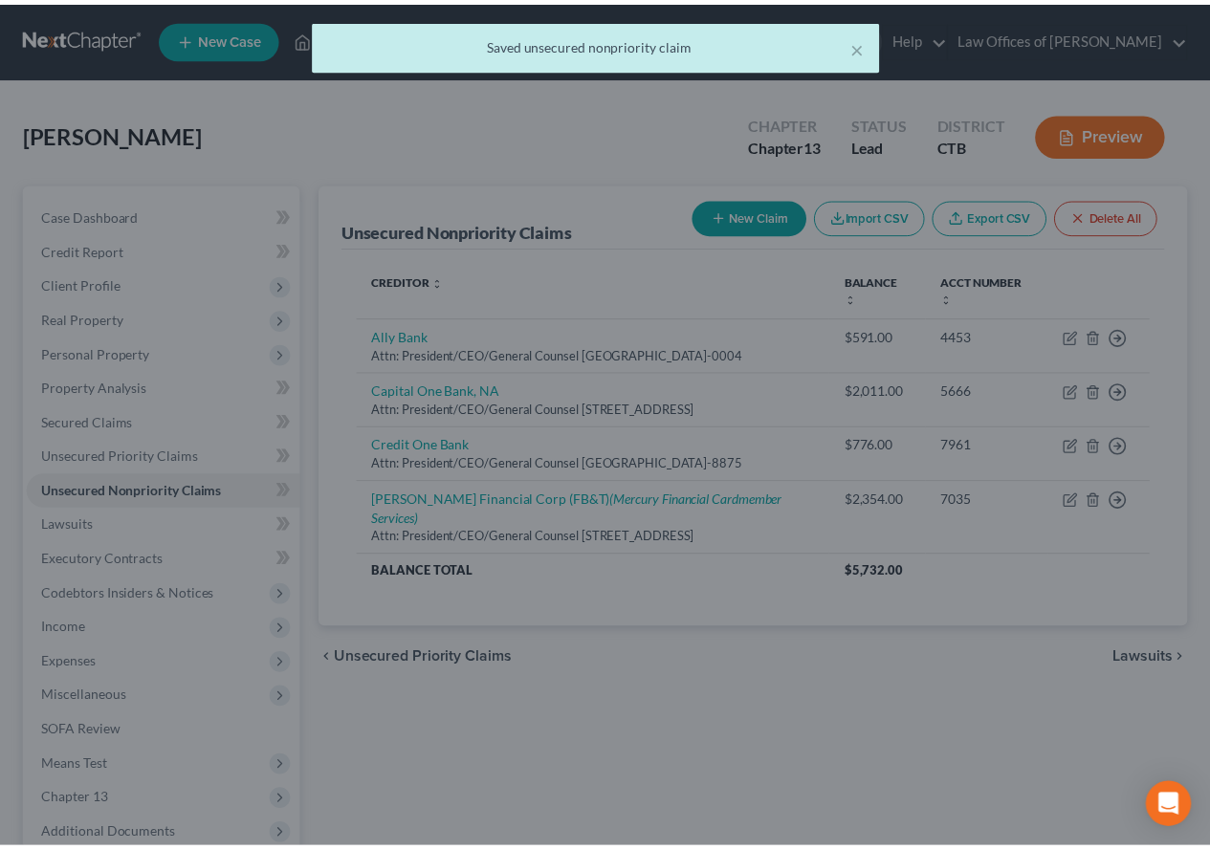
scroll to position [0, 0]
